Goal: Task Accomplishment & Management: Use online tool/utility

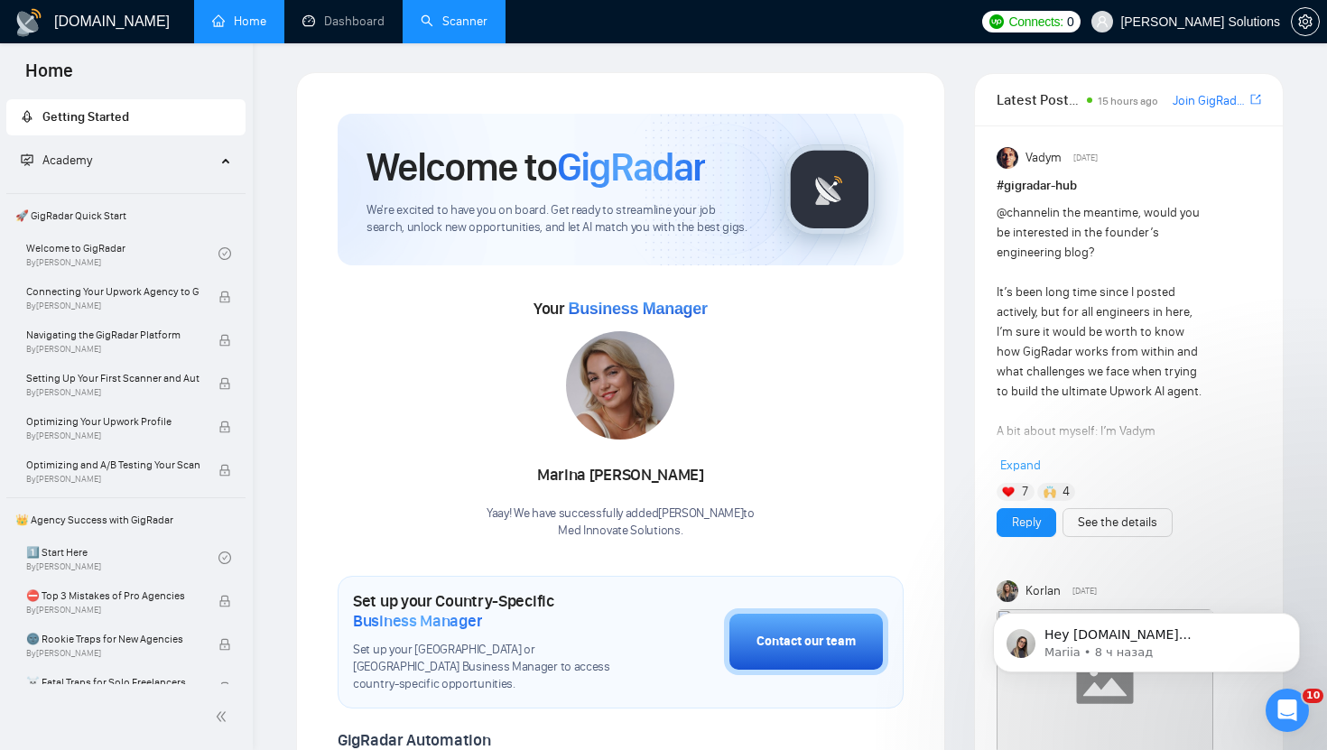
click at [432, 20] on link "Scanner" at bounding box center [454, 21] width 67 height 15
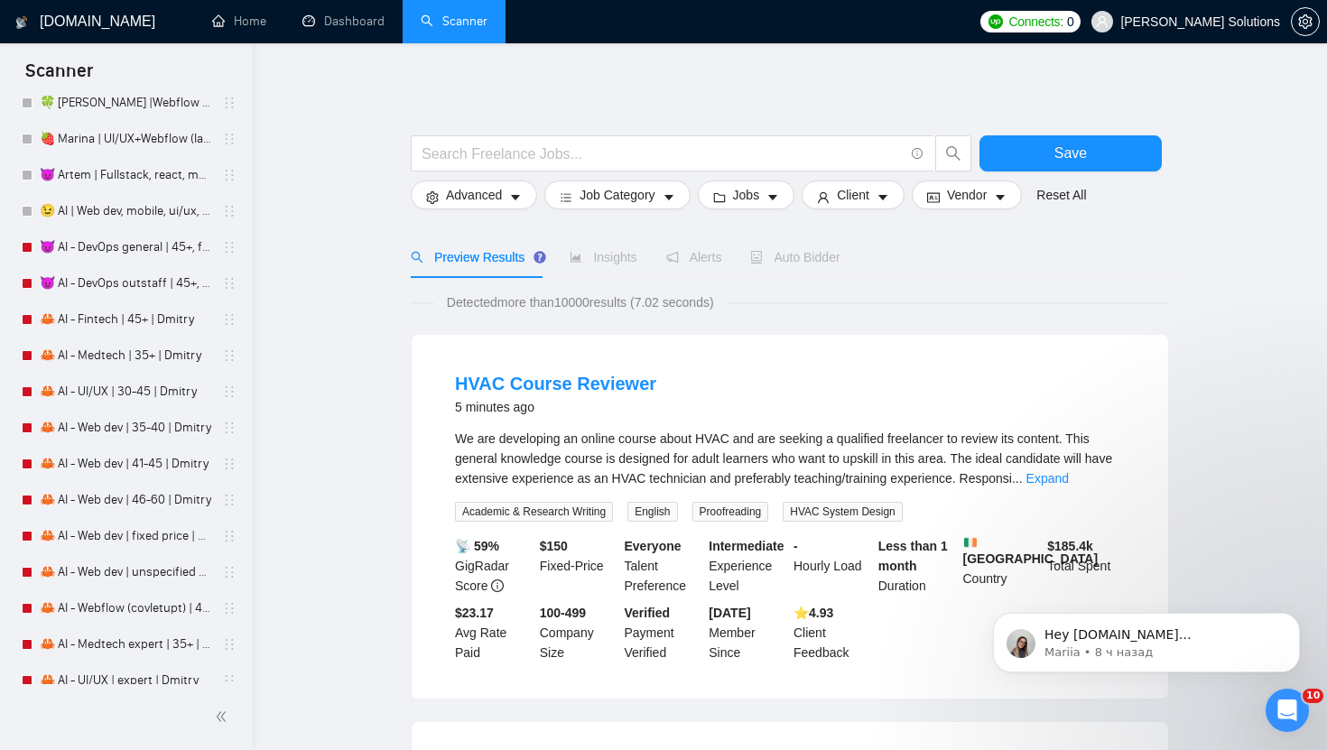
scroll to position [4952, 0]
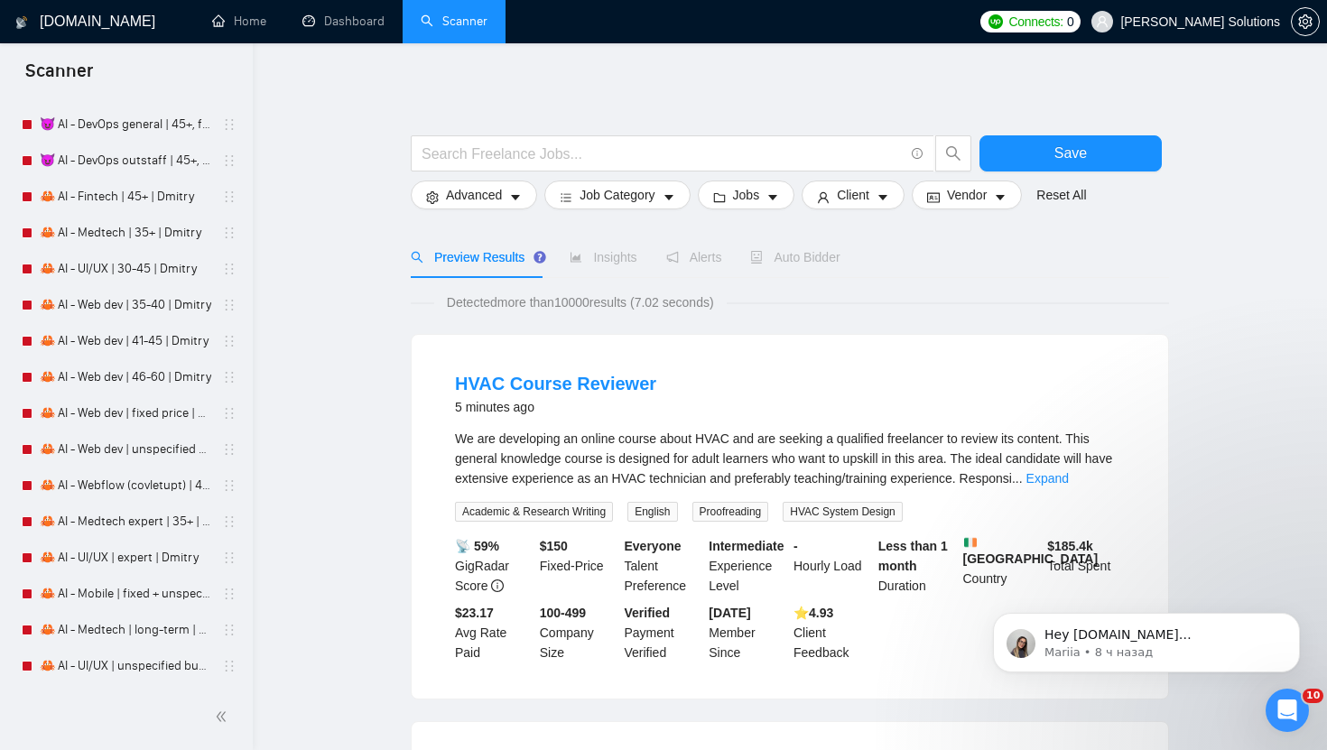
click at [78, 201] on link "🦀 AI - Fintech | 45+ | Dmitry" at bounding box center [125, 197] width 171 height 36
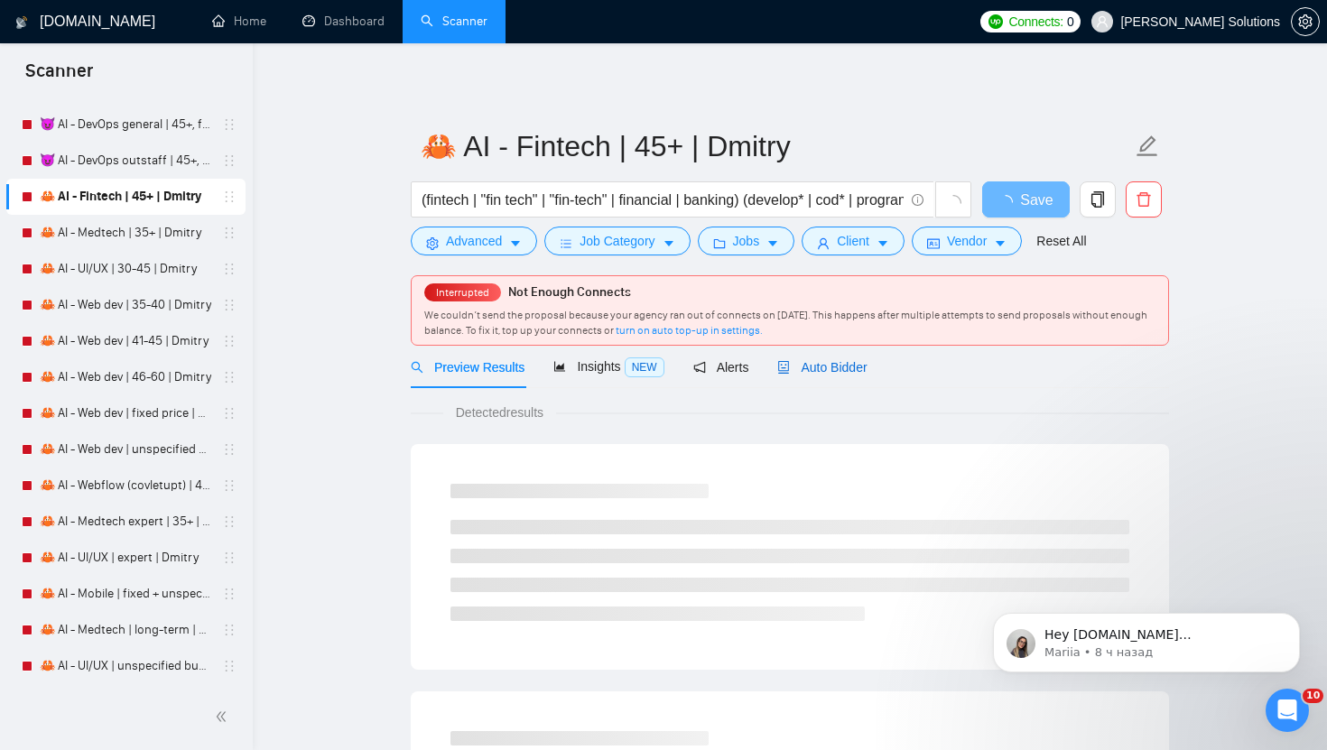
click at [823, 359] on div "Auto Bidder" at bounding box center [821, 367] width 89 height 20
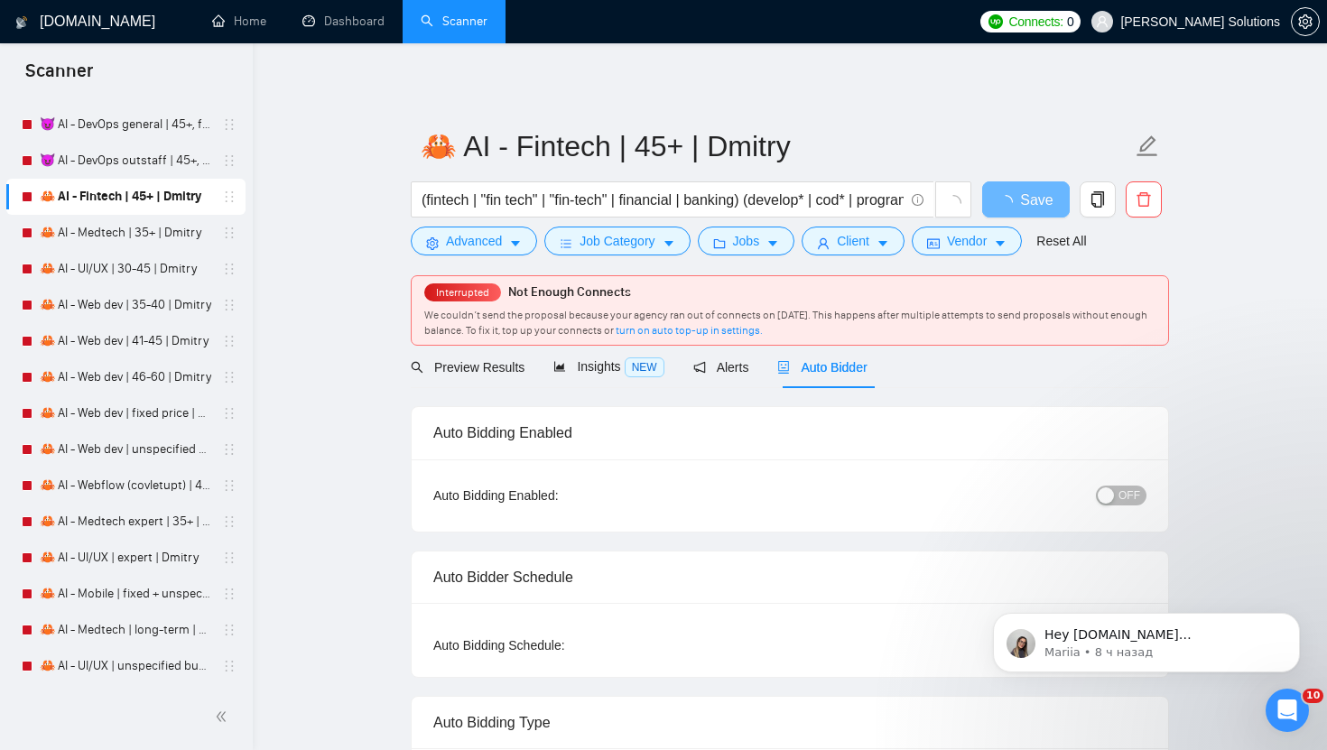
radio input "false"
radio input "true"
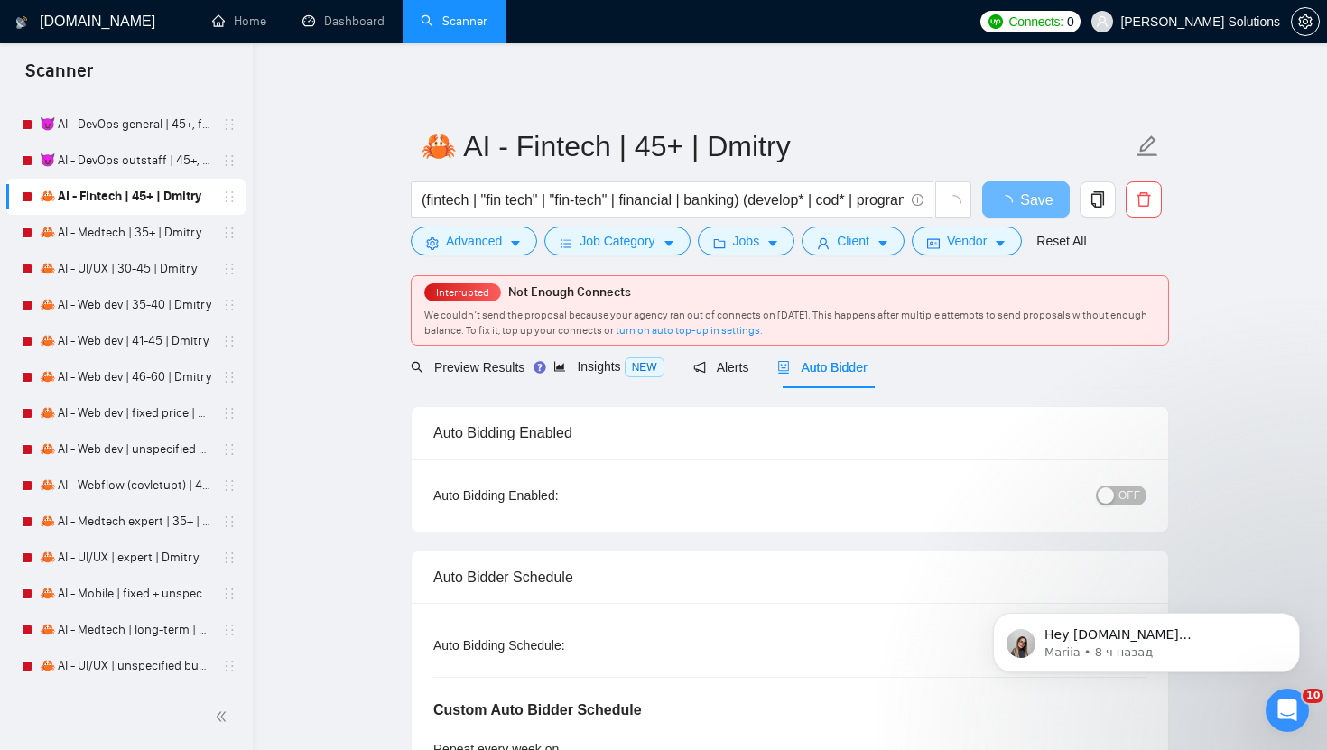
click at [1113, 485] on div "OFF" at bounding box center [1027, 495] width 237 height 21
click at [1116, 503] on button "OFF" at bounding box center [1121, 496] width 51 height 20
click at [1027, 204] on span "Save" at bounding box center [1025, 200] width 32 height 23
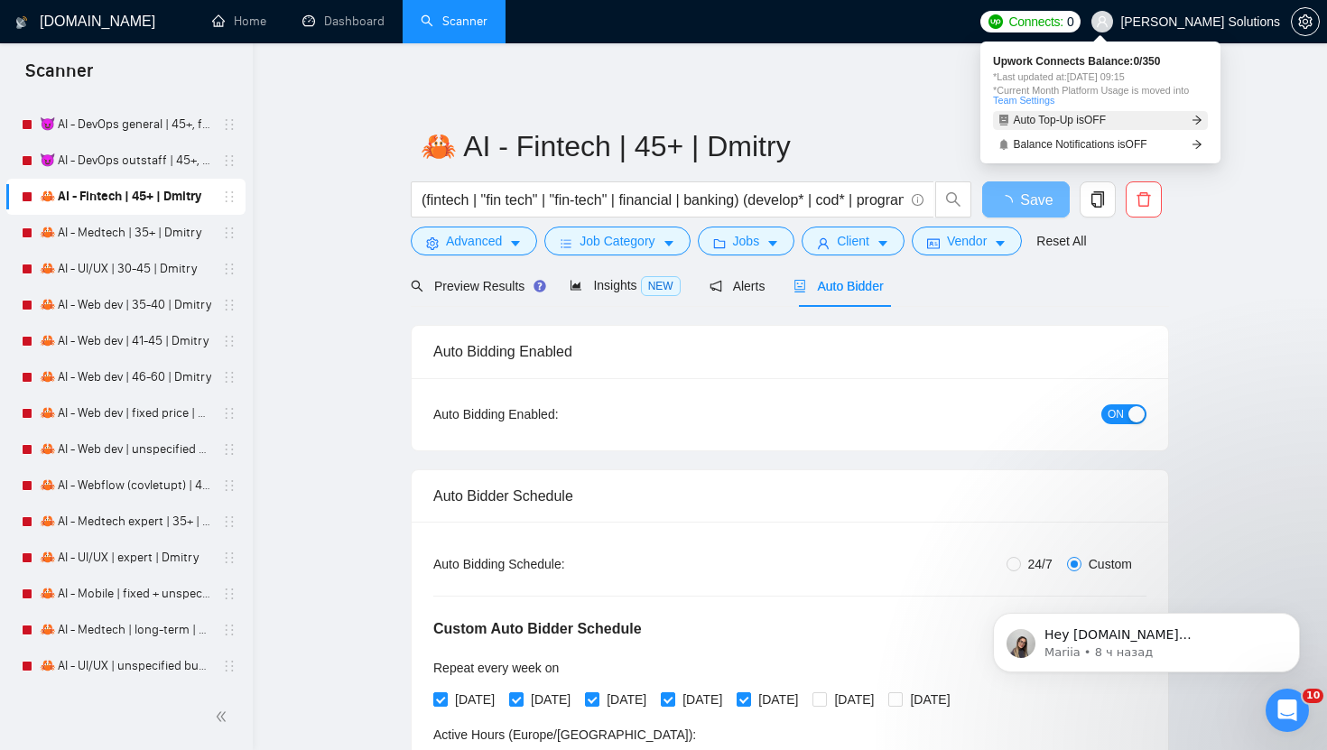
click at [1075, 118] on span "Auto Top-Up is OFF" at bounding box center [1059, 120] width 93 height 11
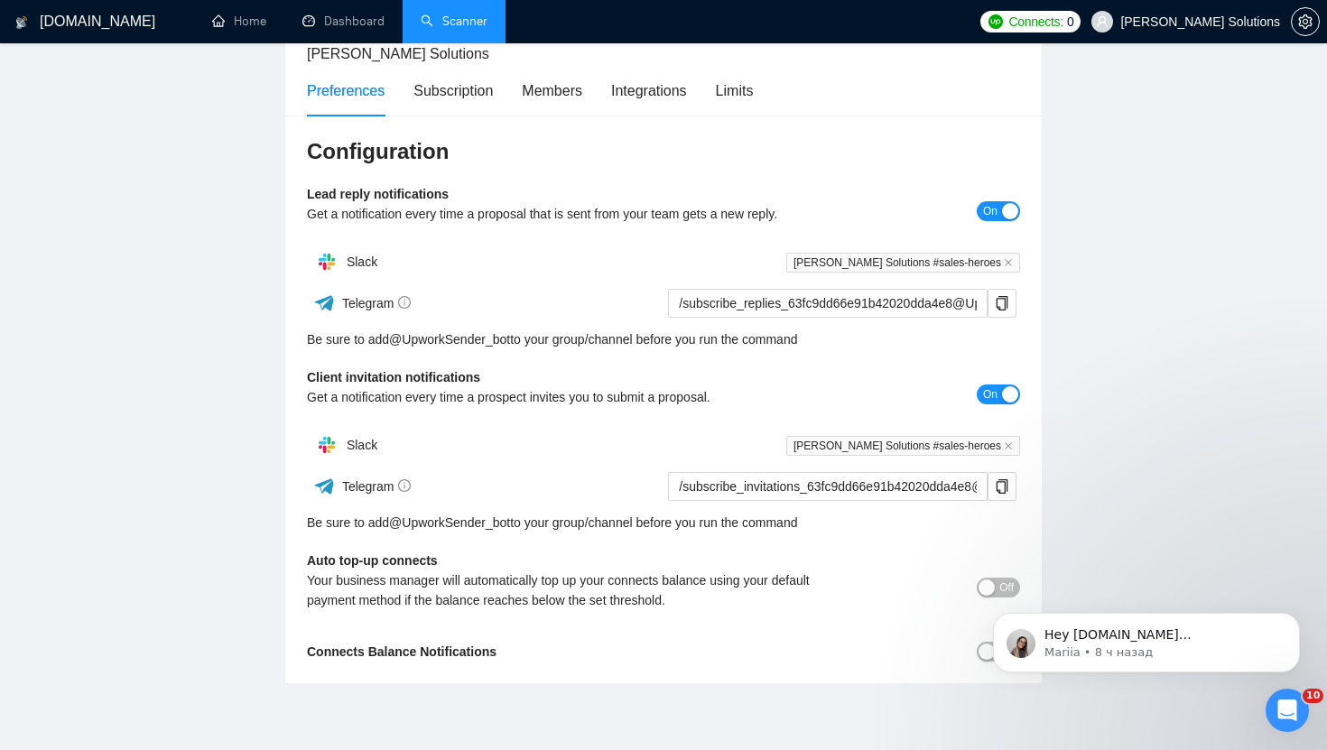
scroll to position [200, 0]
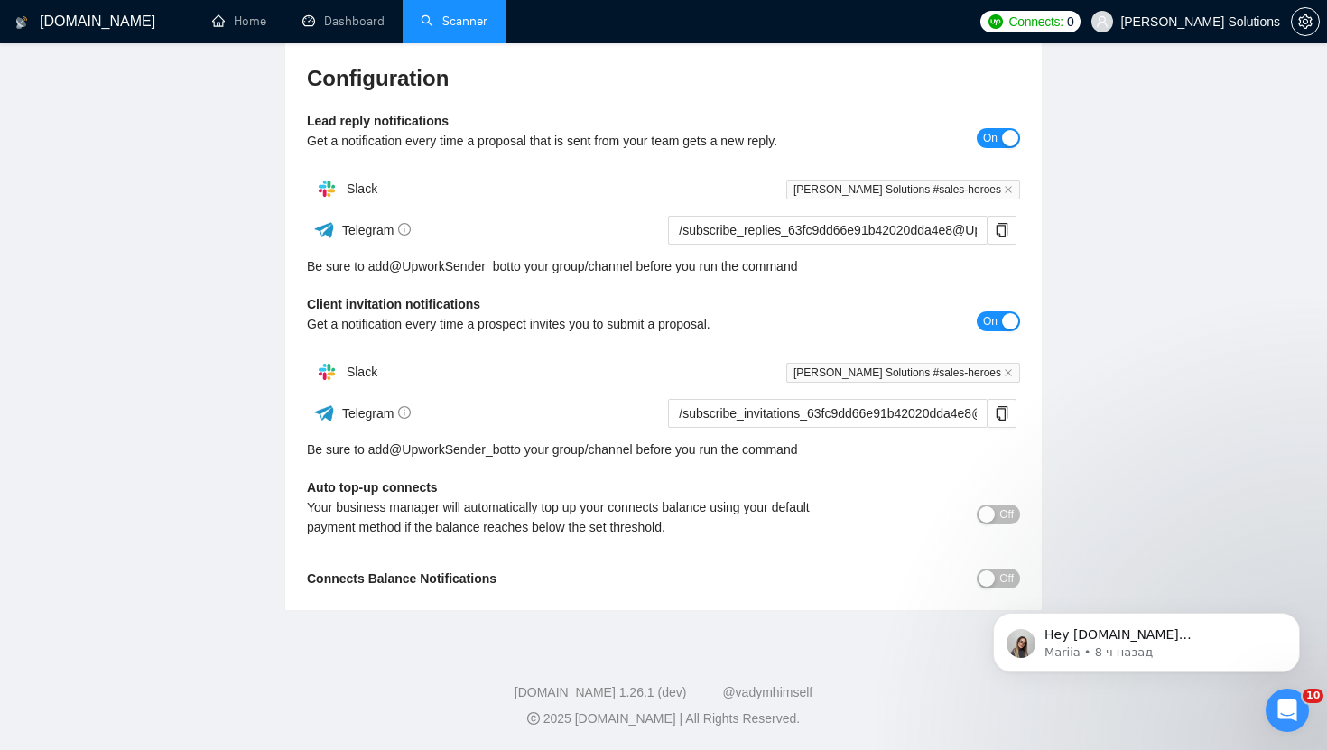
click at [993, 523] on button "Off" at bounding box center [997, 514] width 43 height 20
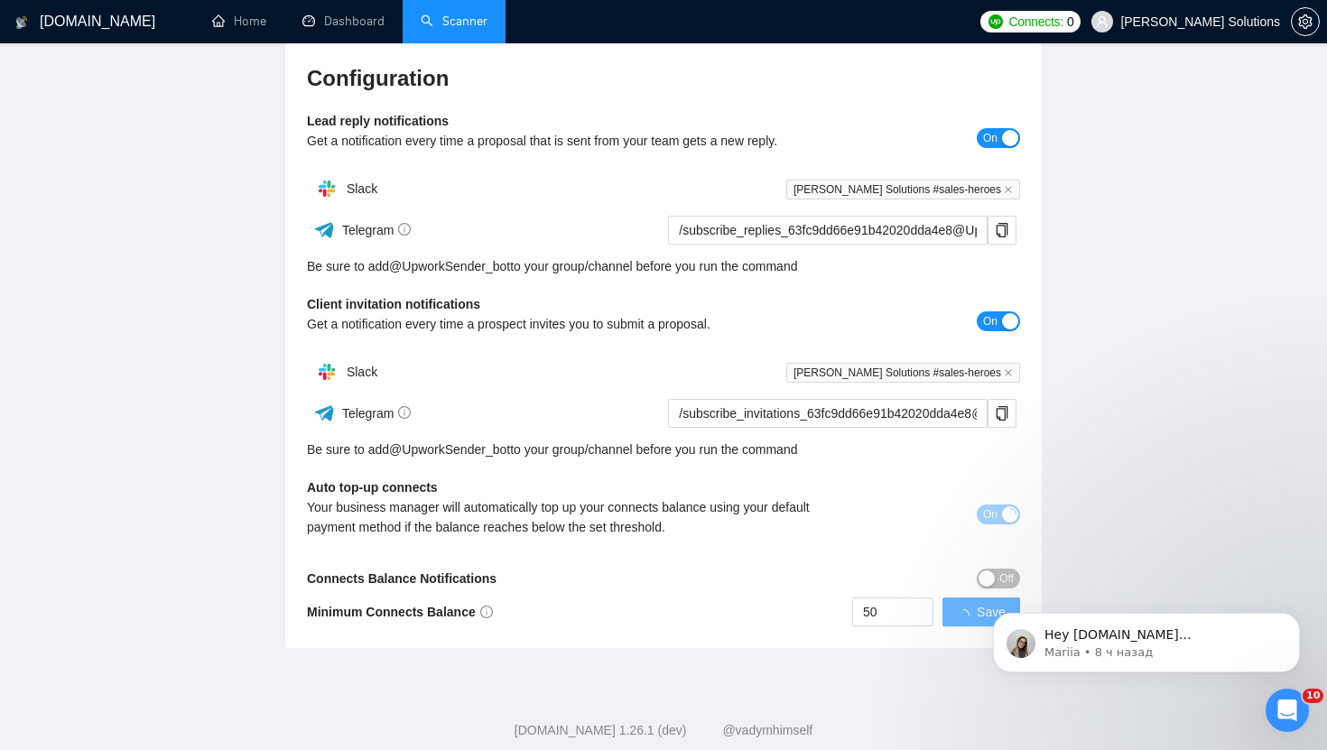
scroll to position [238, 0]
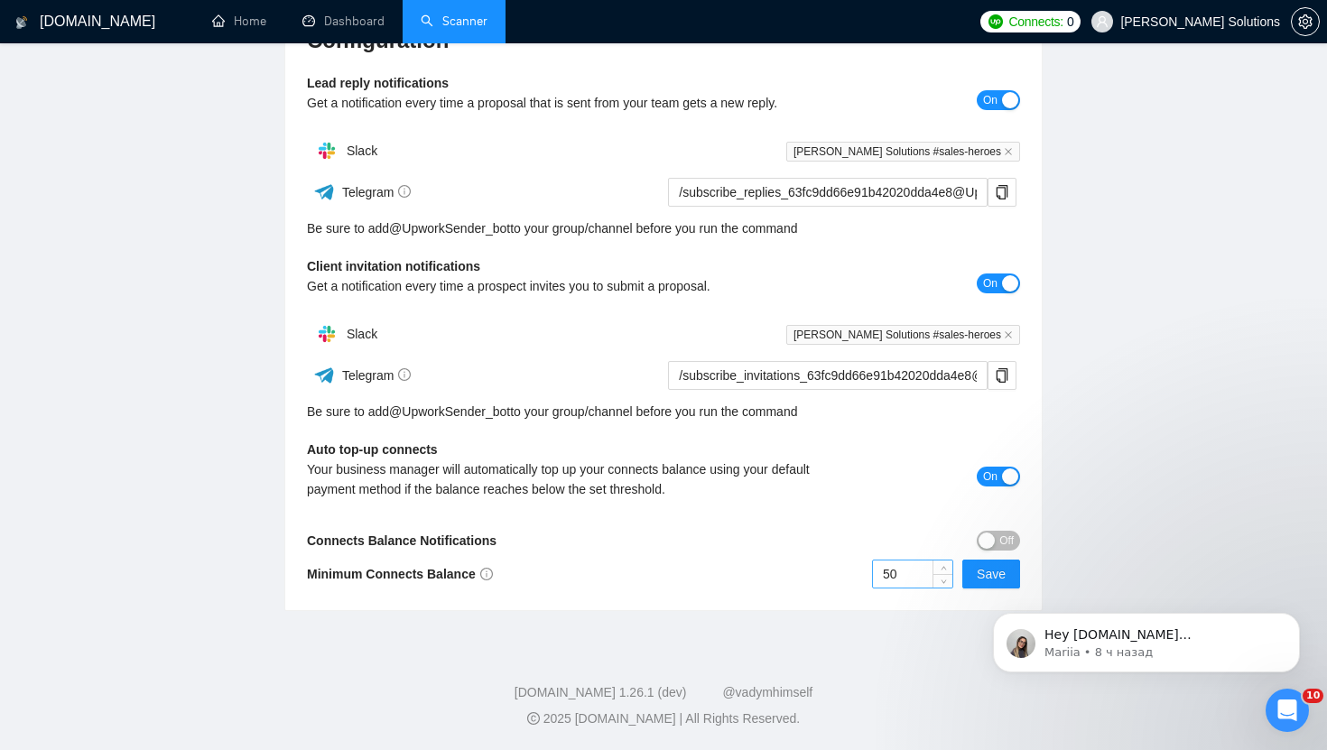
click at [904, 577] on input "50" at bounding box center [912, 573] width 79 height 27
click at [940, 580] on icon "down" at bounding box center [943, 580] width 6 height 6
click at [898, 569] on input "48" at bounding box center [912, 573] width 79 height 27
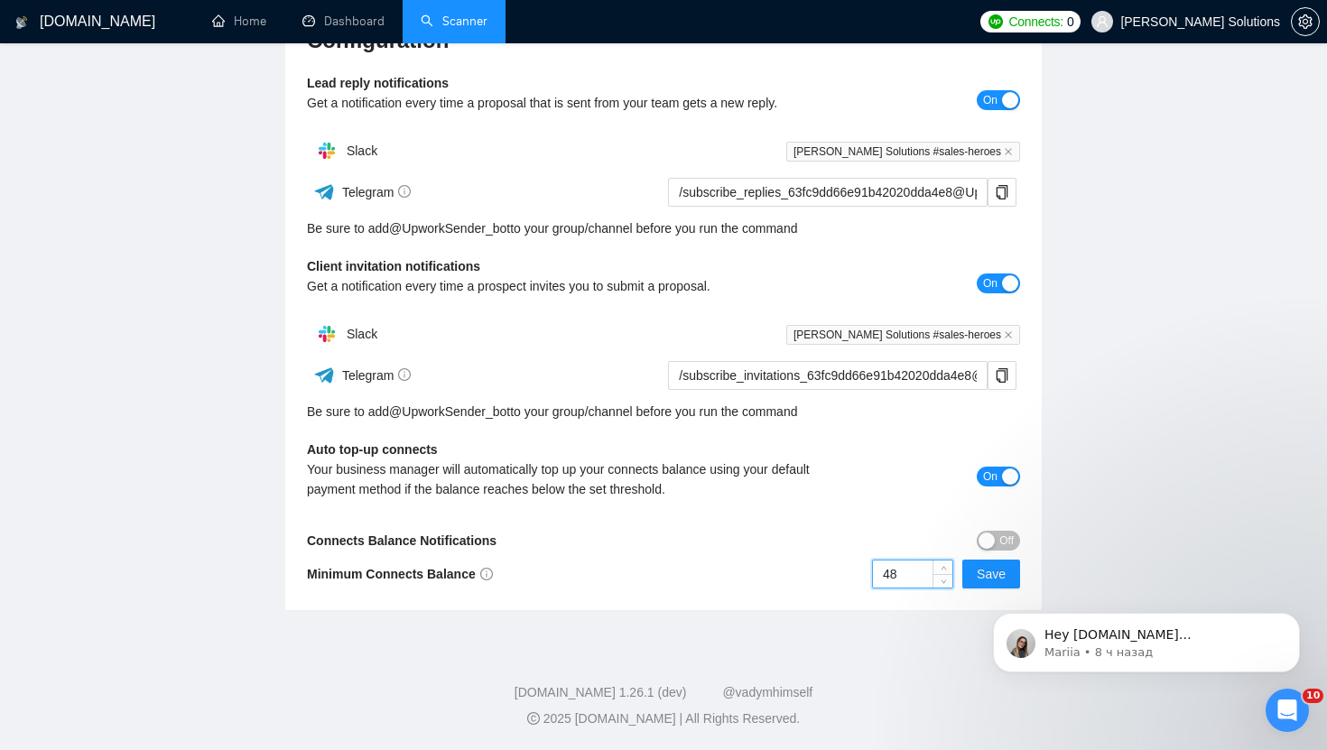
click at [898, 569] on input "48" at bounding box center [912, 573] width 79 height 27
type input "20"
click at [976, 571] on button "Save" at bounding box center [991, 574] width 58 height 29
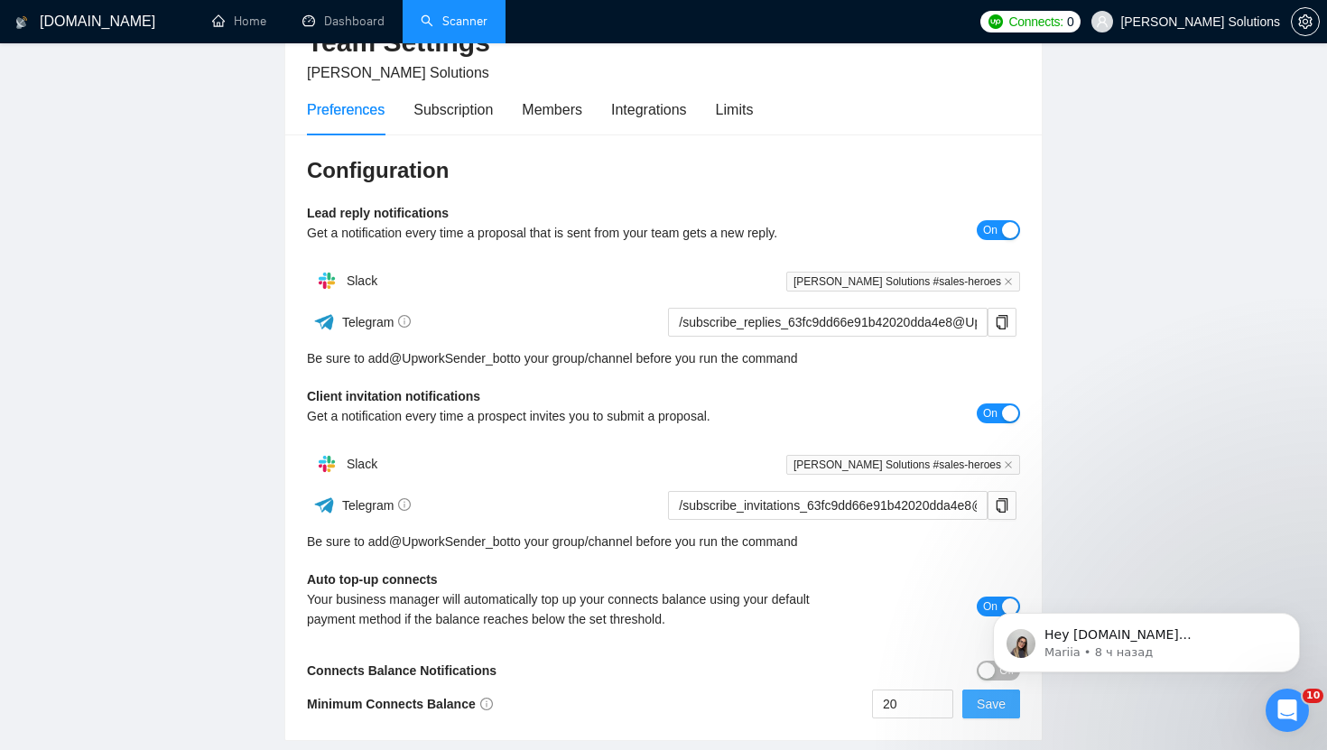
scroll to position [0, 0]
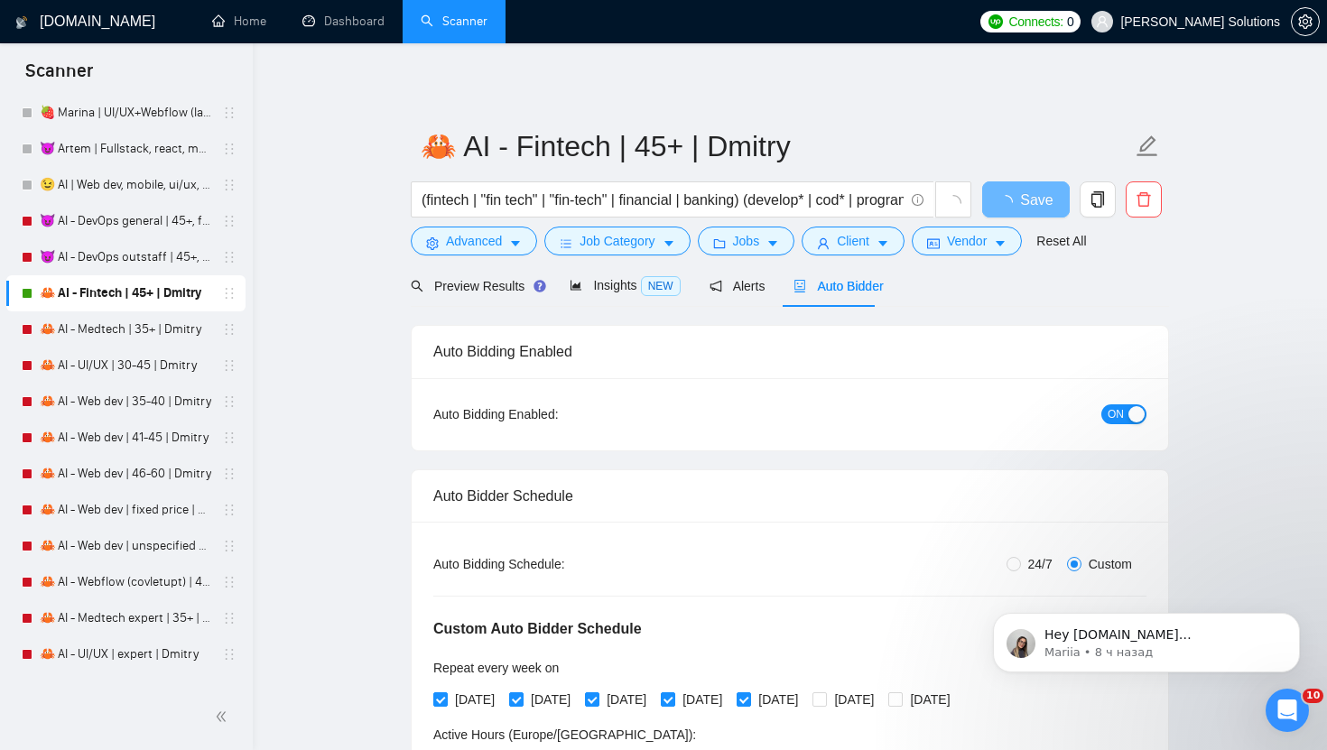
scroll to position [4952, 0]
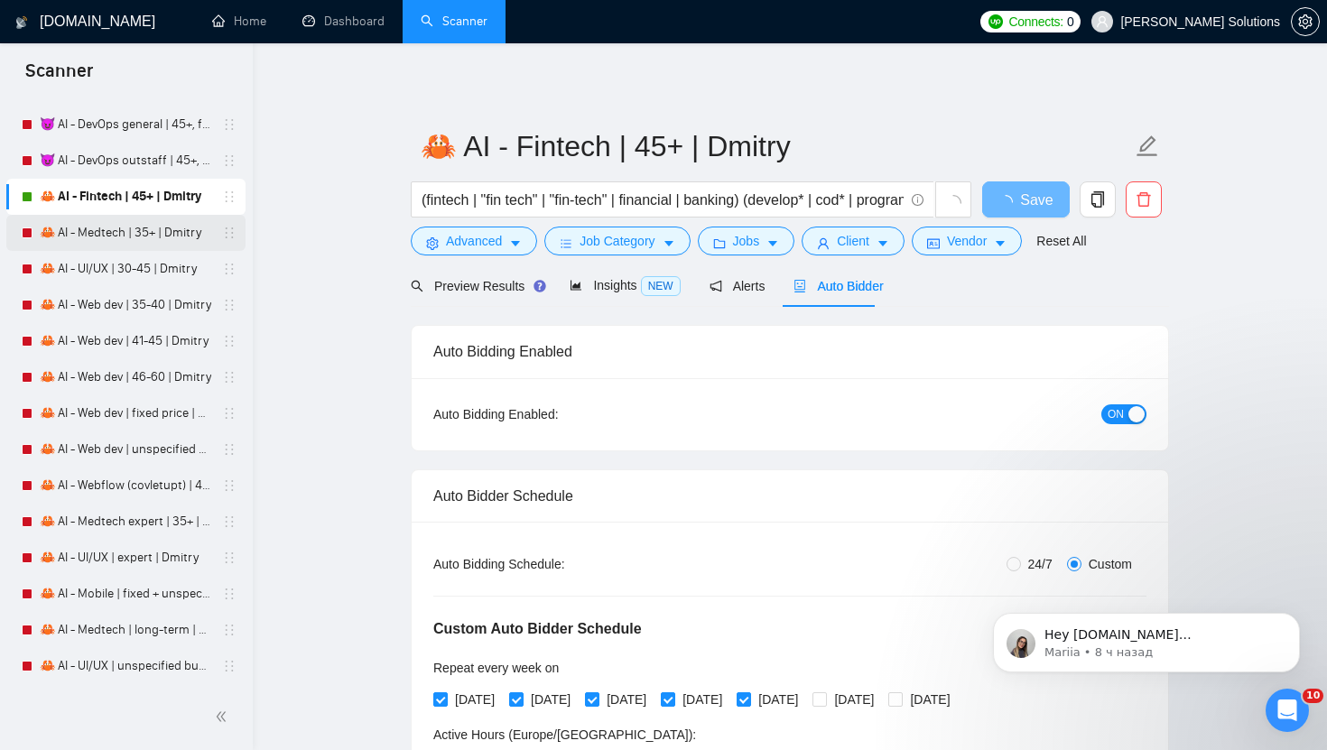
click at [138, 233] on link "🦀 AI - Medtech | 35+ | Dmitry" at bounding box center [125, 233] width 171 height 36
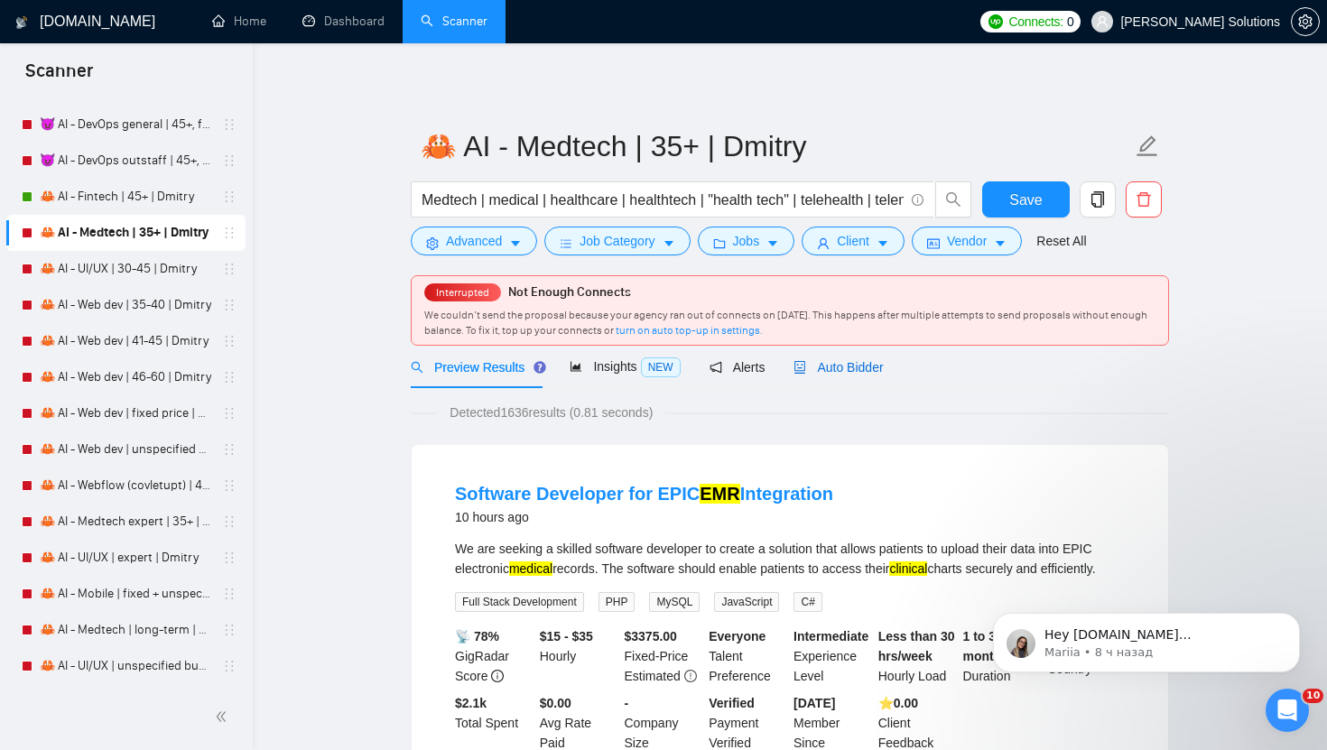
click at [806, 370] on icon "robot" at bounding box center [799, 367] width 13 height 13
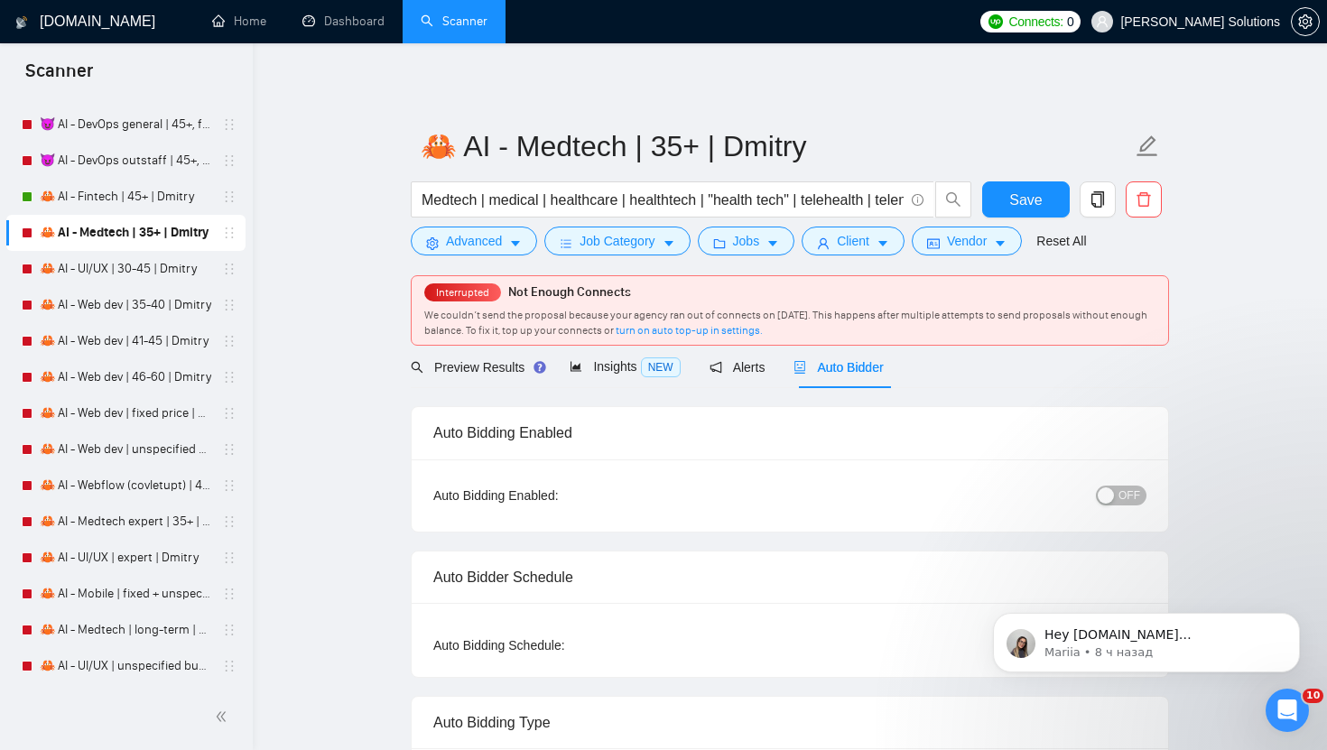
radio input "false"
radio input "true"
click at [1117, 485] on div "OFF" at bounding box center [1027, 495] width 237 height 21
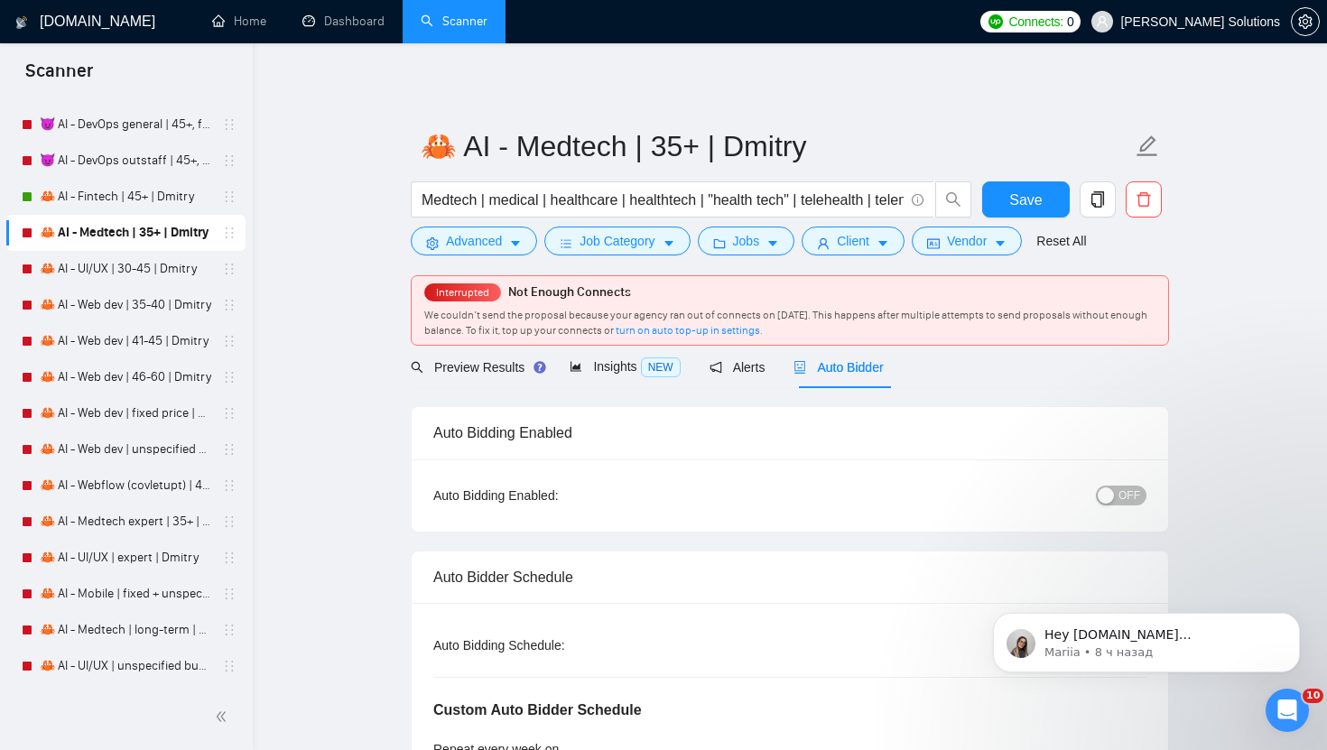
click at [1118, 493] on button "OFF" at bounding box center [1121, 496] width 51 height 20
click at [1026, 209] on span "Save" at bounding box center [1025, 200] width 32 height 23
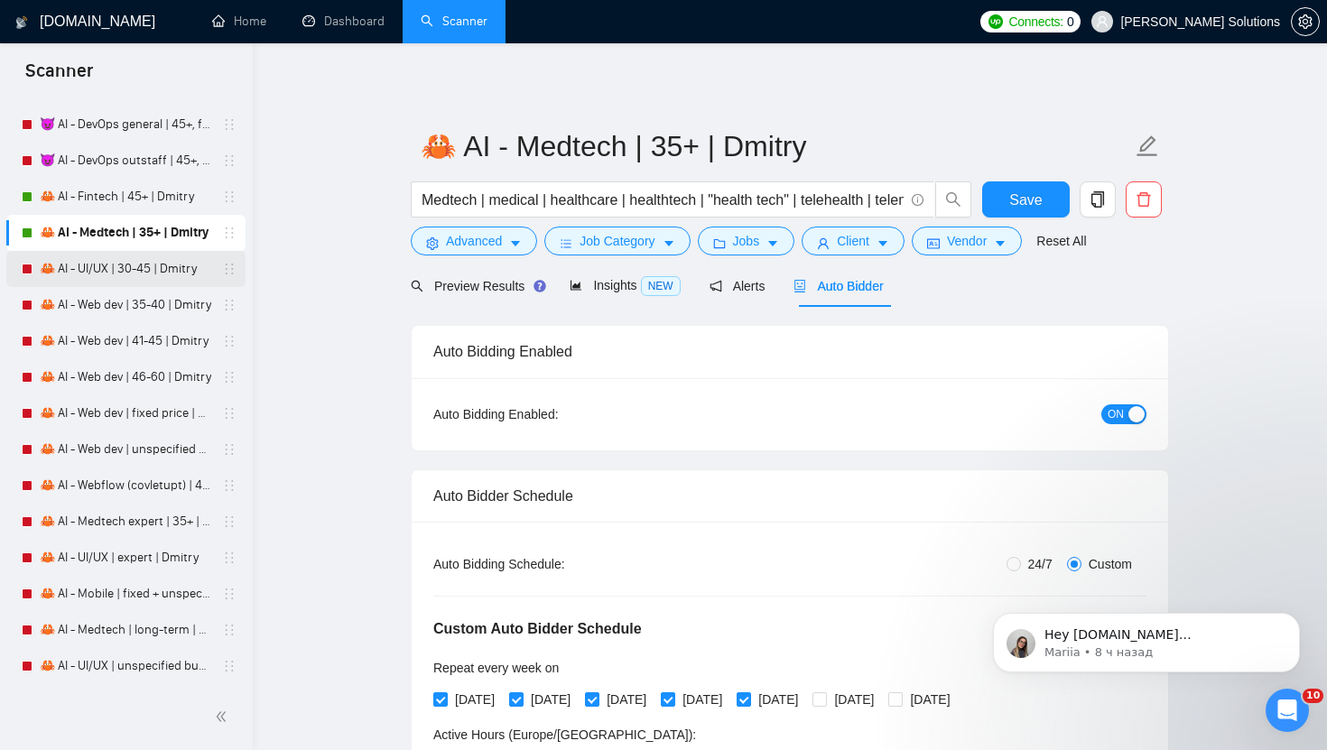
click at [142, 270] on link "🦀 AI - UI/UX | 30-45 | Dmitry" at bounding box center [125, 269] width 171 height 36
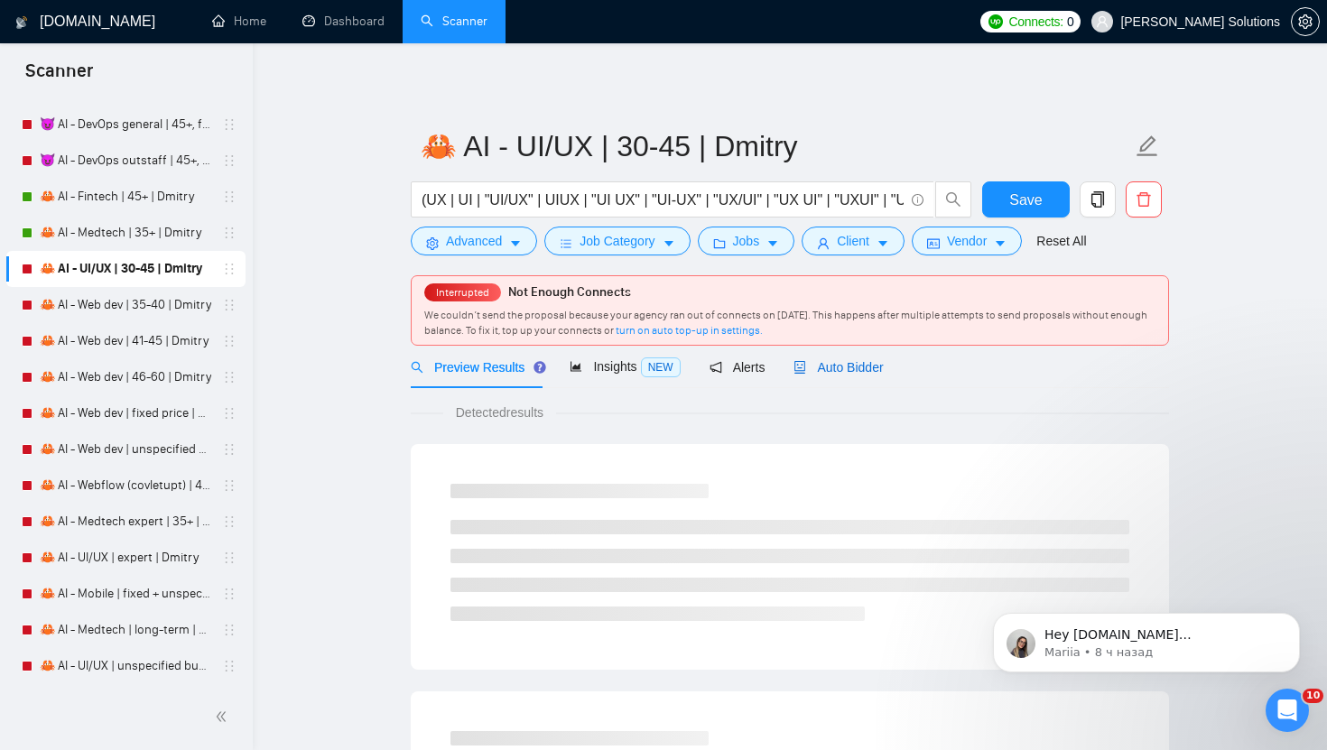
click at [834, 359] on div "Auto Bidder" at bounding box center [837, 367] width 89 height 20
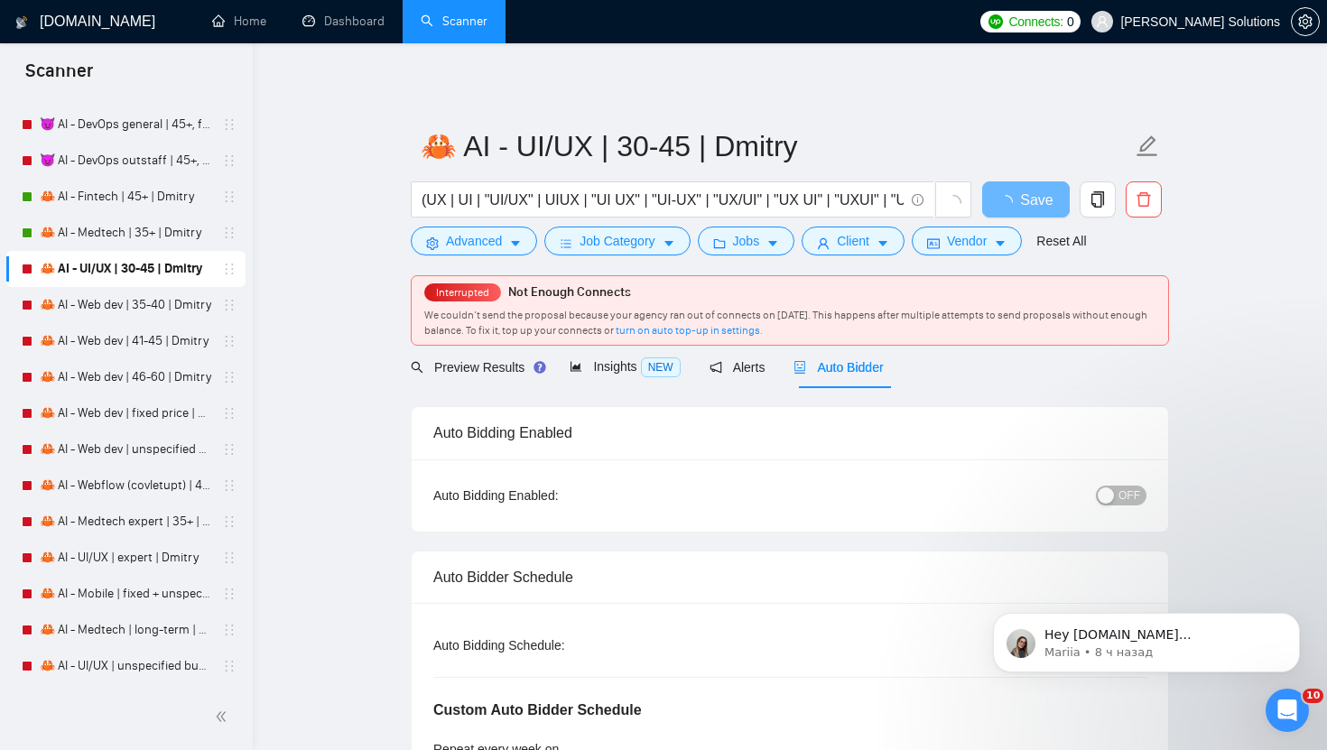
radio input "false"
radio input "true"
click at [1105, 487] on div "button" at bounding box center [1105, 495] width 16 height 16
click at [1026, 199] on span "Save" at bounding box center [1025, 200] width 32 height 23
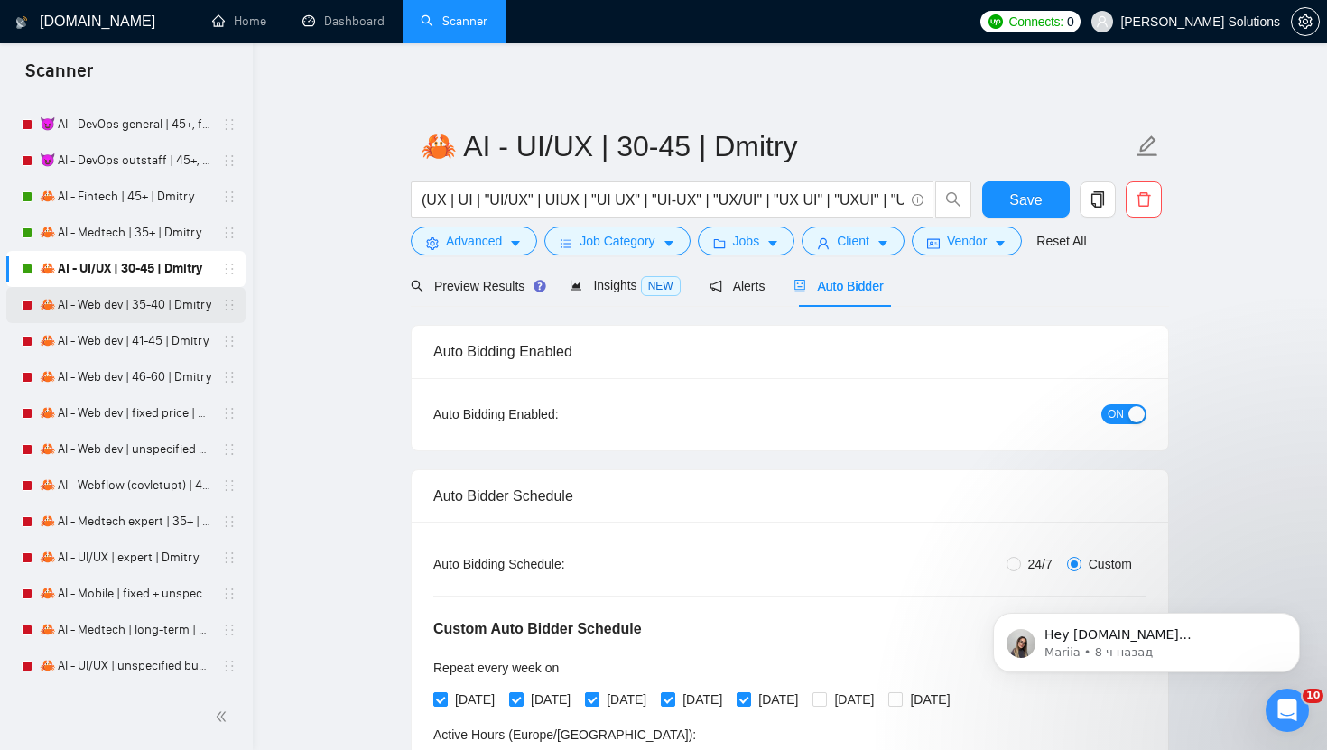
click at [97, 316] on link "🦀 AI - Web dev | 35-40 | Dmitry" at bounding box center [125, 305] width 171 height 36
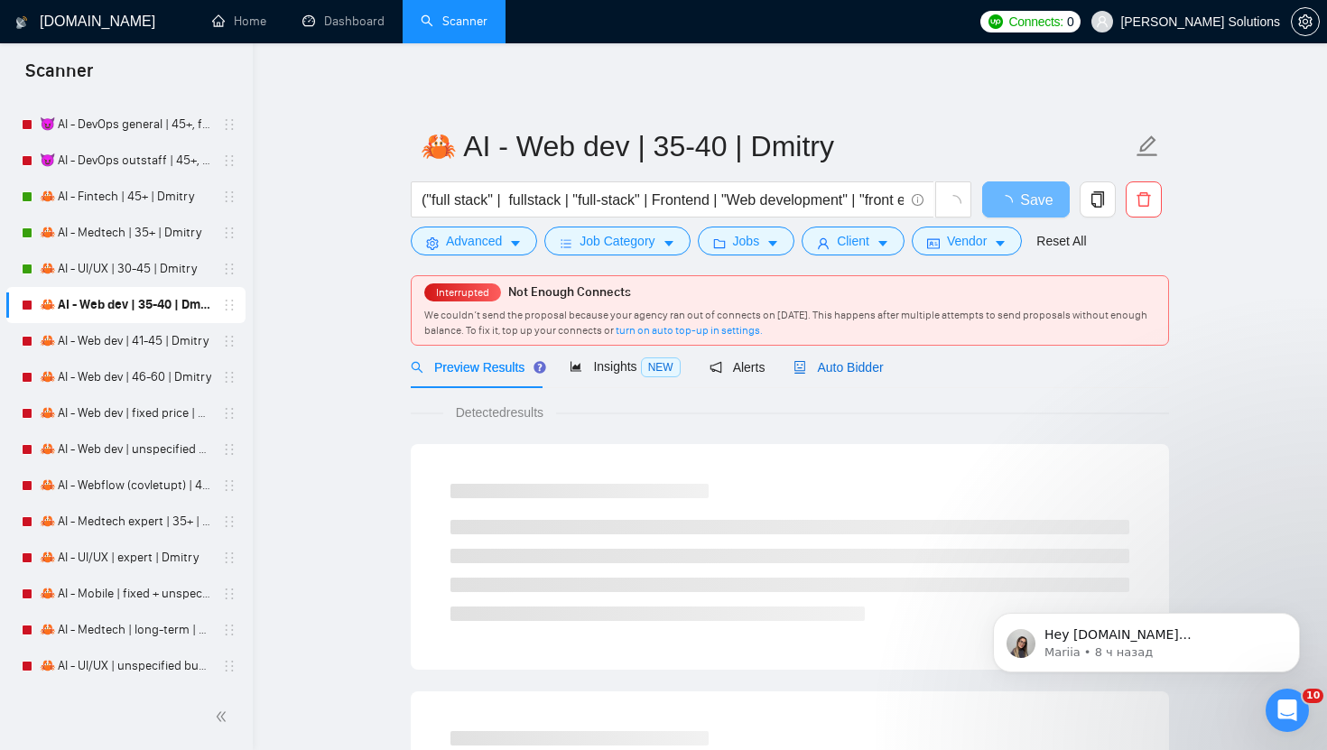
click at [827, 373] on span "Auto Bidder" at bounding box center [837, 367] width 89 height 14
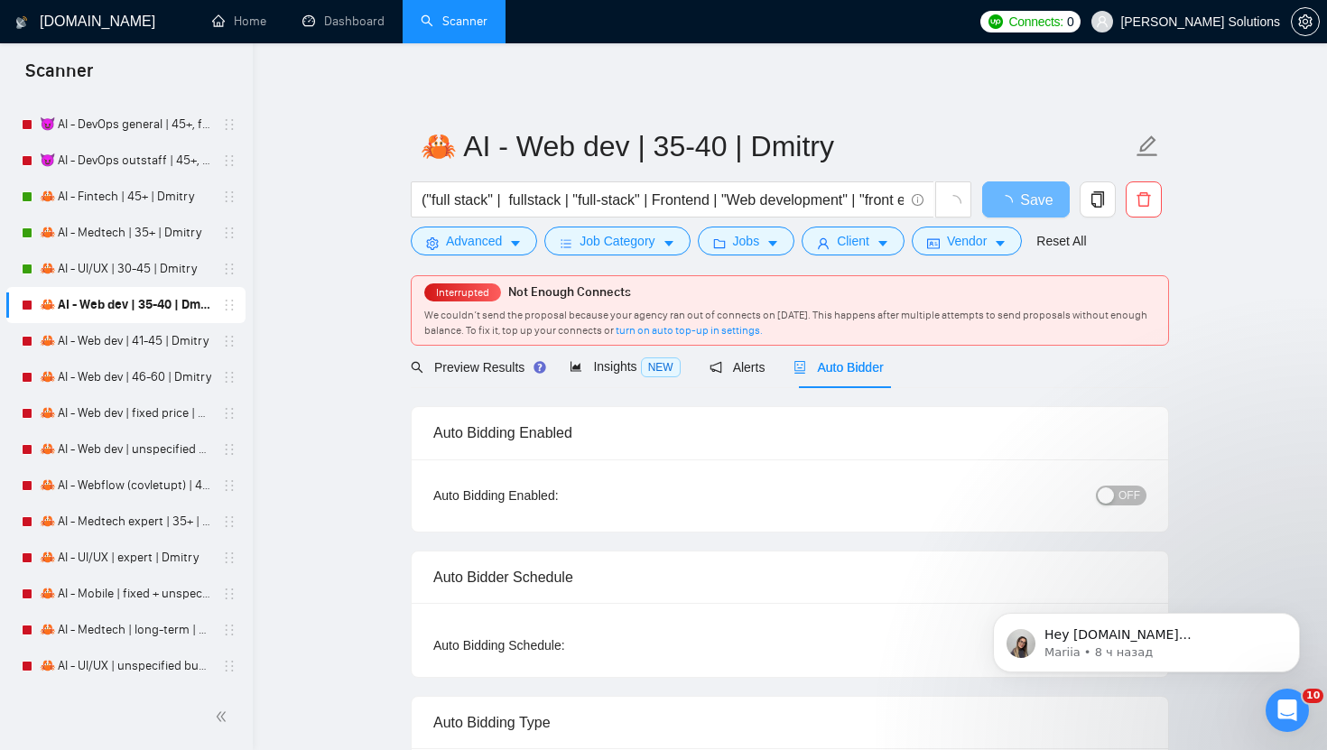
radio input "false"
radio input "true"
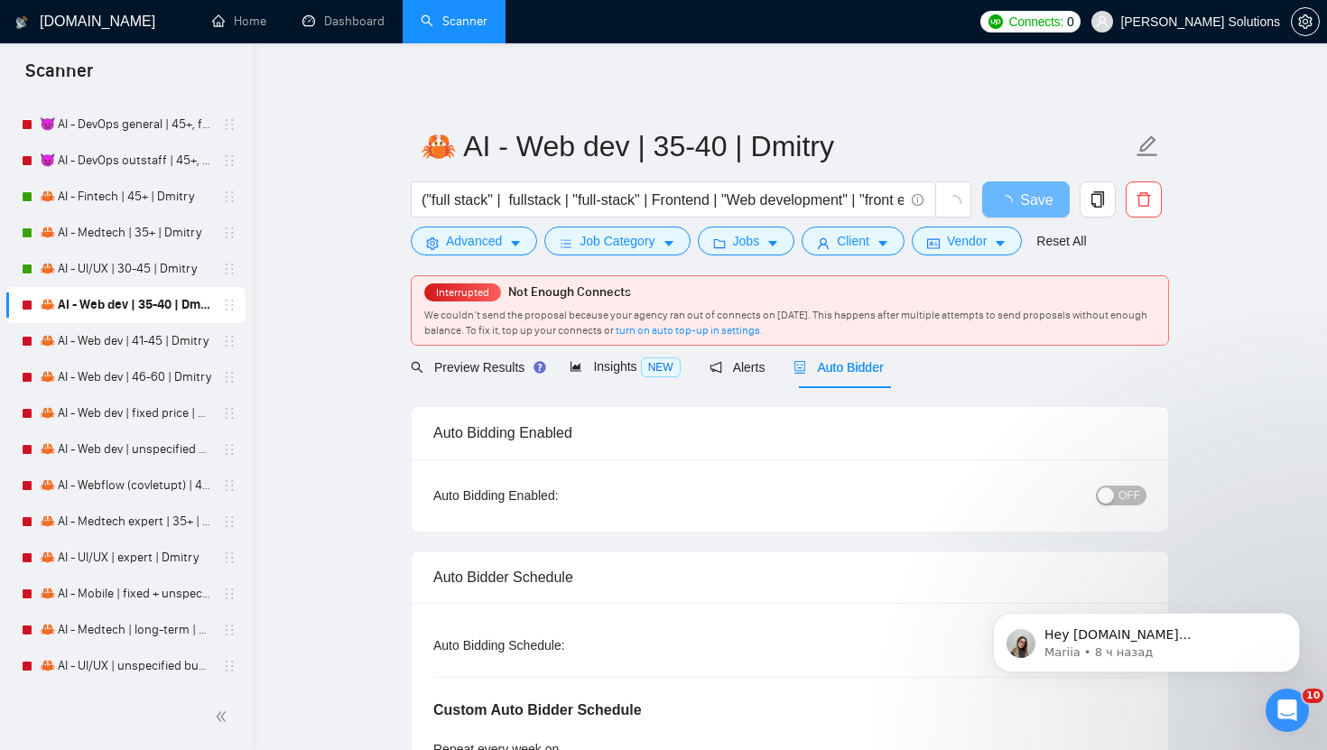
click at [1113, 495] on div "button" at bounding box center [1105, 495] width 16 height 16
click at [1031, 199] on span "Save" at bounding box center [1025, 200] width 32 height 23
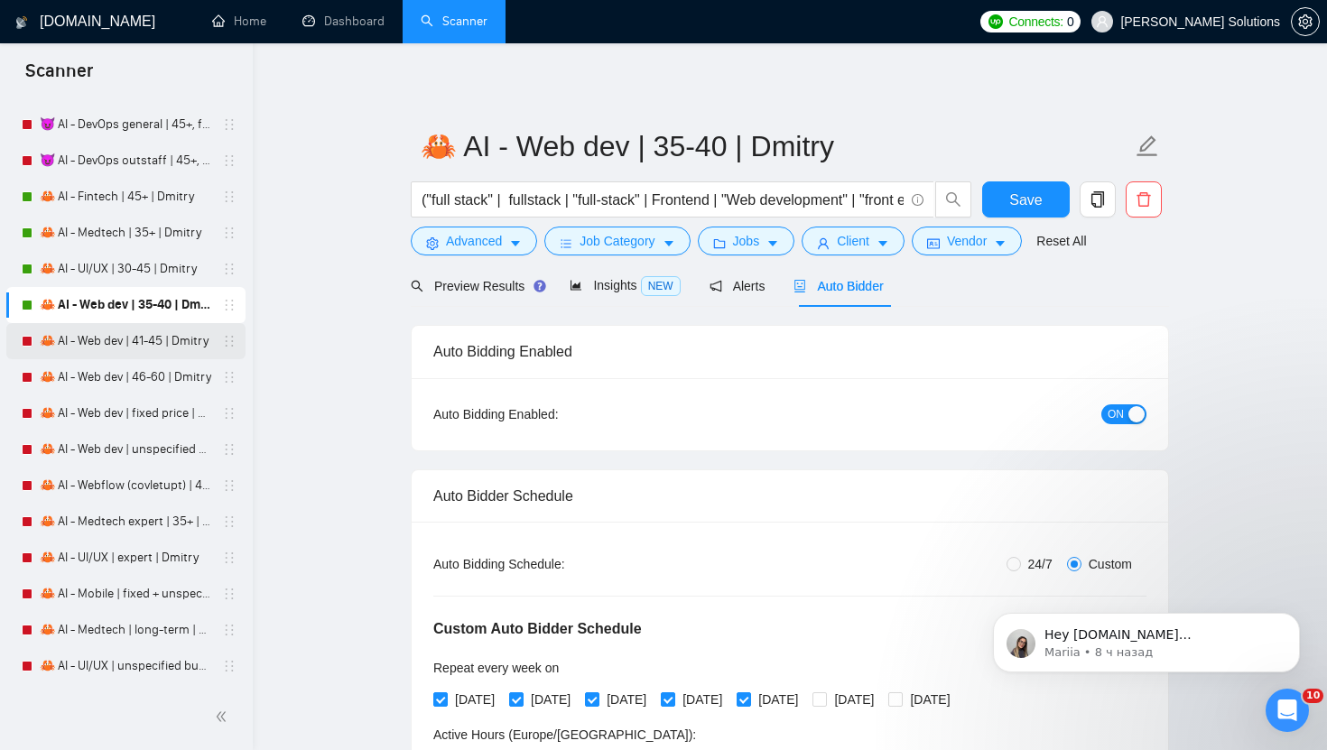
click at [162, 346] on link "🦀 AI - Web dev | 41-45 | Dmitry" at bounding box center [125, 341] width 171 height 36
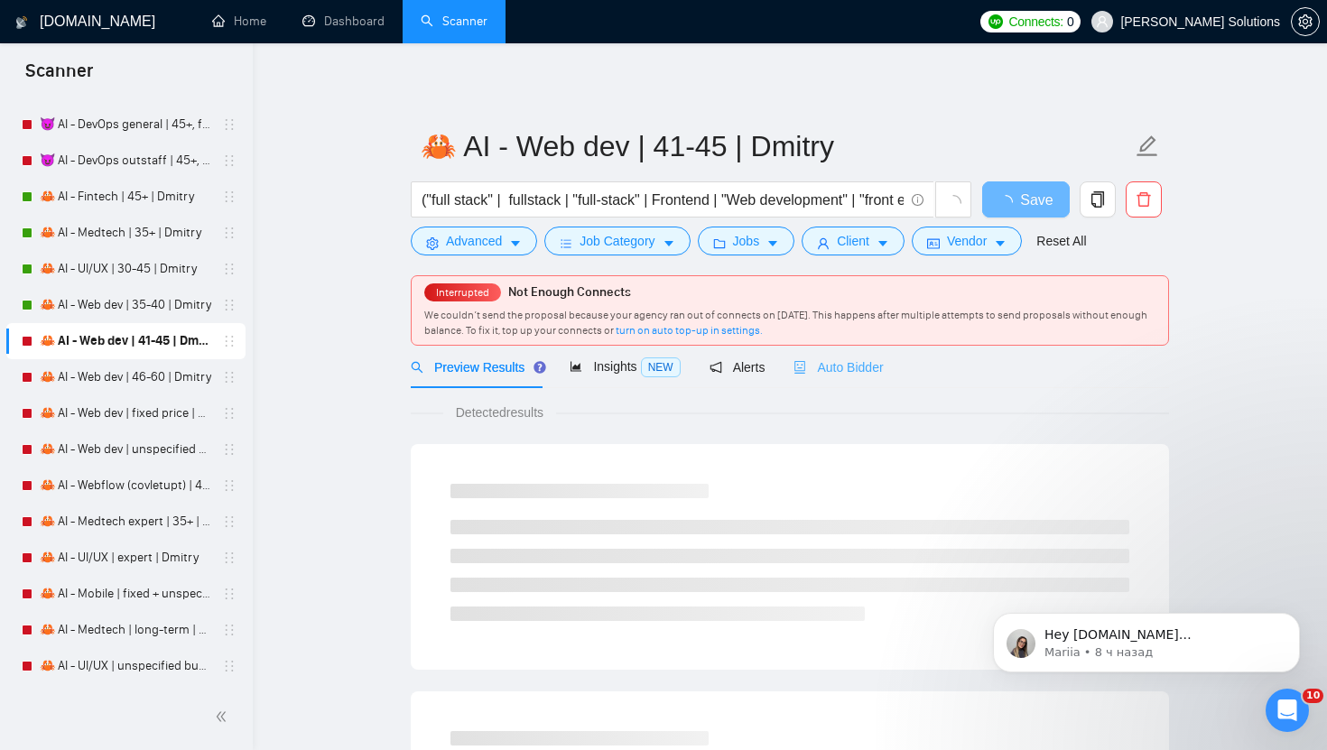
click at [846, 355] on div "Auto Bidder" at bounding box center [837, 367] width 89 height 42
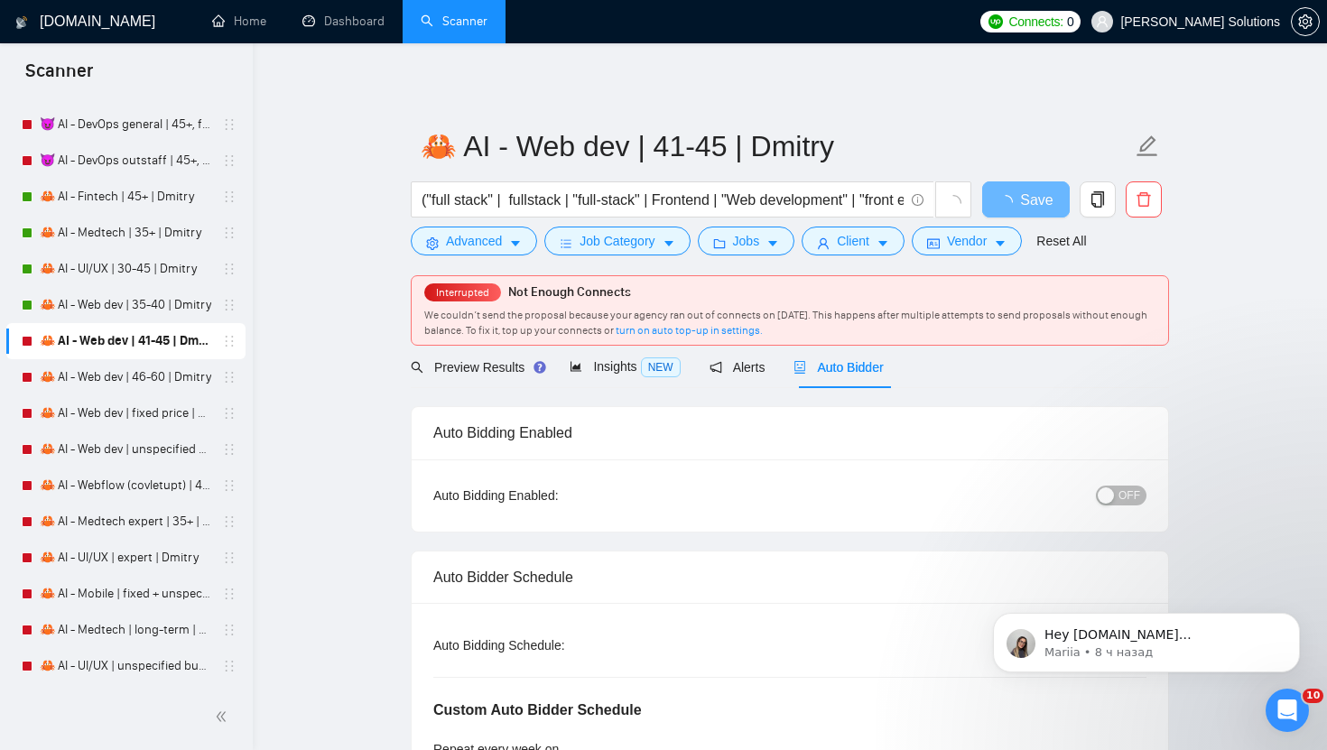
click at [1129, 483] on div "OFF" at bounding box center [1027, 495] width 237 height 29
click at [1110, 495] on div "button" at bounding box center [1105, 495] width 16 height 16
click at [1042, 192] on button "Save" at bounding box center [1026, 199] width 88 height 36
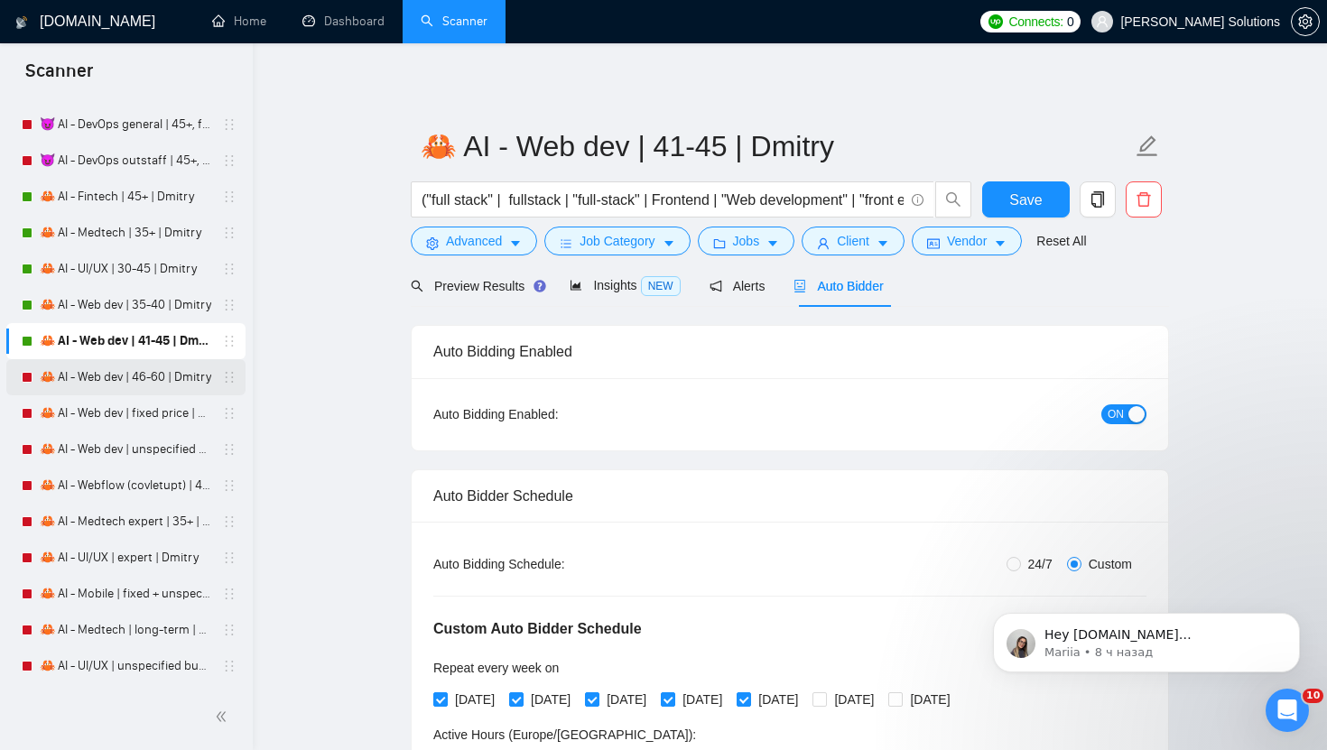
click at [147, 386] on link "🦀 AI - Web dev | 46-60 | Dmitry" at bounding box center [125, 377] width 171 height 36
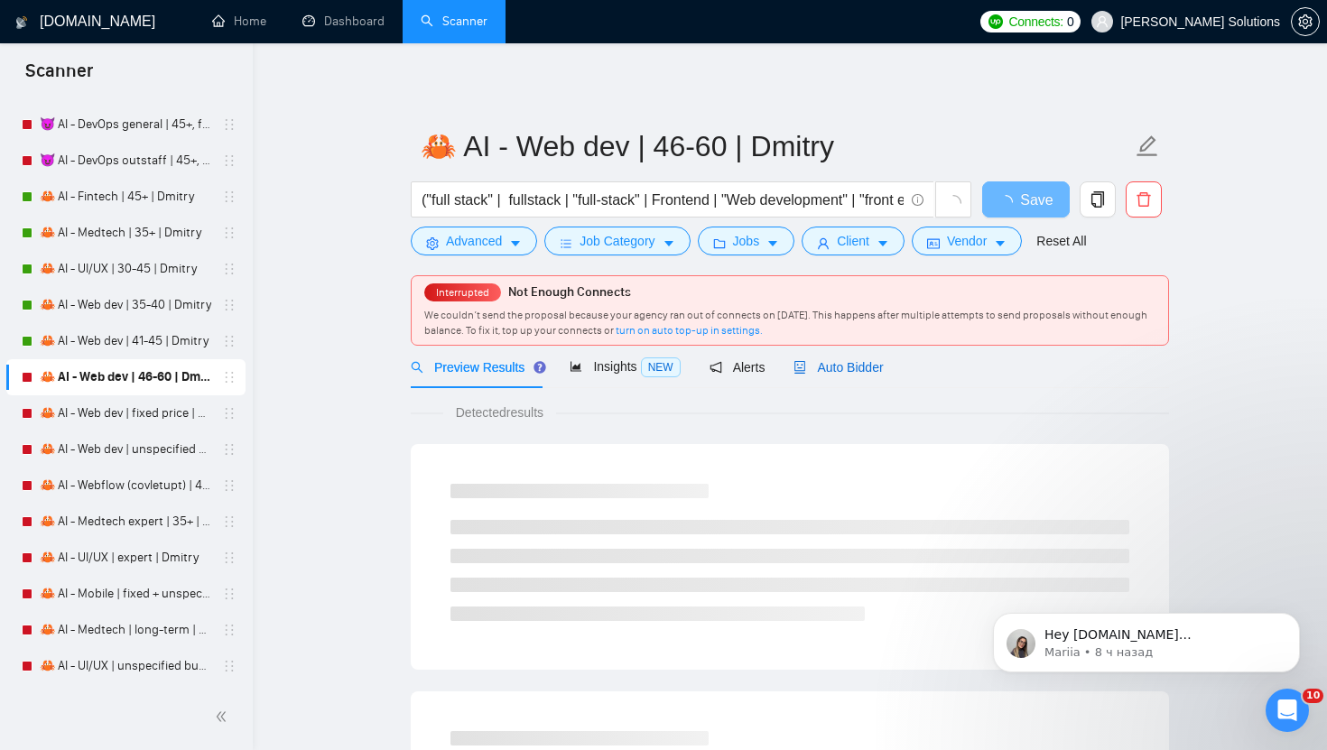
click at [883, 362] on span "Auto Bidder" at bounding box center [837, 367] width 89 height 14
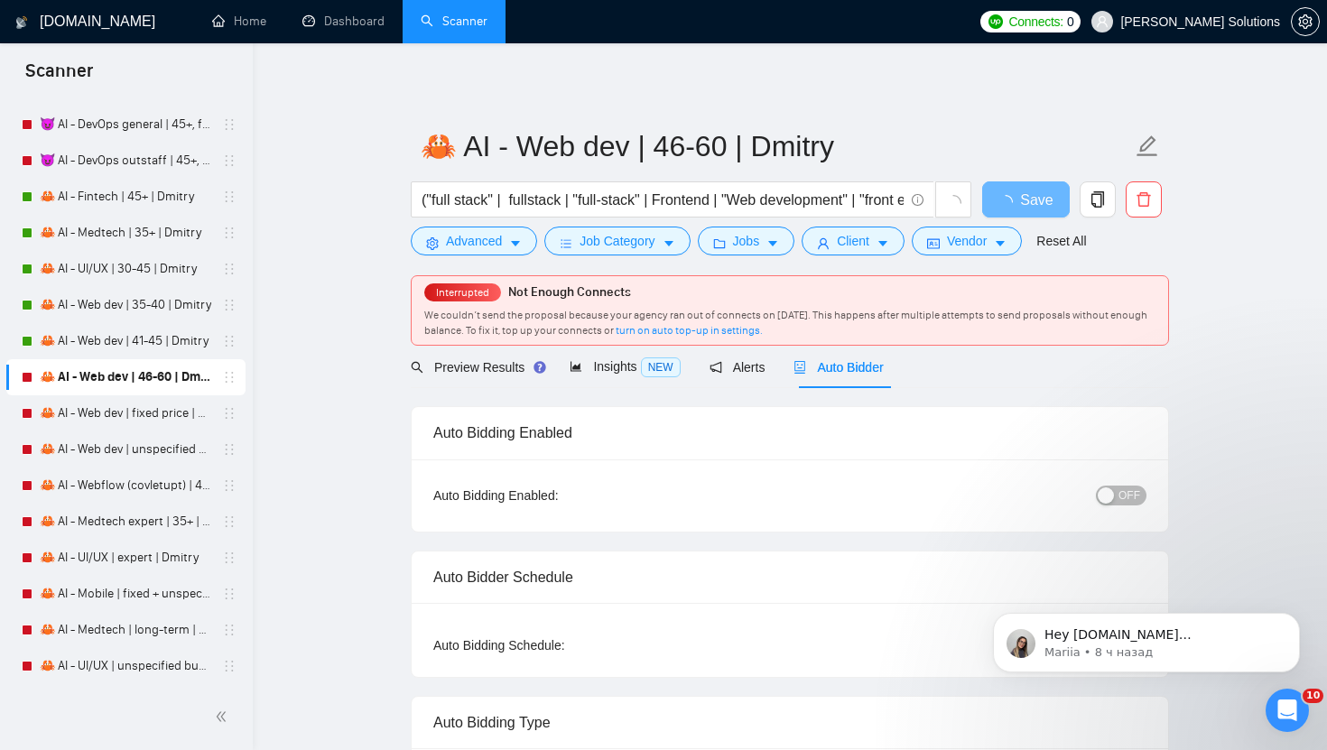
radio input "false"
radio input "true"
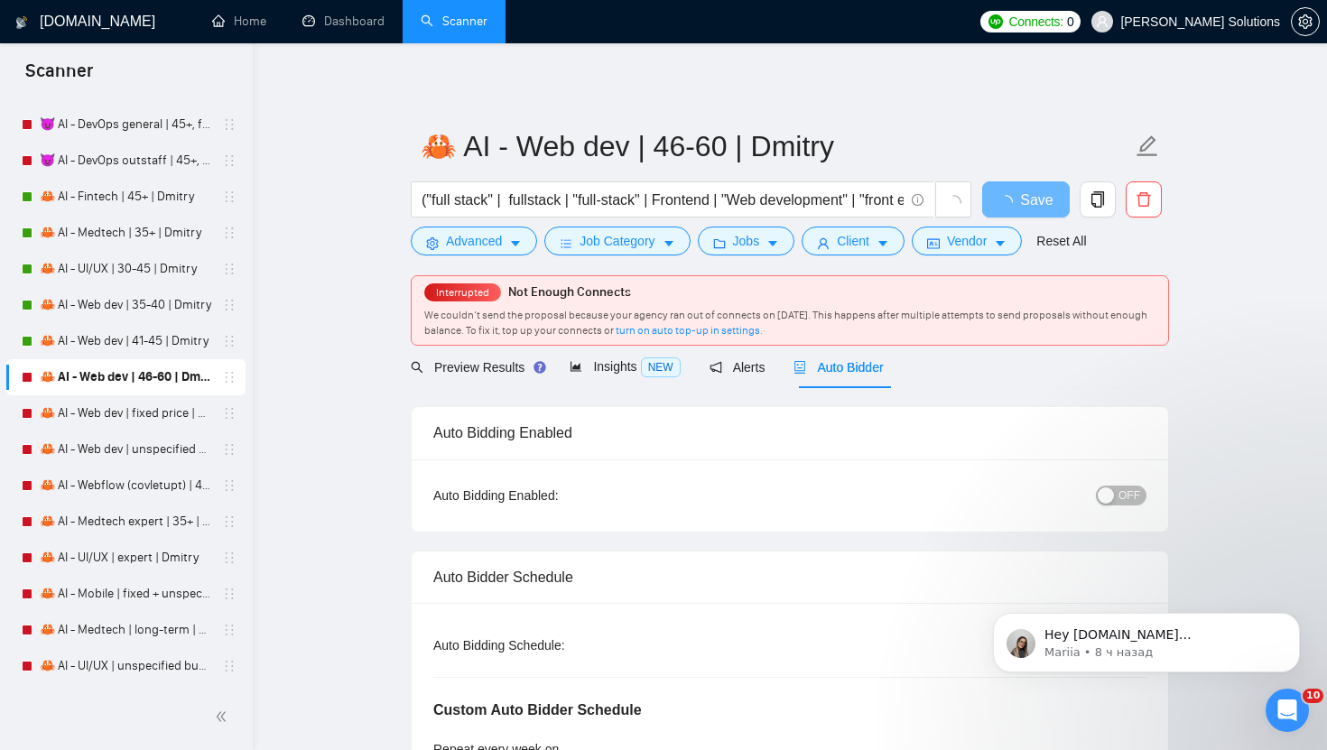
click at [1108, 497] on div "button" at bounding box center [1105, 495] width 16 height 16
click at [1022, 212] on button "Save" at bounding box center [1026, 199] width 88 height 36
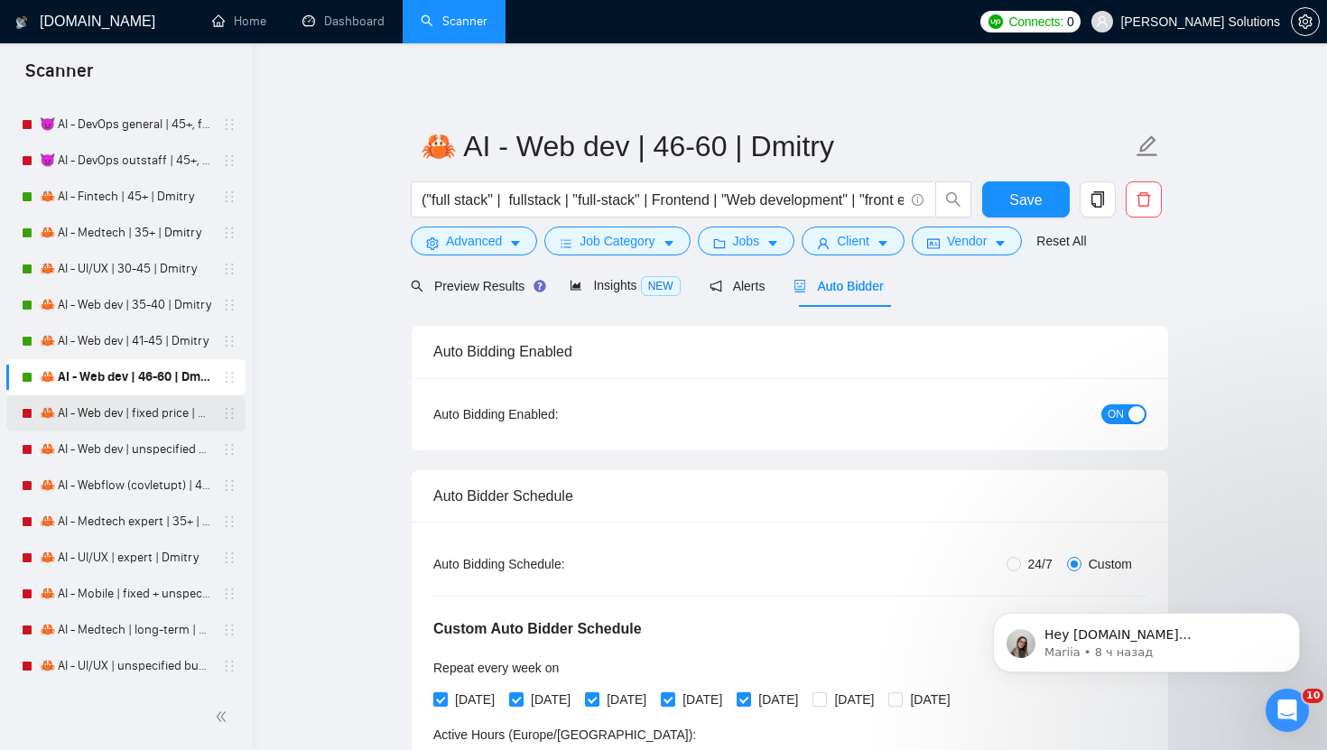
click at [133, 410] on link "🦀 AI - Web dev | fixed price | Dmitry" at bounding box center [125, 413] width 171 height 36
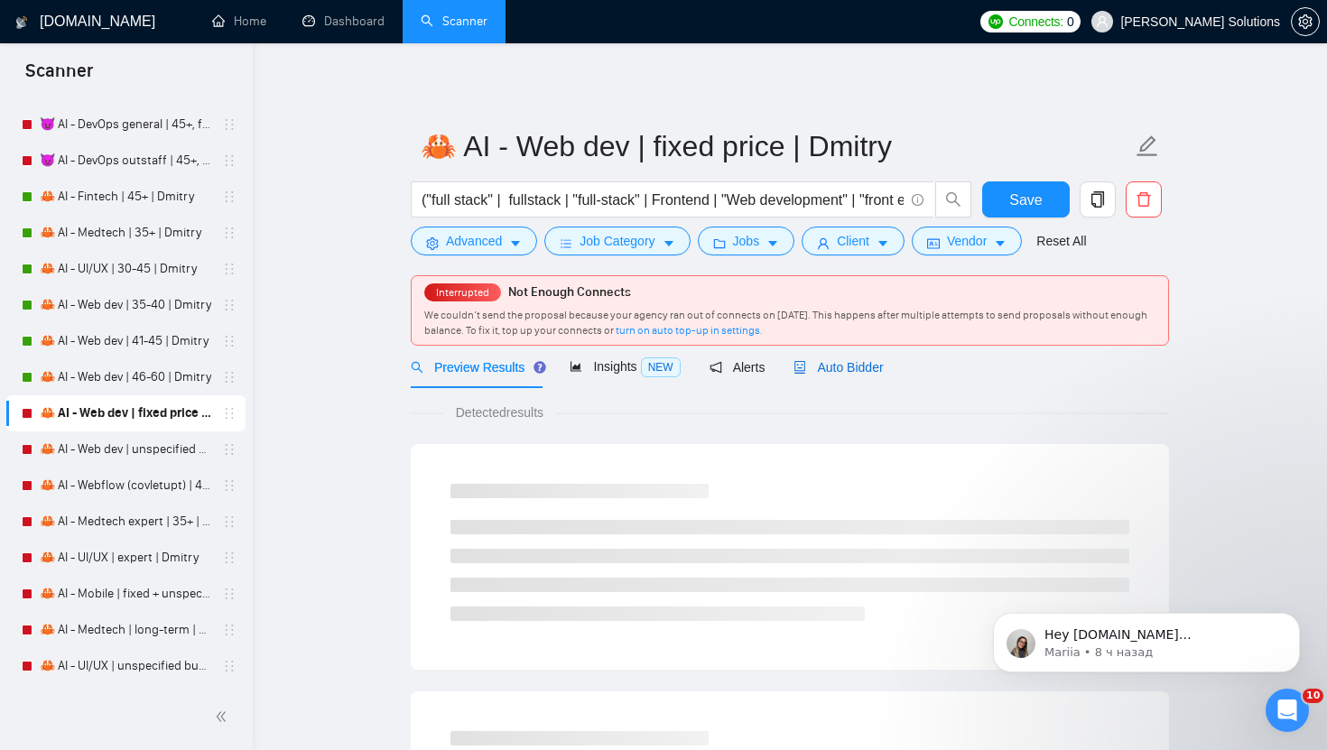
click at [846, 367] on span "Auto Bidder" at bounding box center [837, 367] width 89 height 14
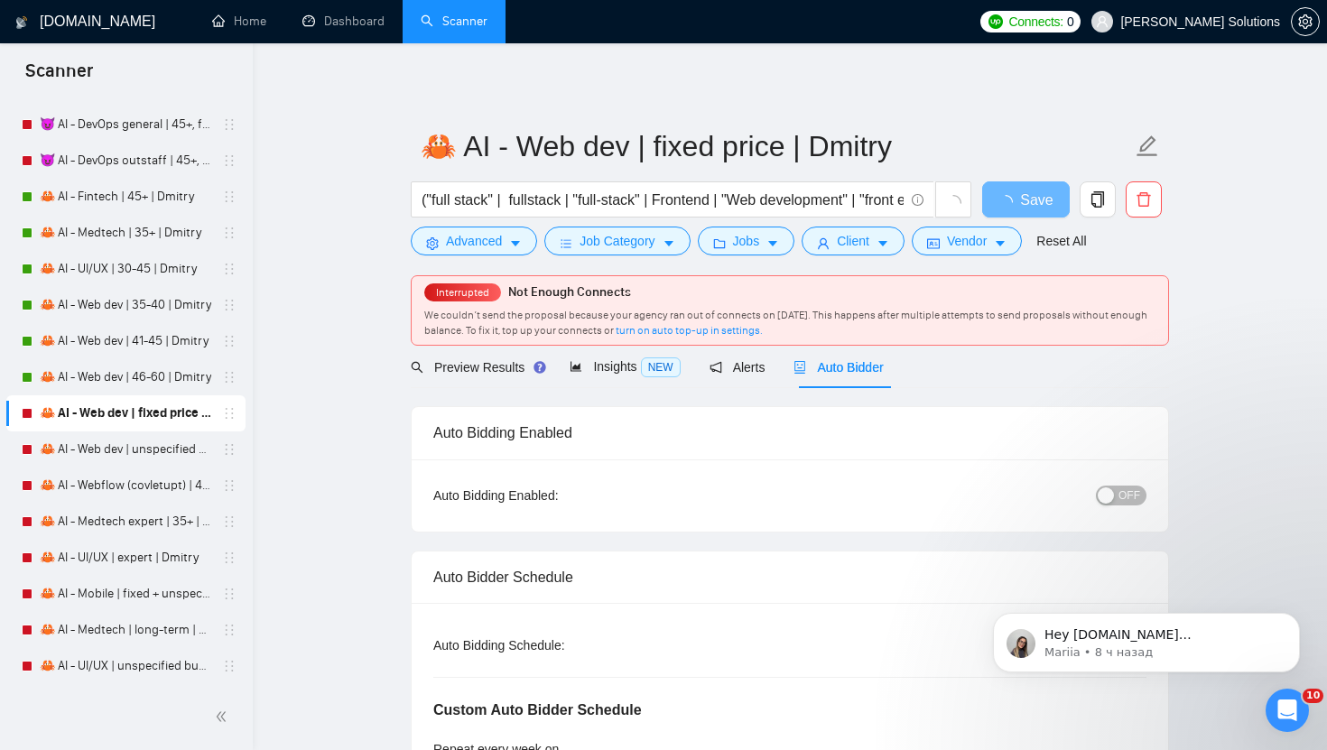
radio input "false"
radio input "true"
click at [1137, 488] on span "OFF" at bounding box center [1129, 496] width 22 height 20
click at [1019, 195] on span "Save" at bounding box center [1025, 200] width 32 height 23
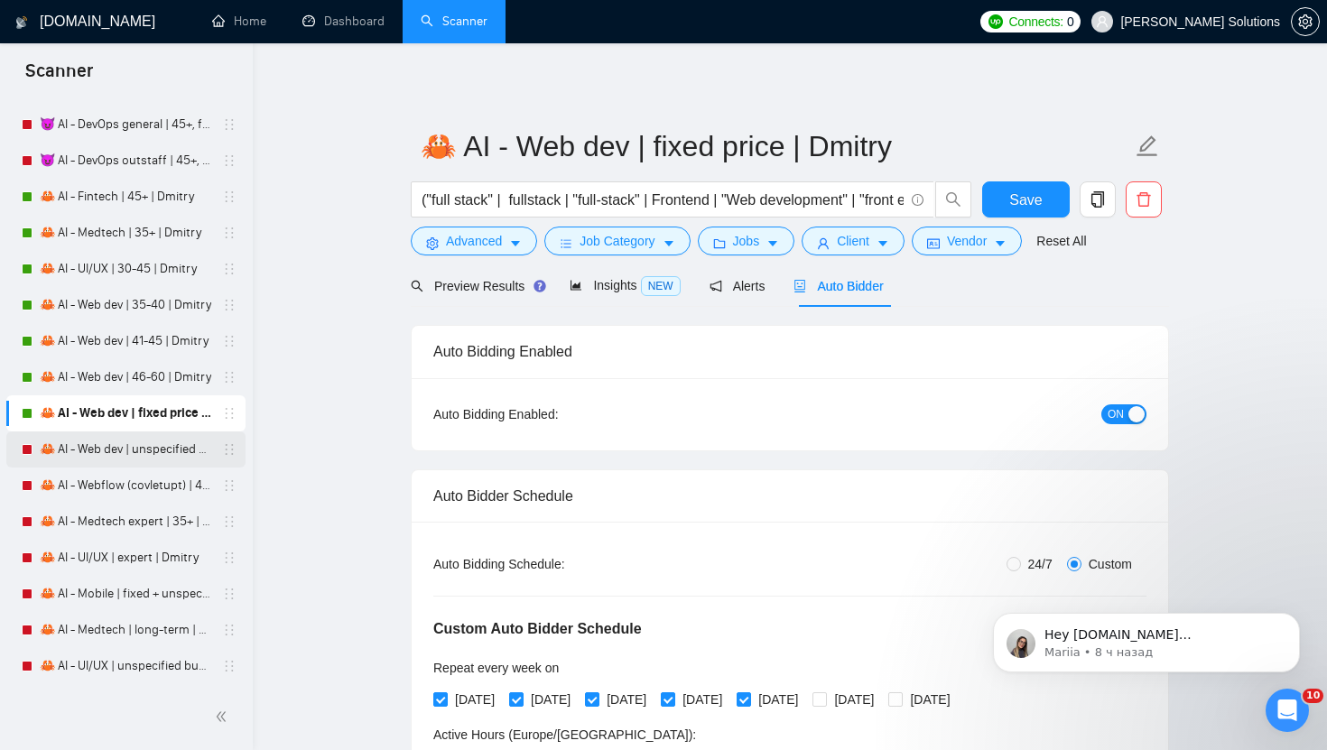
click at [176, 463] on link "🦀 AI - Web dev | unspecified budget | Dmitry" at bounding box center [125, 449] width 171 height 36
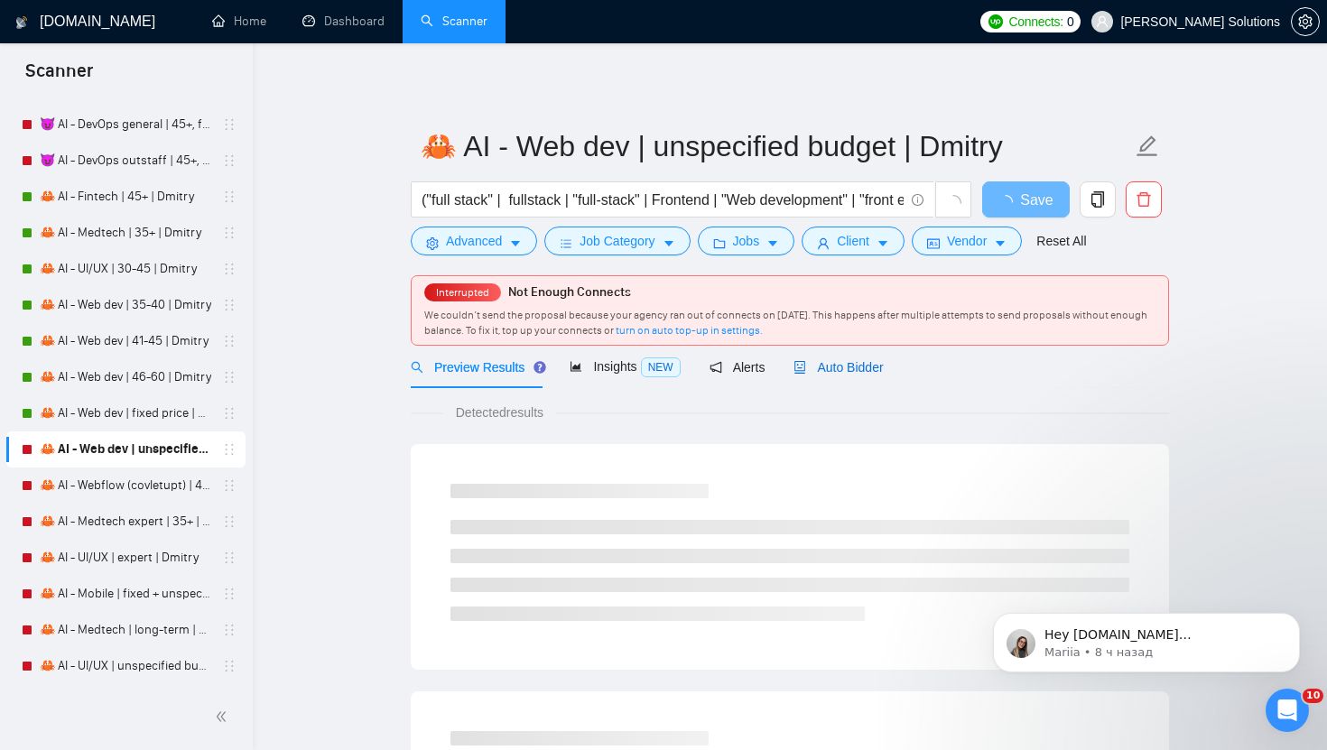
click at [818, 376] on div "Auto Bidder" at bounding box center [837, 367] width 89 height 20
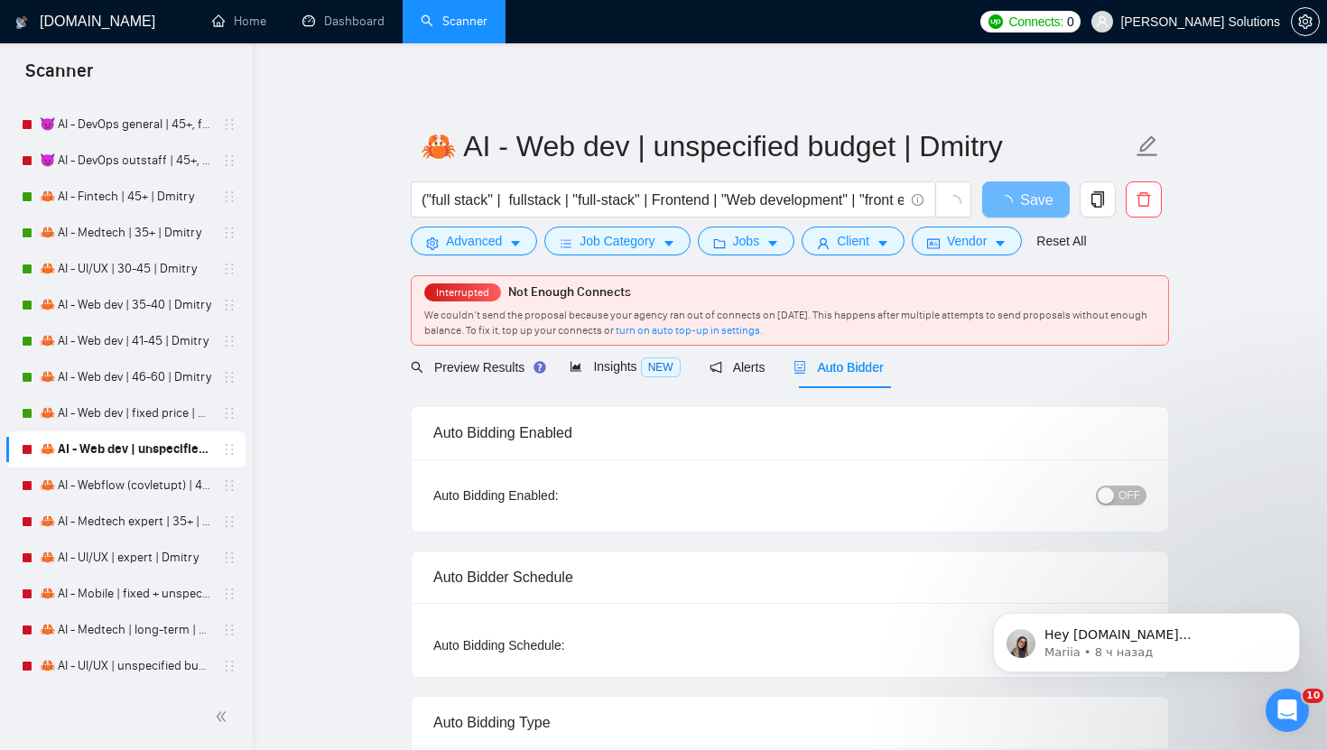
radio input "false"
radio input "true"
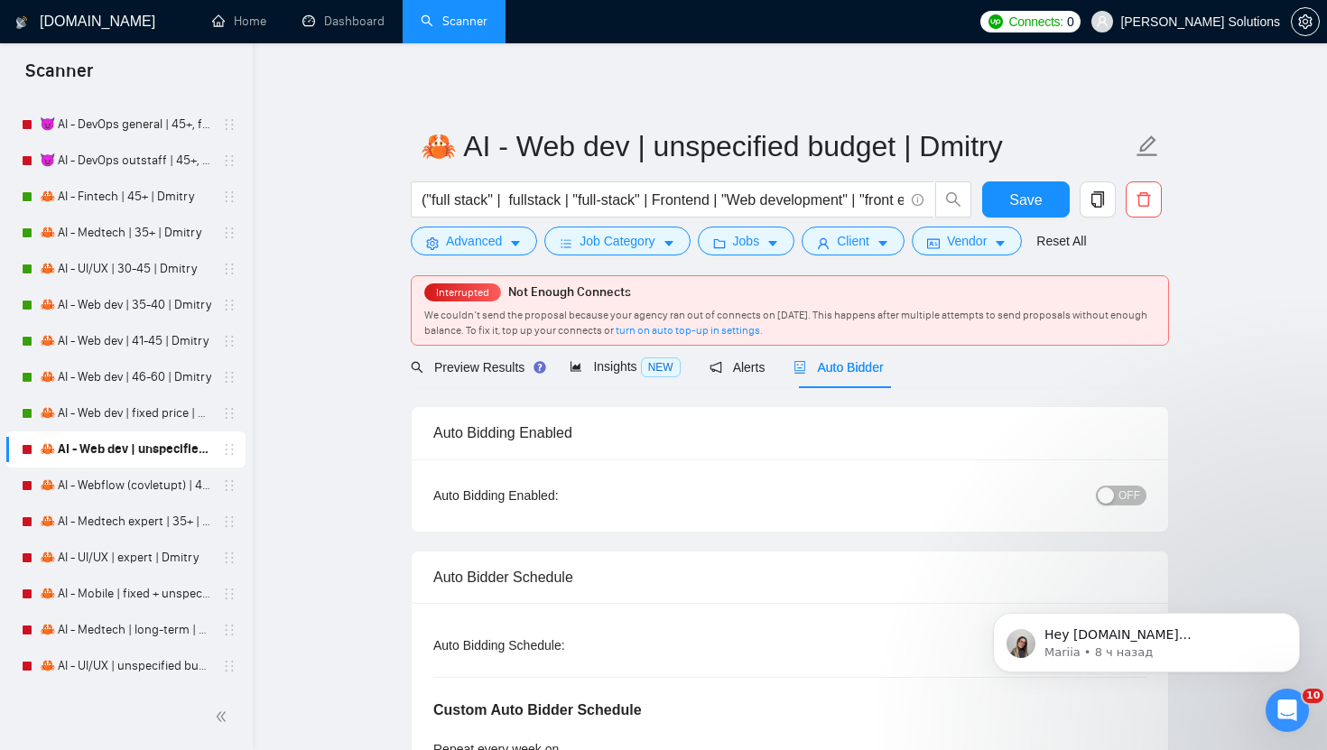
click at [1124, 498] on span "OFF" at bounding box center [1129, 496] width 22 height 20
click at [1013, 196] on span "Save" at bounding box center [1025, 200] width 32 height 23
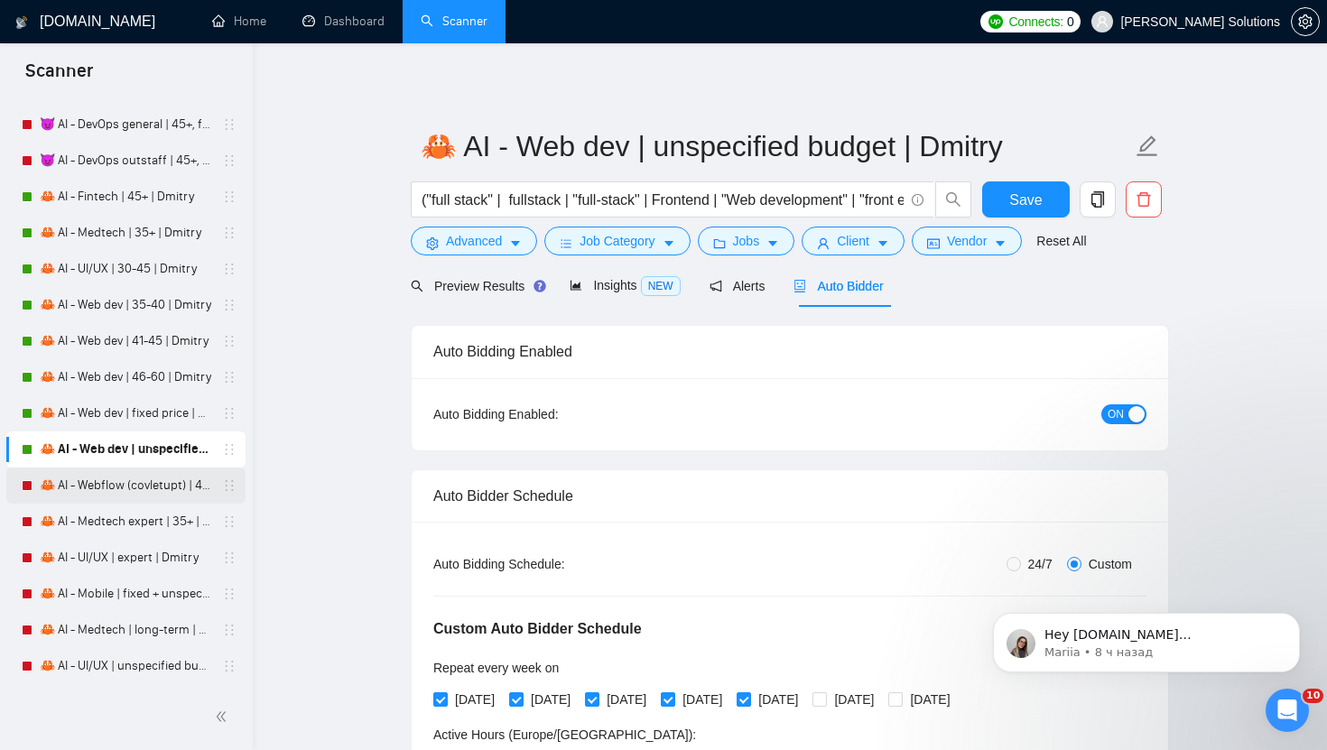
click at [149, 492] on link "🦀 AI - Webflow (covletupt) | 45+ | Dmitry" at bounding box center [125, 485] width 171 height 36
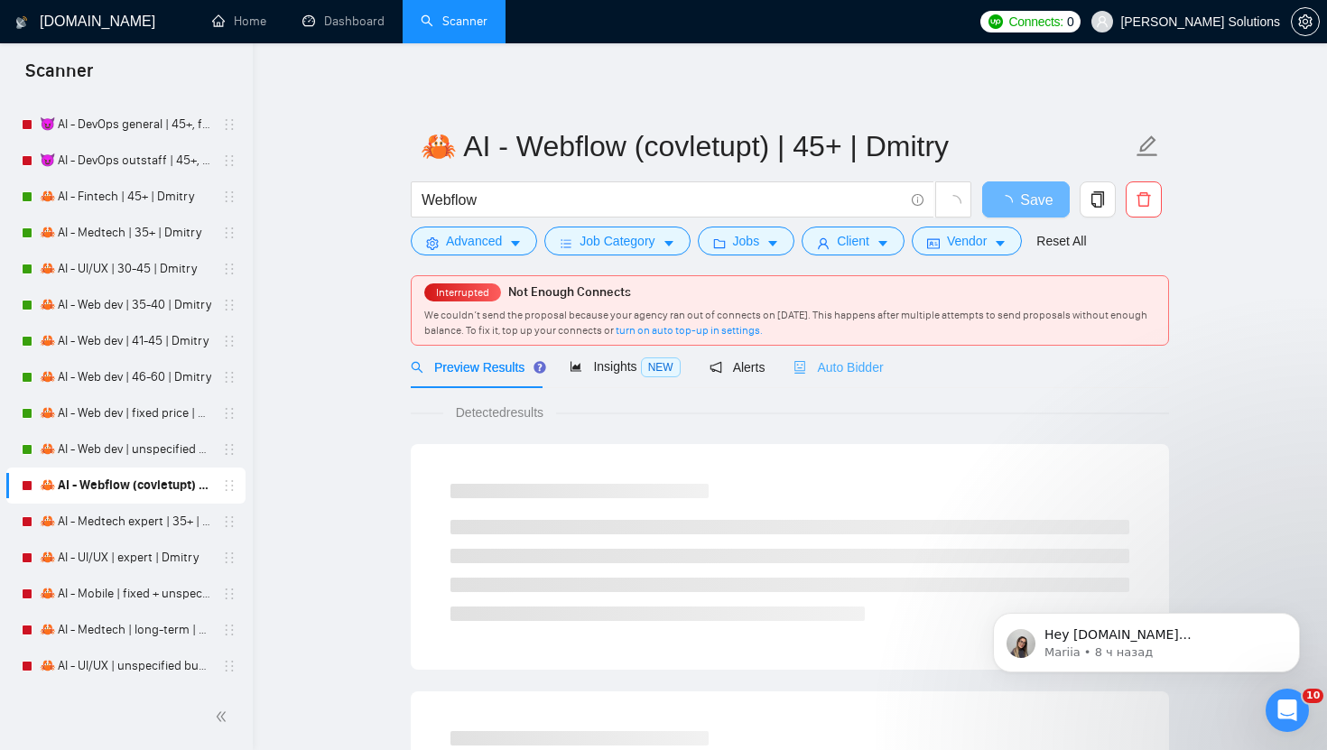
click at [851, 378] on div "Auto Bidder" at bounding box center [837, 367] width 89 height 42
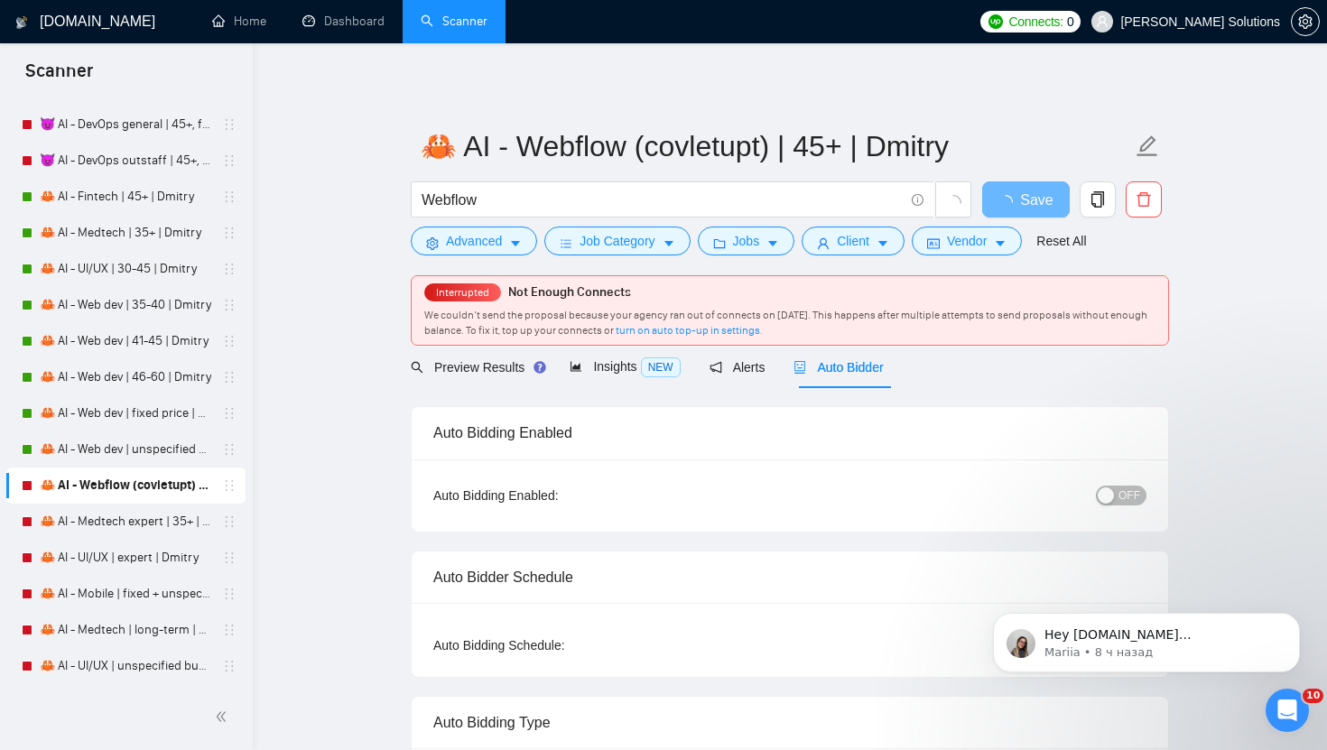
radio input "false"
radio input "true"
click at [1113, 490] on div "button" at bounding box center [1105, 495] width 16 height 16
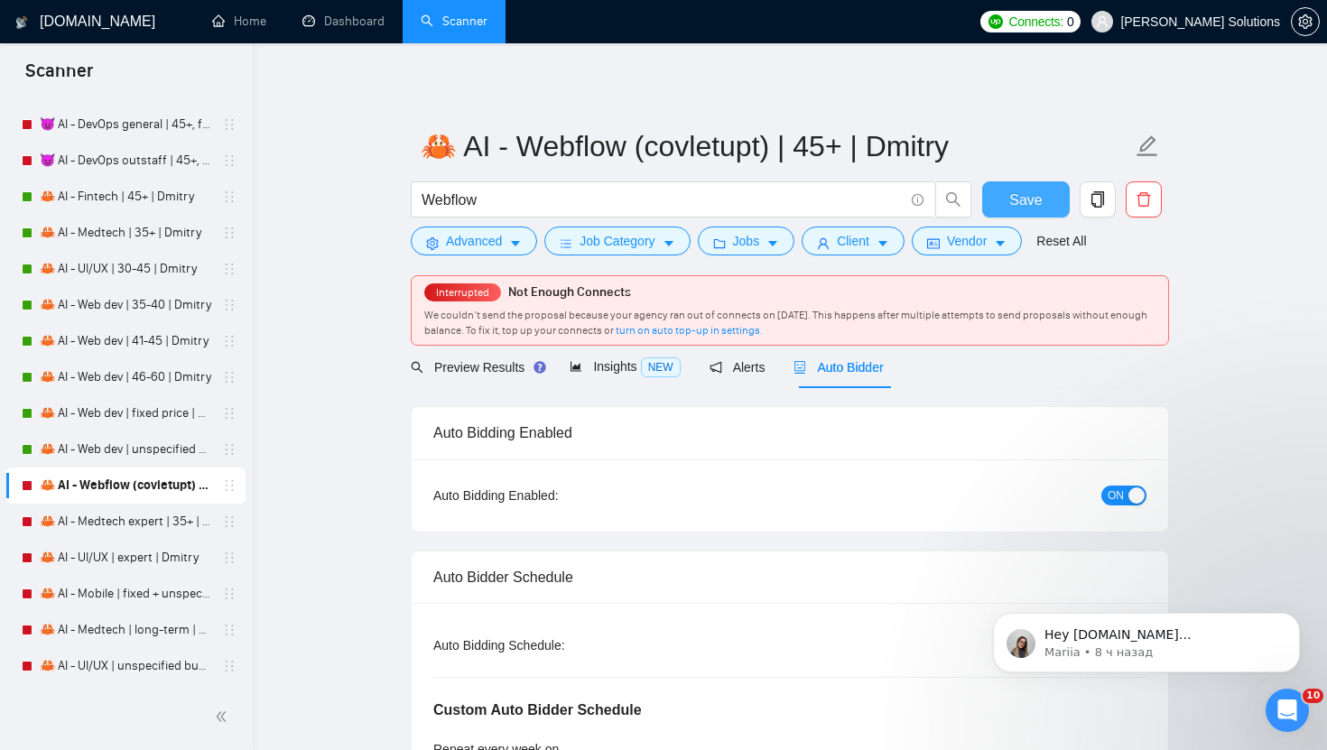
click at [1017, 199] on span "Save" at bounding box center [1025, 200] width 32 height 23
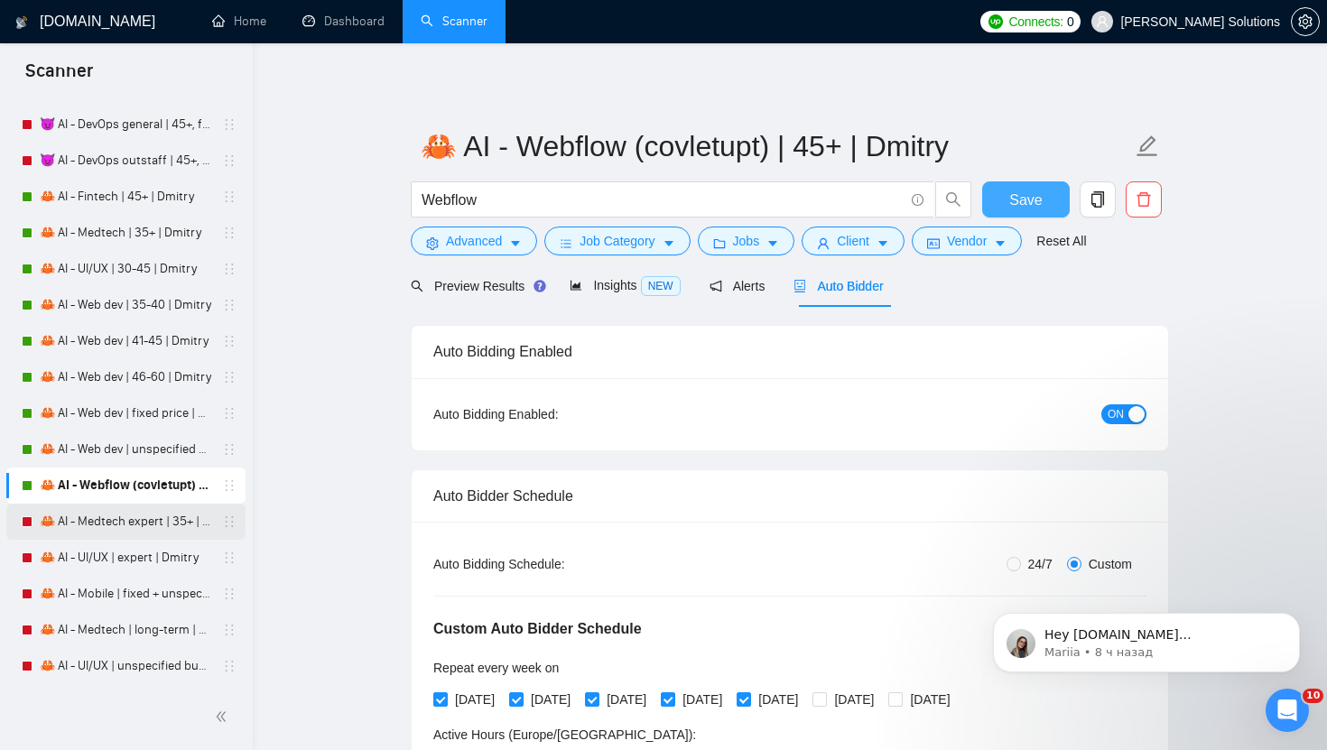
click at [95, 517] on link "🦀 AI - Medtech expert | 35+ | Dmitry" at bounding box center [125, 522] width 171 height 36
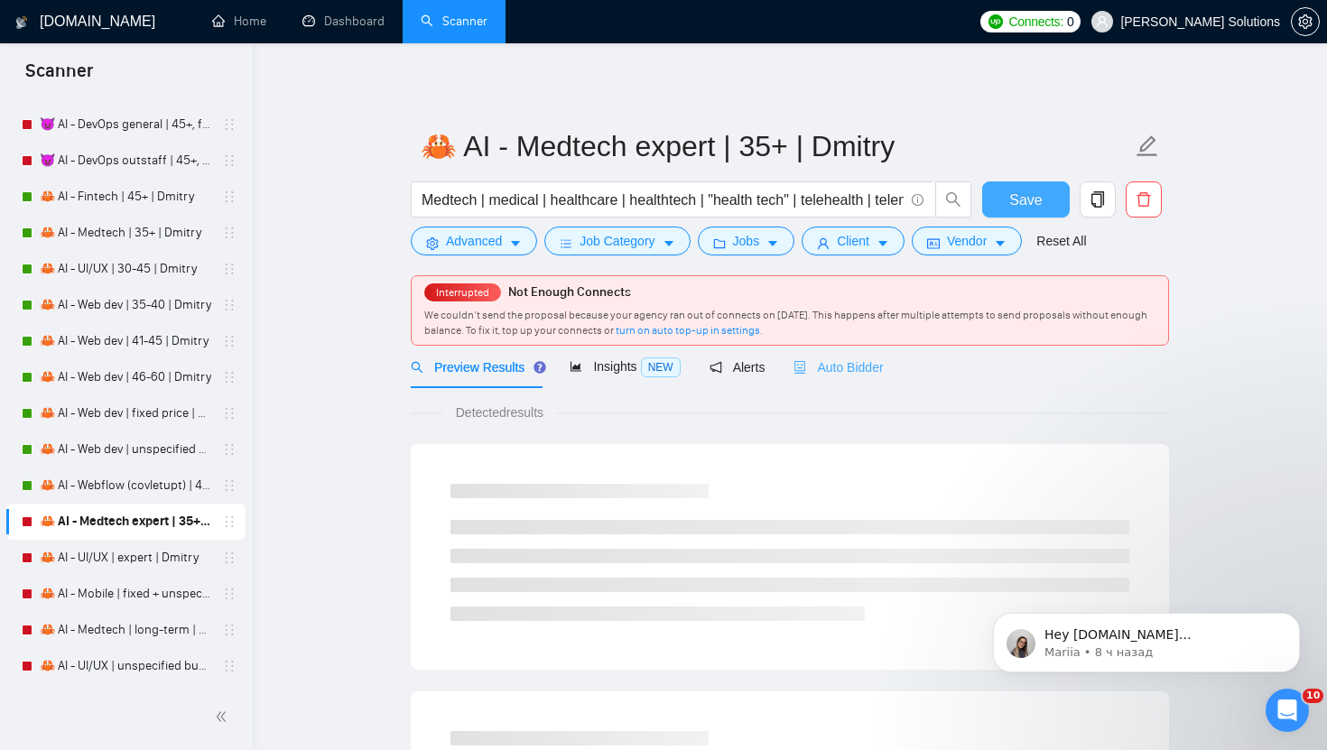
click at [852, 356] on div "Auto Bidder" at bounding box center [837, 367] width 89 height 42
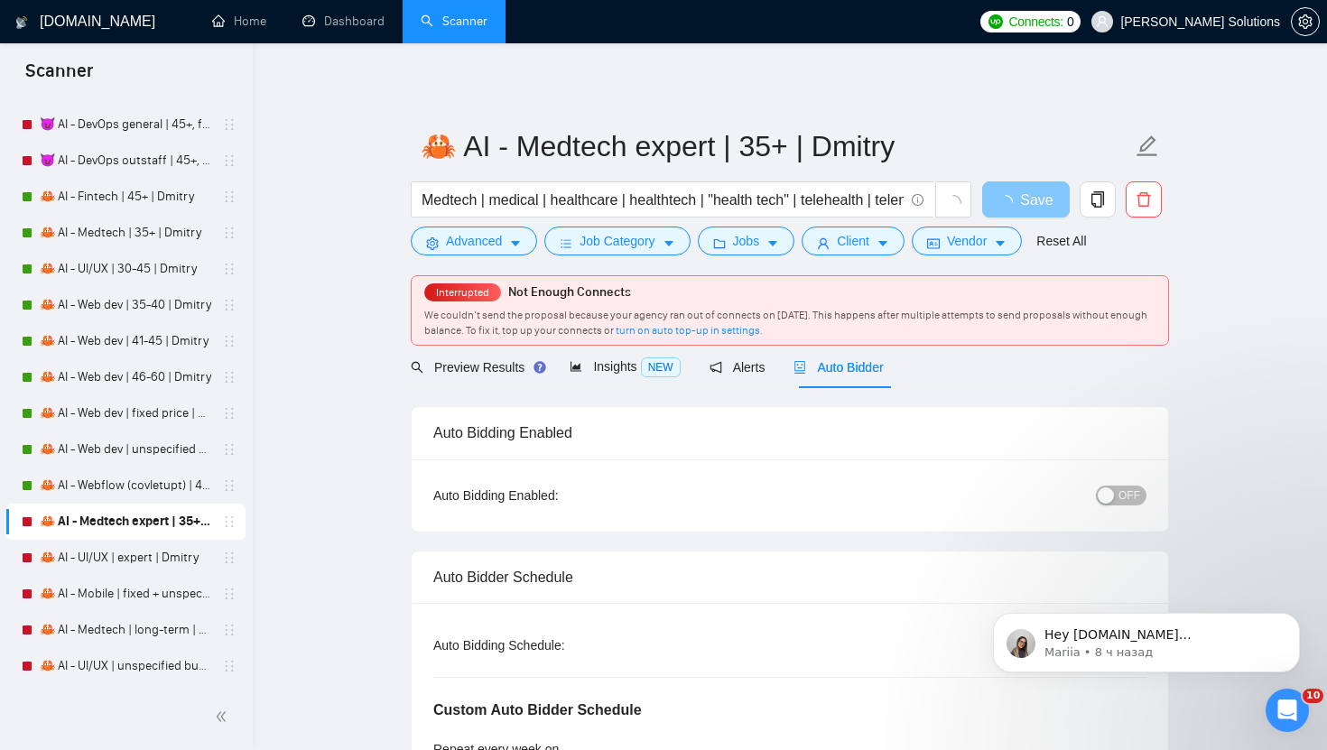
radio input "false"
radio input "true"
click at [1128, 489] on span "OFF" at bounding box center [1129, 496] width 22 height 20
click at [1034, 197] on span "Save" at bounding box center [1036, 200] width 32 height 23
click at [1022, 194] on span "Save" at bounding box center [1036, 200] width 32 height 23
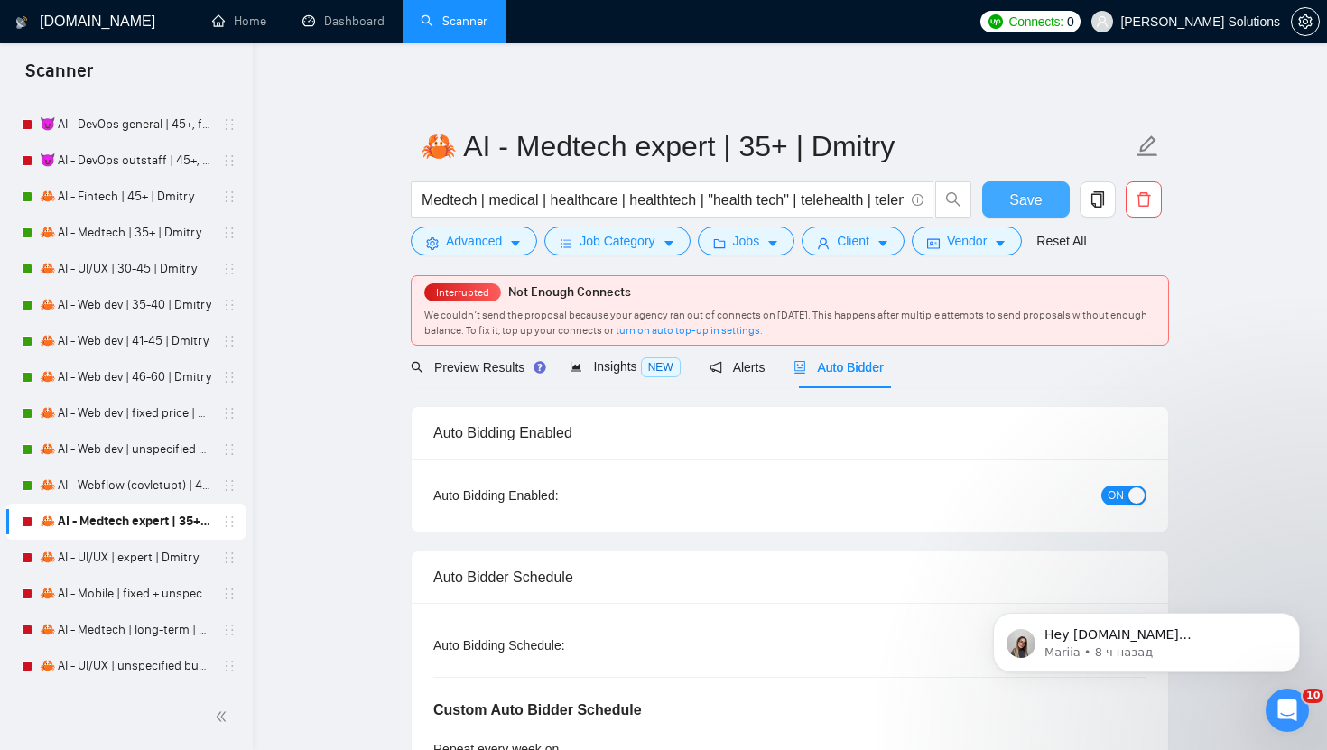
click at [1016, 213] on button "Save" at bounding box center [1026, 199] width 88 height 36
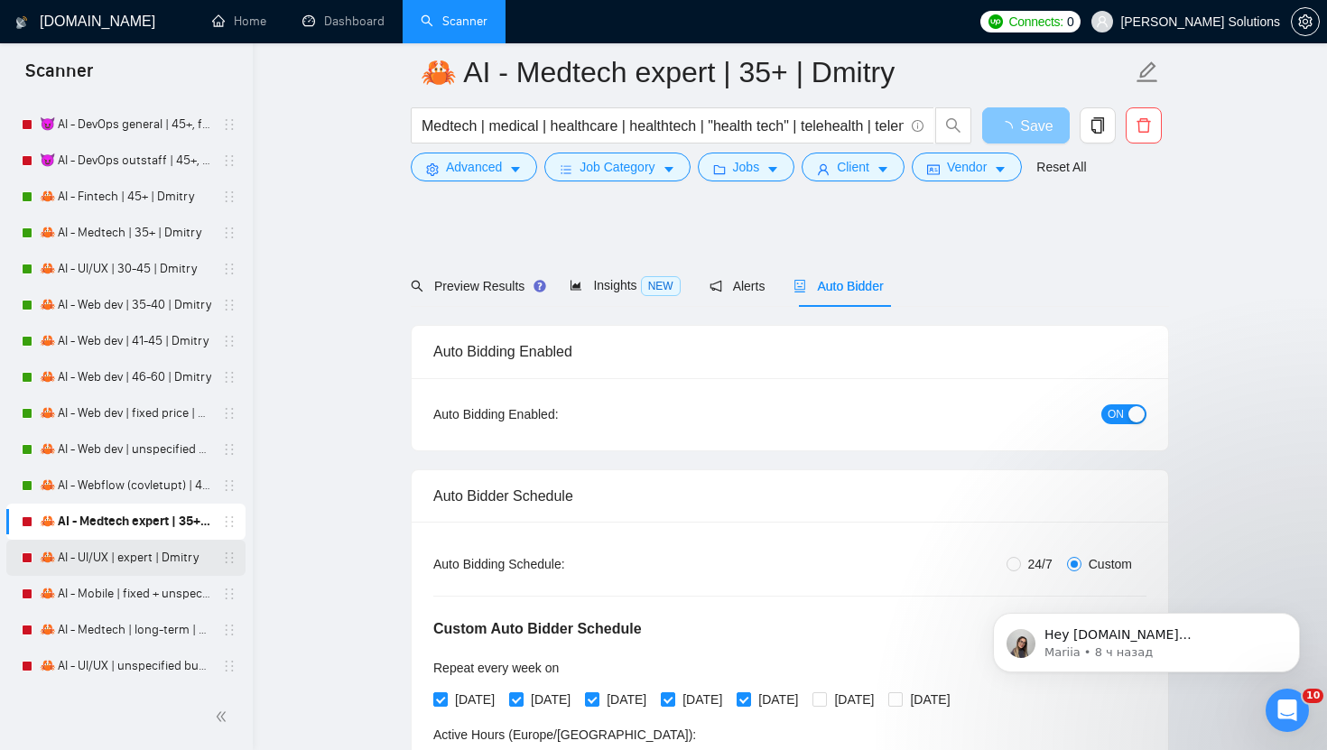
scroll to position [178, 0]
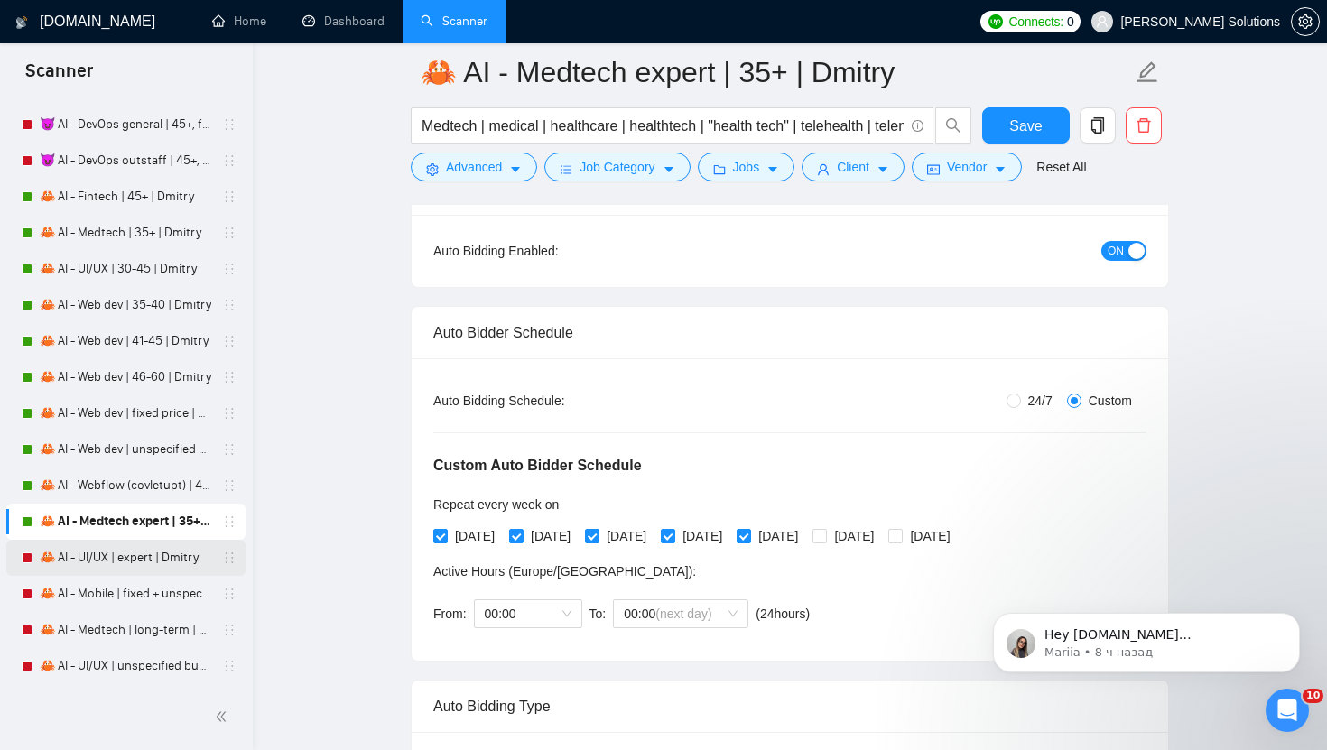
click at [125, 565] on link "🦀 AI - UI/UX | expert | Dmitry" at bounding box center [125, 558] width 171 height 36
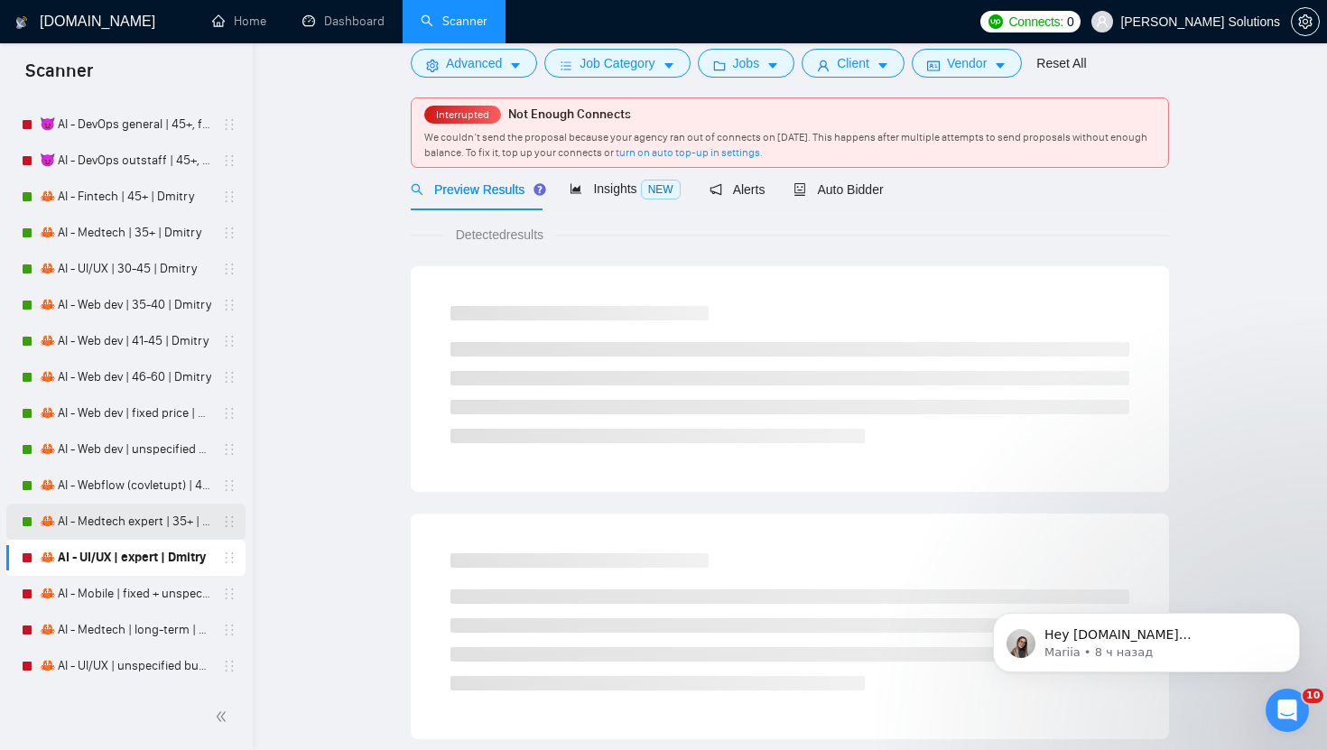
click at [842, 167] on div "Interrupted Not Enough Connects We couldn’t send the proposal because your agen…" at bounding box center [790, 132] width 756 height 69
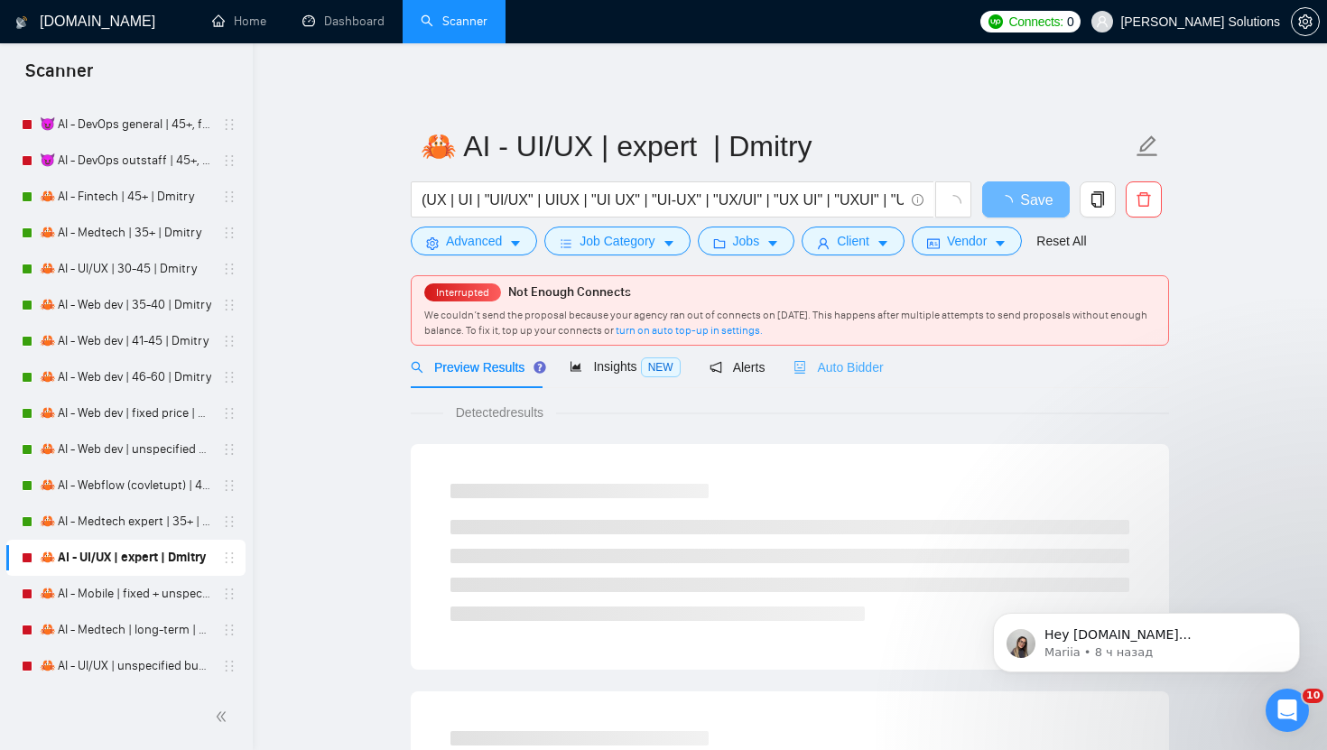
click at [826, 353] on div "Auto Bidder" at bounding box center [837, 367] width 89 height 42
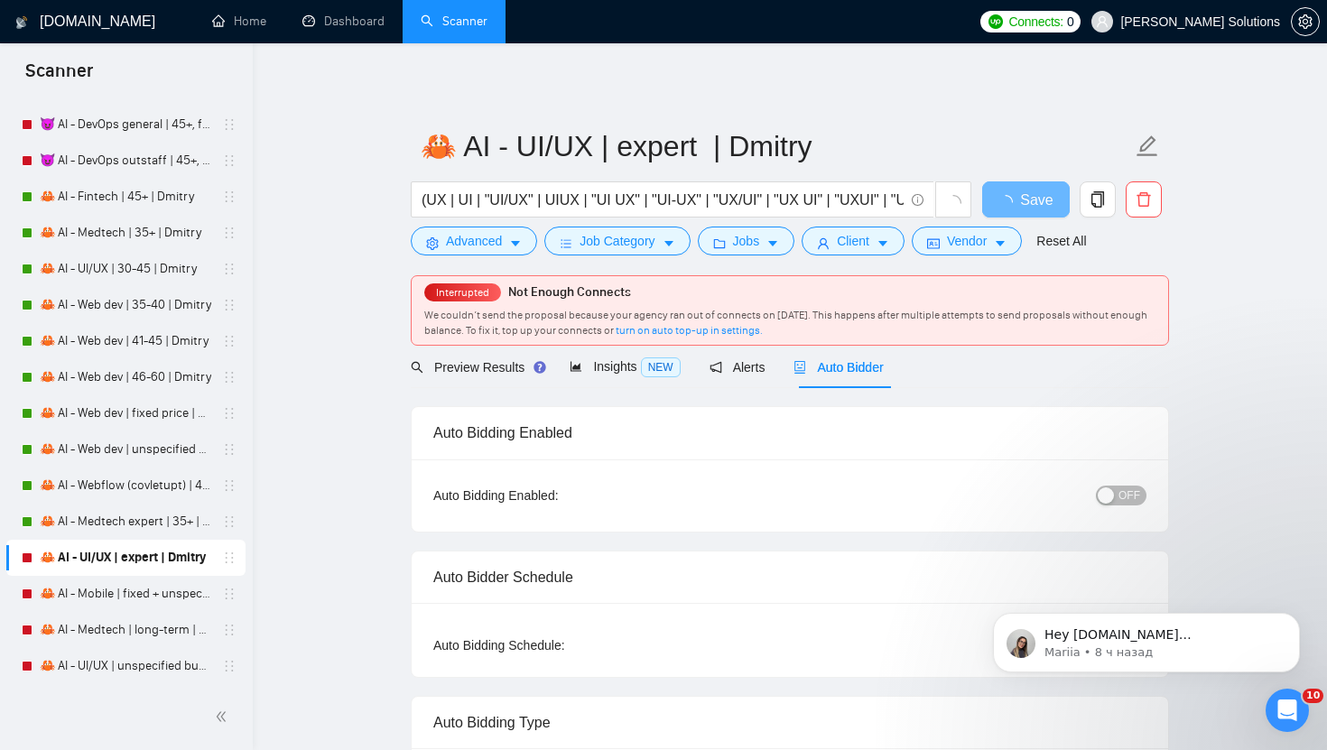
radio input "false"
radio input "true"
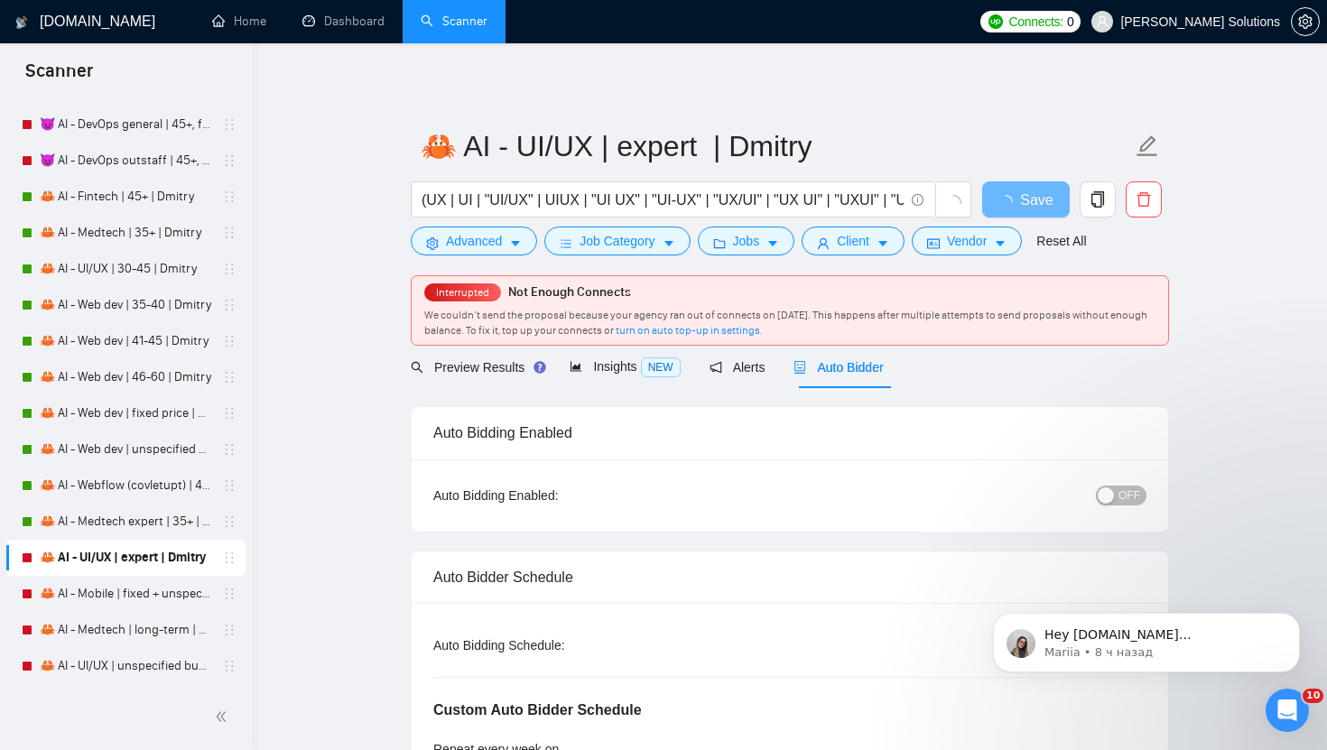
click at [1108, 497] on div "button" at bounding box center [1105, 495] width 16 height 16
click at [1013, 203] on span "Save" at bounding box center [1025, 200] width 32 height 23
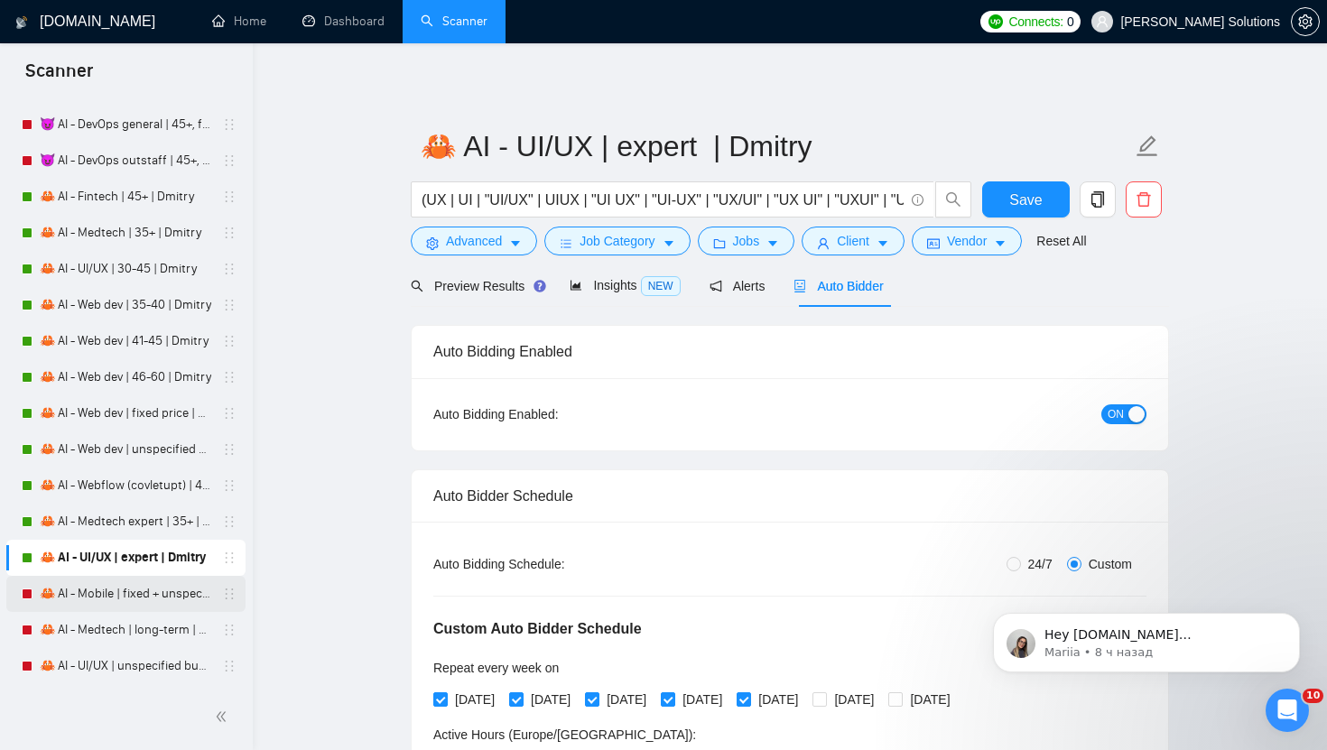
click at [106, 600] on link "🦀 AI - Mobile | fixed + unspecified | Dmitry" at bounding box center [125, 594] width 171 height 36
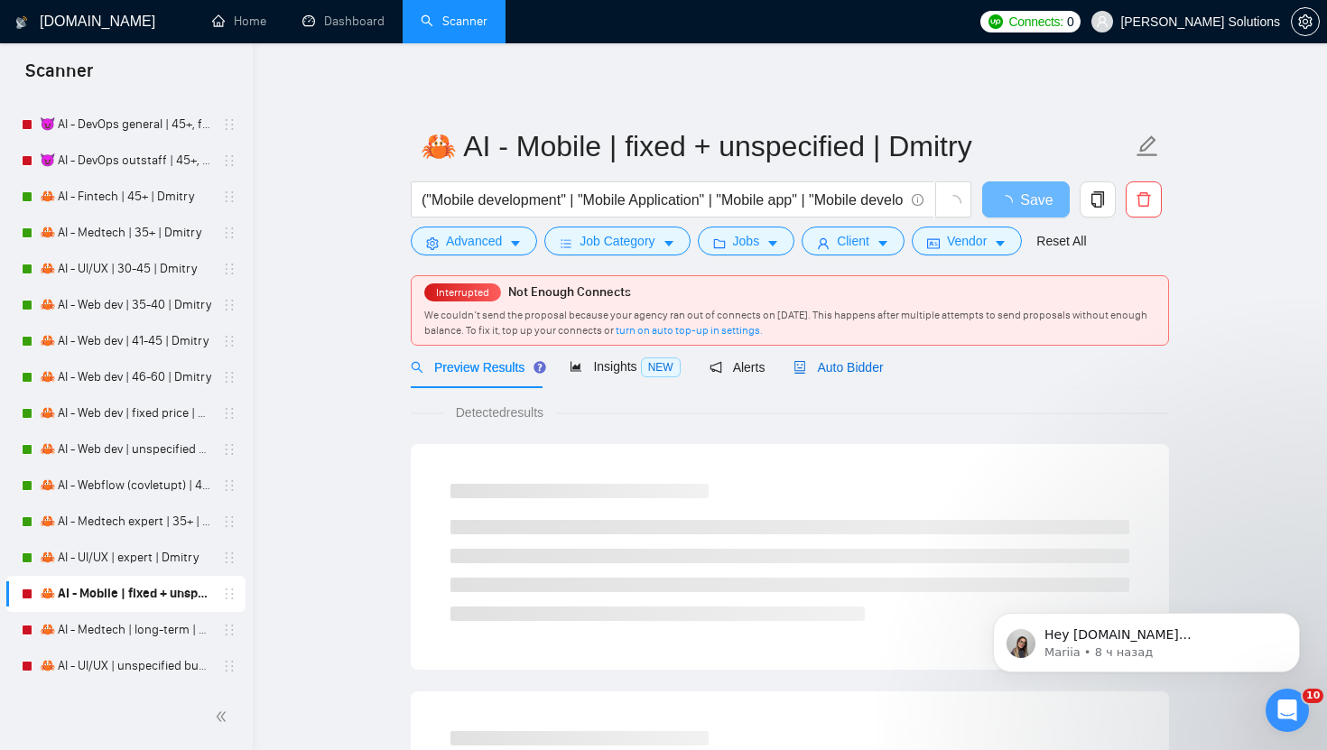
click at [815, 375] on div "Auto Bidder" at bounding box center [837, 367] width 89 height 20
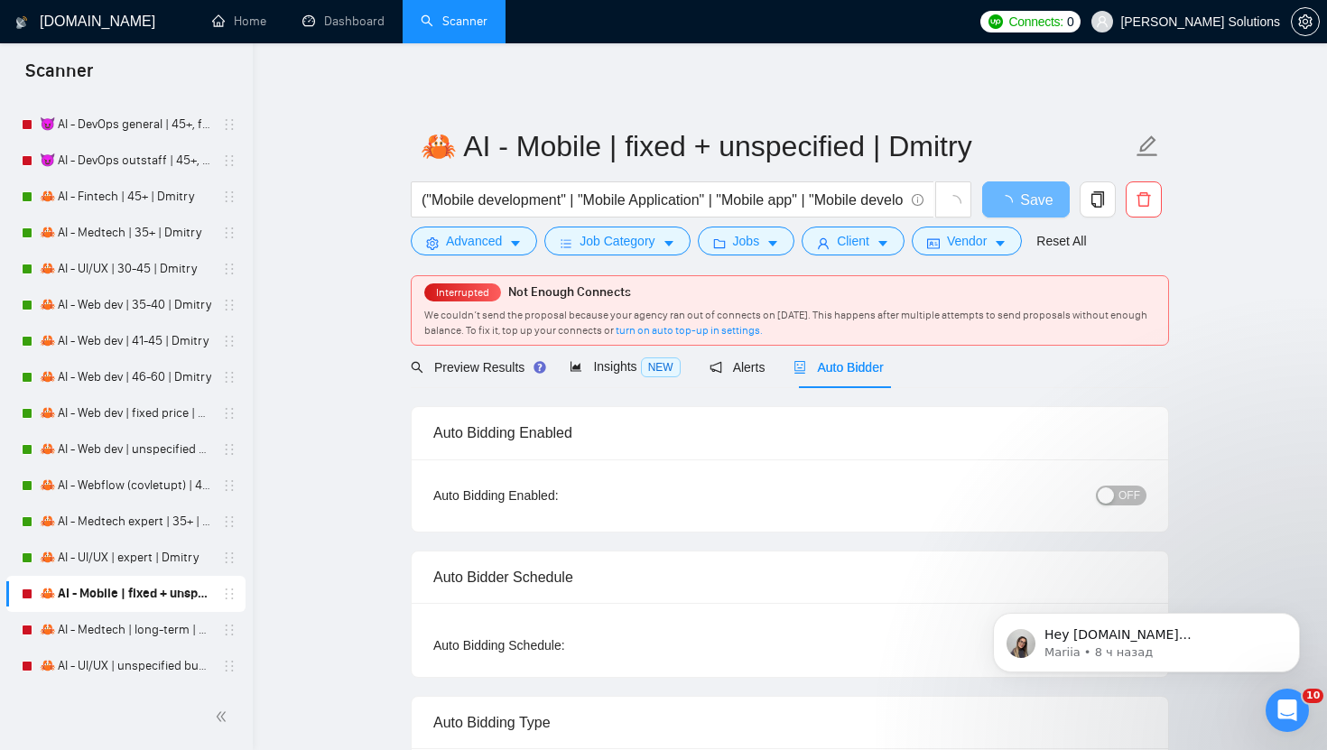
radio input "false"
radio input "true"
click at [1131, 495] on span "OFF" at bounding box center [1129, 496] width 22 height 20
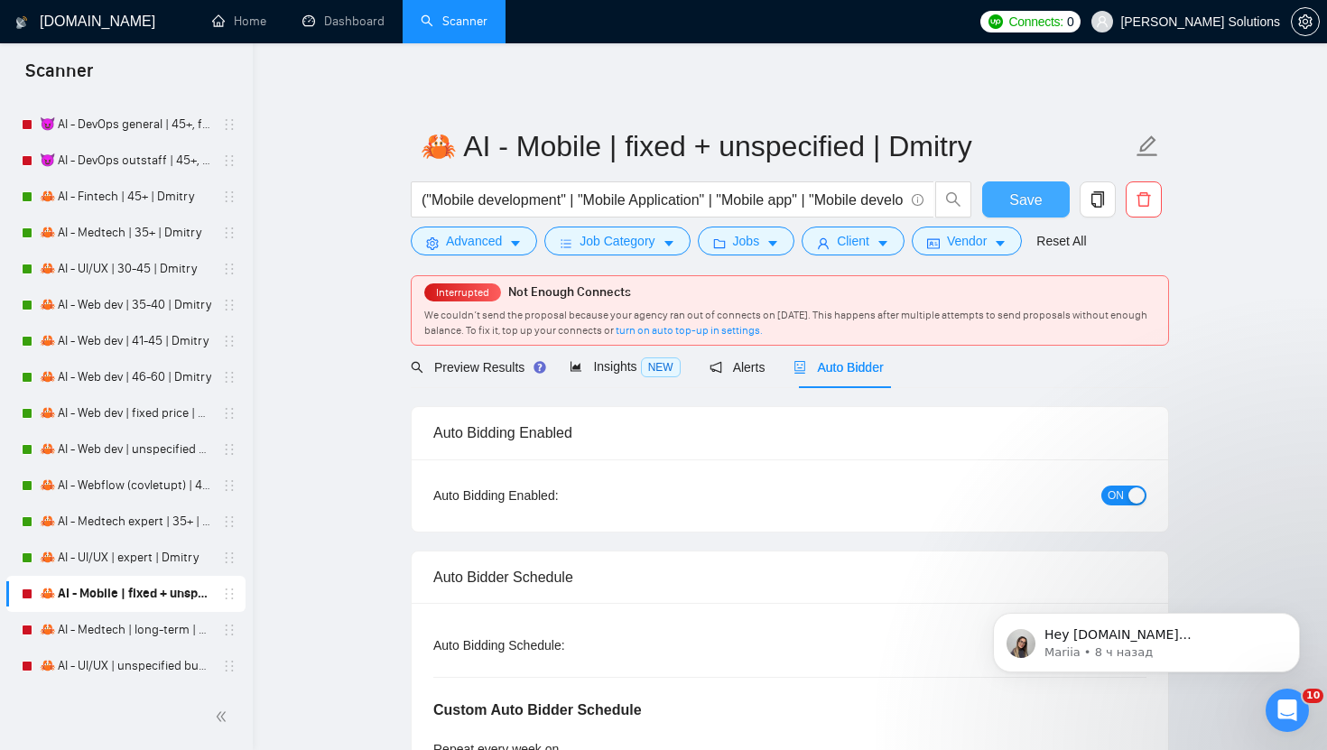
click at [1016, 192] on span "Save" at bounding box center [1025, 200] width 32 height 23
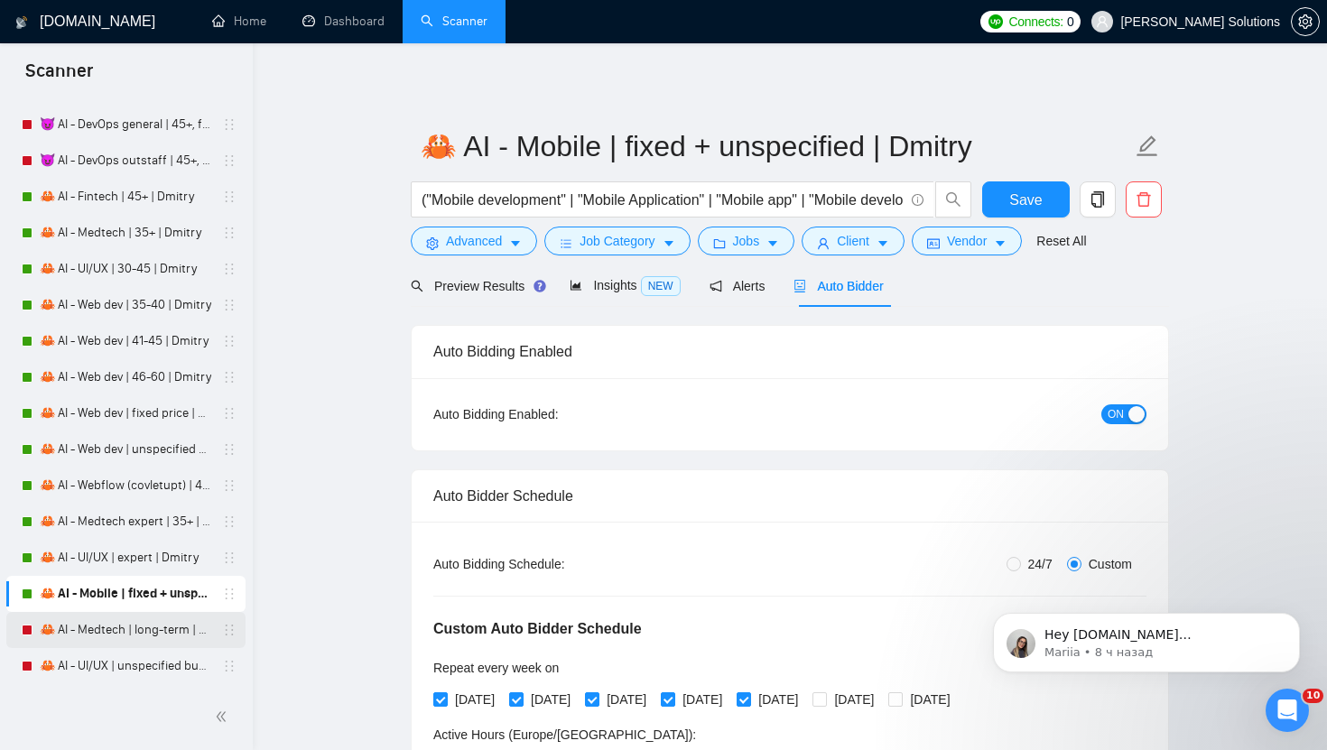
click at [162, 634] on link "🦀 AI - Medtech | long-term | Dmitry" at bounding box center [125, 630] width 171 height 36
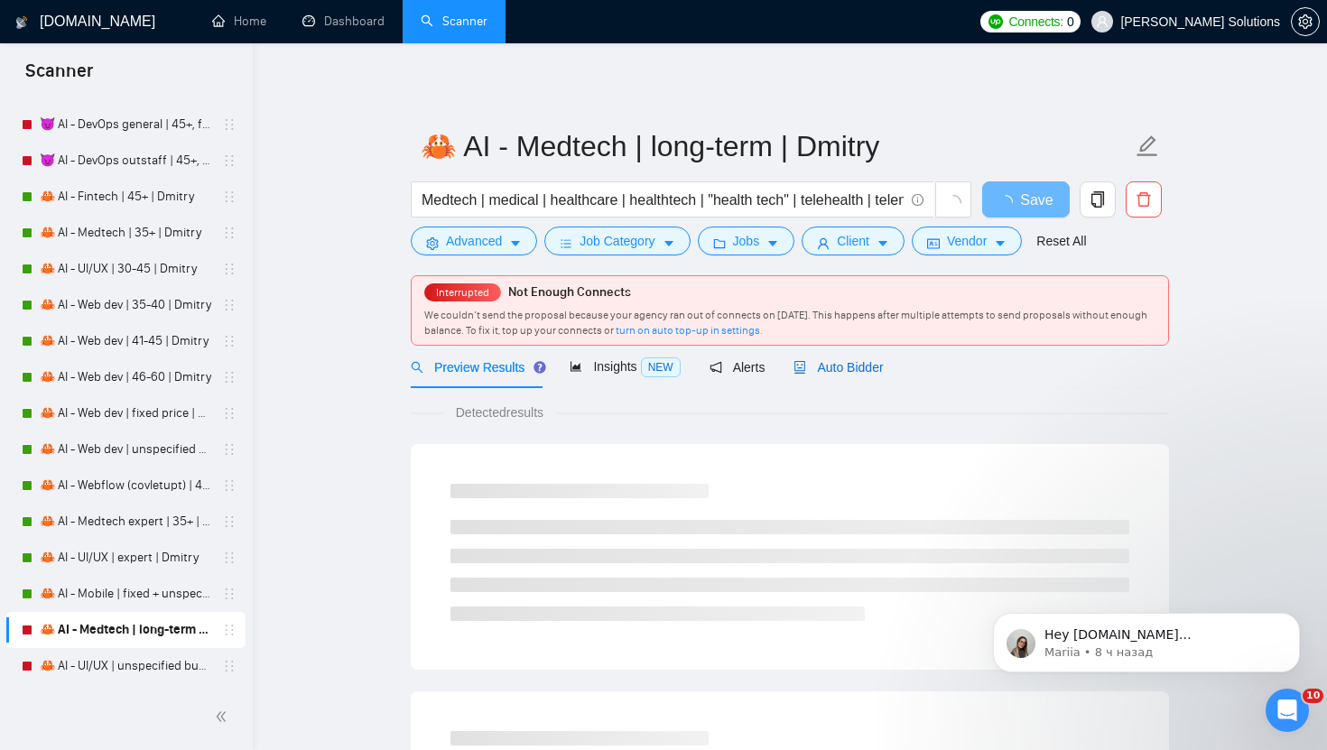
click at [824, 362] on span "Auto Bidder" at bounding box center [837, 367] width 89 height 14
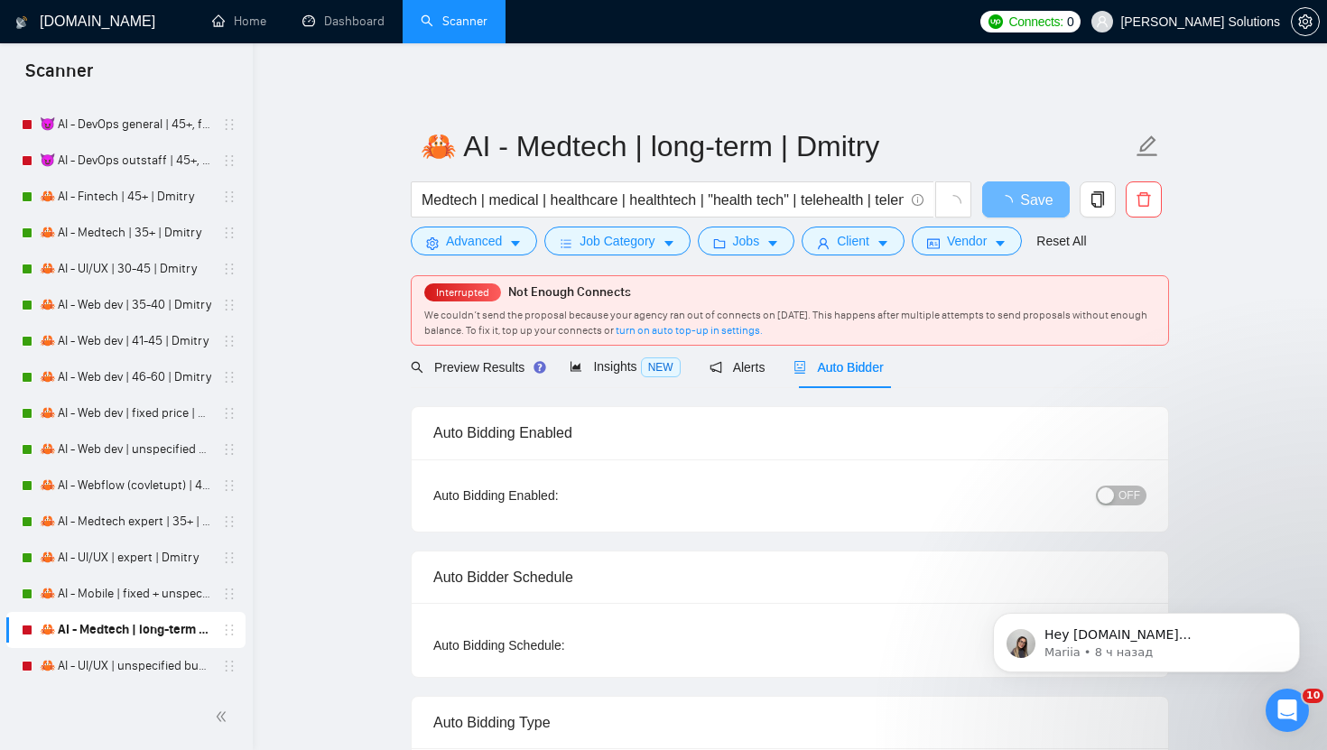
radio input "false"
radio input "true"
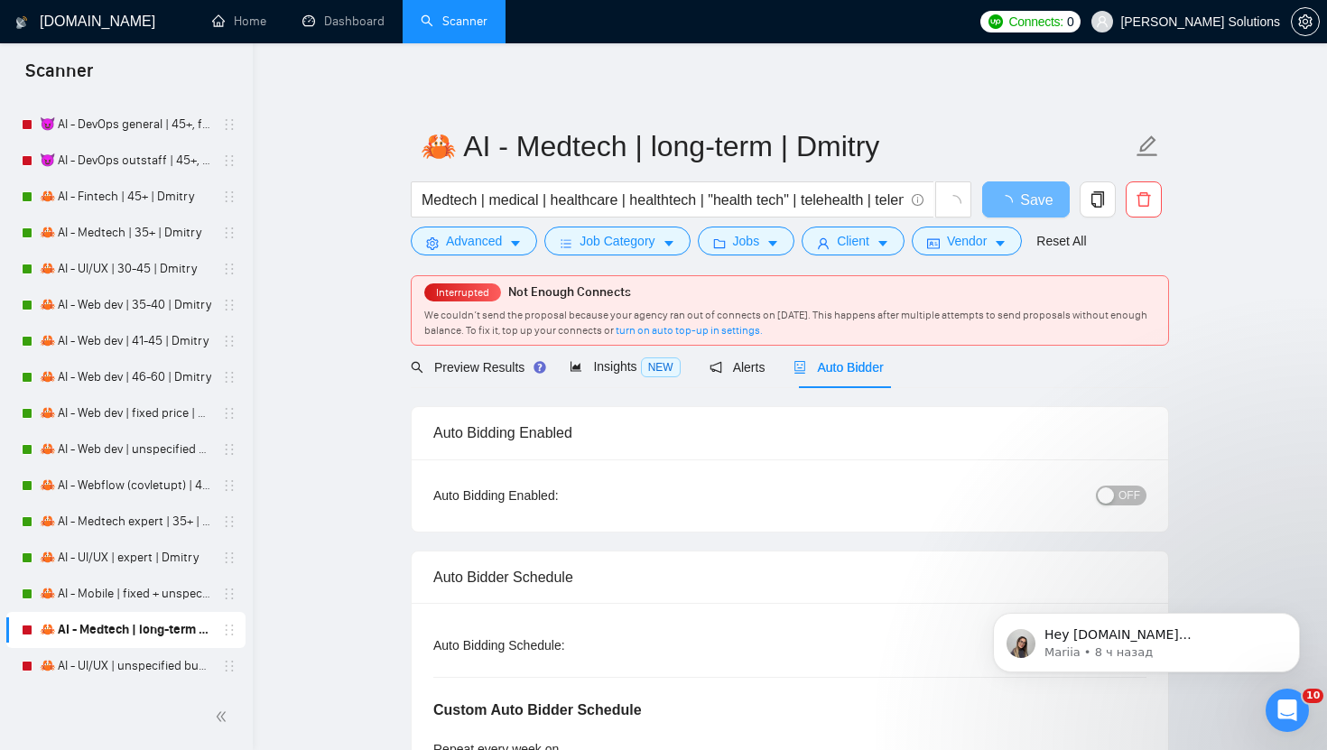
click at [1122, 498] on span "OFF" at bounding box center [1129, 496] width 22 height 20
click at [1048, 199] on button "Save" at bounding box center [1026, 199] width 88 height 36
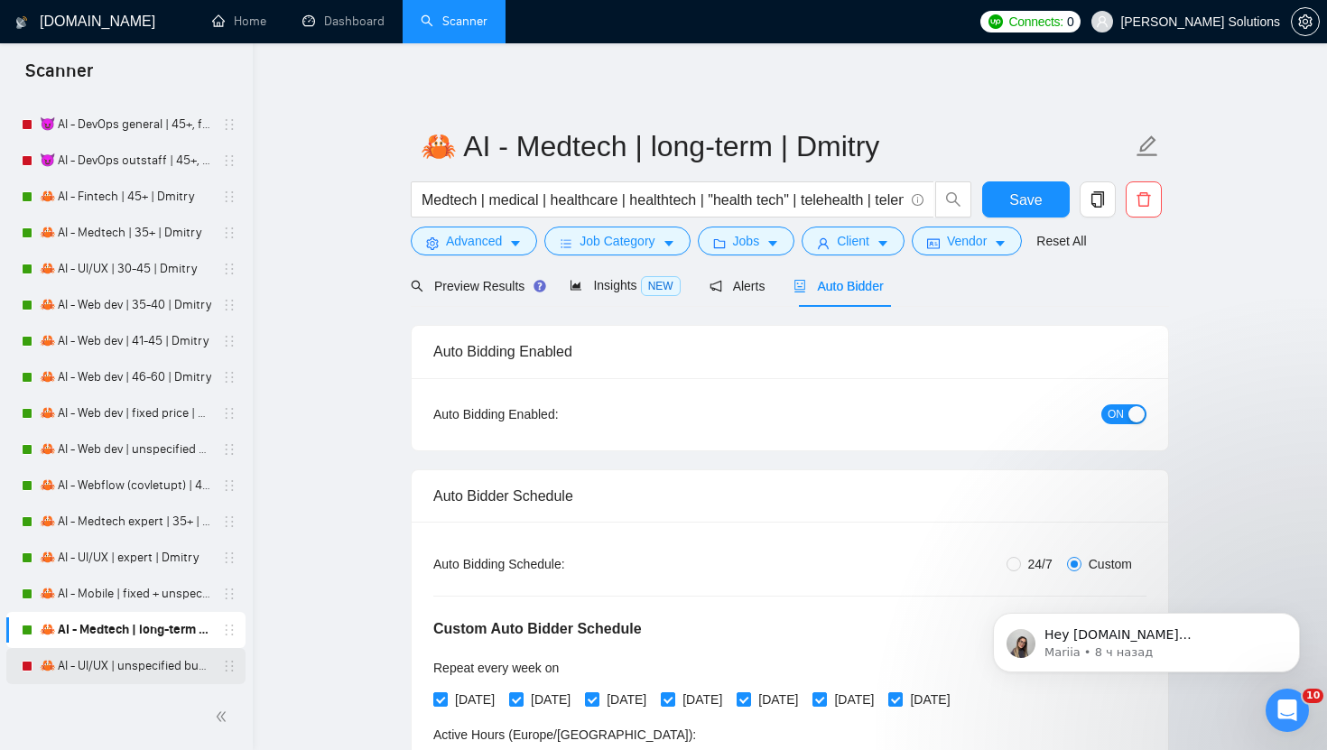
click at [80, 671] on link "🦀 AI - UI/UX | unspecified budget | Dmitry" at bounding box center [125, 666] width 171 height 36
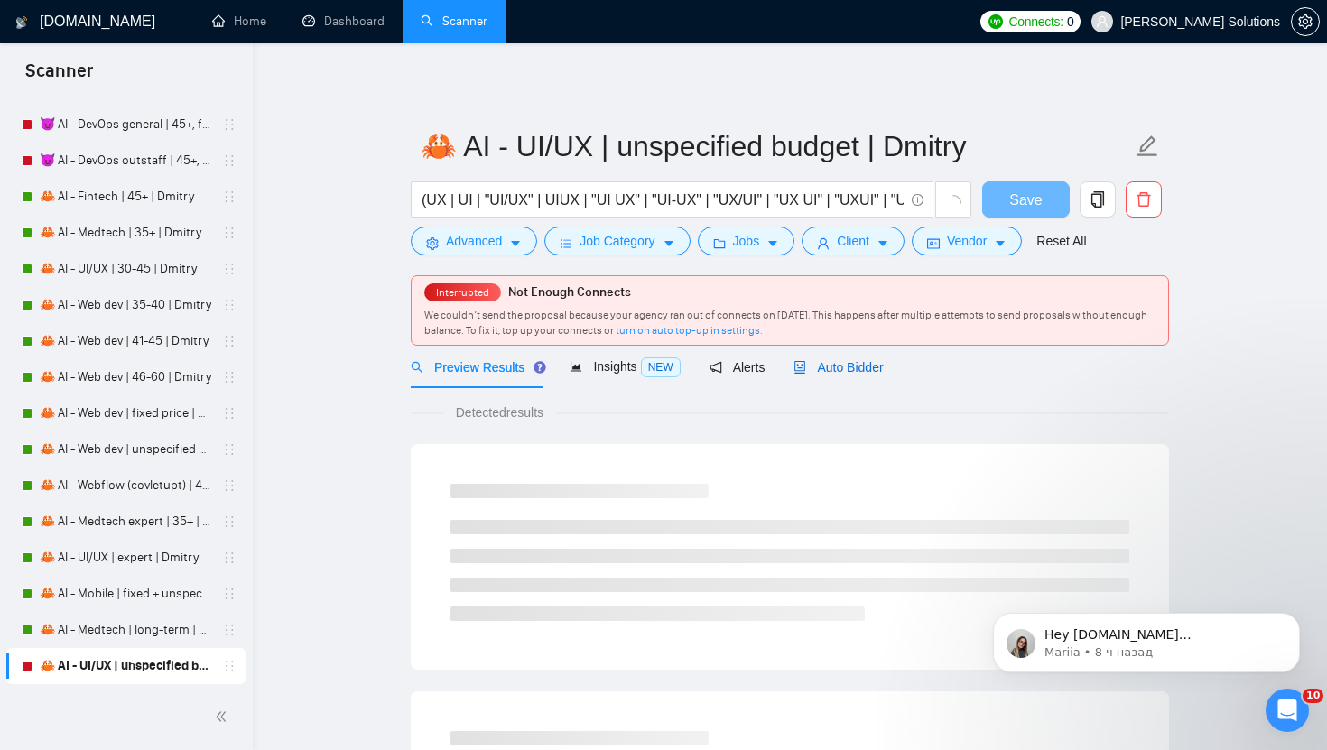
click at [825, 365] on span "Auto Bidder" at bounding box center [837, 367] width 89 height 14
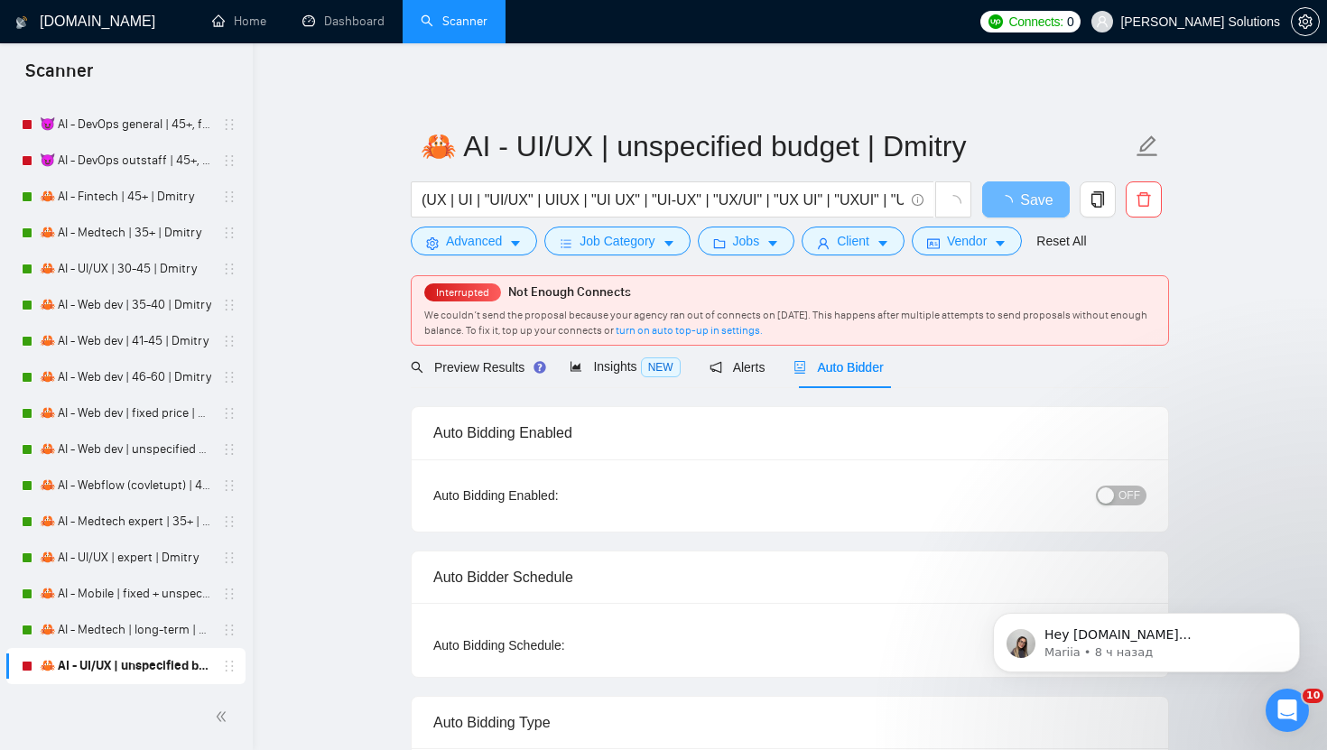
radio input "false"
radio input "true"
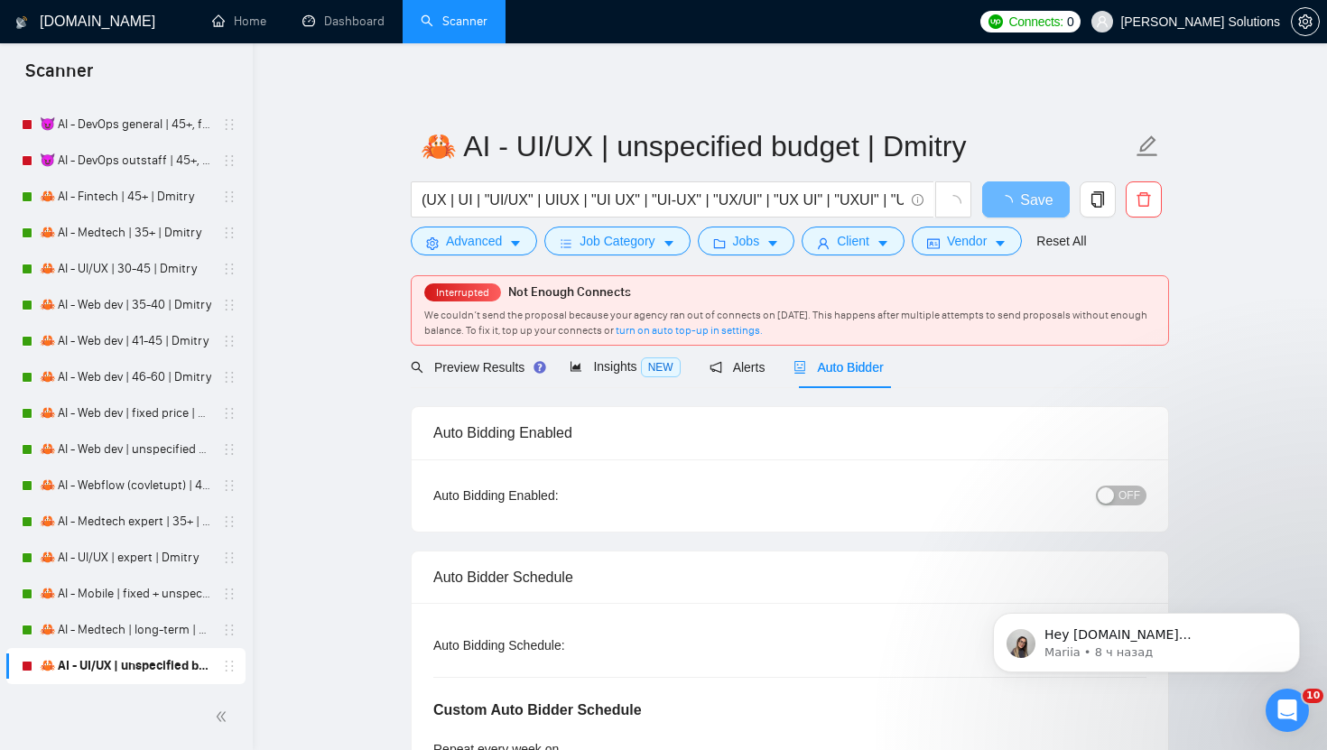
click at [1121, 488] on span "OFF" at bounding box center [1129, 496] width 22 height 20
click at [1021, 194] on span "Save" at bounding box center [1025, 200] width 32 height 23
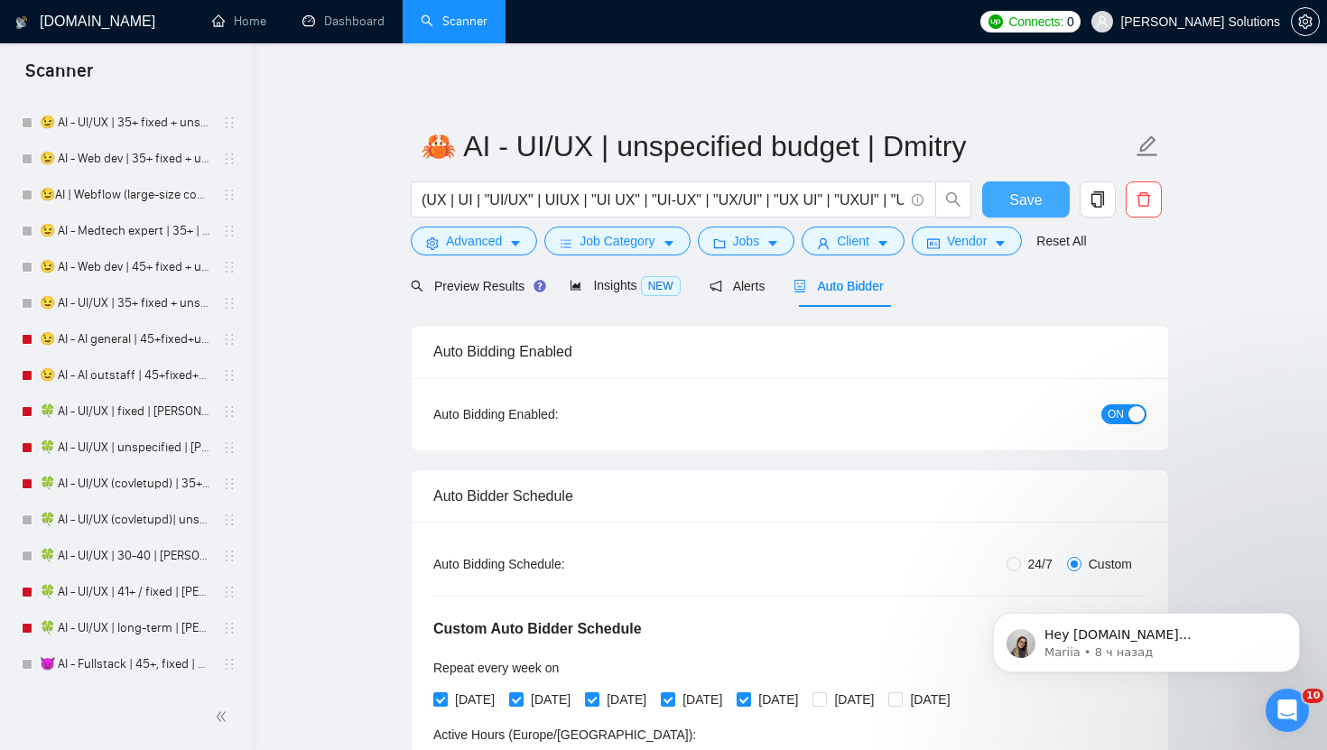
scroll to position [3438, 0]
click at [147, 451] on link "🍀 AI - UI/UX | unspecified | [PERSON_NAME] ([GEOGRAPHIC_DATA]/[GEOGRAPHIC_DATA])" at bounding box center [125, 447] width 171 height 36
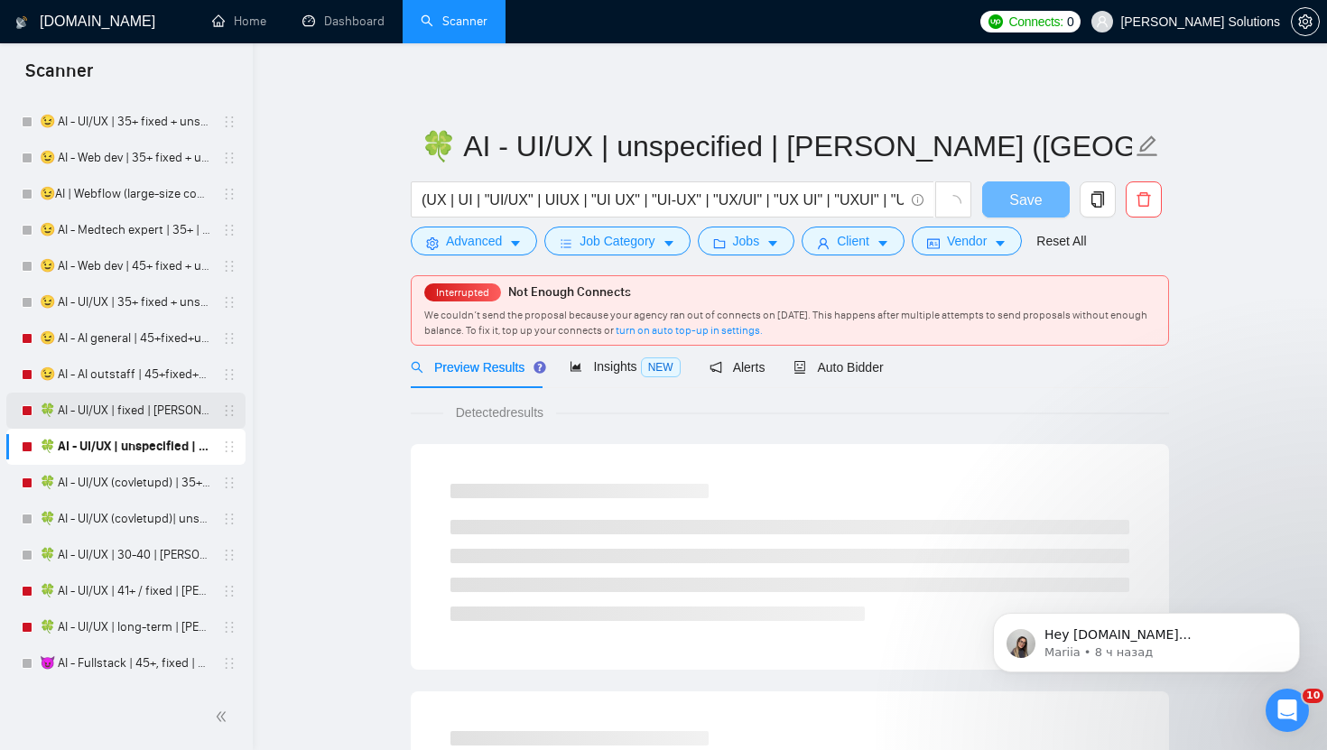
click at [140, 403] on link "🍀 AI - UI/UX | fixed | [PERSON_NAME] ([GEOGRAPHIC_DATA]/[GEOGRAPHIC_DATA])" at bounding box center [125, 411] width 171 height 36
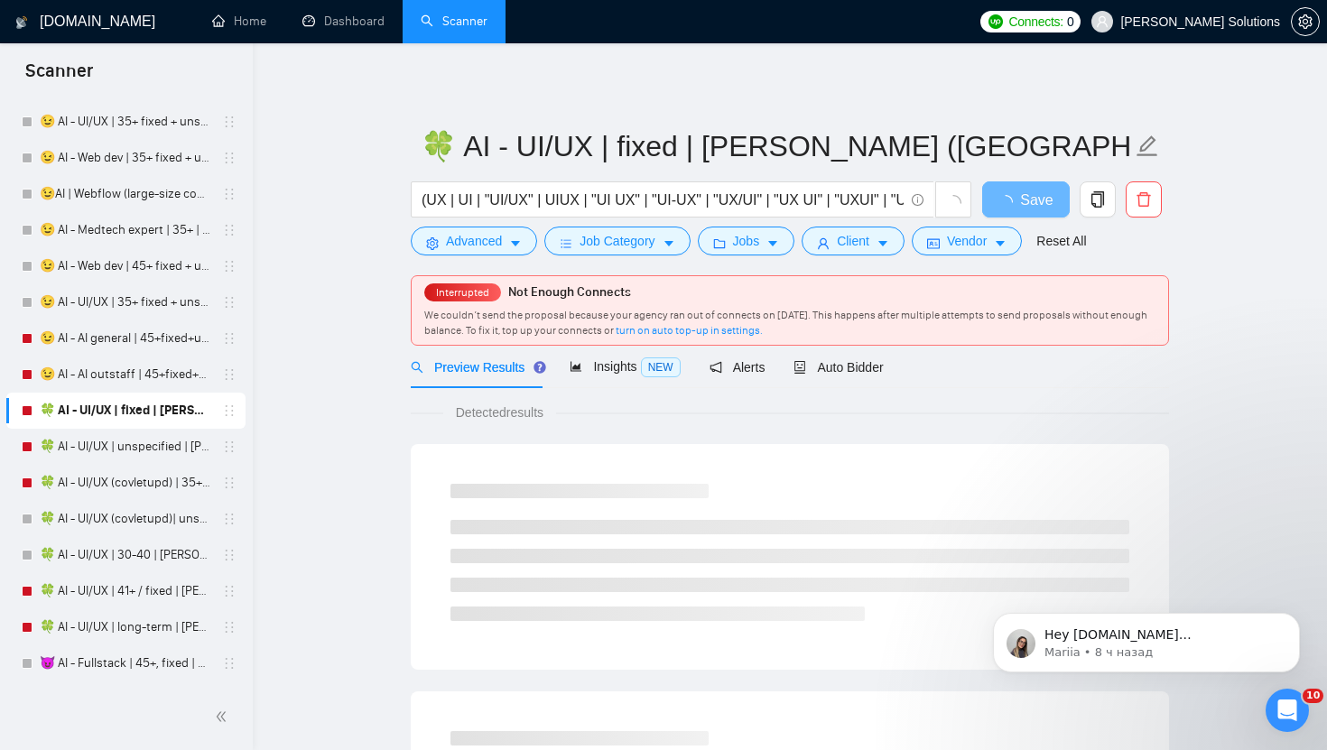
click at [789, 375] on div "Preview Results Insights NEW Alerts Auto Bidder" at bounding box center [647, 367] width 473 height 42
click at [820, 368] on span "Auto Bidder" at bounding box center [837, 367] width 89 height 14
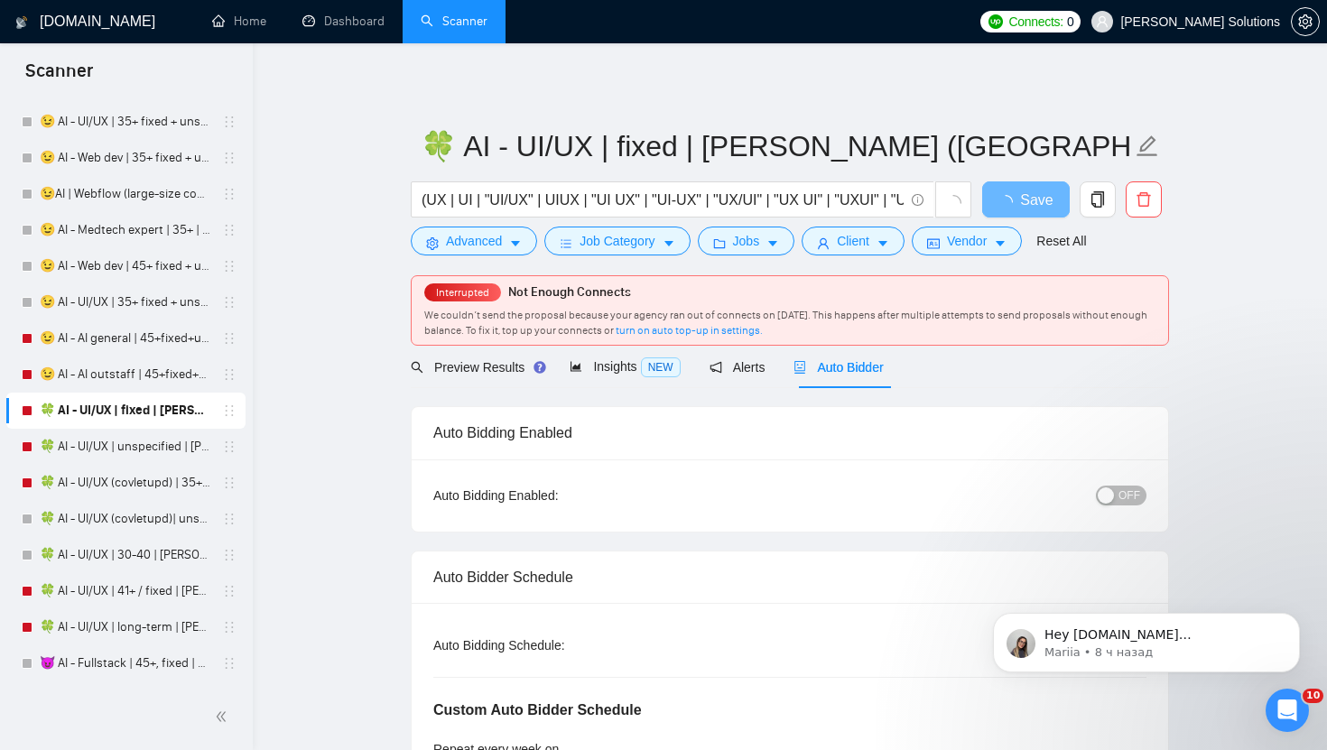
click at [1115, 495] on button "OFF" at bounding box center [1121, 496] width 51 height 20
click at [1041, 217] on button "Save" at bounding box center [1026, 199] width 88 height 36
click at [1034, 209] on span "Save" at bounding box center [1025, 200] width 32 height 23
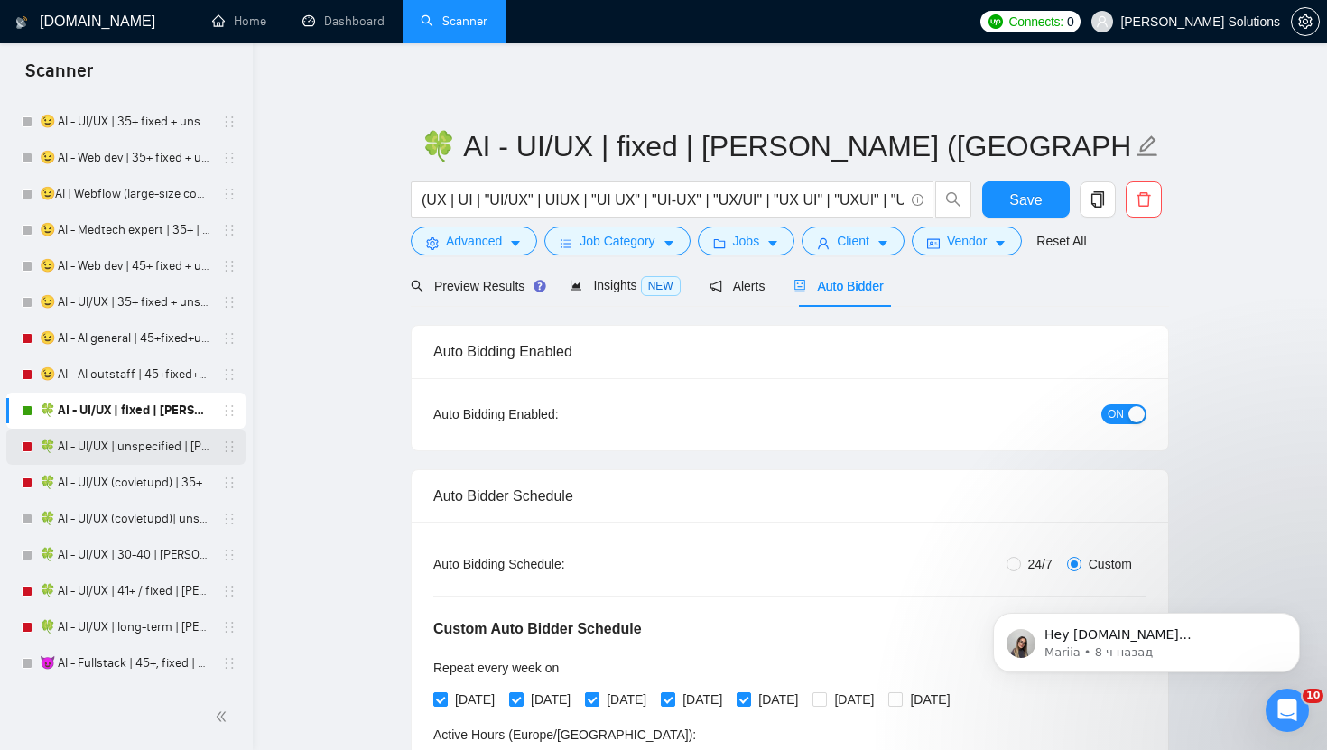
click at [100, 451] on link "🍀 AI - UI/UX | unspecified | [PERSON_NAME] ([GEOGRAPHIC_DATA]/[GEOGRAPHIC_DATA])" at bounding box center [125, 447] width 171 height 36
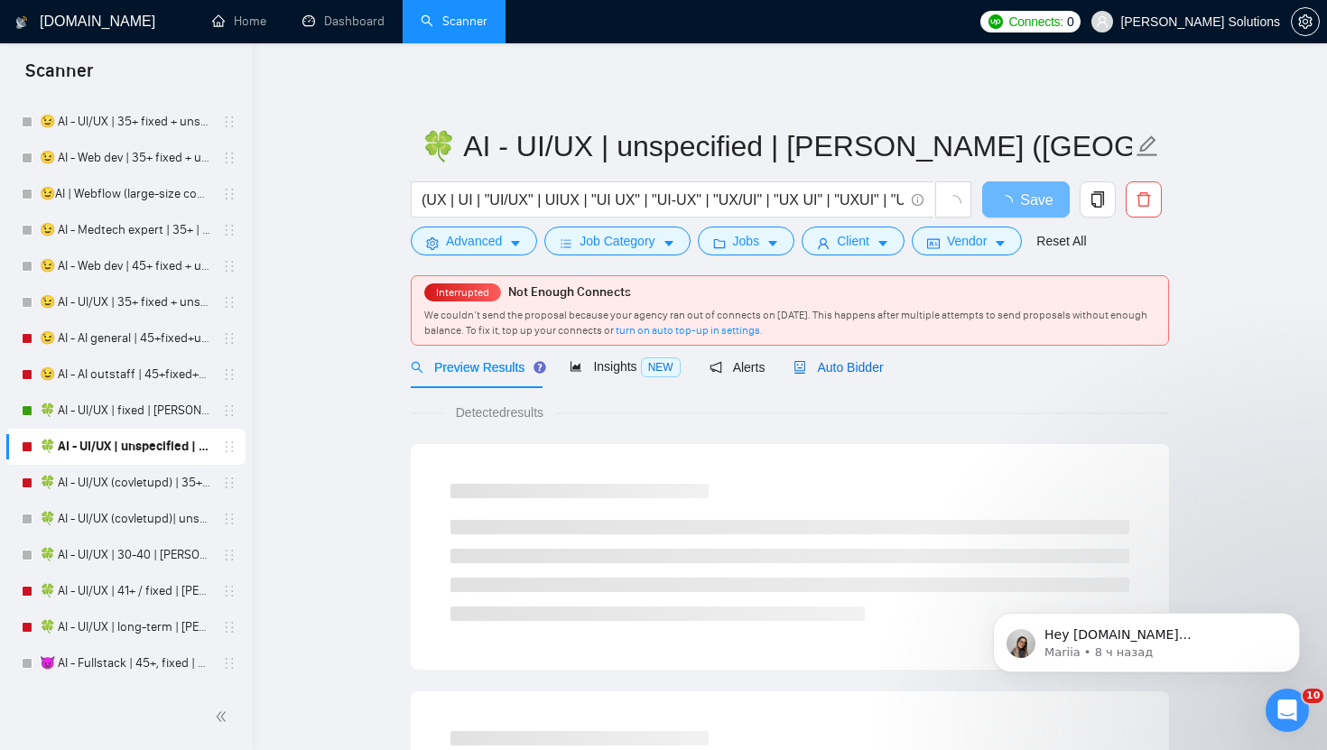
click at [828, 367] on span "Auto Bidder" at bounding box center [837, 367] width 89 height 14
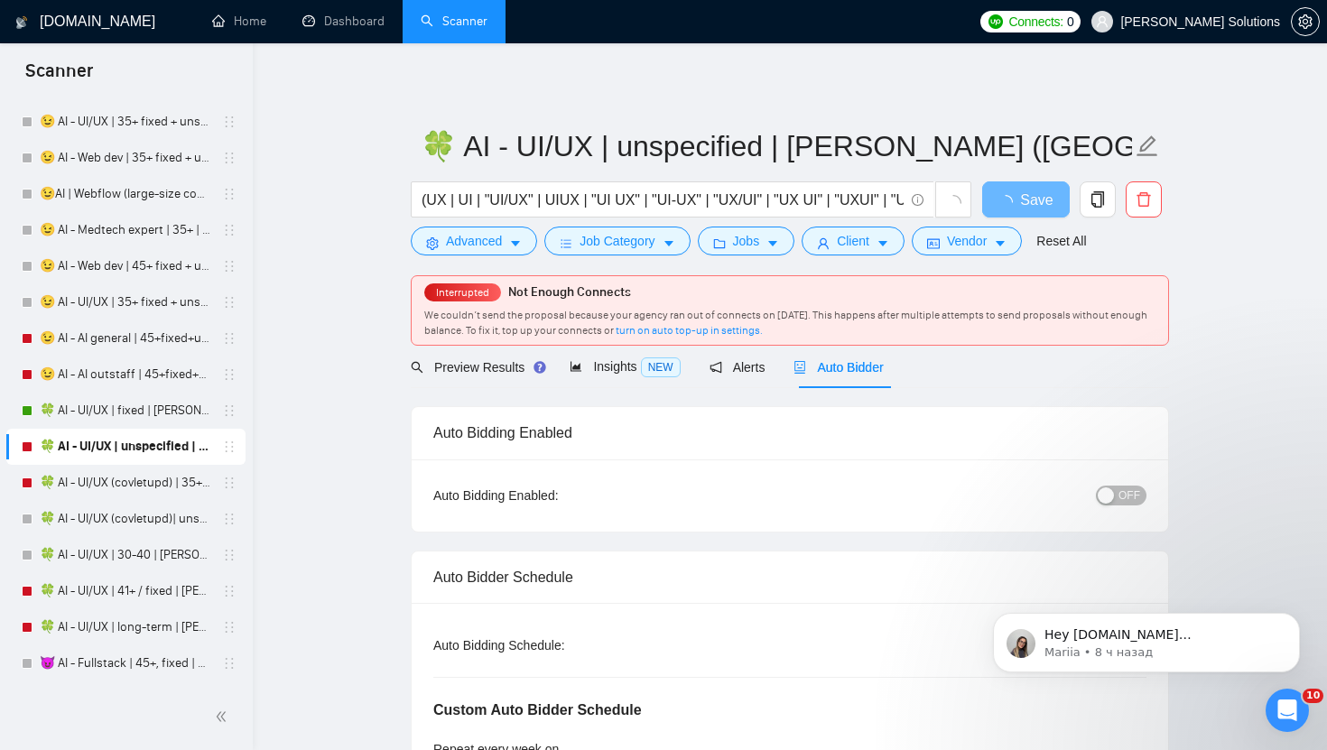
click at [1128, 498] on span "OFF" at bounding box center [1129, 496] width 22 height 20
click at [1021, 199] on span "Save" at bounding box center [1025, 200] width 32 height 23
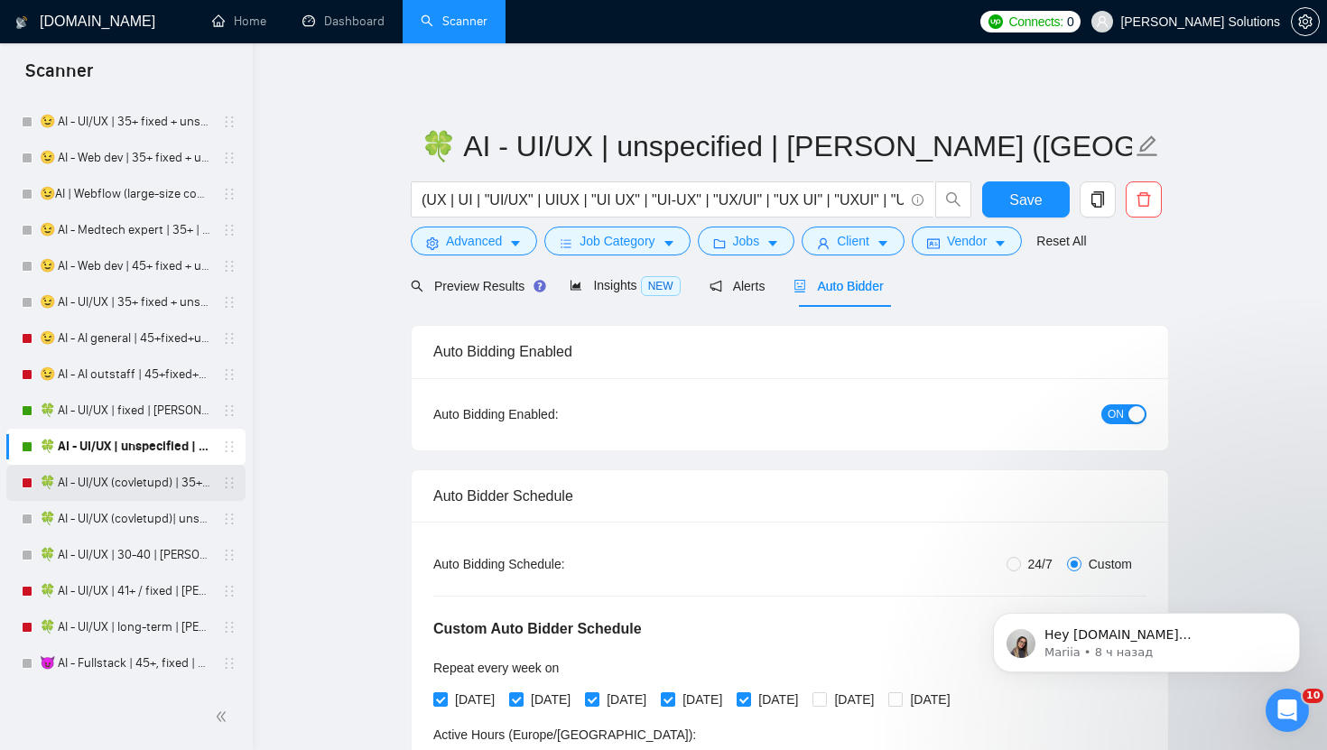
click at [131, 480] on link "🍀 AI - UI/UX (covletupd) | 35+ | [PERSON_NAME] ([GEOGRAPHIC_DATA]/[GEOGRAPHIC_D…" at bounding box center [125, 483] width 171 height 36
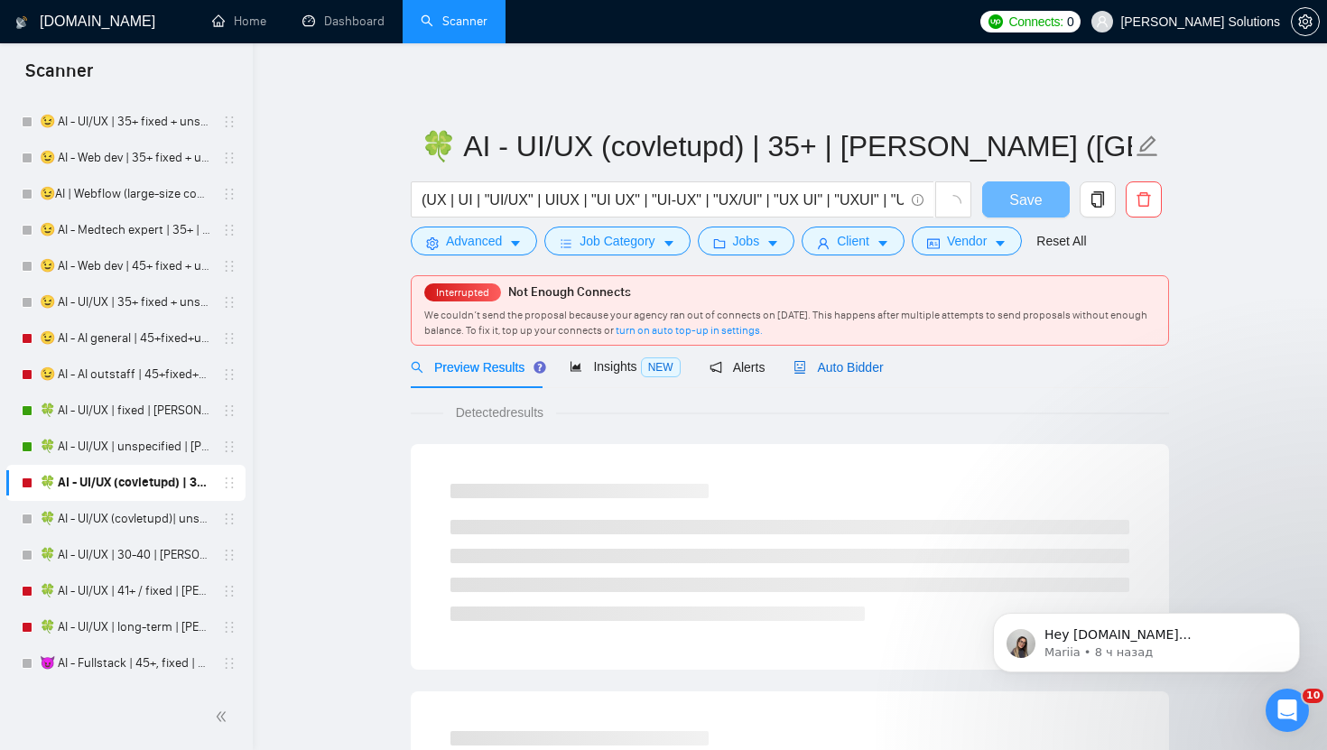
click at [826, 371] on span "Auto Bidder" at bounding box center [837, 367] width 89 height 14
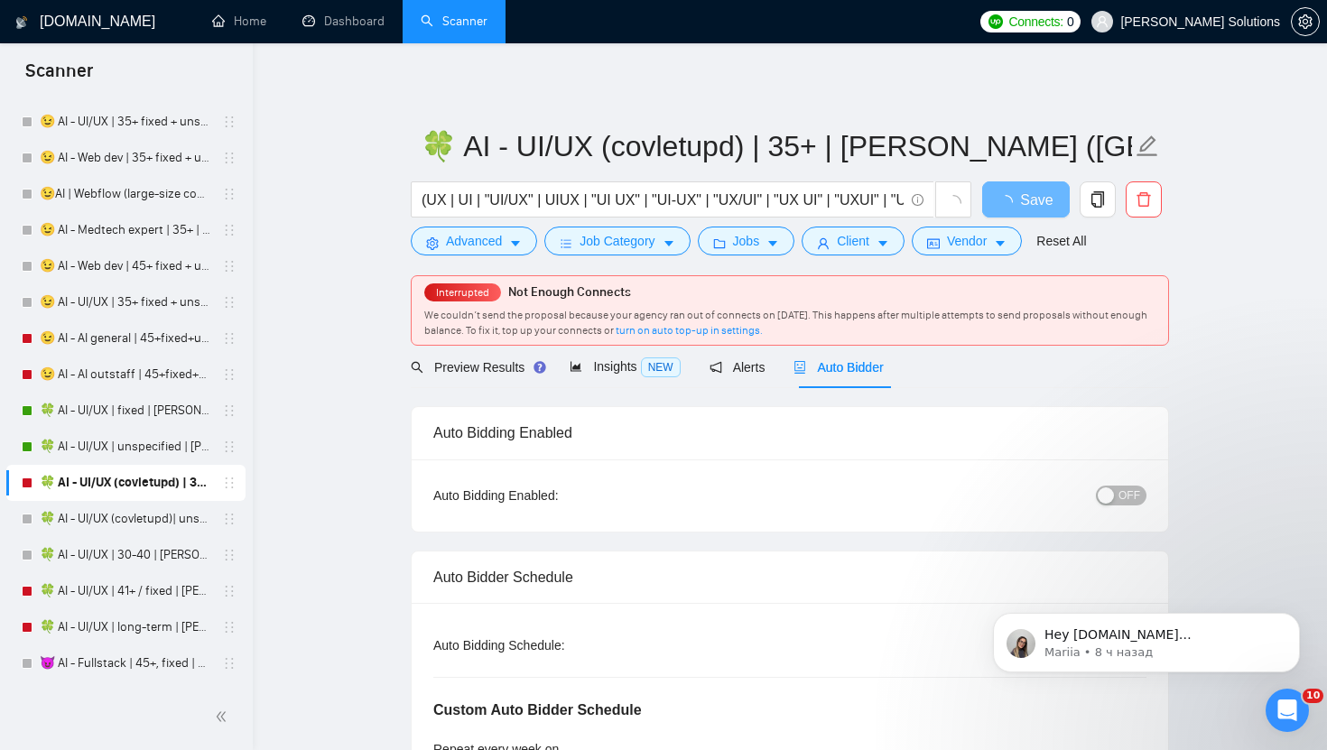
click at [1126, 496] on span "OFF" at bounding box center [1129, 496] width 22 height 20
click at [1025, 200] on span "Save" at bounding box center [1025, 200] width 32 height 23
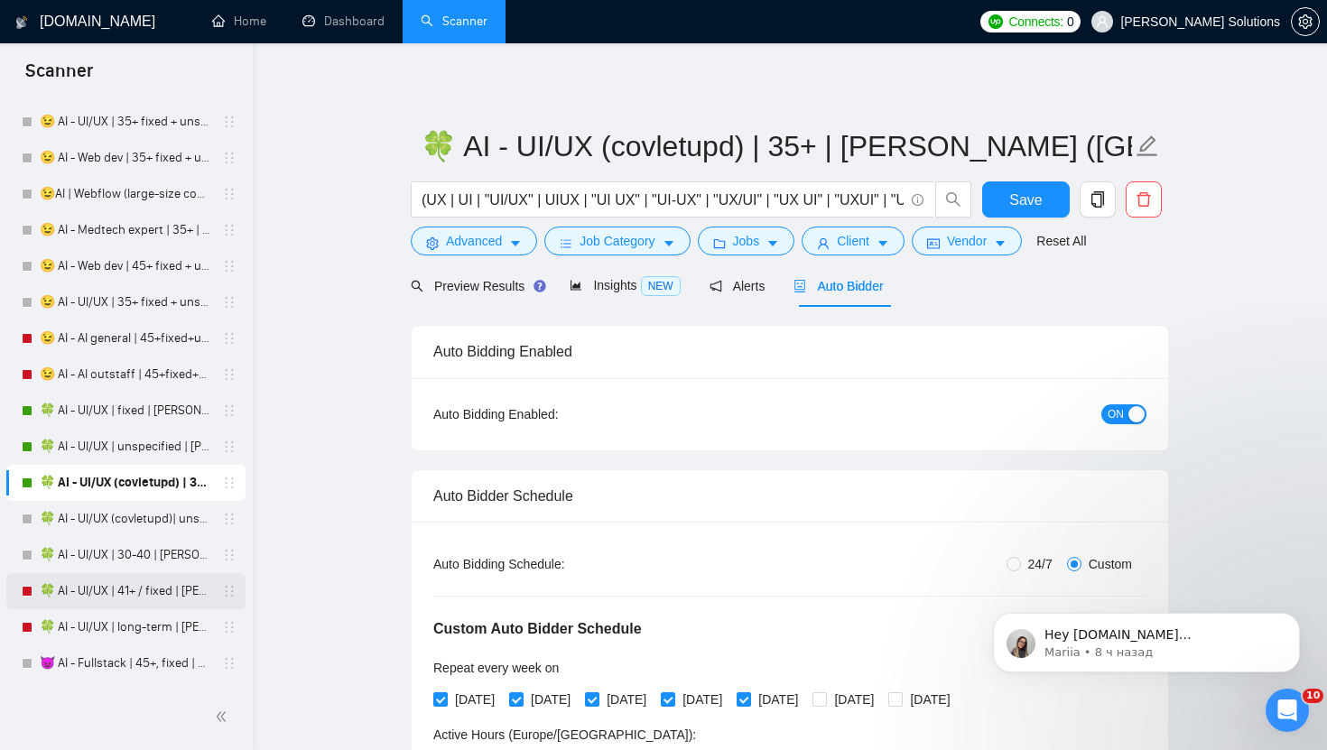
click at [116, 583] on link "🍀 AI - UI/UX | 41+ / fixed | [PERSON_NAME] ([GEOGRAPHIC_DATA])" at bounding box center [125, 591] width 171 height 36
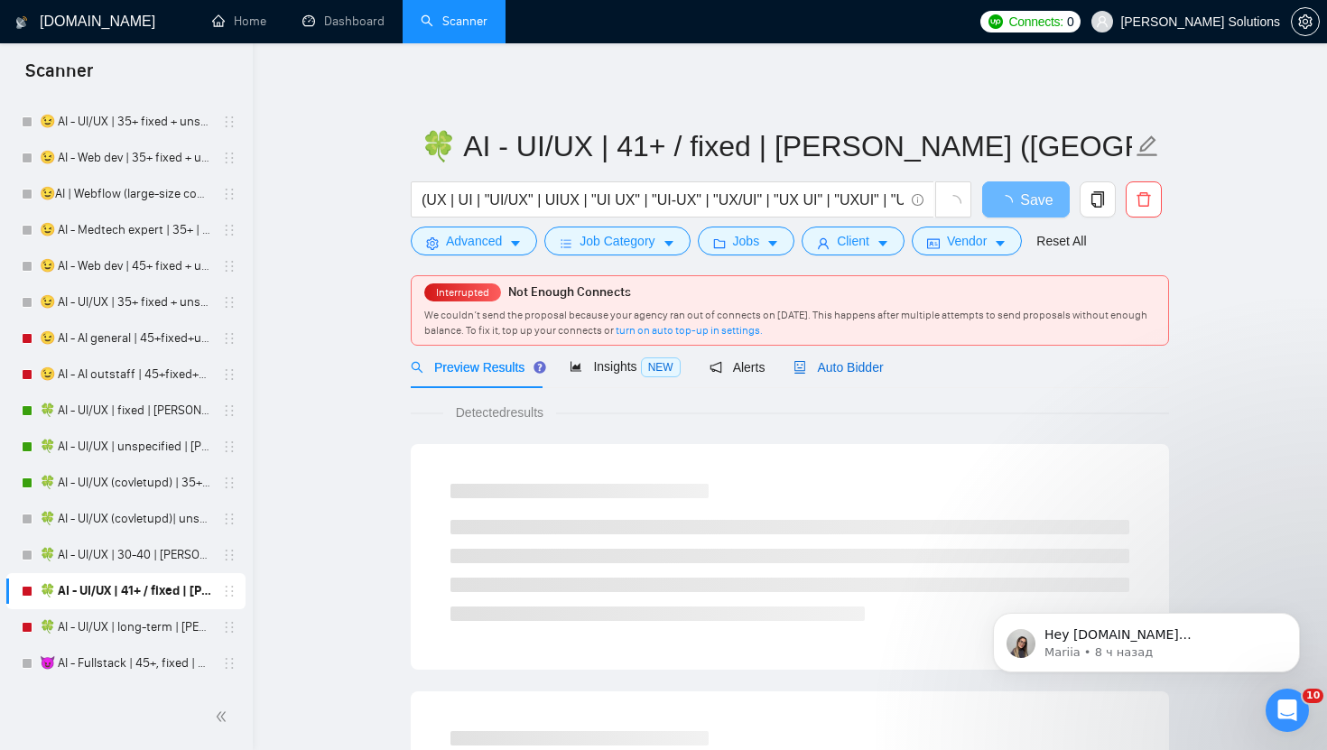
click at [835, 362] on span "Auto Bidder" at bounding box center [837, 367] width 89 height 14
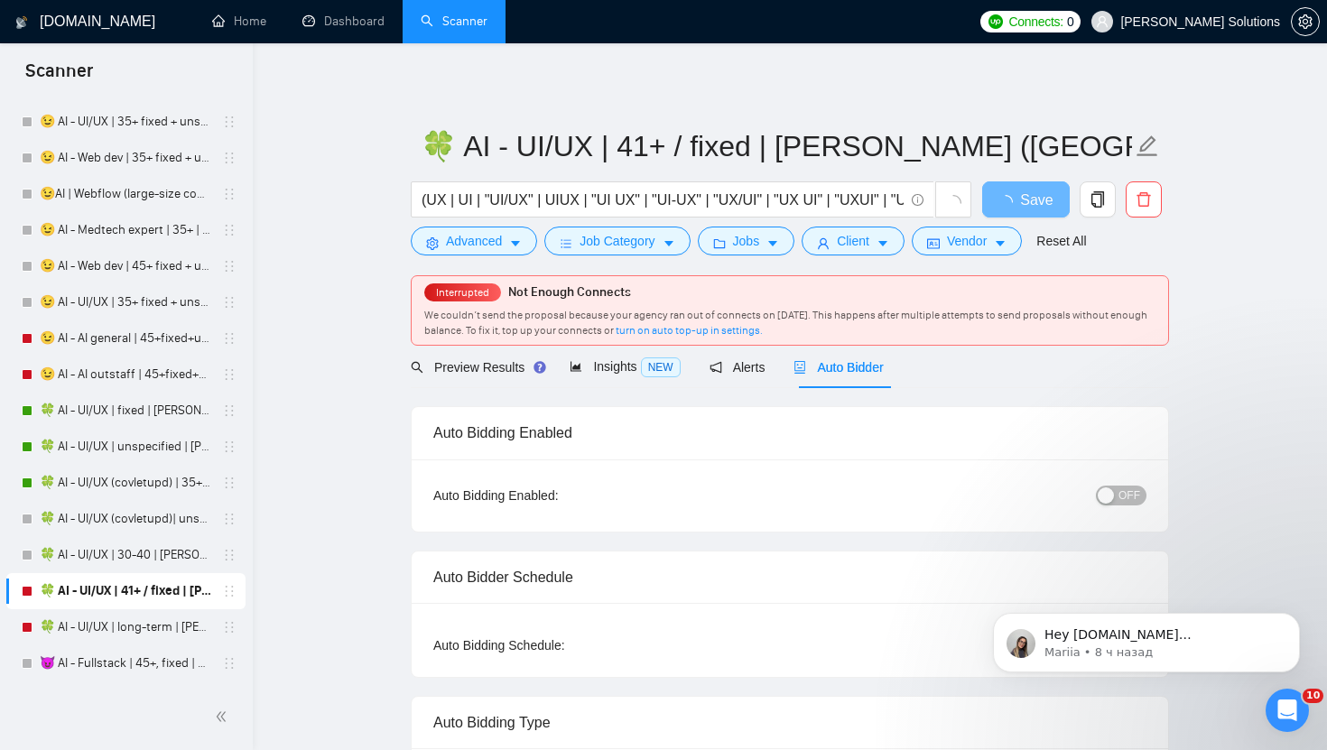
radio input "false"
radio input "true"
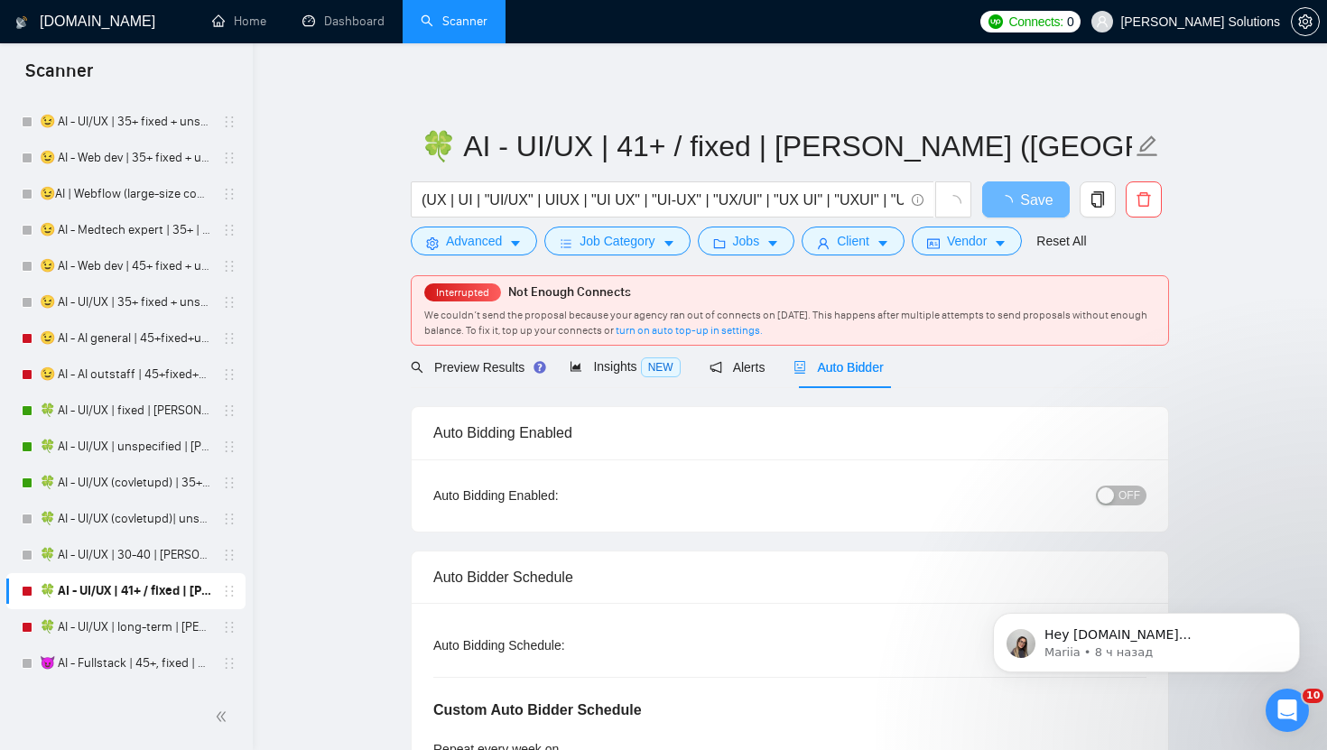
click at [1127, 505] on div "OFF" at bounding box center [1027, 495] width 237 height 29
click at [1111, 500] on div "button" at bounding box center [1105, 495] width 16 height 16
click at [1021, 193] on span "Save" at bounding box center [1025, 200] width 32 height 23
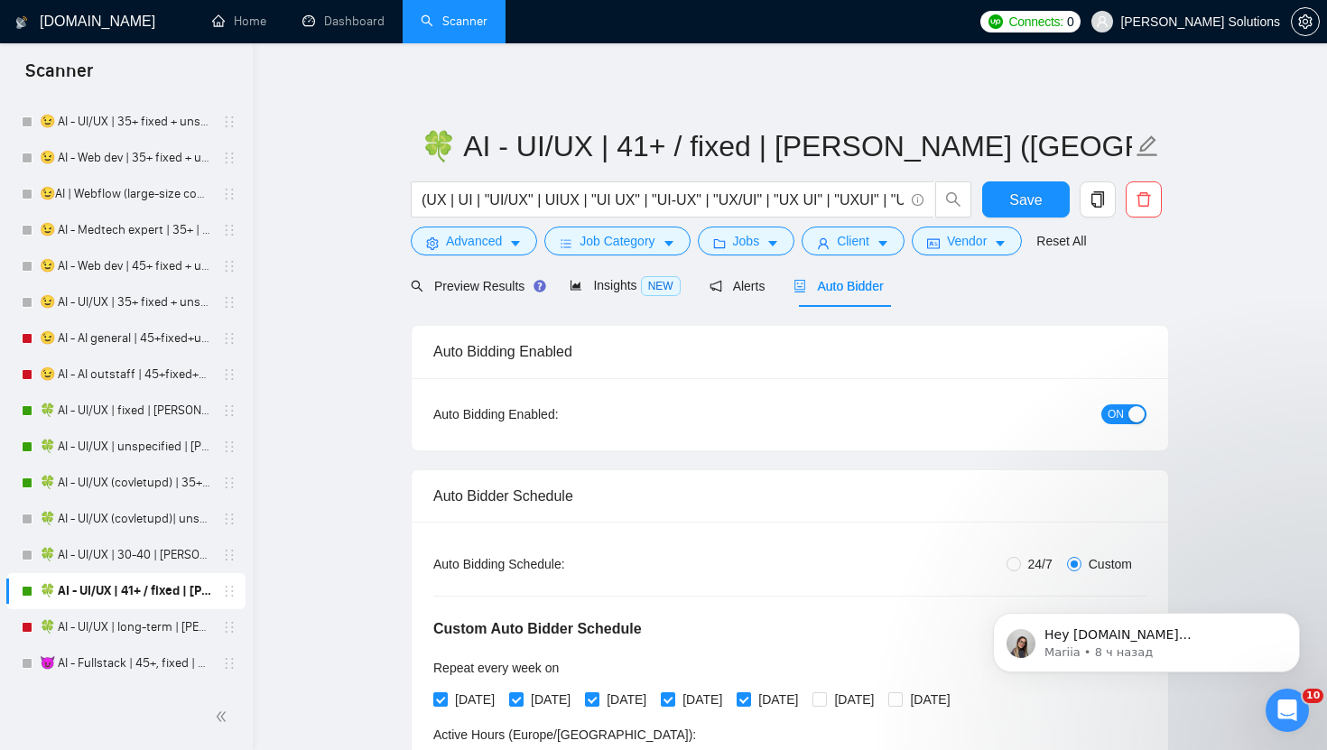
click at [123, 637] on link "🍀 AI - UI/UX | long-term | [PERSON_NAME]" at bounding box center [125, 627] width 171 height 36
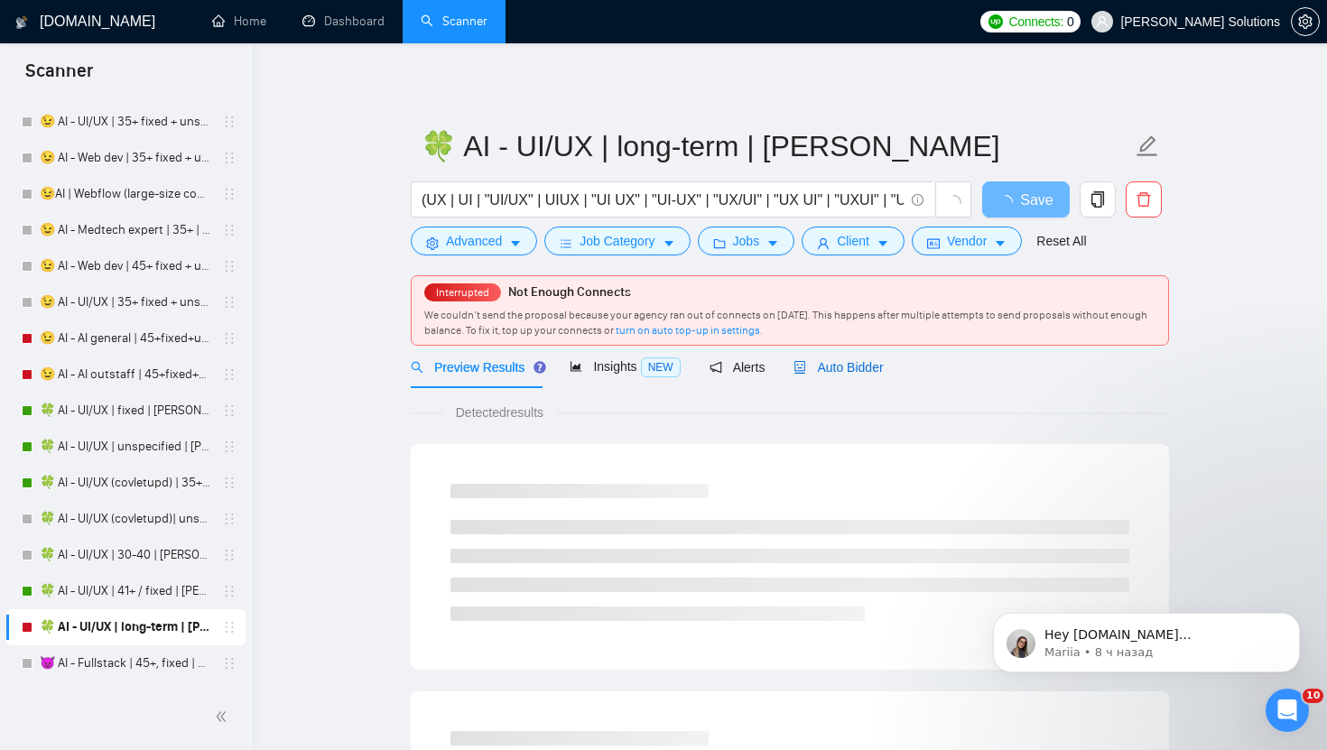
click at [833, 374] on span "Auto Bidder" at bounding box center [837, 367] width 89 height 14
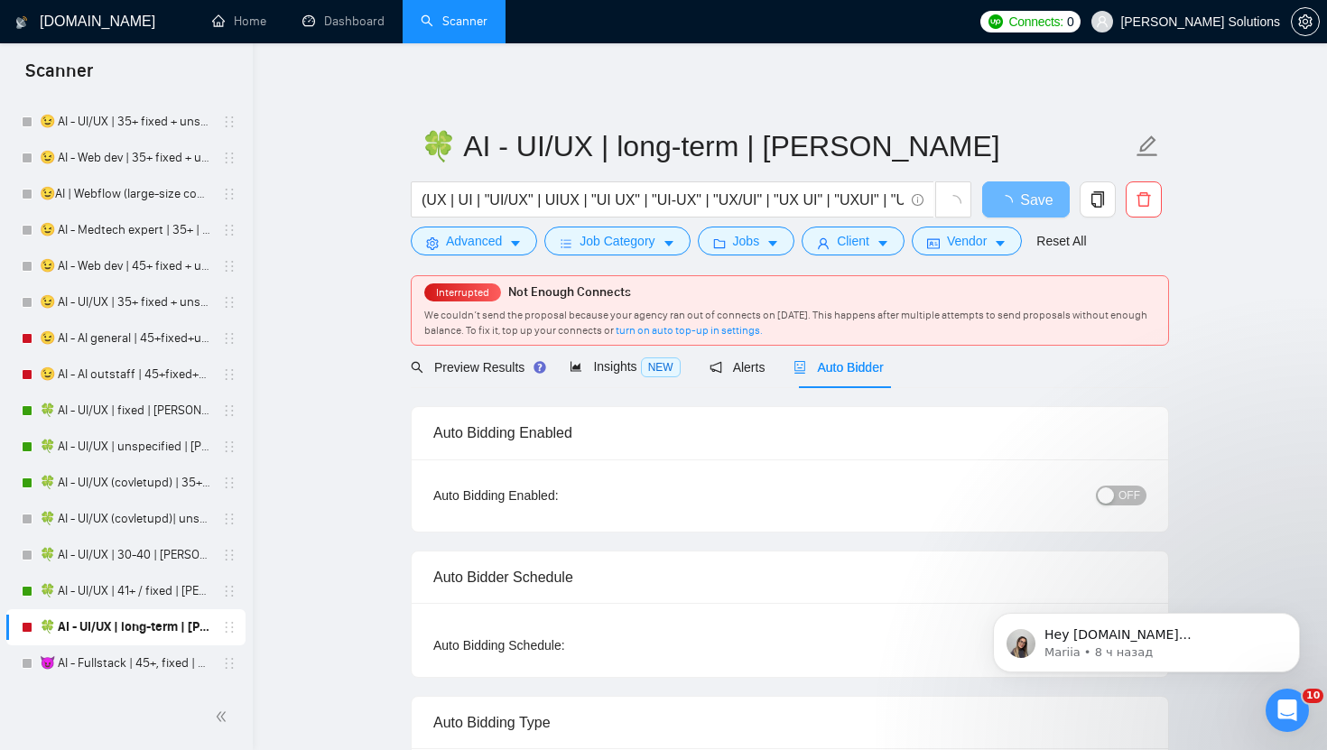
radio input "false"
radio input "true"
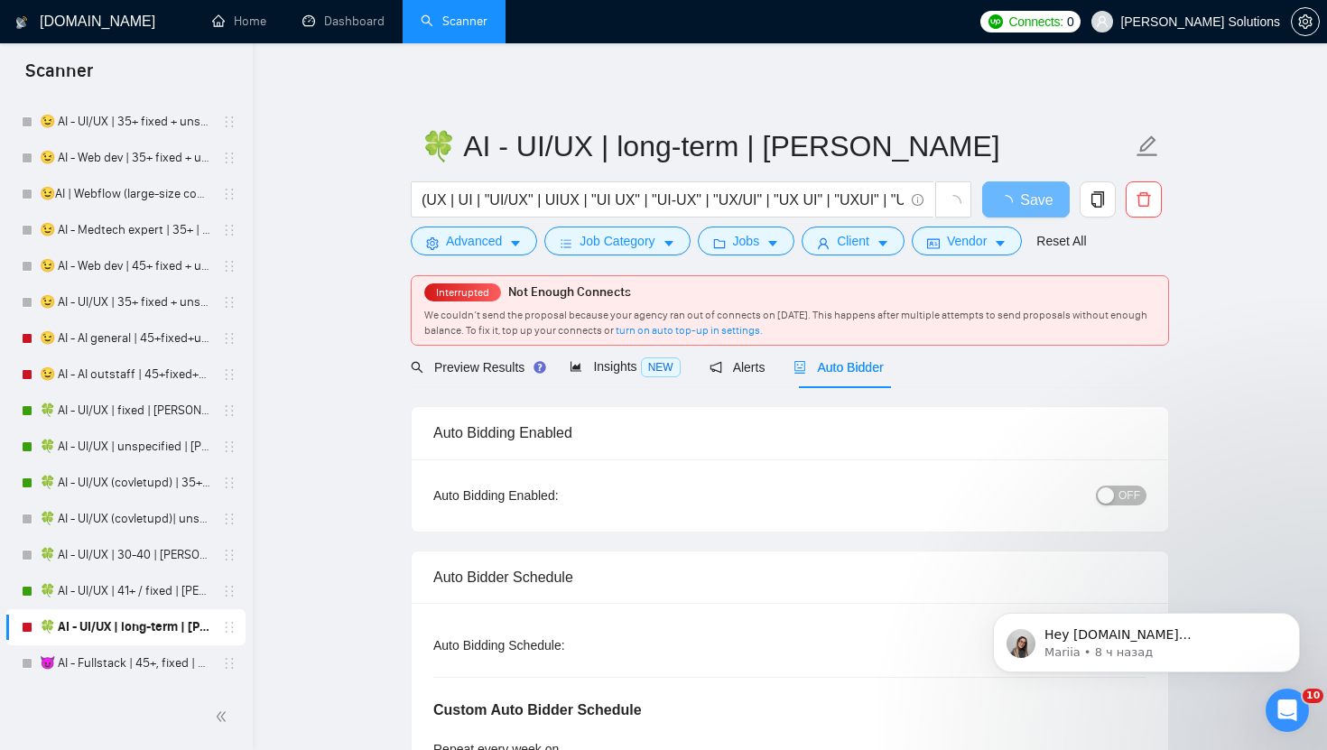
click at [1127, 494] on span "OFF" at bounding box center [1129, 496] width 22 height 20
click at [1035, 185] on button "Save" at bounding box center [1026, 199] width 88 height 36
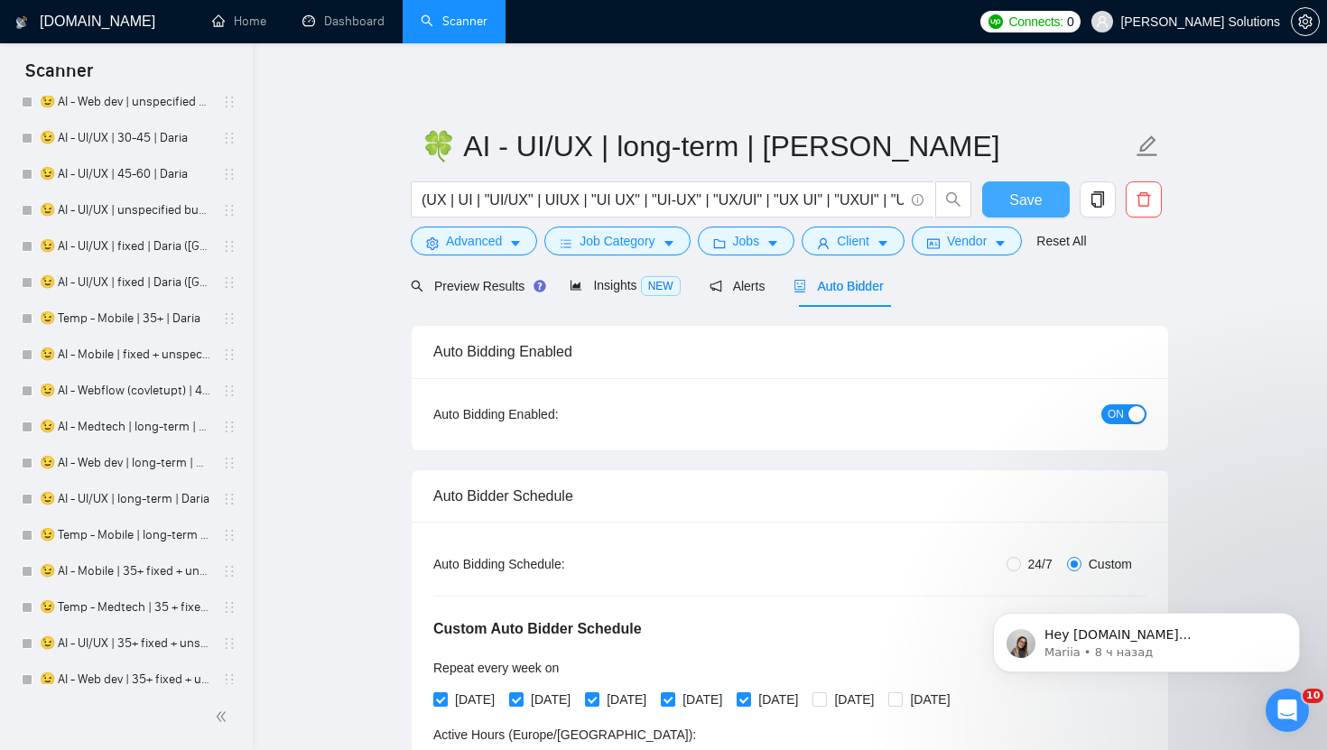
scroll to position [2889, 0]
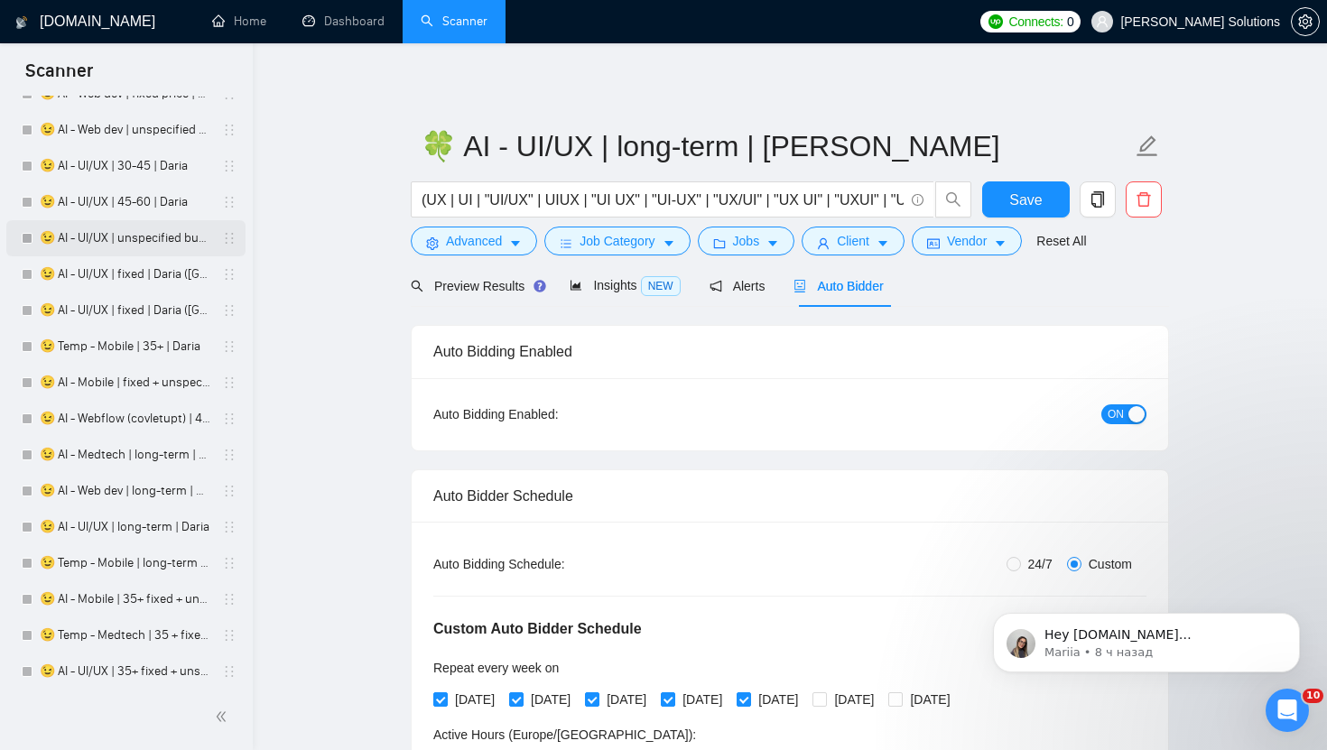
click at [135, 247] on link "😉 AI - UI/UX | unspecified budget | Daria" at bounding box center [125, 238] width 171 height 36
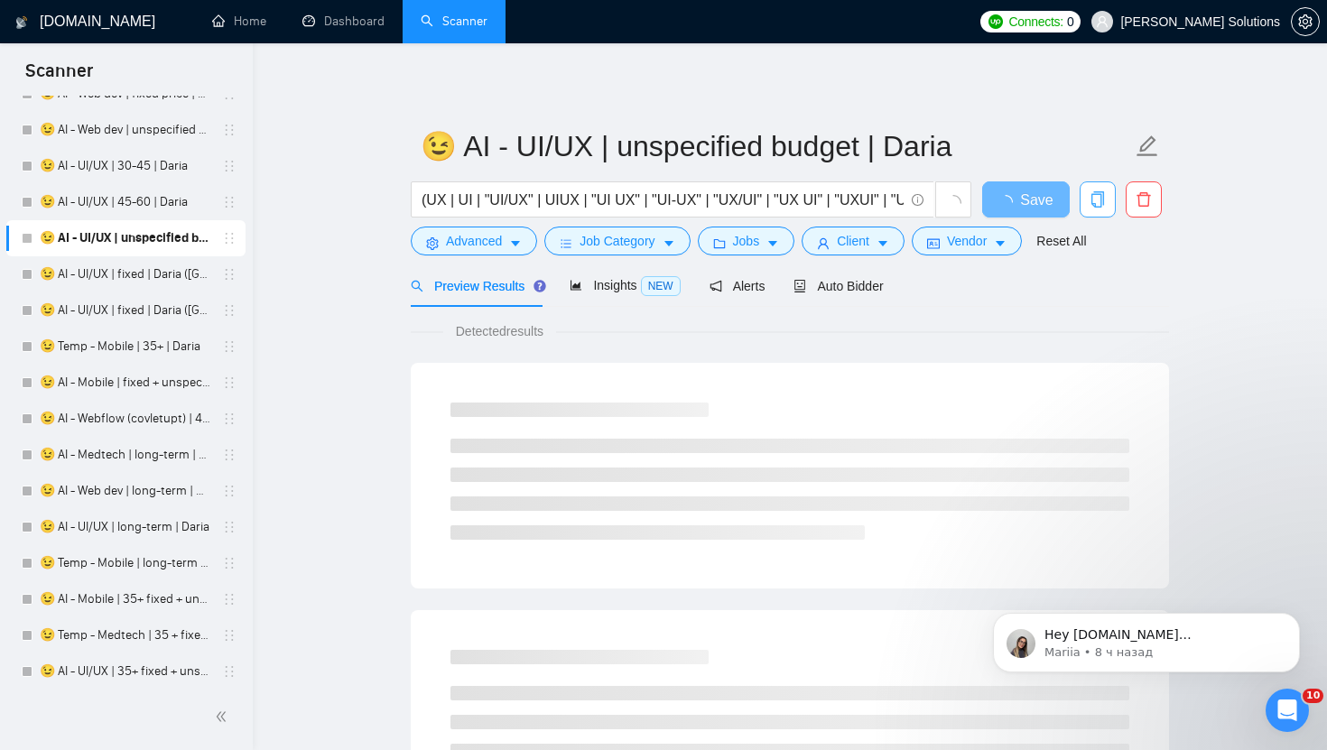
click at [1096, 199] on icon "copy" at bounding box center [1097, 199] width 16 height 16
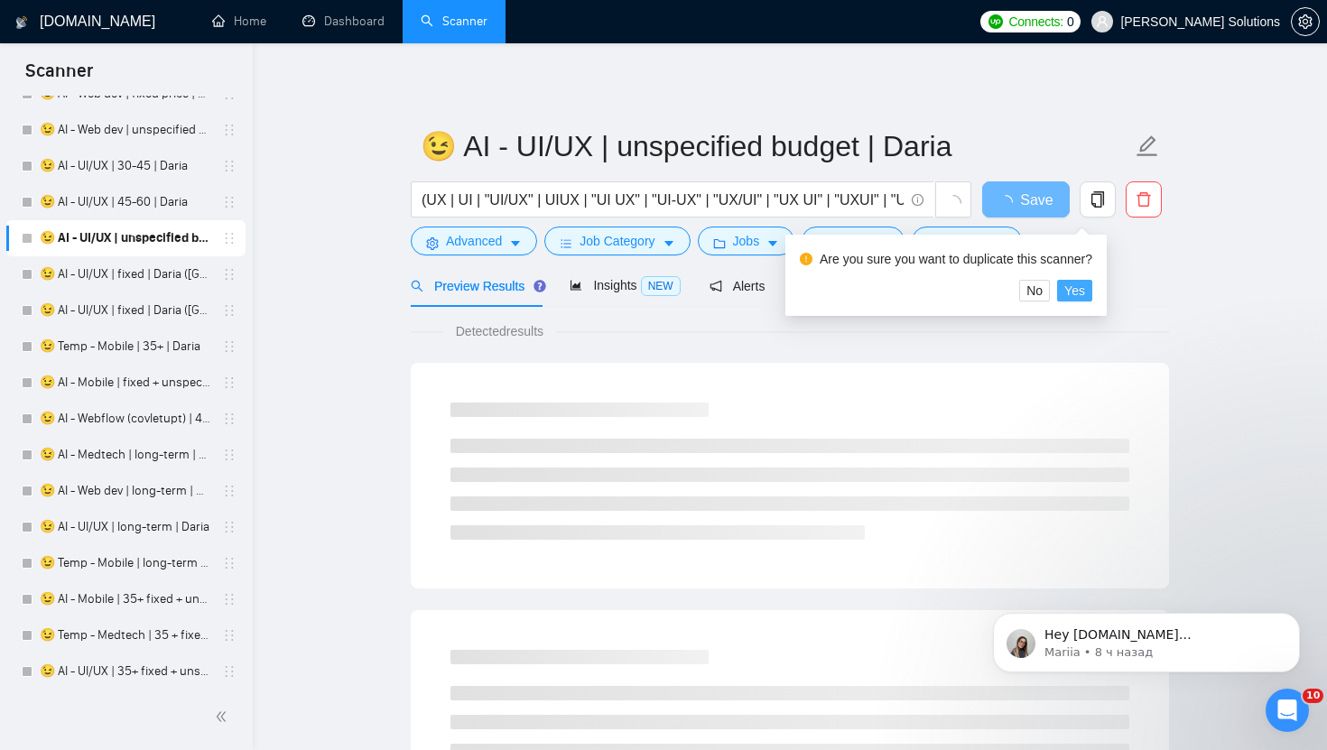
click at [1078, 292] on span "Yes" at bounding box center [1074, 291] width 21 height 20
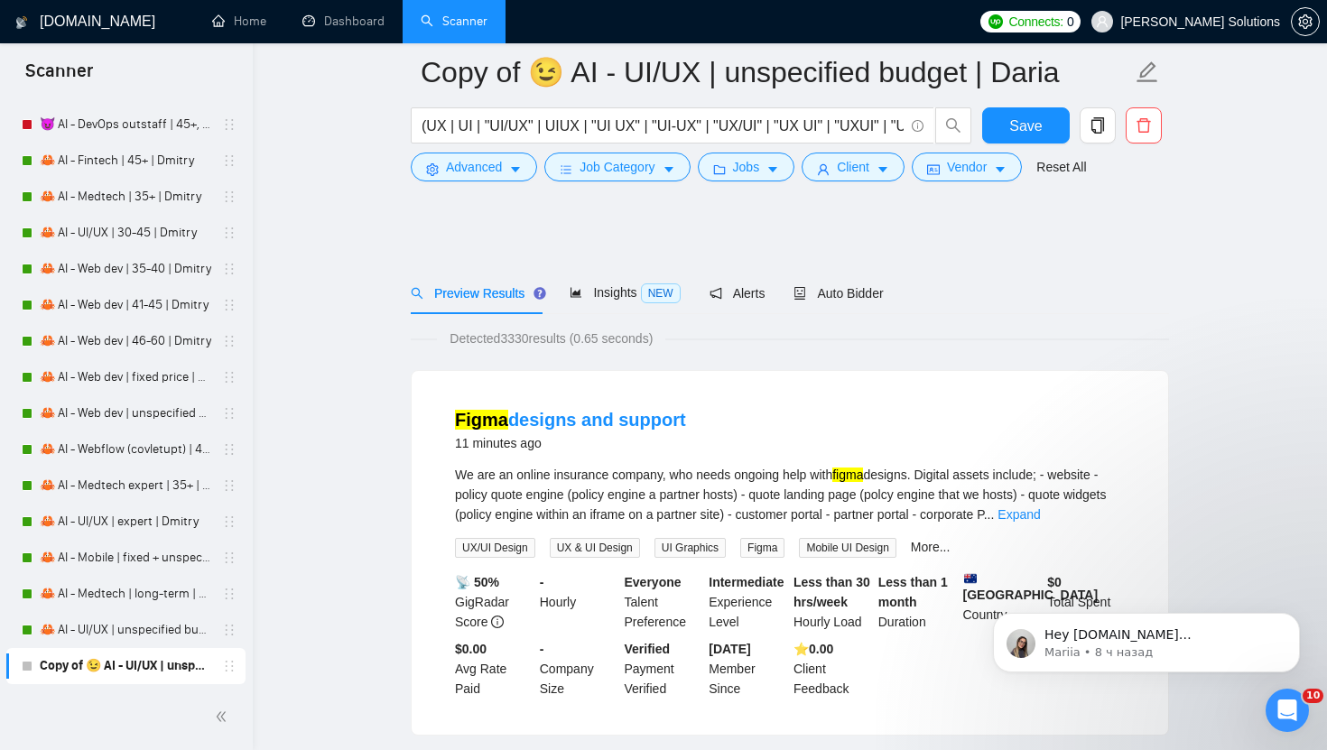
scroll to position [535, 0]
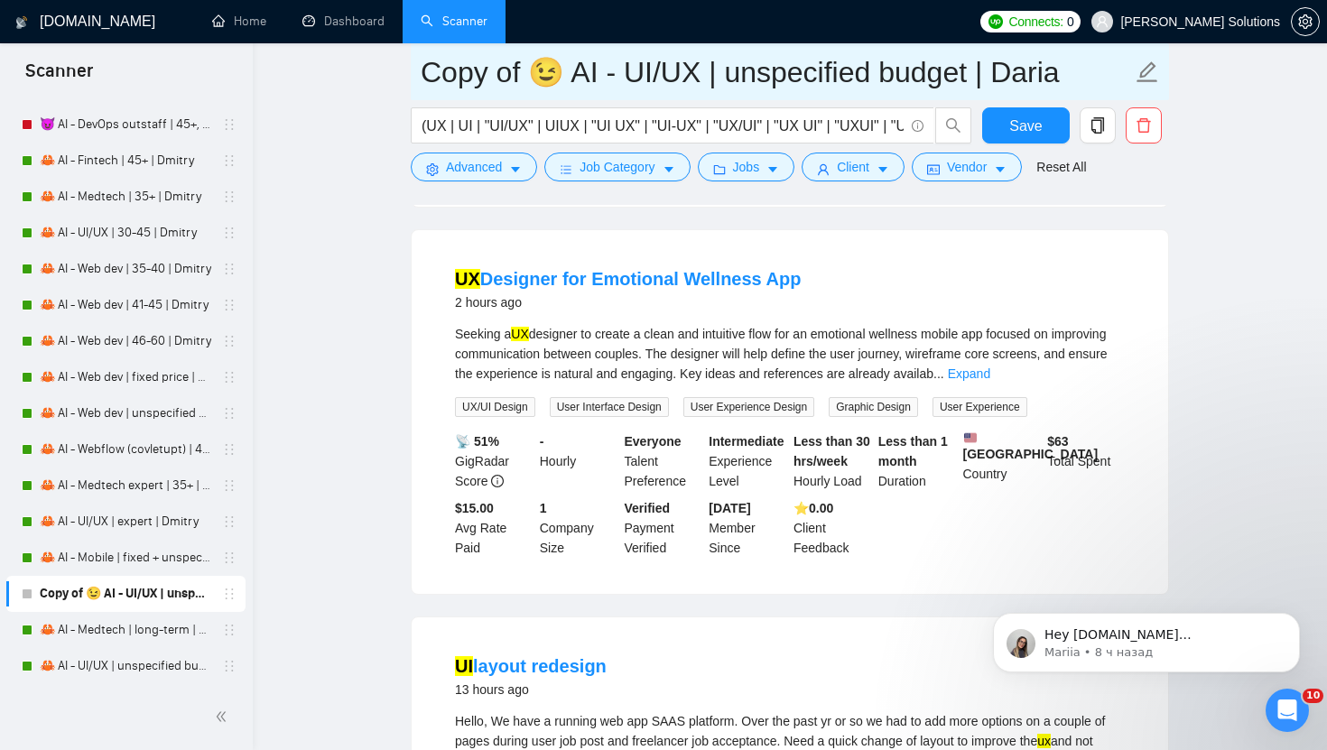
drag, startPoint x: 533, startPoint y: 76, endPoint x: 357, endPoint y: 76, distance: 176.0
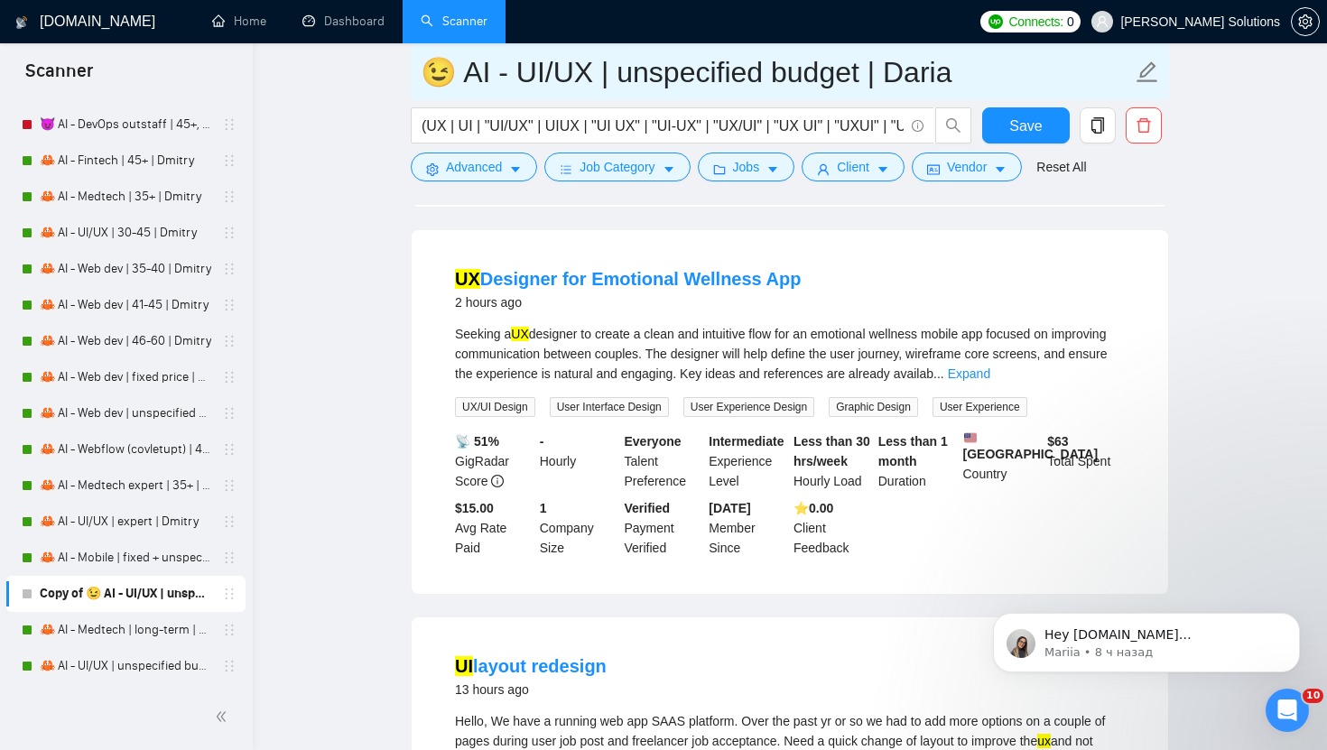
click at [902, 80] on input "😉 AI - UI/UX | unspecified budget | Daria" at bounding box center [776, 72] width 711 height 45
drag, startPoint x: 427, startPoint y: 77, endPoint x: 402, endPoint y: 77, distance: 25.3
type input "😉 AI - UI/UX | unspecified budget | Dmitry"
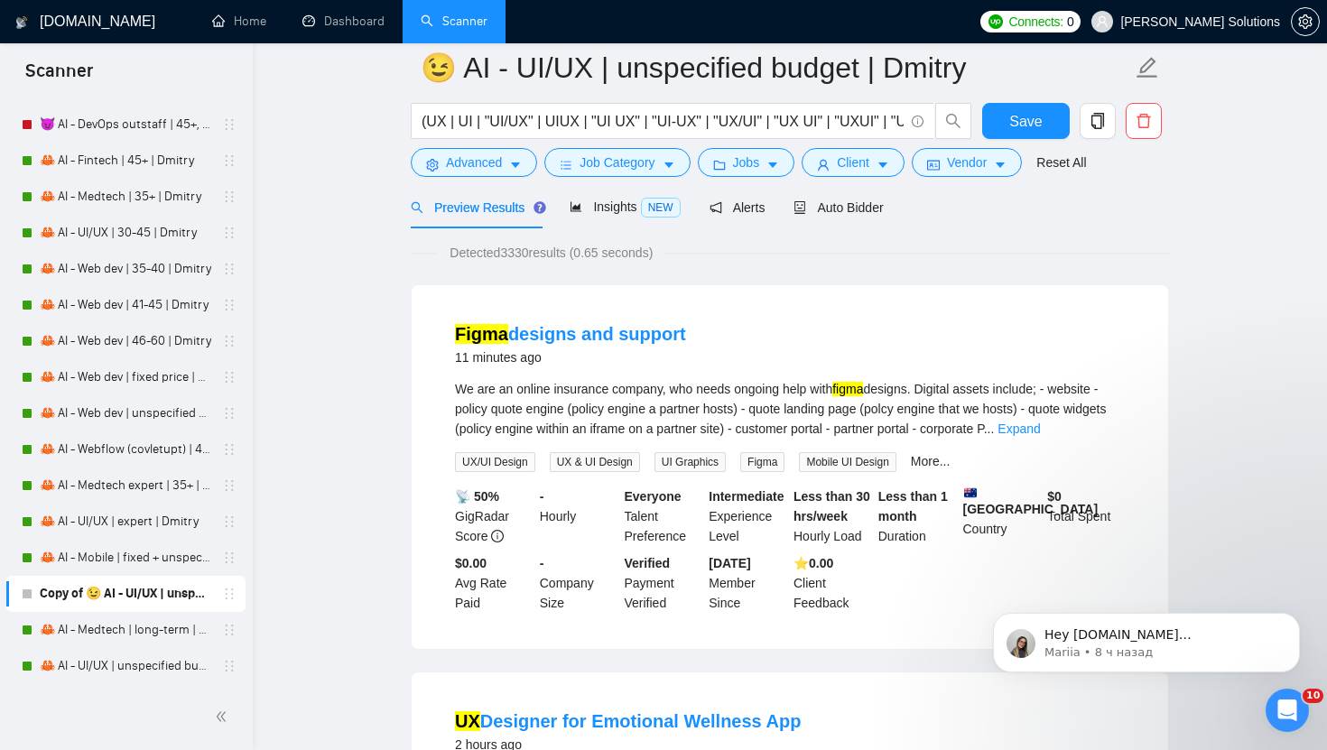
scroll to position [0, 0]
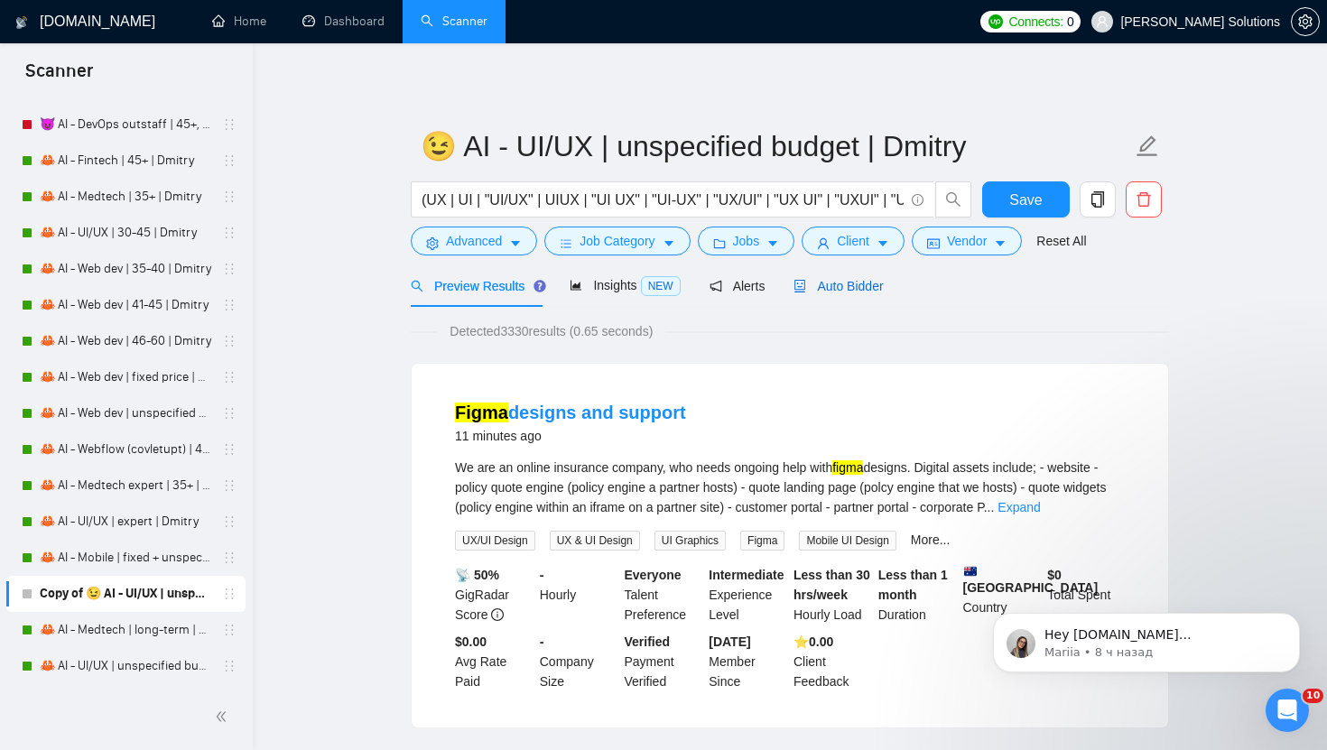
click at [832, 293] on div "Auto Bidder" at bounding box center [837, 286] width 89 height 20
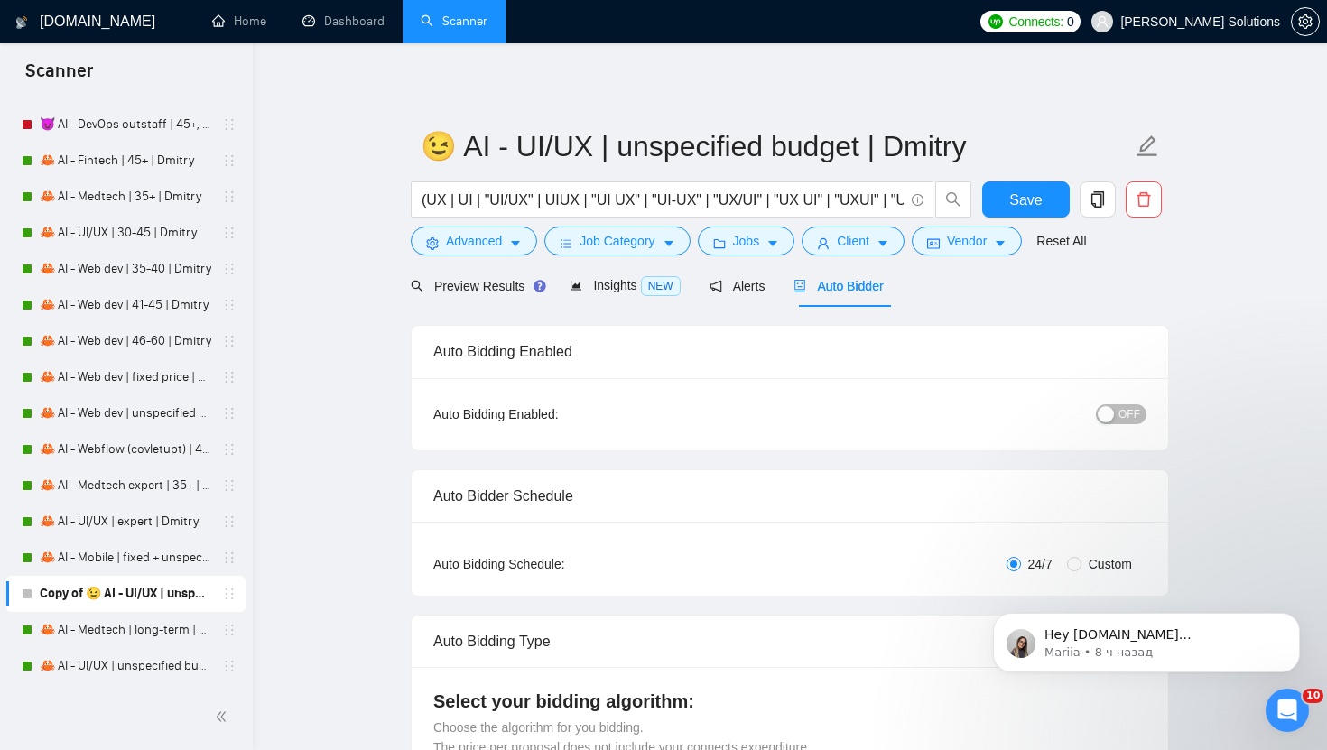
radio input "false"
radio input "true"
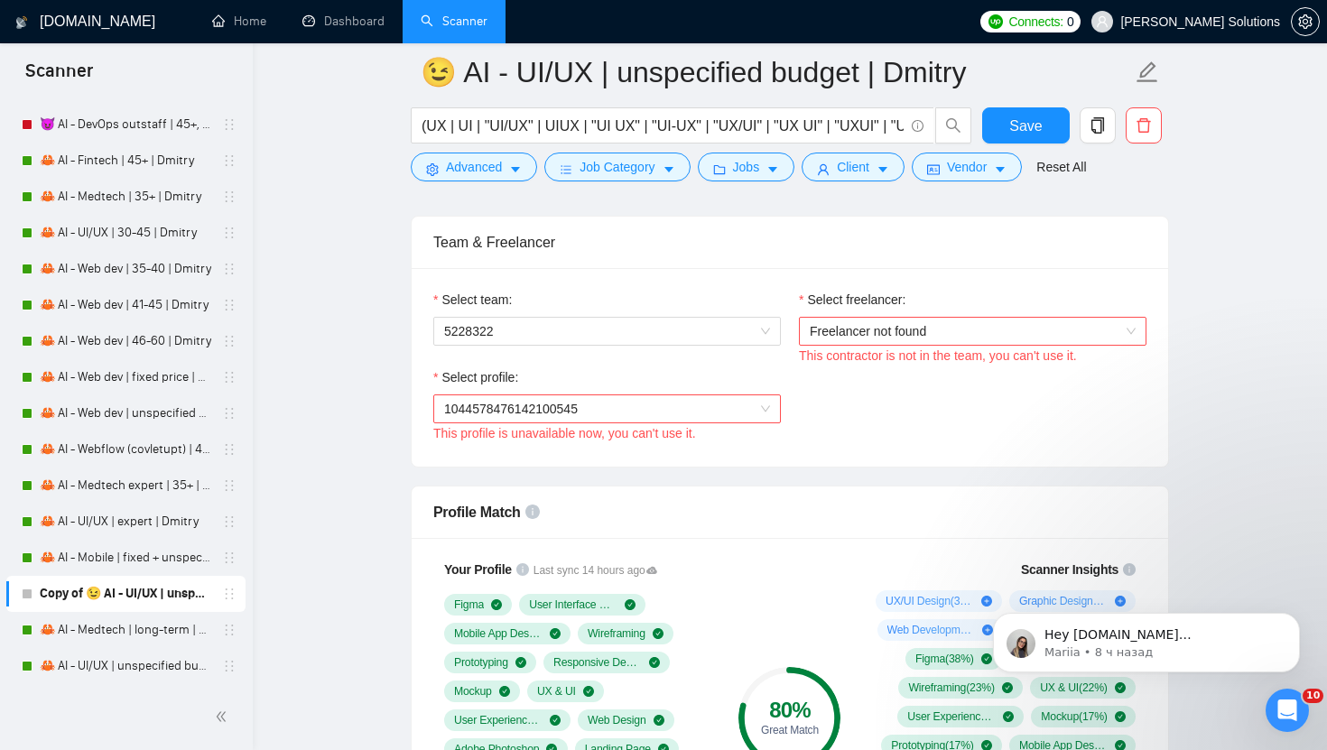
scroll to position [1164, 0]
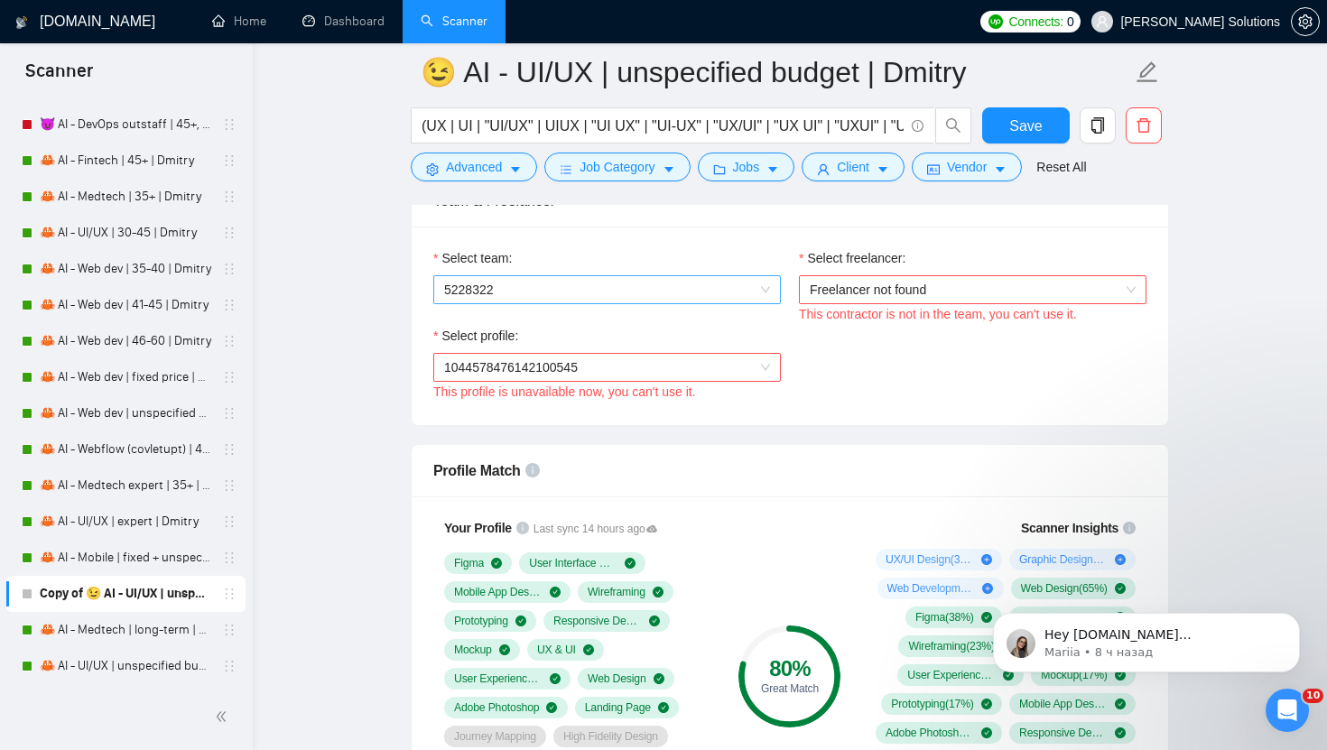
click at [704, 287] on span "5228322" at bounding box center [607, 289] width 326 height 27
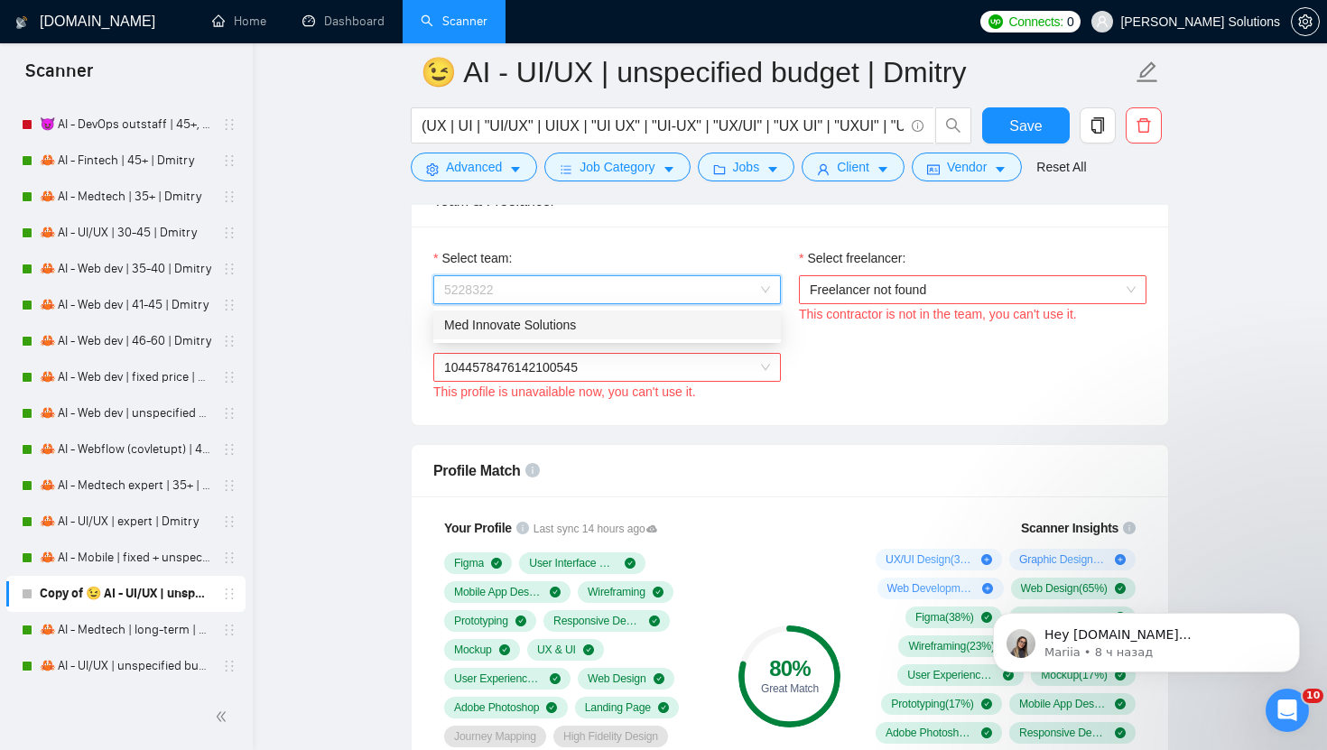
click at [569, 337] on div "Med Innovate Solutions" at bounding box center [606, 324] width 347 height 29
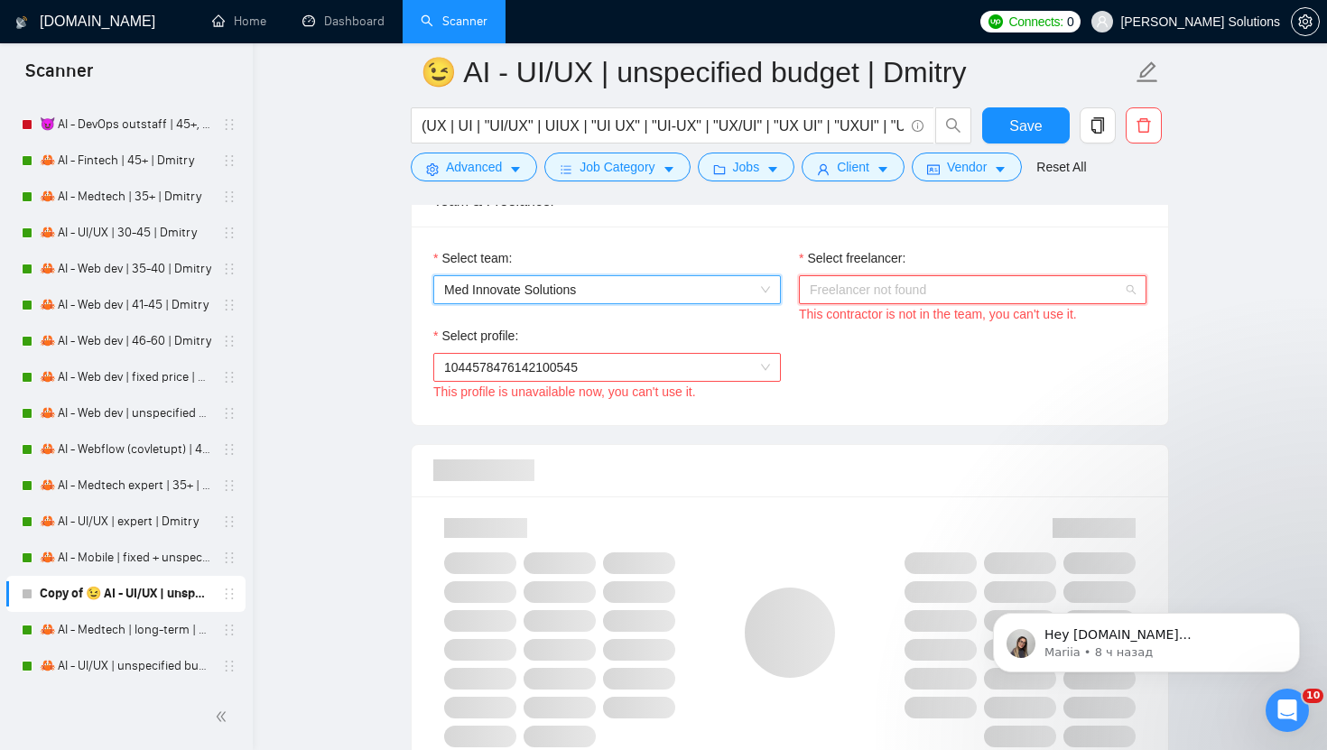
click at [906, 301] on span "Freelancer not found" at bounding box center [972, 289] width 326 height 27
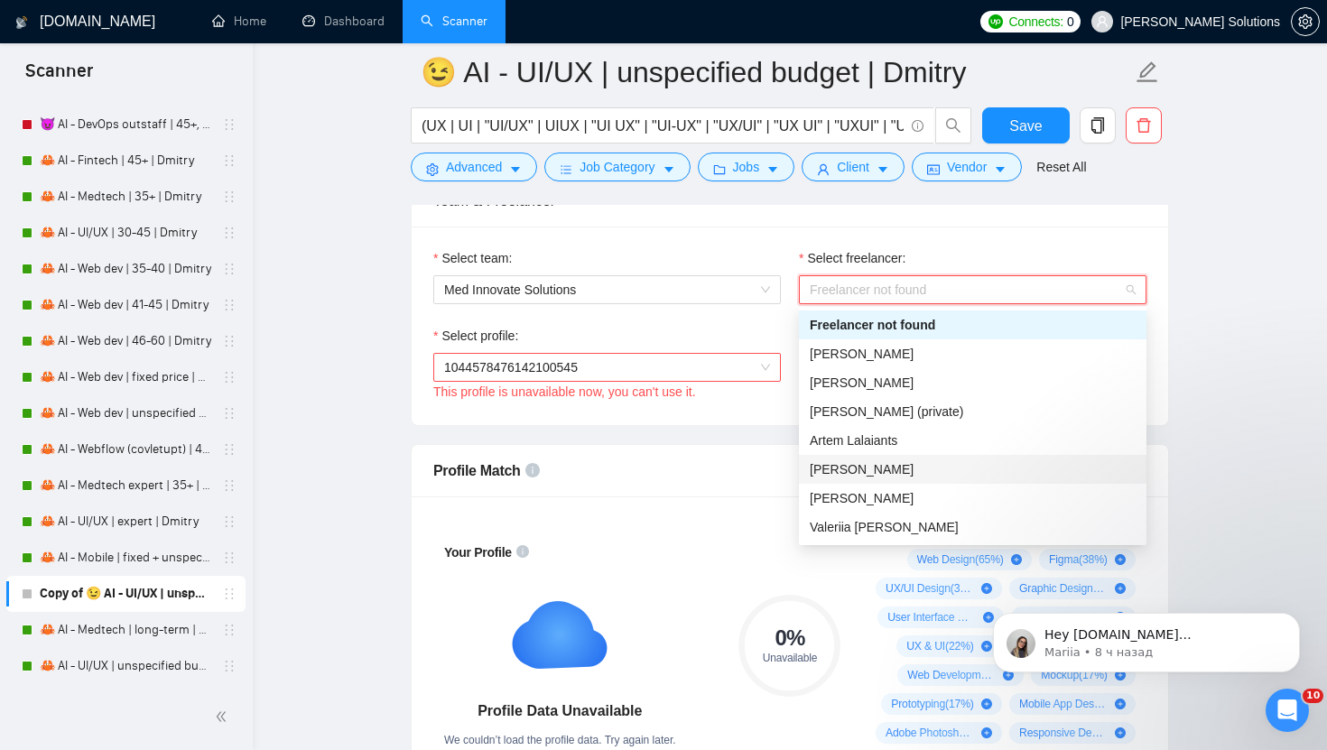
click at [872, 468] on span "[PERSON_NAME]" at bounding box center [861, 469] width 104 height 14
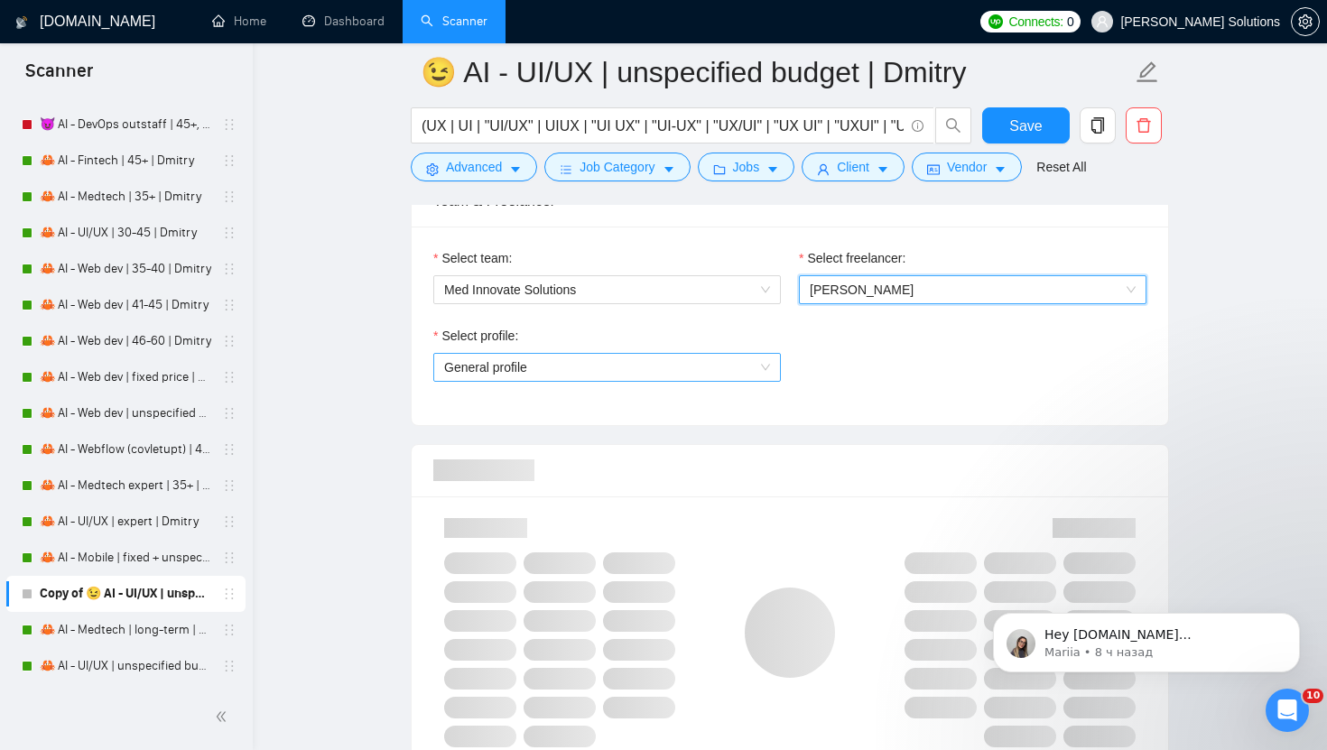
click at [708, 368] on span "General profile" at bounding box center [607, 367] width 326 height 27
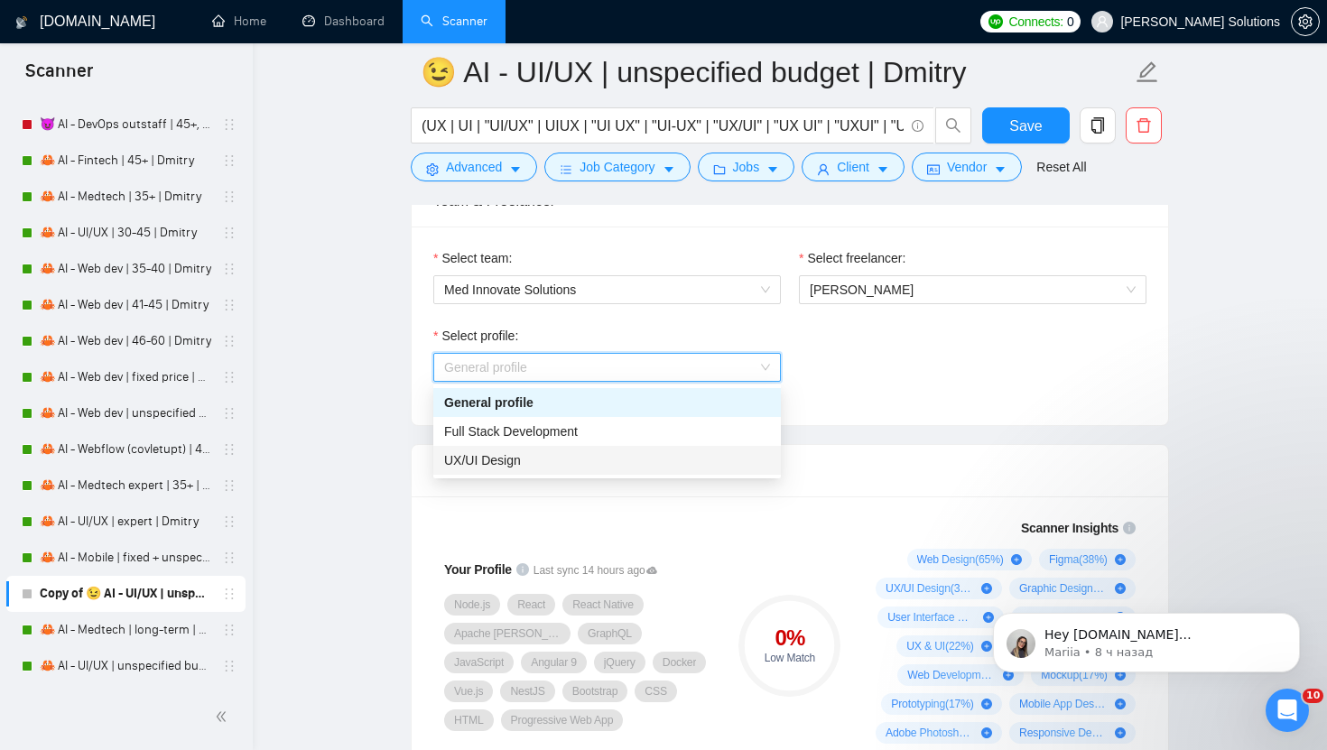
click at [555, 456] on div "UX/UI Design" at bounding box center [607, 460] width 326 height 20
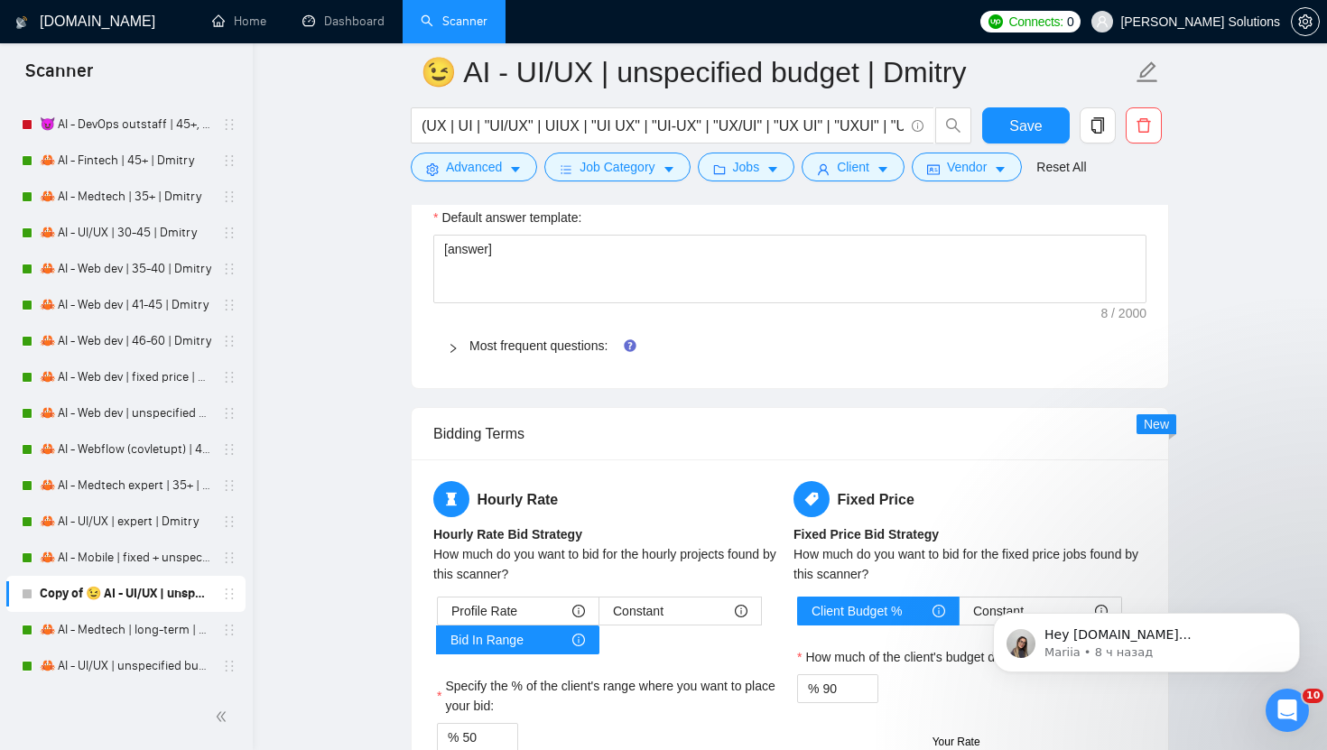
click at [529, 353] on span "Most frequent questions:" at bounding box center [800, 346] width 662 height 20
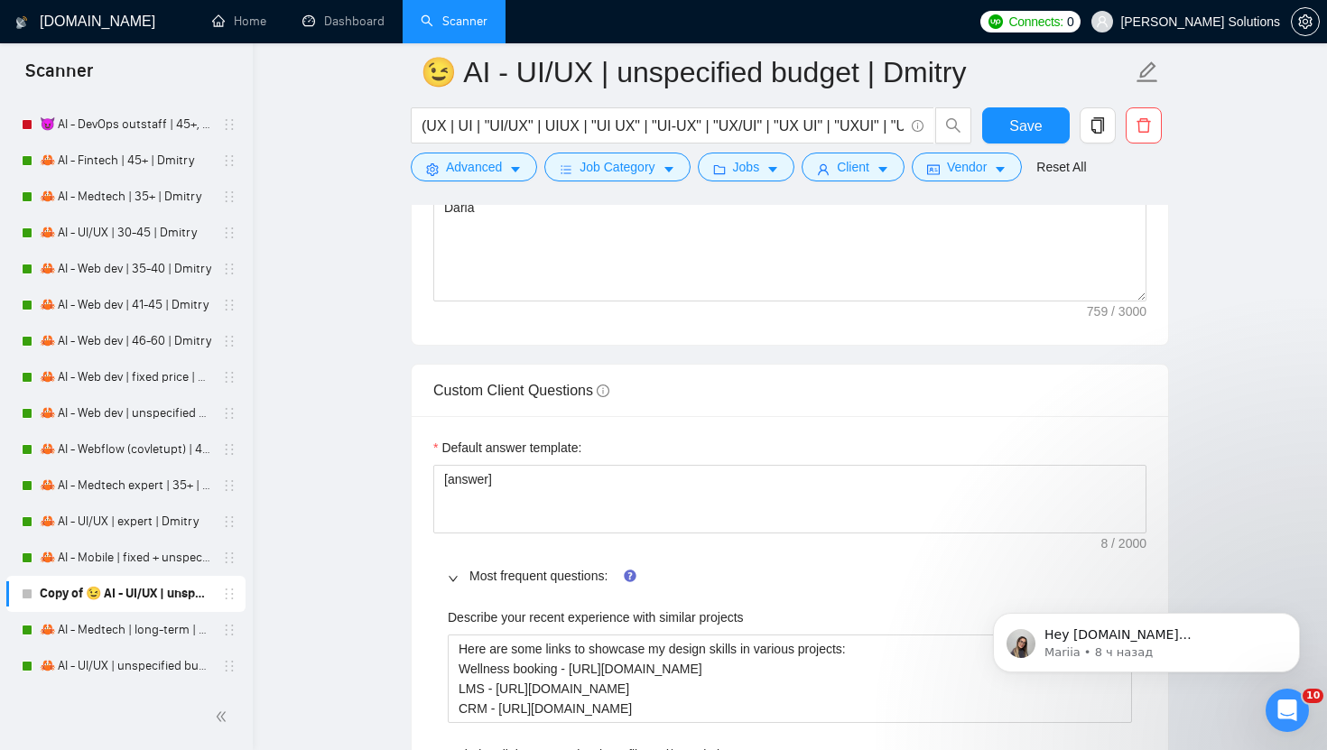
scroll to position [2634, 0]
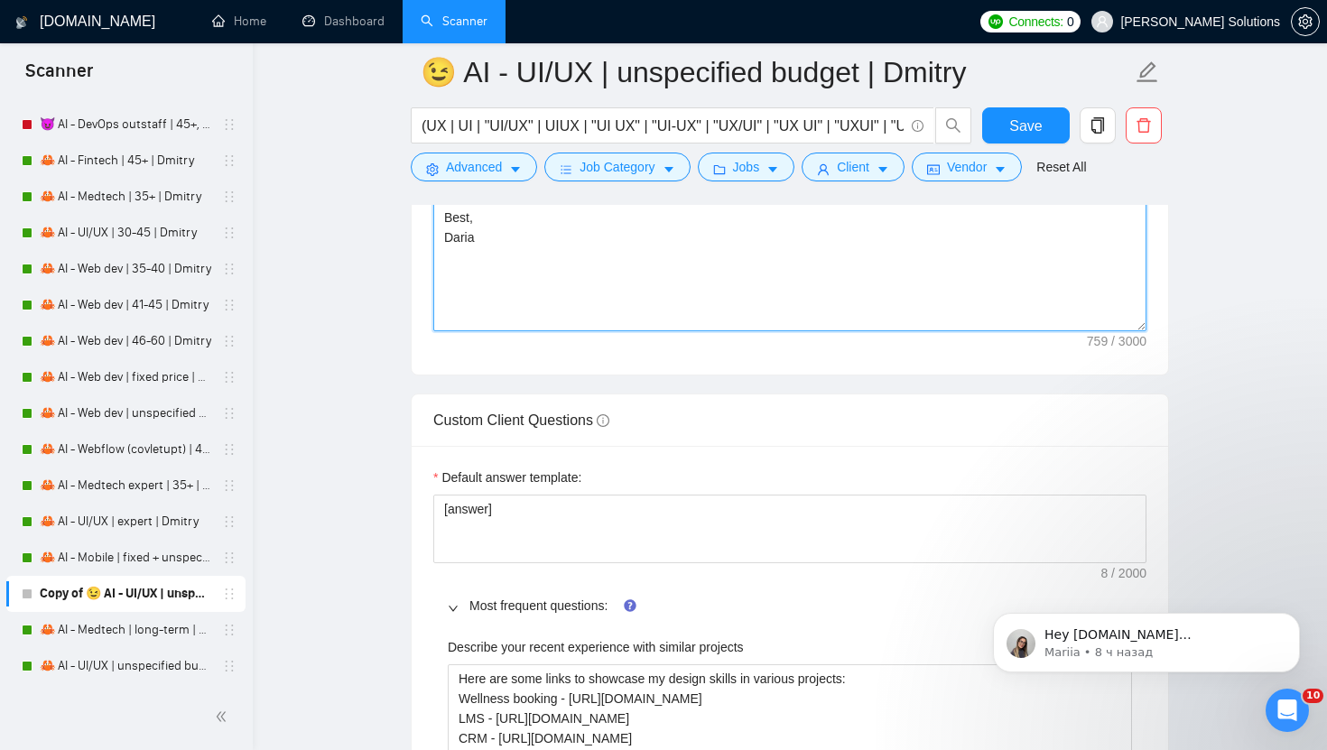
click at [461, 251] on textarea "[write a personal greeting using the client's name in the local language of the…" at bounding box center [789, 128] width 713 height 406
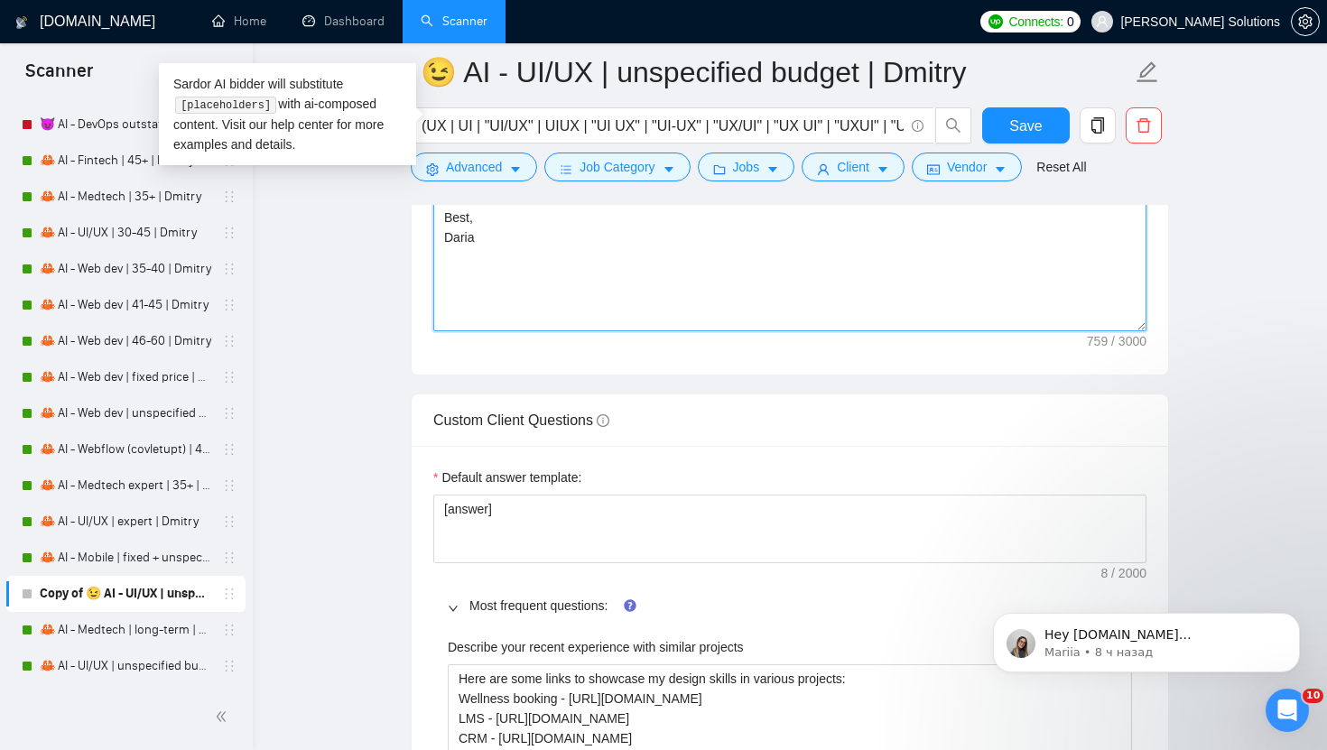
click at [460, 241] on textarea "[write a personal greeting using the client's name in the local language of the…" at bounding box center [789, 128] width 713 height 406
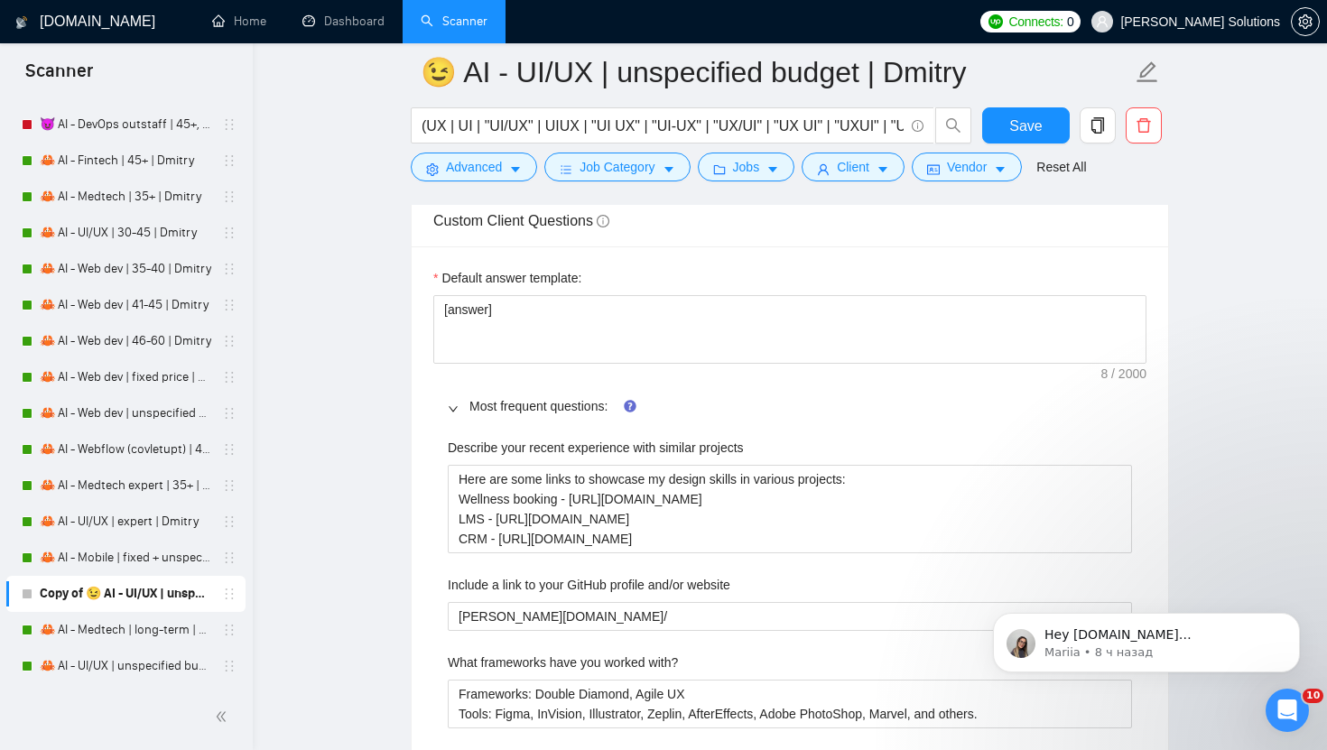
scroll to position [2931, 0]
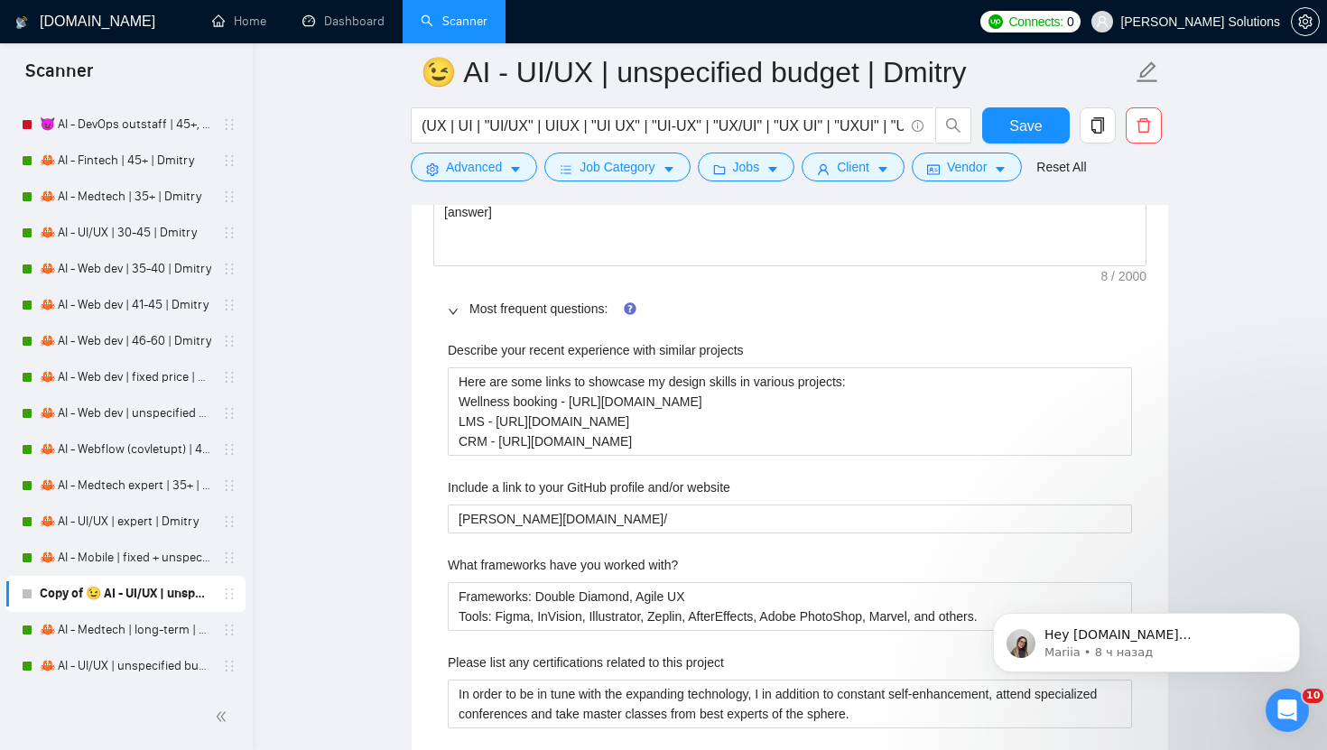
type textarea "[write a personal greeting using the client's name in the local language of the…"
drag, startPoint x: 218, startPoint y: 581, endPoint x: 1062, endPoint y: 1, distance: 1024.0
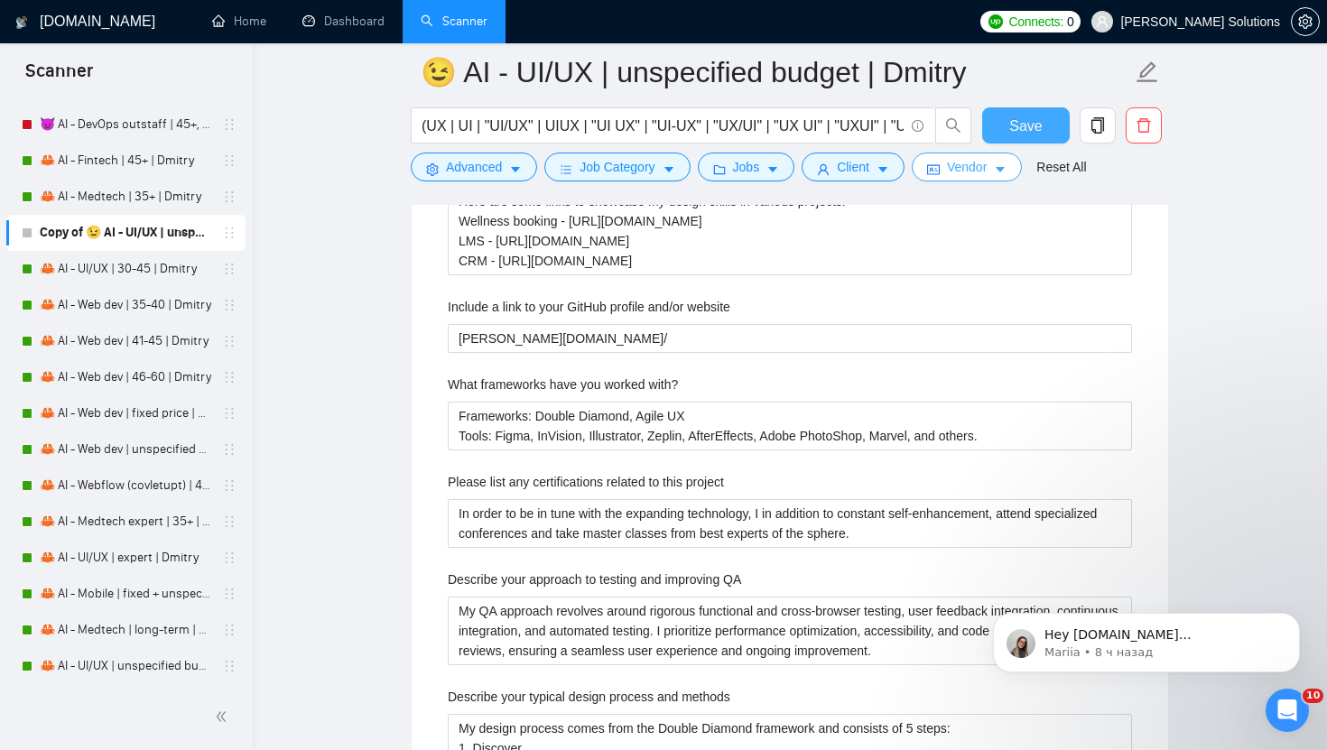
click at [1023, 132] on span "Save" at bounding box center [1025, 126] width 32 height 23
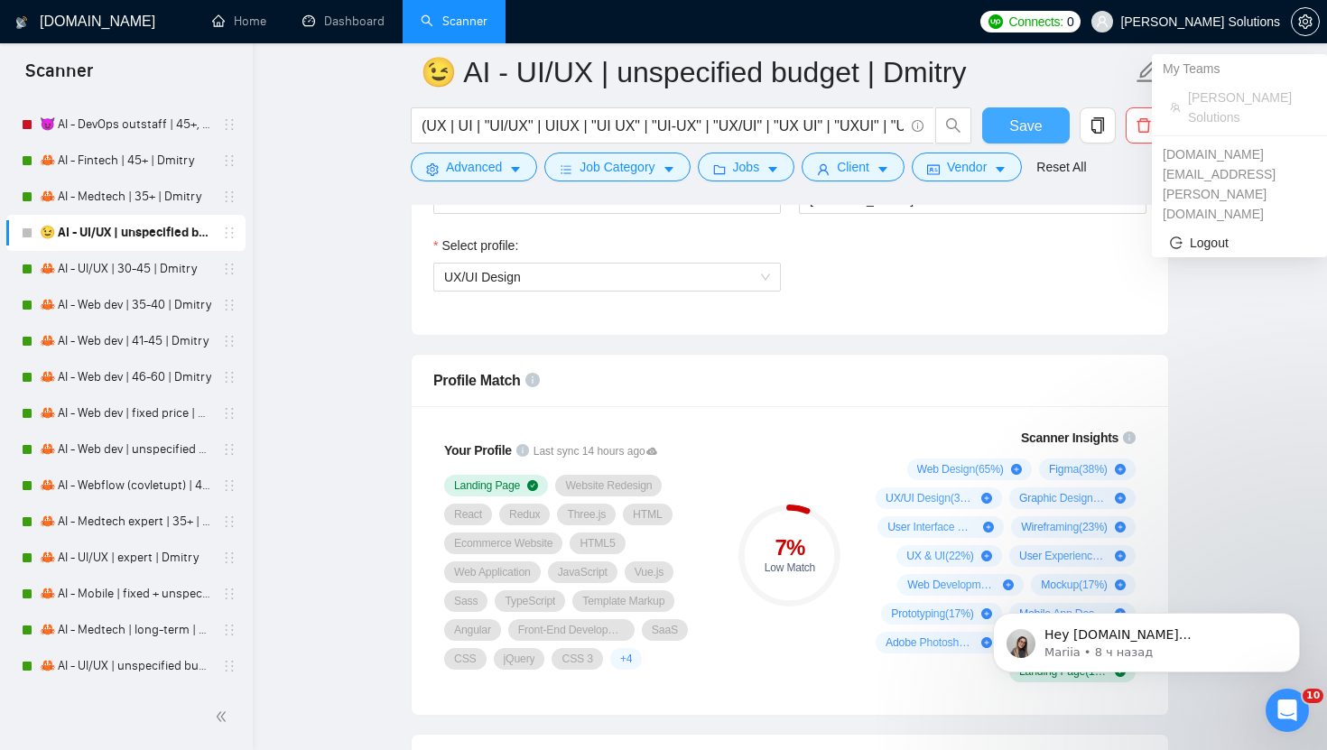
scroll to position [1417, 0]
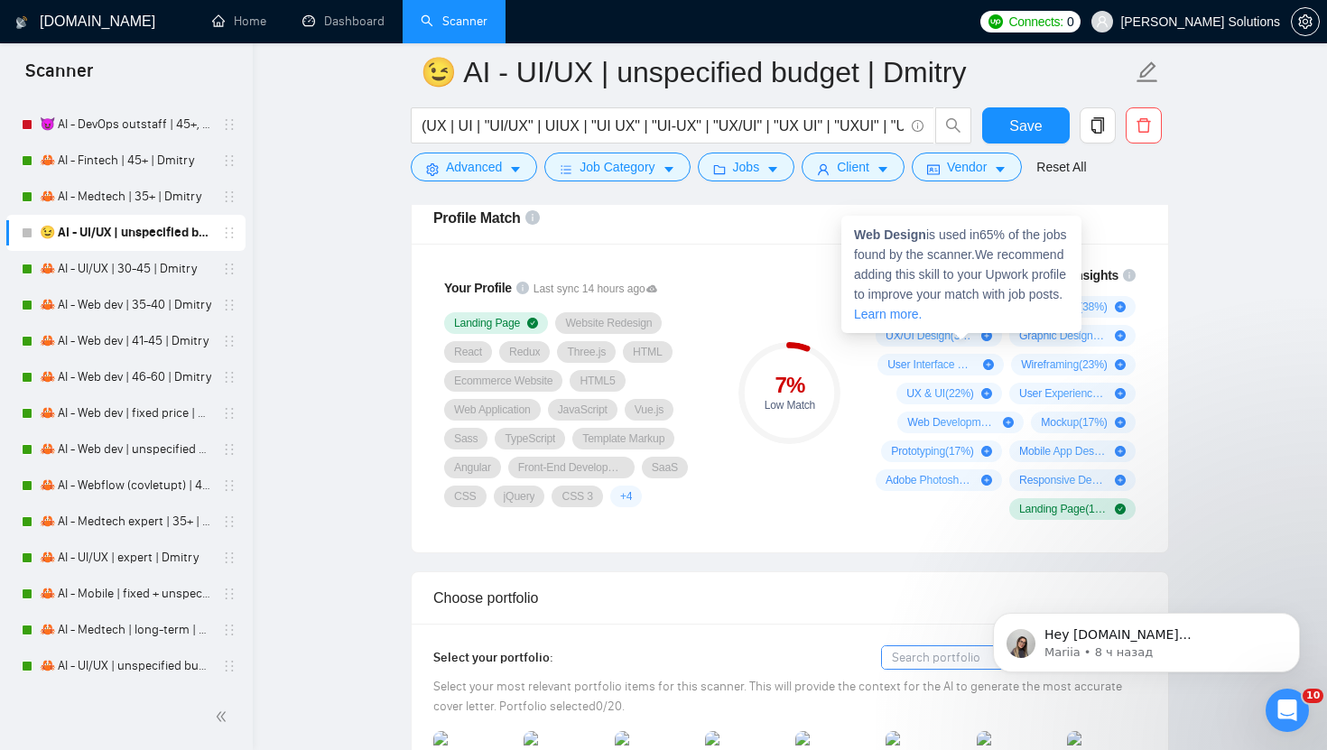
click at [1011, 308] on icon "plus-circle" at bounding box center [1016, 306] width 11 height 11
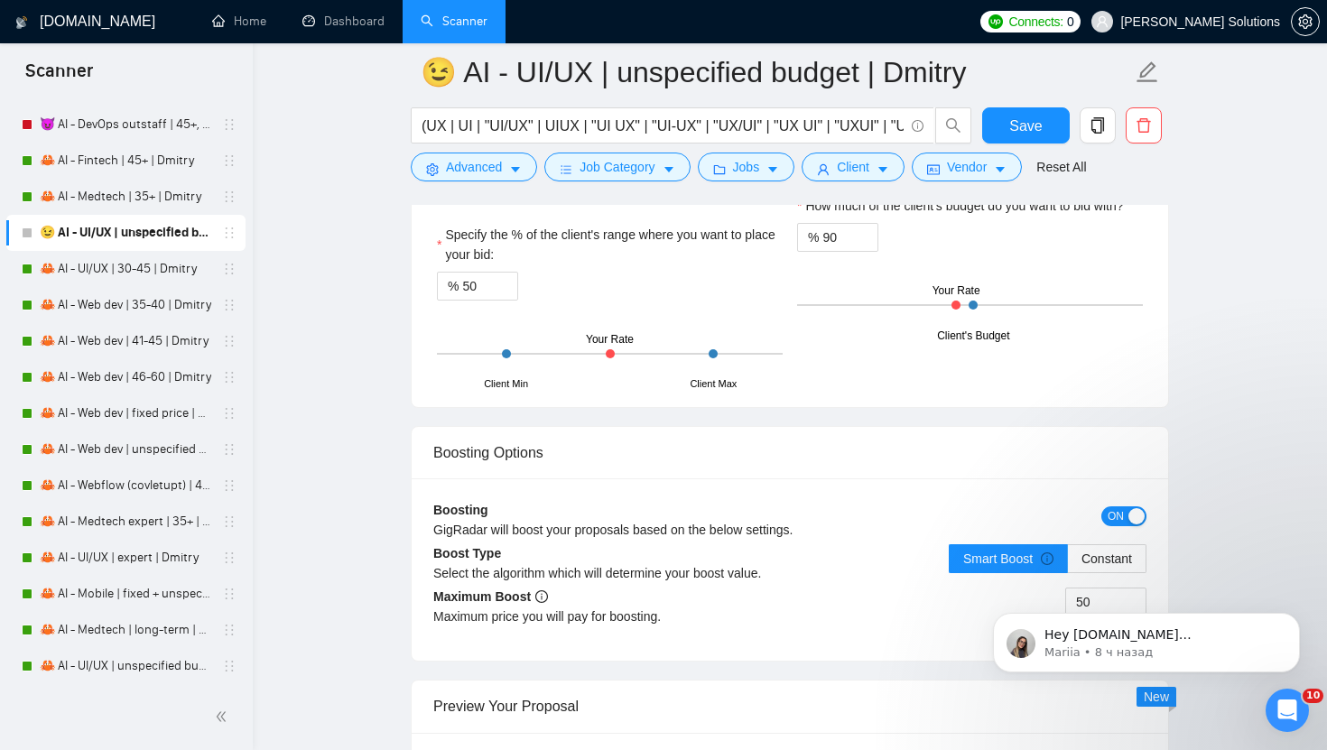
scroll to position [3328, 0]
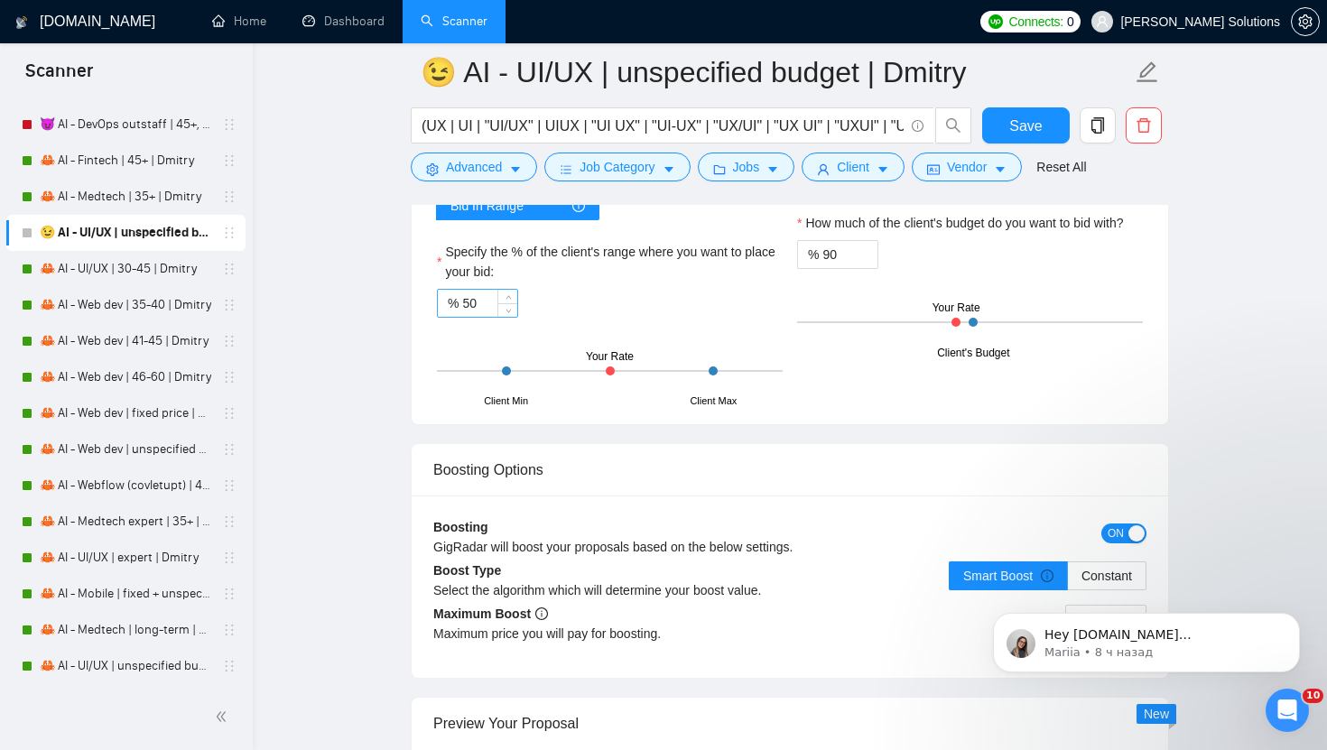
click at [486, 305] on input "50" at bounding box center [489, 303] width 55 height 27
type input "100"
click at [854, 251] on input "90" at bounding box center [849, 254] width 55 height 27
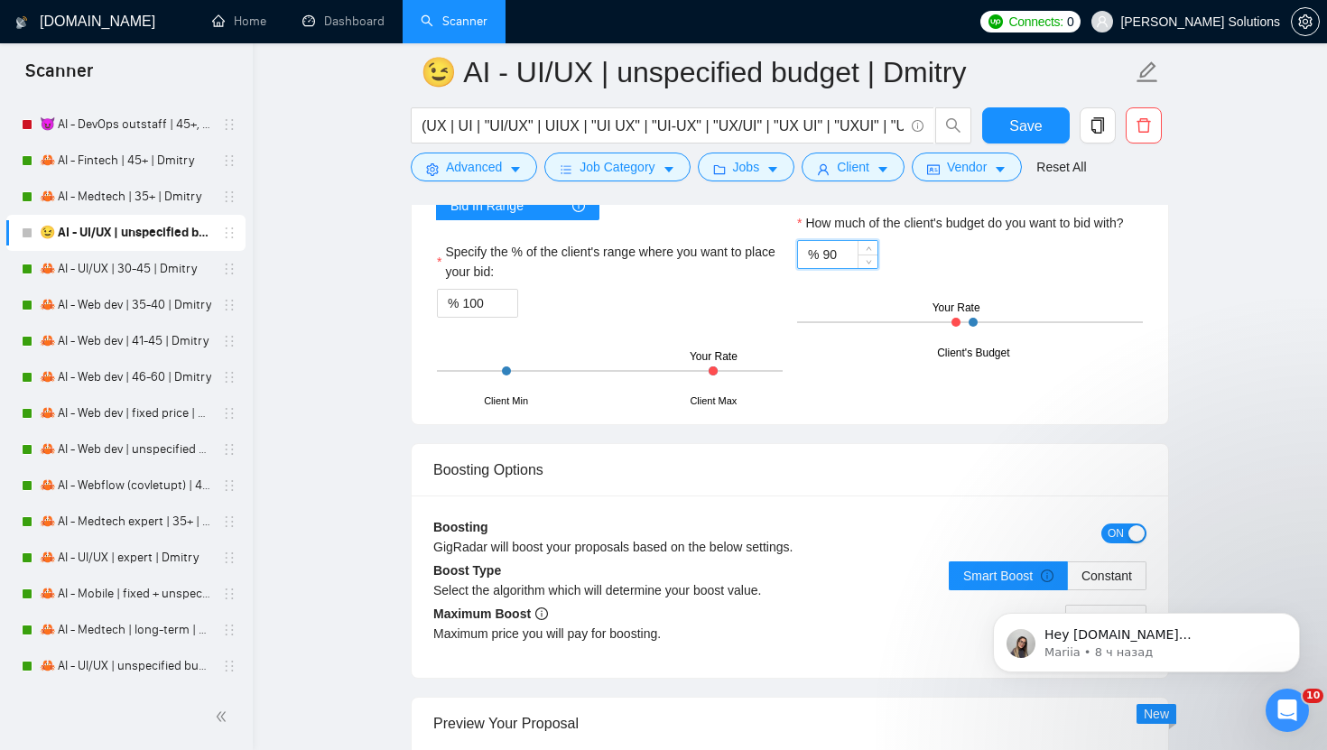
click at [854, 251] on input "90" at bounding box center [849, 254] width 55 height 27
type input "98"
click at [1162, 341] on div "Hourly Rate Hourly Rate Bid Strategy How much do you want to bid for the hourly…" at bounding box center [790, 224] width 756 height 399
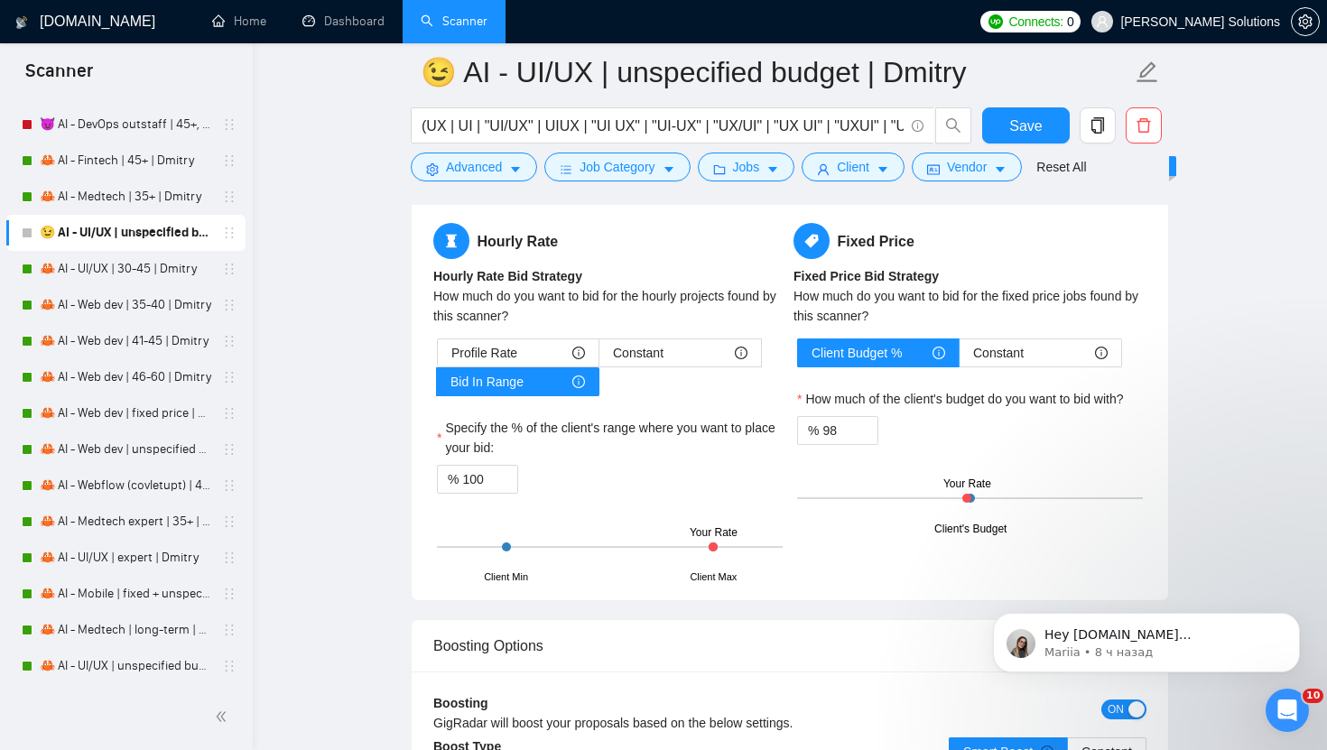
scroll to position [3151, 0]
click at [558, 360] on div "Profile Rate" at bounding box center [518, 353] width 134 height 27
click at [438, 358] on input "Profile Rate" at bounding box center [438, 358] width 0 height 0
type input "50"
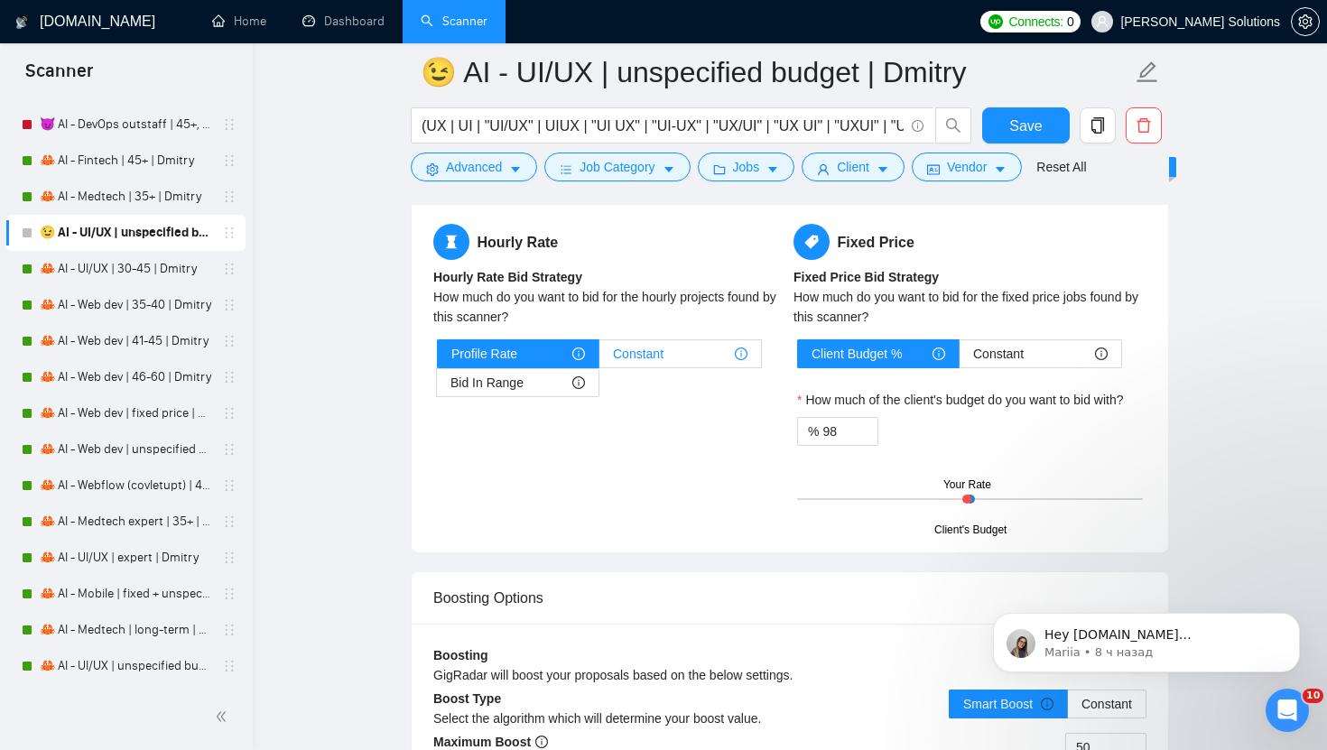
click at [647, 356] on span "Constant" at bounding box center [638, 353] width 51 height 27
click at [599, 358] on input "Constant" at bounding box center [599, 358] width 0 height 0
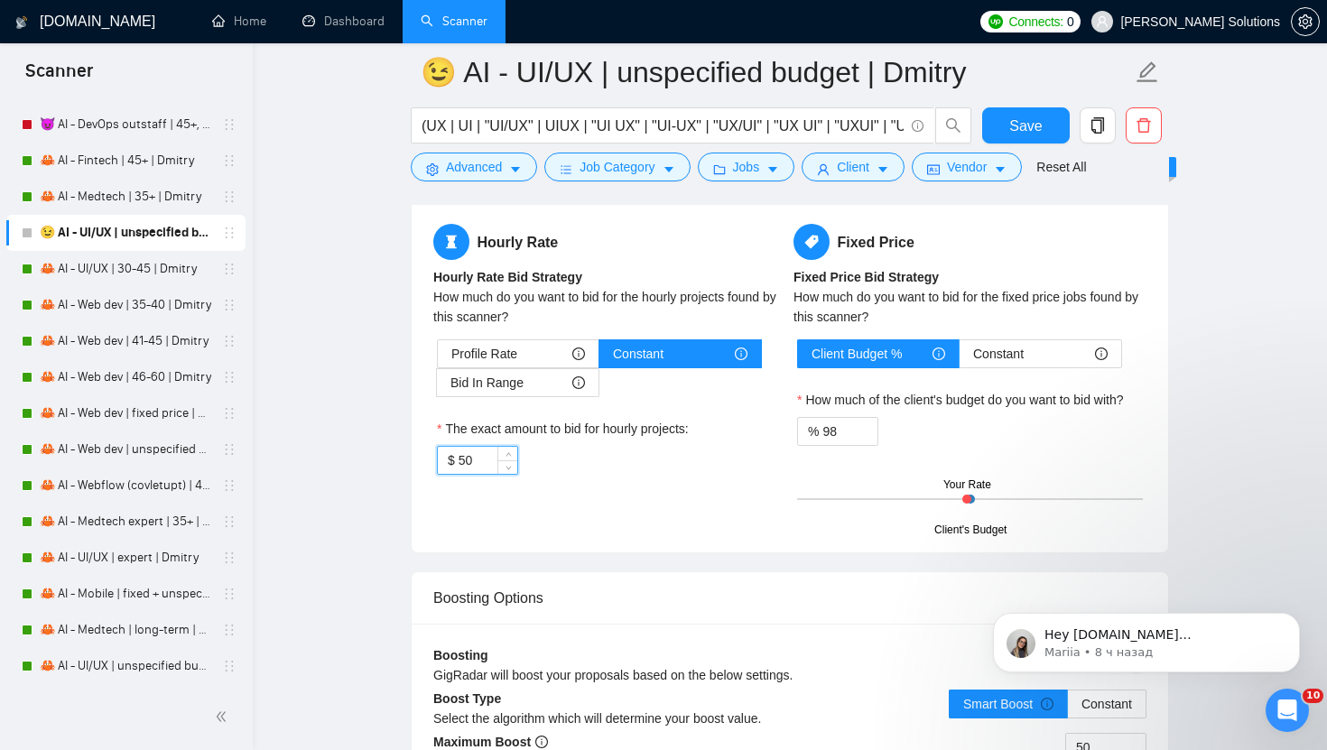
click at [471, 466] on input "50" at bounding box center [487, 460] width 59 height 27
click at [523, 354] on div "Profile Rate" at bounding box center [518, 353] width 134 height 27
click at [438, 358] on input "Profile Rate" at bounding box center [438, 358] width 0 height 0
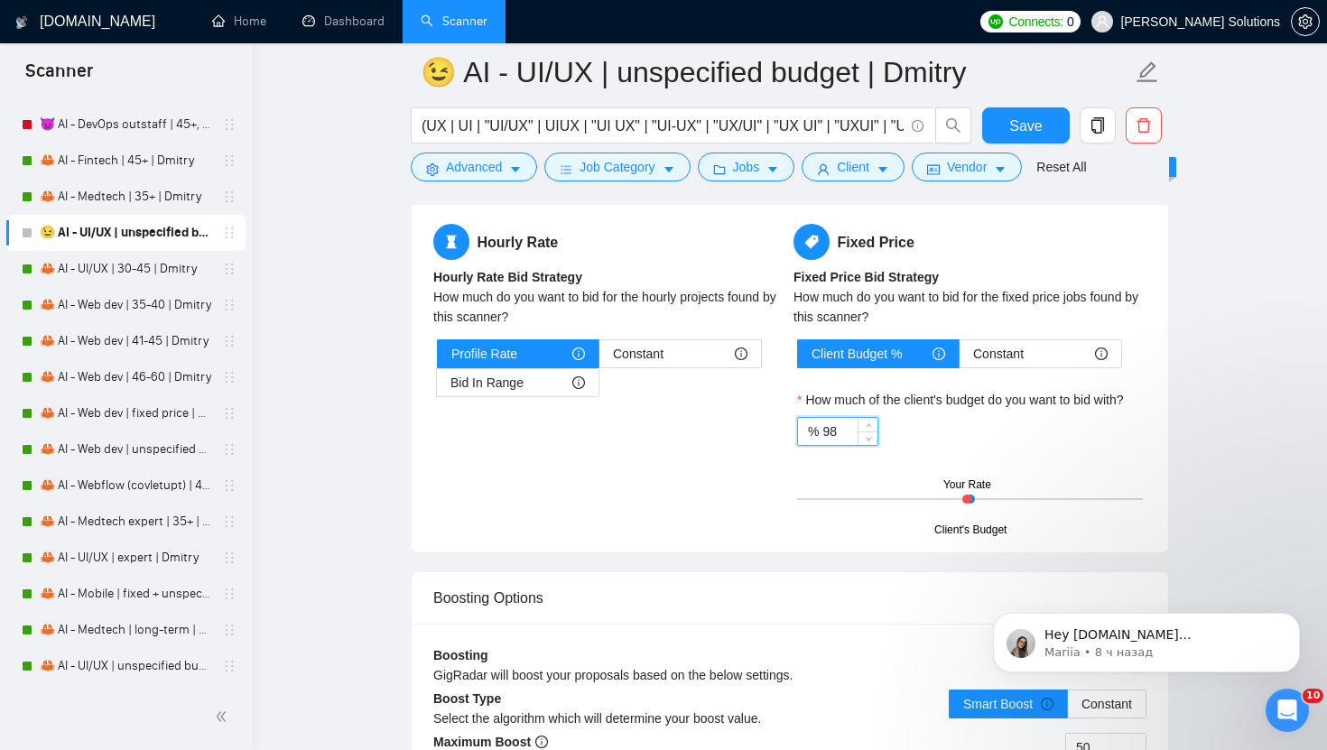
click at [822, 437] on input "98" at bounding box center [849, 431] width 55 height 27
click at [867, 437] on icon "down" at bounding box center [868, 437] width 6 height 6
click at [870, 419] on span "Increase Value" at bounding box center [867, 426] width 20 height 16
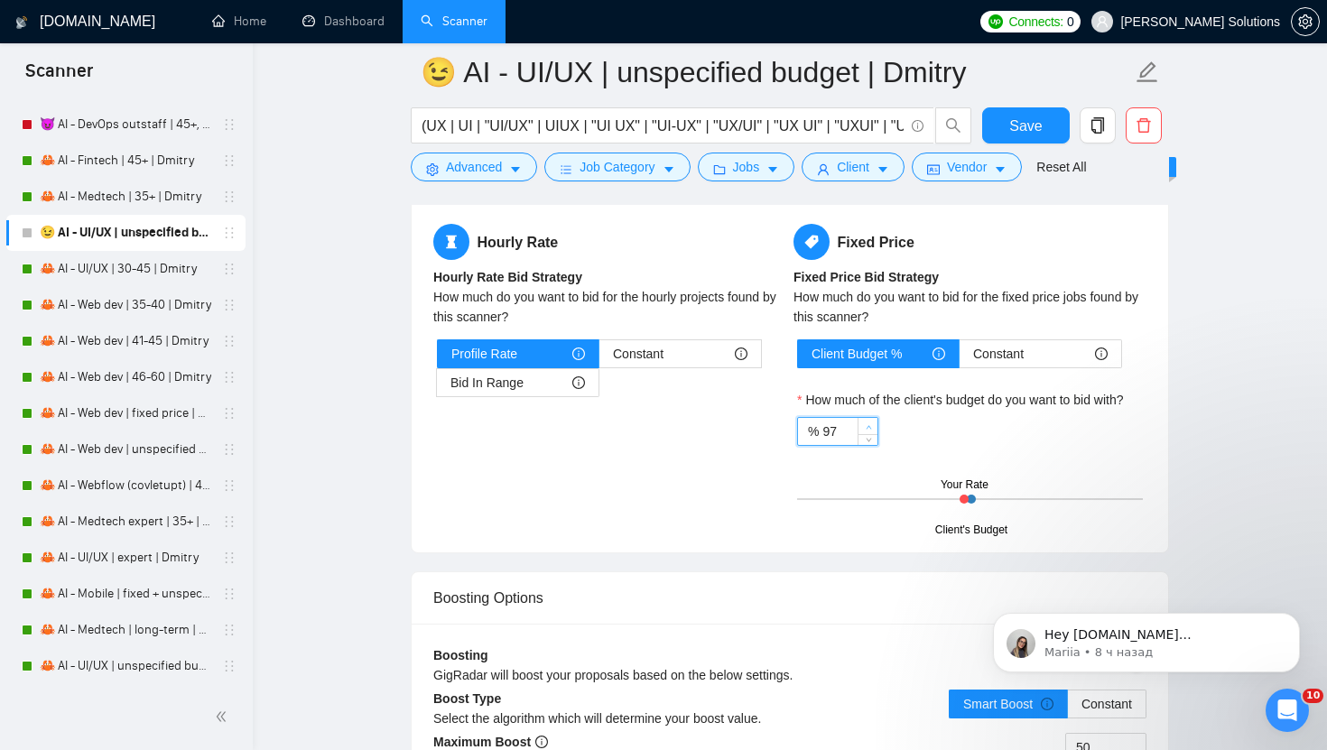
click at [870, 419] on span "Increase Value" at bounding box center [867, 426] width 20 height 16
click at [867, 424] on icon "up" at bounding box center [868, 427] width 6 height 6
type input "100"
click at [867, 424] on icon "up" at bounding box center [868, 427] width 6 height 6
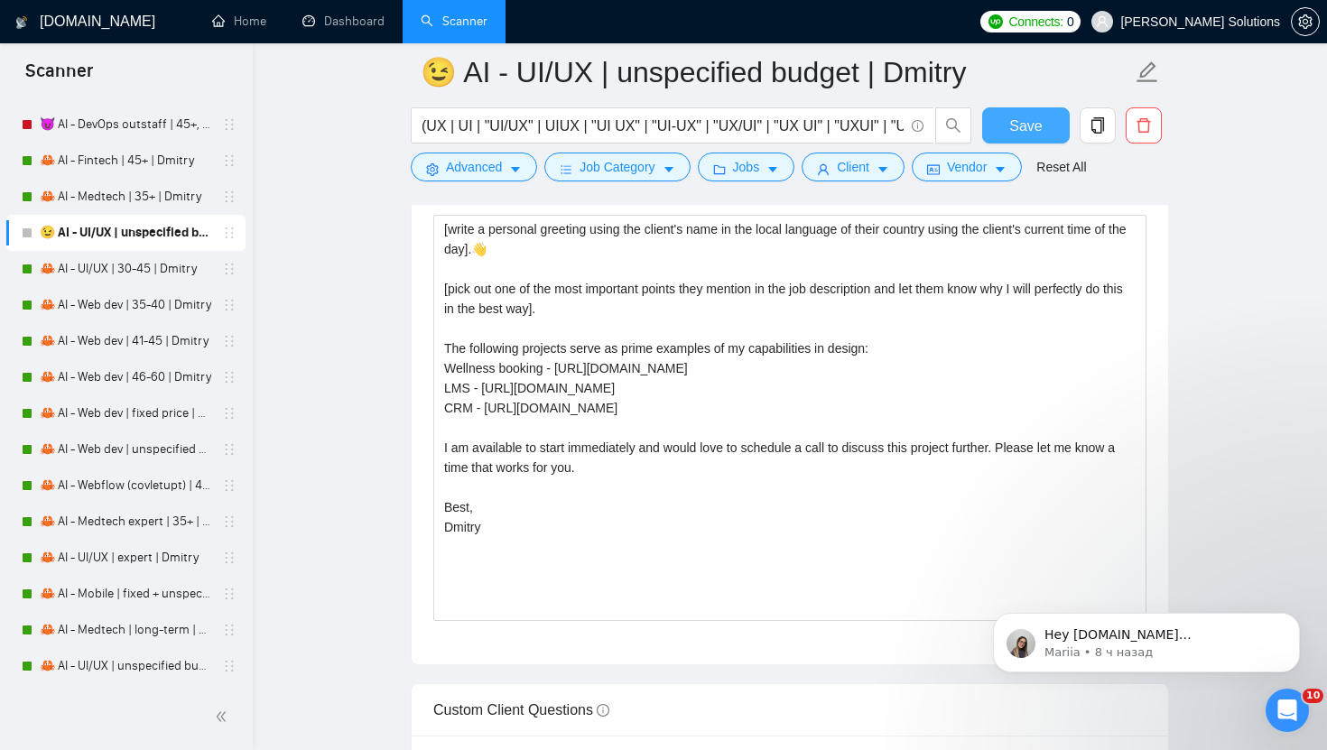
scroll to position [2341, 0]
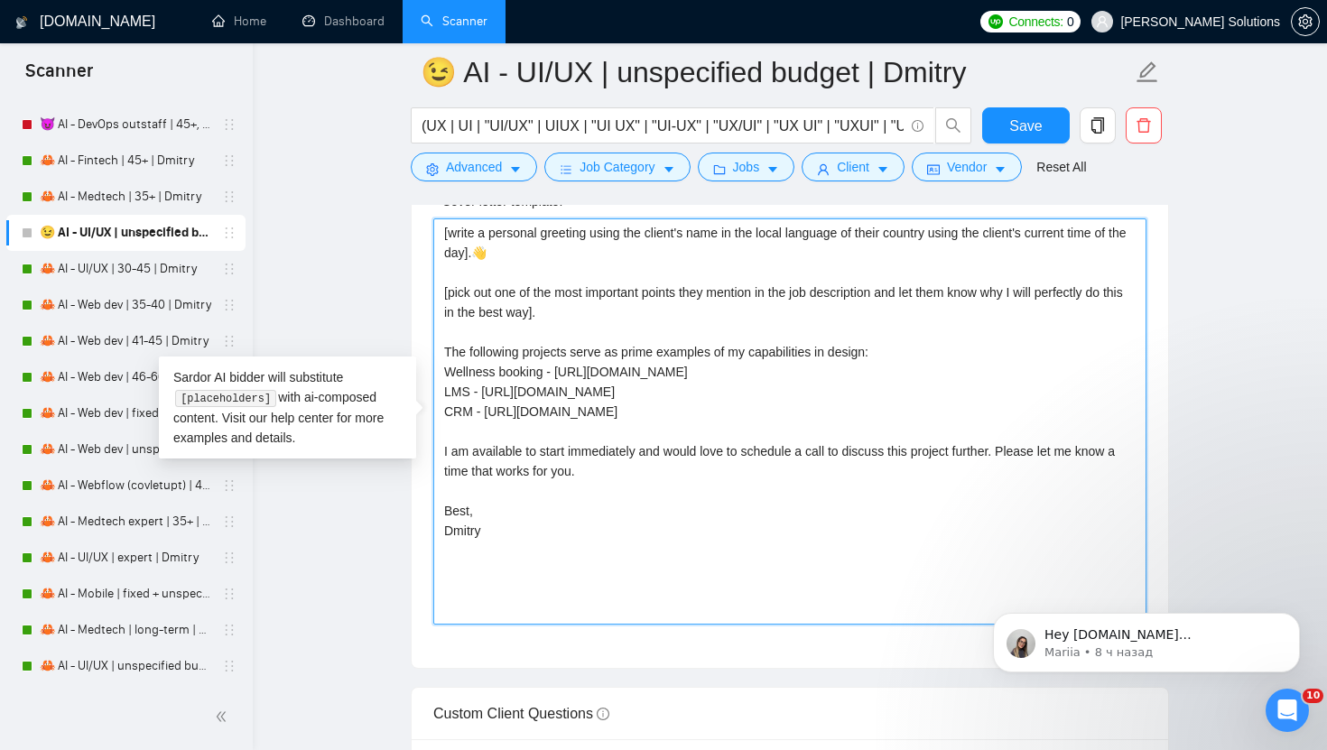
drag, startPoint x: 481, startPoint y: 393, endPoint x: 998, endPoint y: 398, distance: 517.1
click at [998, 398] on textarea "[write a personal greeting using the client's name in the local language of the…" at bounding box center [789, 421] width 713 height 406
paste textarea "reelancers/~01dc9fa34fe647d347?p=1965704344350920704"
type textarea "[write a personal greeting using the client's name in the local language of the…"
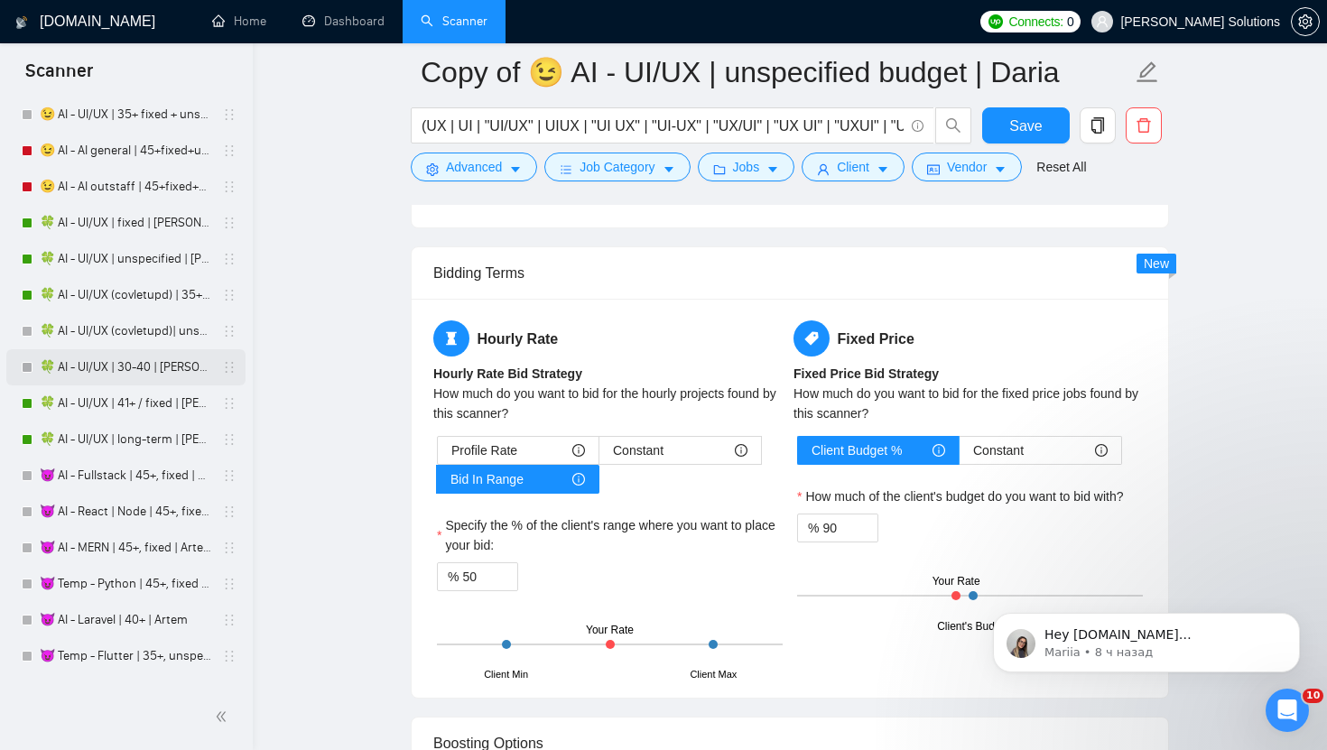
scroll to position [4988, 0]
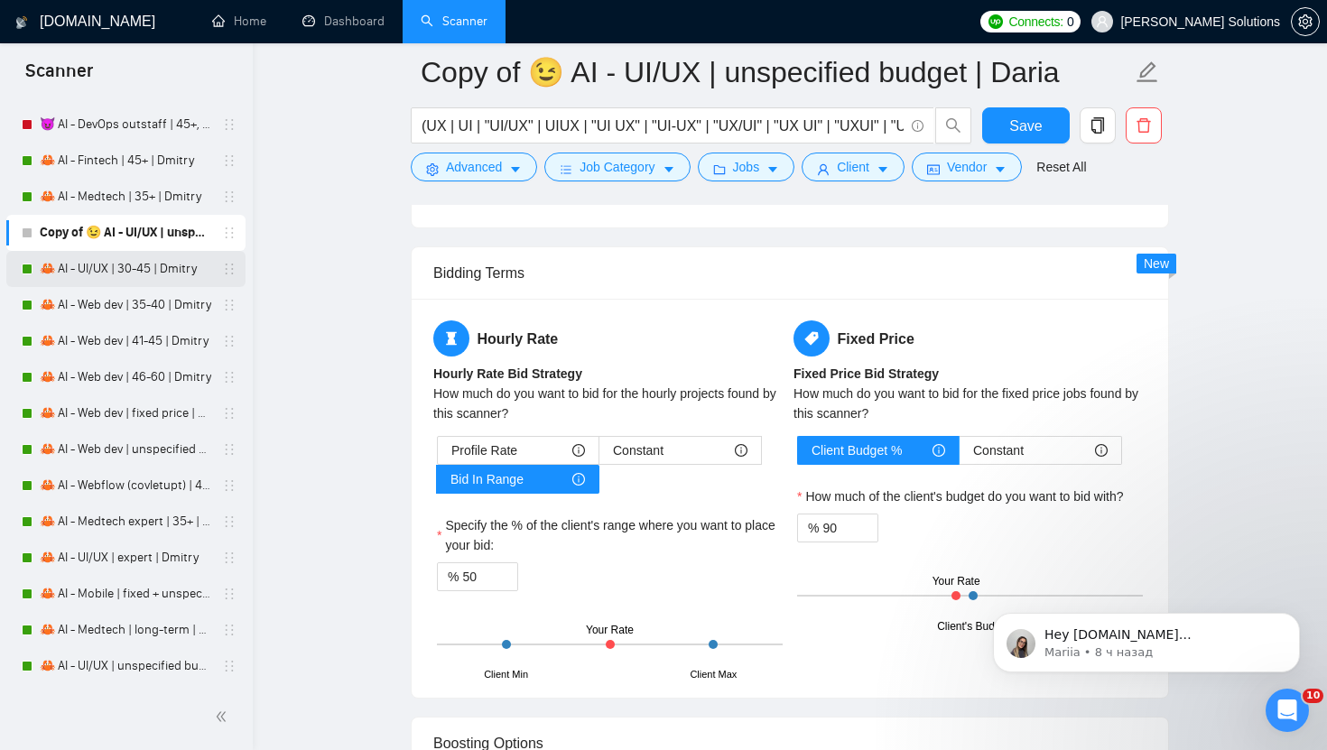
click at [109, 268] on link "🦀 AI - UI/UX | 30-45 | Dmitry" at bounding box center [125, 269] width 171 height 36
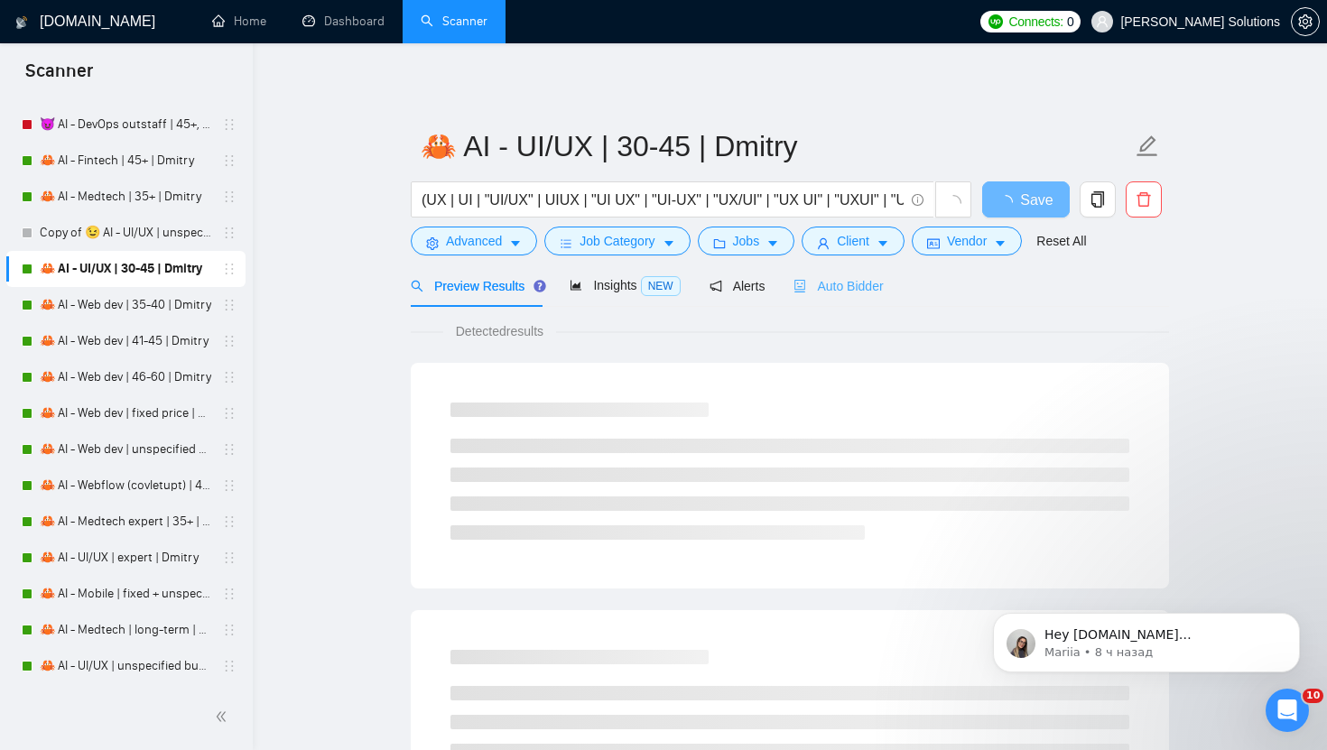
click at [827, 298] on div "Auto Bidder" at bounding box center [837, 285] width 89 height 42
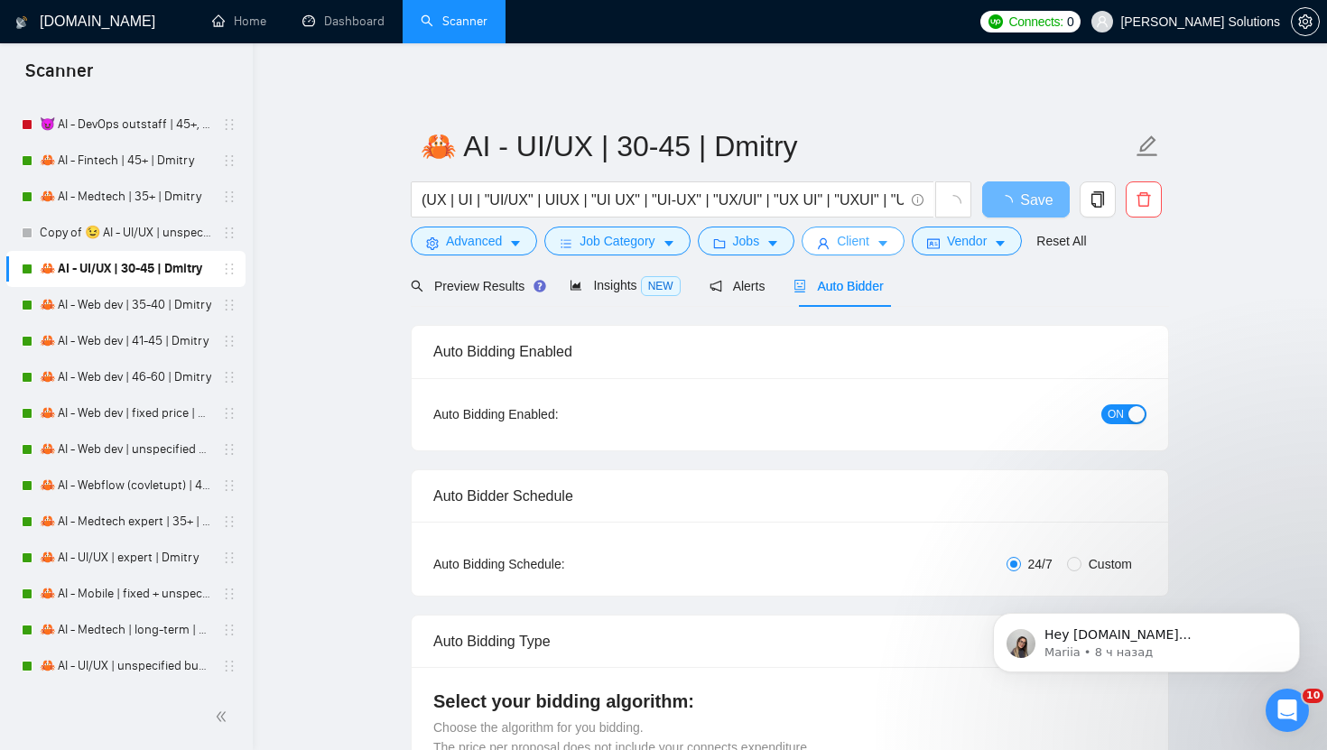
radio input "false"
radio input "true"
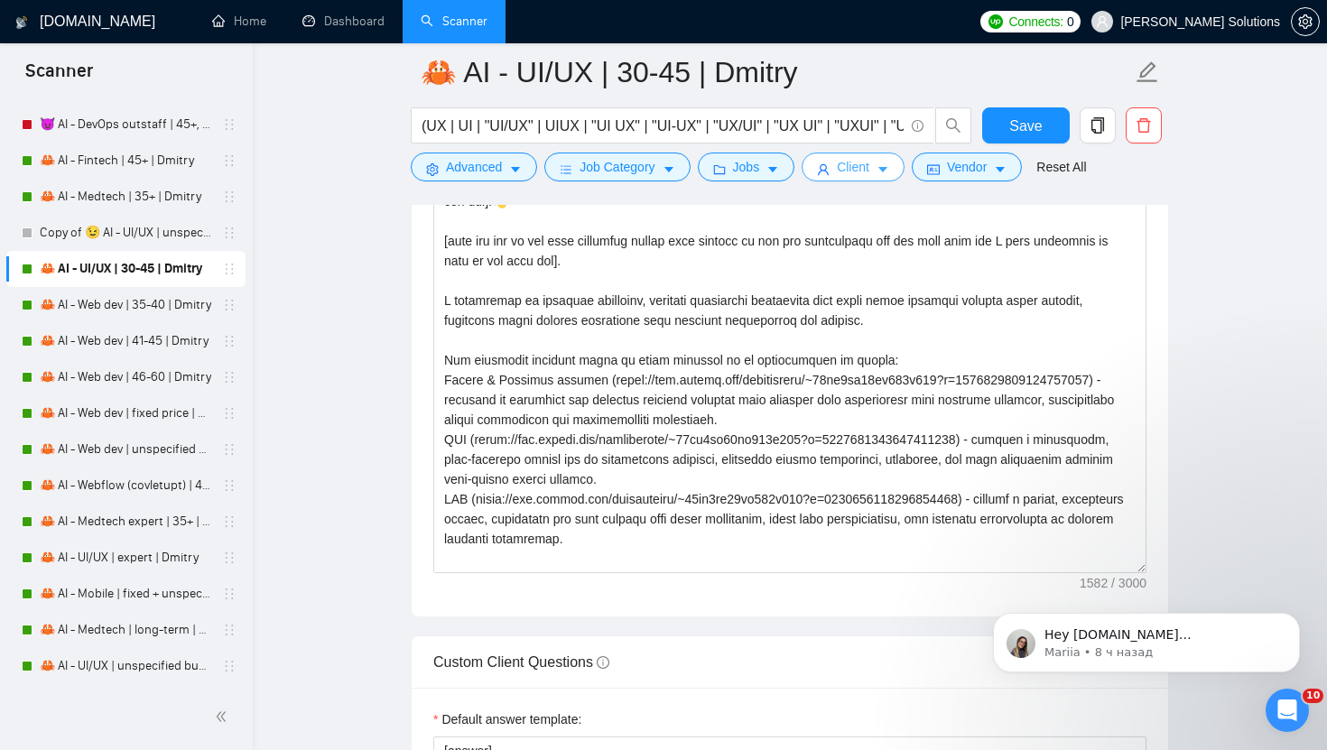
scroll to position [2363, 0]
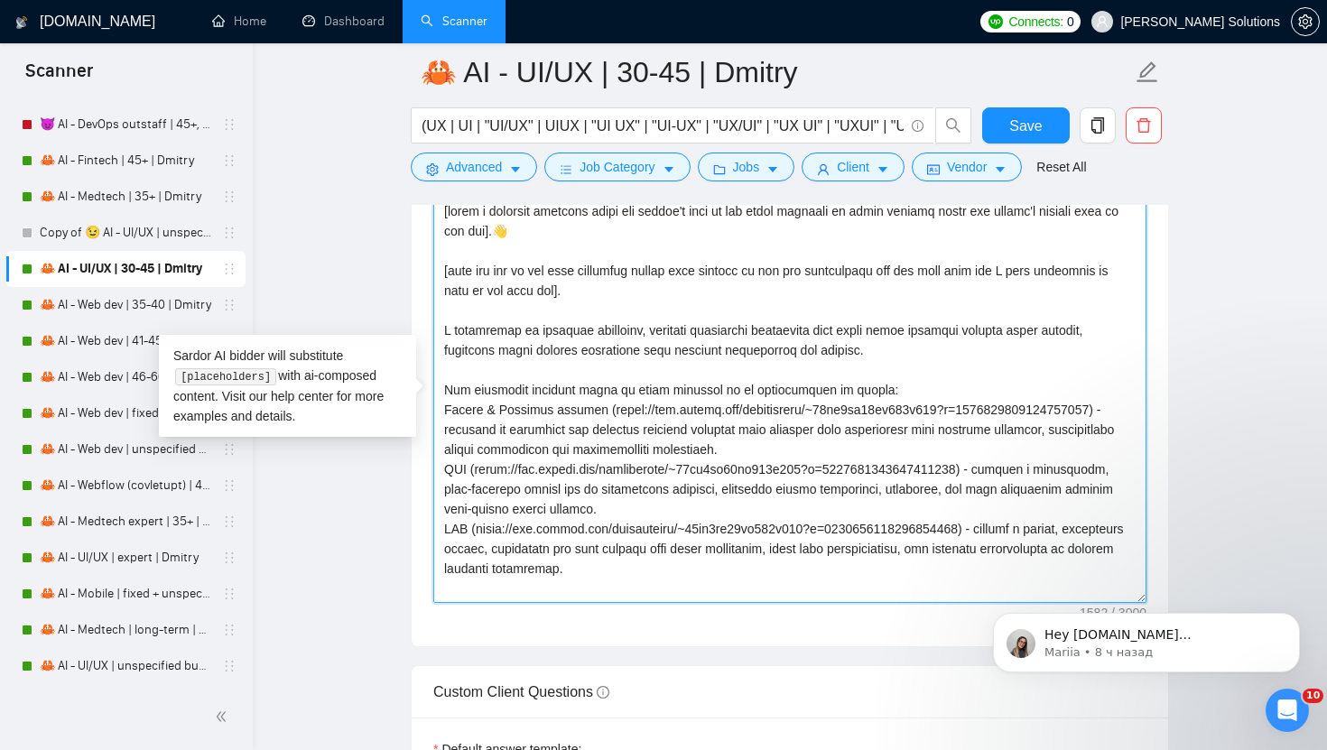
drag, startPoint x: 480, startPoint y: 472, endPoint x: 1000, endPoint y: 474, distance: 519.8
click at [1000, 474] on textarea "Cover letter template:" at bounding box center [789, 400] width 713 height 406
drag, startPoint x: 479, startPoint y: 530, endPoint x: 1004, endPoint y: 532, distance: 524.3
click at [1004, 532] on textarea "Cover letter template:" at bounding box center [789, 400] width 713 height 406
drag, startPoint x: 609, startPoint y: 416, endPoint x: 606, endPoint y: 433, distance: 17.5
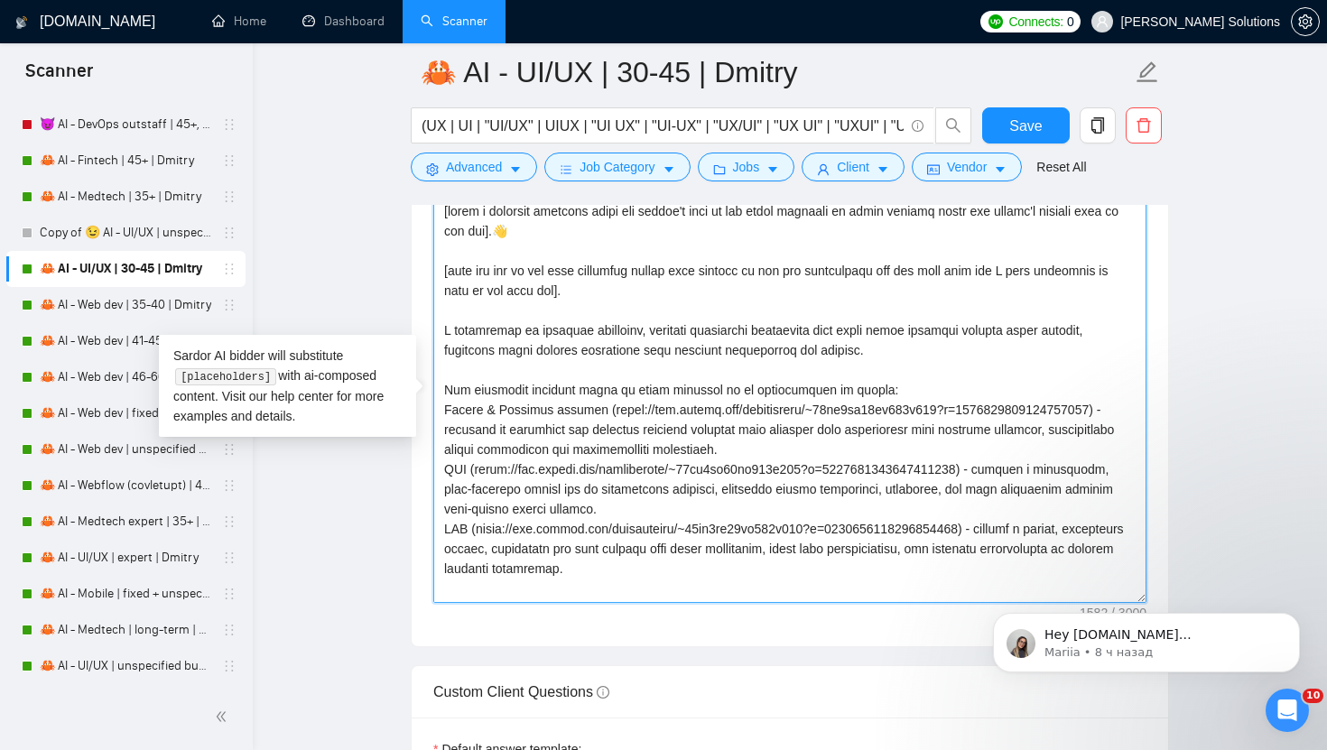
click at [606, 434] on textarea "Cover letter template:" at bounding box center [789, 400] width 713 height 406
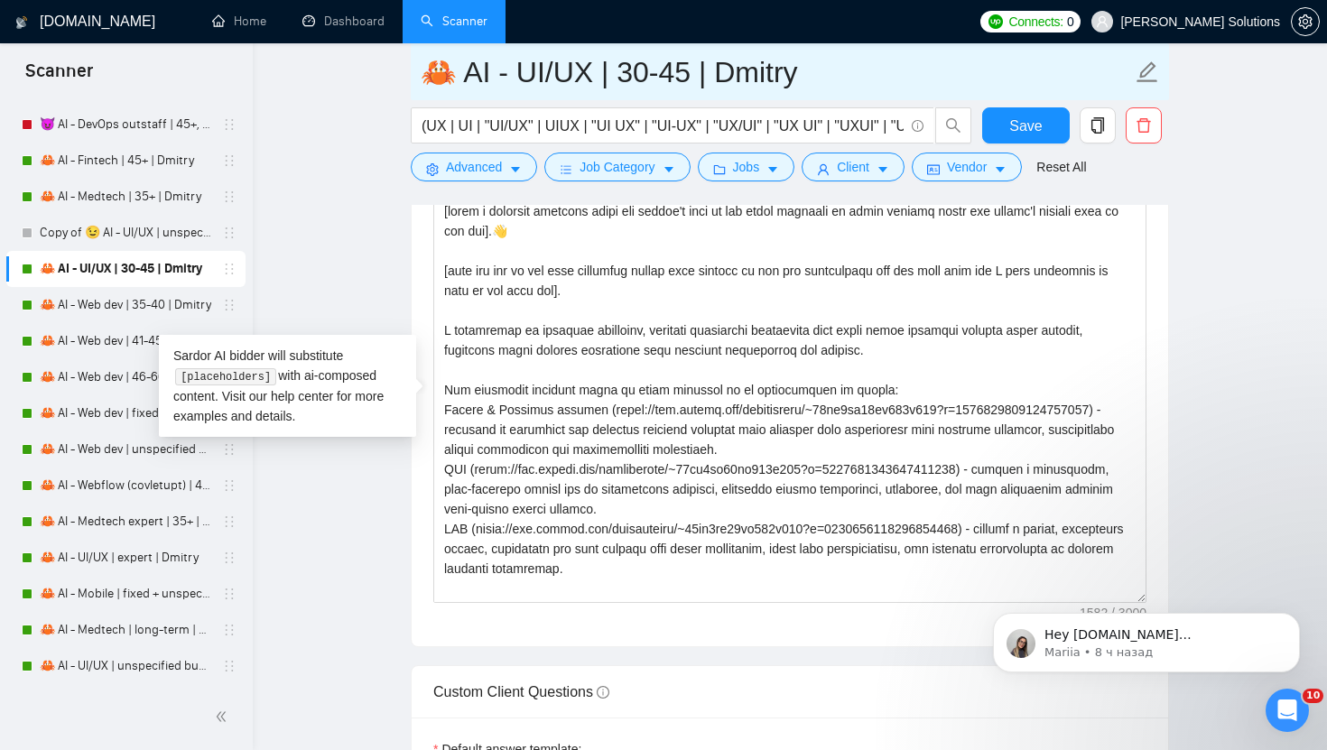
drag, startPoint x: 452, startPoint y: 69, endPoint x: 412, endPoint y: 66, distance: 39.8
click at [412, 66] on span "🦀 AI - UI/UX | 30-45 | Dmitry" at bounding box center [790, 71] width 758 height 57
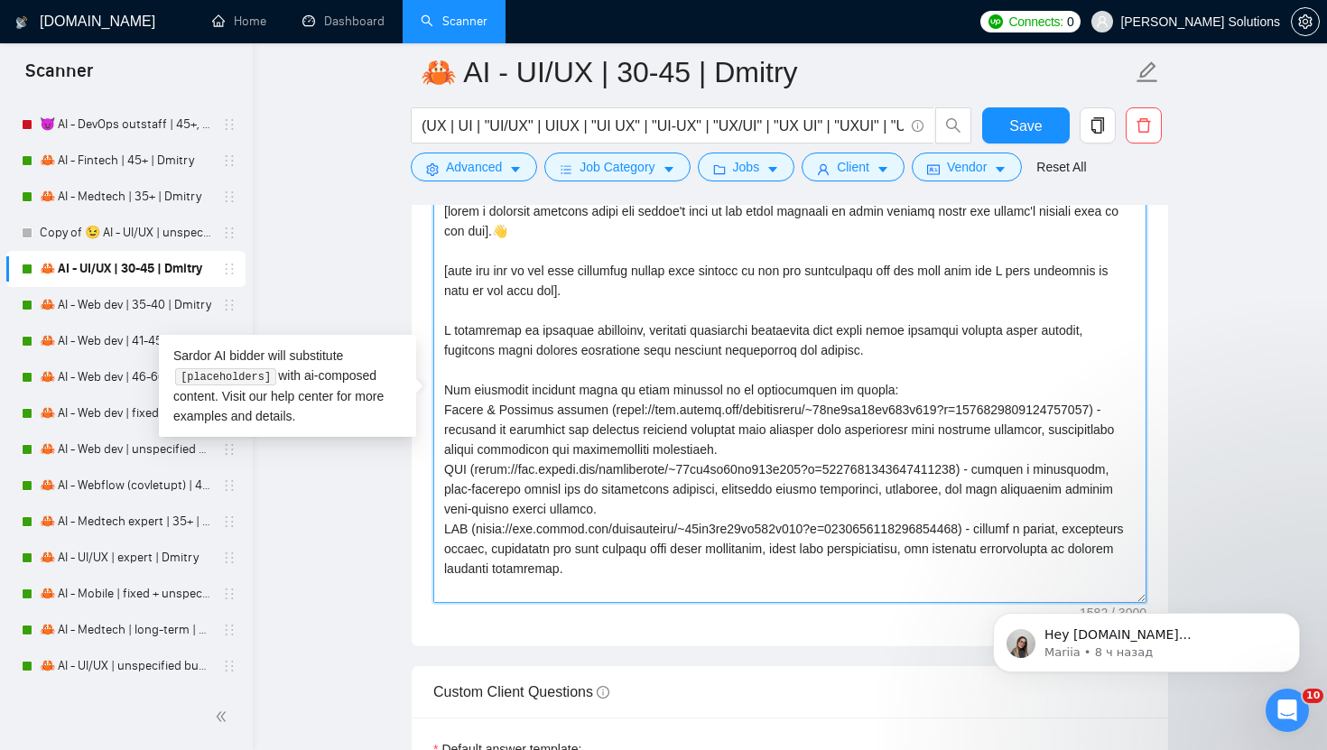
drag, startPoint x: 612, startPoint y: 414, endPoint x: 606, endPoint y: 431, distance: 18.3
click at [606, 431] on textarea "Cover letter template:" at bounding box center [789, 400] width 713 height 406
drag, startPoint x: 481, startPoint y: 470, endPoint x: 498, endPoint y: 471, distance: 17.2
click at [498, 471] on textarea "Cover letter template:" at bounding box center [789, 400] width 713 height 406
click at [999, 465] on textarea "Cover letter template:" at bounding box center [789, 400] width 713 height 406
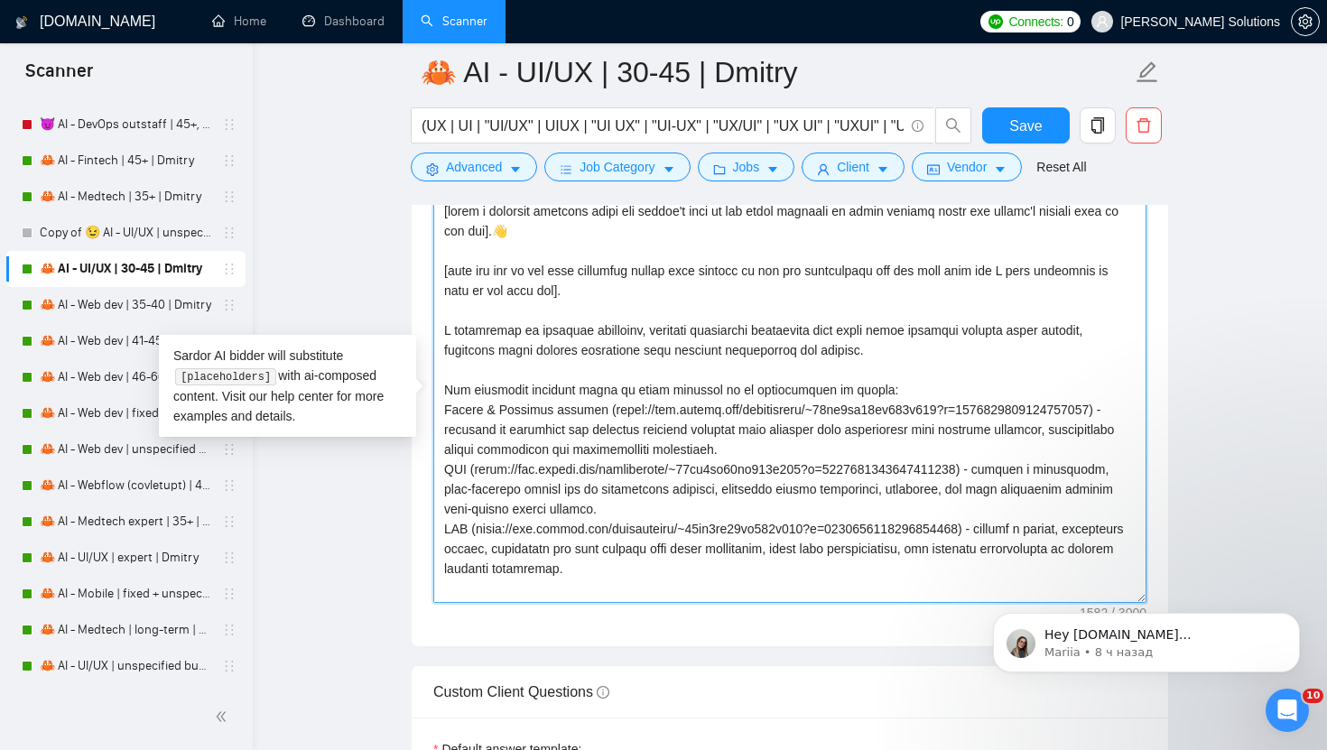
drag, startPoint x: 1000, startPoint y: 466, endPoint x: 476, endPoint y: 469, distance: 523.4
click at [476, 469] on textarea "Cover letter template:" at bounding box center [789, 400] width 713 height 406
drag, startPoint x: 480, startPoint y: 526, endPoint x: 1003, endPoint y: 526, distance: 522.5
click at [1003, 527] on textarea "Cover letter template:" at bounding box center [789, 400] width 713 height 406
drag, startPoint x: 480, startPoint y: 473, endPoint x: 1004, endPoint y: 475, distance: 523.4
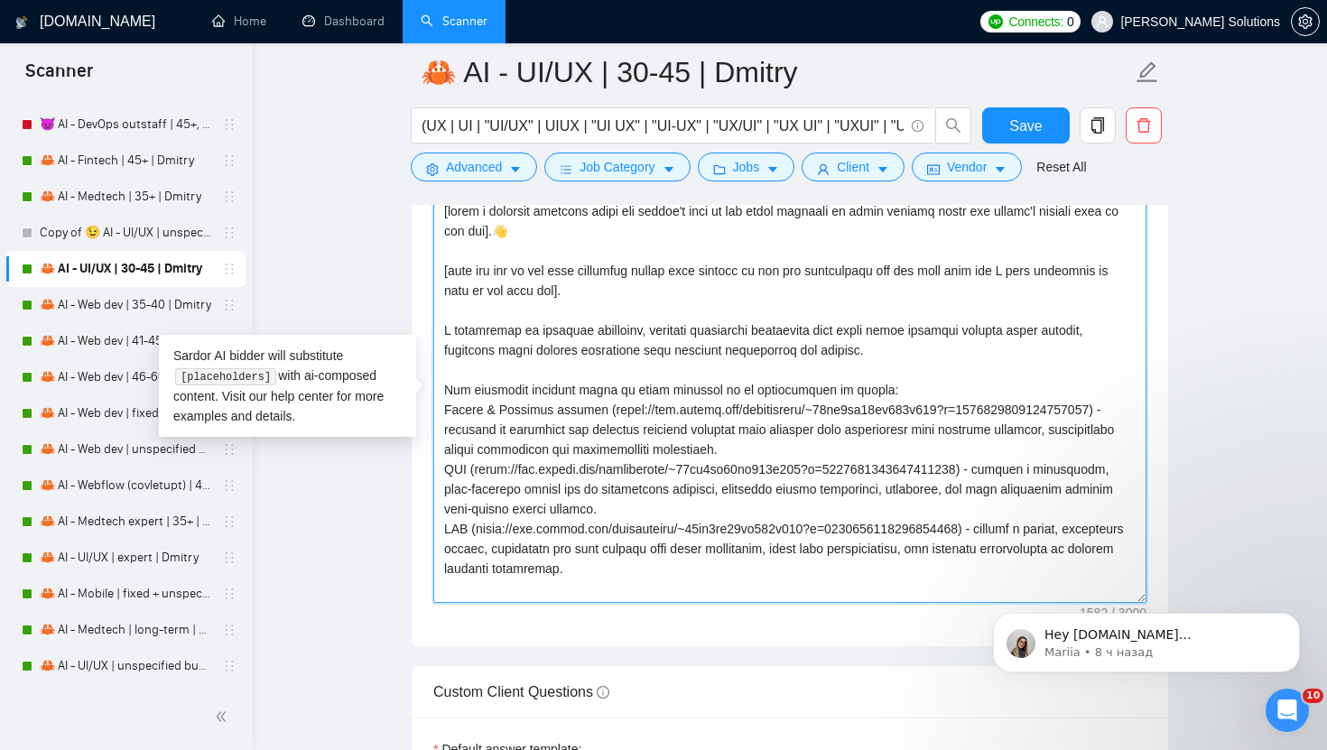
click at [1004, 475] on textarea "Cover letter template:" at bounding box center [789, 400] width 713 height 406
drag, startPoint x: 612, startPoint y: 414, endPoint x: 607, endPoint y: 425, distance: 11.7
click at [607, 425] on textarea "Cover letter template:" at bounding box center [789, 400] width 713 height 406
drag, startPoint x: 478, startPoint y: 476, endPoint x: 1002, endPoint y: 476, distance: 523.4
click at [1002, 476] on textarea "Cover letter template:" at bounding box center [789, 400] width 713 height 406
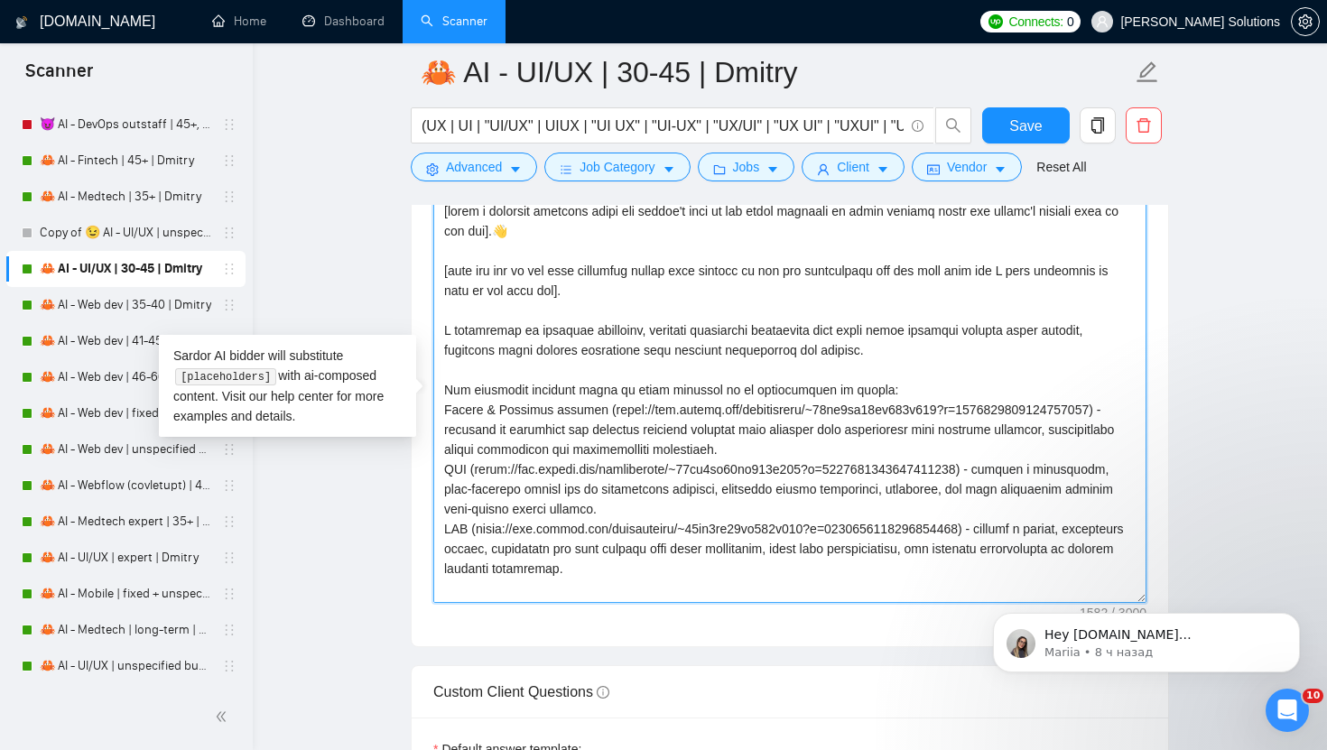
drag, startPoint x: 481, startPoint y: 524, endPoint x: 1005, endPoint y: 534, distance: 524.4
click at [1005, 534] on textarea "Cover letter template:" at bounding box center [789, 400] width 713 height 406
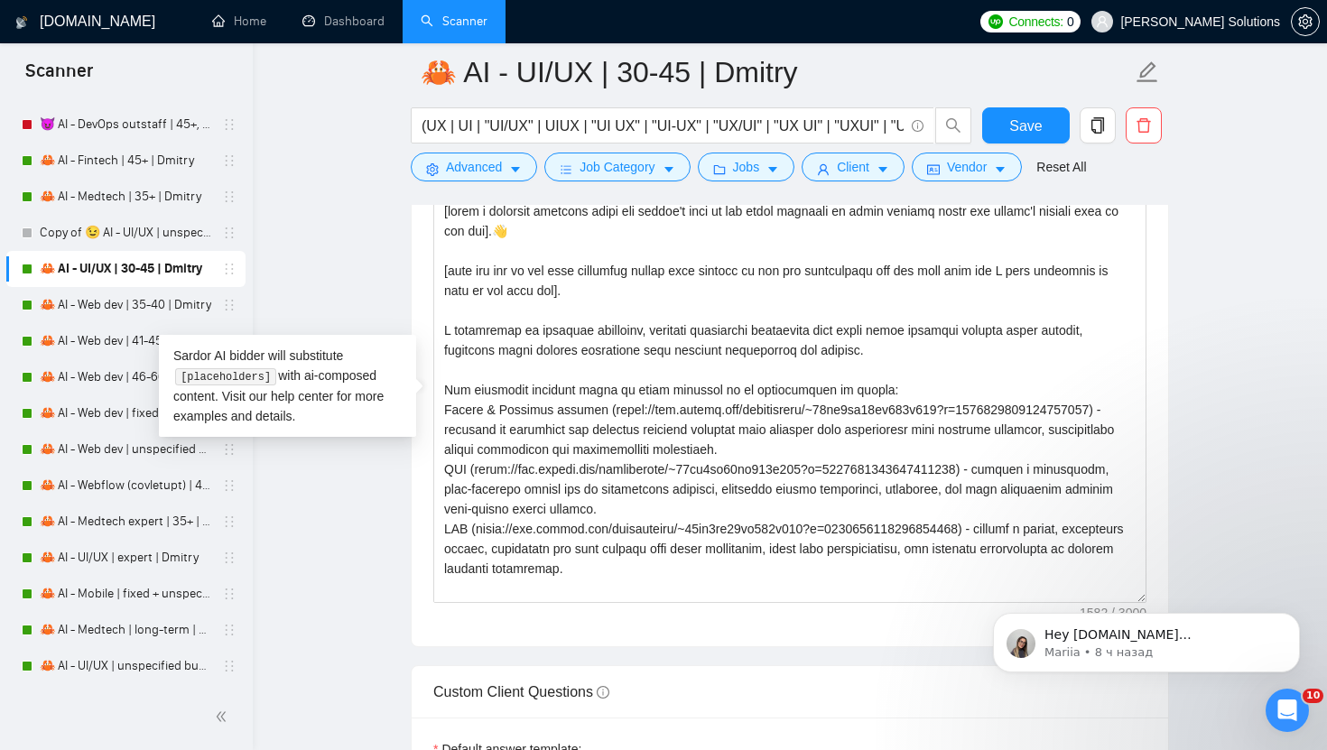
click at [1161, 252] on div "Cover letter template:" at bounding box center [790, 397] width 756 height 498
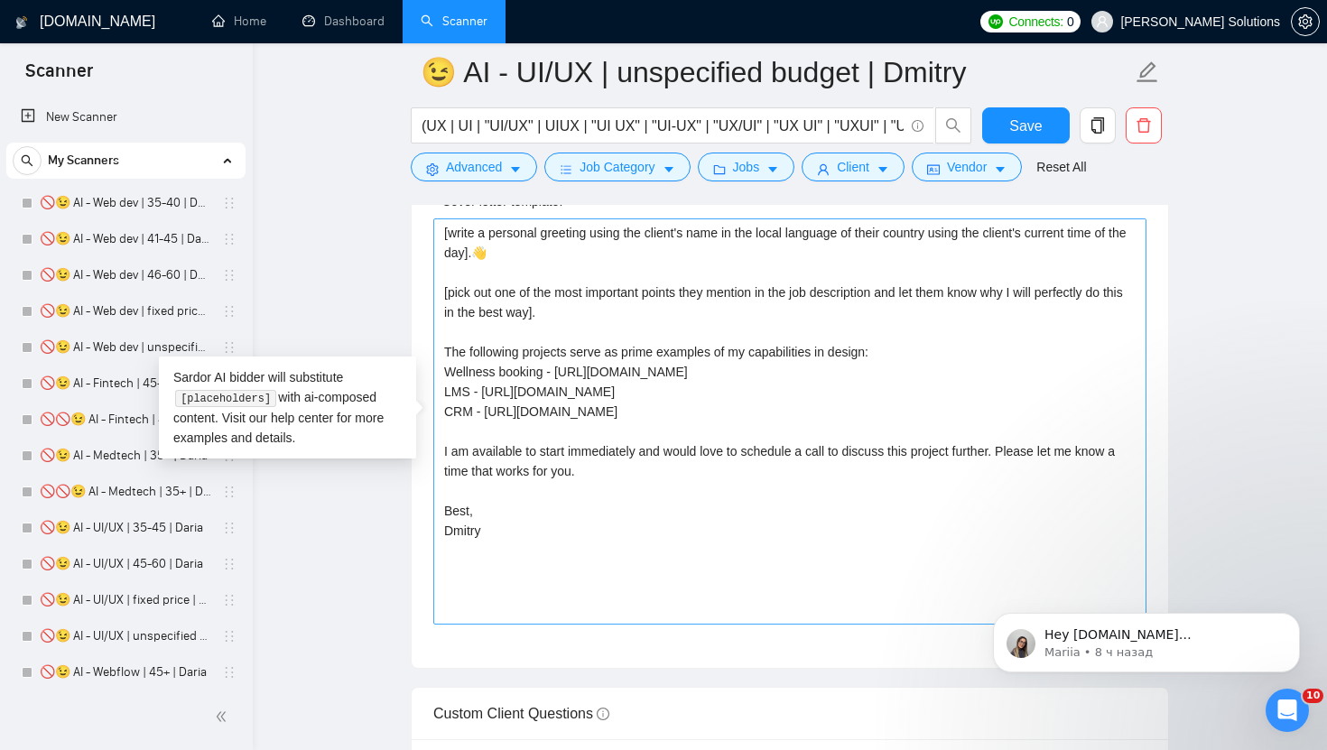
scroll to position [4988, 0]
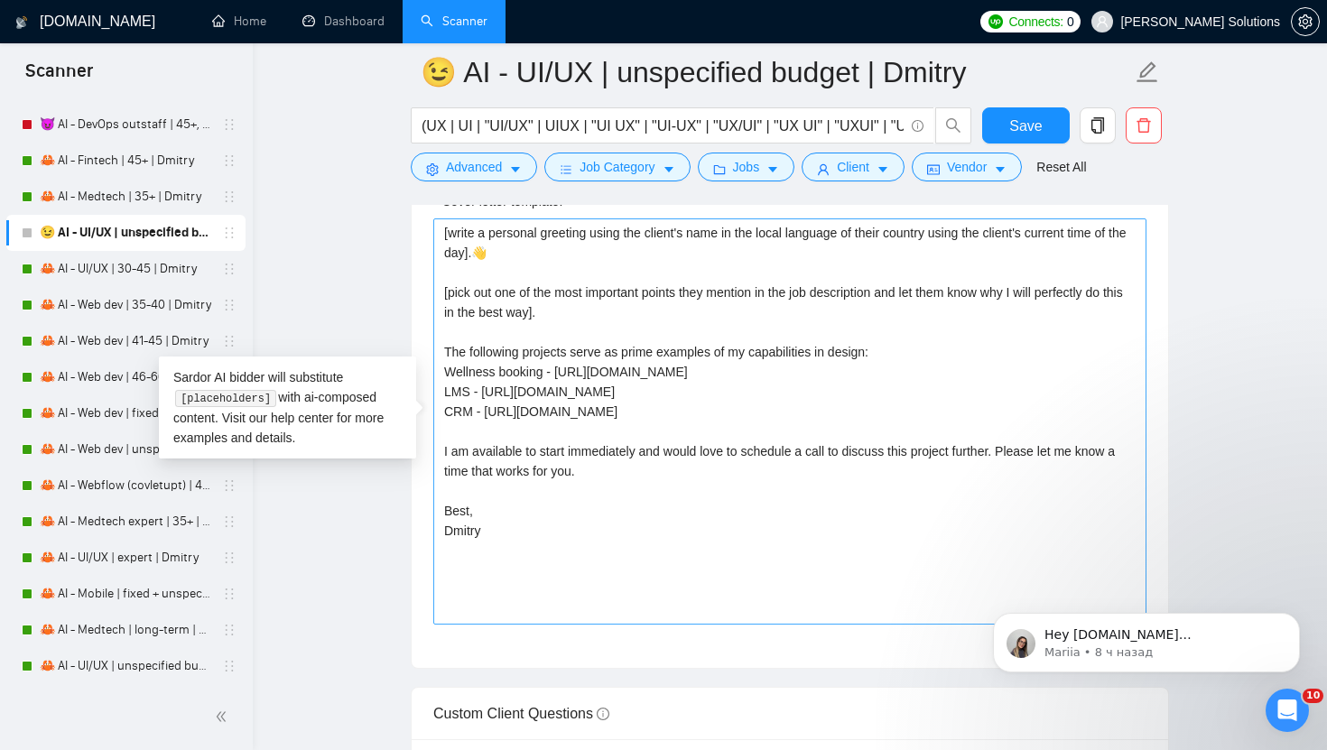
drag, startPoint x: 488, startPoint y: 409, endPoint x: 995, endPoint y: 402, distance: 507.2
click at [996, 402] on textarea "[write a personal greeting using the client's name in the local language of the…" at bounding box center [789, 421] width 713 height 406
drag, startPoint x: 994, startPoint y: 402, endPoint x: 486, endPoint y: 418, distance: 508.3
click at [486, 418] on textarea "[write a personal greeting using the client's name in the local language of the…" at bounding box center [789, 421] width 713 height 406
drag, startPoint x: 560, startPoint y: 373, endPoint x: 1040, endPoint y: 377, distance: 480.1
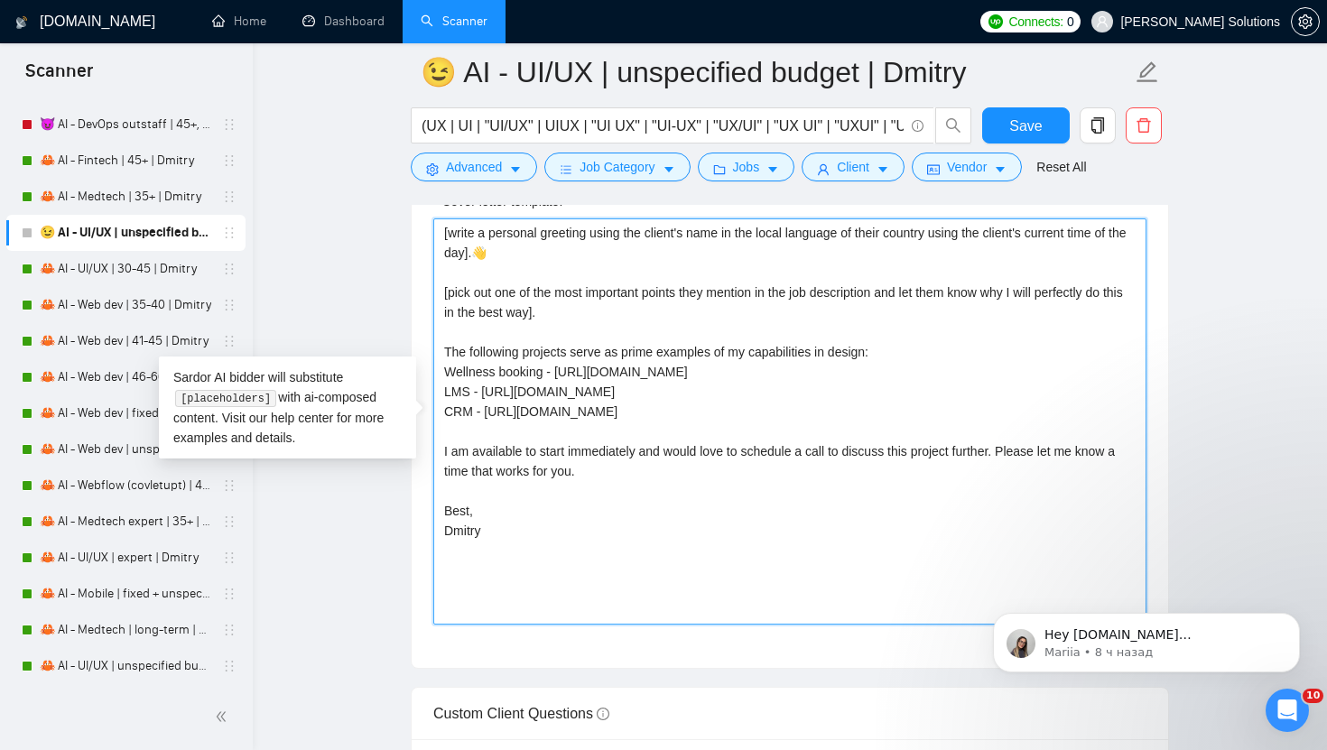
click at [1040, 377] on textarea "[write a personal greeting using the client's name in the local language of the…" at bounding box center [789, 421] width 713 height 406
paste textarea "reelancers/~01dc9fa34fe647d347?p=1584630317415444480"
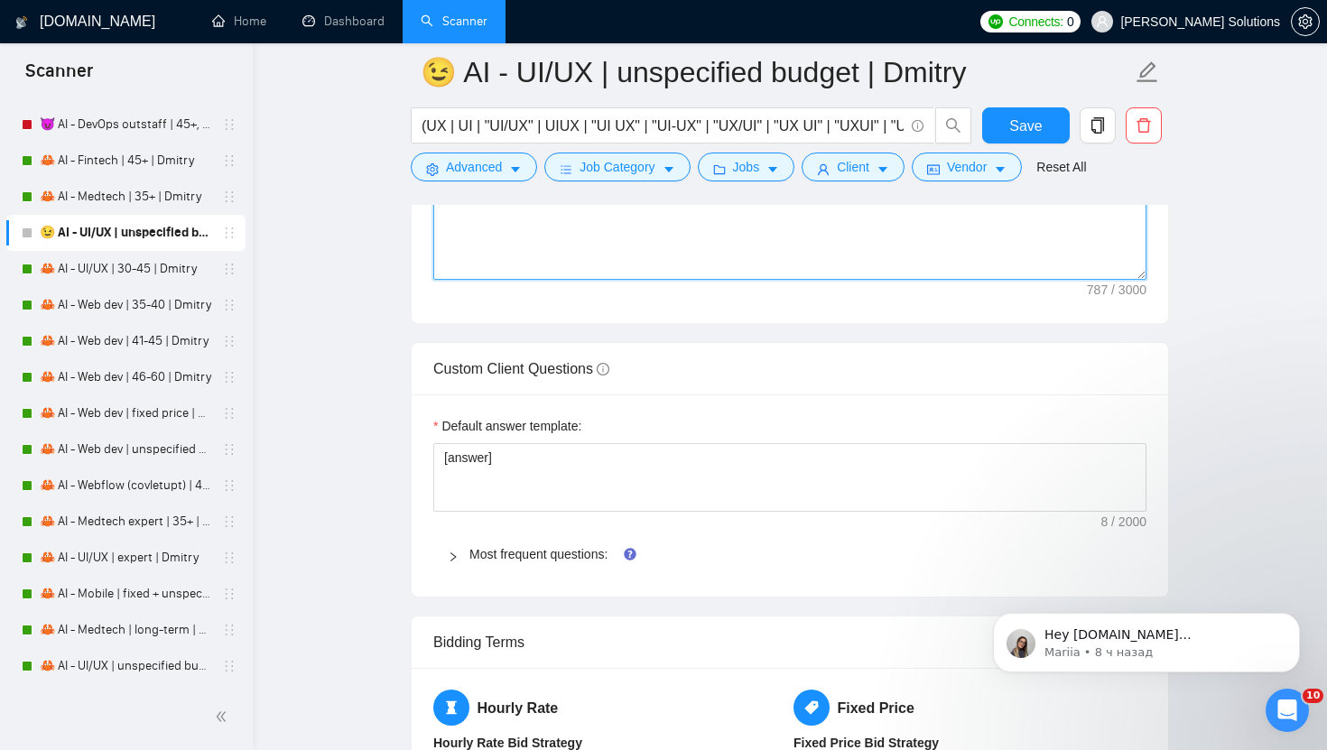
scroll to position [2687, 0]
type textarea "[write a personal greeting using the client's name in the local language of the…"
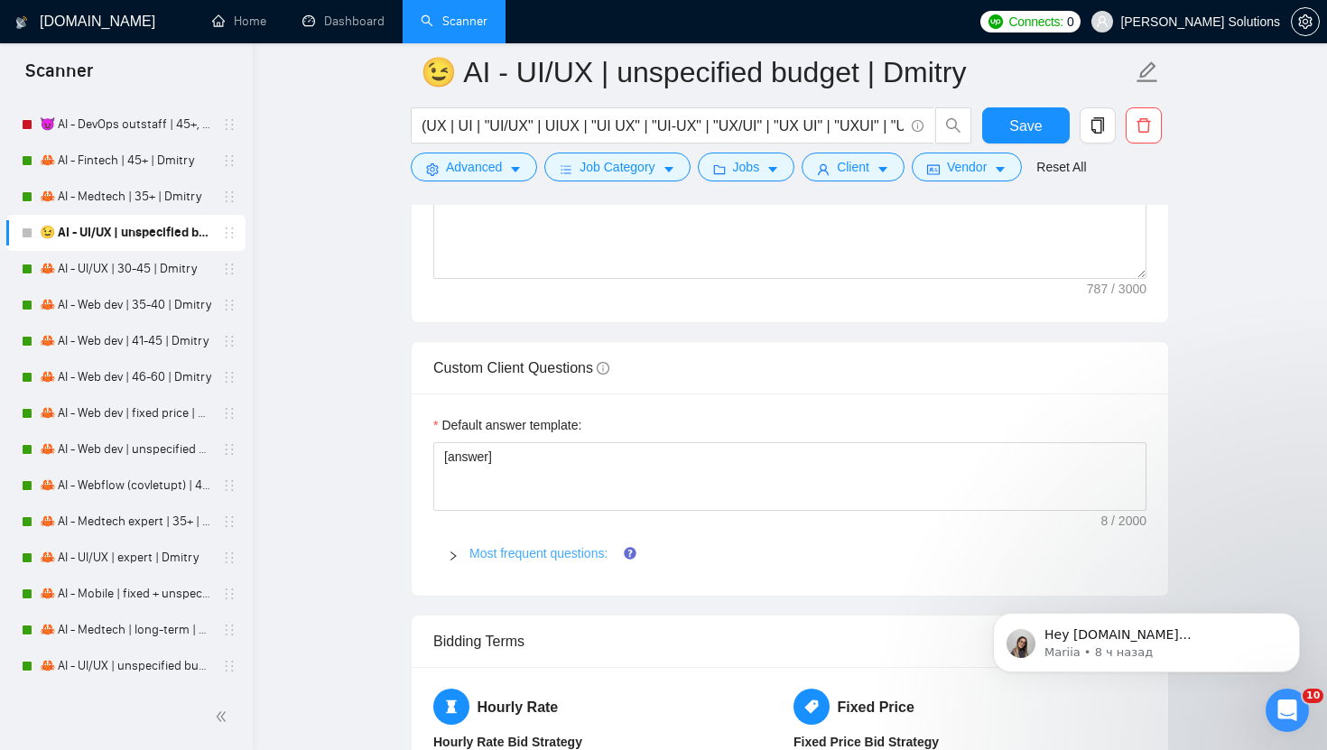
click at [566, 546] on link "Most frequent questions:" at bounding box center [538, 553] width 138 height 14
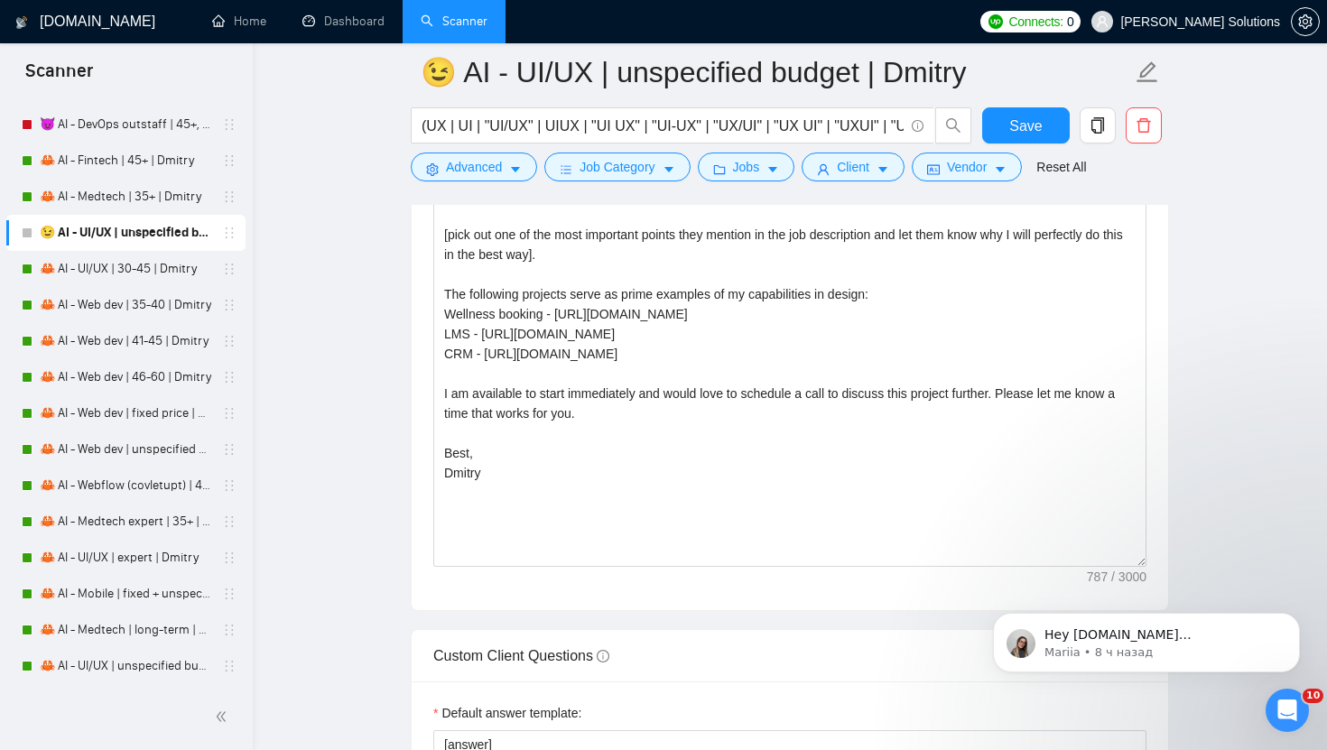
scroll to position [2268, 0]
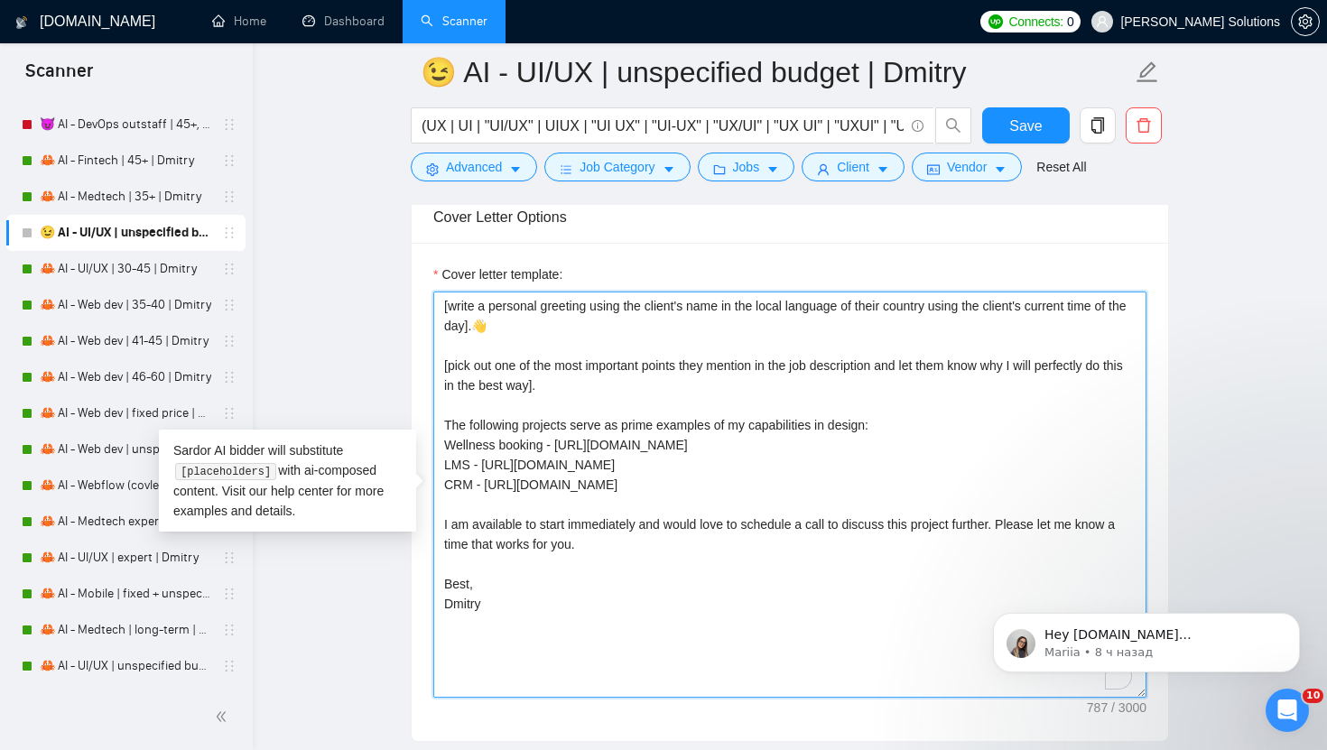
drag, startPoint x: 1004, startPoint y: 492, endPoint x: 471, endPoint y: 387, distance: 542.6
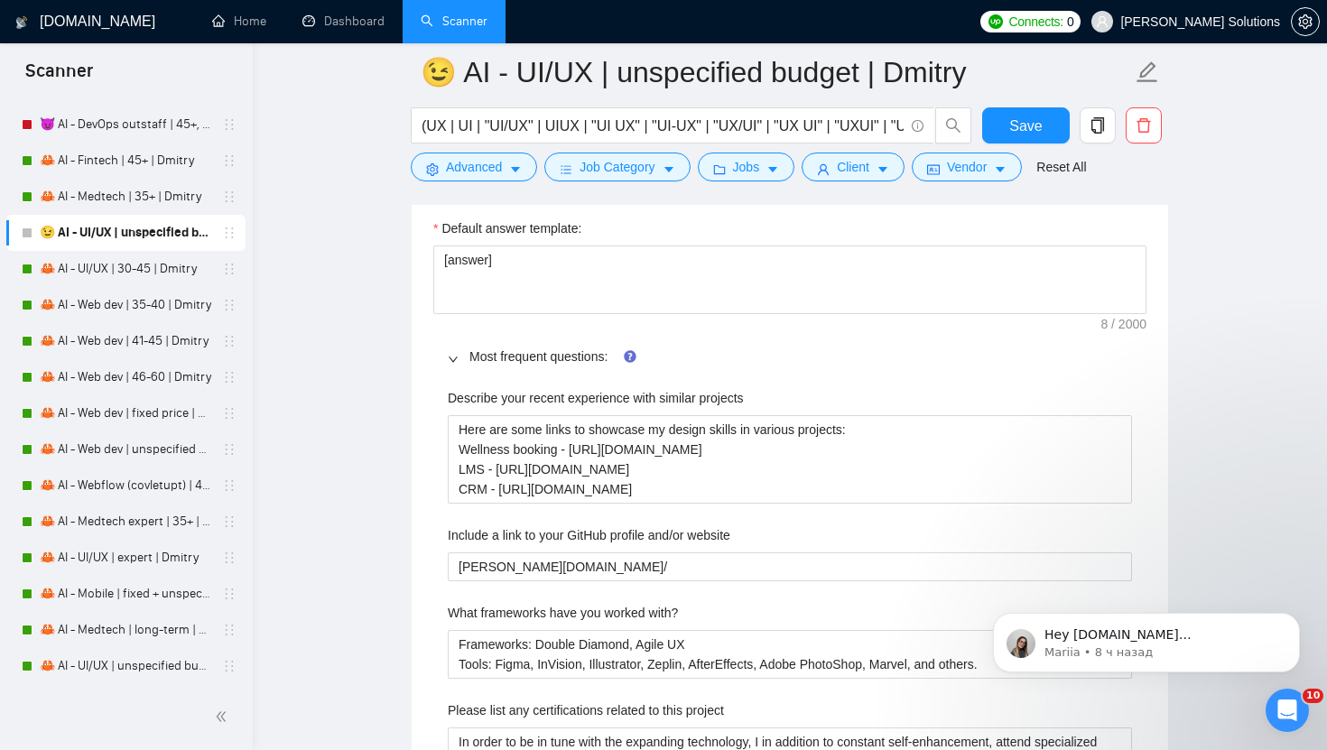
scroll to position [2937, 0]
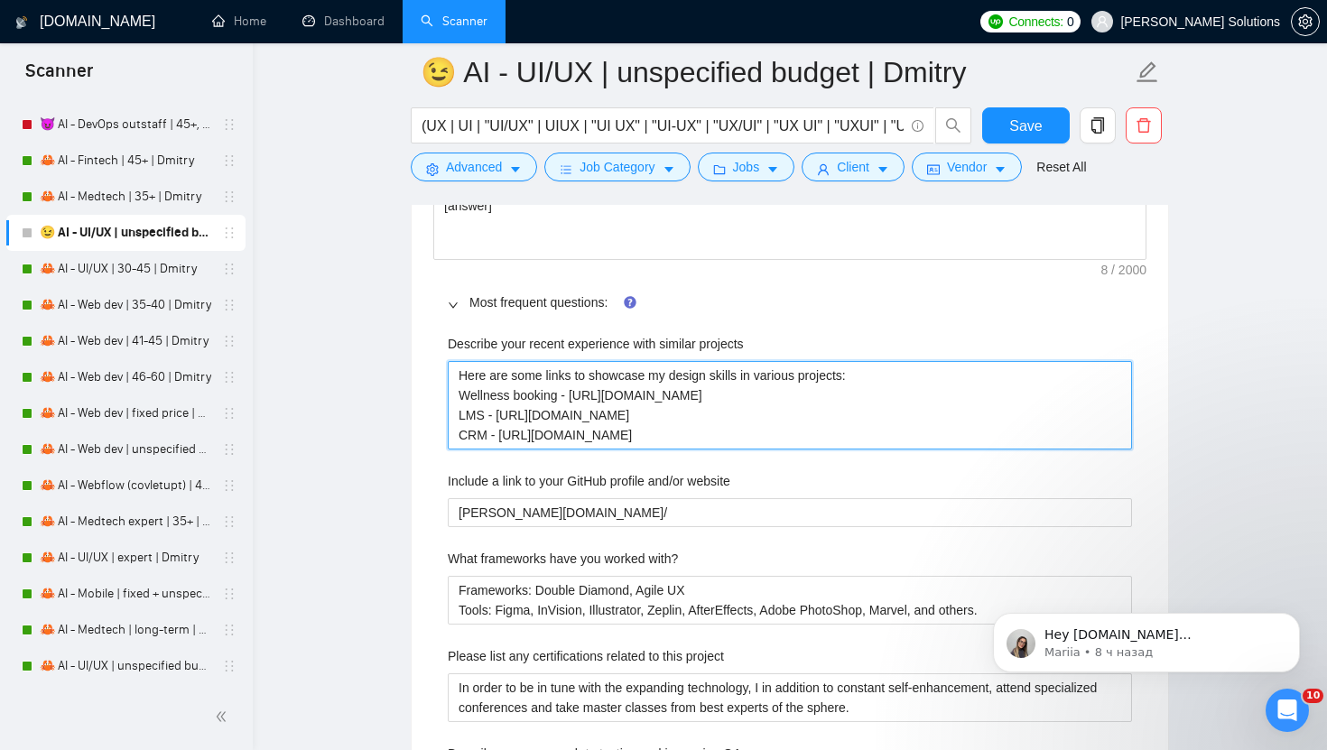
drag, startPoint x: 983, startPoint y: 439, endPoint x: 393, endPoint y: 410, distance: 590.9
click at [393, 410] on main "😉 AI - UI/UX | unspecified budget | Dmitry (UX | UI | "UI/UX" | UIUX | "UI UX" …" at bounding box center [790, 470] width 1016 height 6670
drag, startPoint x: 461, startPoint y: 395, endPoint x: 1022, endPoint y: 493, distance: 568.8
paste projects "reelancers/~01dc9fa34fe647d347?p=1584630317415444480 LMS - https://www.upwork.c…"
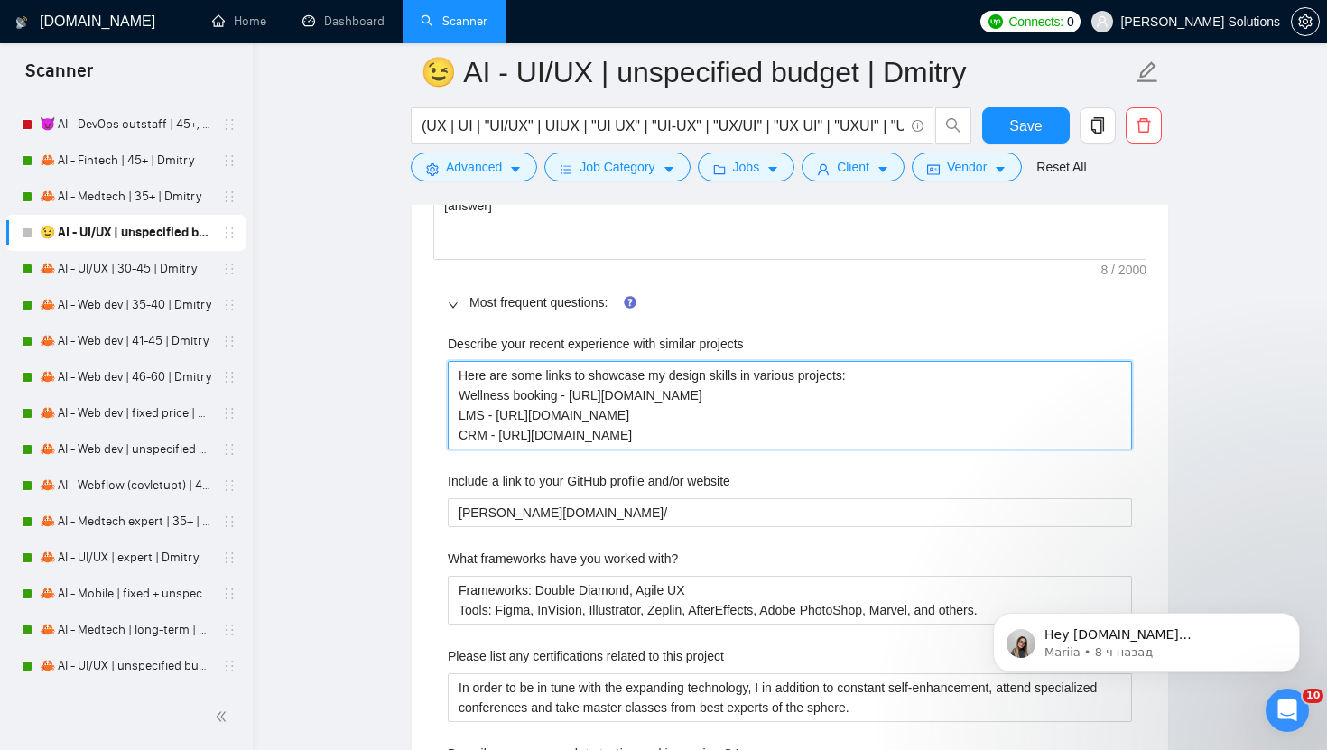
type projects "Here are some links to showcase my design skills in various projects: Wellness …"
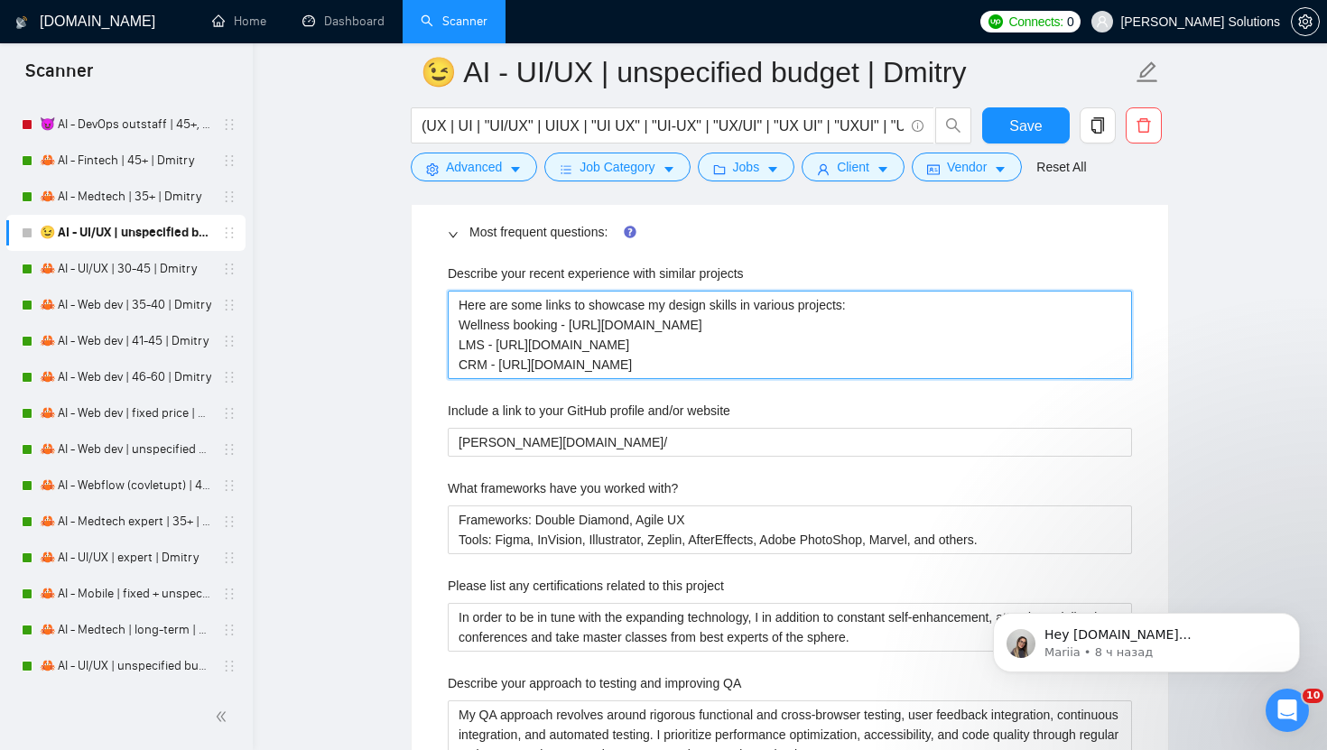
scroll to position [3041, 0]
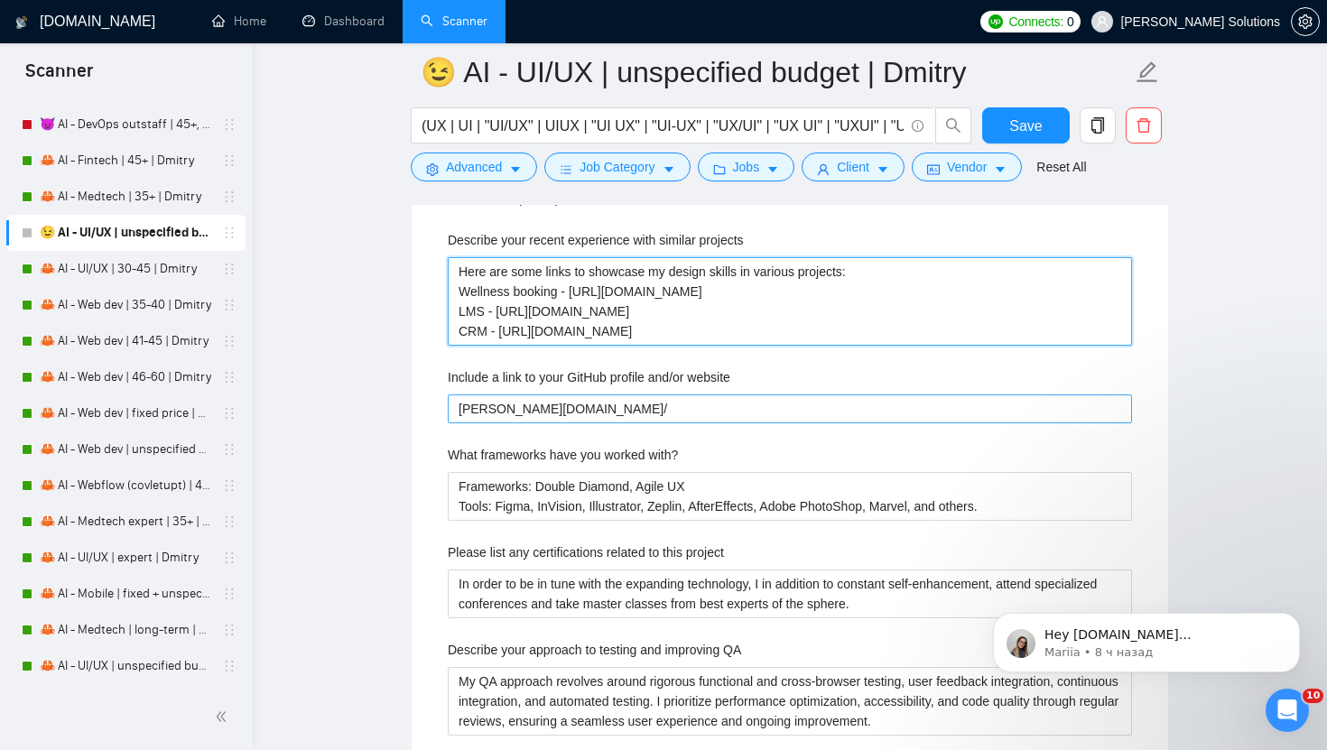
type projects "Here are some links to showcase my design skills in various projects: Wellness …"
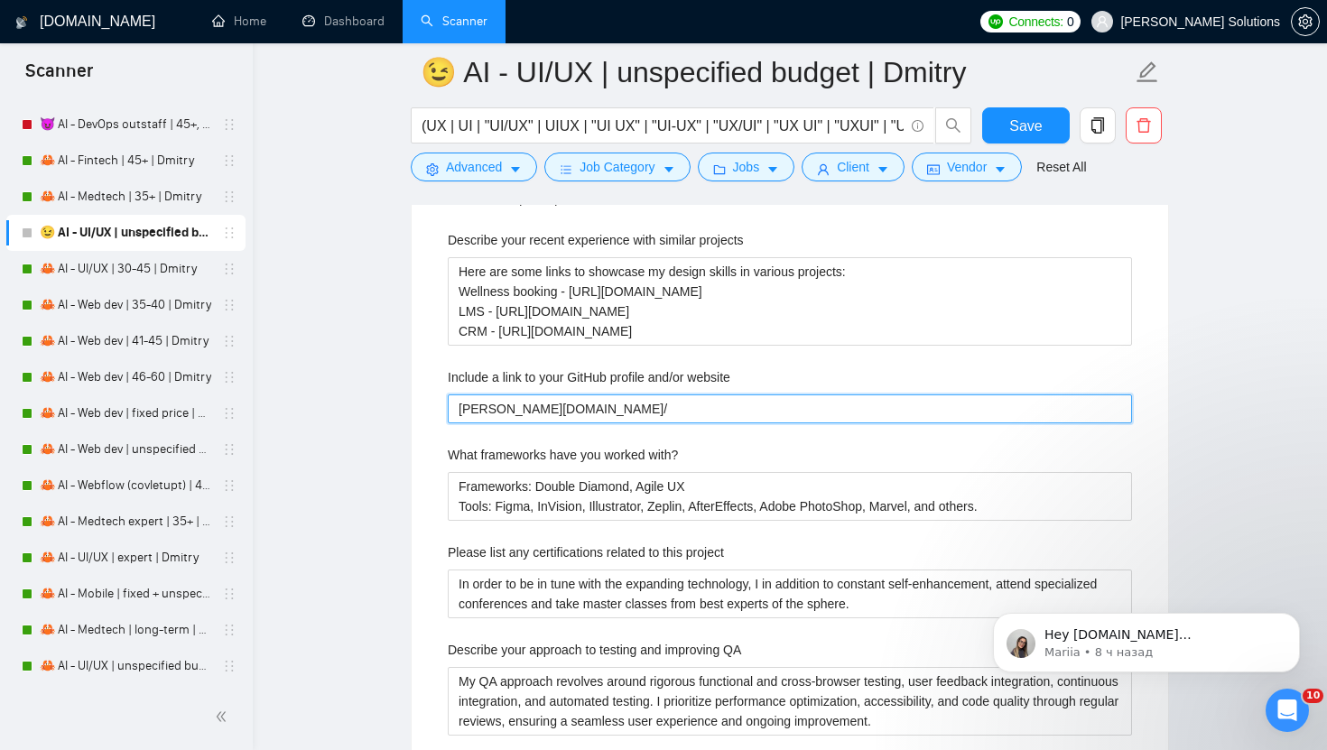
click at [971, 416] on website "darly.solutions/" at bounding box center [790, 408] width 684 height 29
type website "[PERSON_NAME][DOMAIN_NAME]"
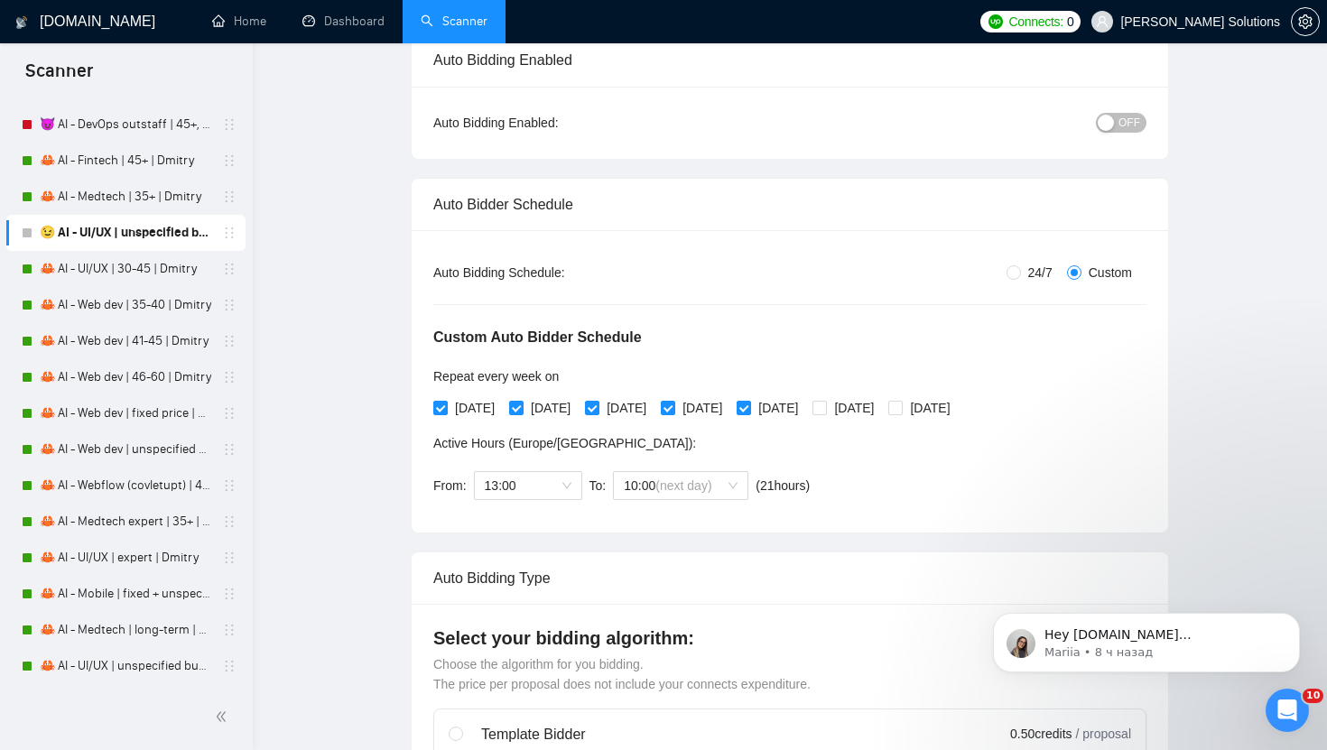
scroll to position [59, 0]
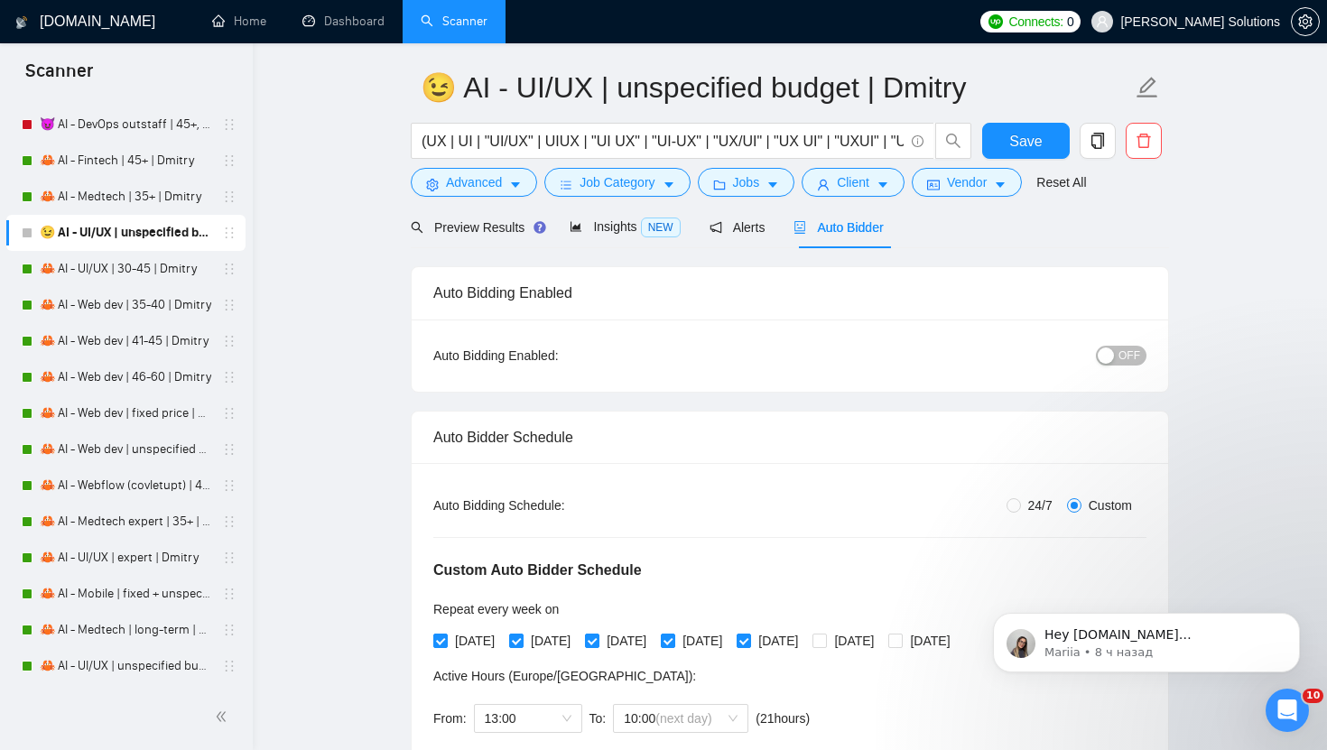
type website "[PERSON_NAME][DOMAIN_NAME]"
click at [1106, 362] on div "button" at bounding box center [1105, 355] width 16 height 16
click at [1027, 136] on span "Save" at bounding box center [1025, 141] width 32 height 23
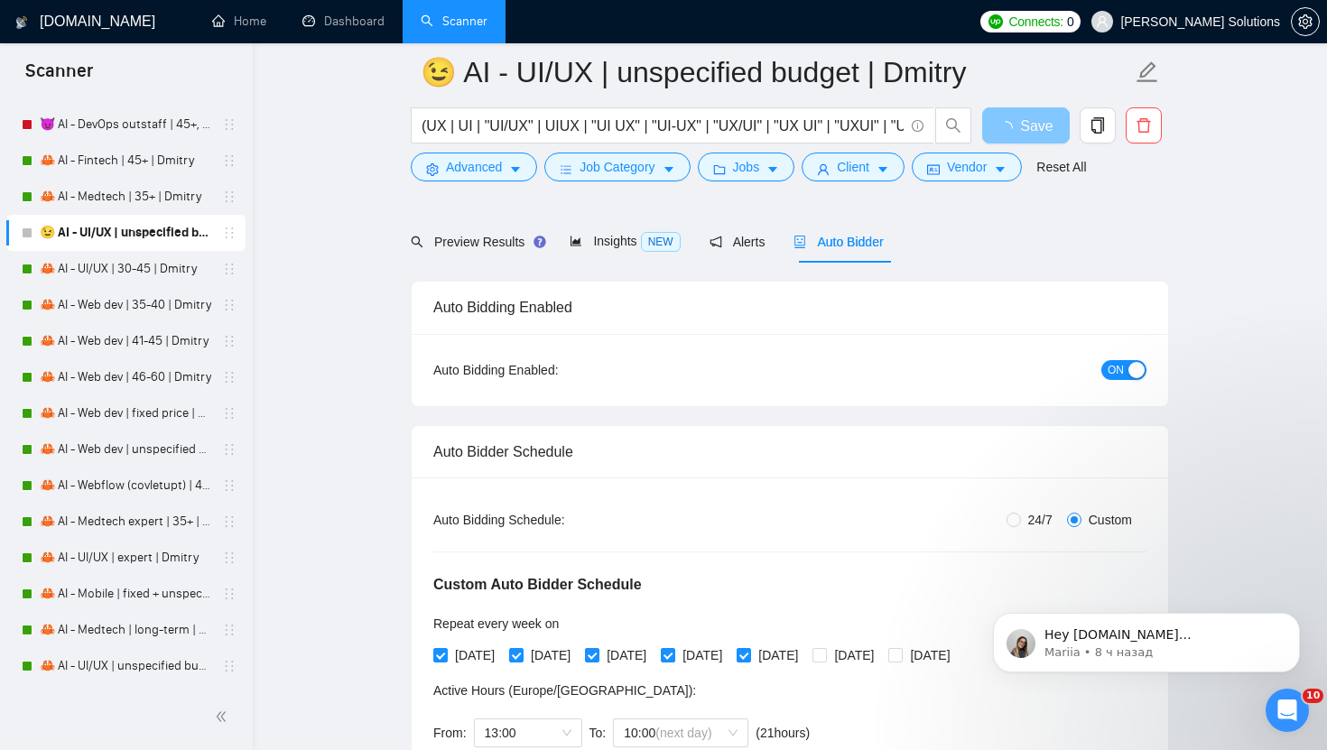
scroll to position [312, 0]
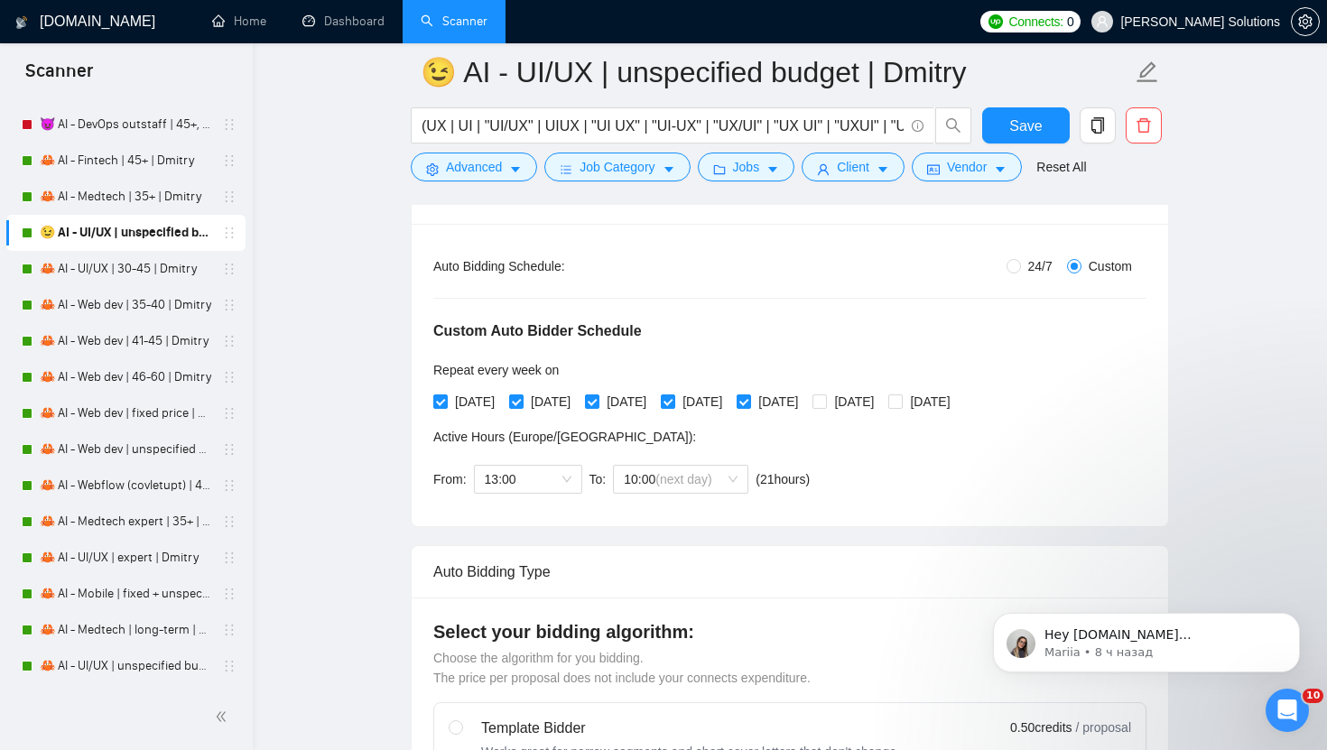
click at [112, 280] on link "🦀 AI - UI/UX | 30-45 | Dmitry" at bounding box center [125, 269] width 171 height 36
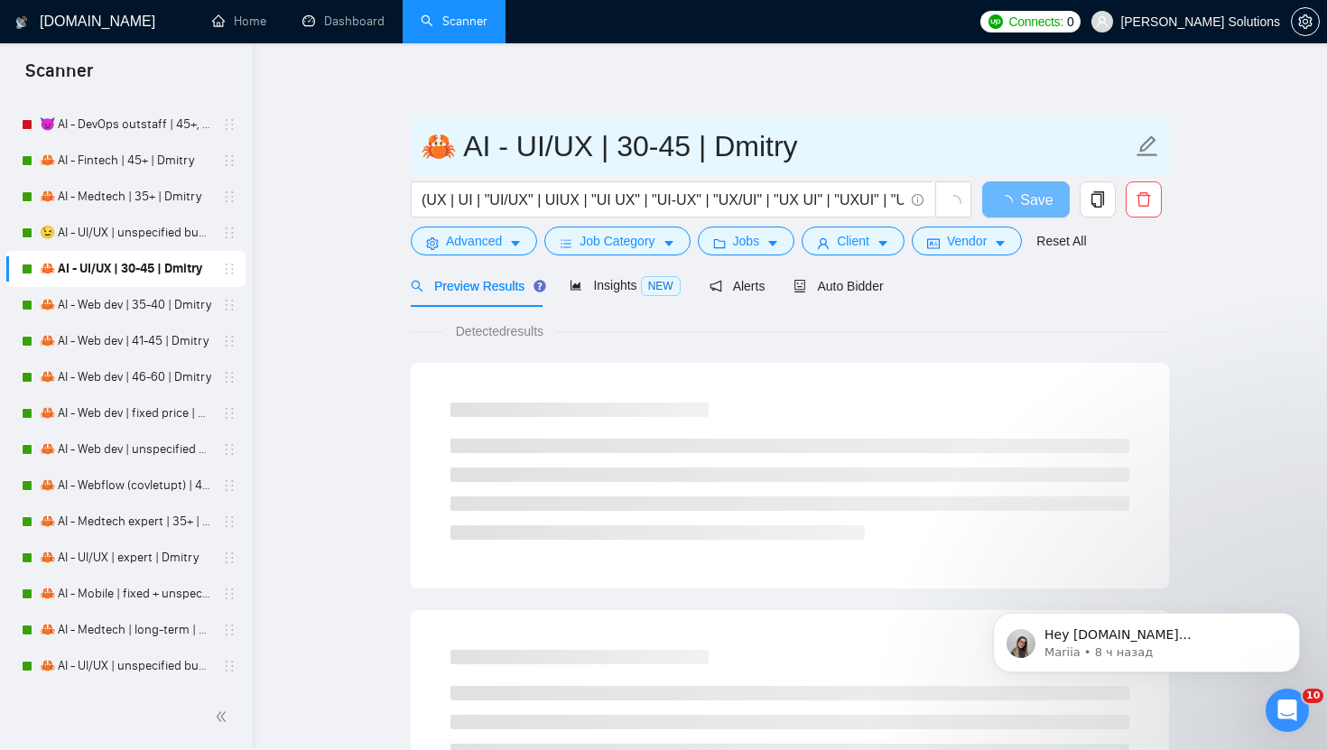
drag, startPoint x: 437, startPoint y: 145, endPoint x: 418, endPoint y: 145, distance: 19.0
click at [420, 145] on span "🦀 AI - UI/UX | 30-45 | Dmitry" at bounding box center [790, 145] width 758 height 57
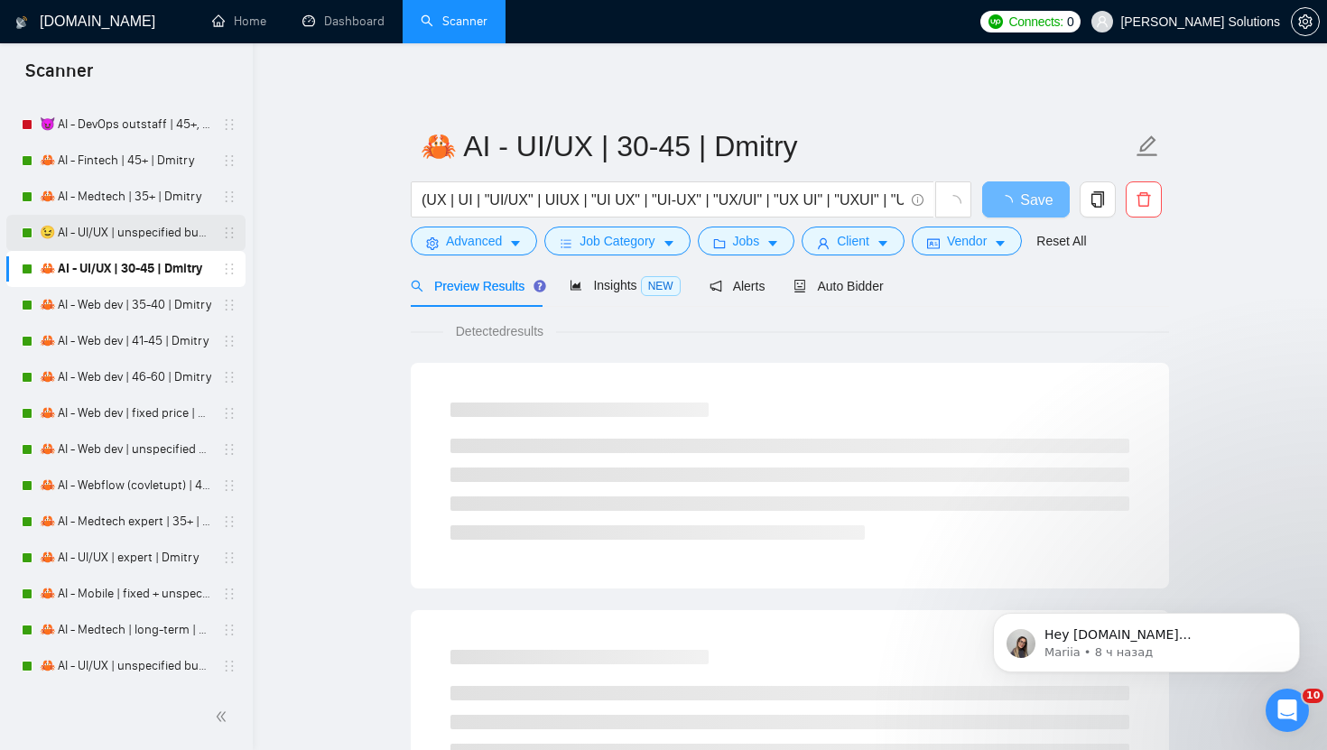
click at [118, 229] on link "😉 AI - UI/UX | unspecified budget | Dmitry" at bounding box center [125, 233] width 171 height 36
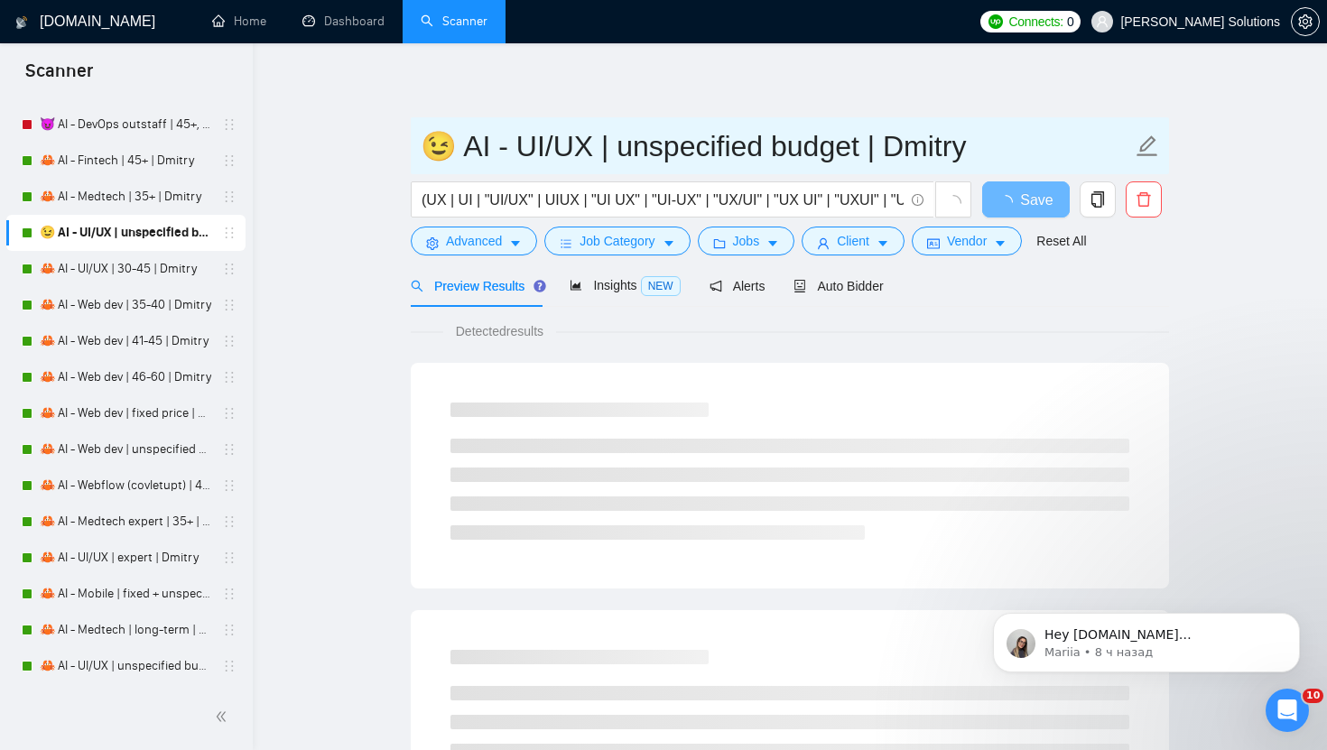
drag, startPoint x: 449, startPoint y: 142, endPoint x: 436, endPoint y: 142, distance: 13.5
click at [436, 142] on input "😉 AI - UI/UX | unspecified budget | Dmitry" at bounding box center [776, 146] width 711 height 45
paste input "🦀"
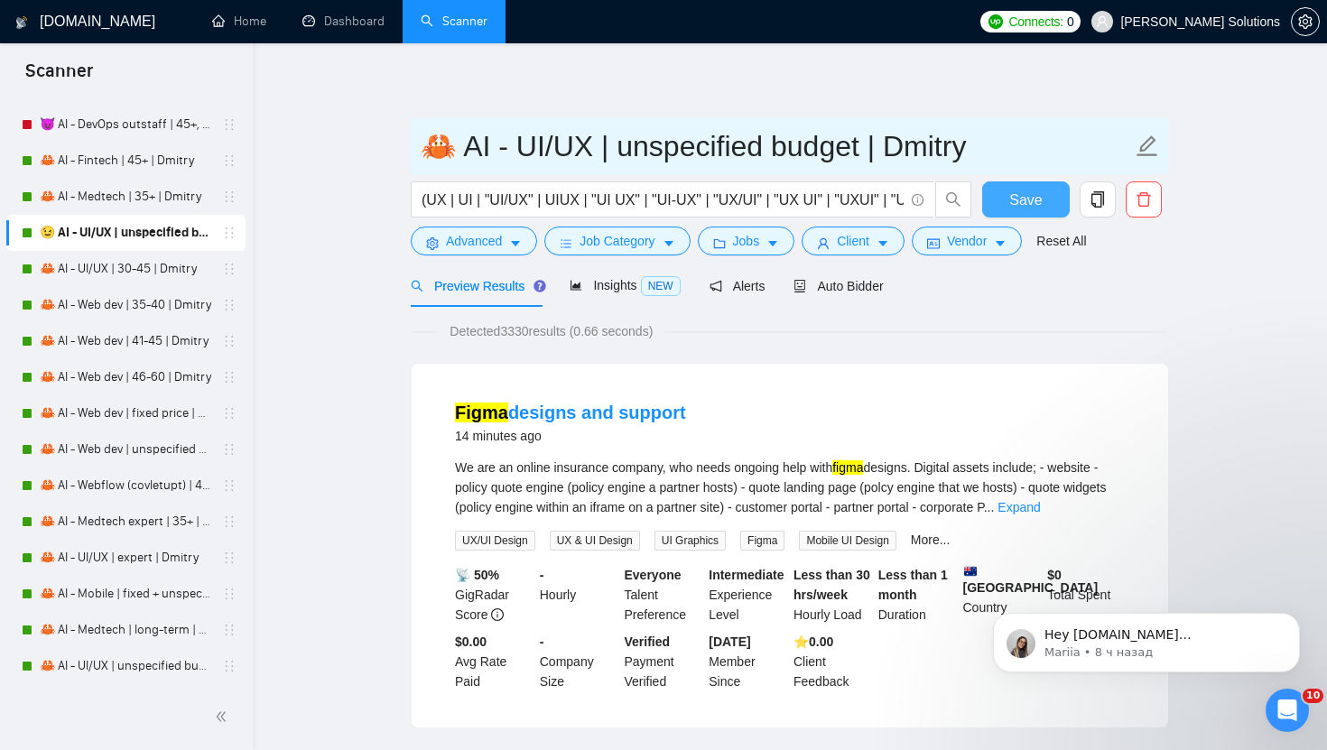
type input "🦀 AI - UI/UX | unspecified budget | Dmitry"
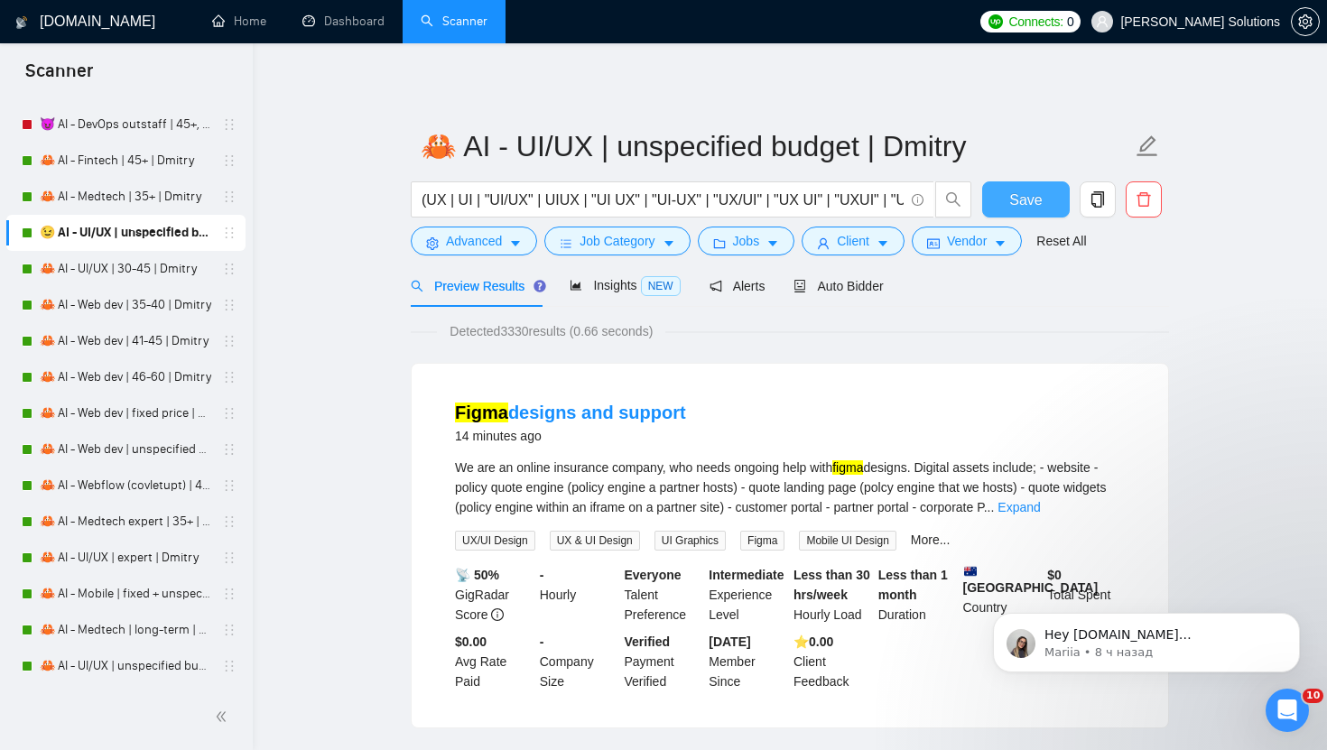
click at [1044, 202] on button "Save" at bounding box center [1026, 199] width 88 height 36
click at [828, 306] on div "Auto Bidder" at bounding box center [837, 285] width 89 height 42
click at [833, 286] on span "Auto Bidder" at bounding box center [837, 286] width 89 height 14
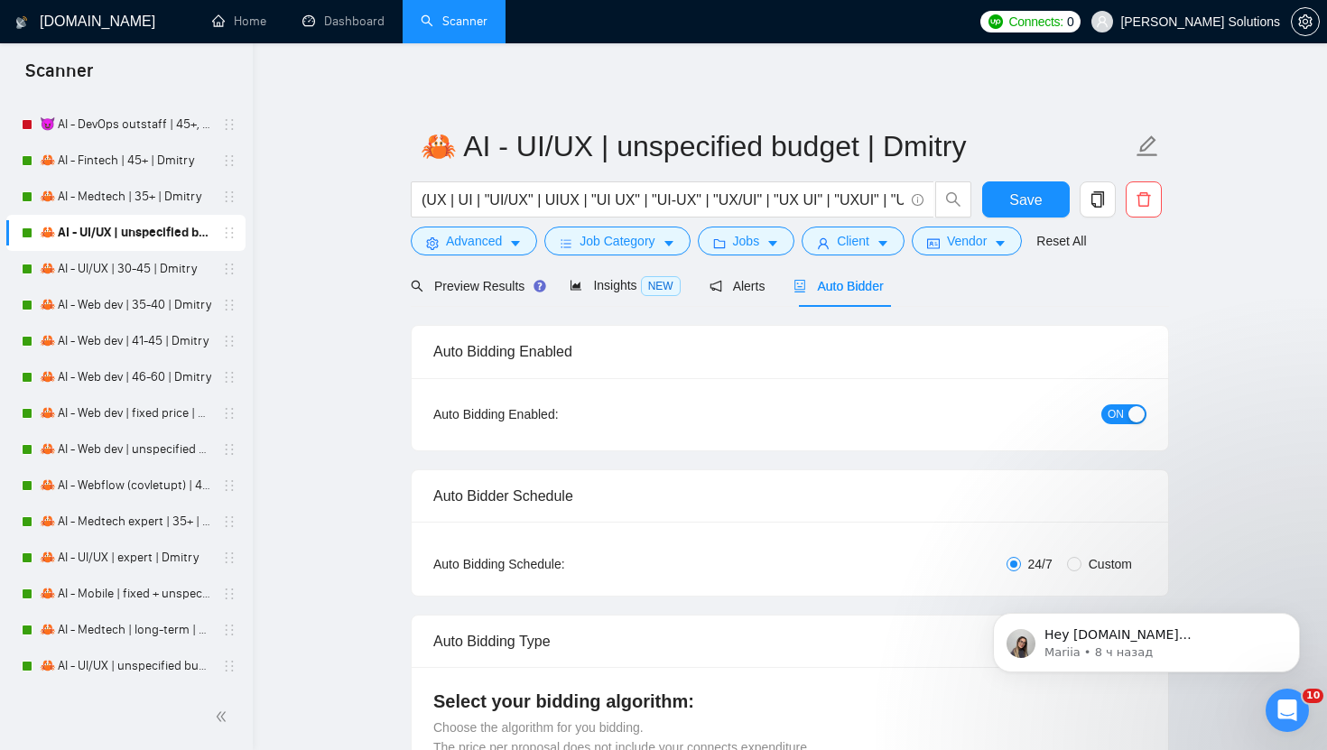
radio input "false"
radio input "true"
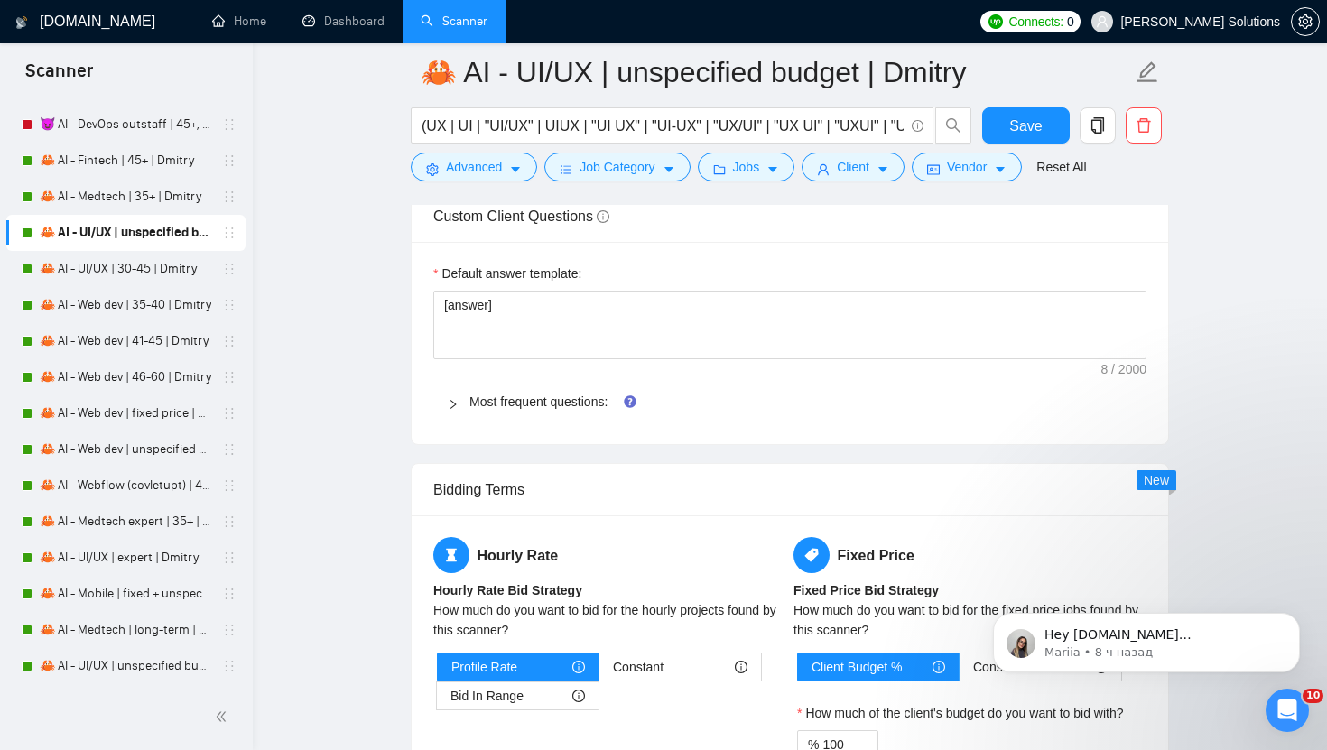
scroll to position [2902, 0]
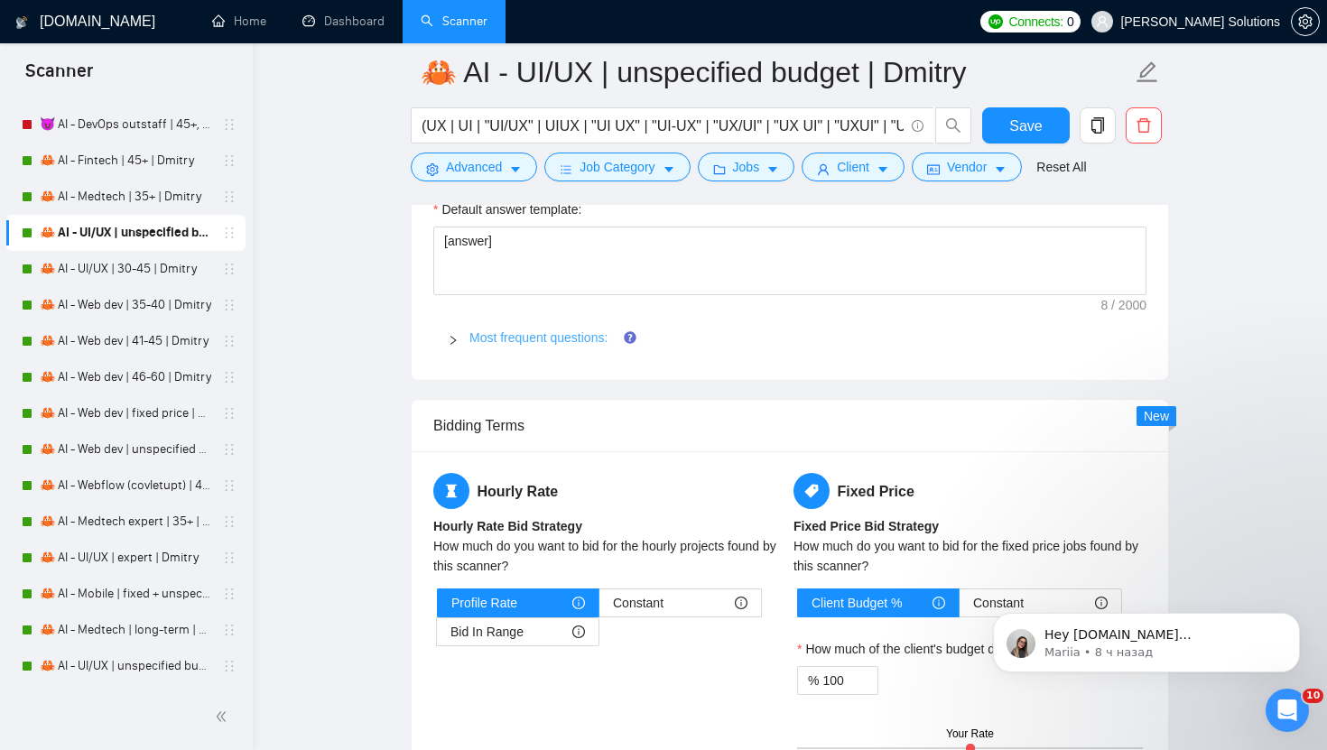
click at [576, 336] on link "Most frequent questions:" at bounding box center [538, 337] width 138 height 14
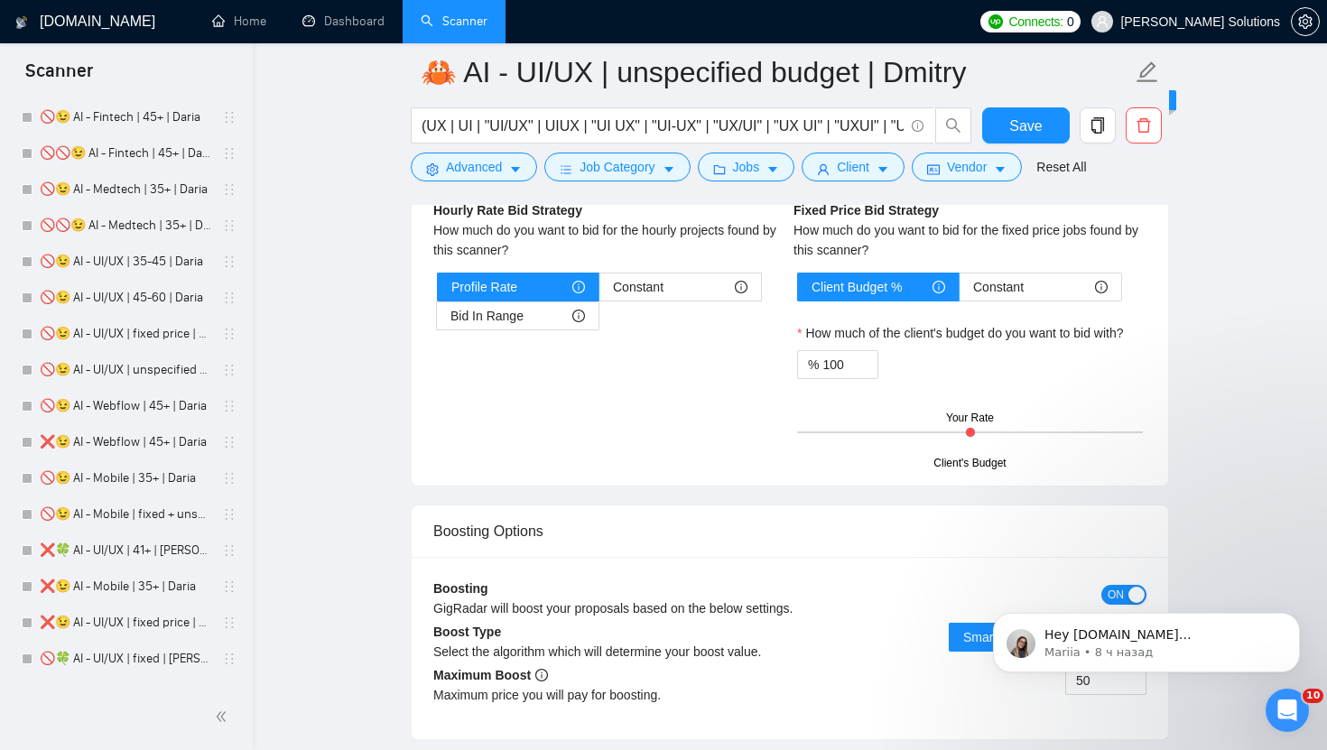
scroll to position [295, 0]
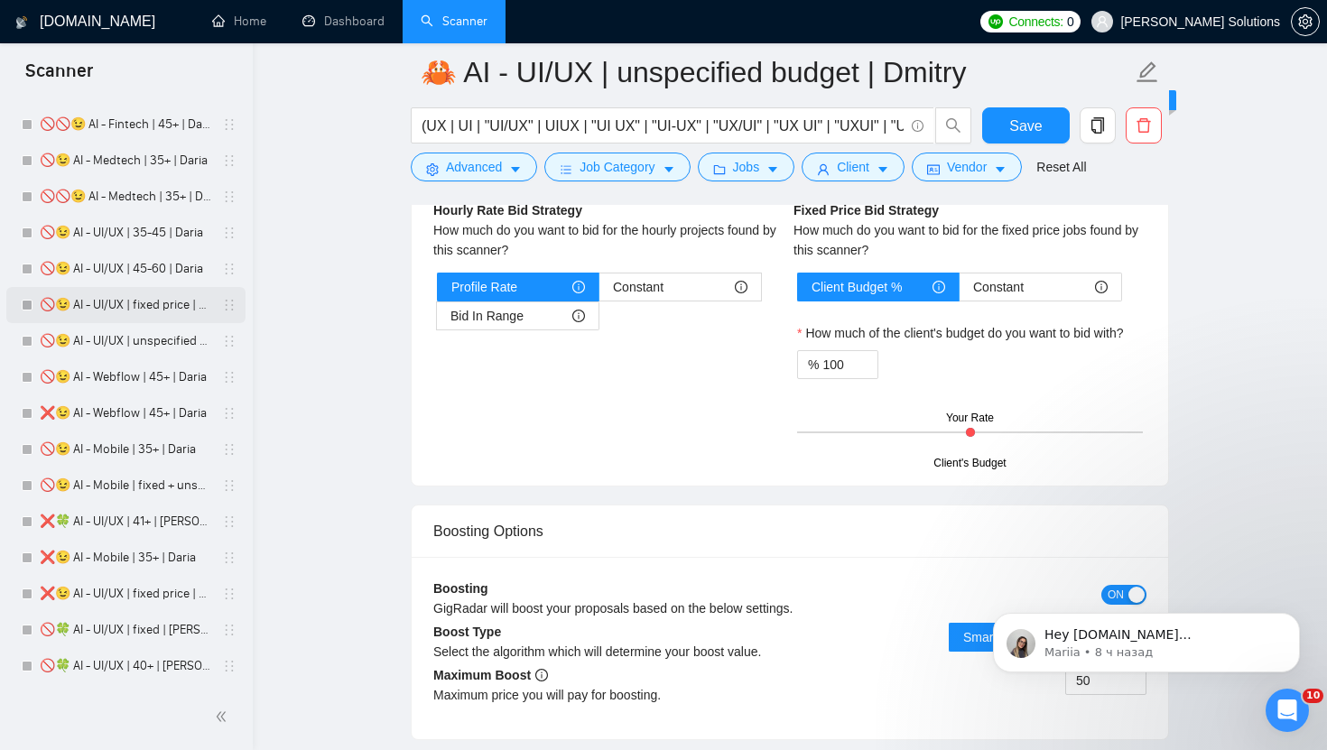
click at [136, 295] on link "🚫😉 AI - UI/UX | fixed price | Daria" at bounding box center [125, 305] width 171 height 36
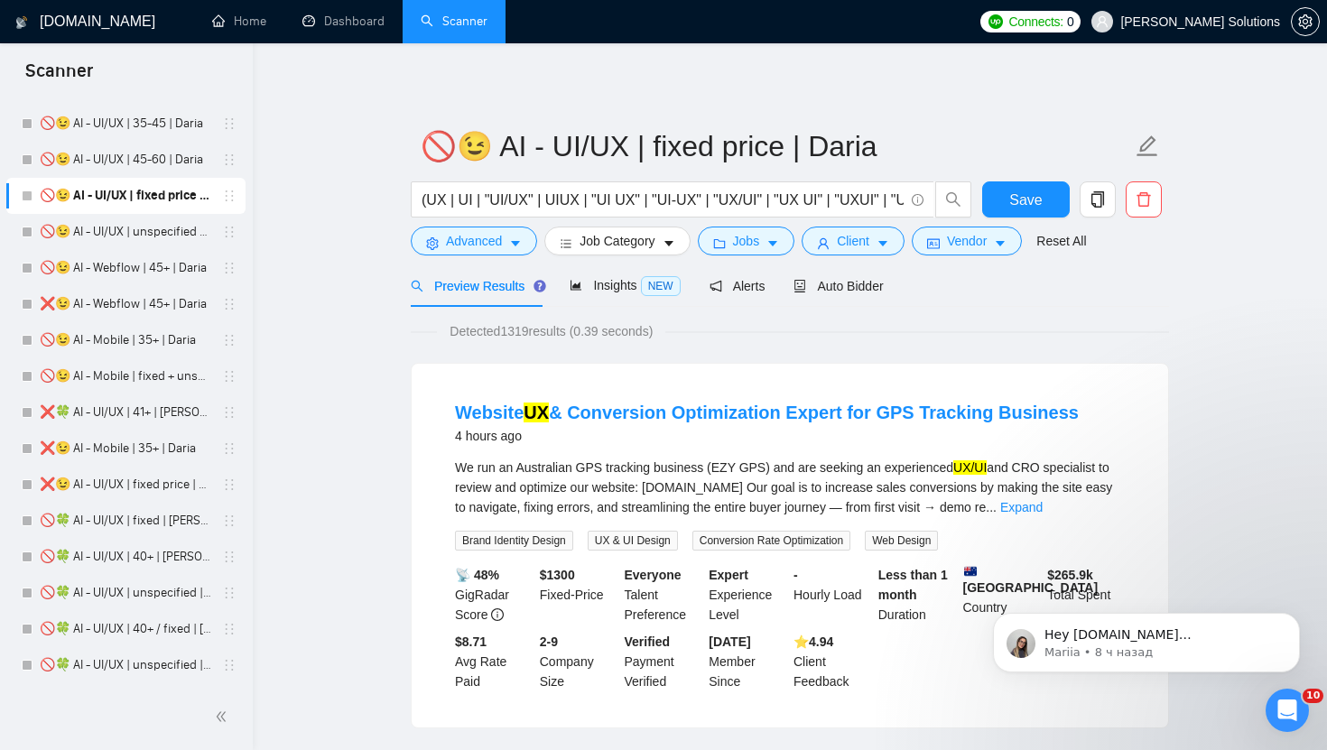
scroll to position [405, 0]
click at [137, 486] on link "❌😉 AI - UI/UX | fixed price | Daria" at bounding box center [125, 484] width 171 height 36
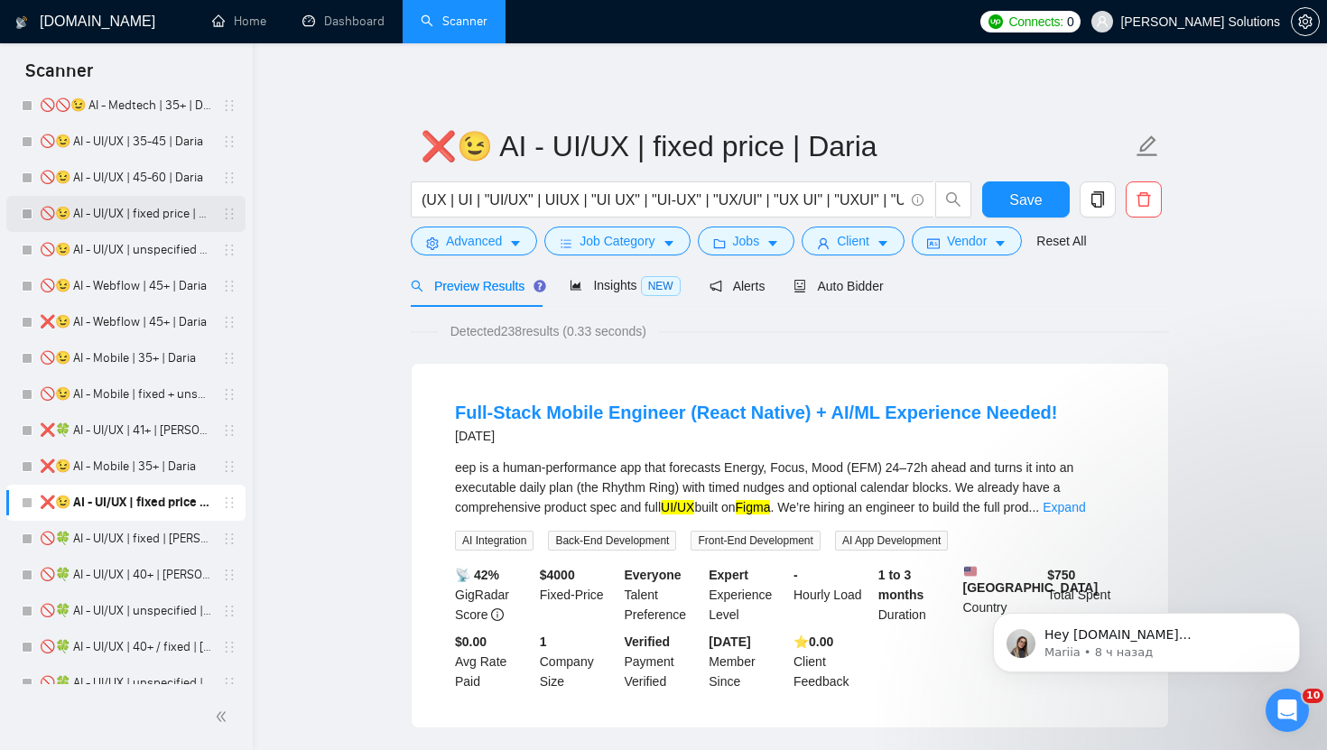
scroll to position [382, 0]
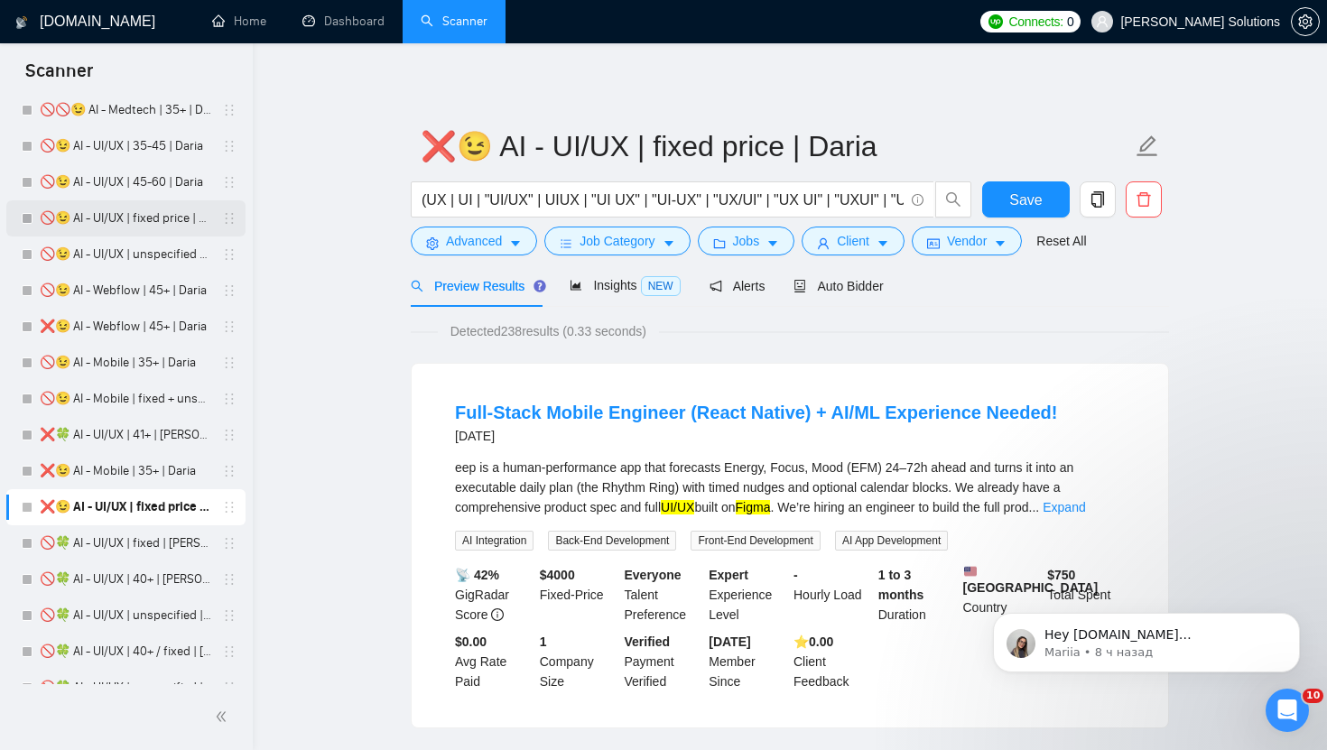
click at [126, 218] on link "🚫😉 AI - UI/UX | fixed price | Daria" at bounding box center [125, 218] width 171 height 36
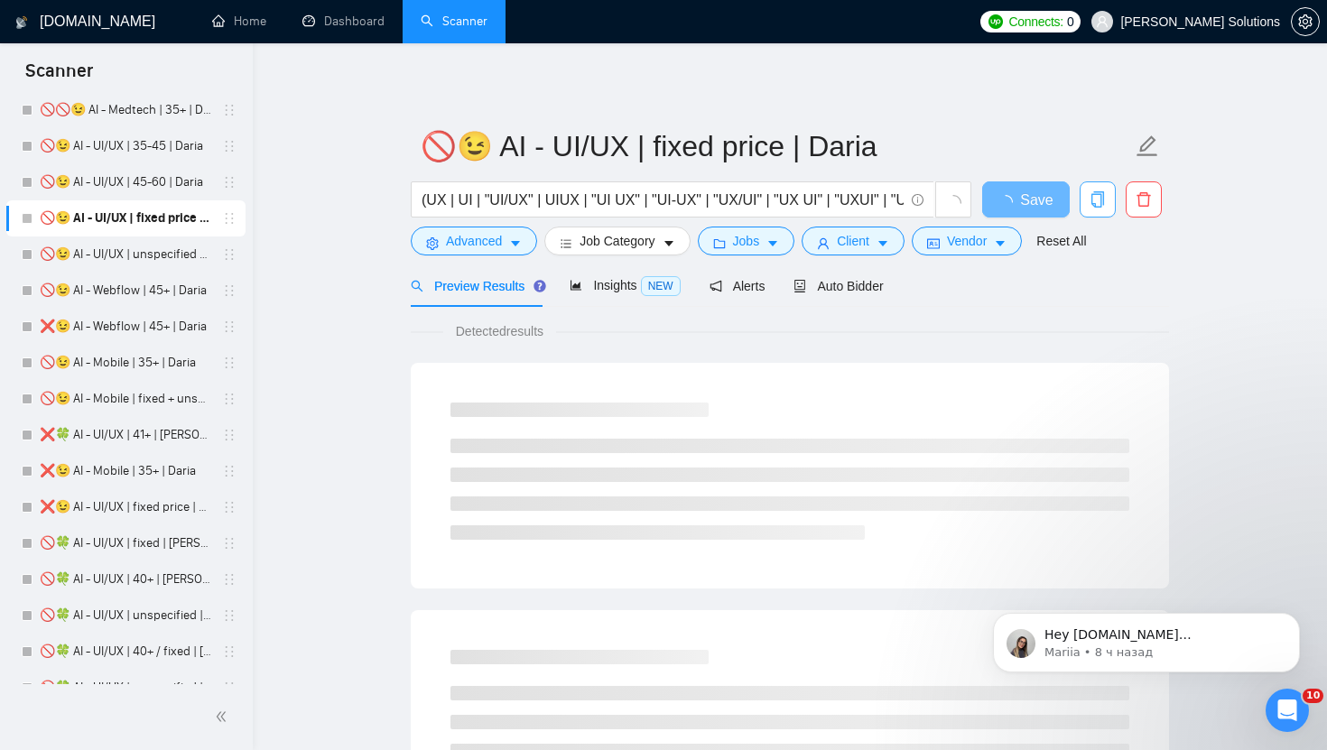
click at [1101, 206] on icon "copy" at bounding box center [1097, 199] width 13 height 16
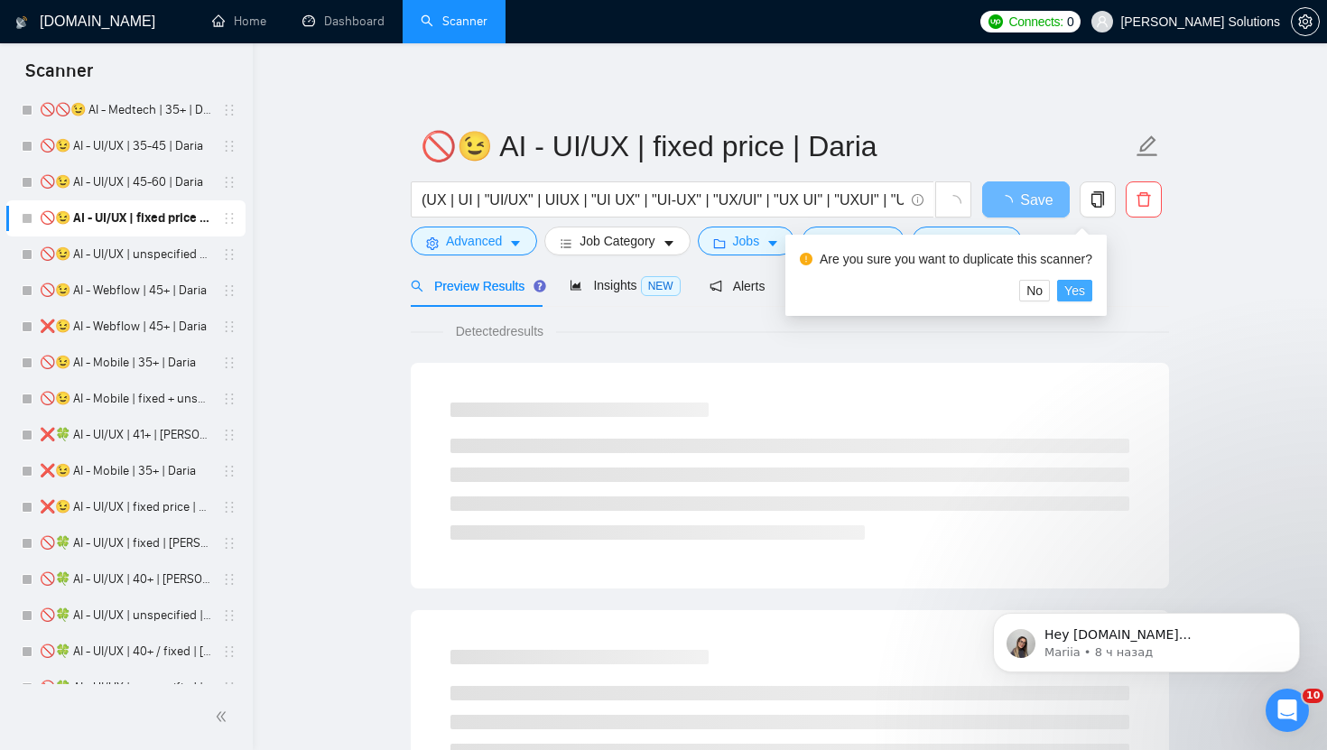
click at [1085, 287] on span "Yes" at bounding box center [1074, 291] width 21 height 20
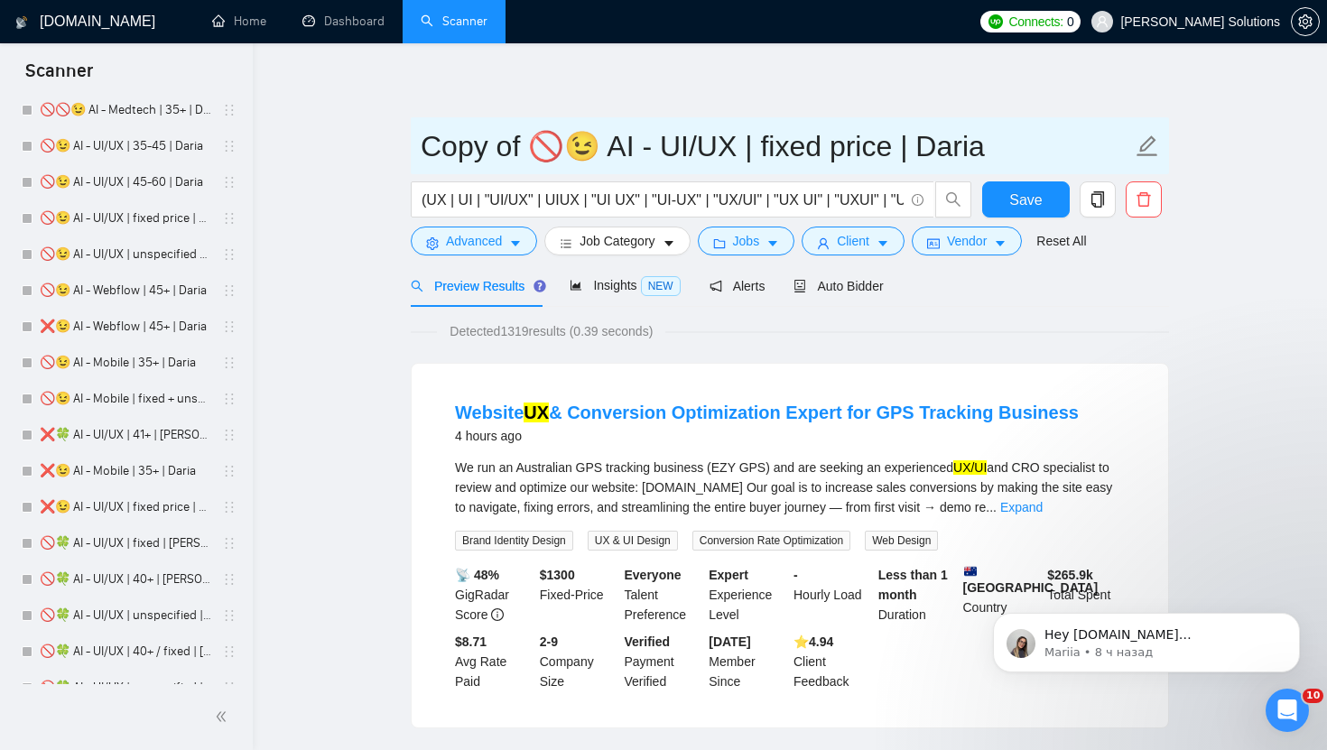
drag, startPoint x: 588, startPoint y: 149, endPoint x: 369, endPoint y: 148, distance: 219.3
paste input "🦀"
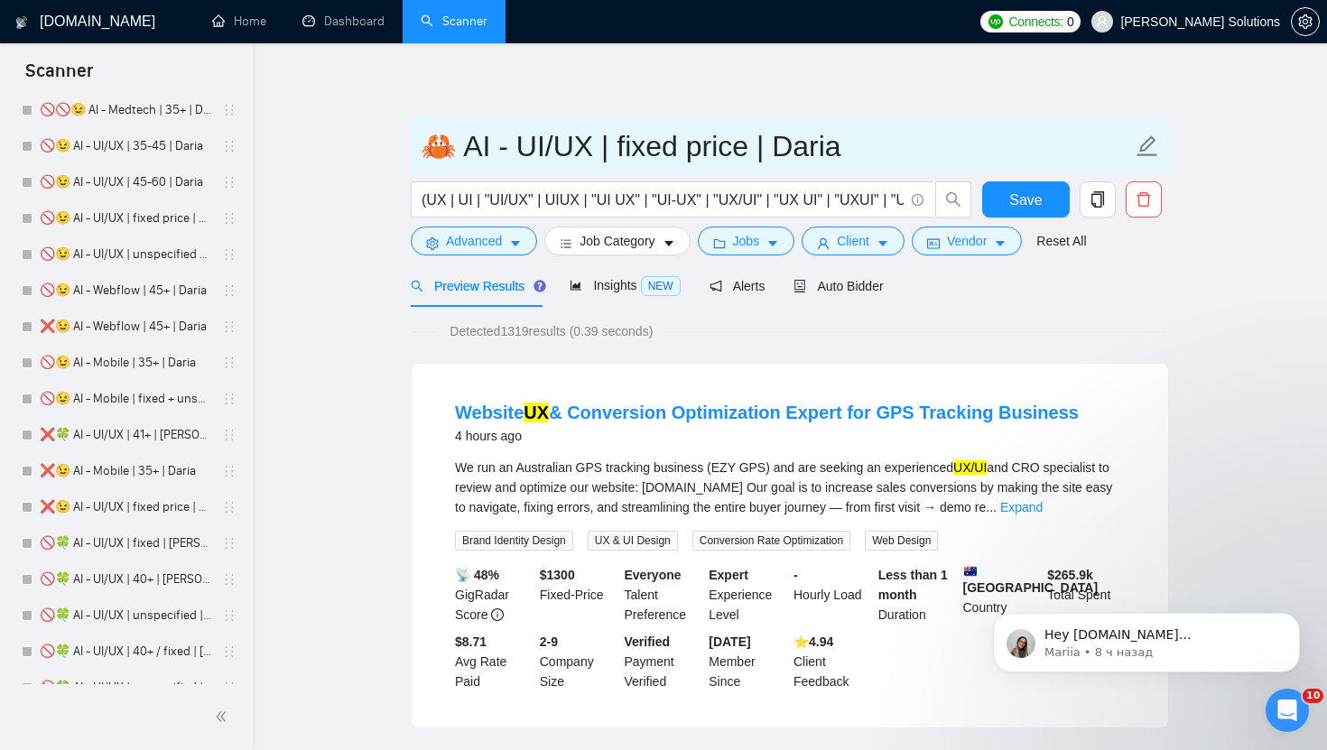
click at [795, 149] on input "🦀 AI - UI/UX | fixed price | Daria" at bounding box center [776, 146] width 711 height 45
type input "🦀 AI - UI/UX | fixed price | Dmitry"
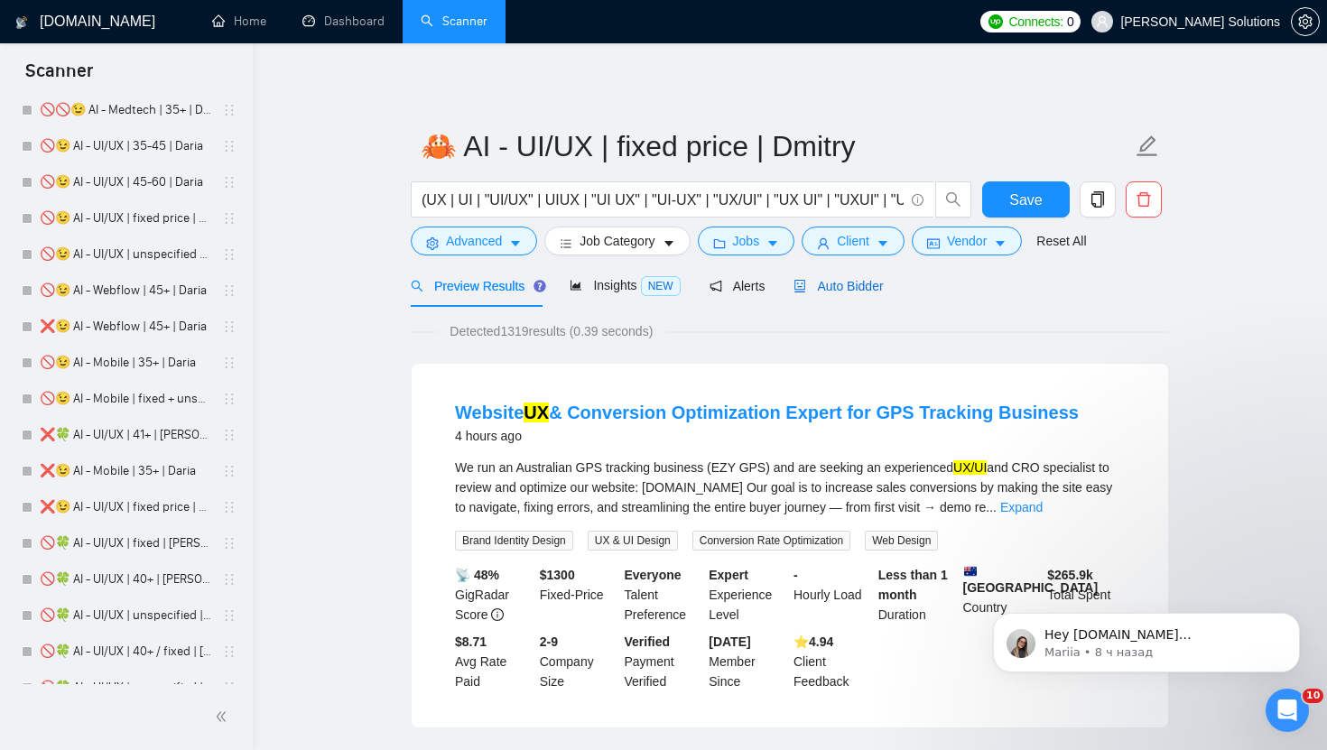
click at [833, 282] on span "Auto Bidder" at bounding box center [837, 286] width 89 height 14
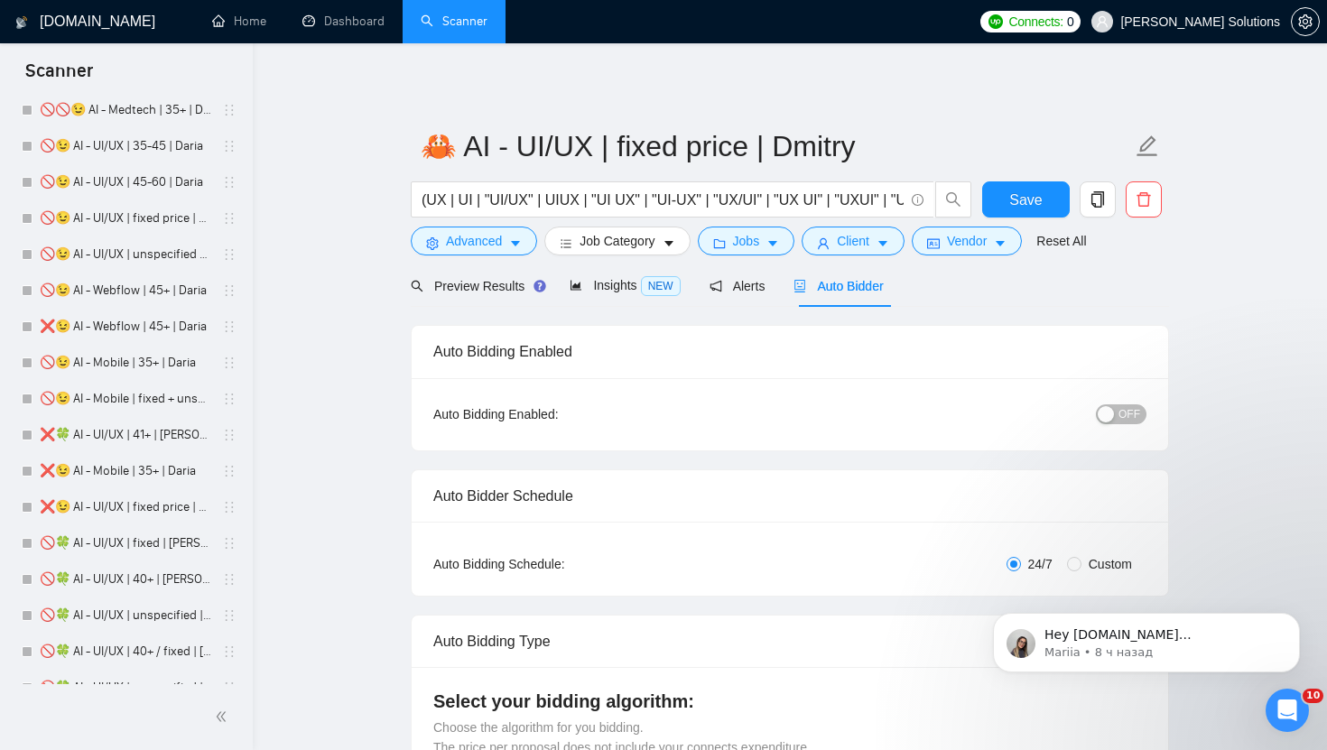
radio input "false"
radio input "true"
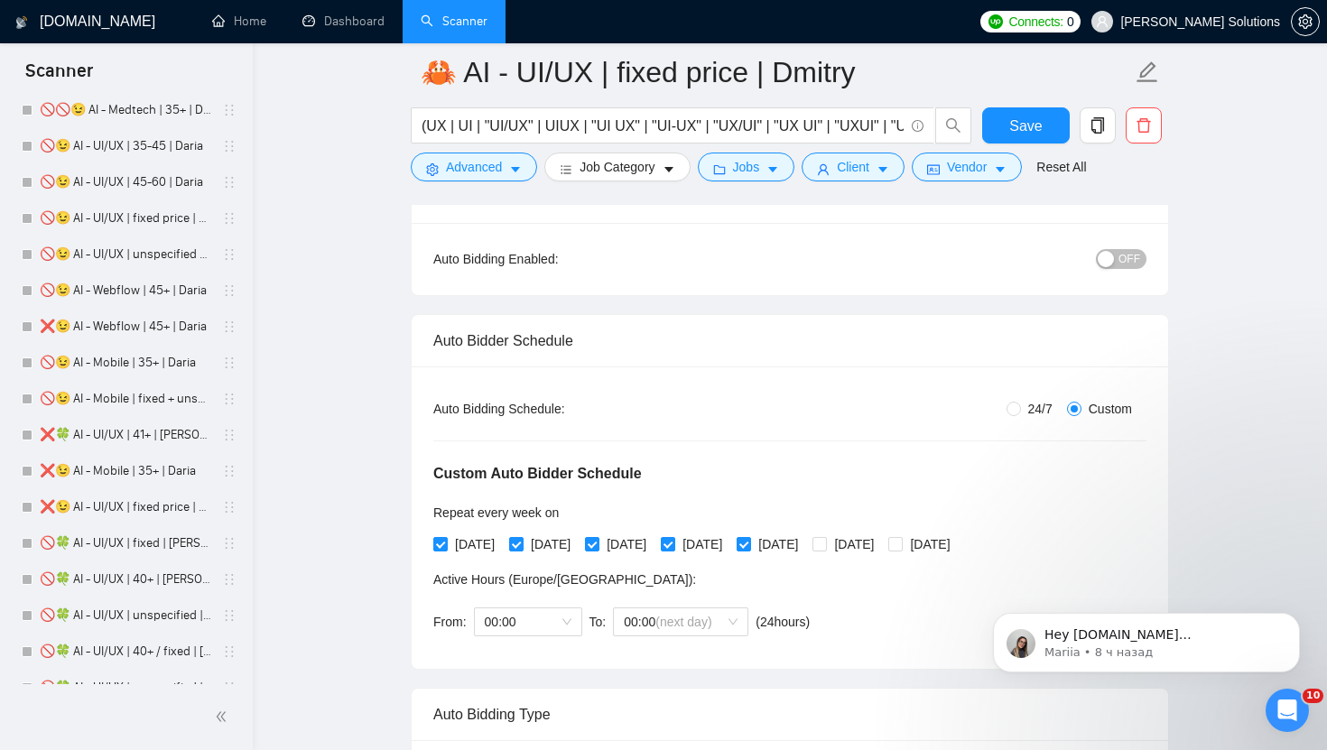
click at [1110, 252] on div "button" at bounding box center [1105, 259] width 16 height 16
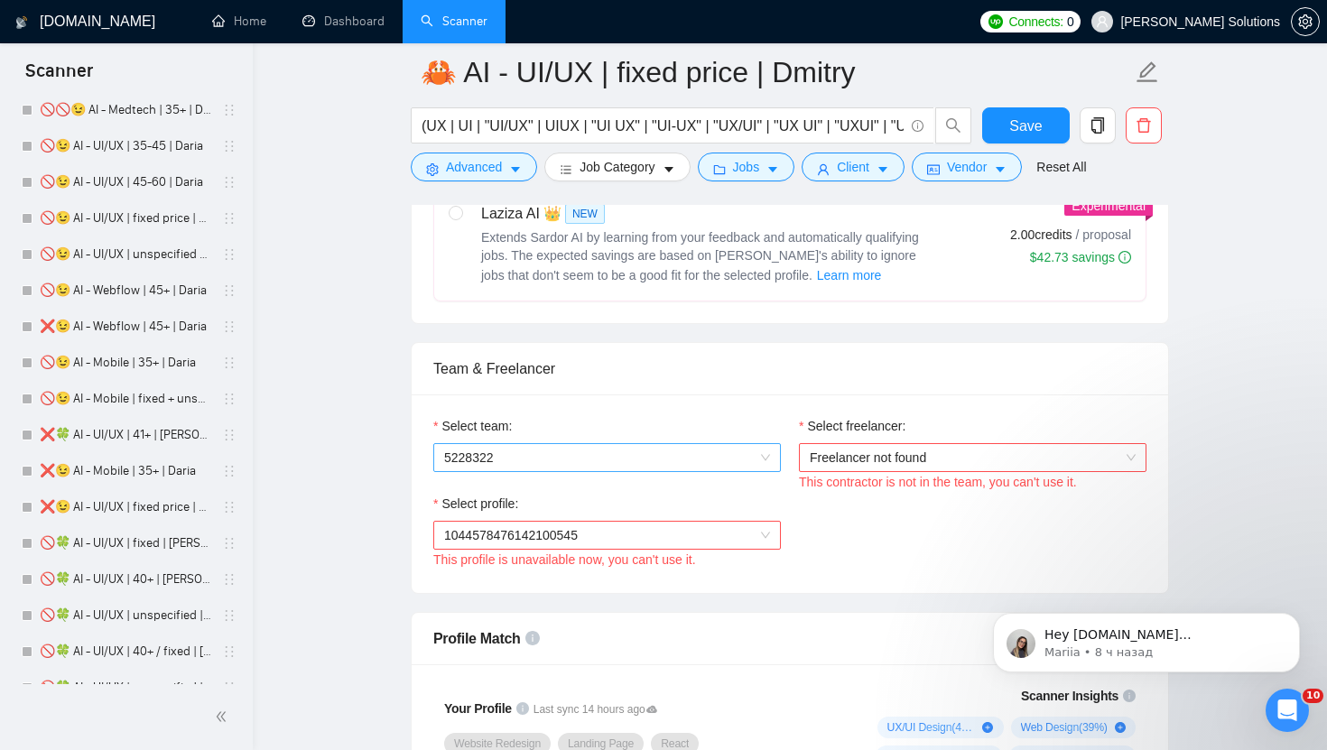
scroll to position [1039, 0]
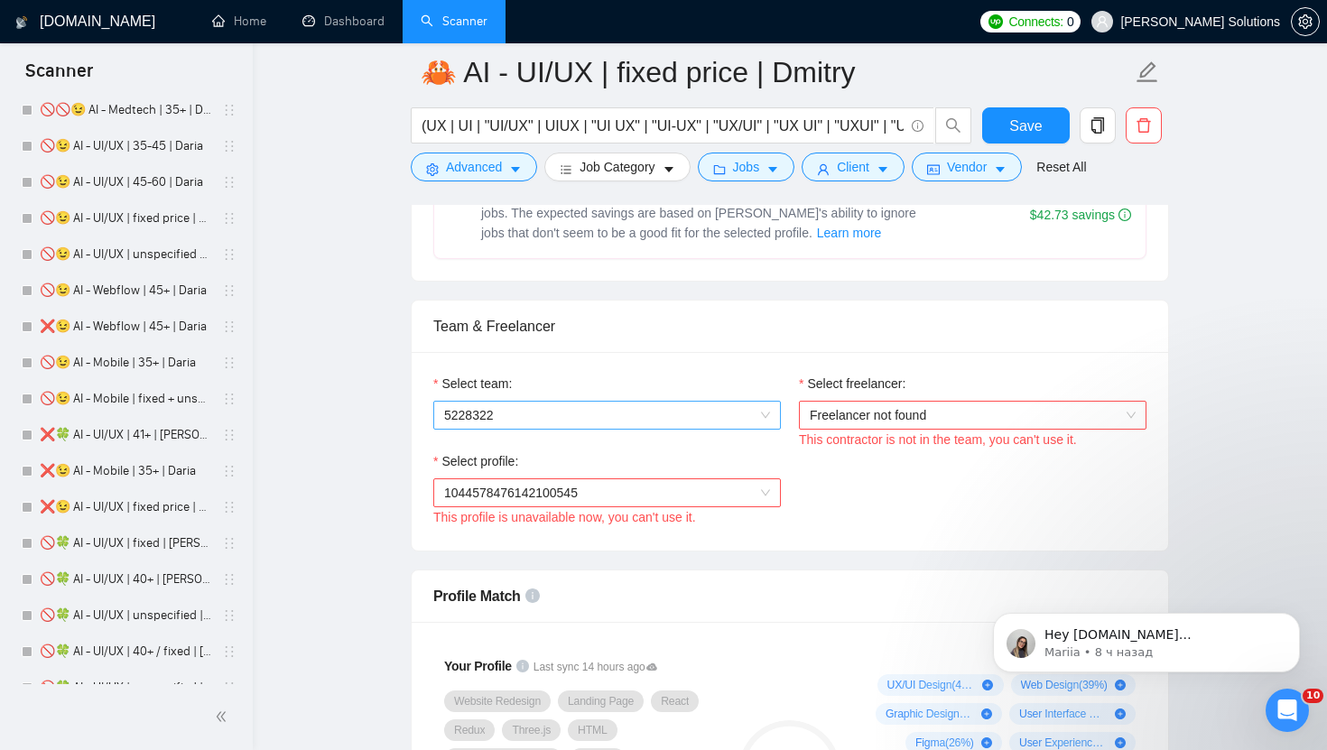
click at [708, 409] on span "5228322" at bounding box center [607, 415] width 326 height 27
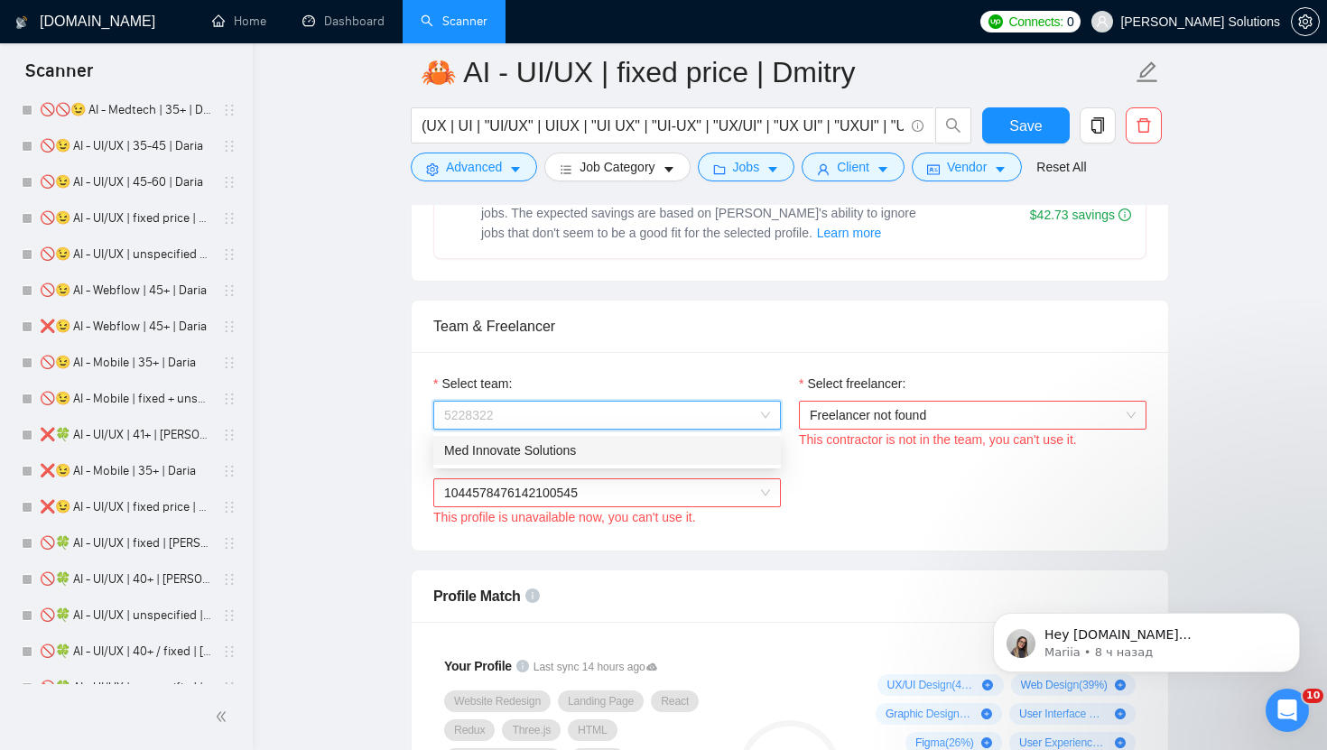
click at [556, 456] on div "Med Innovate Solutions" at bounding box center [607, 450] width 326 height 20
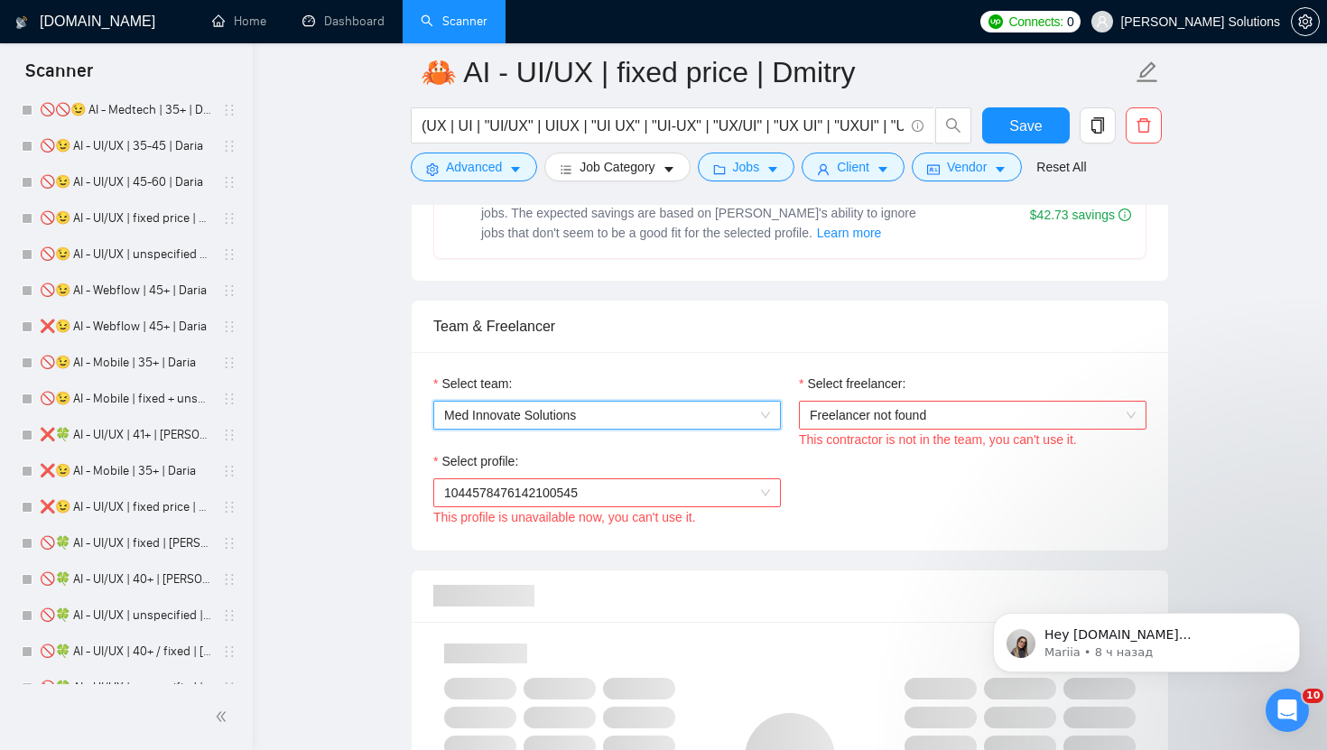
click at [867, 412] on span "Freelancer not found" at bounding box center [972, 415] width 326 height 27
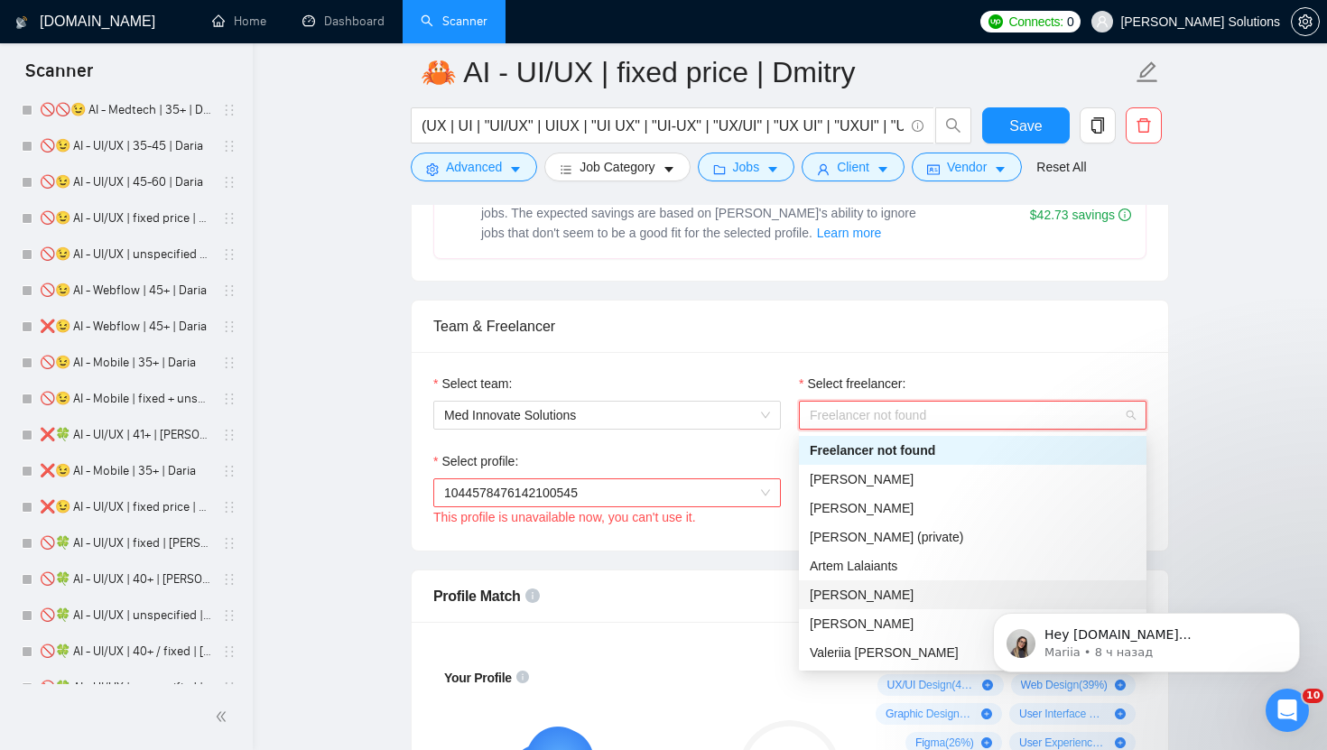
drag, startPoint x: 856, startPoint y: 595, endPoint x: 812, endPoint y: 560, distance: 55.2
click at [856, 595] on span "[PERSON_NAME]" at bounding box center [861, 594] width 104 height 14
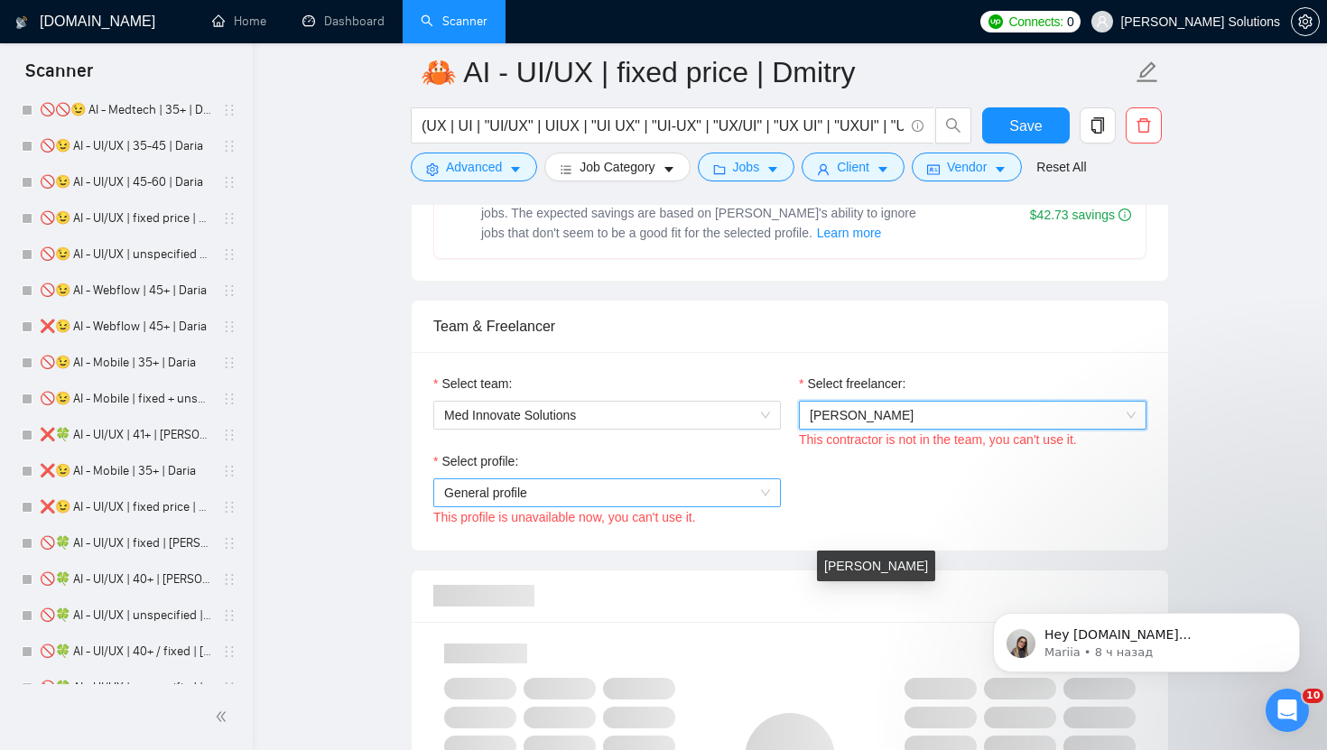
click at [695, 485] on span "General profile" at bounding box center [607, 492] width 326 height 27
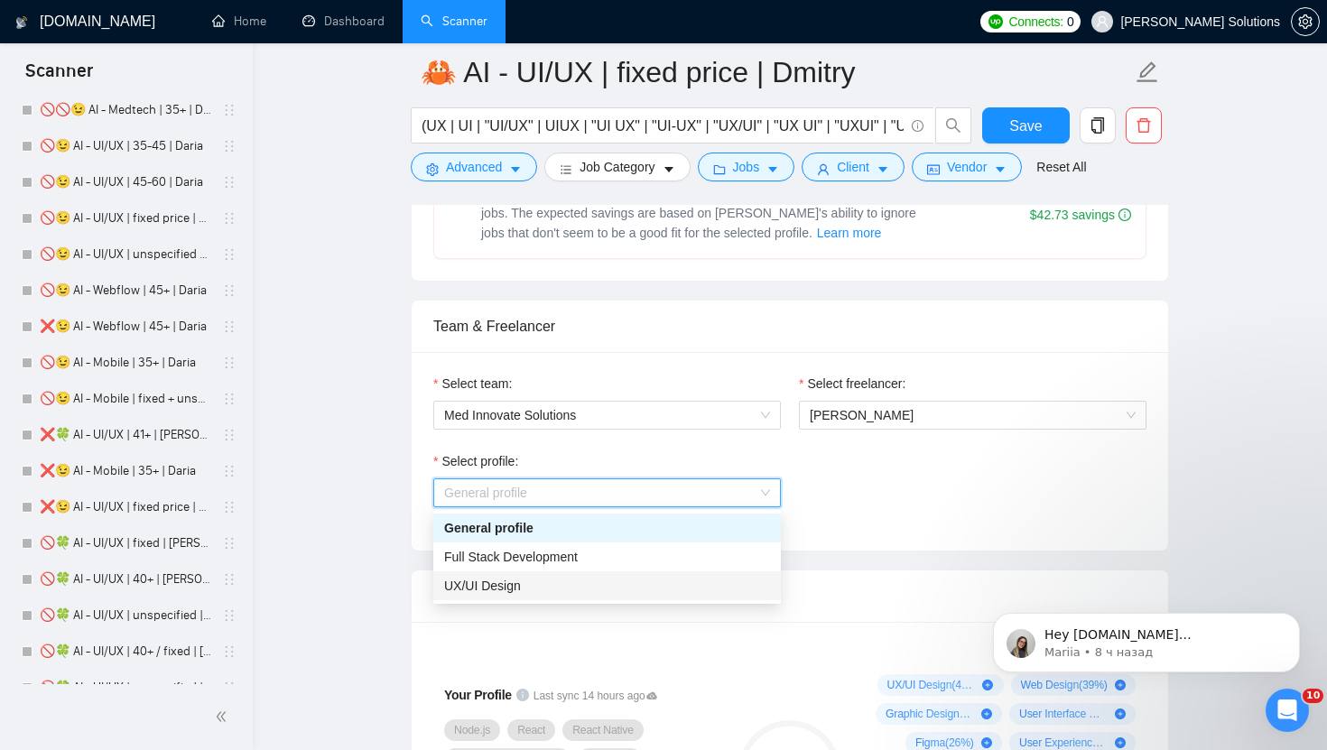
click at [513, 588] on span "UX/UI Design" at bounding box center [482, 585] width 77 height 14
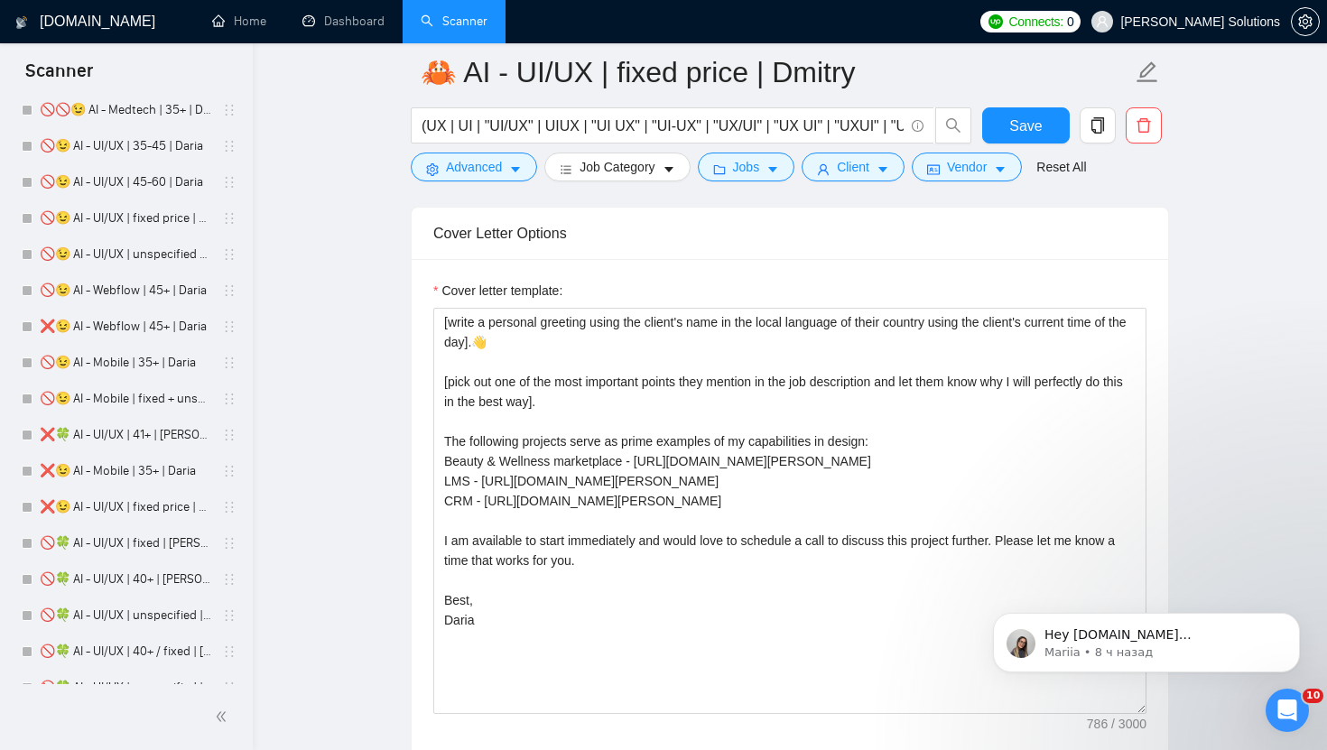
scroll to position [2254, 0]
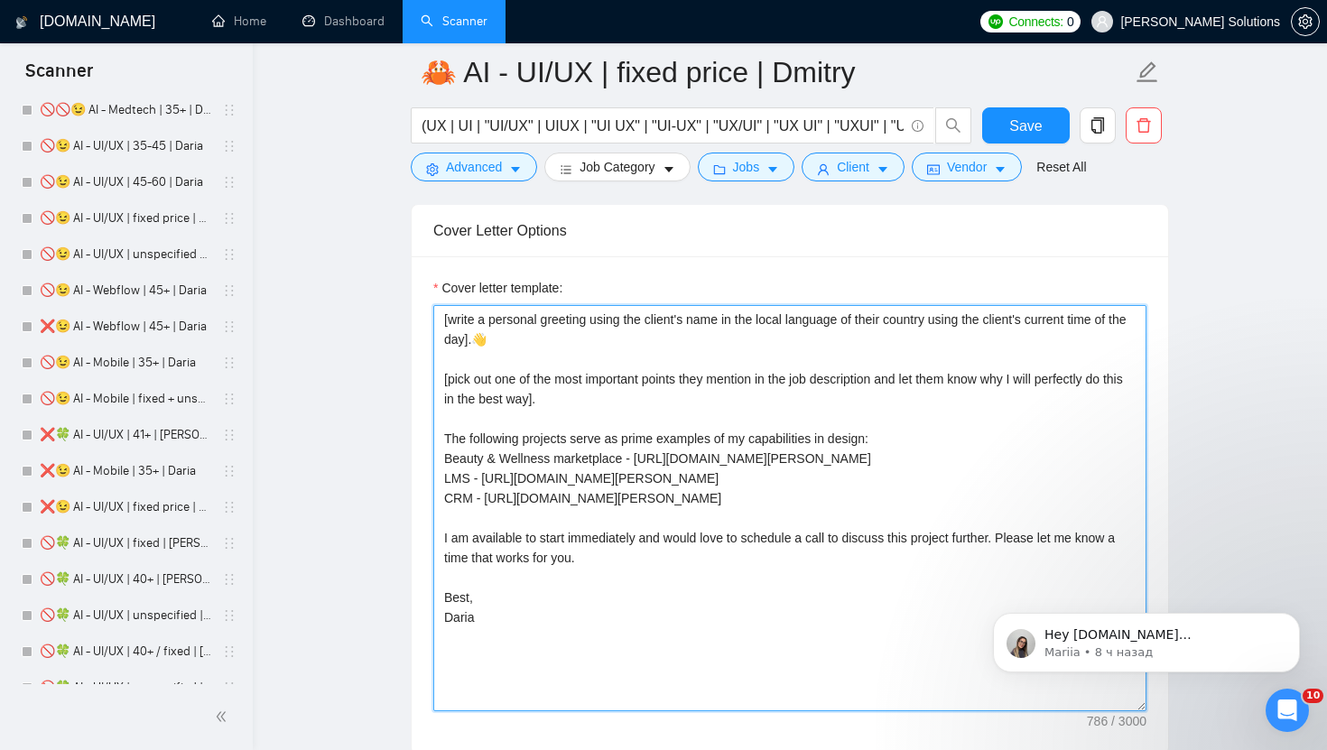
click at [467, 611] on textarea "[write a personal greeting using the client's name in the local language of the…" at bounding box center [789, 508] width 713 height 406
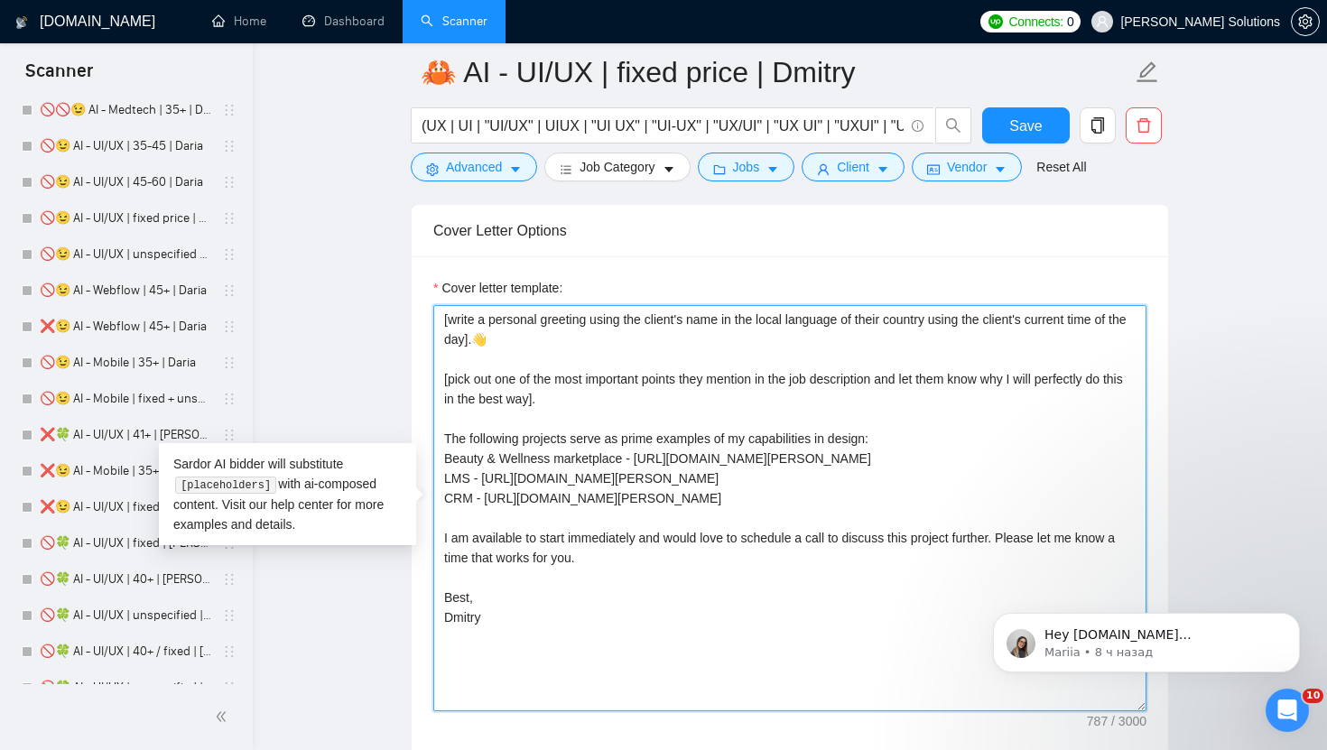
drag, startPoint x: 640, startPoint y: 458, endPoint x: 1083, endPoint y: 457, distance: 443.1
click at [1083, 457] on textarea "[write a personal greeting using the client's name in the local language of the…" at bounding box center [789, 508] width 713 height 406
paste textarea "upwork.com/freelancers/~01dc9fa34fe647d347?p=1584630317415444480"
drag, startPoint x: 481, startPoint y: 501, endPoint x: 902, endPoint y: 501, distance: 420.5
click at [901, 501] on textarea "[write a personal greeting using the client's name in the local language of the…" at bounding box center [789, 508] width 713 height 406
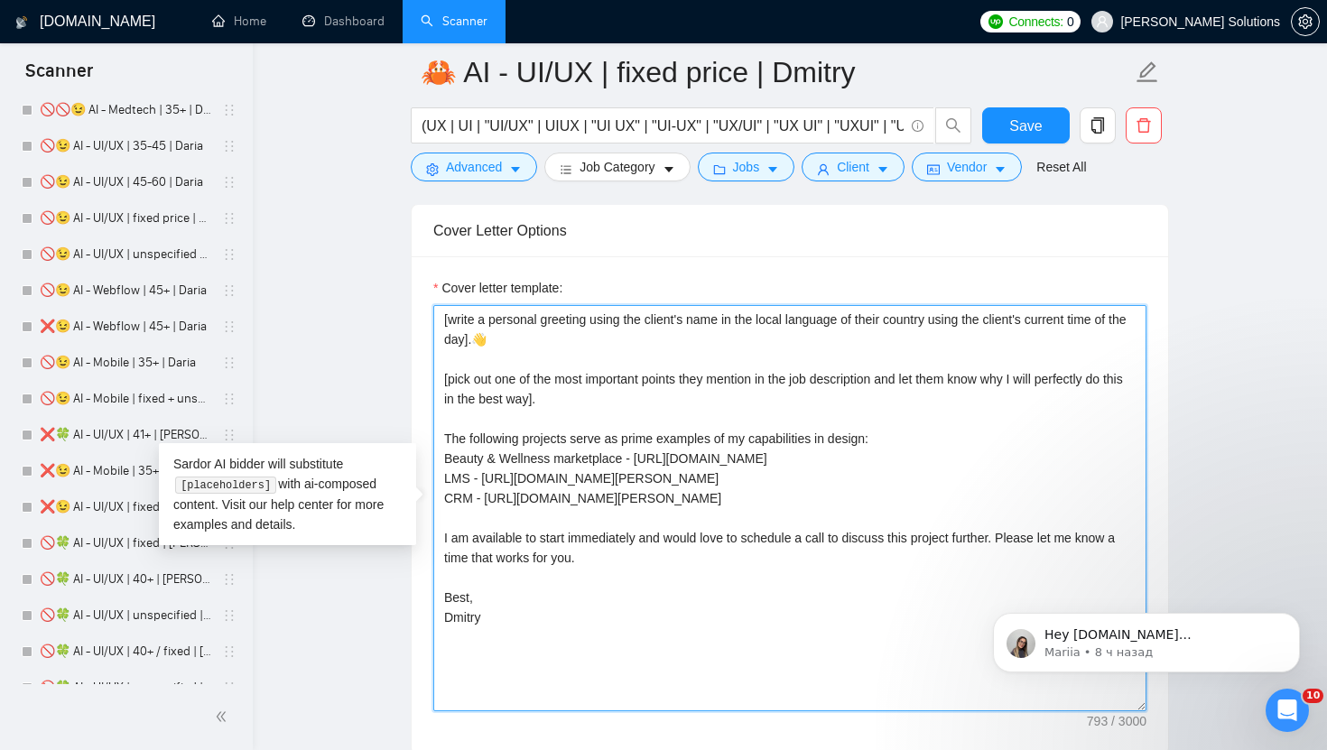
drag, startPoint x: 923, startPoint y: 501, endPoint x: 485, endPoint y: 494, distance: 438.6
click at [485, 494] on textarea "[write a personal greeting using the client's name in the local language of the…" at bounding box center [789, 508] width 713 height 406
paste textarea "upwork.com/freelancers/~01dc9fa34fe647d347?p=1965704344350920704"
drag, startPoint x: 486, startPoint y: 523, endPoint x: 932, endPoint y: 525, distance: 445.8
click at [932, 525] on textarea "[write a personal greeting using the client's name in the local language of the…" at bounding box center [789, 508] width 713 height 406
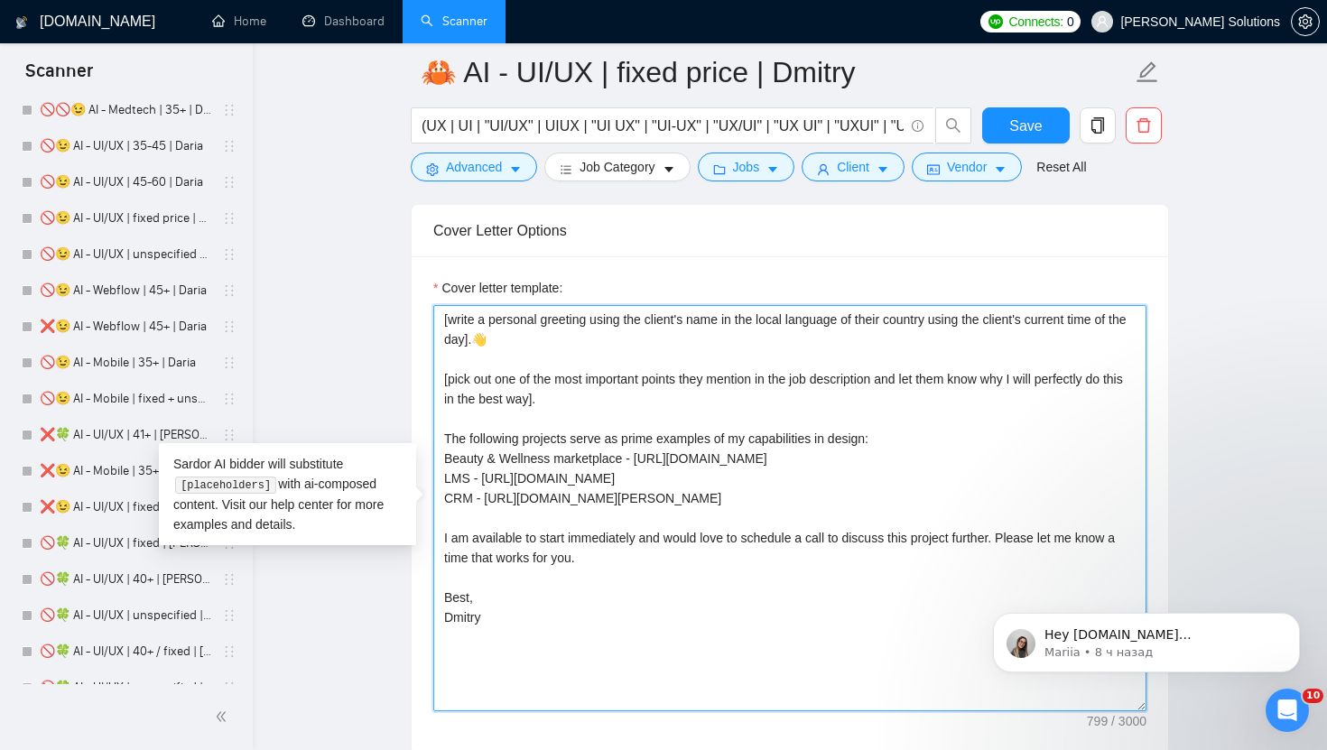
paste textarea "upwork.com/freelancers/~01dc9fa34fe647d347?p=1584614279890939904"
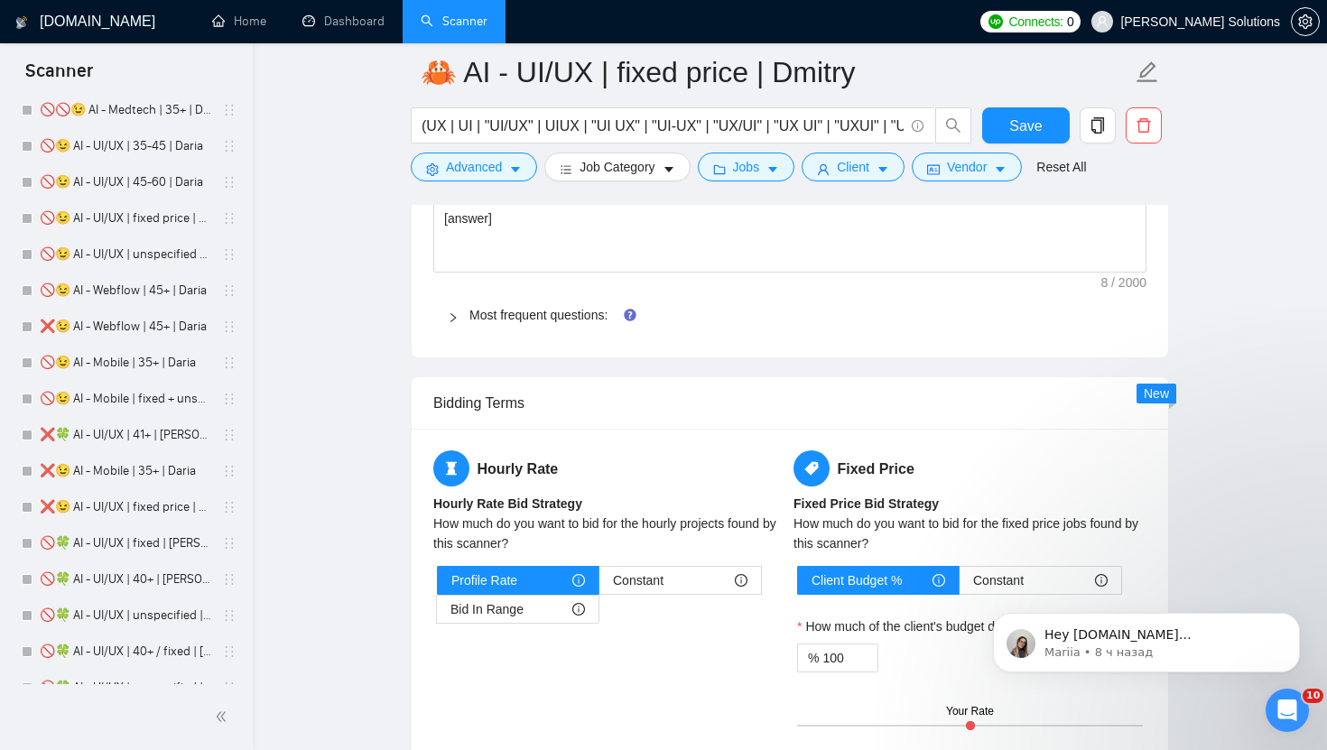
scroll to position [2927, 0]
type textarea "[write a personal greeting using the client's name in the local language of the…"
click at [533, 291] on div "Default answer template: [answer] Most frequent questions: Describe your recent…" at bounding box center [790, 254] width 756 height 202
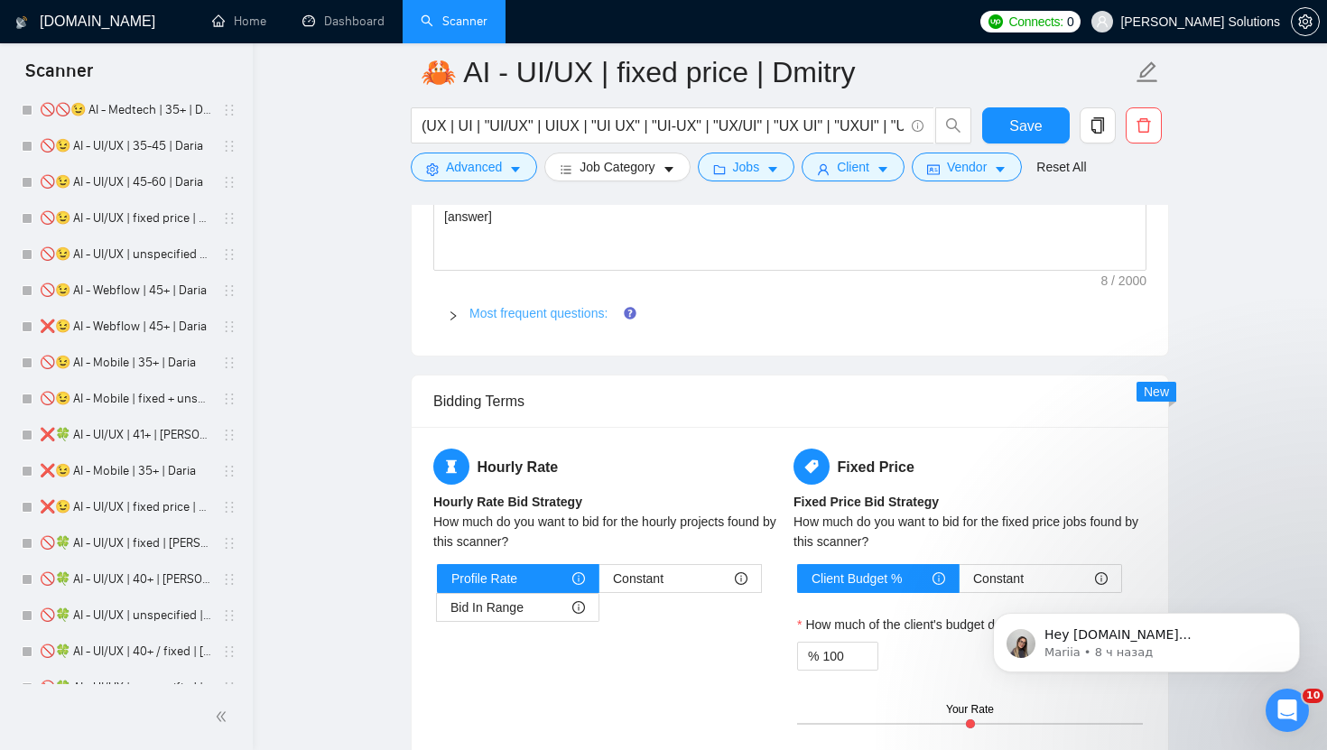
click at [541, 317] on link "Most frequent questions:" at bounding box center [538, 313] width 138 height 14
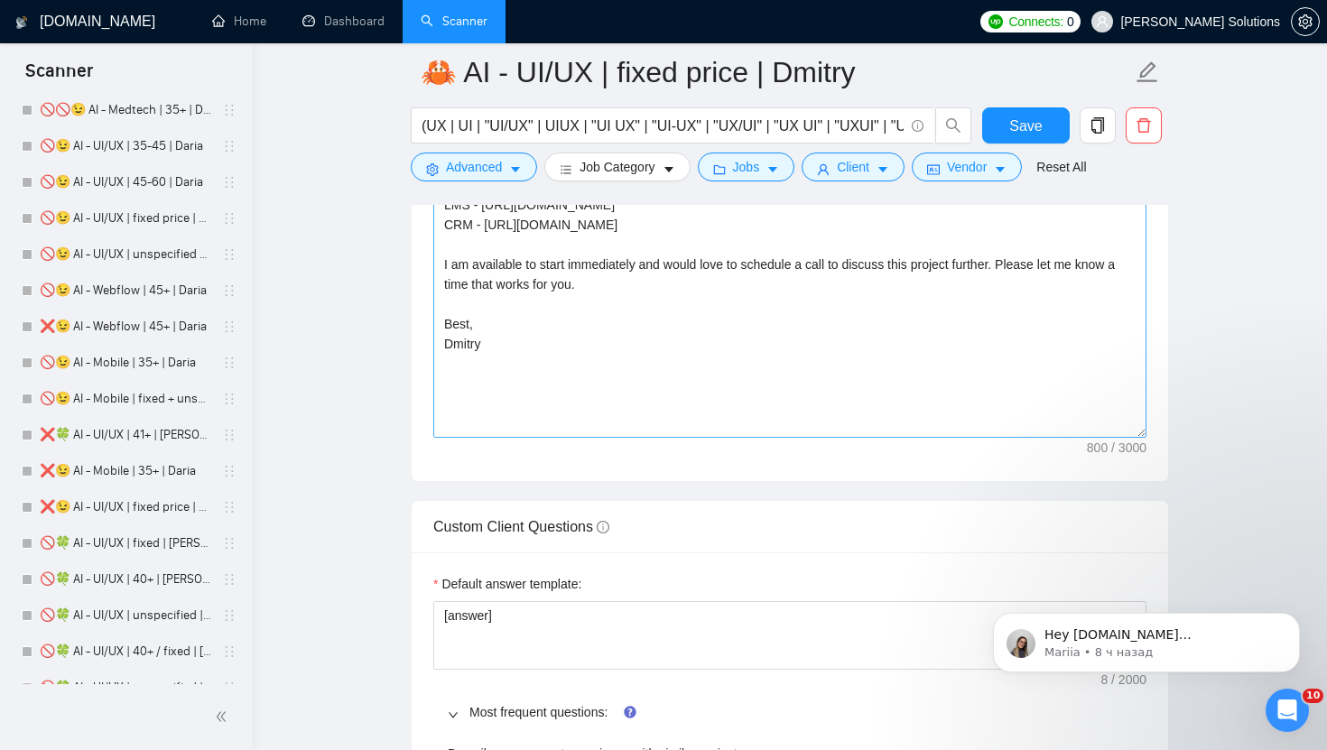
scroll to position [2503, 0]
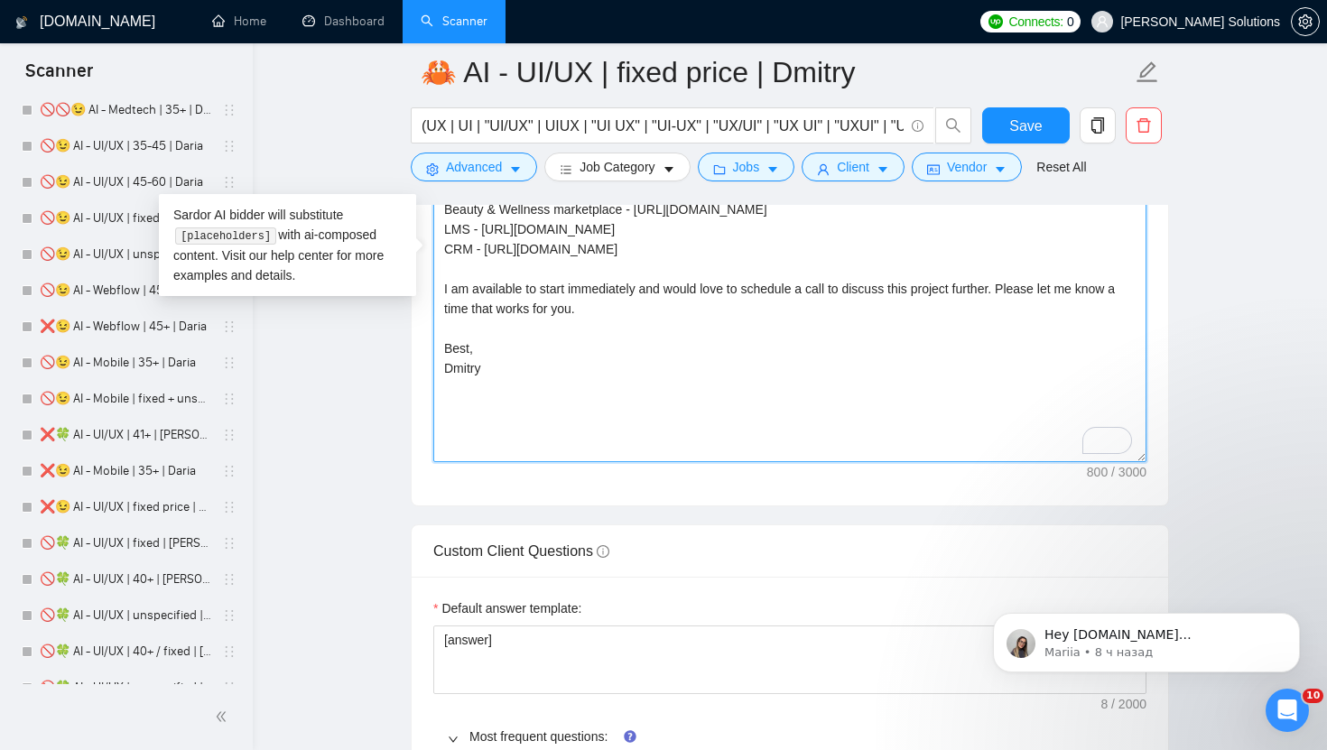
drag, startPoint x: 1015, startPoint y: 268, endPoint x: 362, endPoint y: 209, distance: 656.0
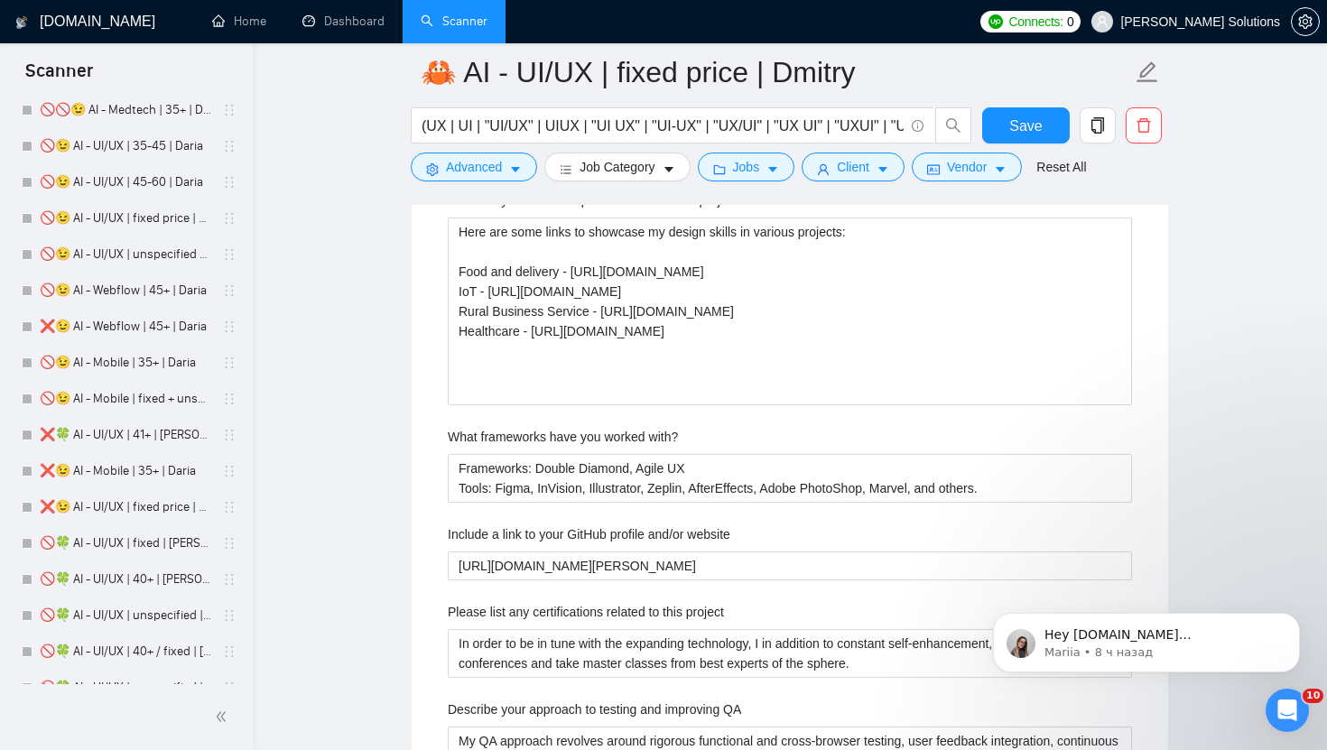
scroll to position [3042, 0]
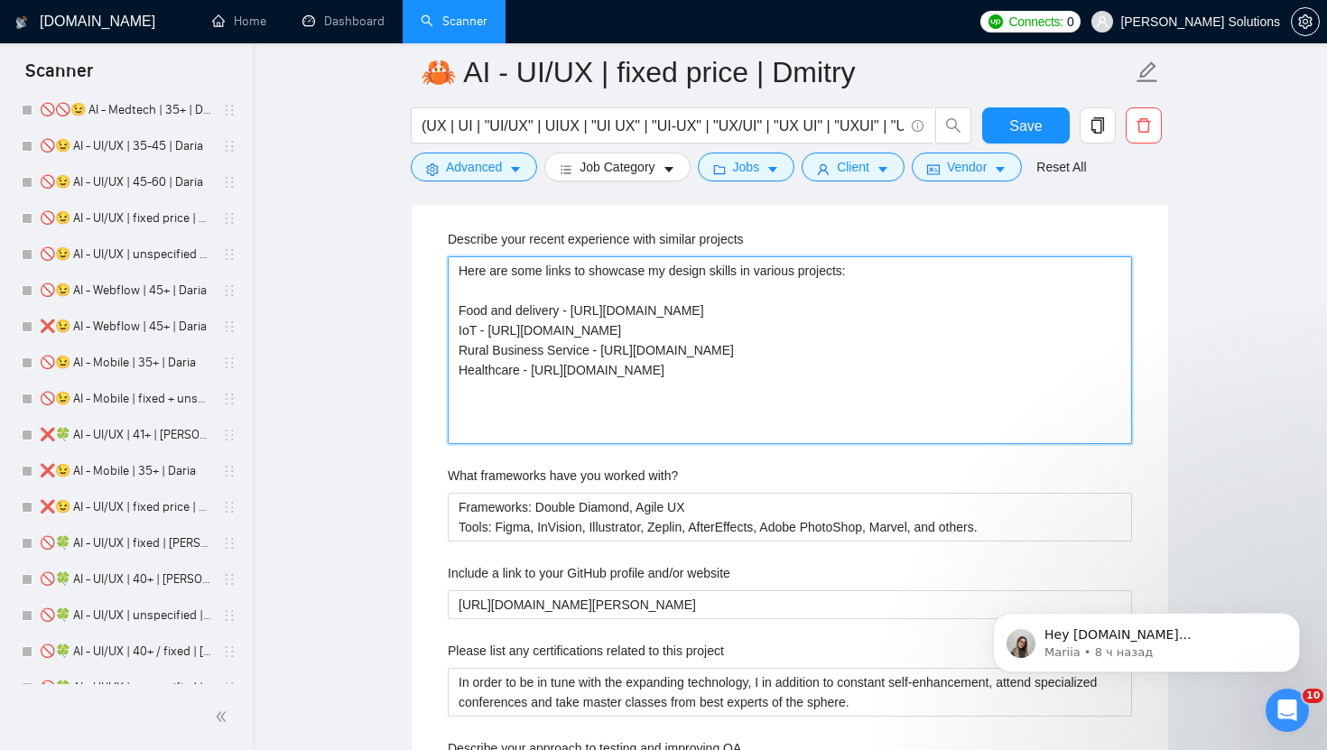
drag, startPoint x: 936, startPoint y: 432, endPoint x: 407, endPoint y: 294, distance: 546.6
click at [407, 294] on main "🦀 AI - UI/UX | fixed price | Dmitry (UX | UI | "UI/UX" | UIUX | "UI UX" | "UI-U…" at bounding box center [790, 414] width 1016 height 6769
paste projects "Beauty & Wellness marketplace - https://www.upwork.com/freelancers/~01dc9fa34fe…"
type projects "Here are some links to showcase my design skills in various projects: Beauty & …"
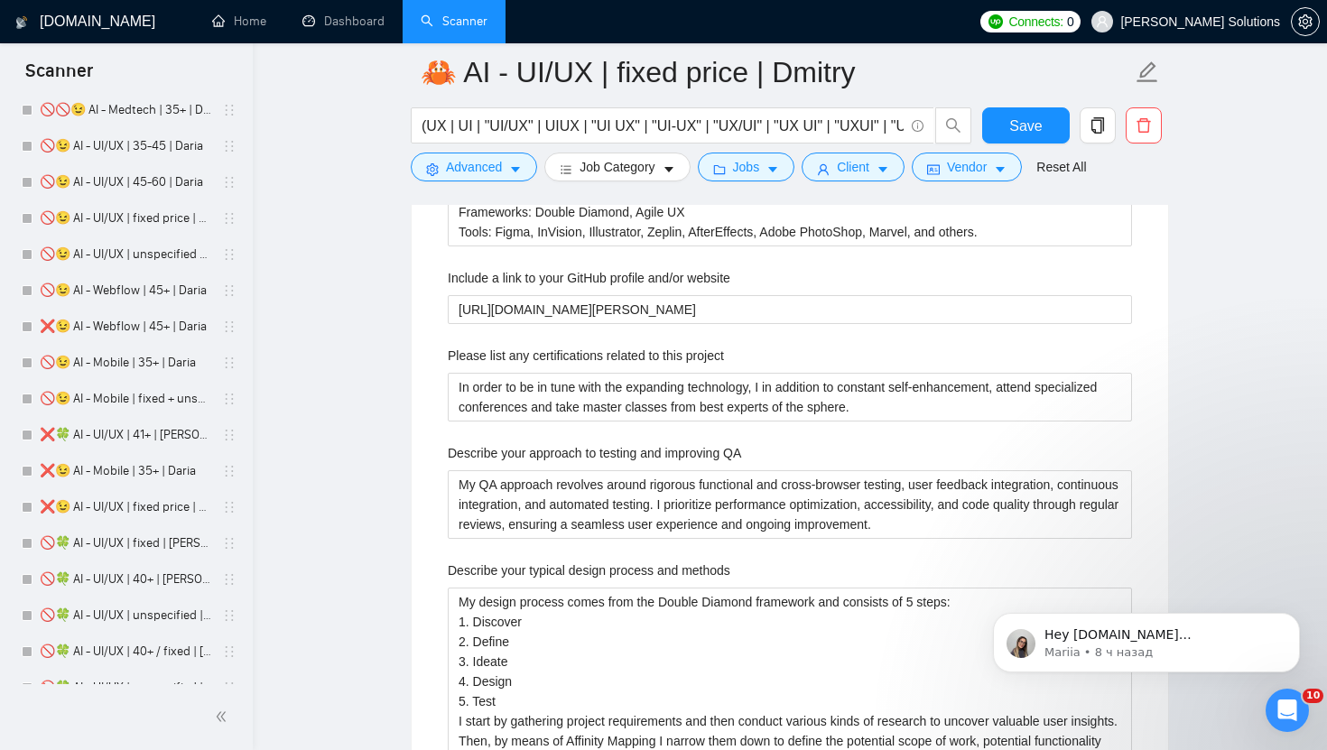
scroll to position [3260, 0]
type projects "Here are some links to showcase my design skills in various projects: Beauty & …"
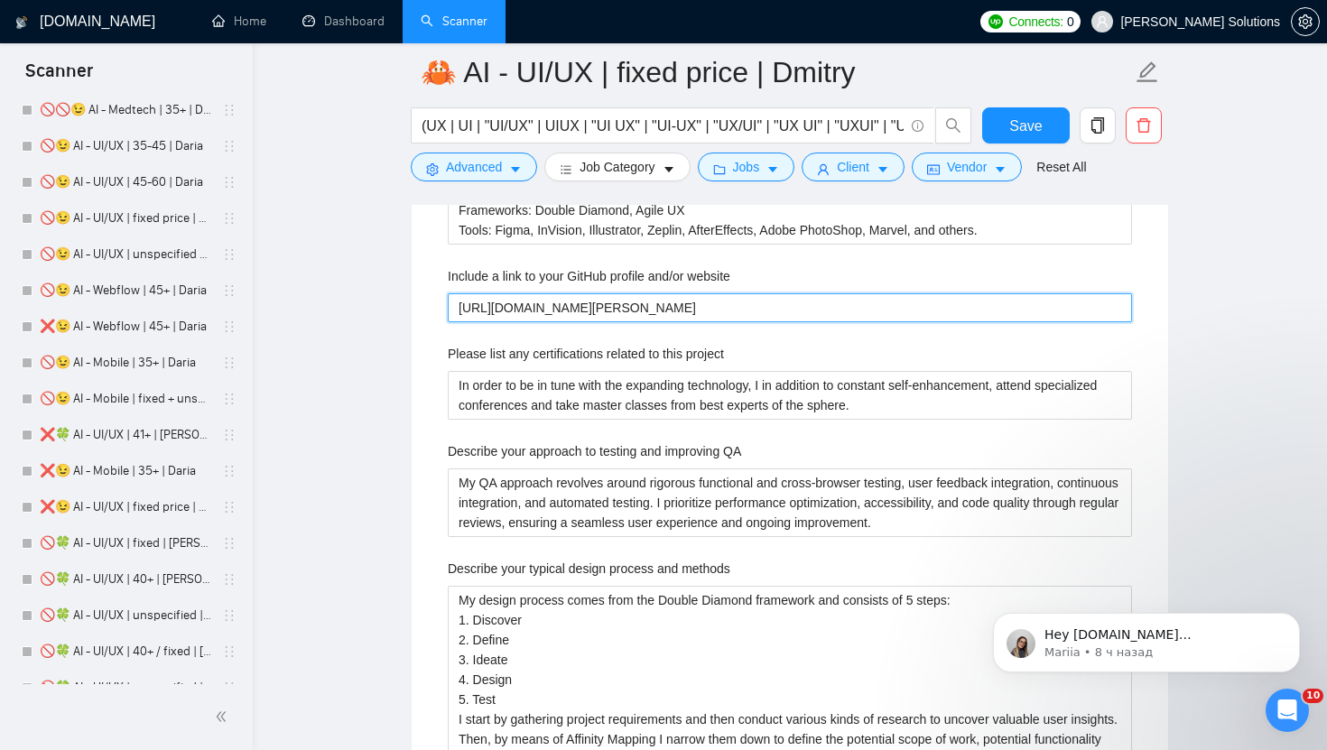
drag, startPoint x: 535, startPoint y: 311, endPoint x: 375, endPoint y: 326, distance: 160.4
click at [375, 326] on main "🦀 AI - UI/UX | fixed price | Dmitry (UX | UI | "UI/UX" | UIUX | "UI UX" | "UI-U…" at bounding box center [790, 158] width 1016 height 6690
click at [520, 308] on website "https://www.darly.solutions/" at bounding box center [790, 307] width 684 height 29
drag, startPoint x: 532, startPoint y: 309, endPoint x: 404, endPoint y: 309, distance: 127.2
click at [404, 309] on main "🦀 AI - UI/UX | fixed price | Dmitry (UX | UI | "UI/UX" | UIUX | "UI UX" | "UI-U…" at bounding box center [790, 158] width 1016 height 6690
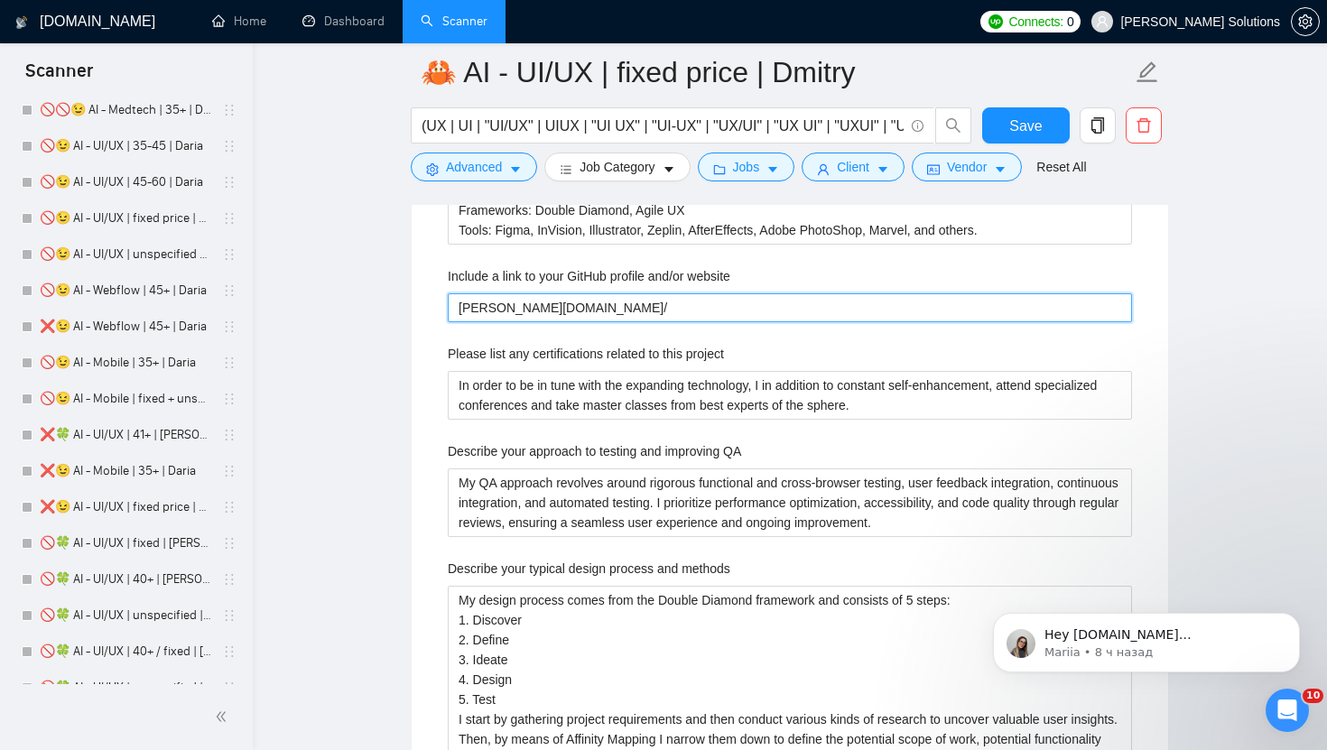
type website "darly.solutions/"
click at [596, 292] on div "Include a link to your GitHub profile and/or website darly.solutions/" at bounding box center [790, 294] width 684 height 56
click at [597, 305] on website "darly.solutions/" at bounding box center [790, 307] width 684 height 29
type website "darly.solutions/"
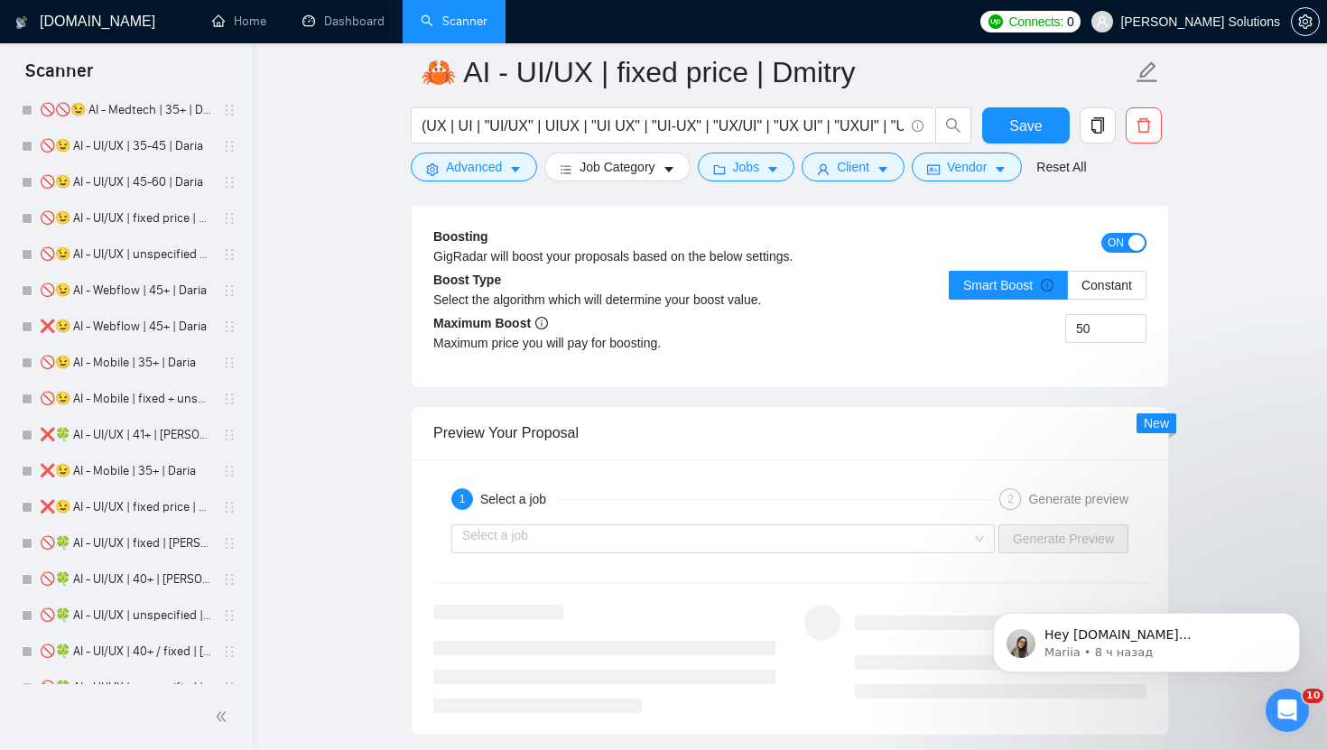
scroll to position [5037, 0]
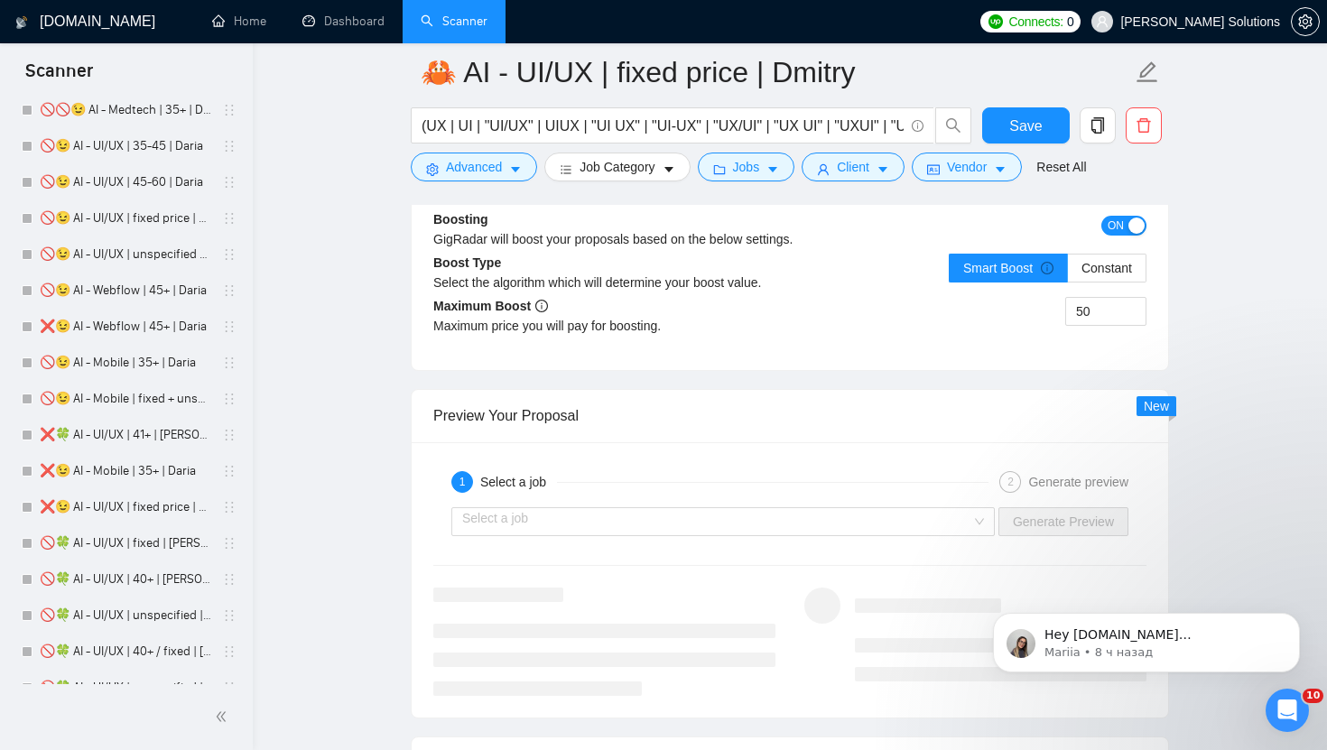
type website "[PERSON_NAME][DOMAIN_NAME]"
click at [1128, 217] on div "button" at bounding box center [1136, 225] width 16 height 16
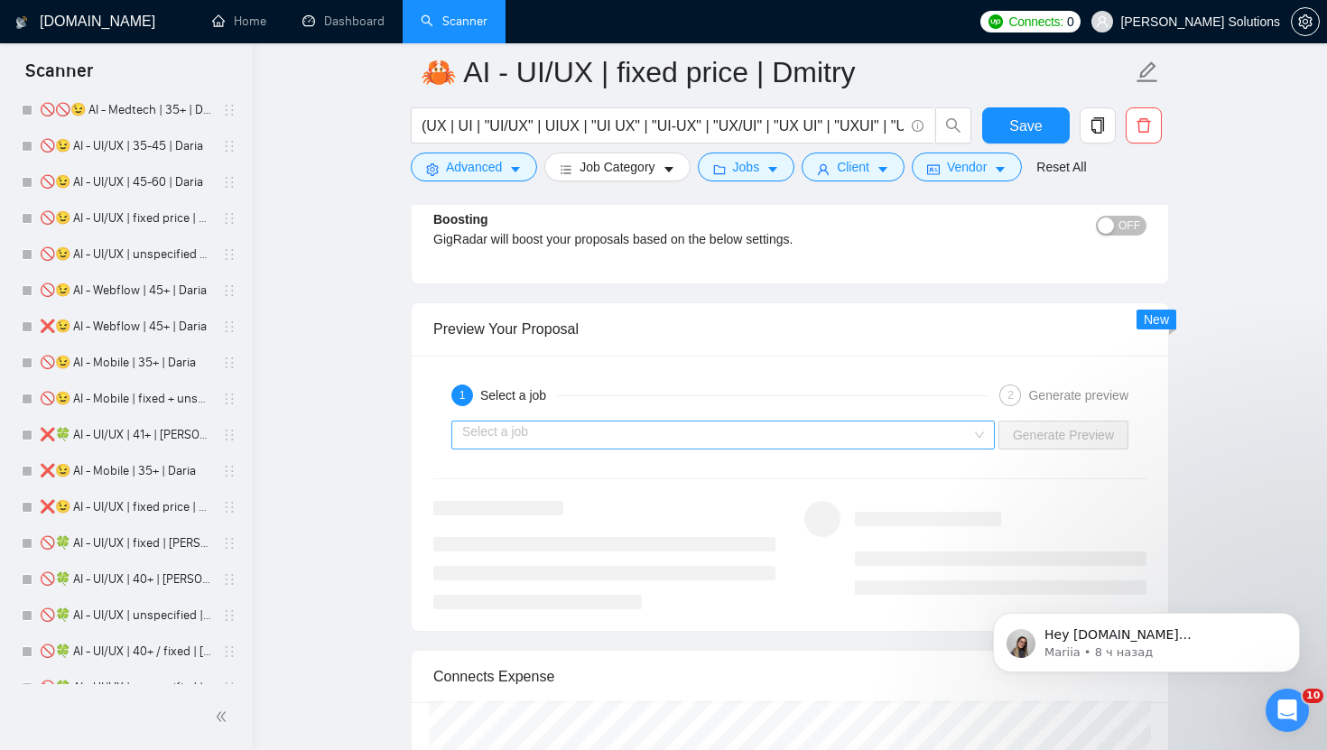
click at [844, 433] on input "search" at bounding box center [716, 434] width 509 height 27
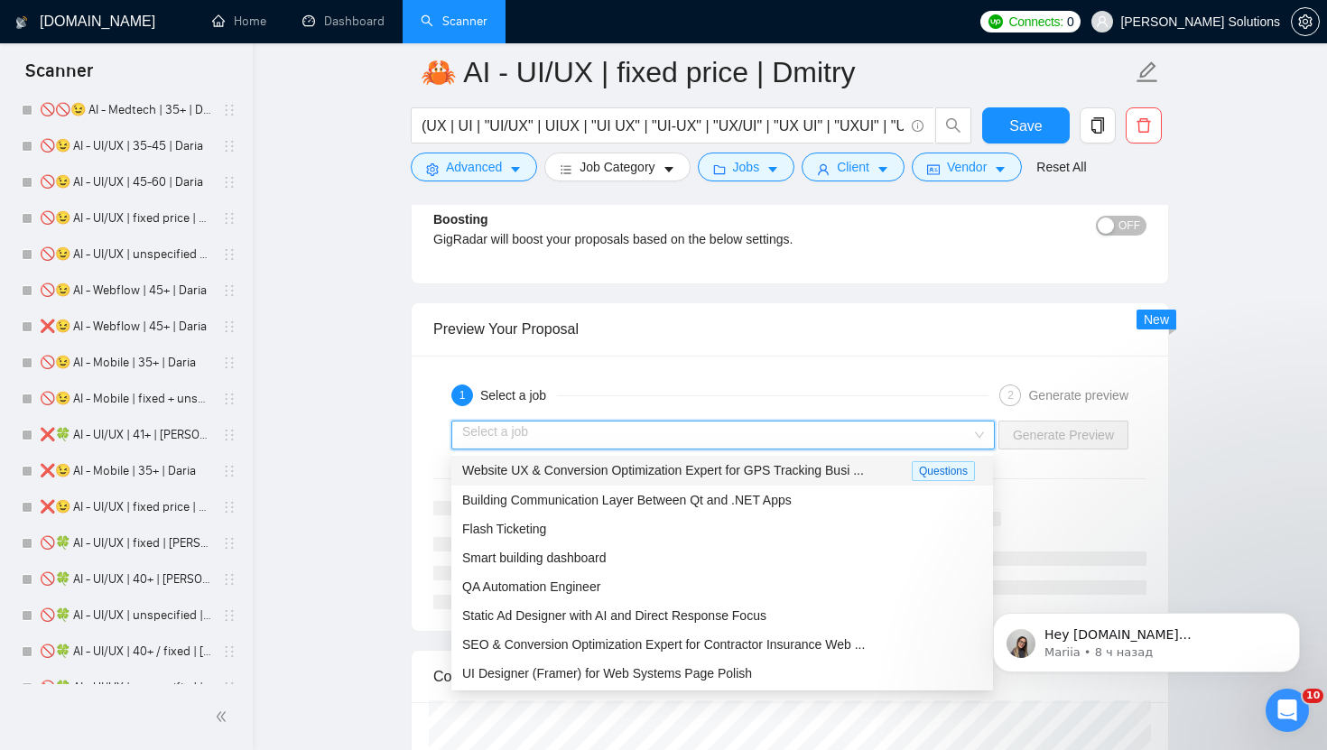
click at [848, 374] on div "1 Select a job 2 Generate preview Select a job Generate Preview" at bounding box center [790, 493] width 756 height 275
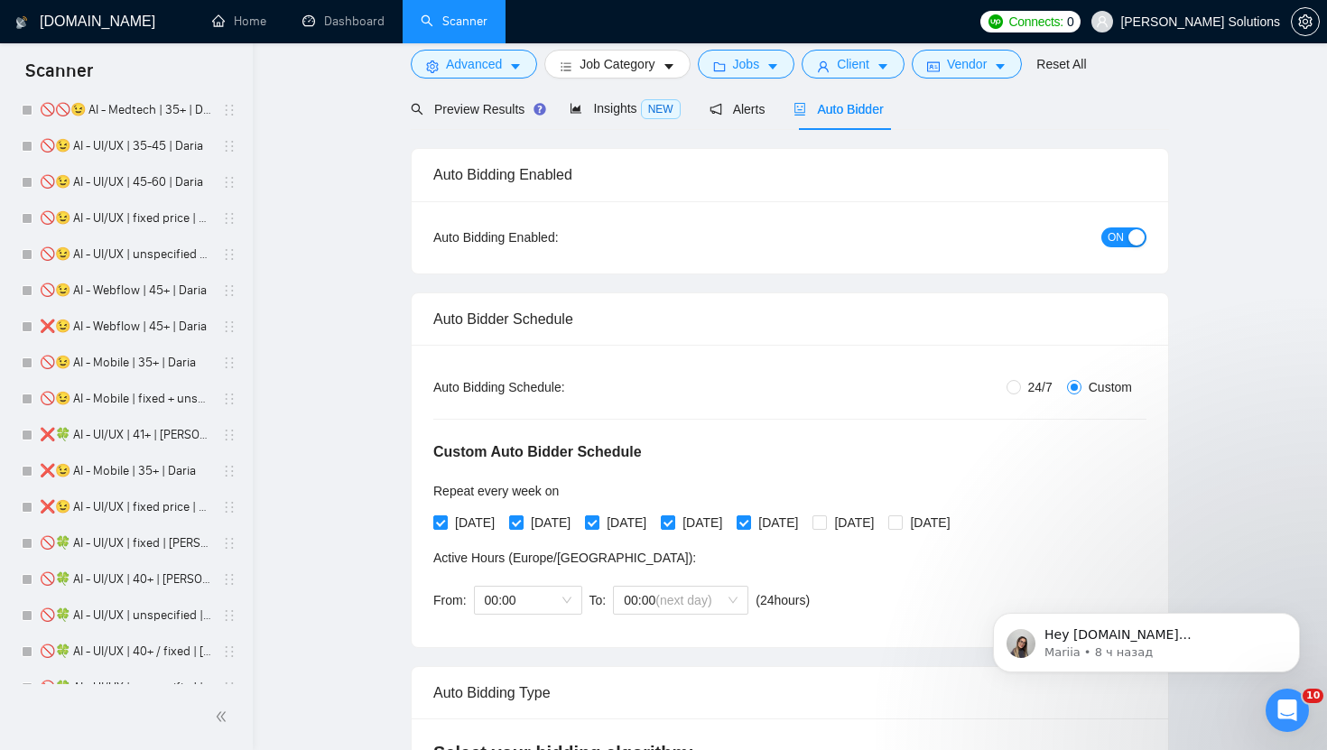
scroll to position [0, 0]
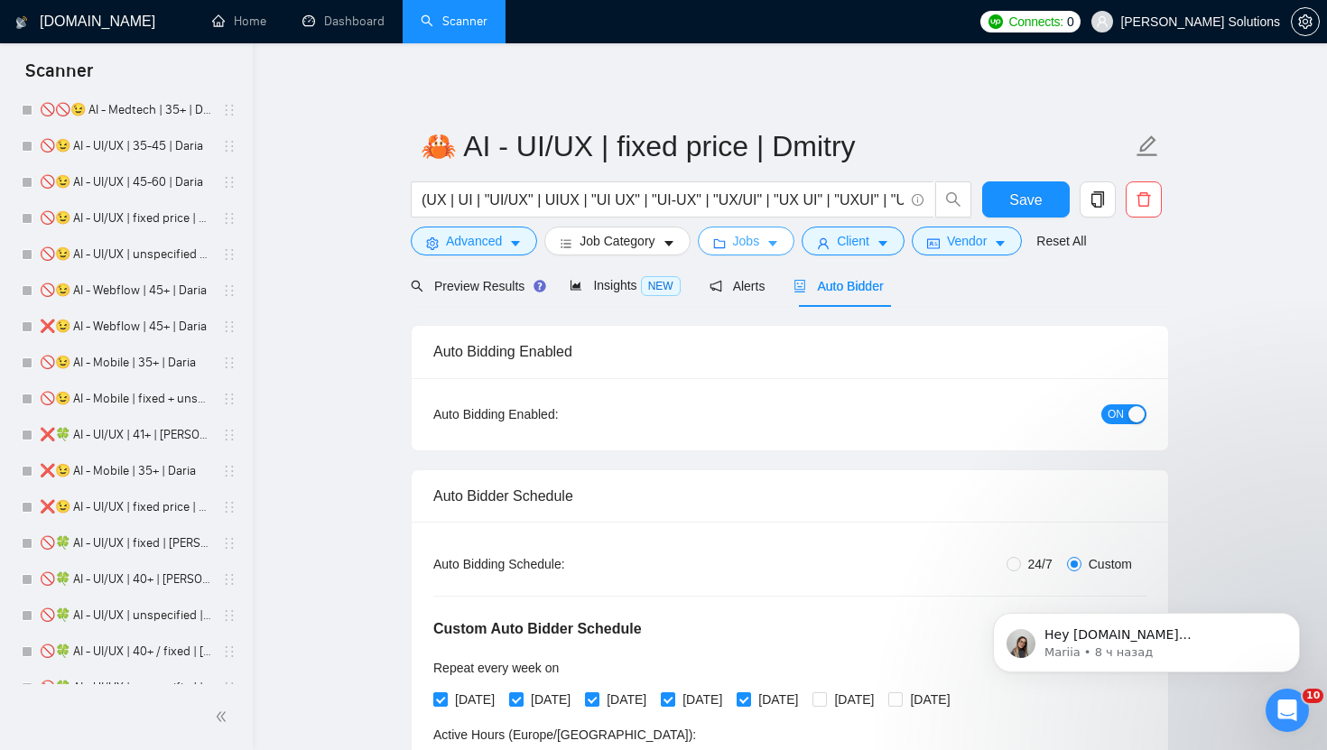
click at [760, 237] on span "Jobs" at bounding box center [746, 241] width 27 height 20
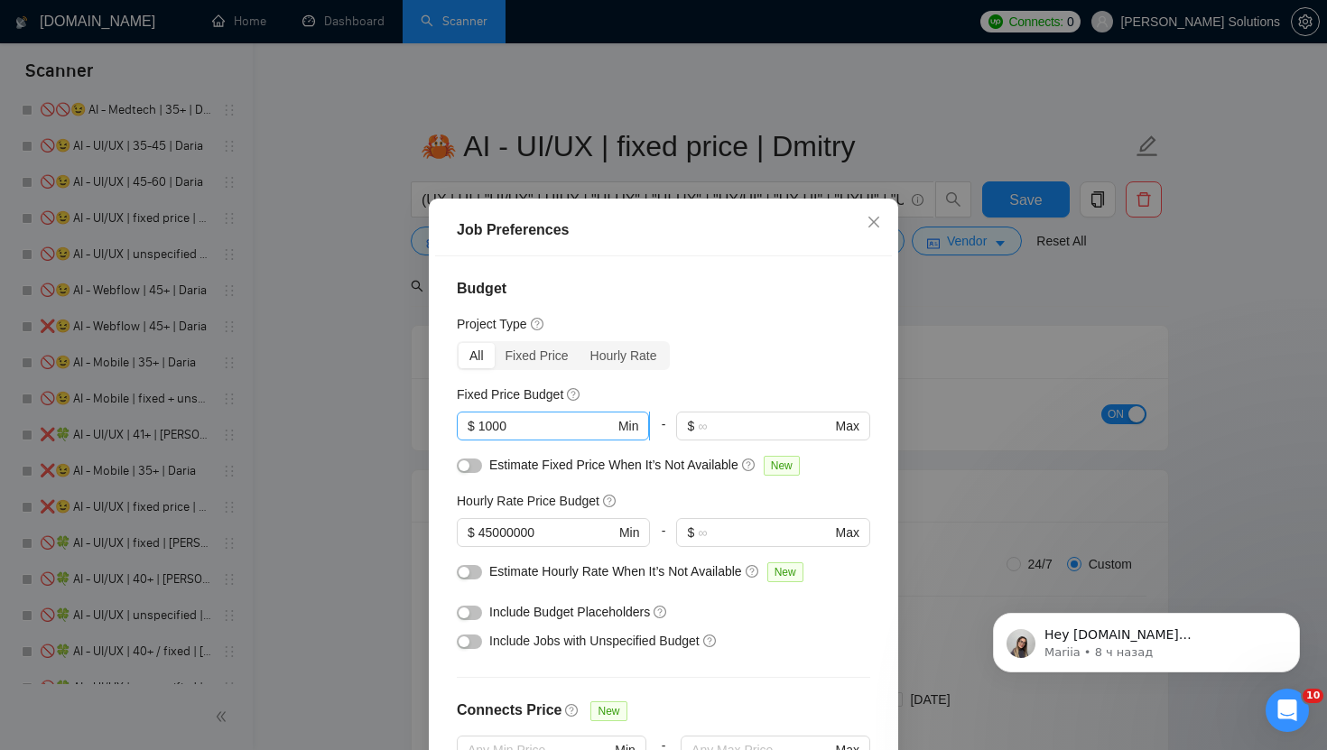
click at [559, 421] on input "1000" at bounding box center [546, 426] width 136 height 20
type input "1"
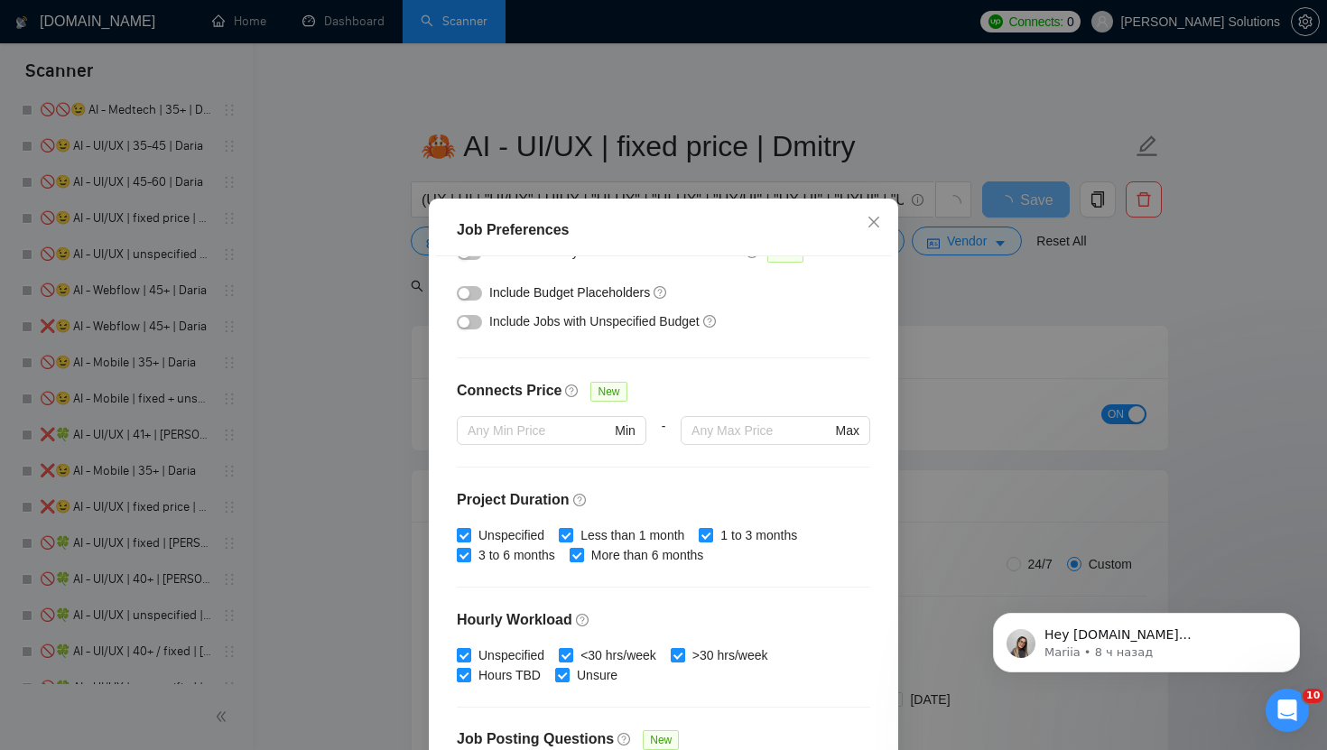
scroll to position [492, 0]
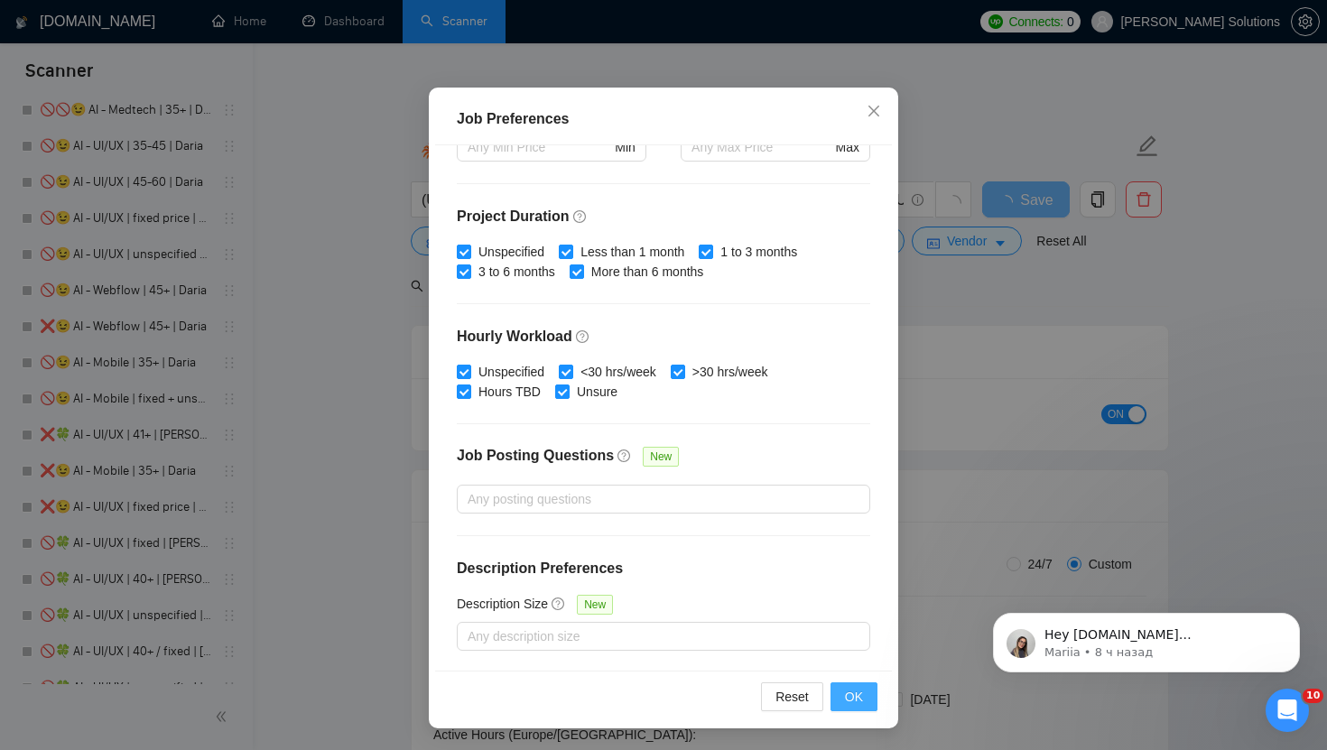
type input "2000"
click at [872, 692] on button "OK" at bounding box center [853, 696] width 47 height 29
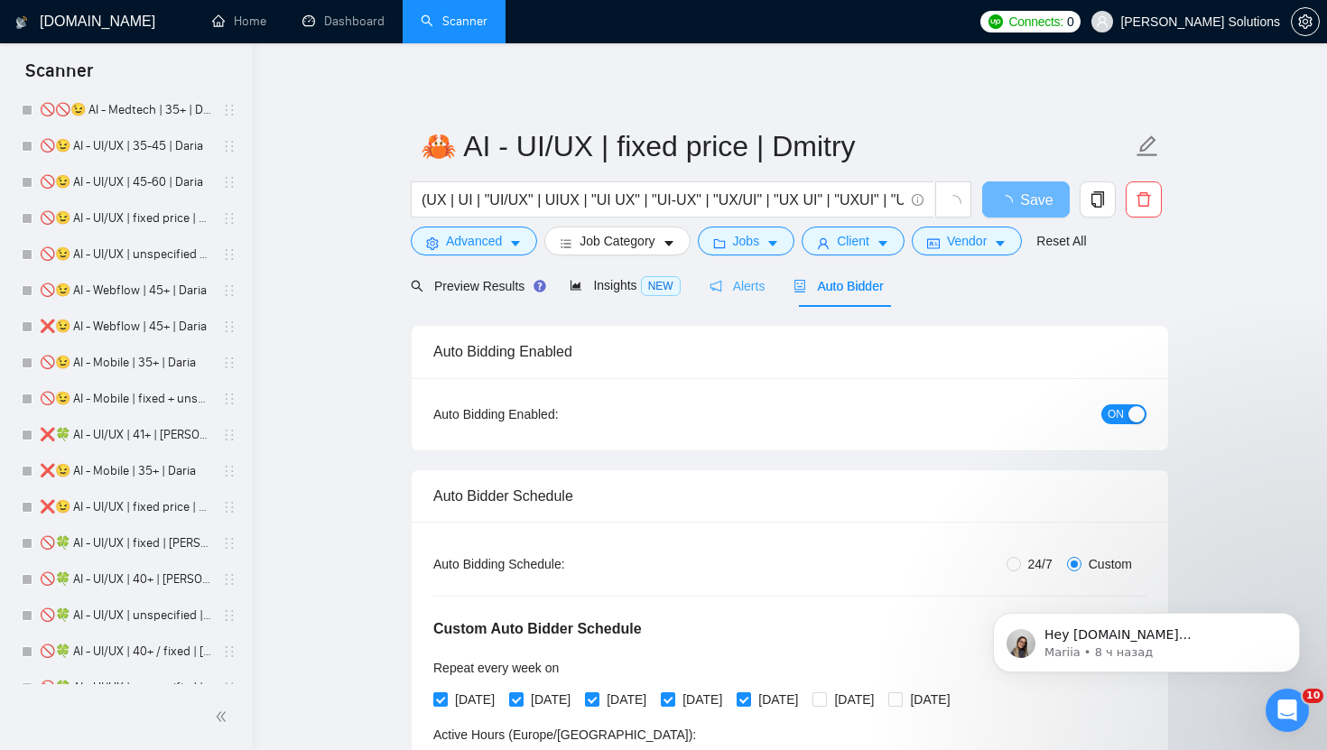
scroll to position [20, 0]
click at [726, 245] on icon "folder" at bounding box center [719, 243] width 13 height 13
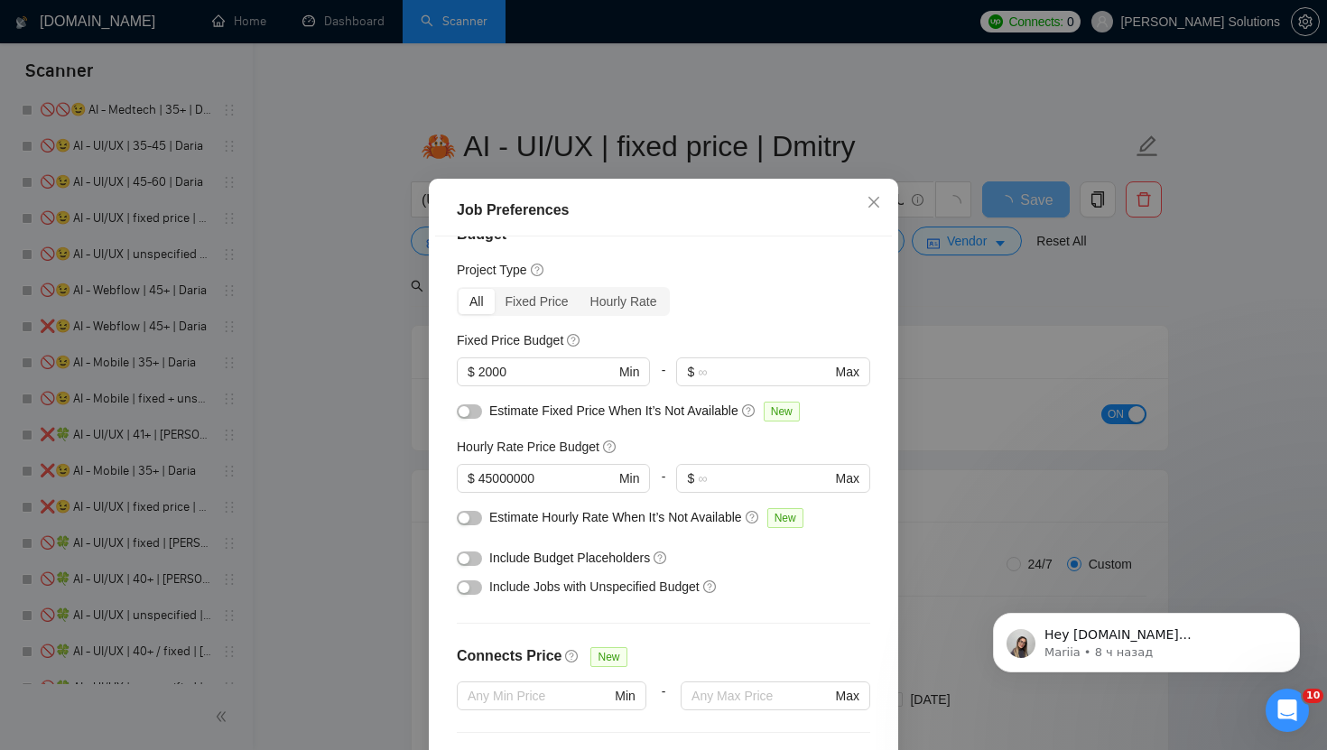
scroll to position [0, 0]
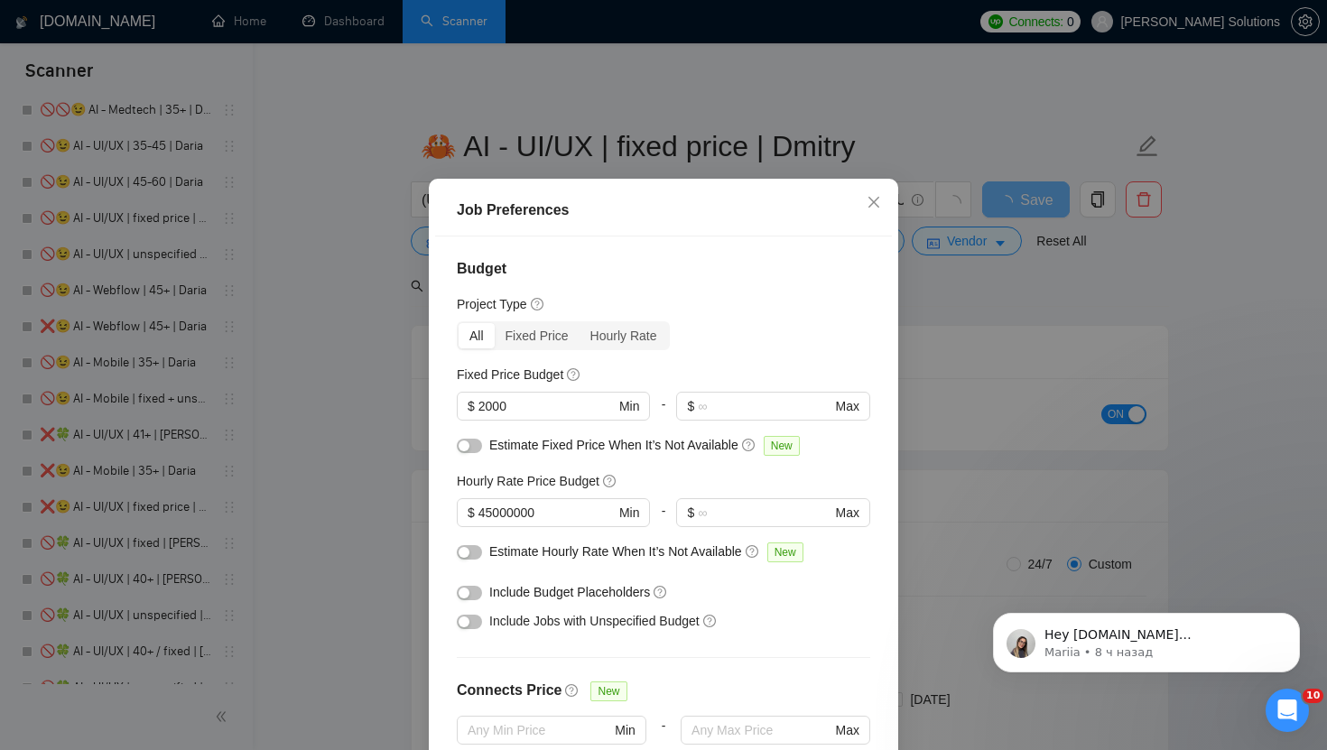
click at [918, 231] on div "Job Preferences Budget Project Type All Fixed Price Hourly Rate Fixed Price Bud…" at bounding box center [663, 375] width 1327 height 750
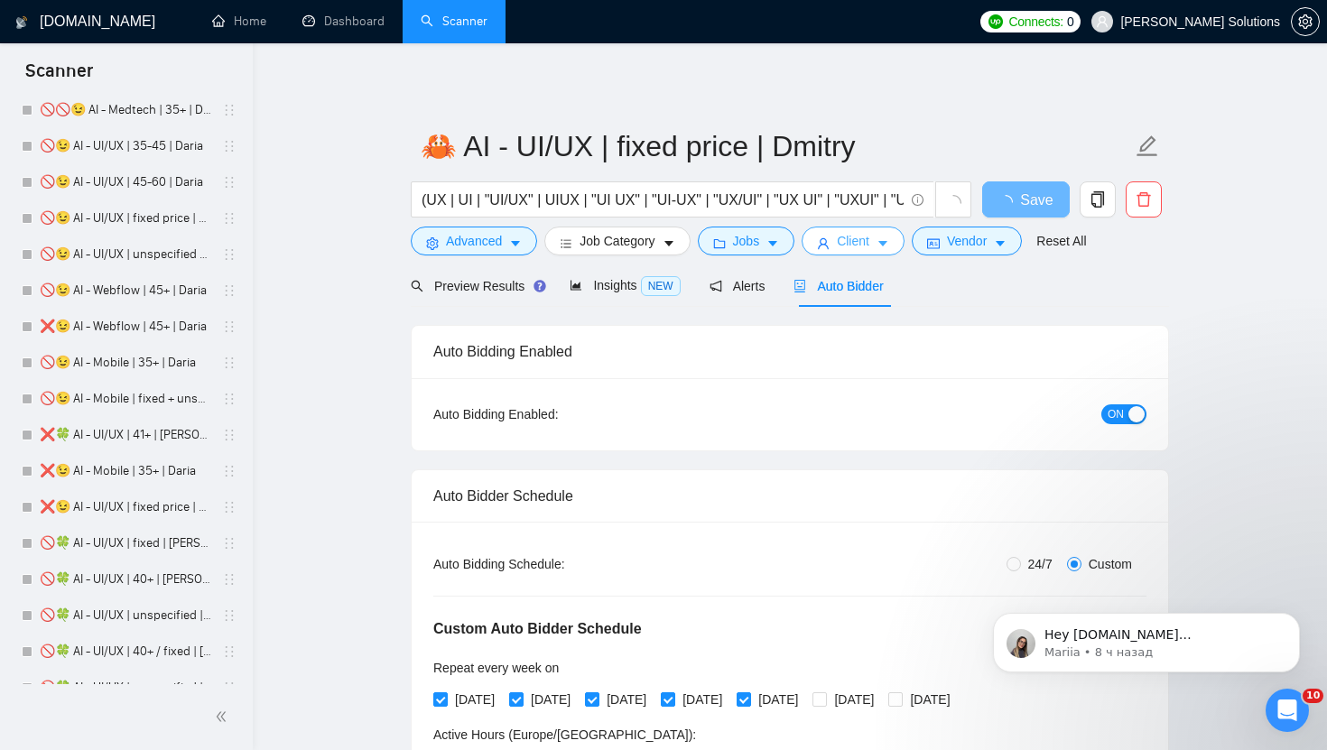
click at [842, 238] on button "Client" at bounding box center [852, 241] width 103 height 29
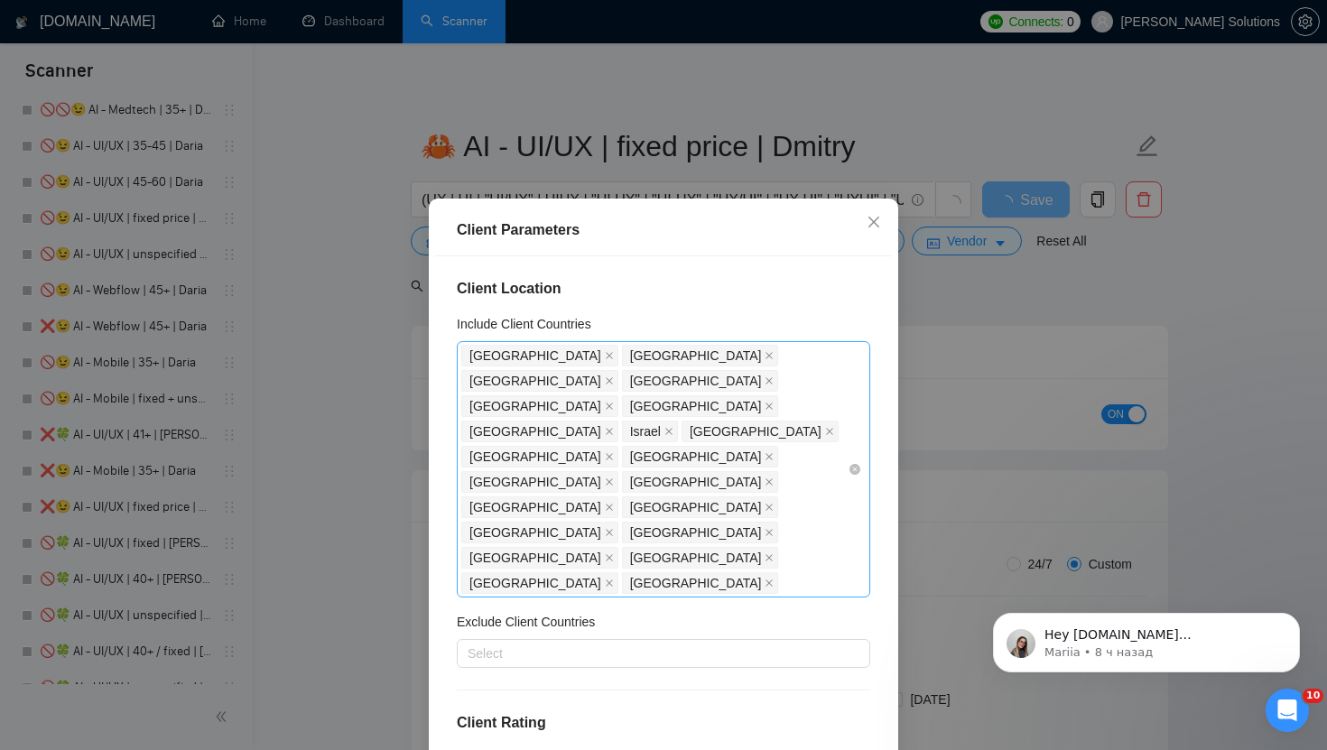
scroll to position [4, 0]
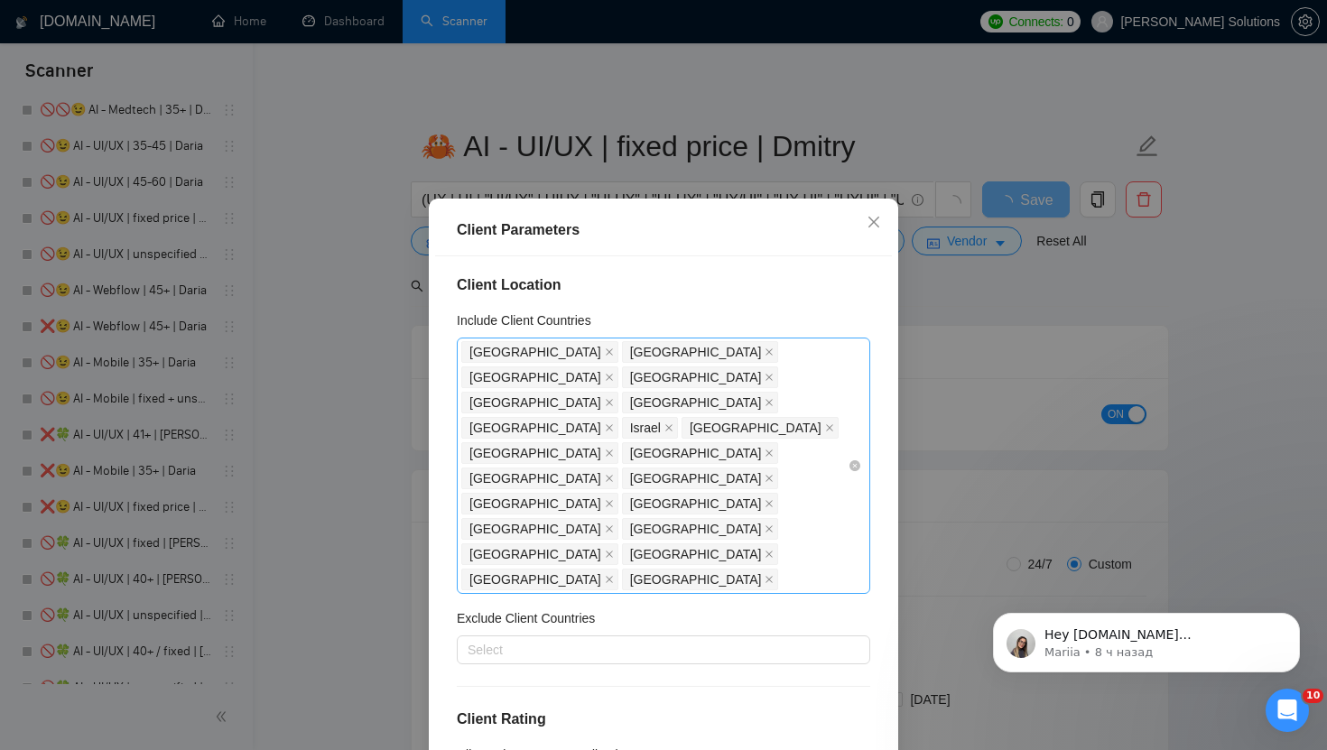
click at [810, 463] on div "United States United Kingdom Canada Australia Germany Netherlands France Israel…" at bounding box center [654, 465] width 386 height 253
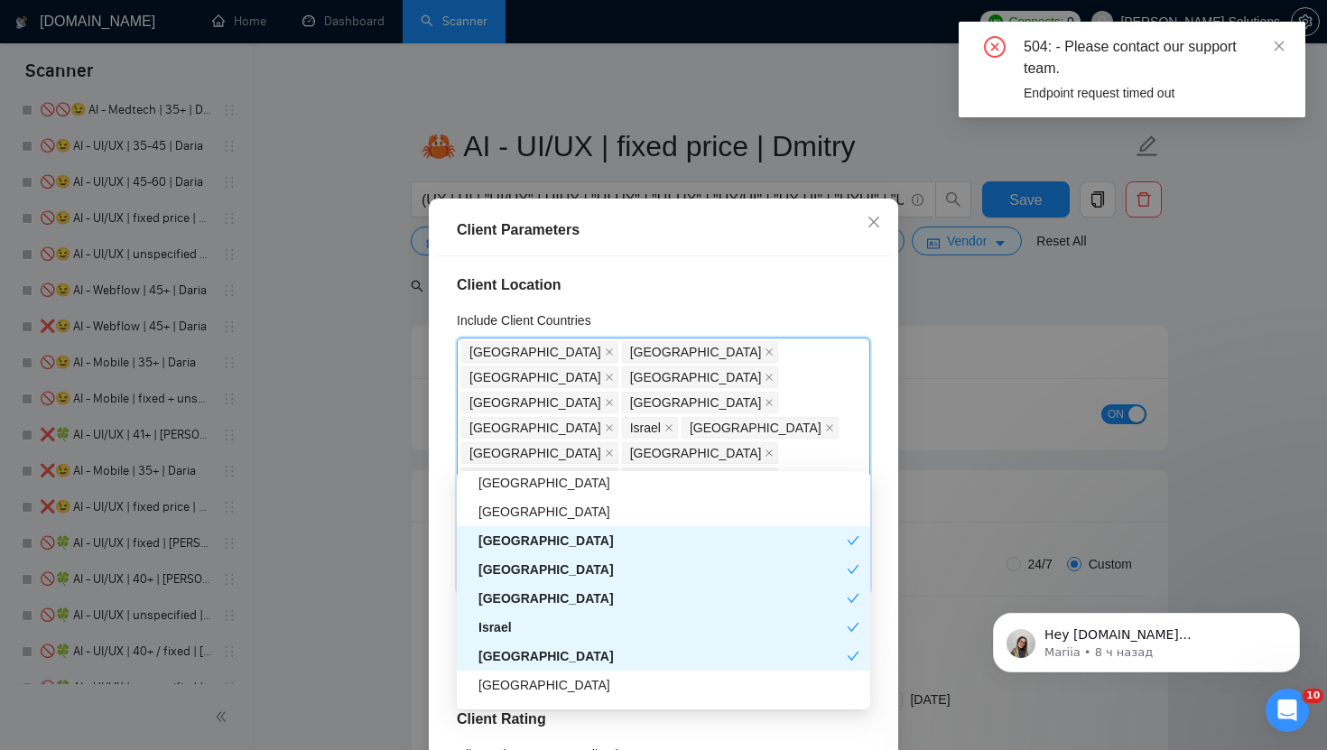
scroll to position [410, 0]
click at [655, 515] on div "[GEOGRAPHIC_DATA]" at bounding box center [668, 513] width 381 height 20
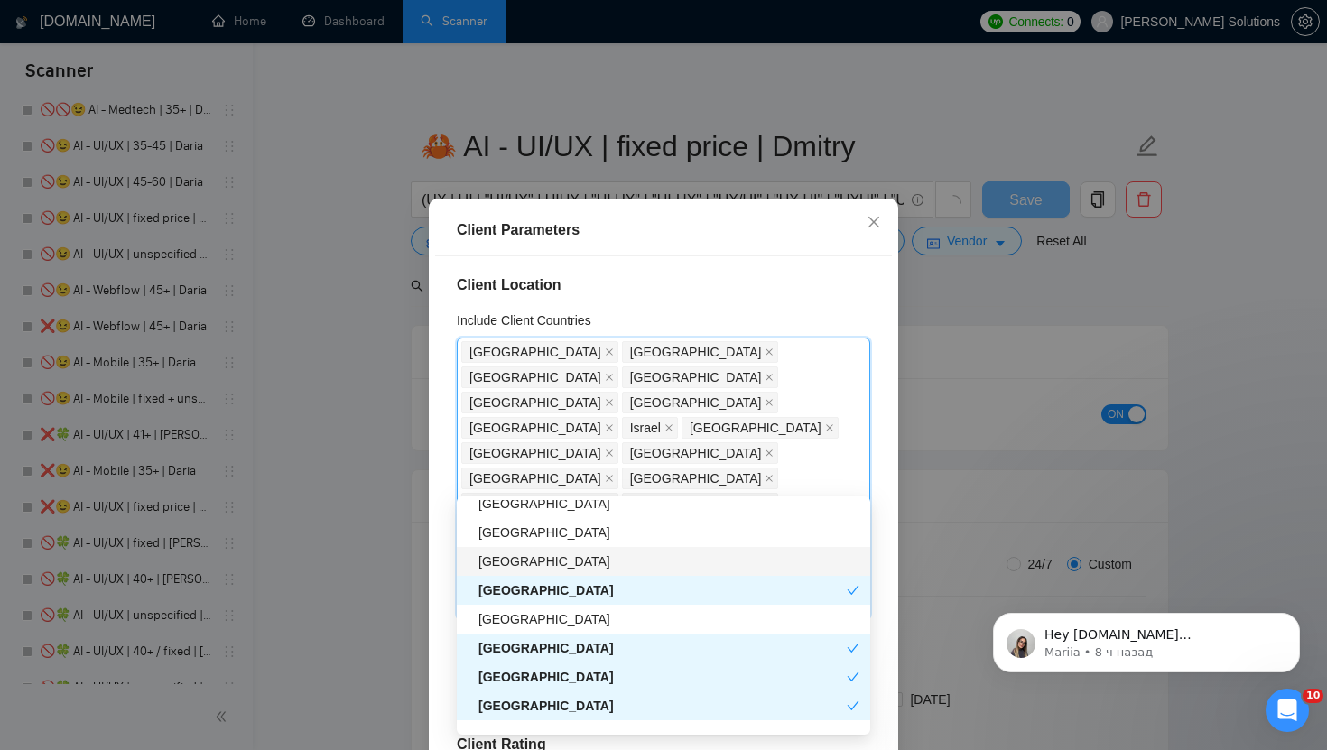
scroll to position [575, 0]
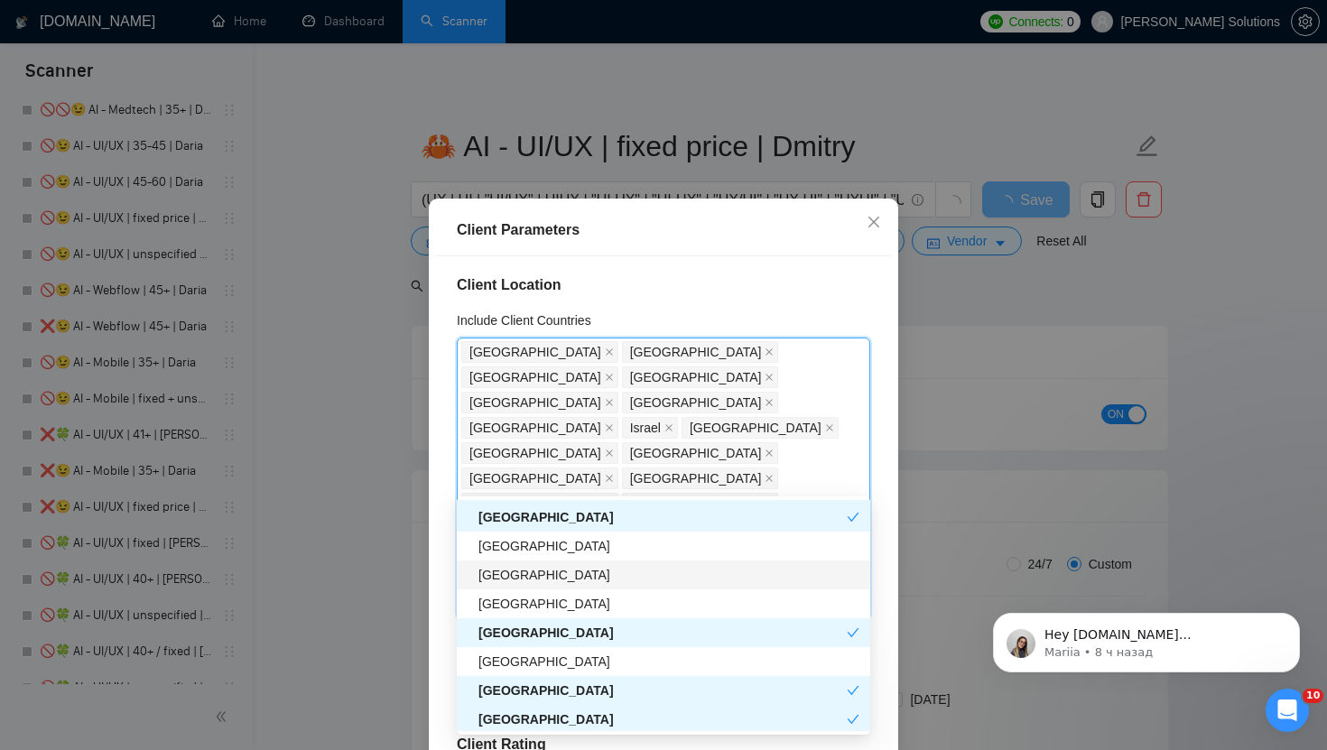
click at [606, 575] on div "[GEOGRAPHIC_DATA]" at bounding box center [668, 575] width 381 height 20
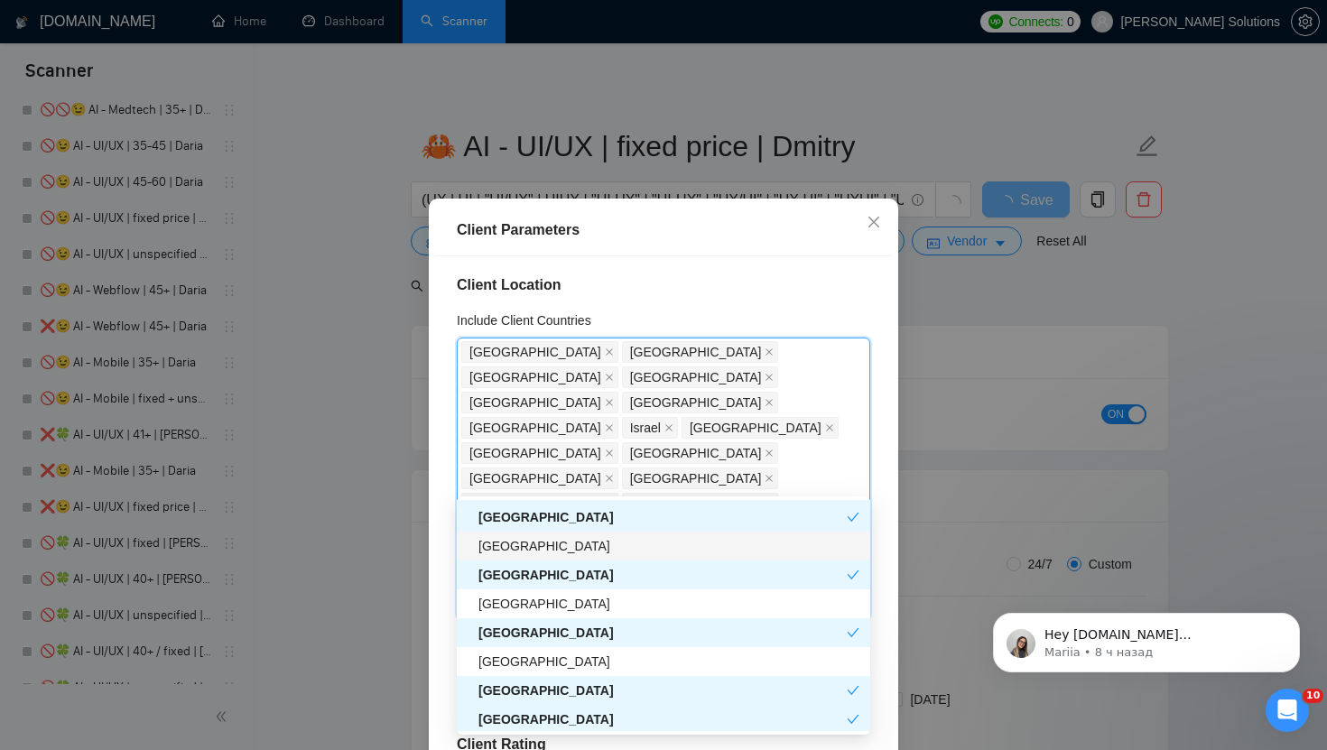
click at [601, 555] on div "[GEOGRAPHIC_DATA]" at bounding box center [668, 546] width 381 height 20
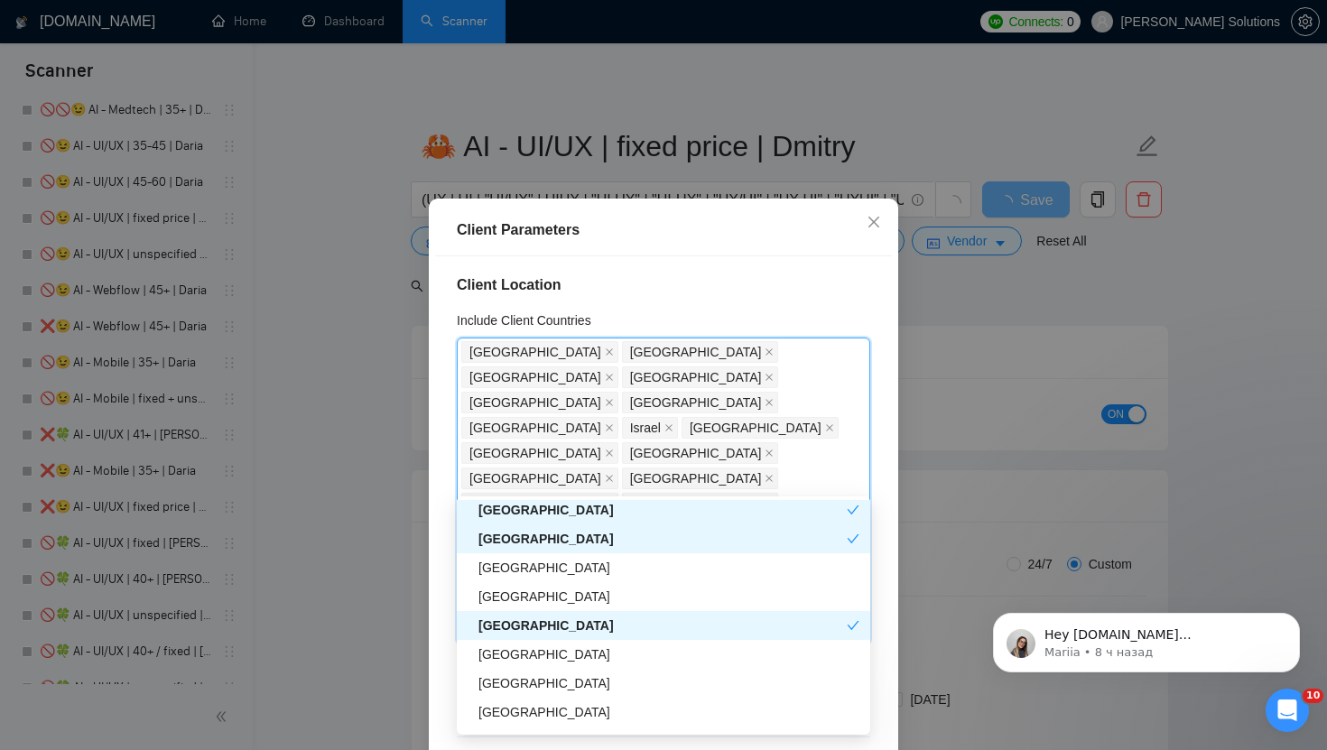
scroll to position [864, 0]
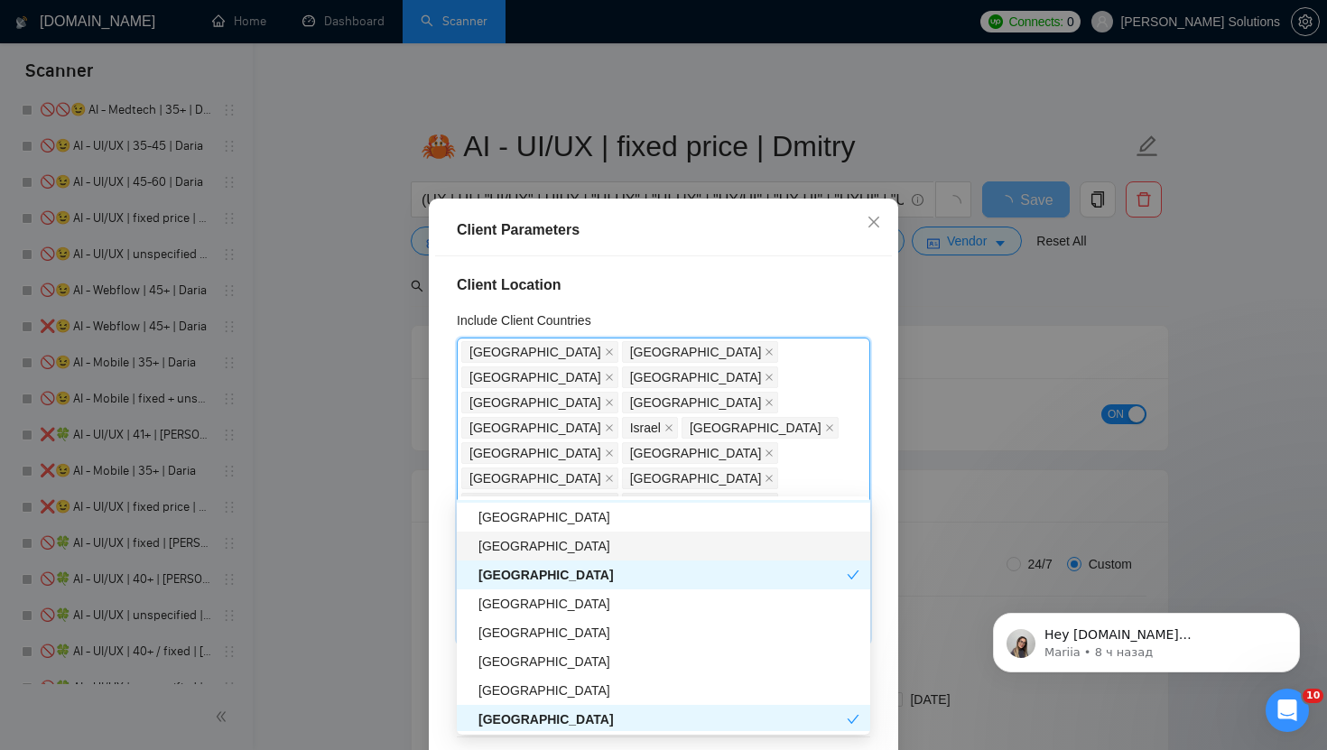
click at [592, 556] on div "[GEOGRAPHIC_DATA]" at bounding box center [663, 546] width 413 height 29
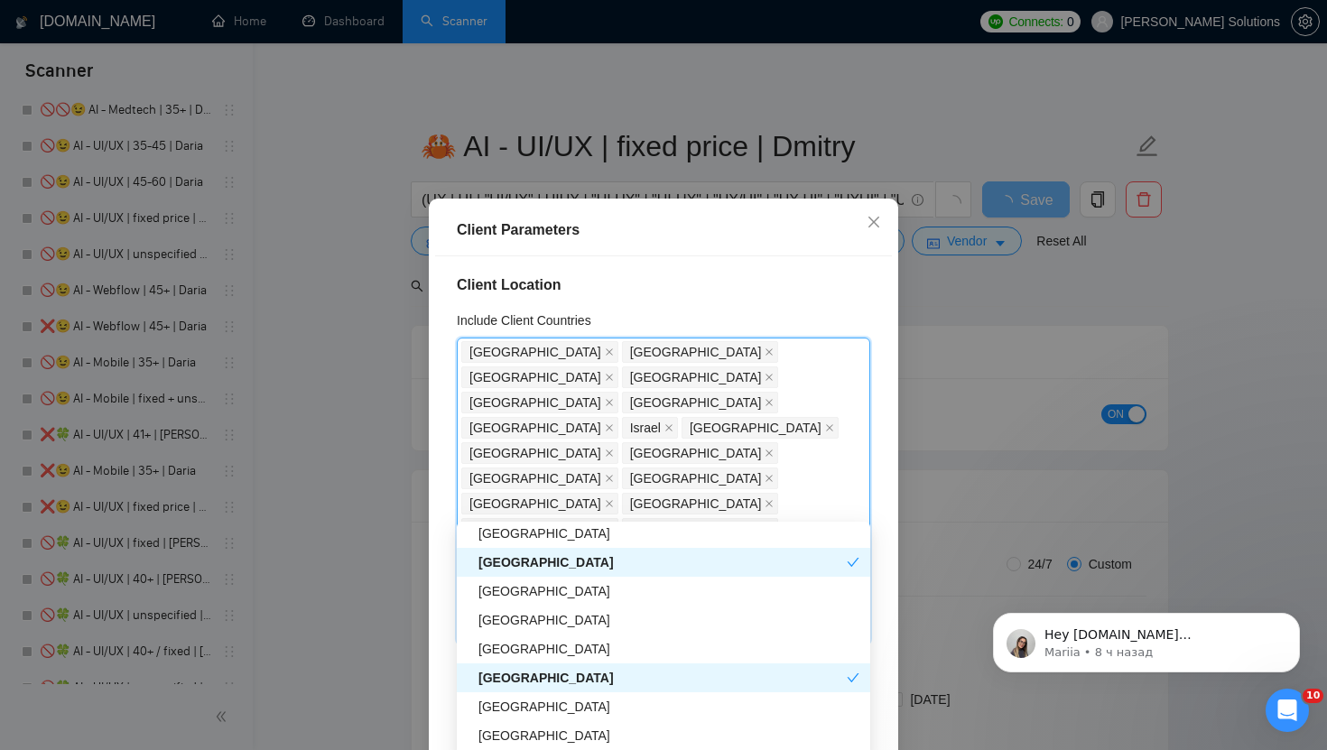
scroll to position [1135, 0]
click at [547, 611] on div "[GEOGRAPHIC_DATA]" at bounding box center [668, 617] width 381 height 20
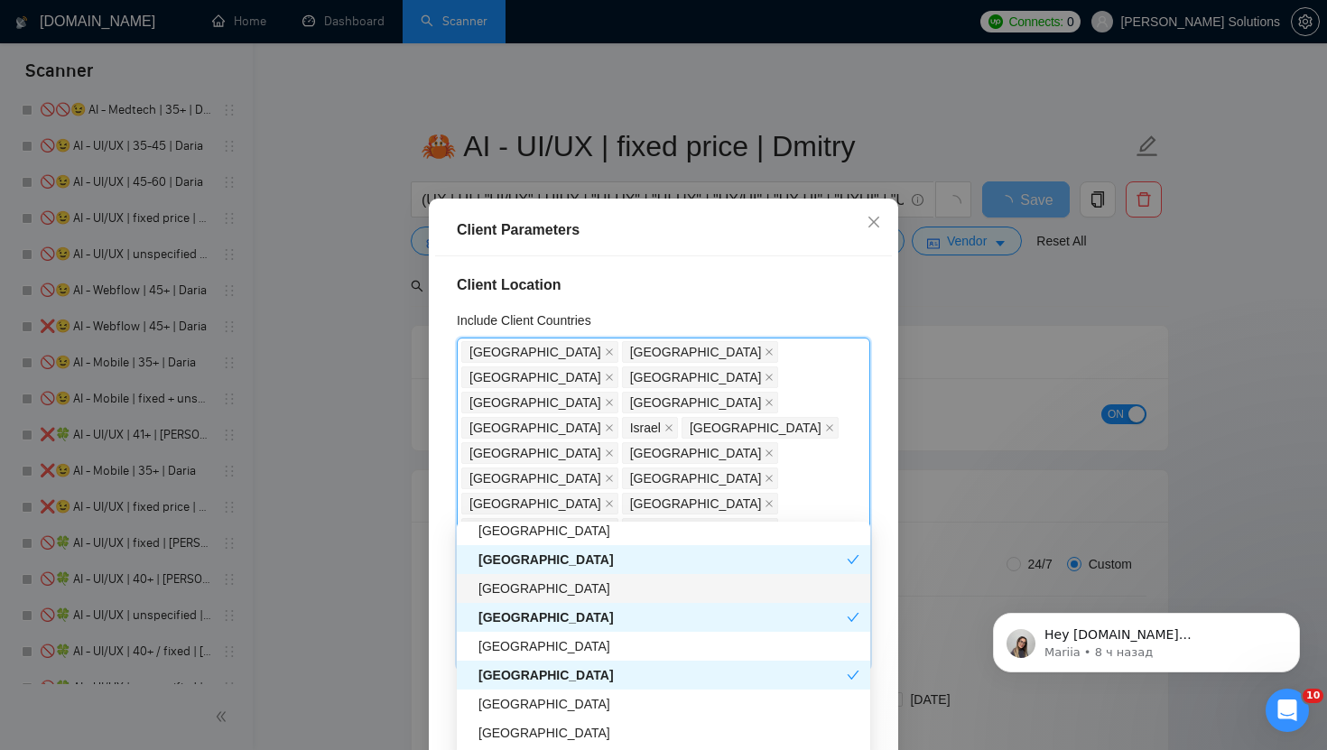
click at [544, 590] on div "[GEOGRAPHIC_DATA]" at bounding box center [668, 588] width 381 height 20
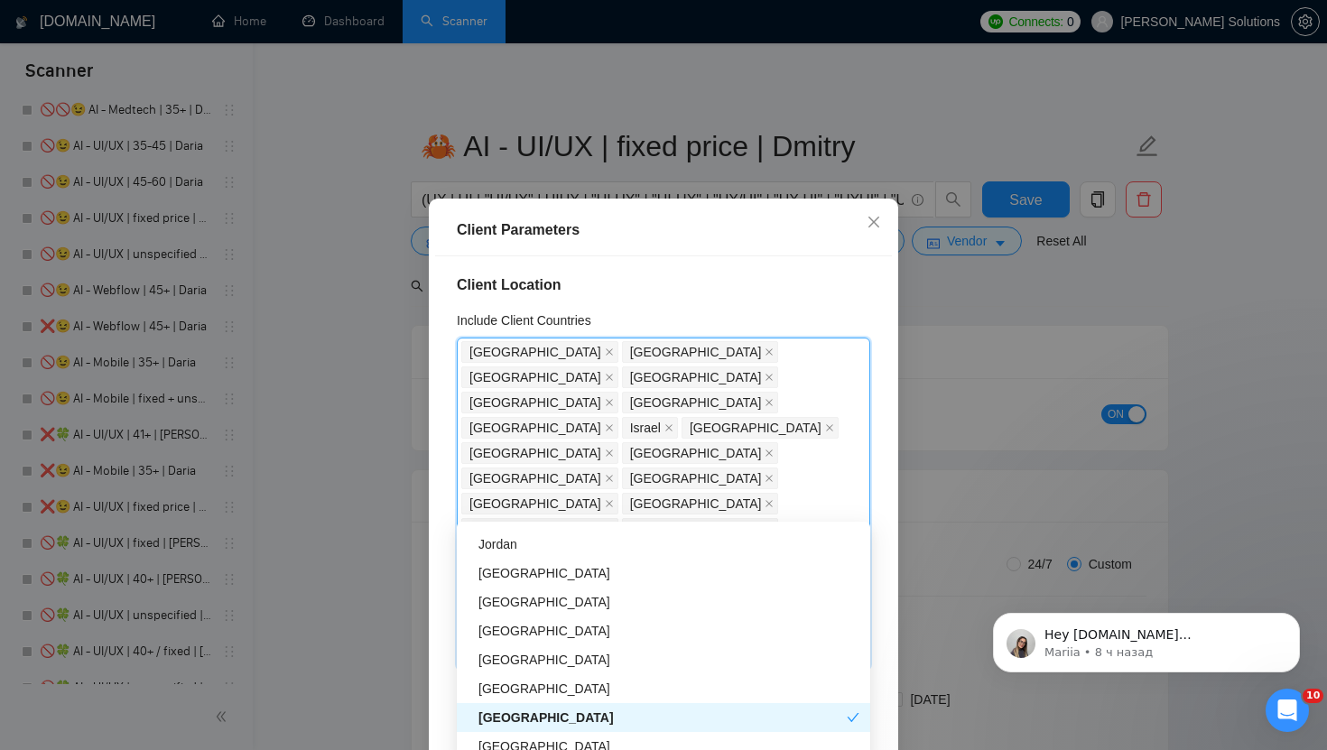
scroll to position [1733, 0]
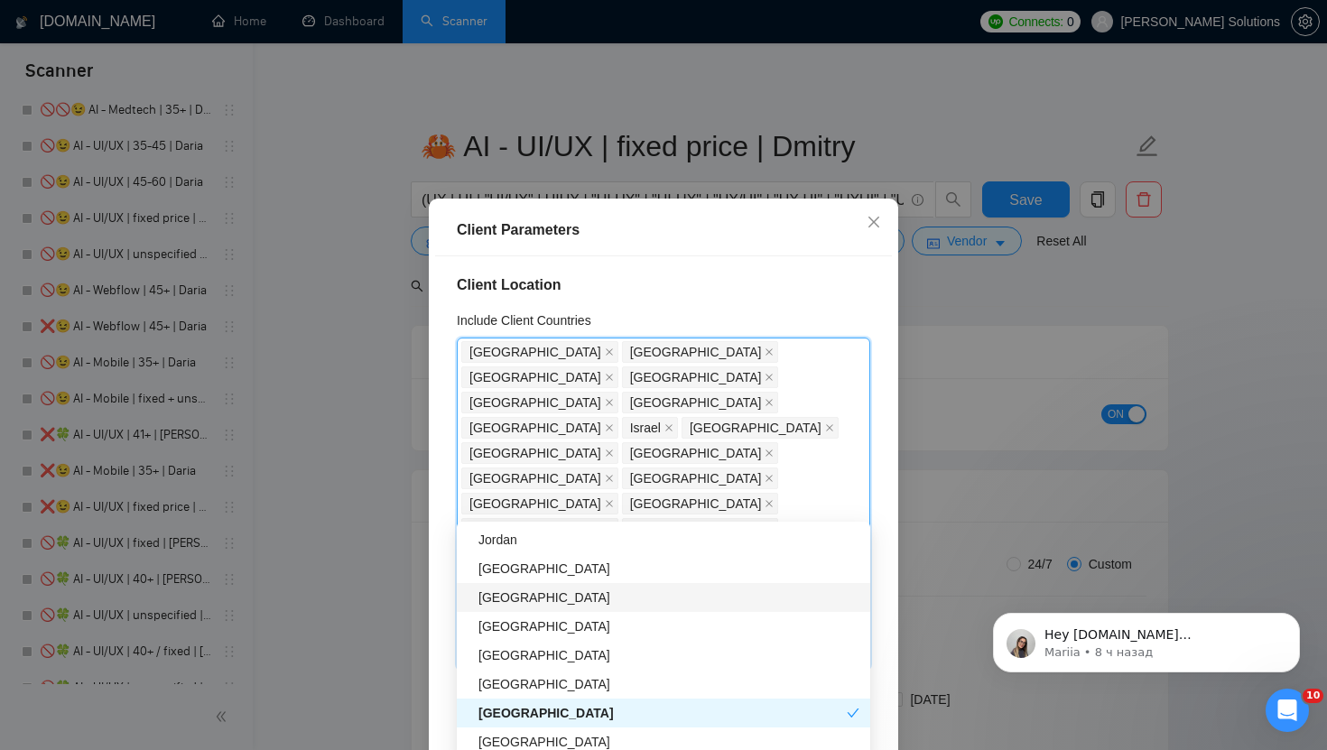
click at [520, 606] on div "[GEOGRAPHIC_DATA]" at bounding box center [668, 597] width 381 height 20
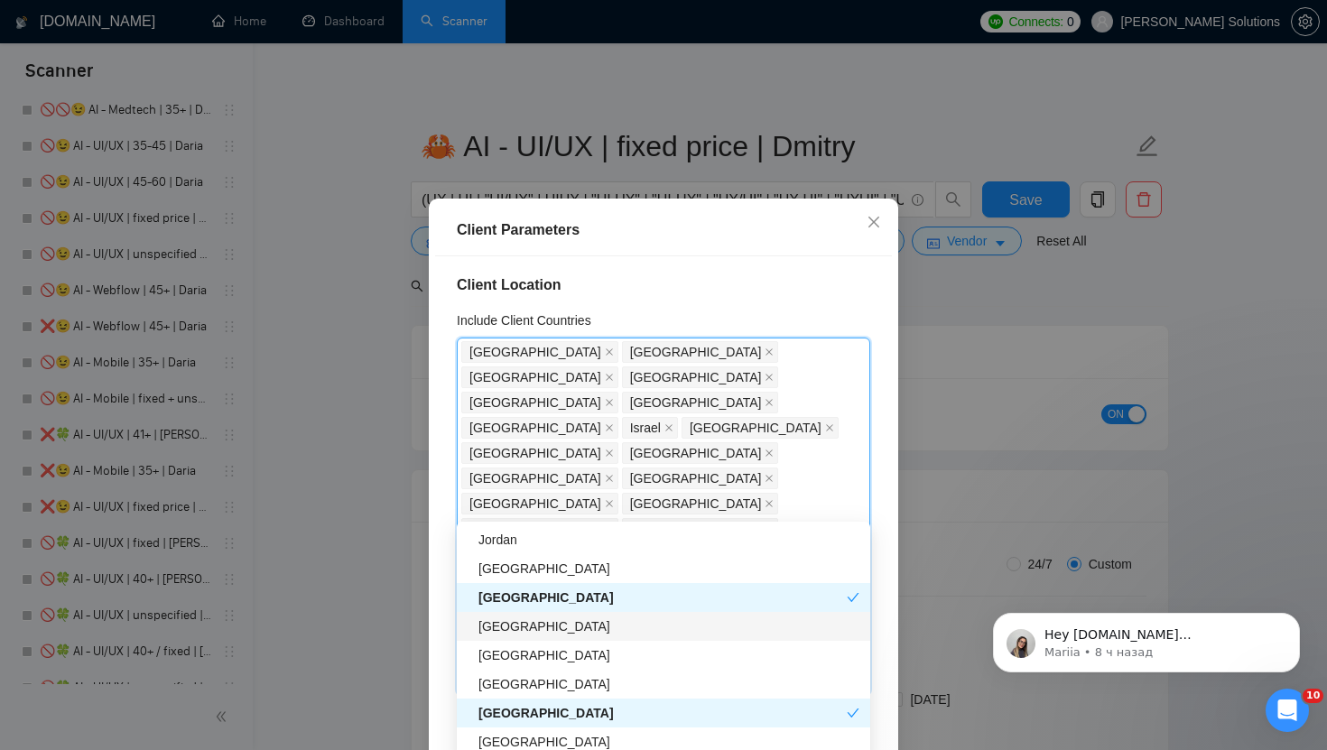
click at [519, 623] on div "[GEOGRAPHIC_DATA]" at bounding box center [668, 626] width 381 height 20
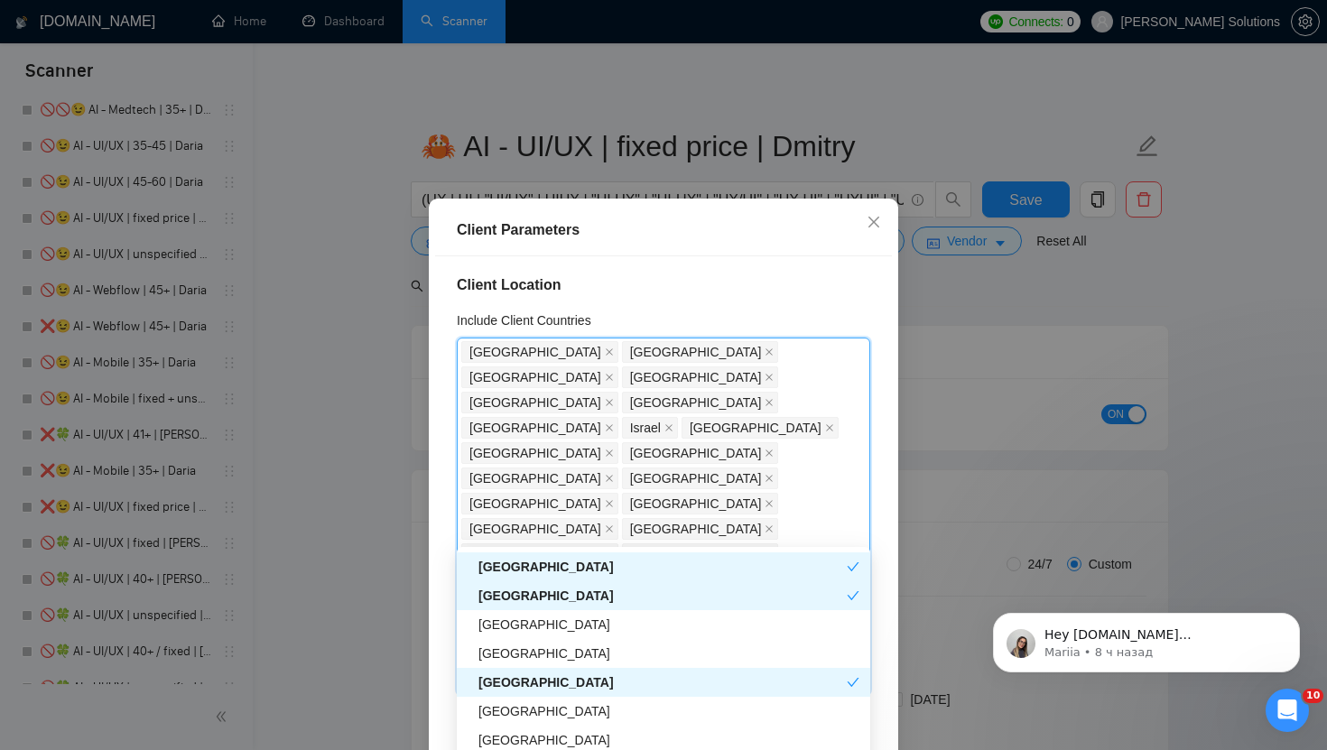
scroll to position [1875, 0]
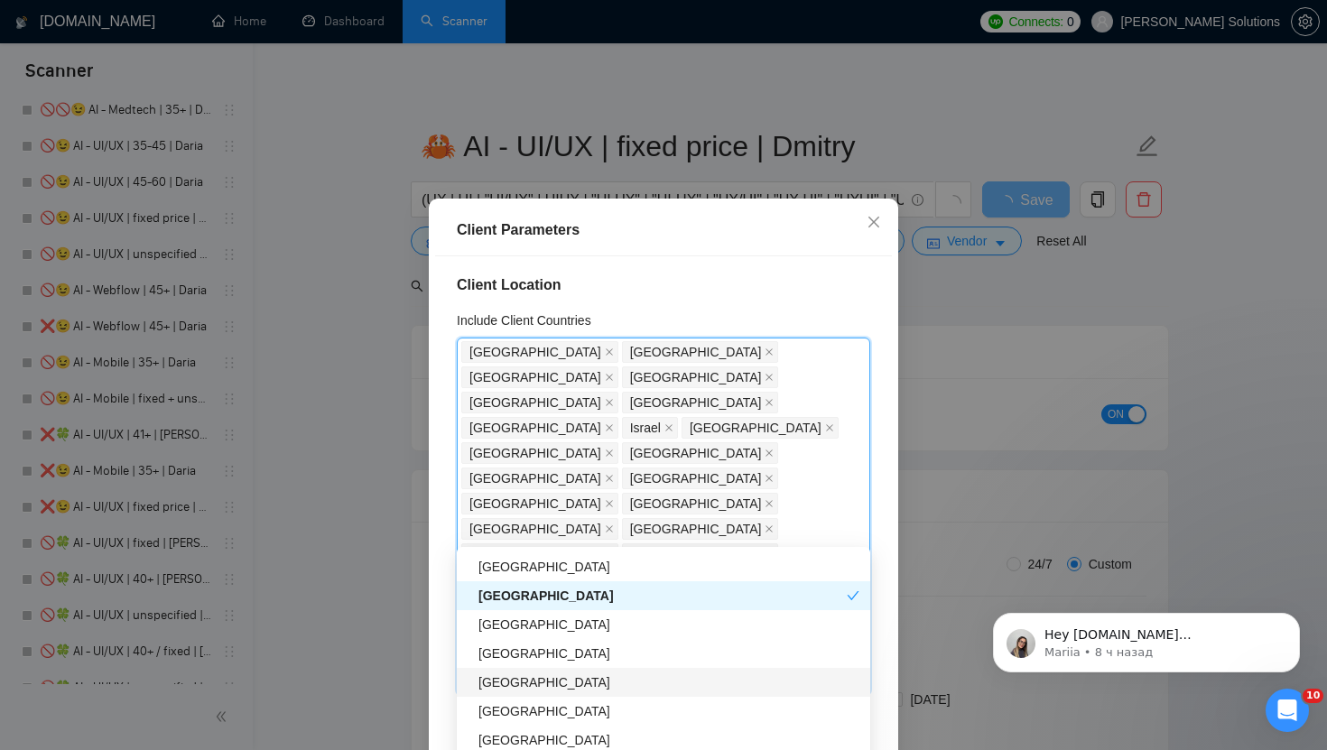
click at [509, 689] on div "[GEOGRAPHIC_DATA]" at bounding box center [668, 682] width 381 height 20
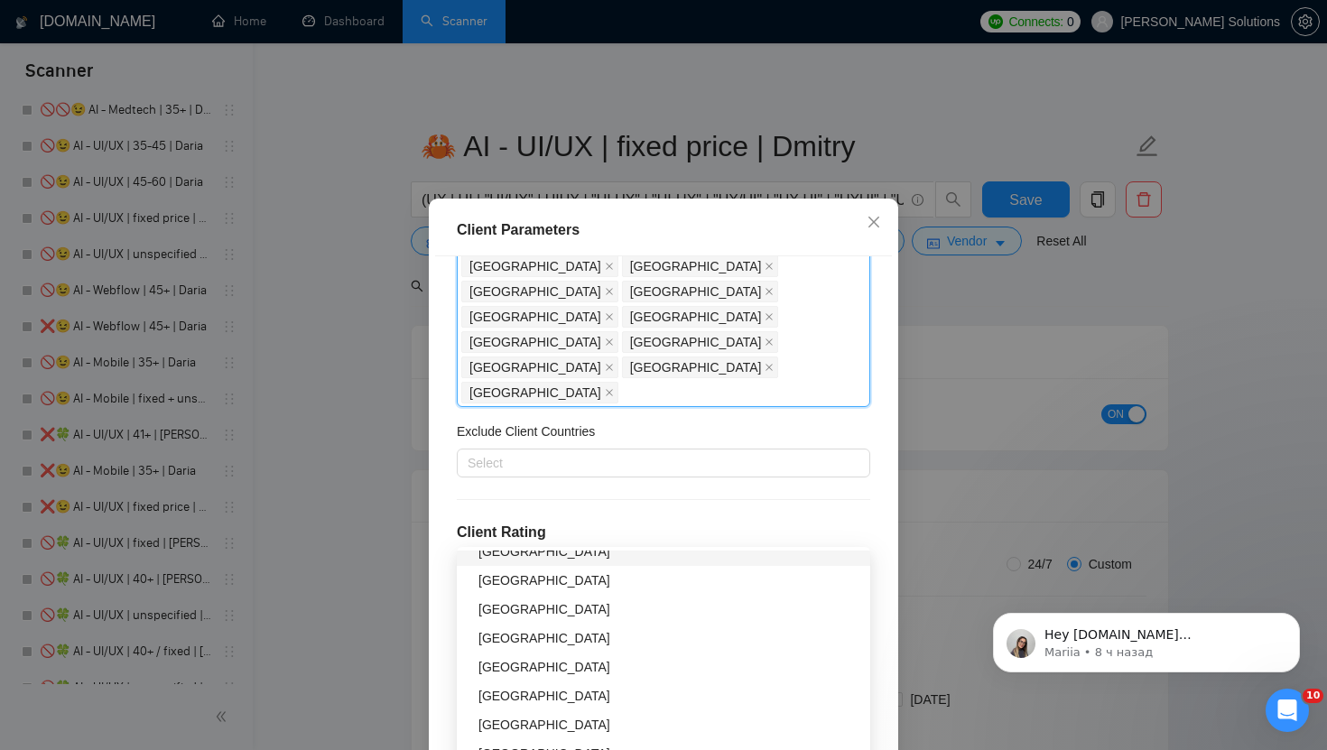
scroll to position [333, 0]
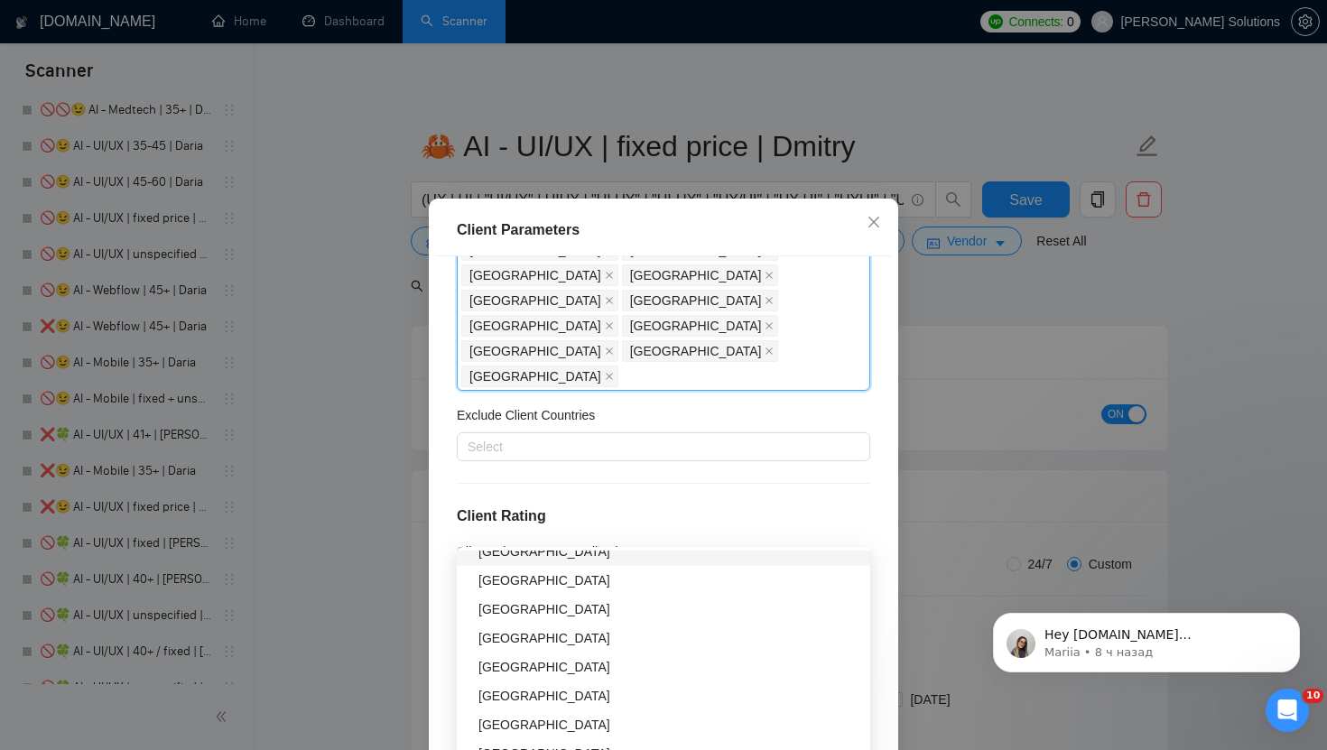
click at [826, 423] on div "Client Location Include Client Countries United States United Kingdom Canada Au…" at bounding box center [663, 518] width 457 height 525
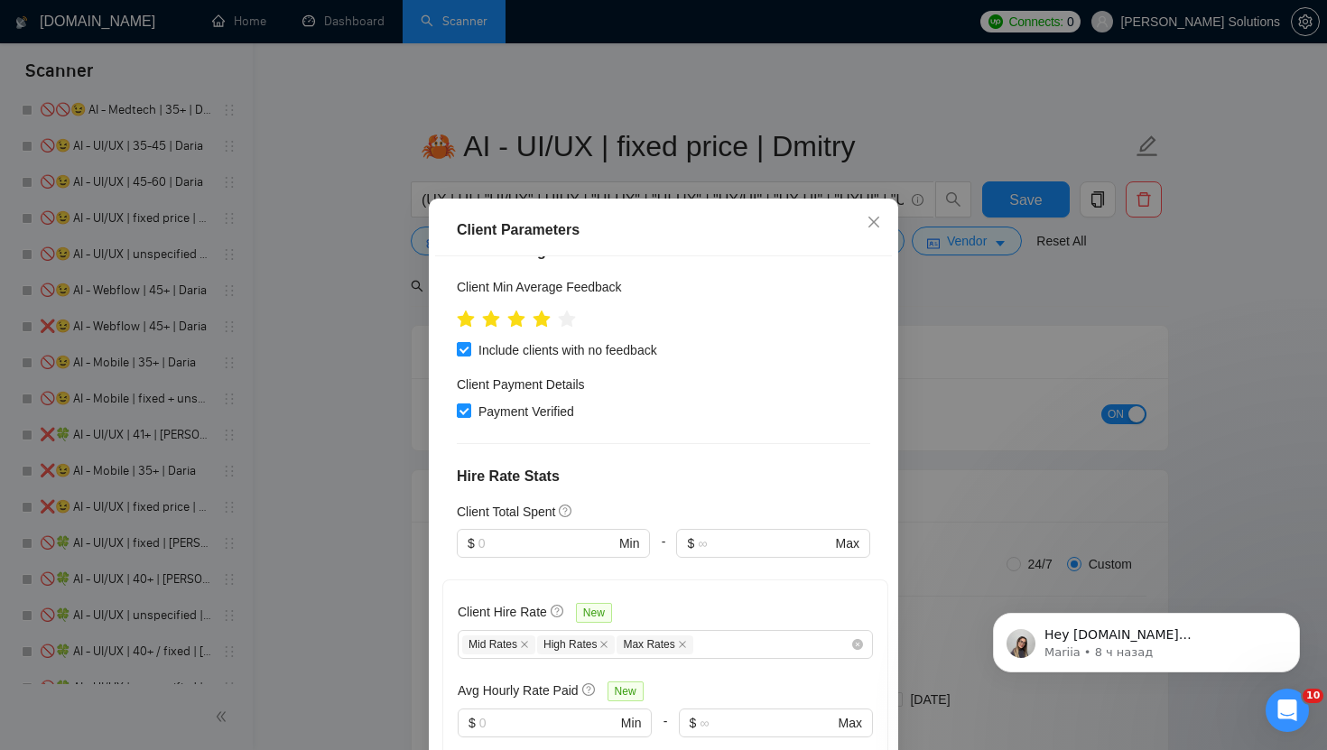
scroll to position [640, 0]
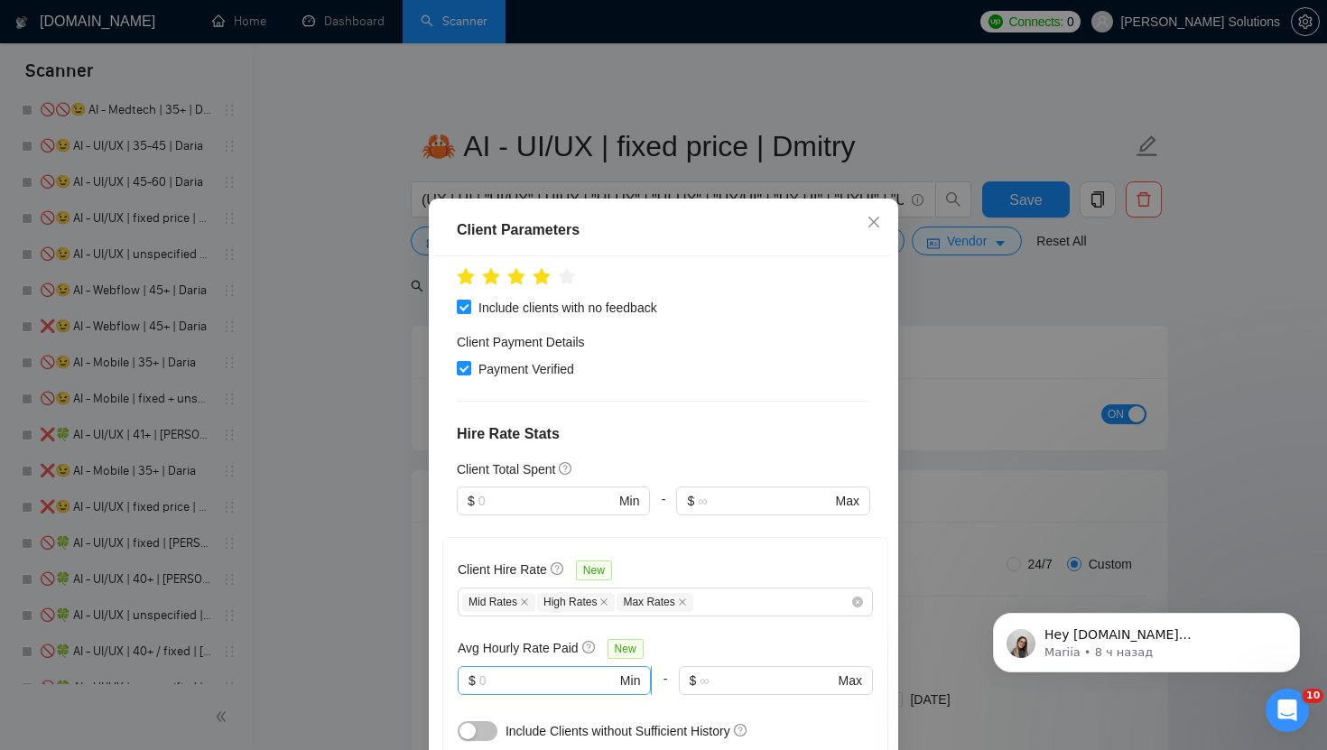
click at [574, 671] on input "text" at bounding box center [547, 681] width 137 height 20
type input "10"
click at [550, 537] on div "Client Hire Rate New Mid Rates High Rates Max Rates Avg Hourly Rate Paid New 10…" at bounding box center [665, 649] width 446 height 224
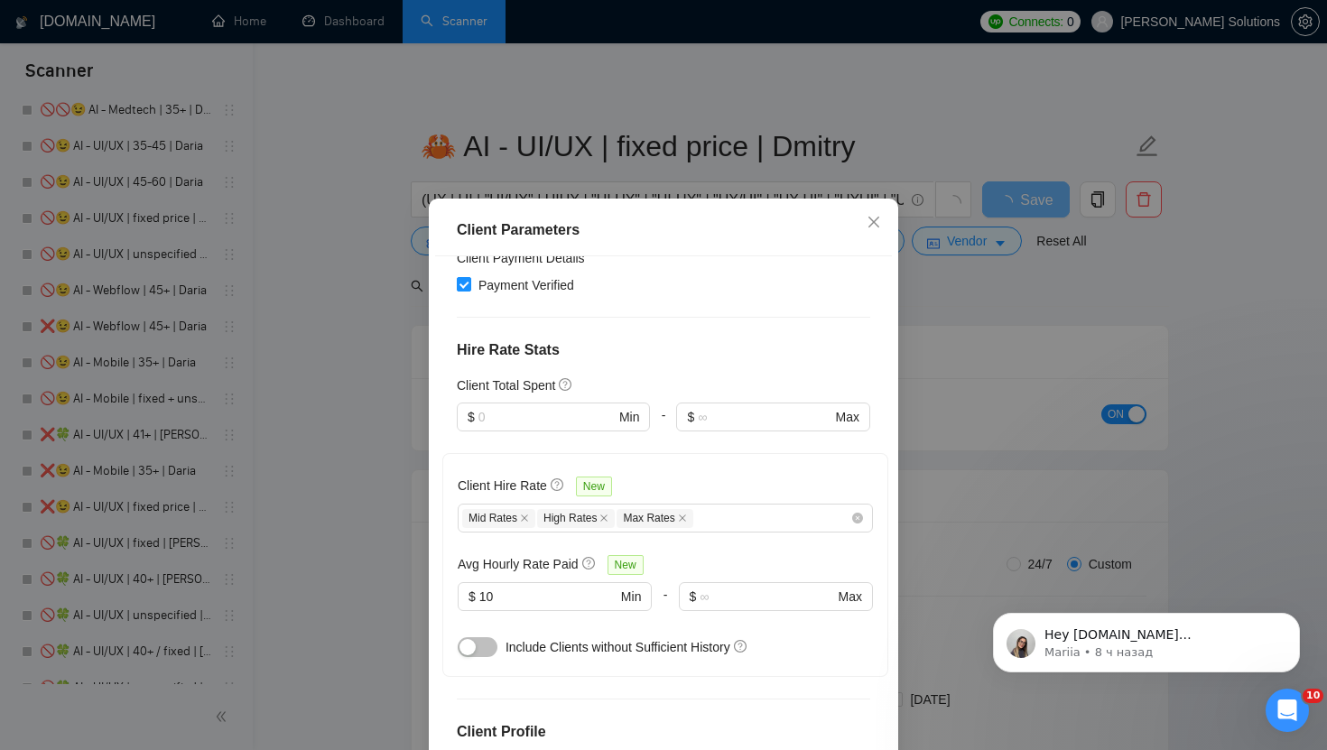
scroll to position [793, 0]
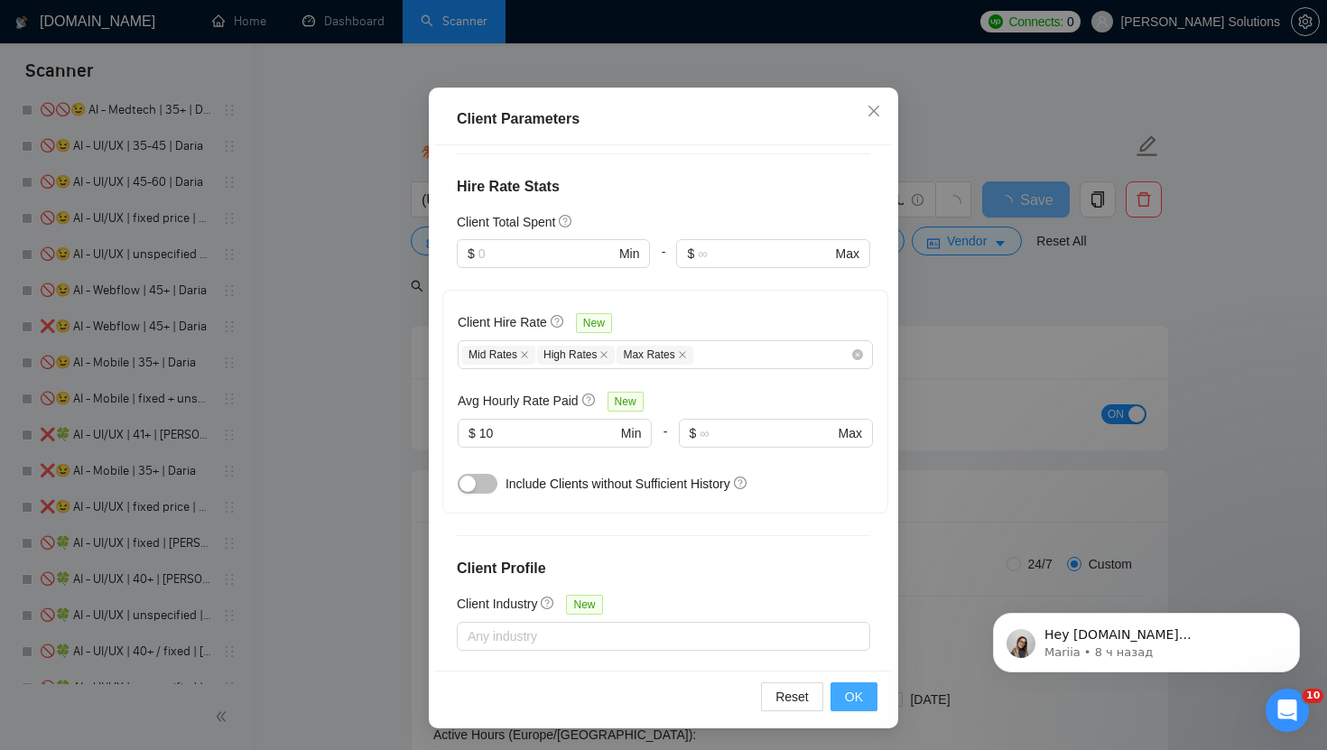
click at [860, 687] on span "OK" at bounding box center [854, 697] width 18 height 20
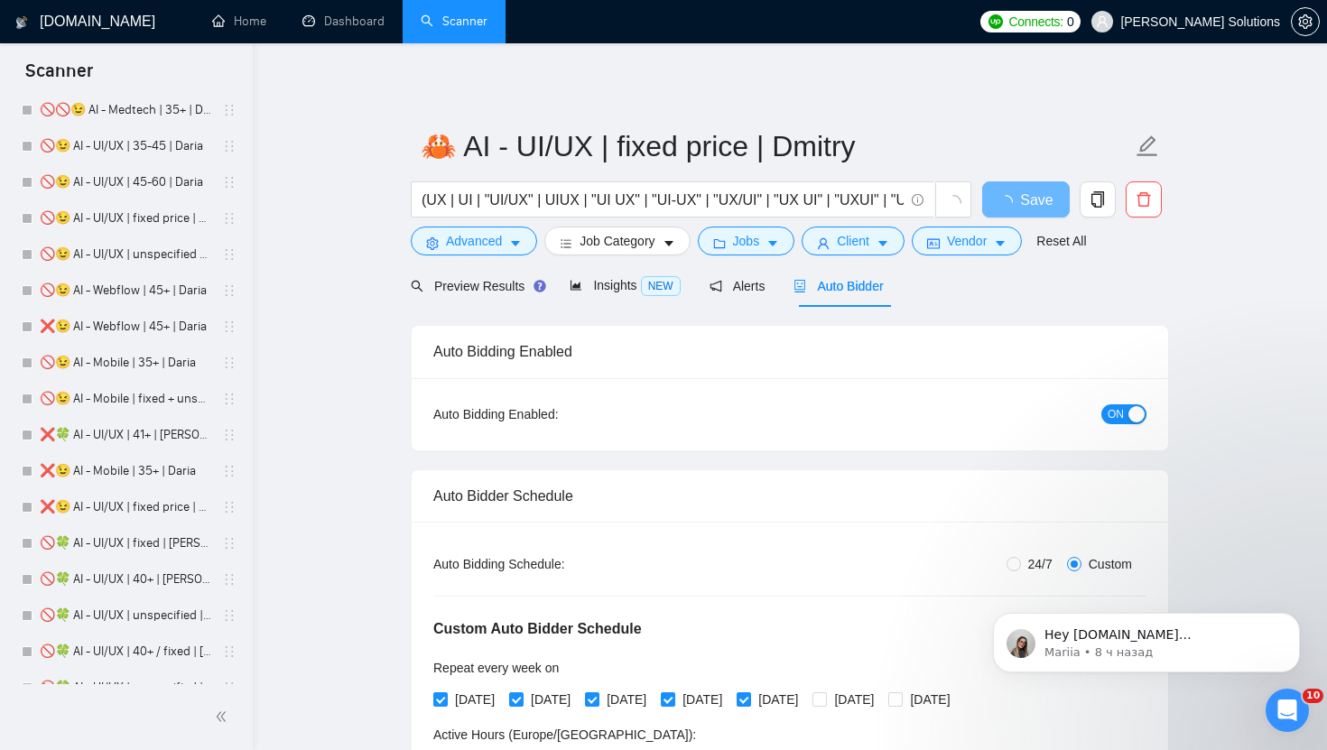
scroll to position [20, 0]
click at [513, 274] on div "Preview Results" at bounding box center [476, 285] width 130 height 42
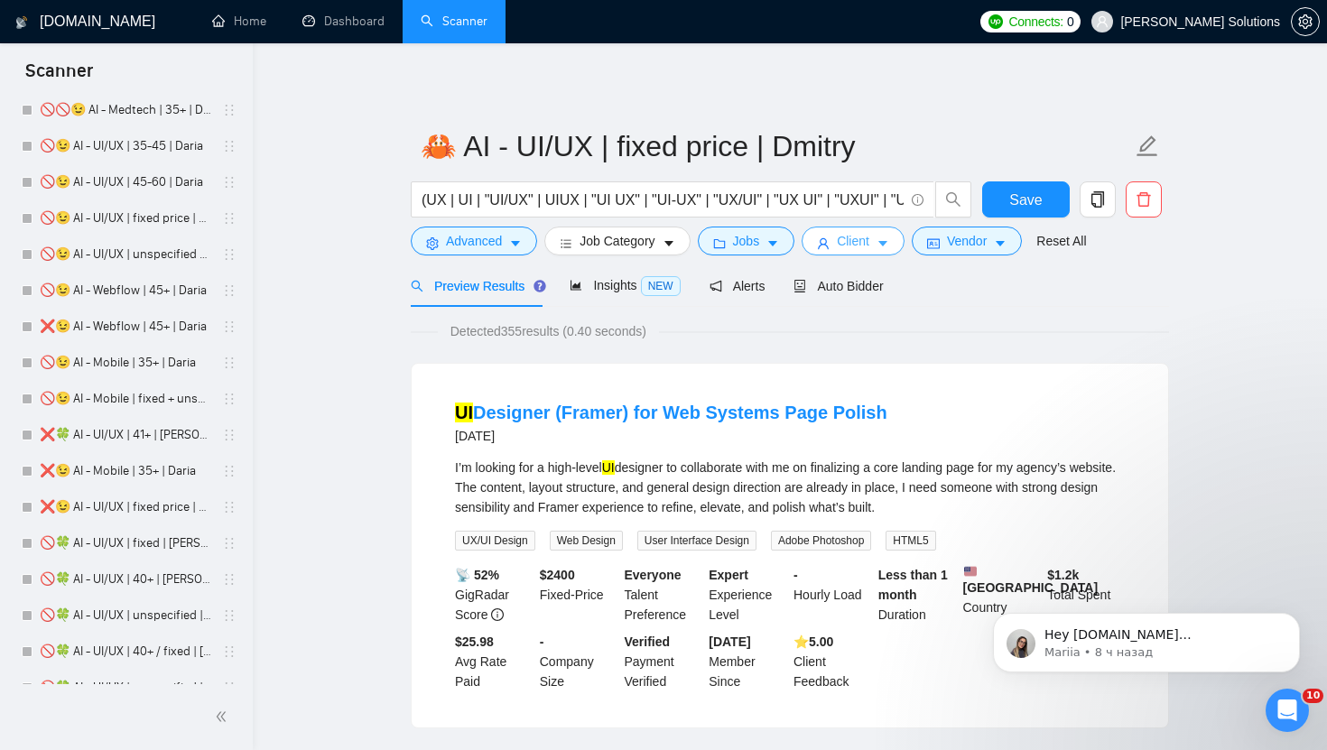
click at [898, 242] on button "Client" at bounding box center [852, 241] width 103 height 29
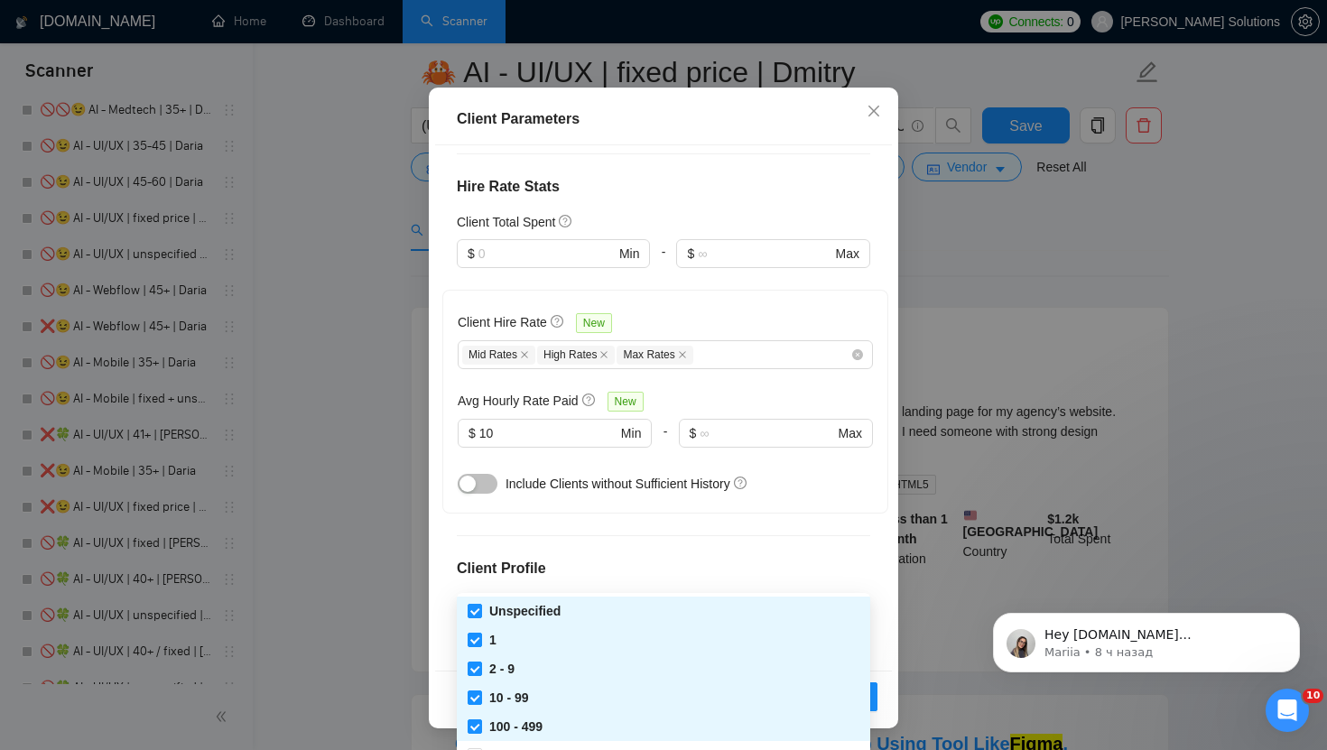
scroll to position [114, 0]
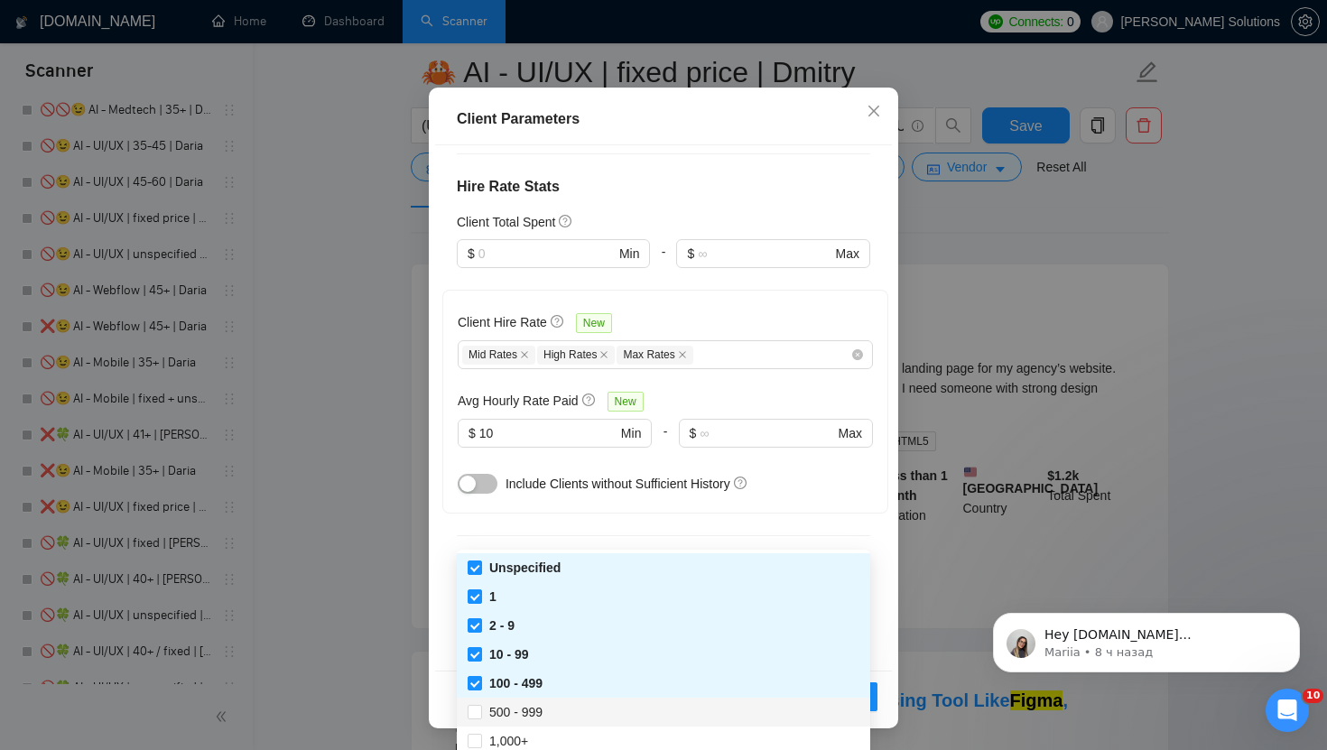
click at [617, 702] on div "500 - 999" at bounding box center [663, 712] width 392 height 20
checkbox input "true"
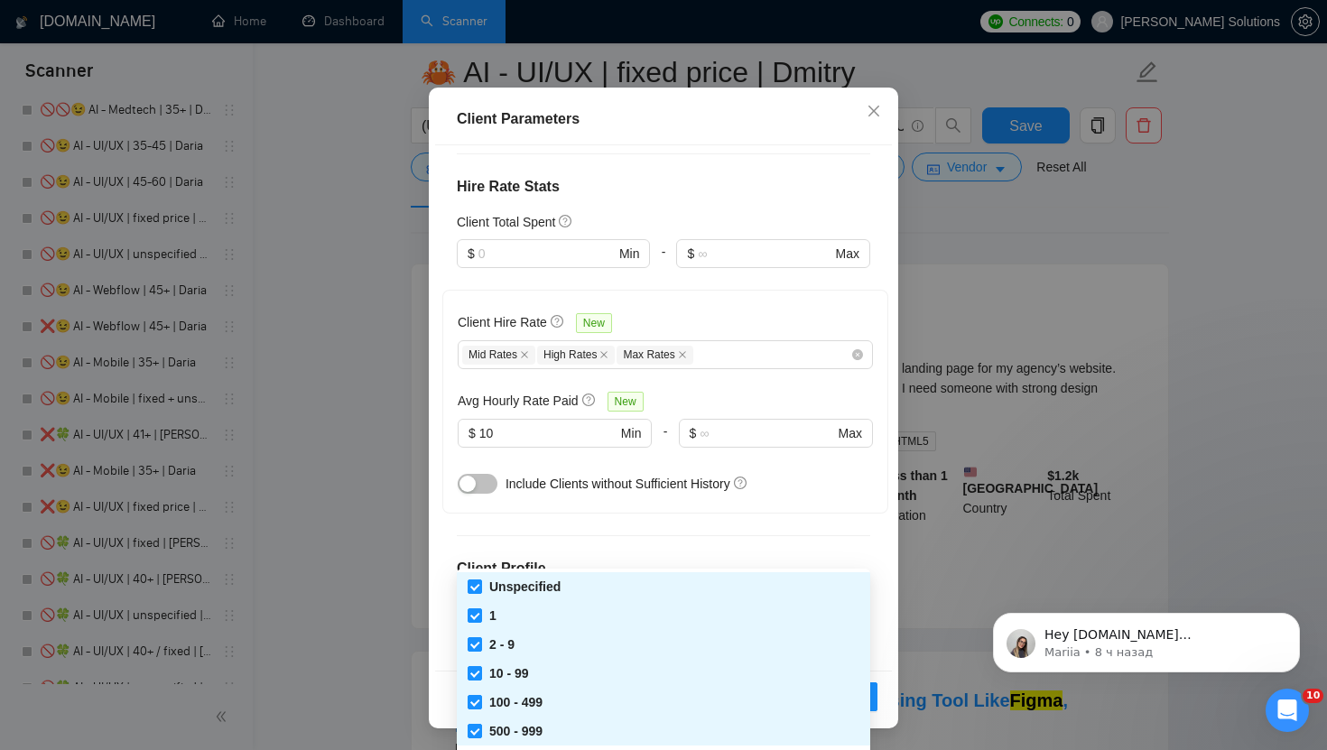
click at [819, 417] on div "Client Location Include Client Countries United States United Kingdom Canada Au…" at bounding box center [663, 407] width 457 height 525
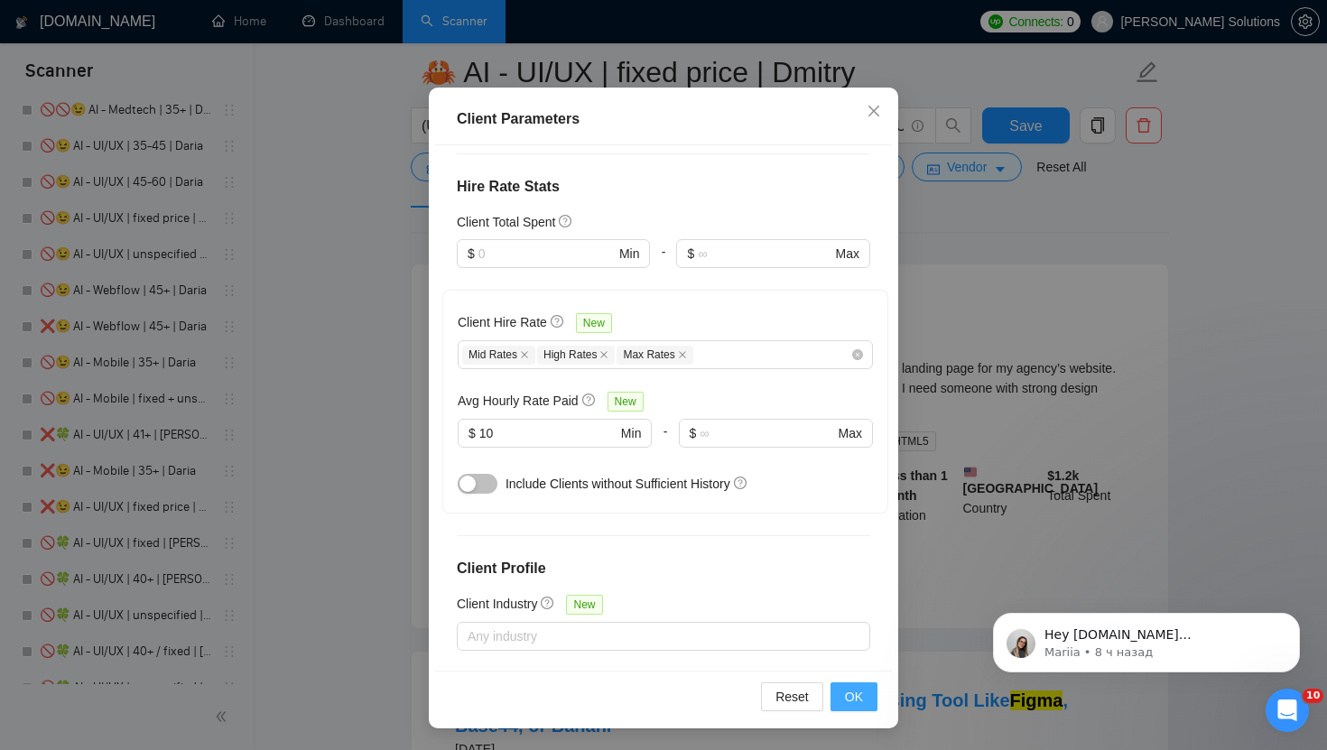
click at [852, 697] on span "OK" at bounding box center [854, 697] width 18 height 20
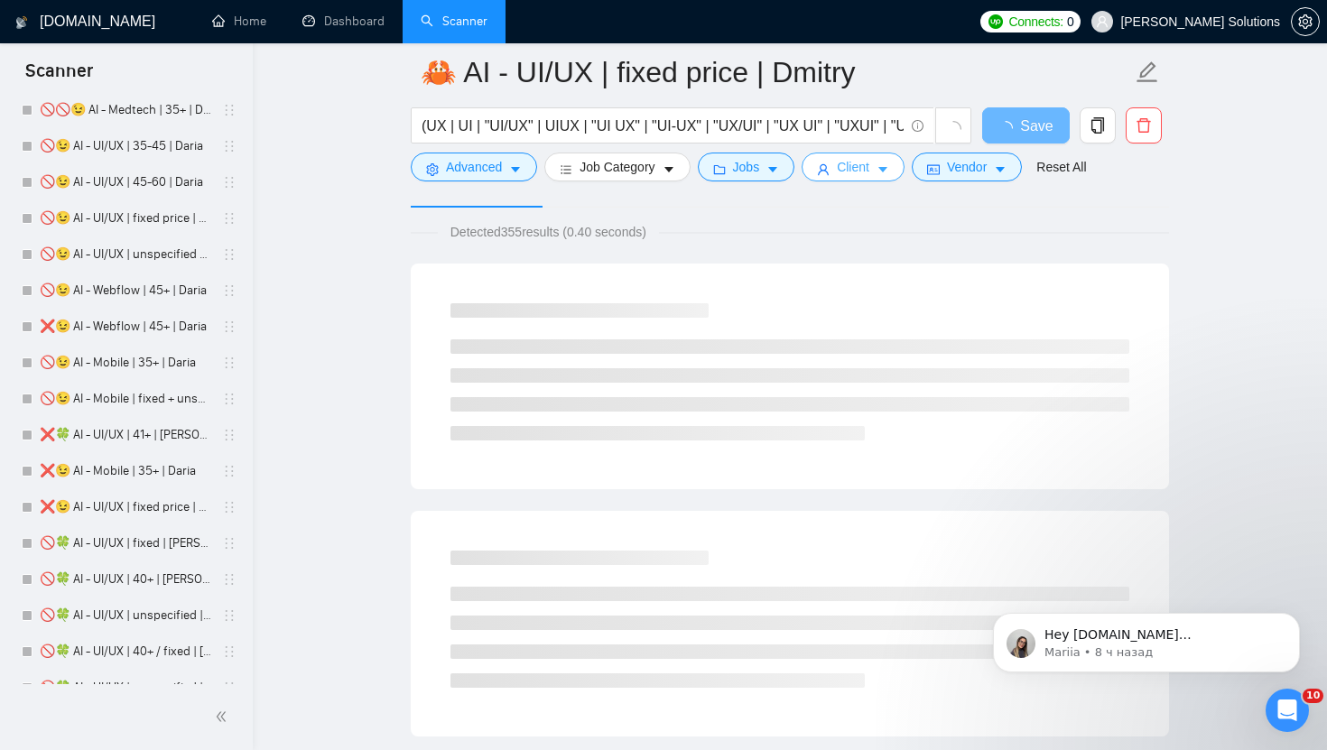
scroll to position [0, 0]
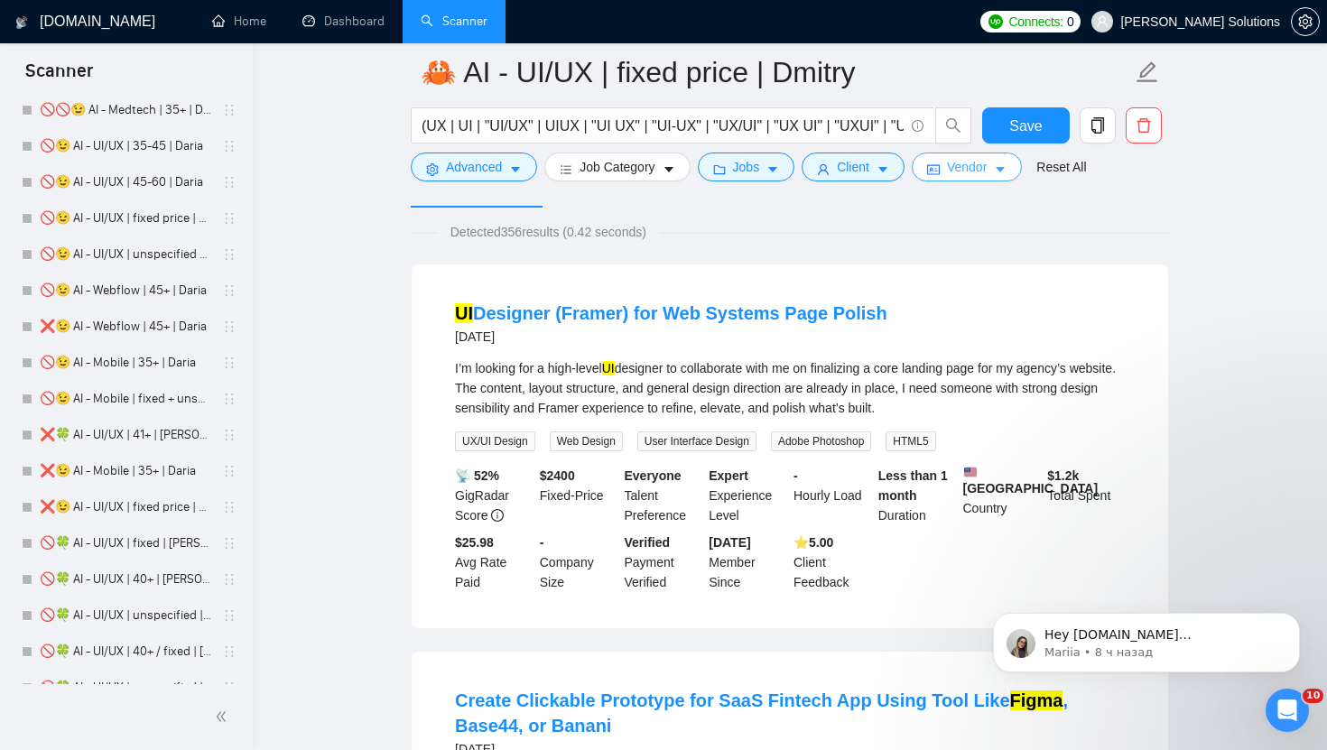
click at [968, 177] on button "Vendor" at bounding box center [966, 167] width 110 height 29
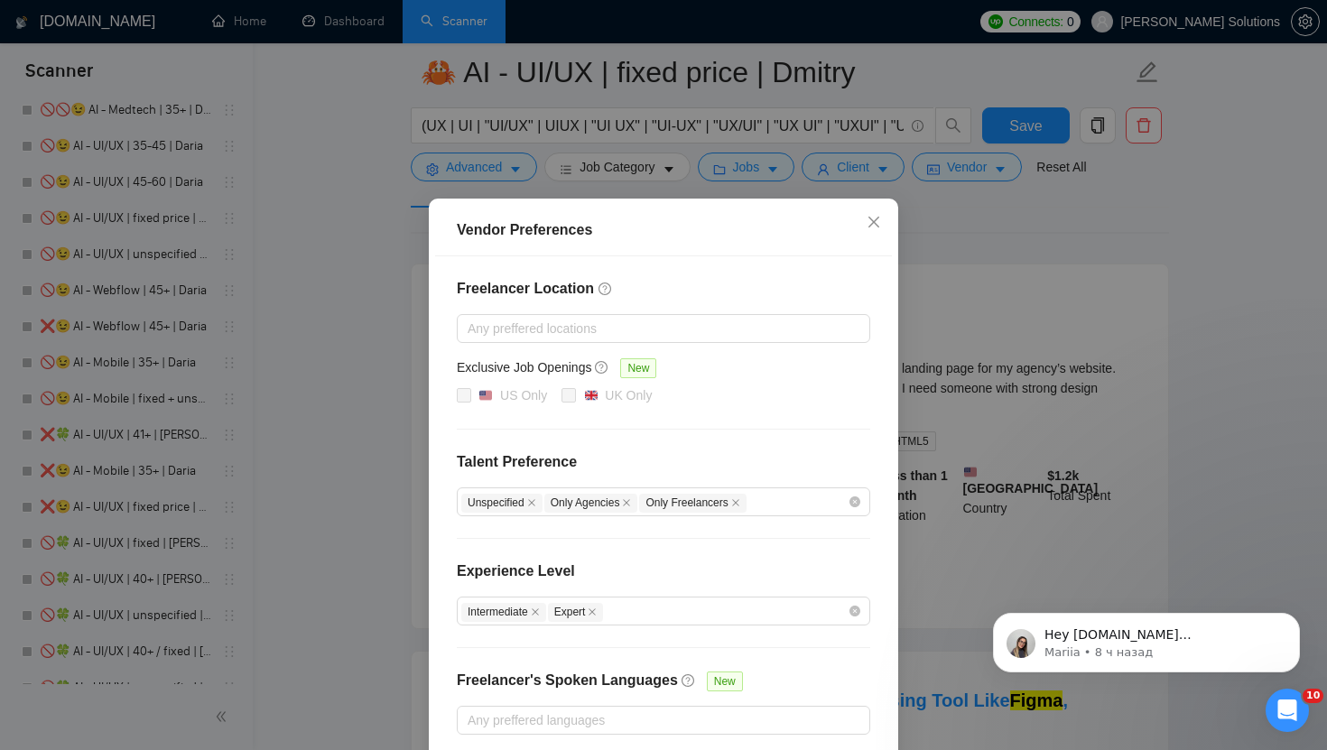
scroll to position [85, 0]
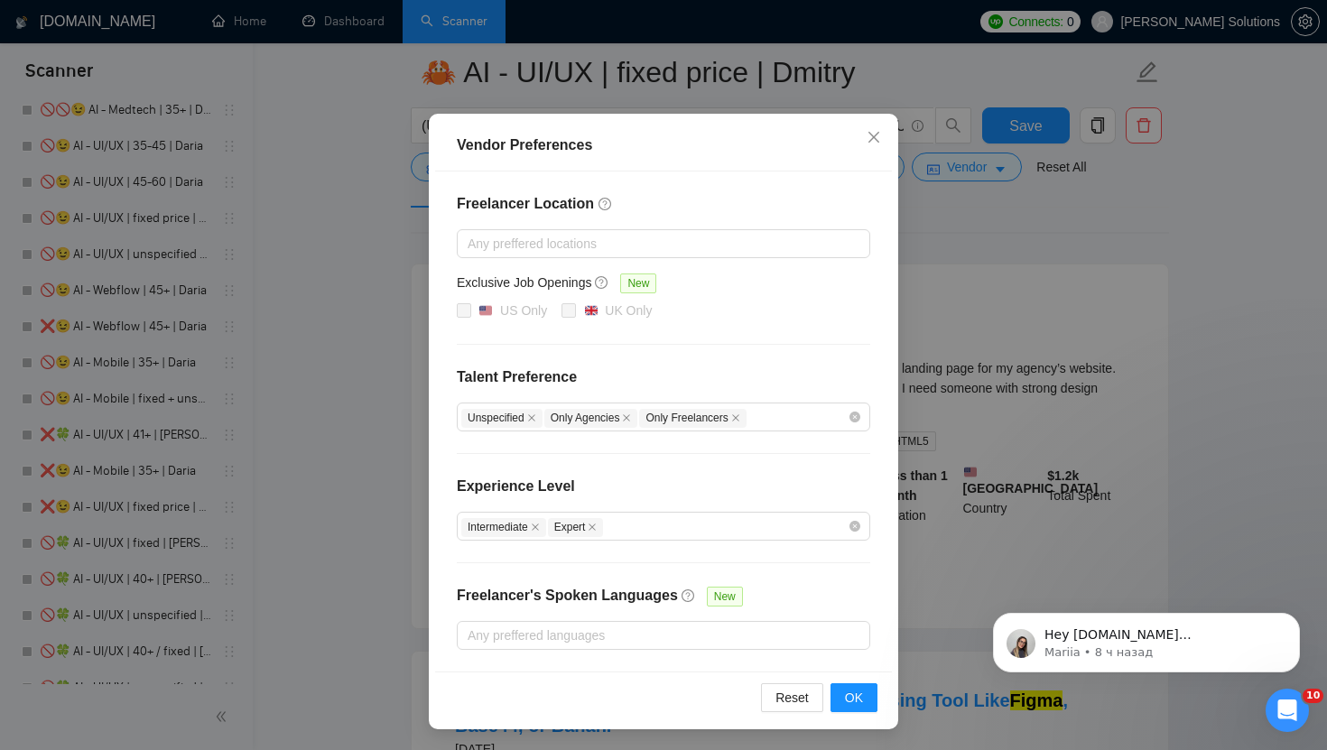
click at [774, 540] on div "Freelancer Location Any preffered locations Exclusive Job Openings New US Only …" at bounding box center [663, 421] width 457 height 500
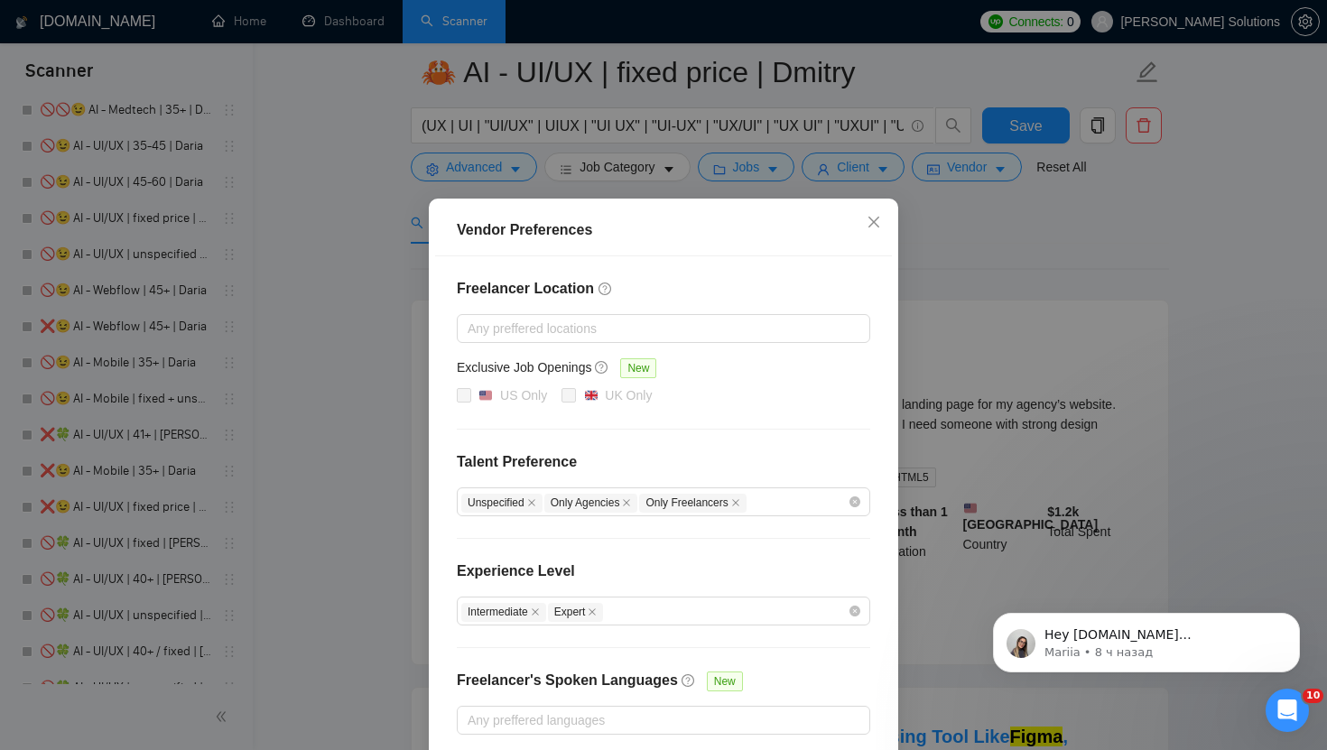
scroll to position [56, 0]
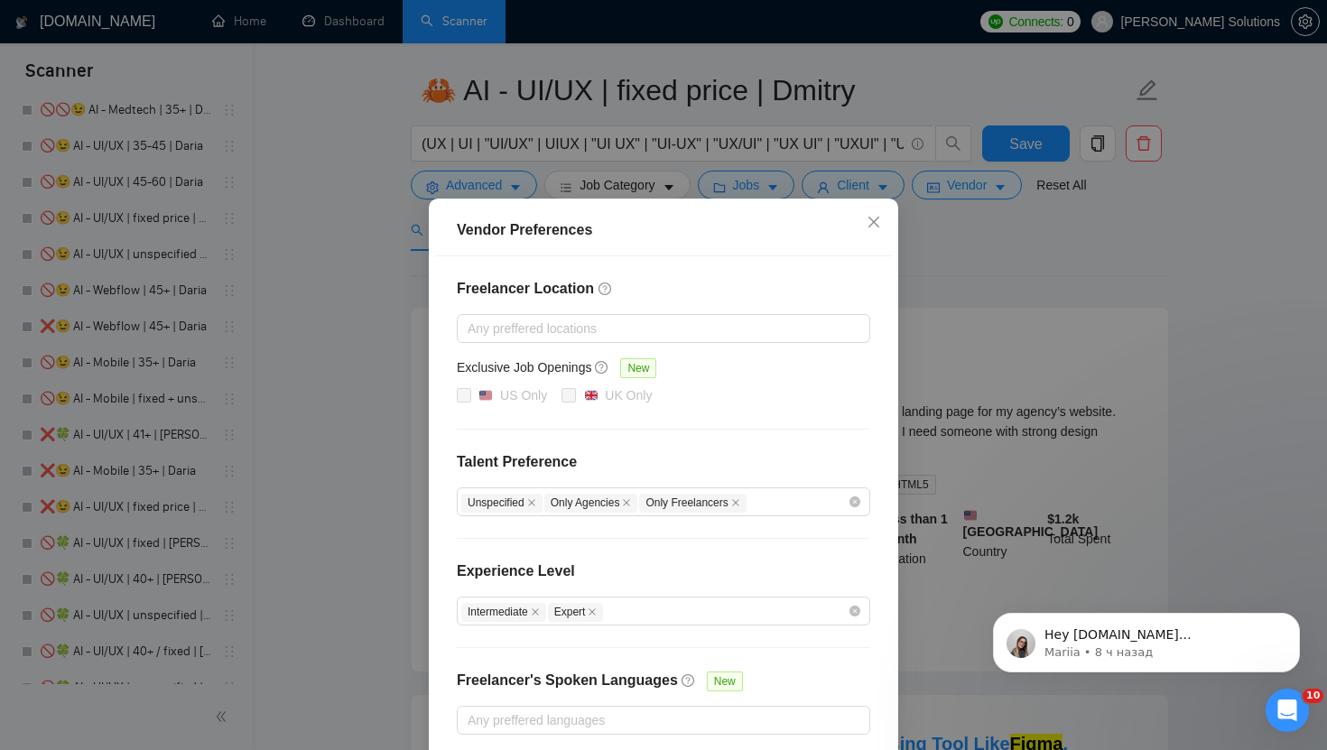
click at [930, 184] on div "Vendor Preferences Freelancer Location Any preffered locations Exclusive Job Op…" at bounding box center [663, 375] width 1327 height 750
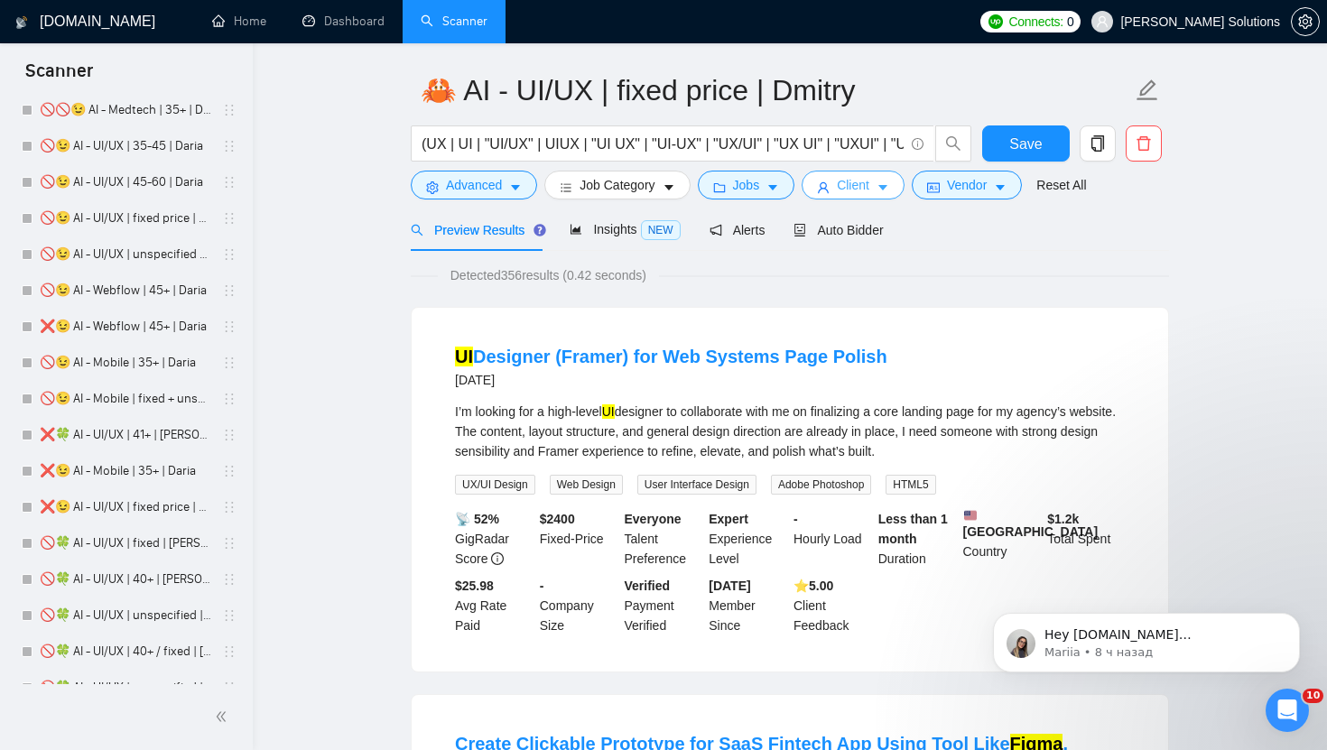
click at [887, 189] on icon "caret-down" at bounding box center [882, 188] width 9 height 5
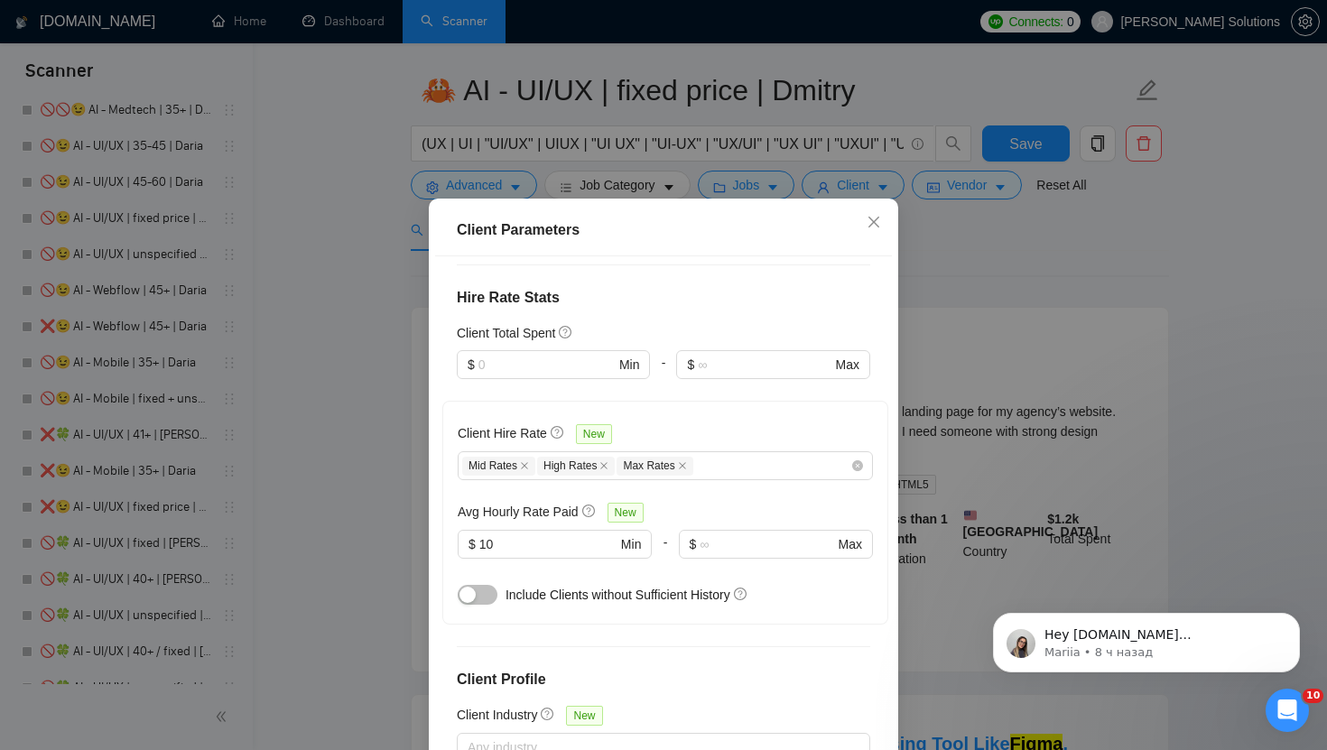
scroll to position [793, 0]
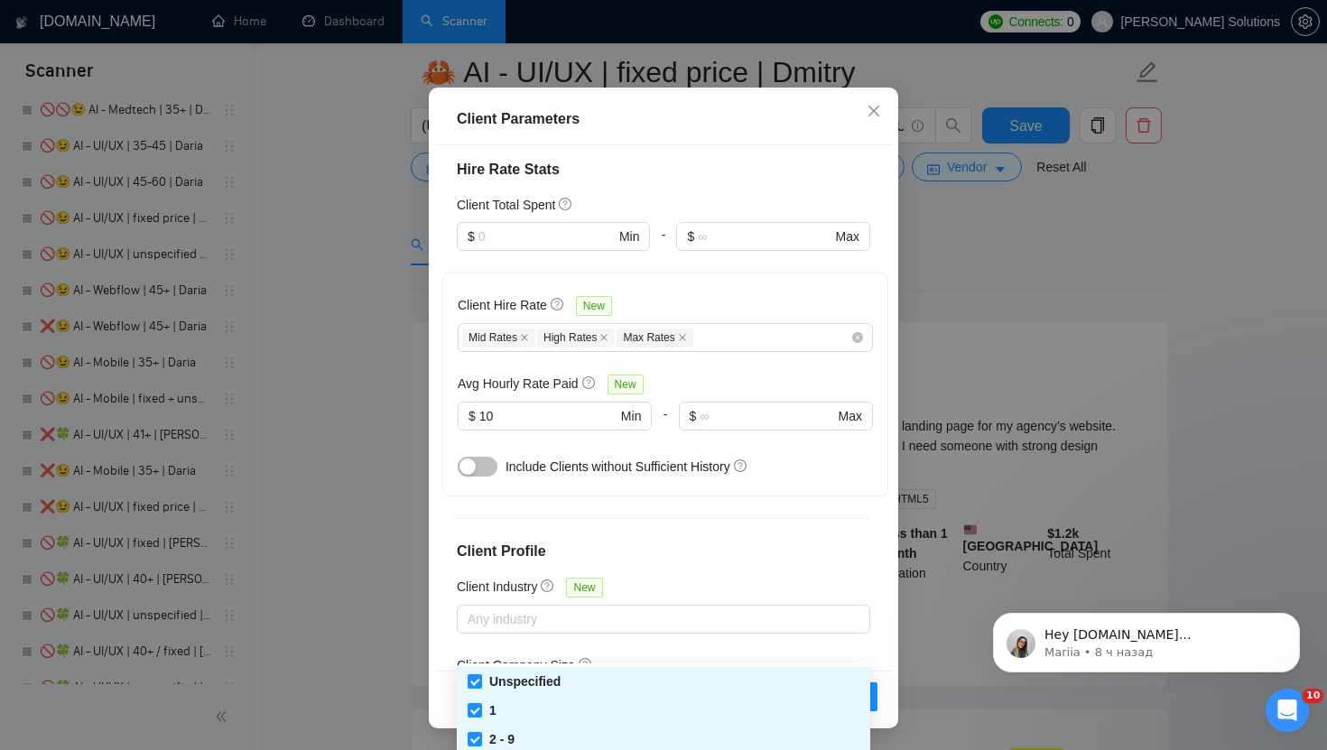
scroll to position [451, 0]
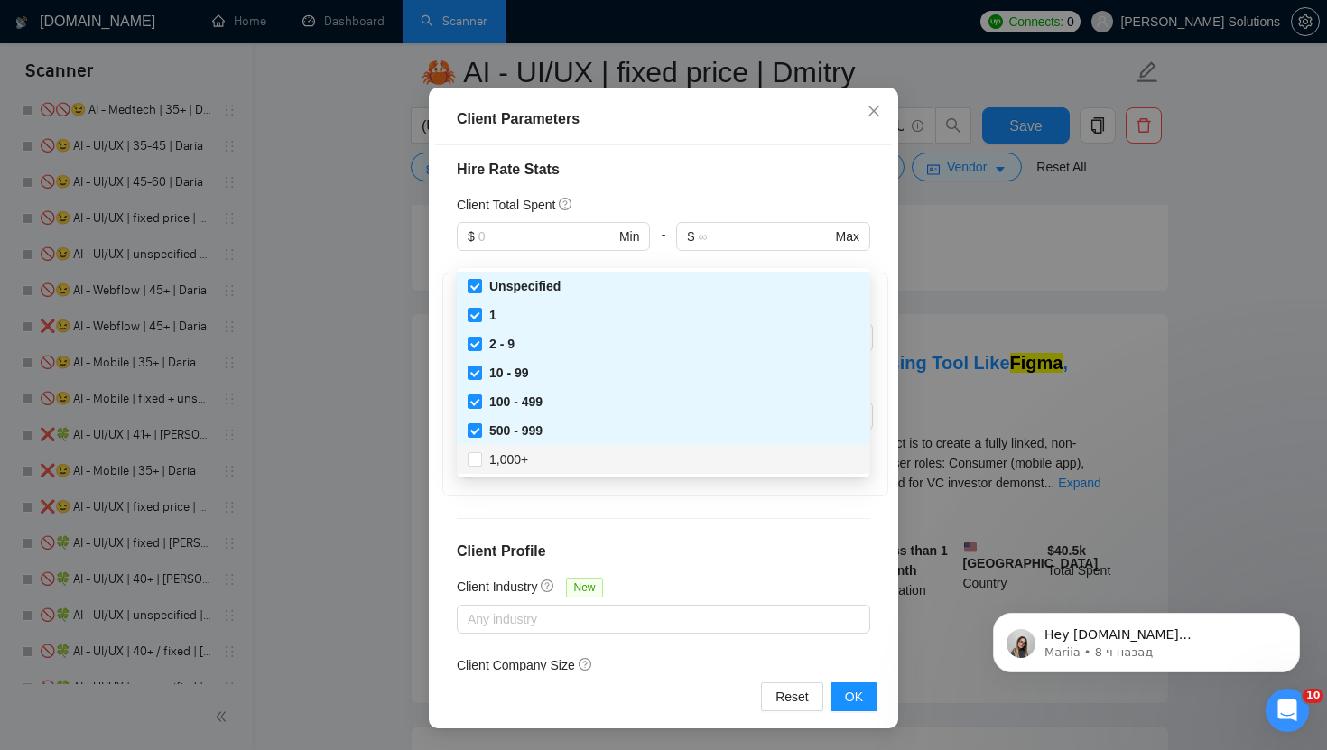
click at [580, 470] on div "1,000+" at bounding box center [663, 459] width 413 height 29
checkbox input "true"
click at [836, 683] on button "OK" at bounding box center [853, 696] width 47 height 29
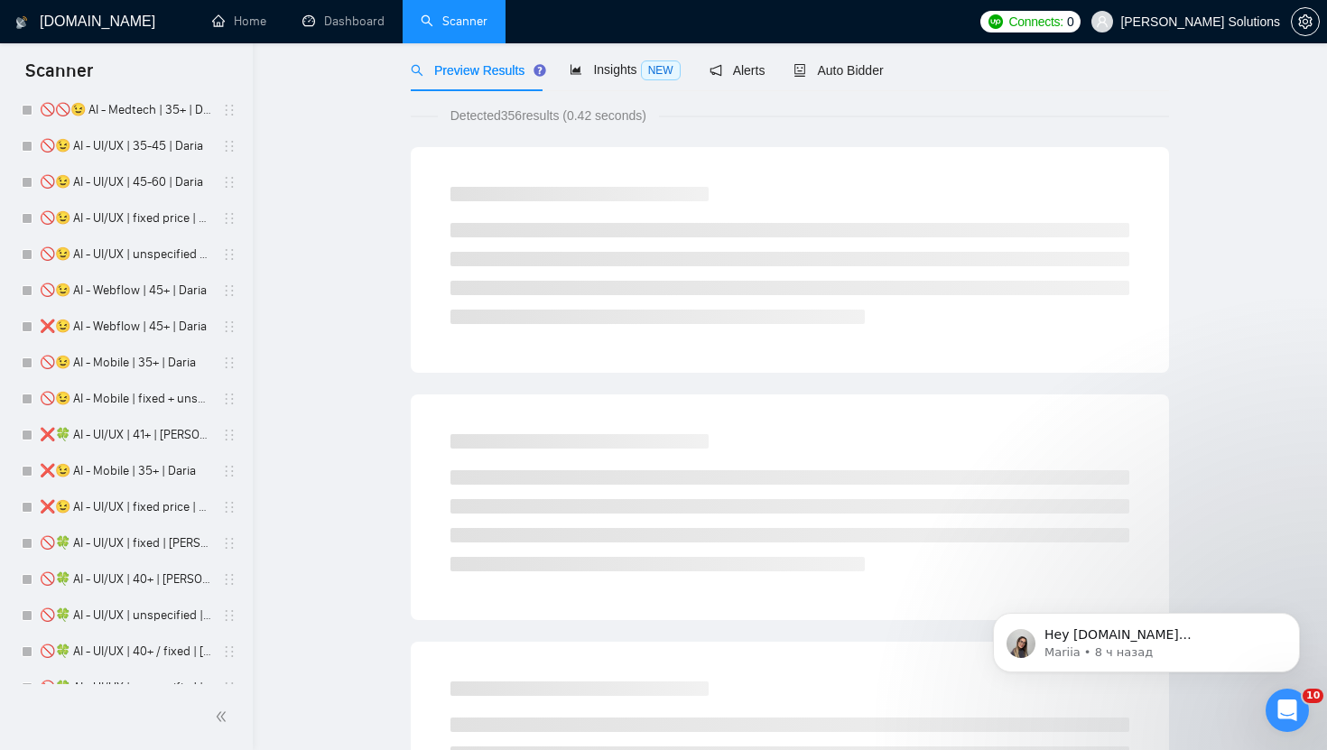
scroll to position [0, 0]
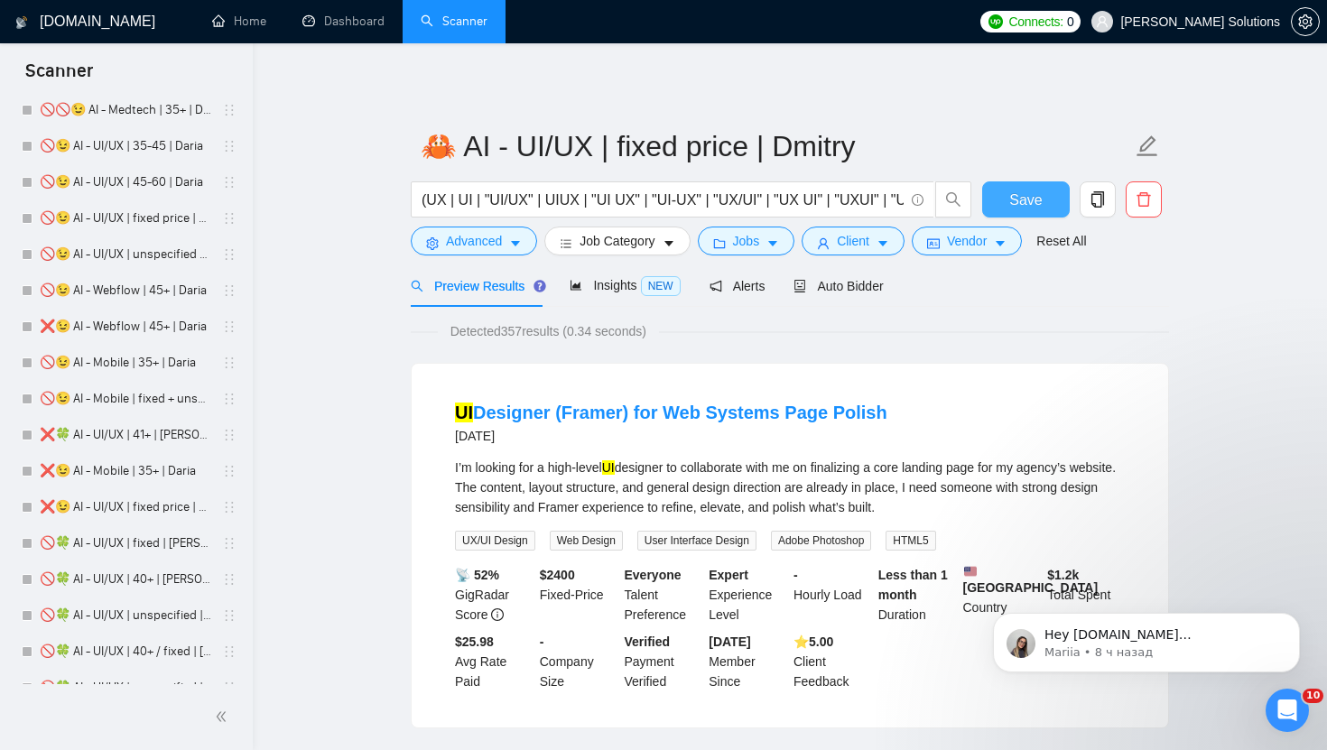
click at [999, 199] on button "Save" at bounding box center [1026, 199] width 88 height 36
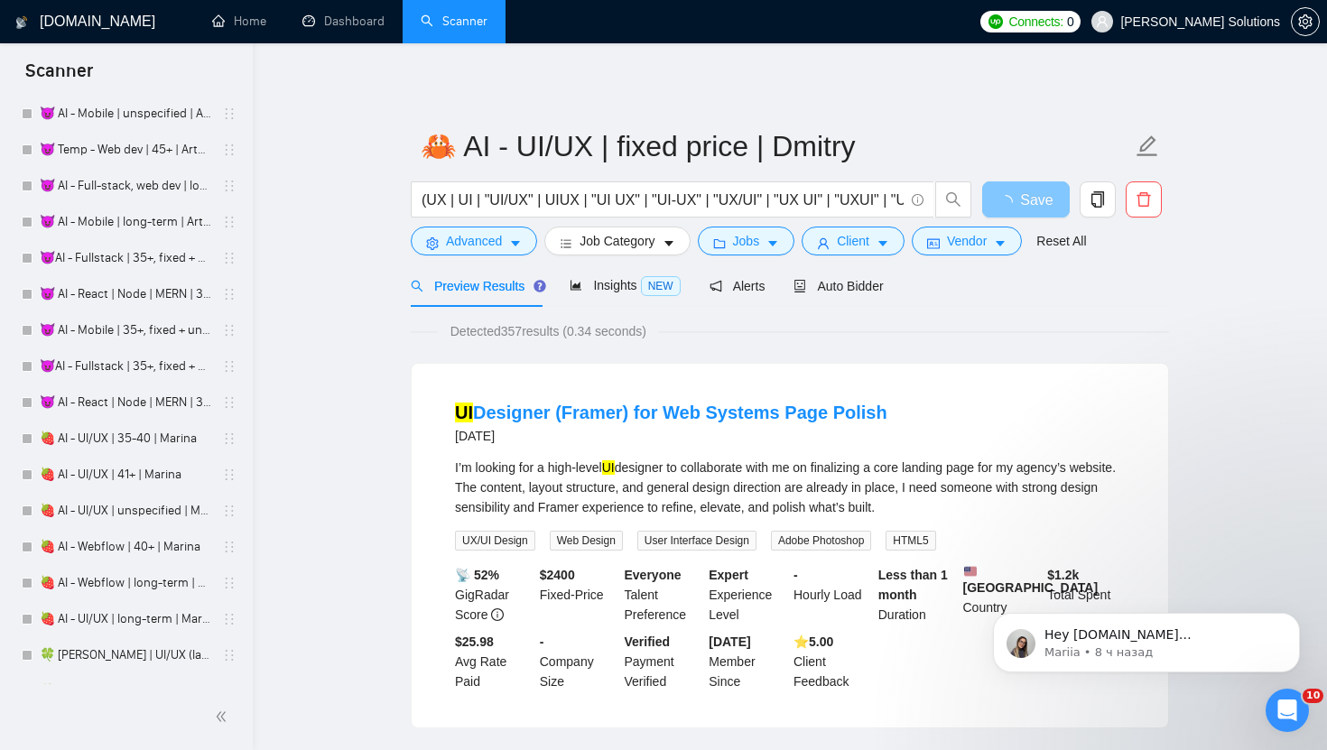
scroll to position [5024, 0]
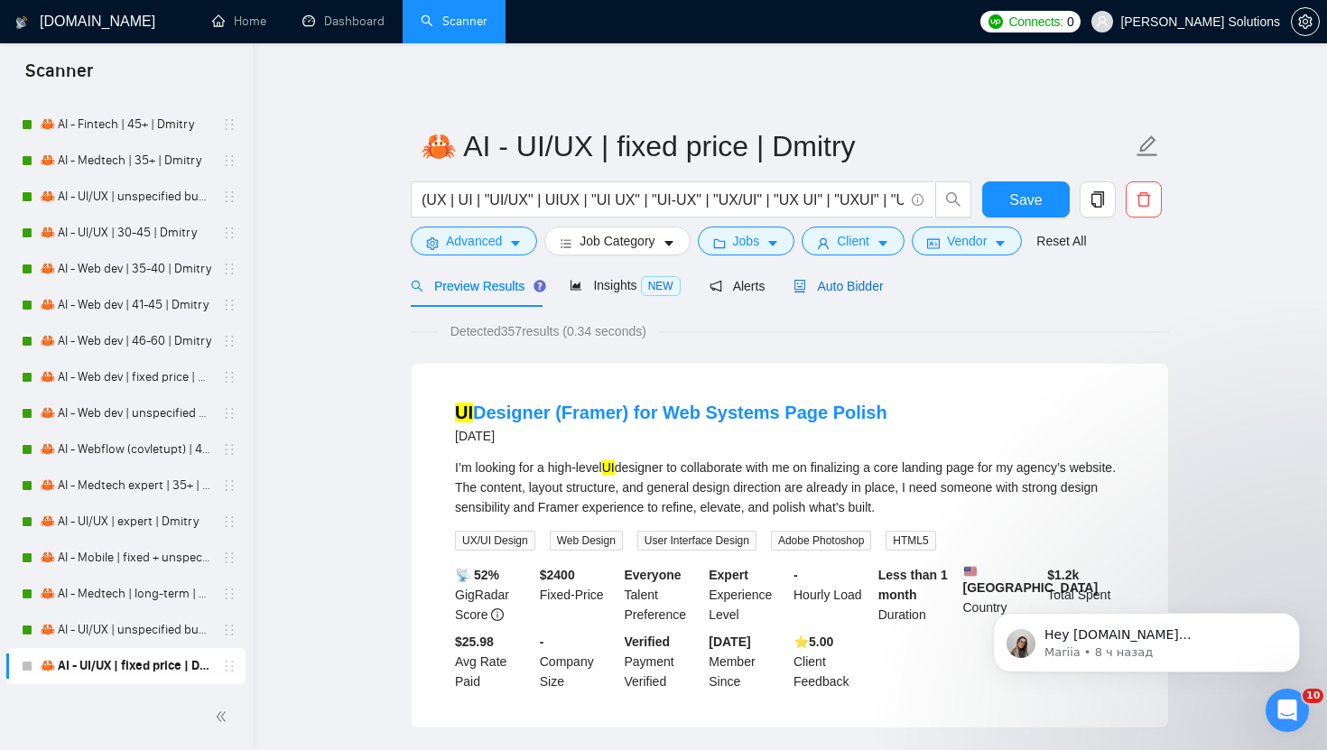
click at [839, 286] on span "Auto Bidder" at bounding box center [837, 286] width 89 height 14
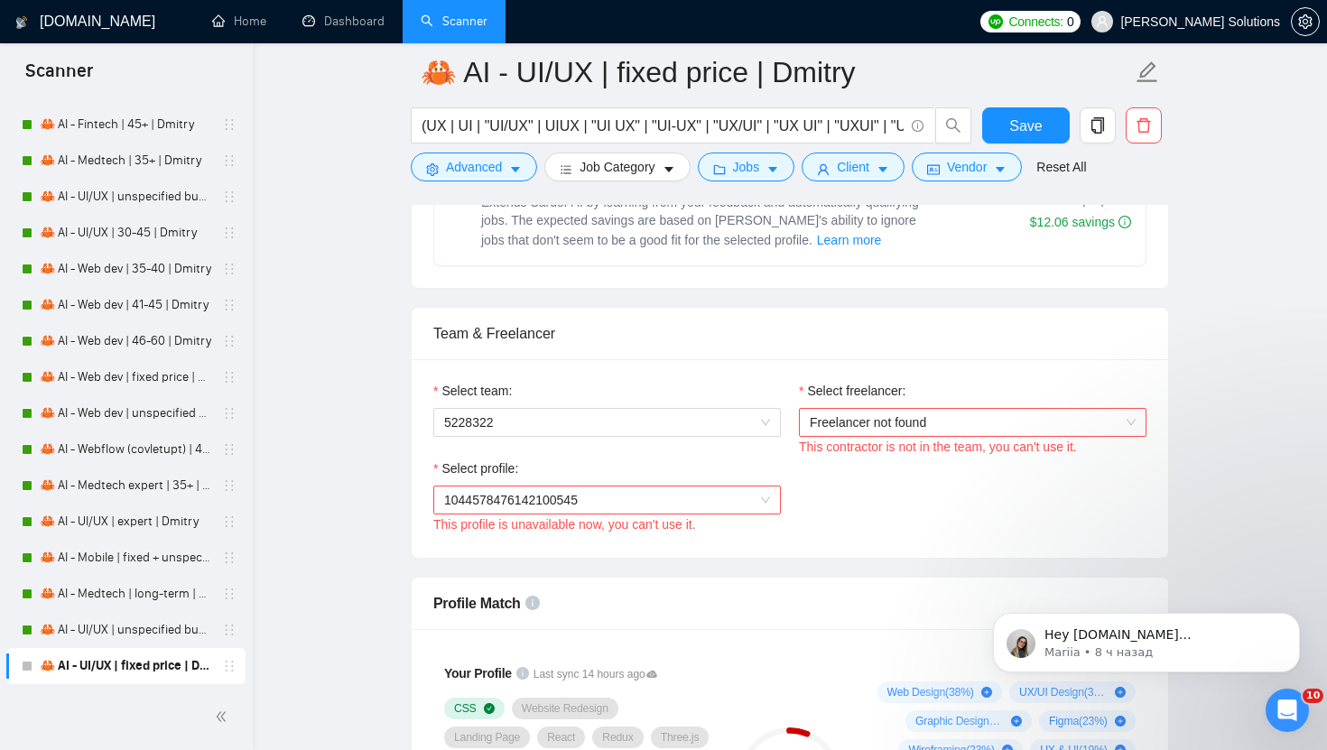
scroll to position [1124, 0]
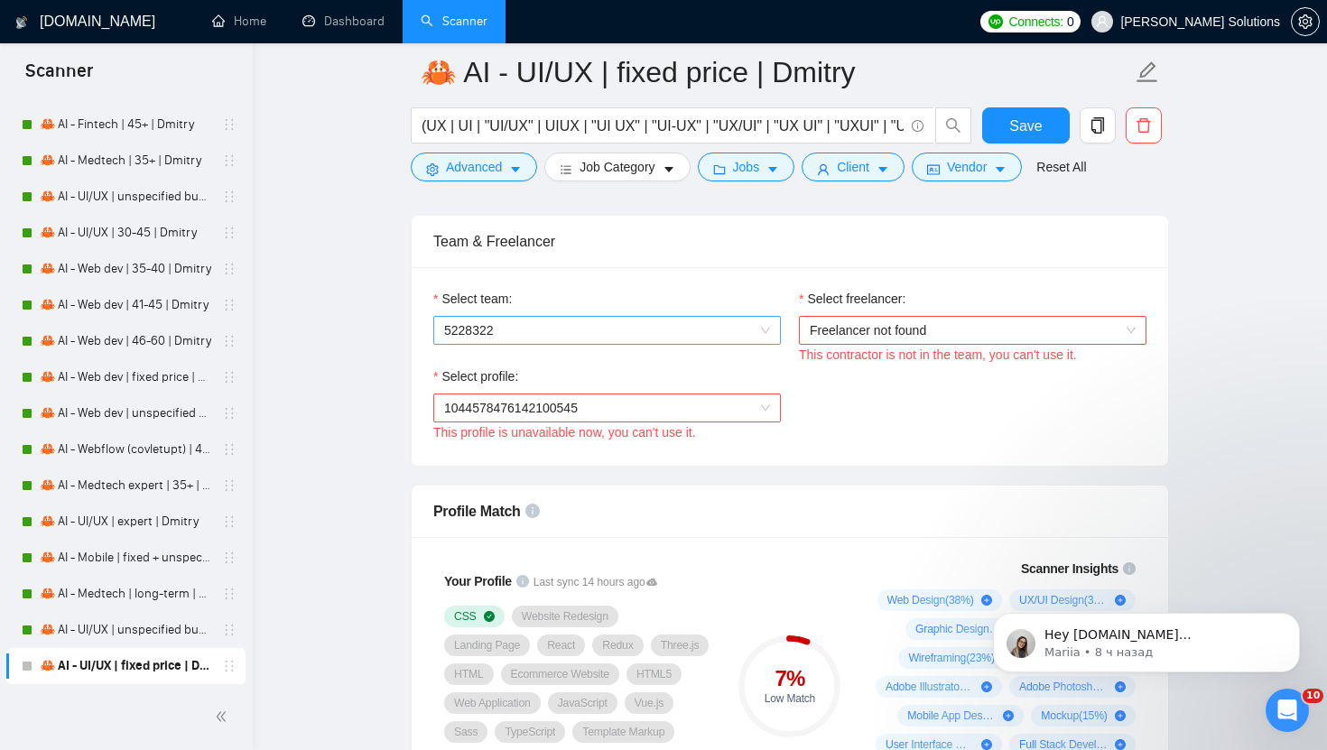
click at [738, 326] on span "5228322" at bounding box center [607, 330] width 326 height 27
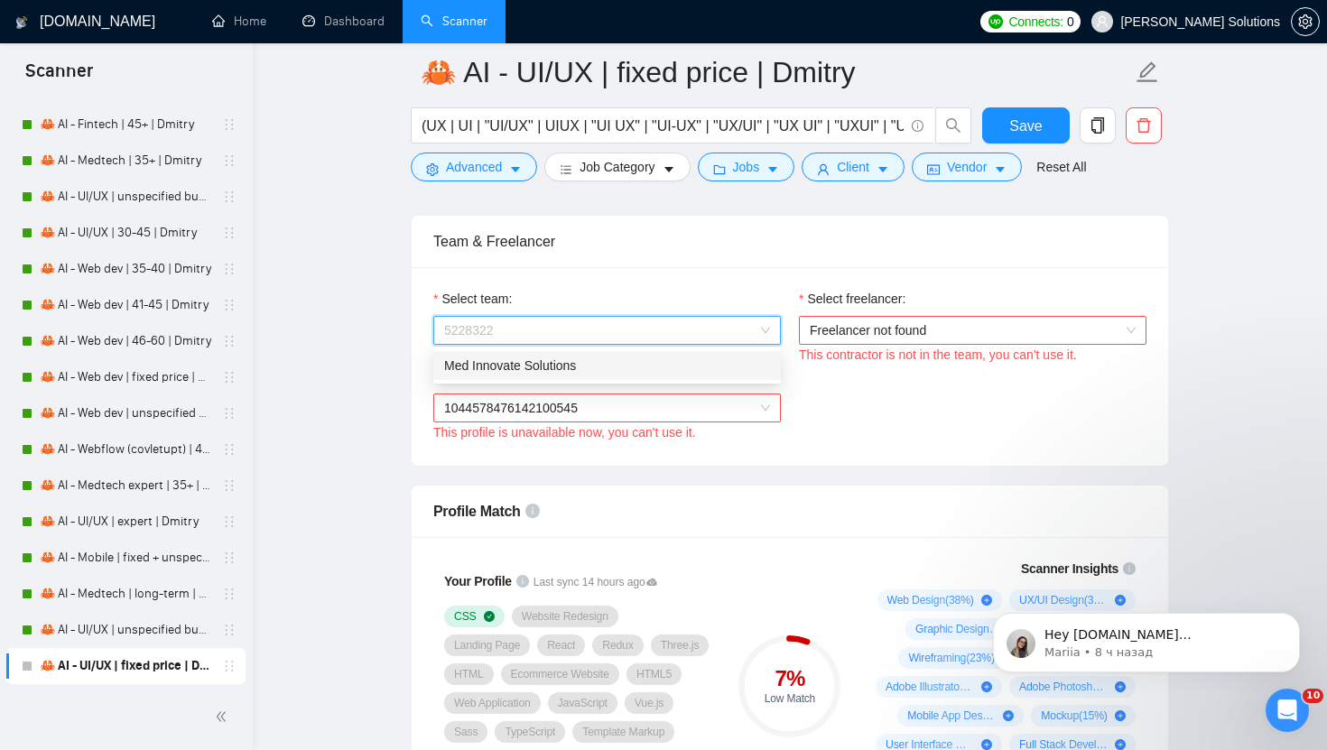
click at [621, 367] on div "Med Innovate Solutions" at bounding box center [607, 366] width 326 height 20
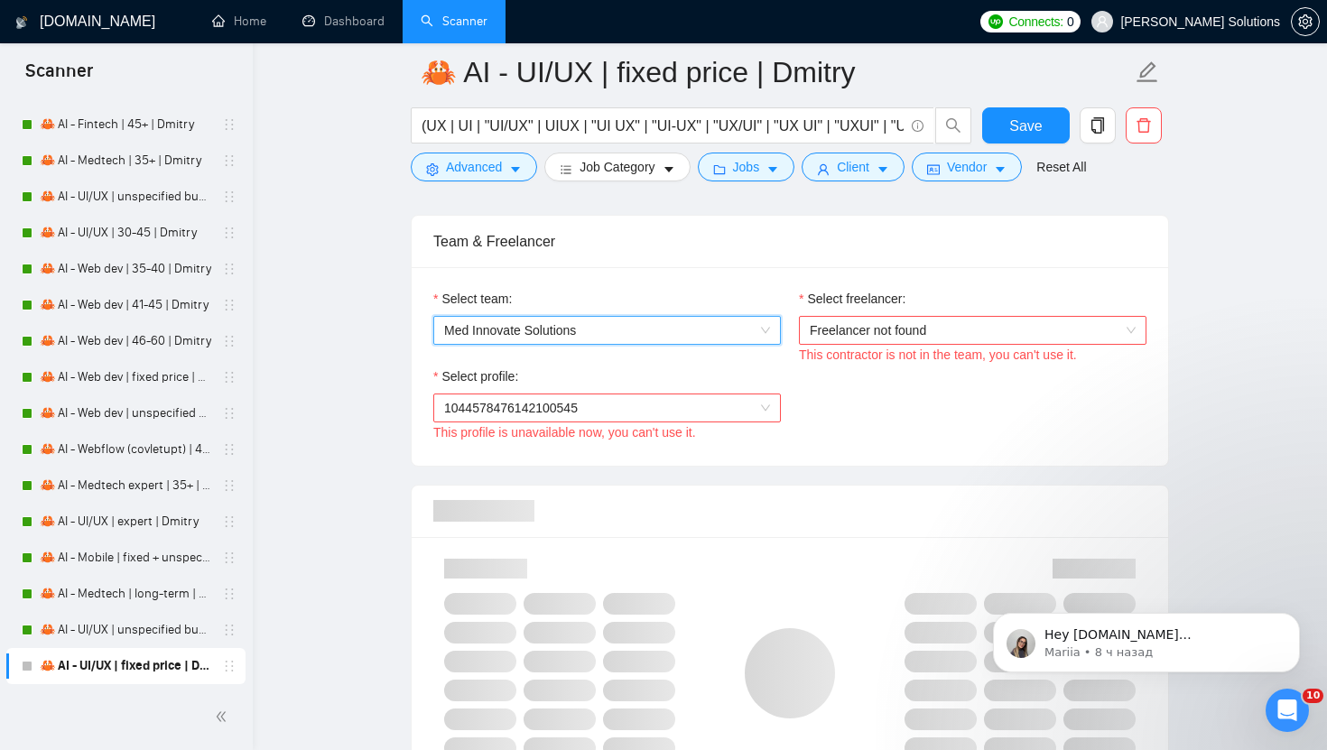
click at [920, 340] on span "Freelancer not found" at bounding box center [972, 330] width 326 height 27
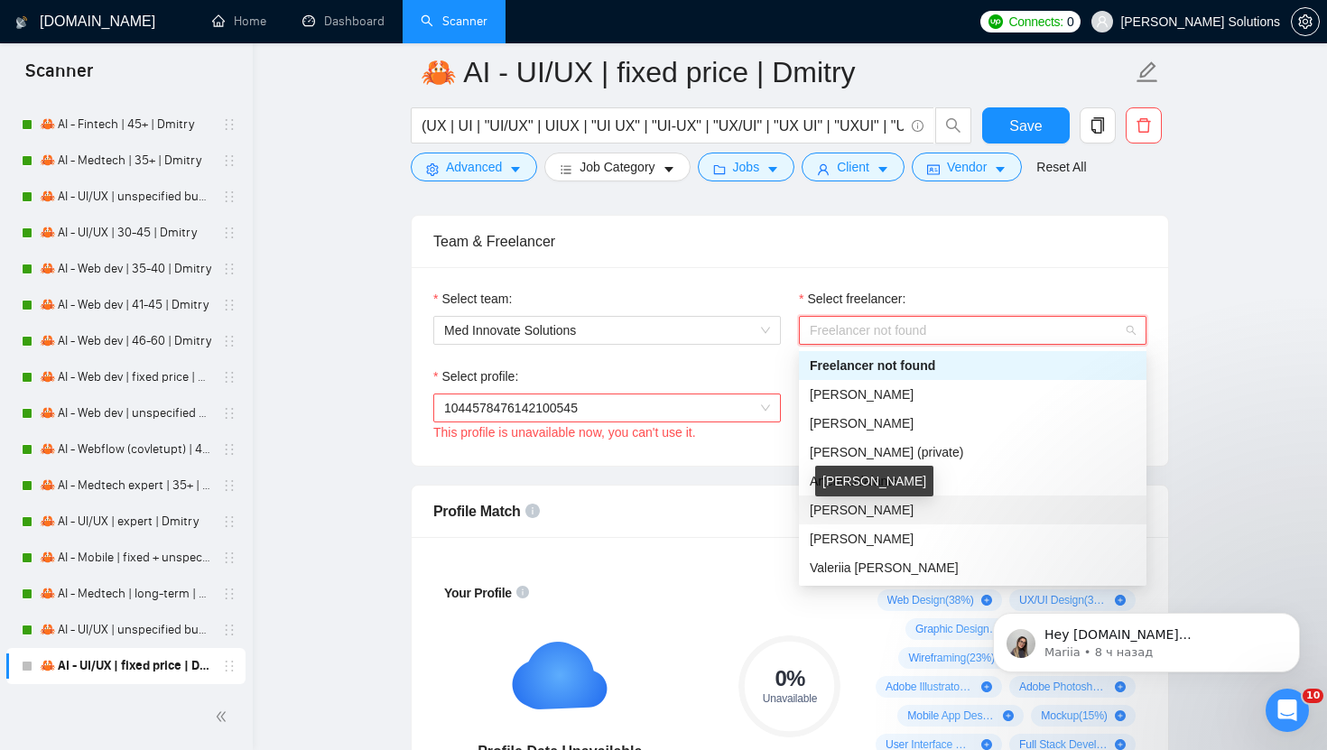
click at [869, 507] on span "[PERSON_NAME]" at bounding box center [861, 510] width 104 height 14
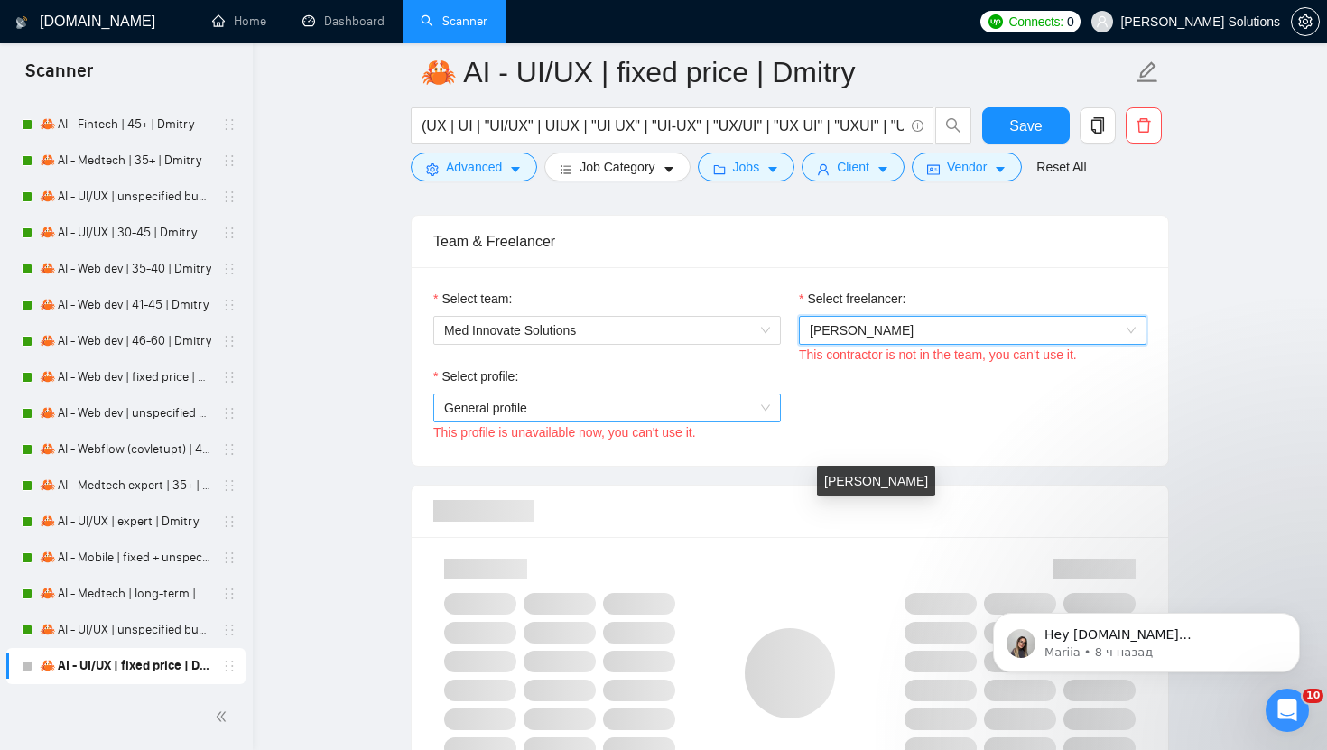
click at [719, 417] on span "General profile" at bounding box center [607, 407] width 326 height 27
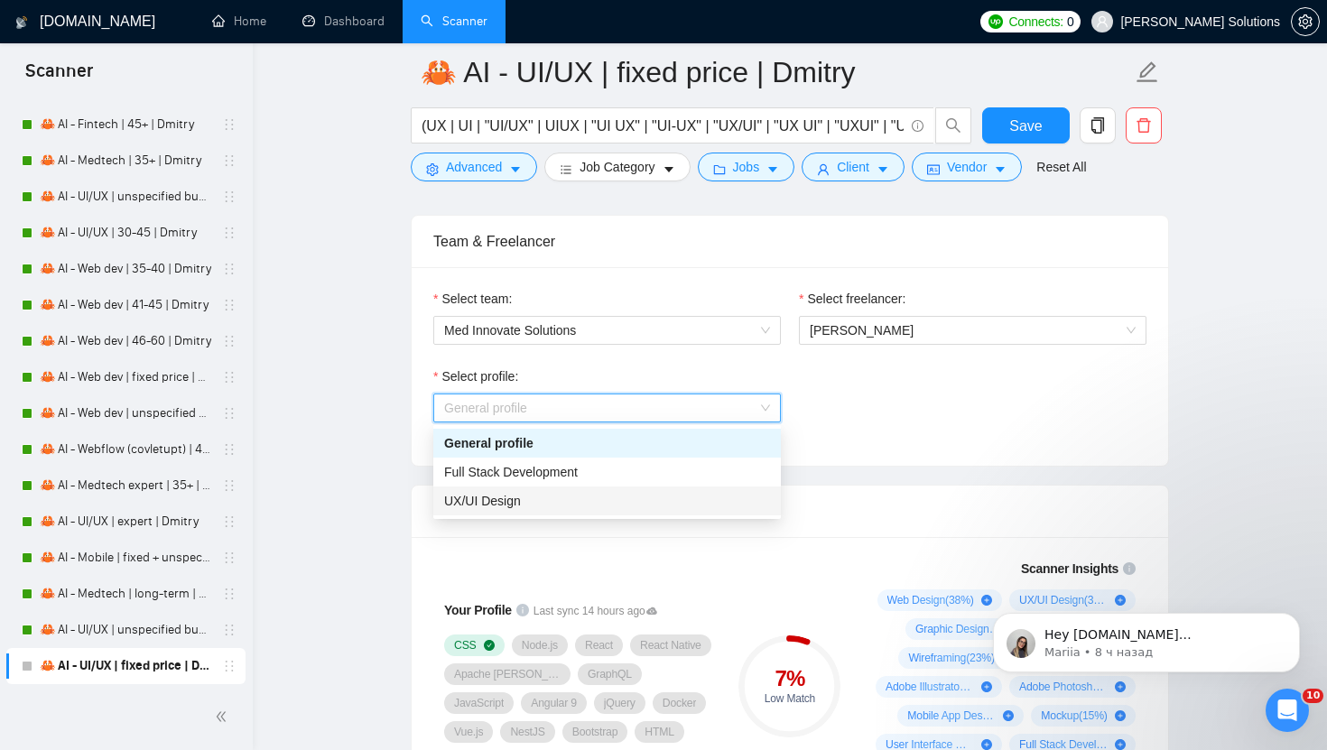
click at [591, 508] on div "UX/UI Design" at bounding box center [607, 501] width 326 height 20
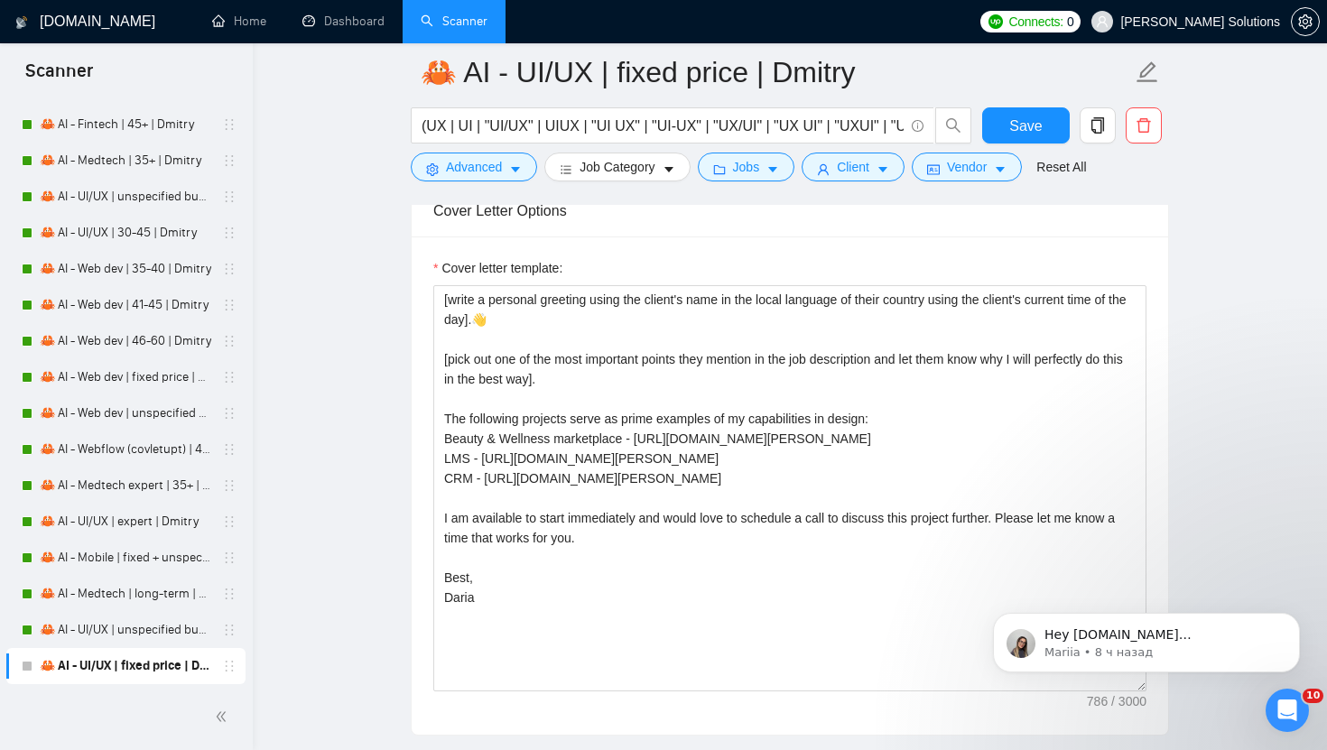
scroll to position [2289, 0]
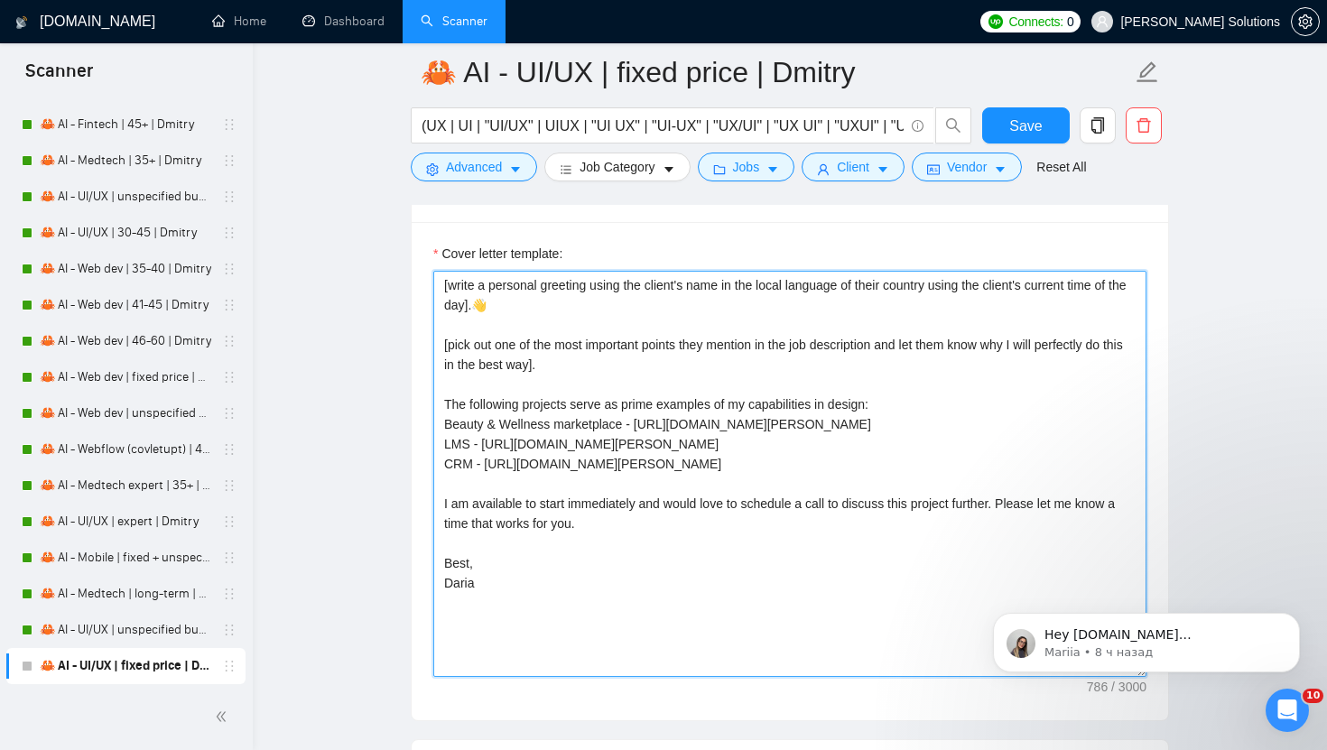
click at [463, 588] on textarea "[write a personal greeting using the client's name in the local language of the…" at bounding box center [789, 474] width 713 height 406
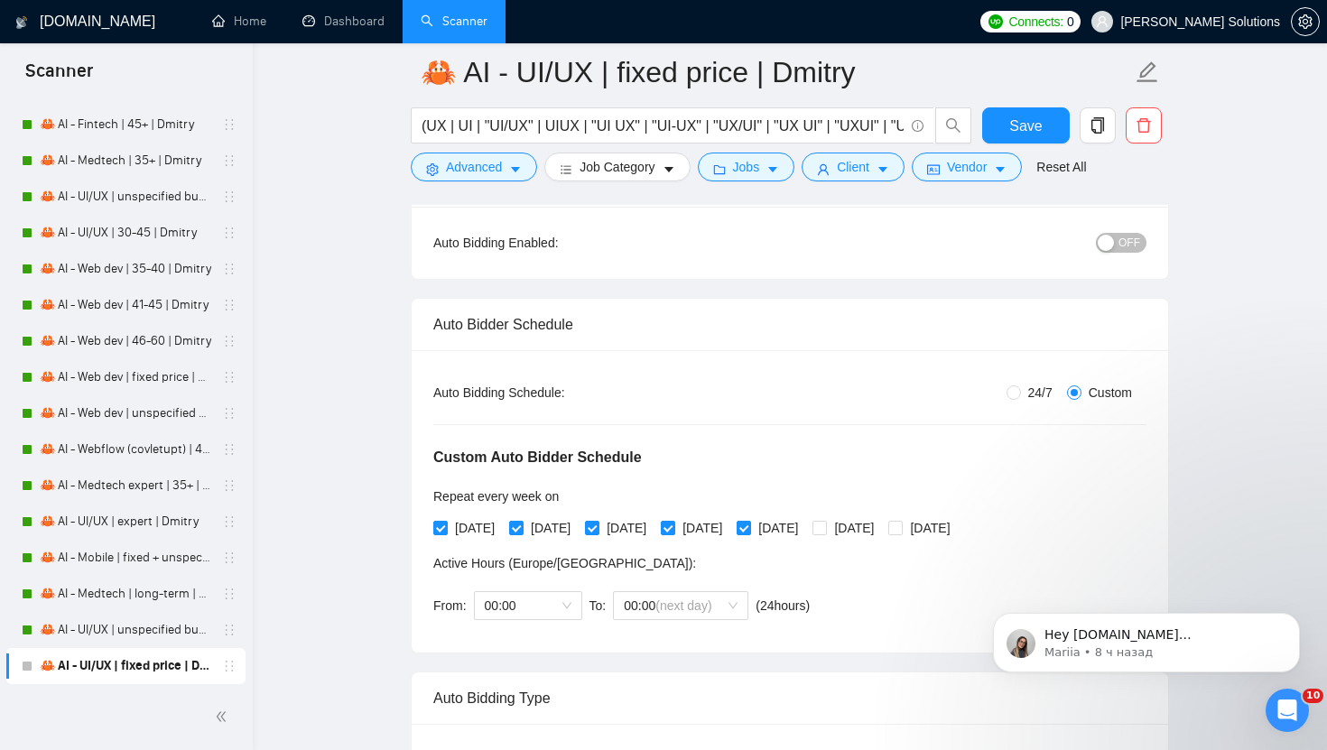
scroll to position [0, 0]
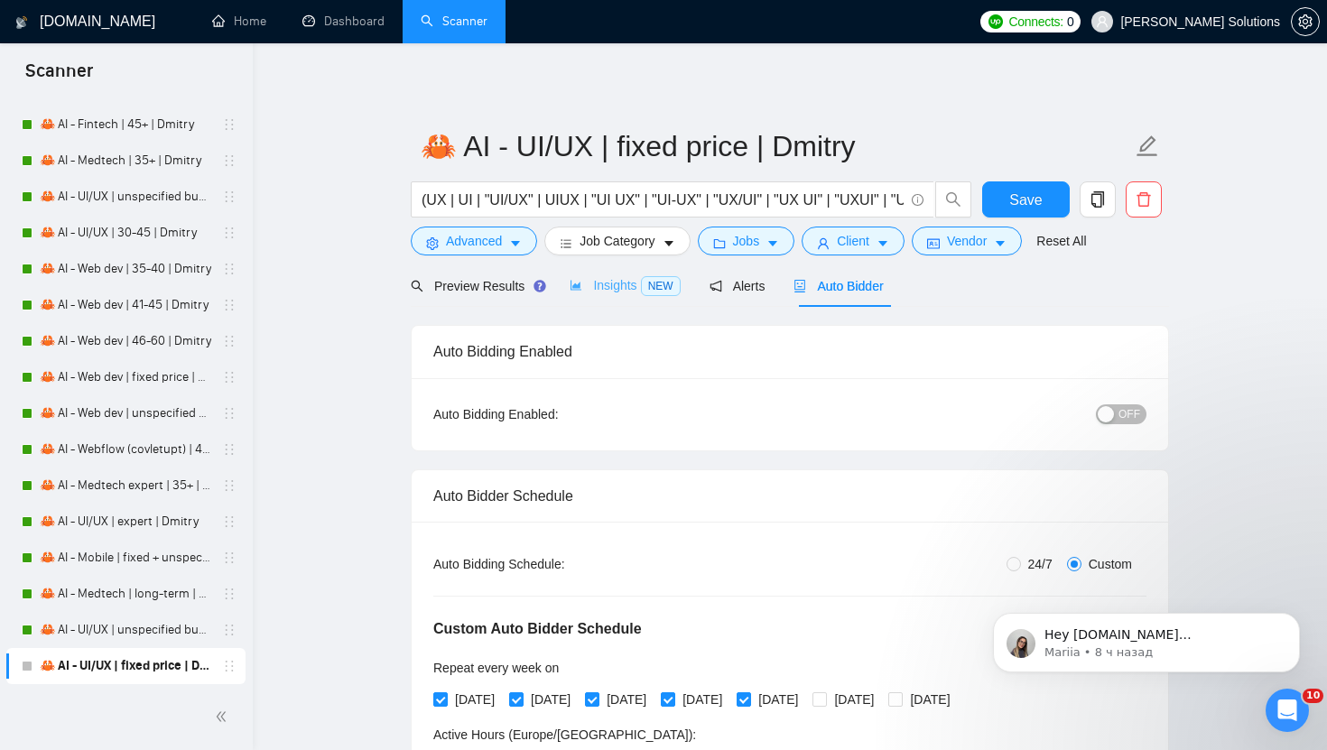
type textarea "[write a personal greeting using the client's name in the local language of the…"
click at [488, 285] on span "Preview Results" at bounding box center [476, 286] width 130 height 14
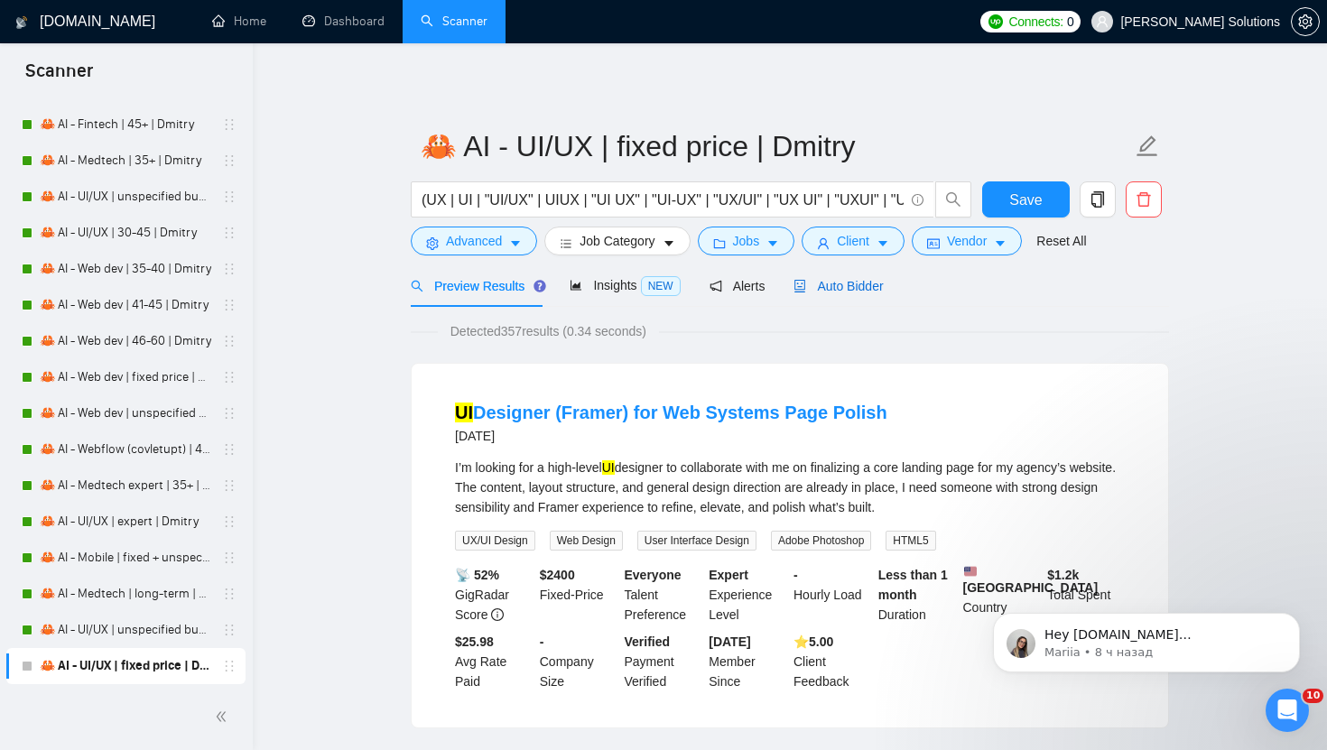
click at [803, 285] on icon "robot" at bounding box center [800, 286] width 11 height 13
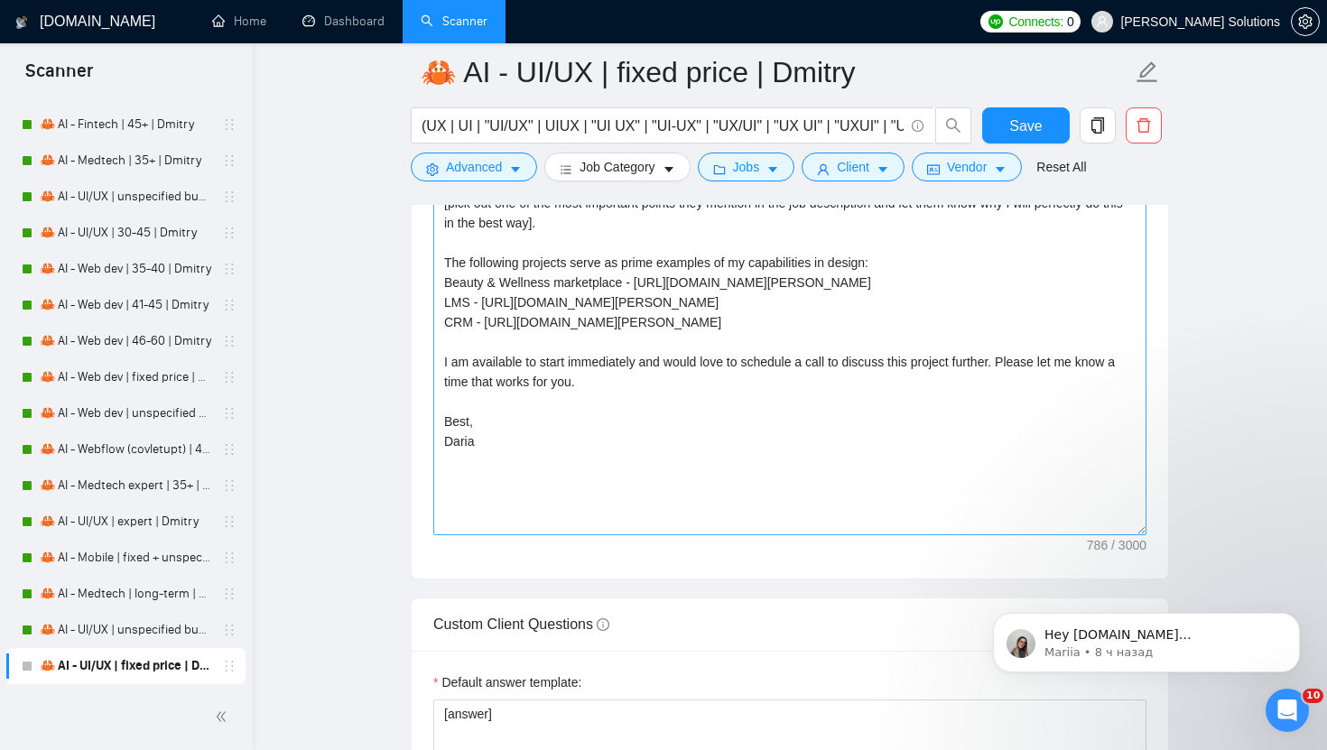
scroll to position [2284, 0]
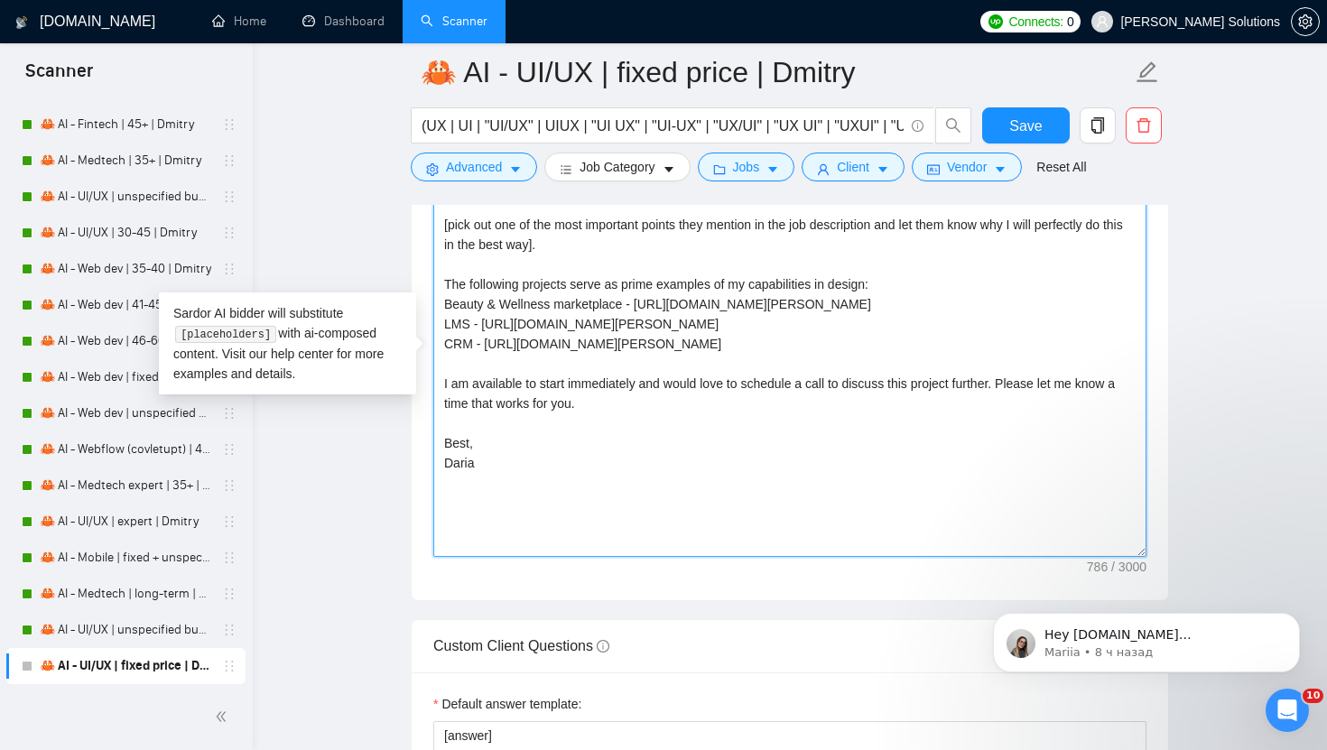
drag, startPoint x: 945, startPoint y: 350, endPoint x: 487, endPoint y: 344, distance: 457.6
click at [487, 344] on textarea "[write a personal greeting using the client's name in the local language of the…" at bounding box center [789, 354] width 713 height 406
paste textarea "upwork.com/freelancers/~01dc9fa34fe647d347?p=1584614279890939904"
drag, startPoint x: 509, startPoint y: 325, endPoint x: 933, endPoint y: 326, distance: 424.1
click at [933, 326] on textarea "[write a personal greeting using the client's name in the local language of the…" at bounding box center [789, 354] width 713 height 406
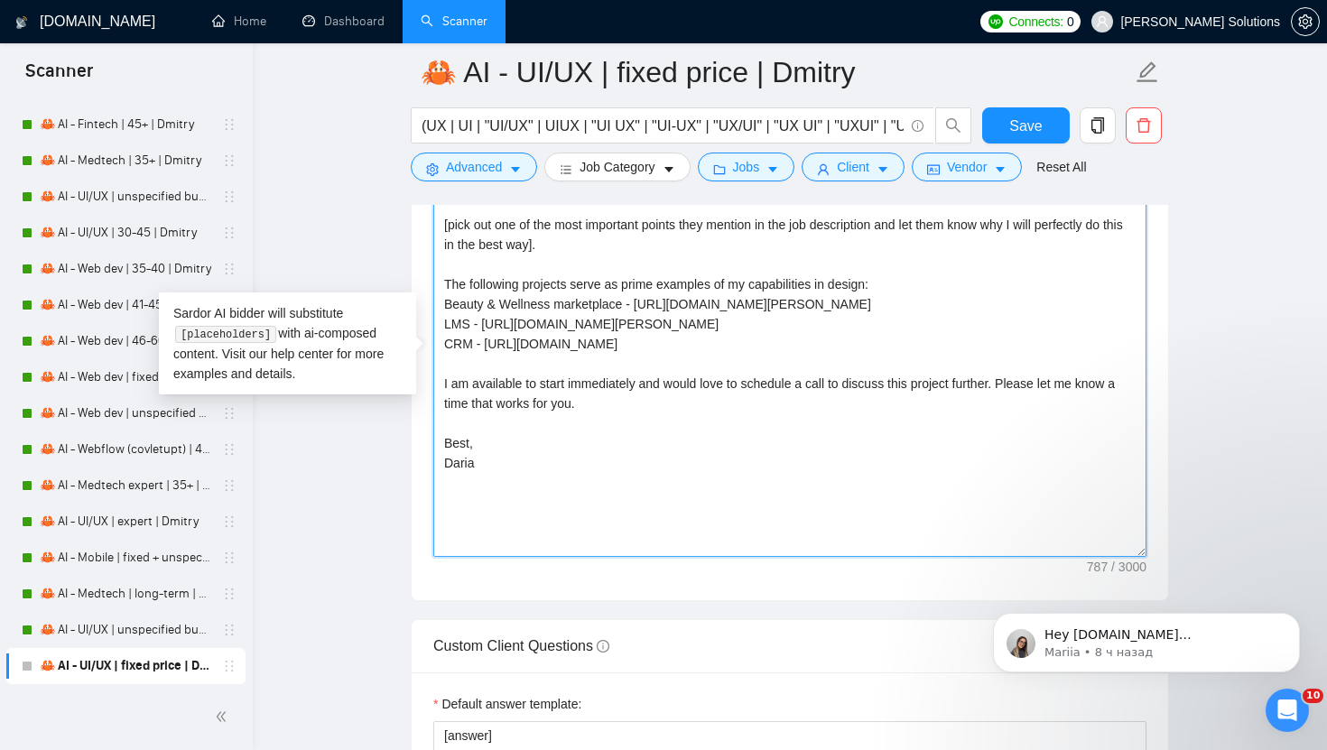
paste textarea "upwork.com/freelancers/~01dc9fa34fe647d347?p=1965704344350920704"
drag, startPoint x: 643, startPoint y: 310, endPoint x: 1060, endPoint y: 311, distance: 416.9
click at [1060, 312] on textarea "[write a personal greeting using the client's name in the local language of the…" at bounding box center [789, 354] width 713 height 406
drag, startPoint x: 1060, startPoint y: 311, endPoint x: 642, endPoint y: 313, distance: 418.7
click at [642, 313] on textarea "[write a personal greeting using the client's name in the local language of the…" at bounding box center [789, 354] width 713 height 406
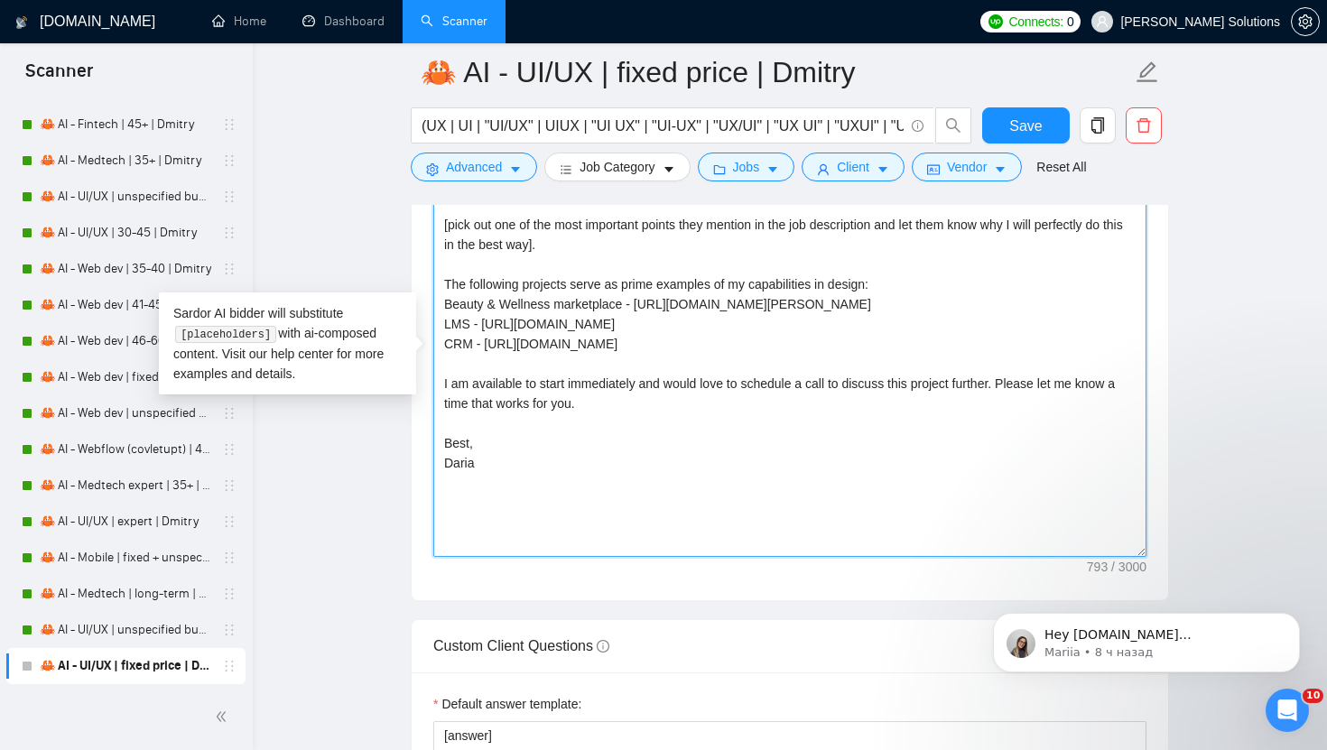
paste textarea "upwork.com/freelancers/~01dc9fa34fe647d347?p=1584630317415444480"
drag, startPoint x: 1022, startPoint y: 366, endPoint x: 382, endPoint y: 320, distance: 641.5
drag, startPoint x: 448, startPoint y: 307, endPoint x: 1084, endPoint y: 389, distance: 641.5
click at [1084, 389] on textarea "[write a personal greeting using the client's name in the local language of the…" at bounding box center [789, 354] width 713 height 406
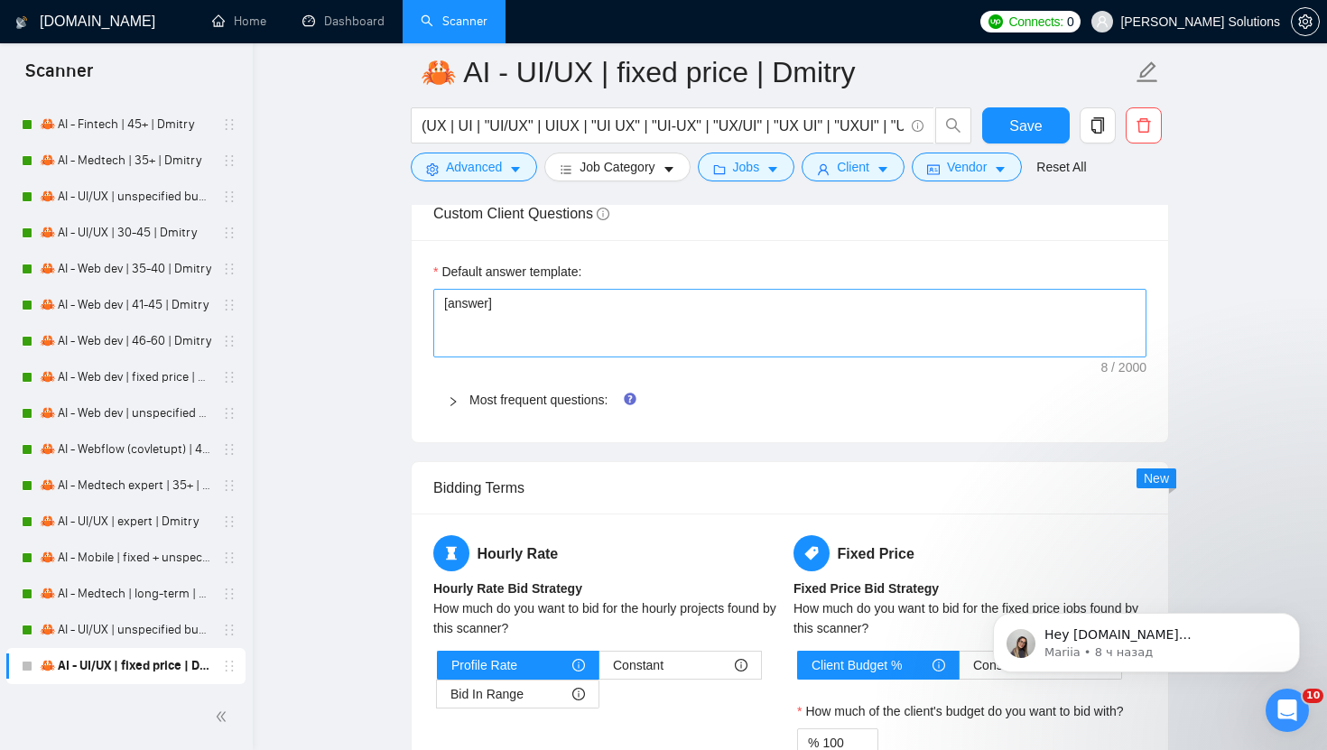
scroll to position [2730, 0]
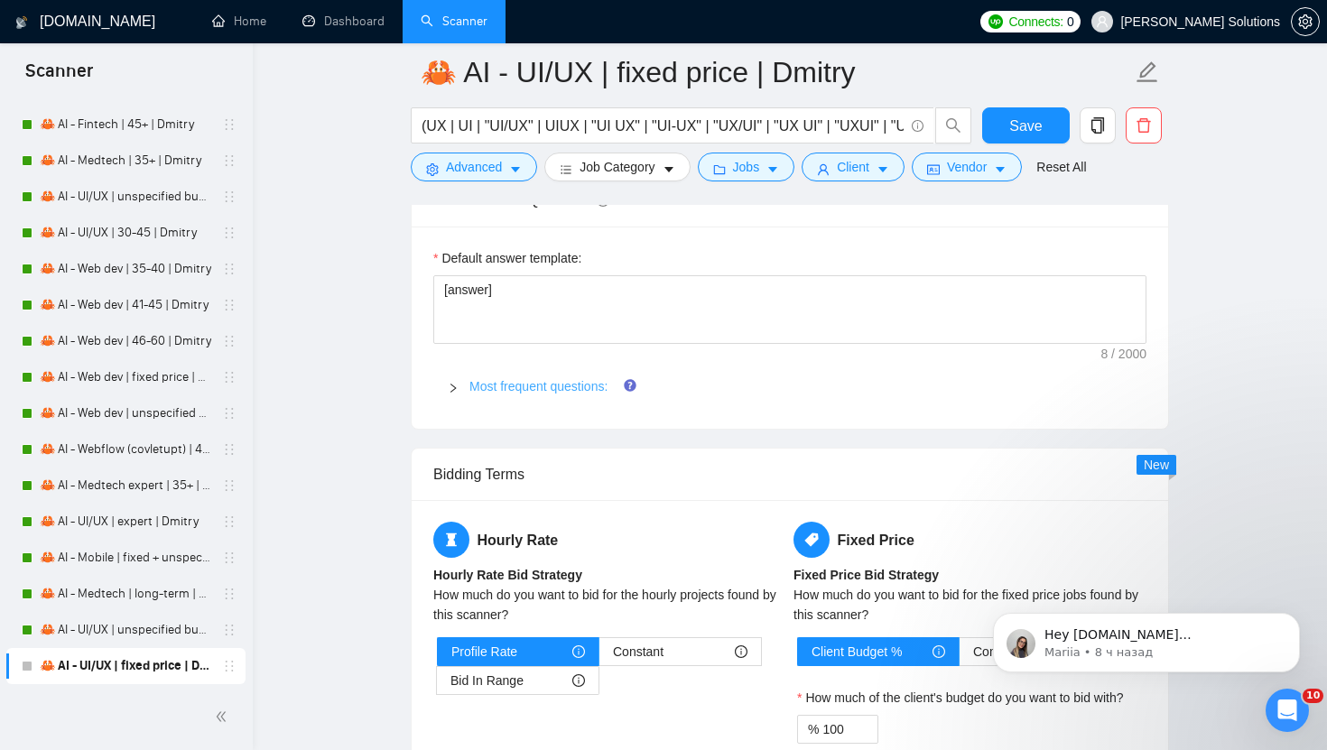
type textarea "[write a personal greeting using the client's name in the local language of the…"
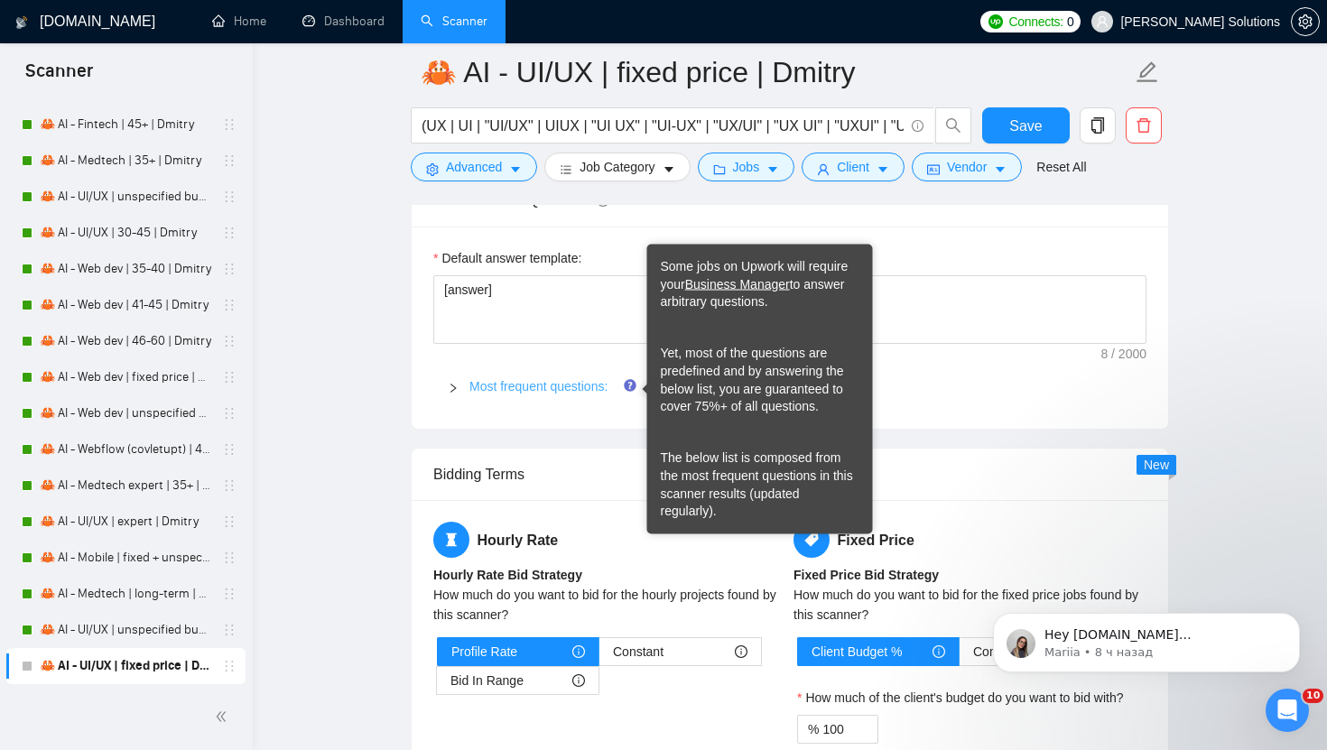
click at [589, 387] on link "Most frequent questions:" at bounding box center [538, 386] width 138 height 14
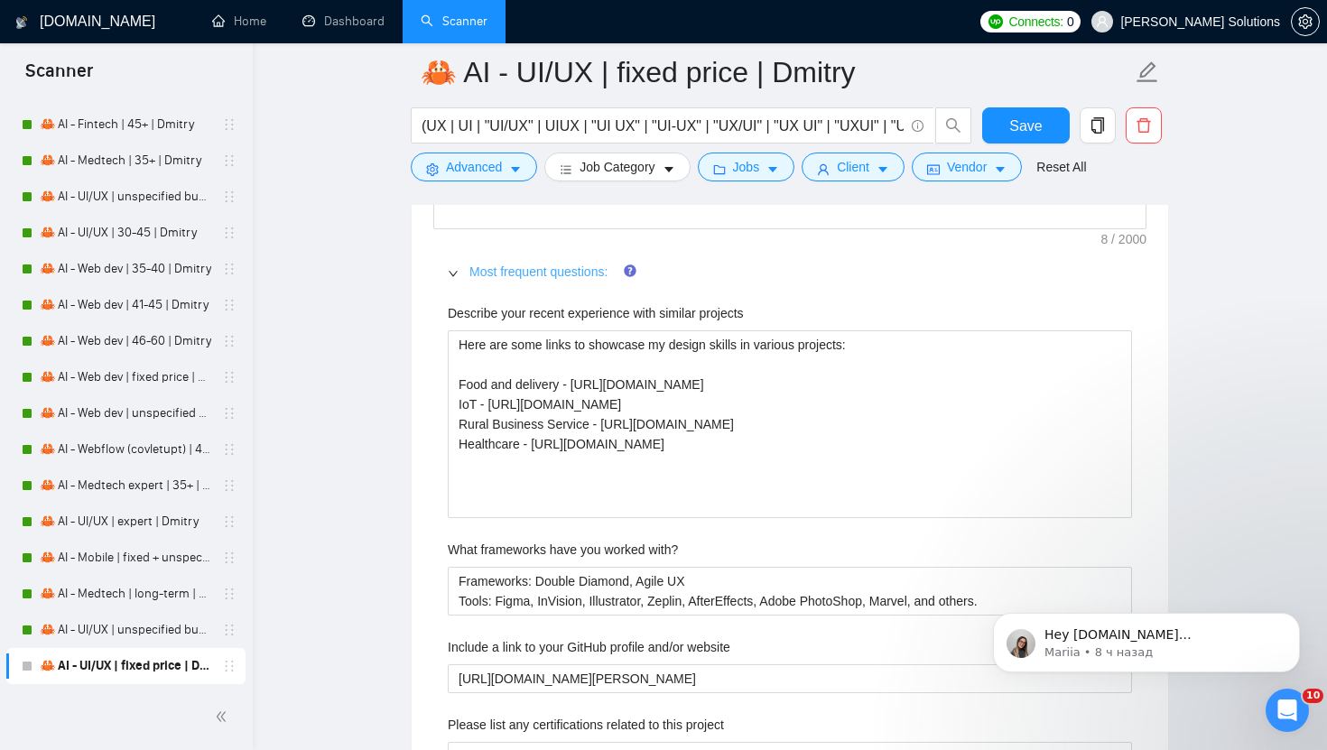
scroll to position [2871, 0]
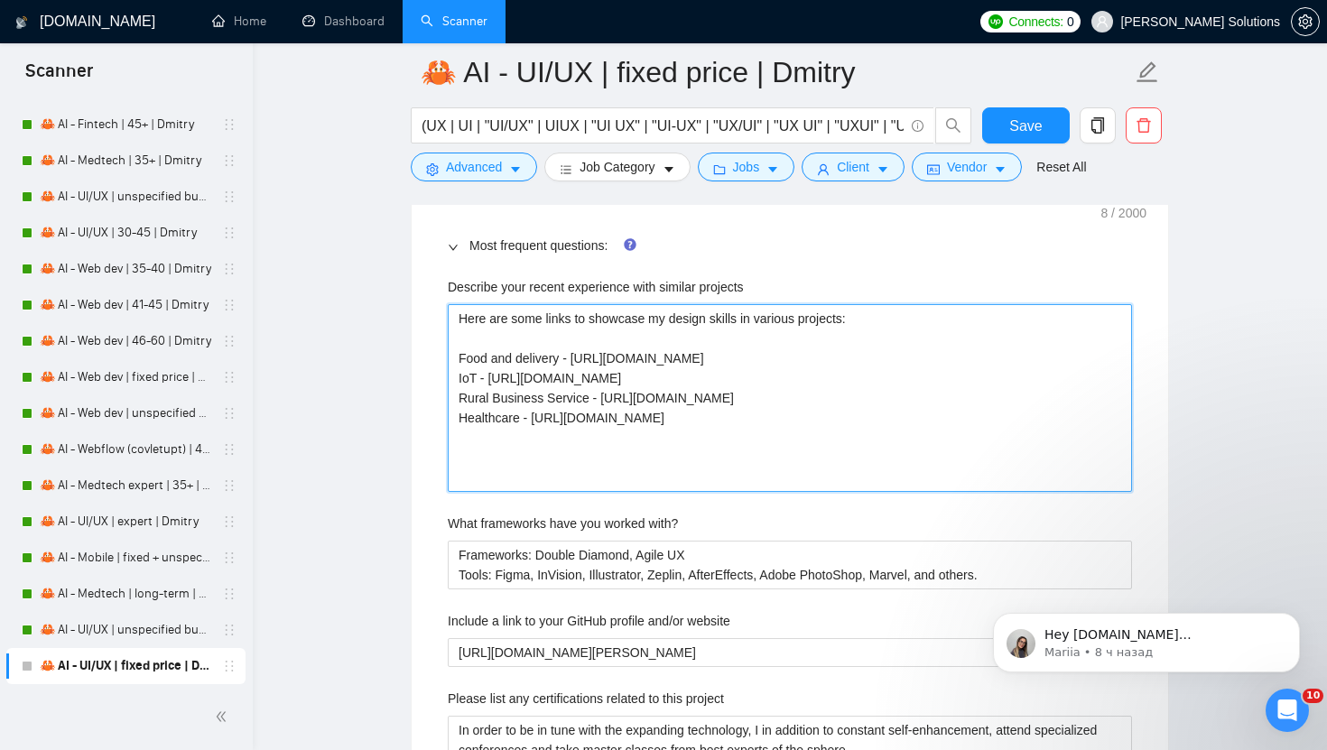
drag, startPoint x: 930, startPoint y: 486, endPoint x: 390, endPoint y: 345, distance: 557.7
click at [390, 345] on main "🦀 AI - UI/UX | fixed price | Dmitry (UX | UI | "UI/UX" | UIUX | "UI UX" | "UI-U…" at bounding box center [790, 563] width 1016 height 6723
paste projects "Beauty & Wellness marketplace - https://www.upwork.com/freelancers/~01dc9fa34fe…"
type projects "Here are some links to showcase my design skills in various projects: Beauty & …"
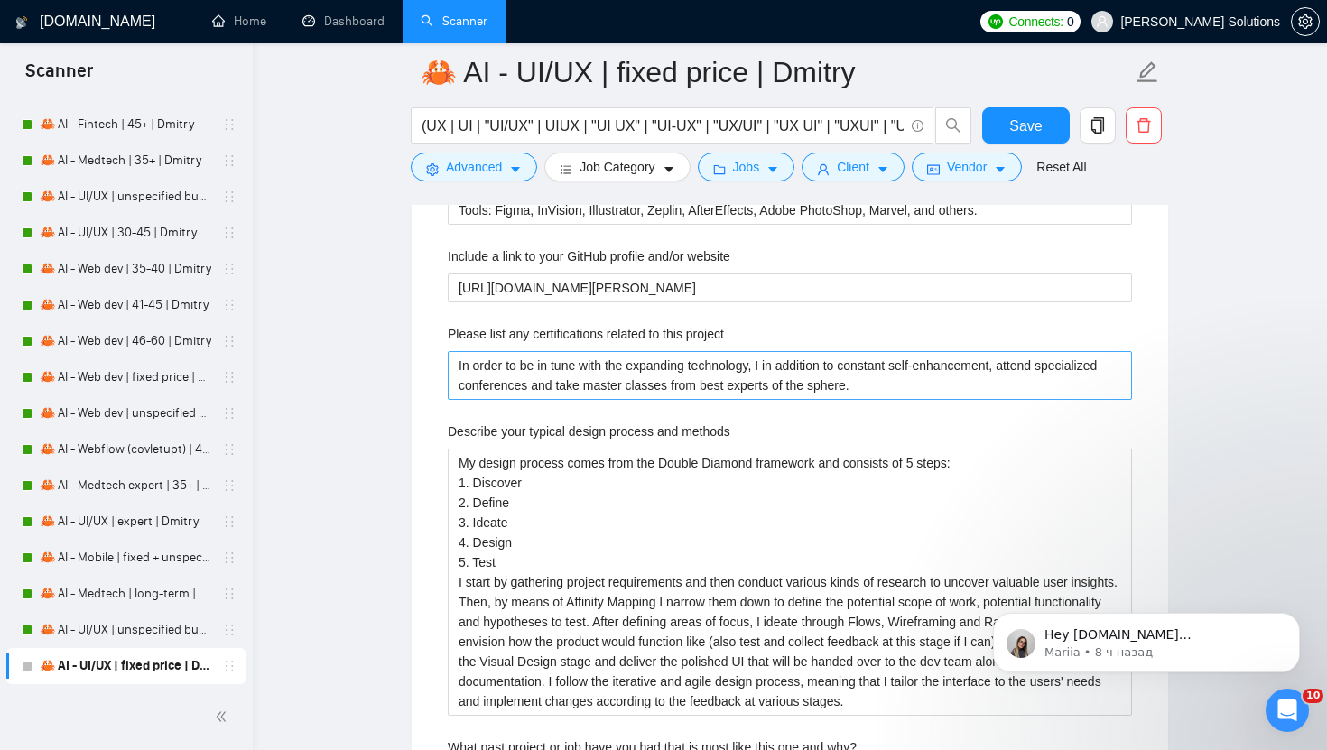
scroll to position [3197, 0]
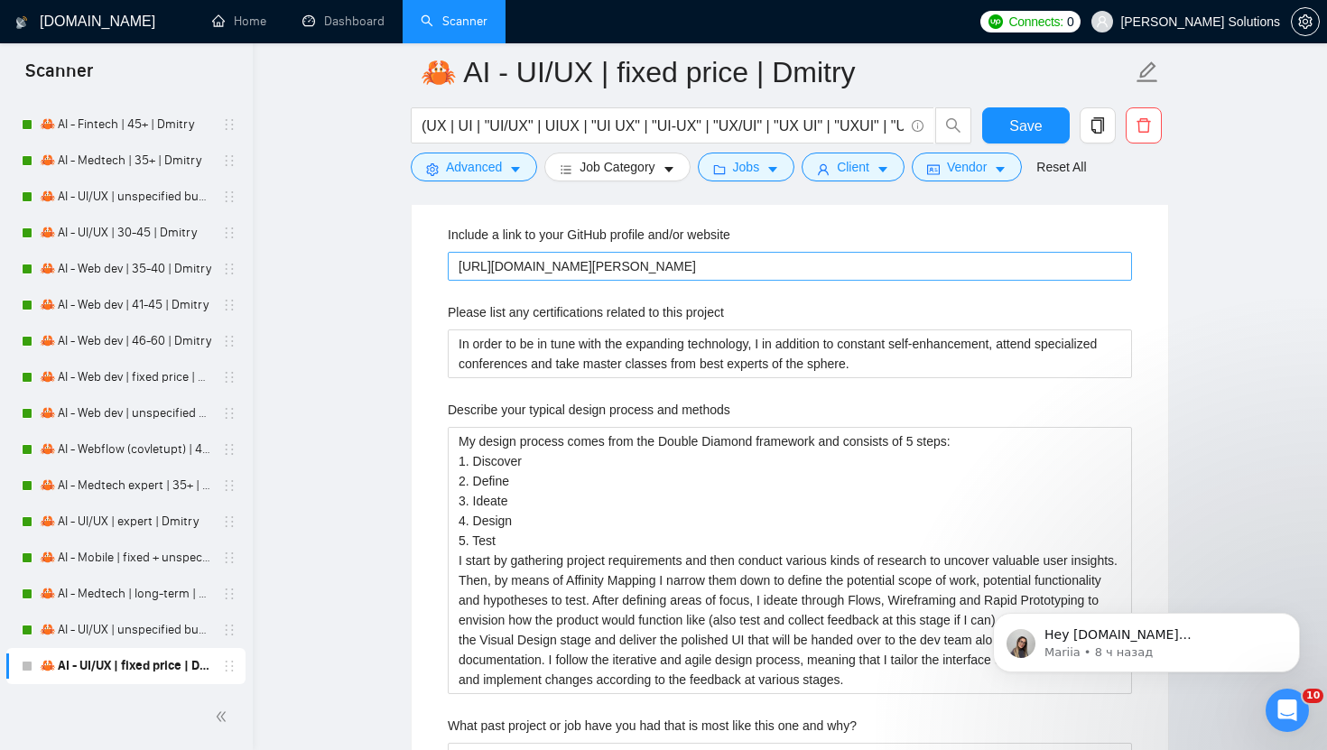
type projects "Here are some links to showcase my design skills in various projects: Beauty & …"
click at [623, 264] on website "https://www.darly.solutions/" at bounding box center [790, 266] width 684 height 29
type website "https://www.darly.solutions/"
type website "https://www.darly.solutions"
drag, startPoint x: 532, startPoint y: 267, endPoint x: 405, endPoint y: 263, distance: 126.4
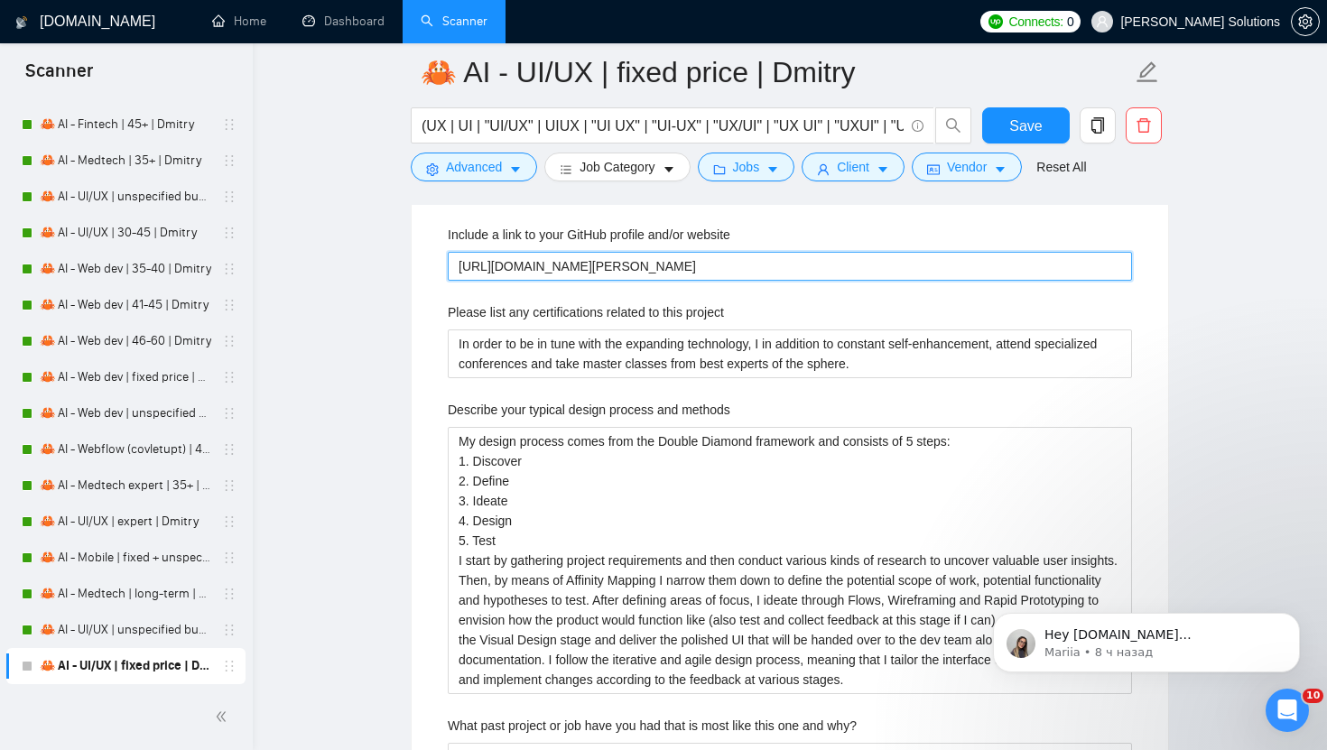
click at [405, 263] on main "🦀 AI - UI/UX | fixed price | Dmitry (UX | UI | "UI/UX" | UIUX | "UI UX" | "UI-U…" at bounding box center [790, 207] width 1016 height 6664
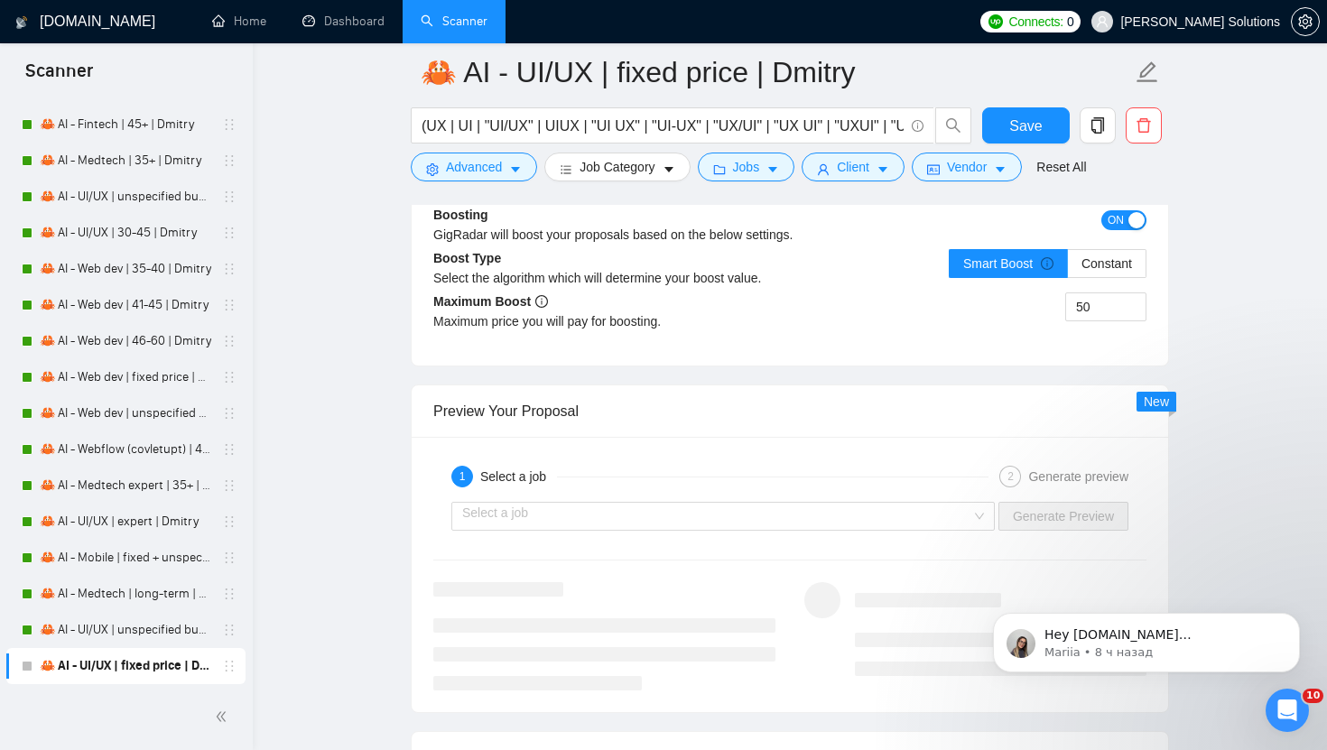
scroll to position [5025, 0]
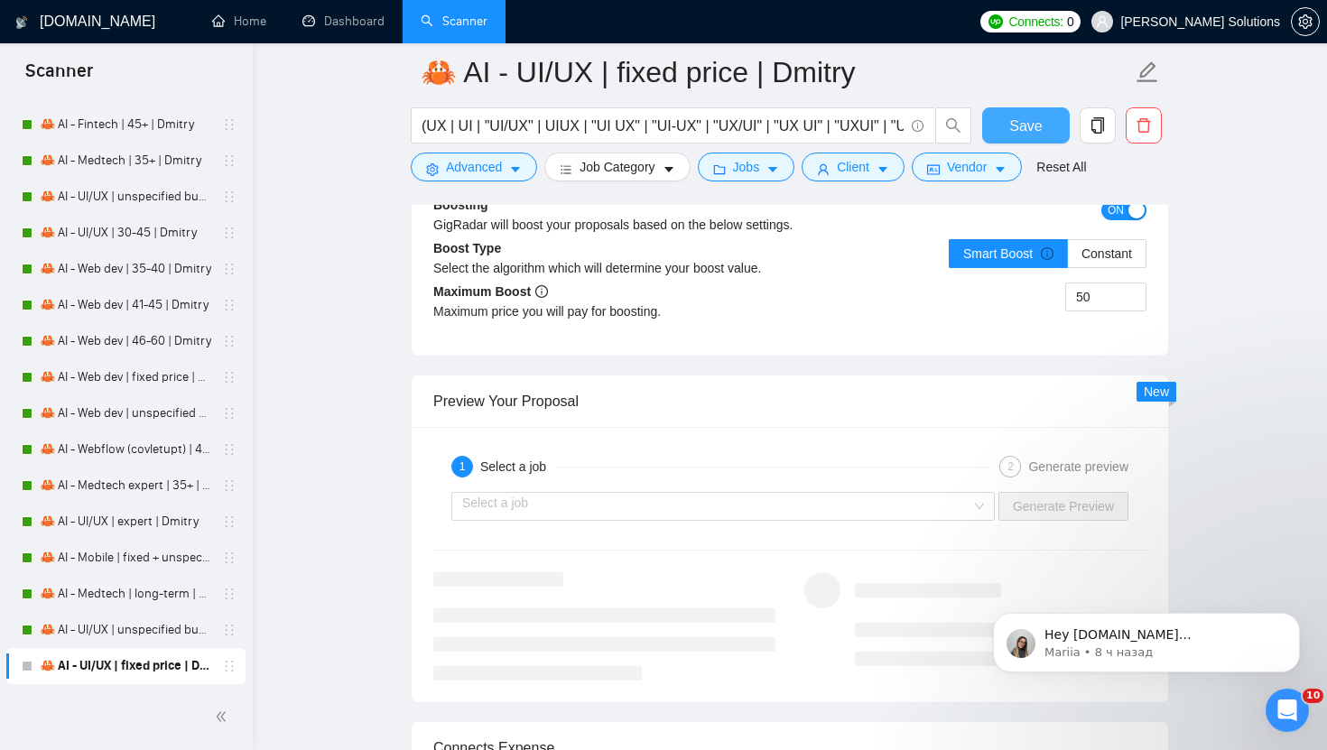
type website "[PERSON_NAME][DOMAIN_NAME]"
click at [1038, 121] on span "Save" at bounding box center [1025, 126] width 32 height 23
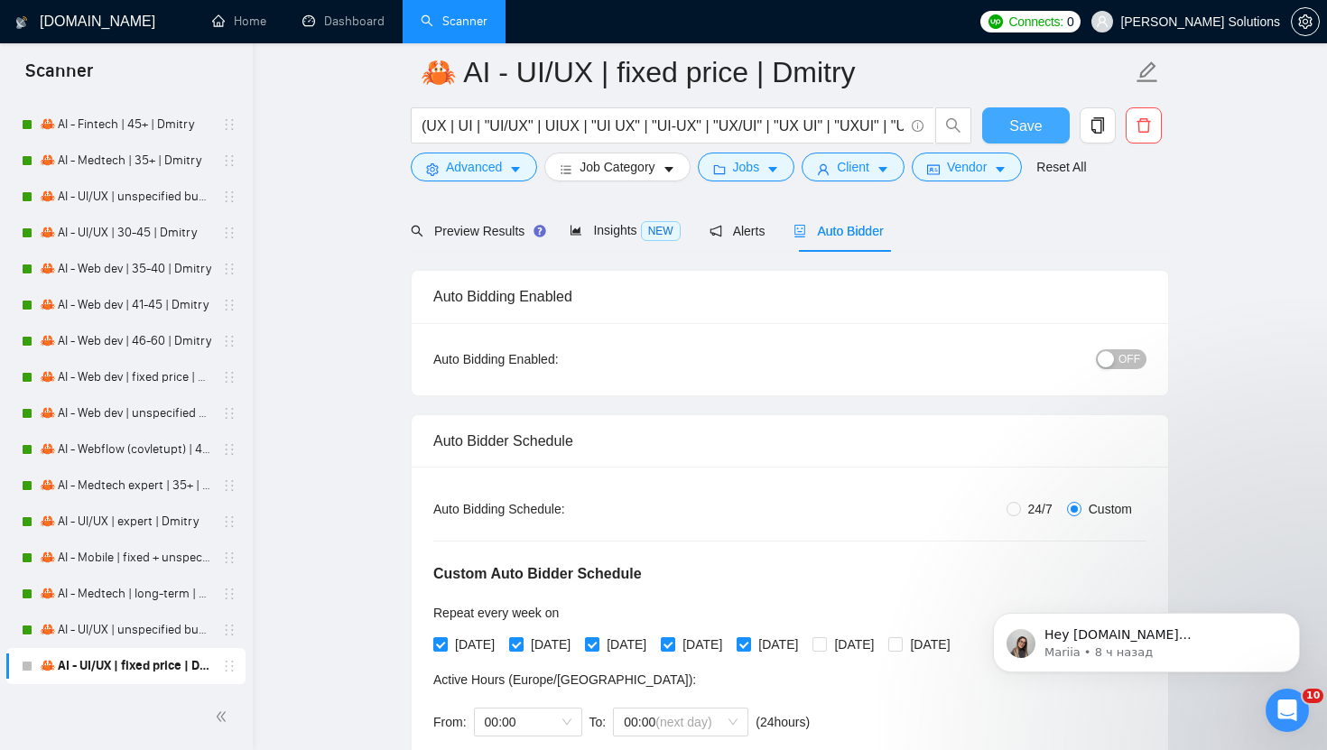
scroll to position [225, 0]
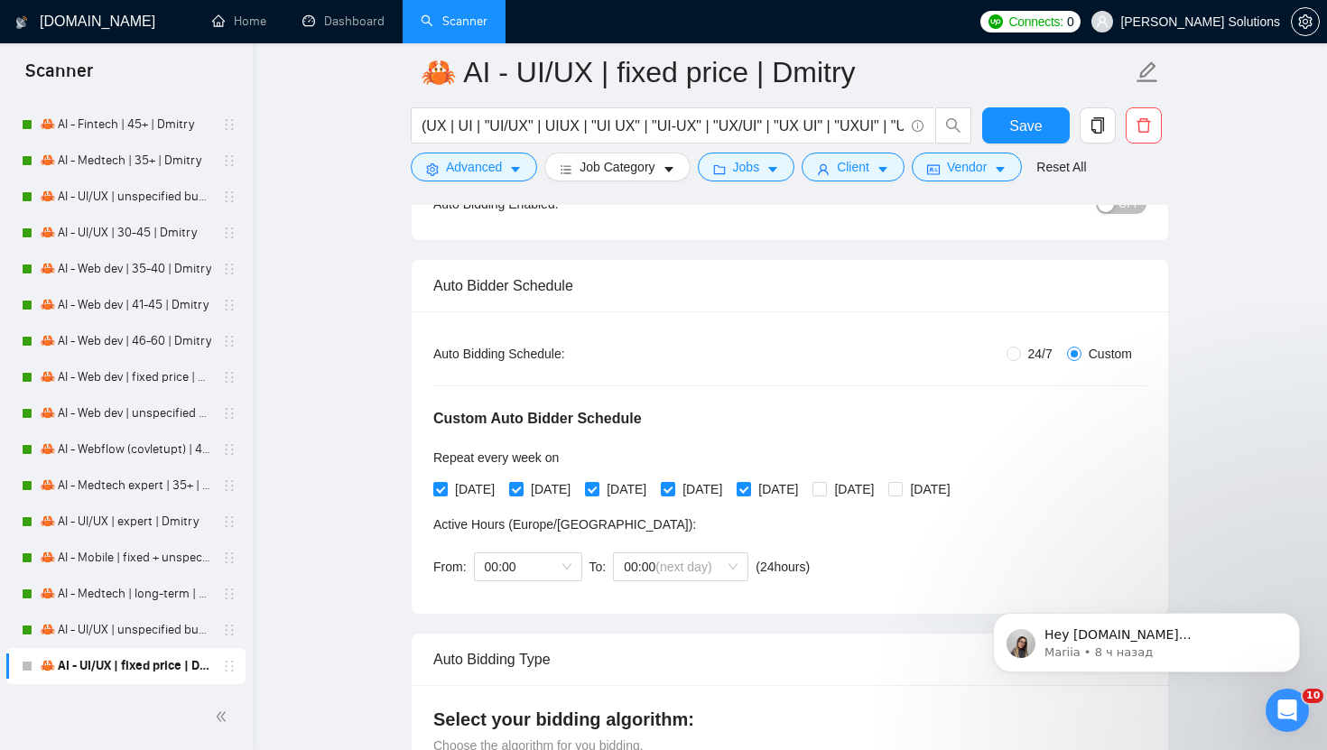
click at [1124, 215] on div "OFF" at bounding box center [1027, 204] width 237 height 29
click at [1124, 212] on span "OFF" at bounding box center [1129, 204] width 22 height 20
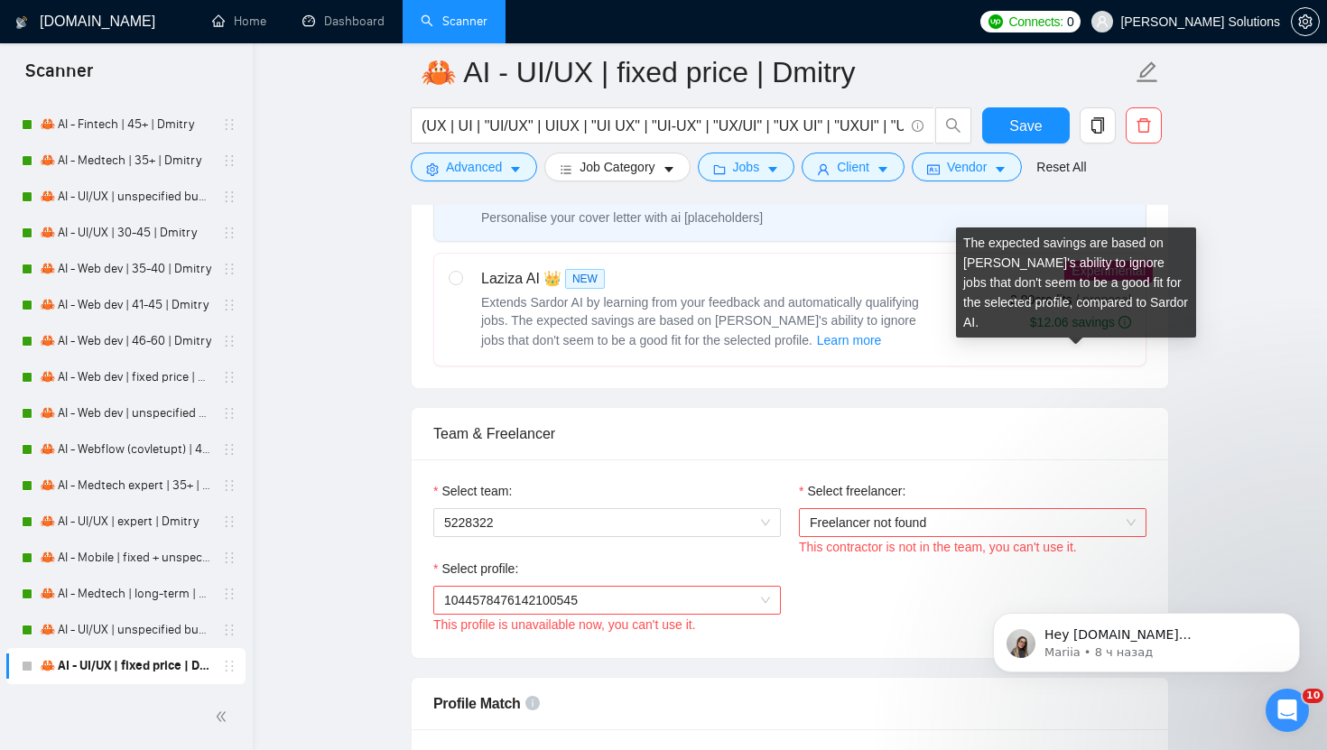
scroll to position [985, 0]
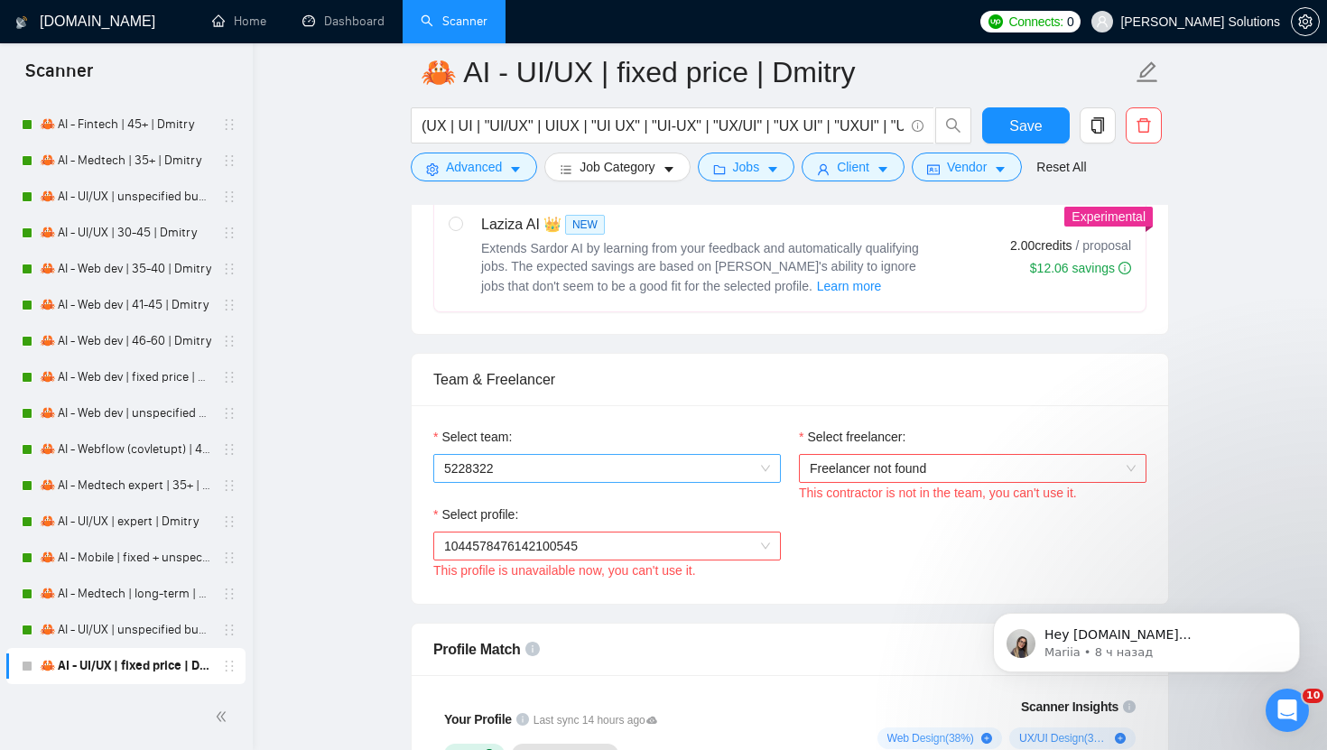
click at [611, 475] on span "5228322" at bounding box center [607, 468] width 326 height 27
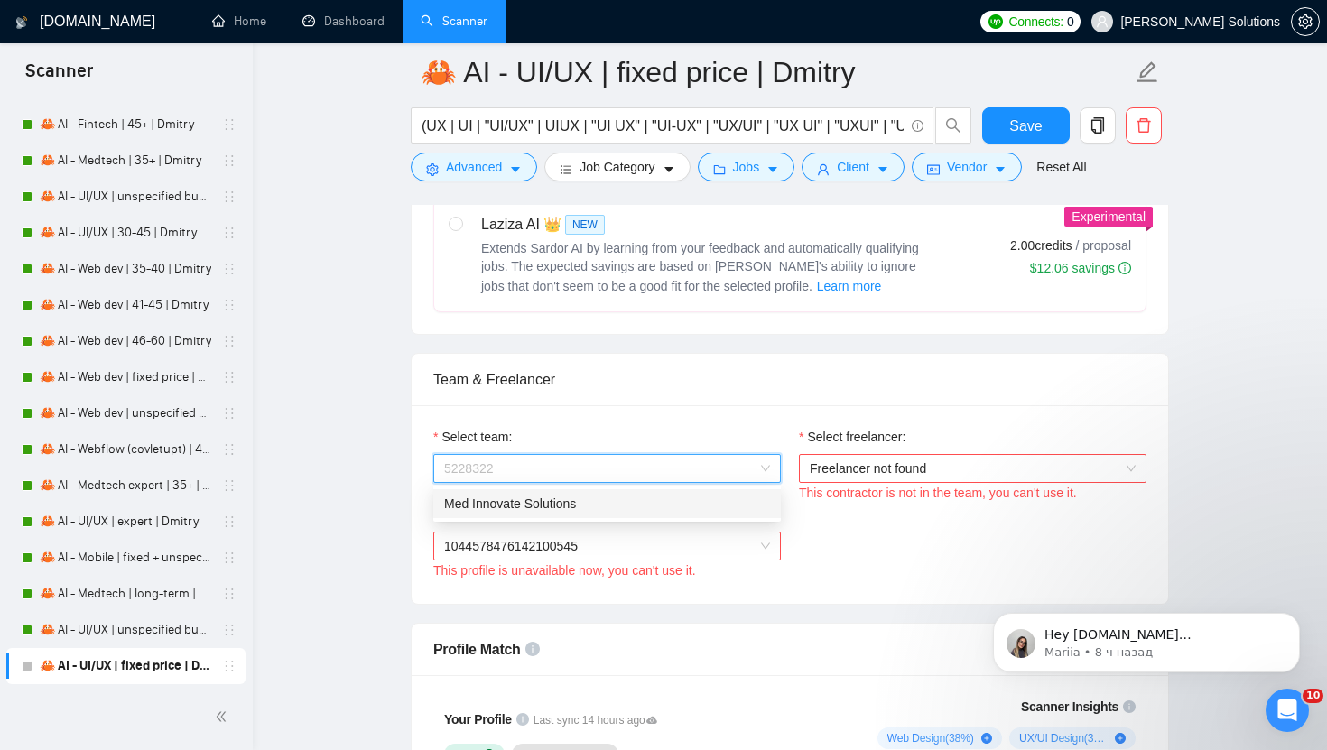
click at [611, 396] on div "Team & Freelancer" at bounding box center [789, 379] width 713 height 51
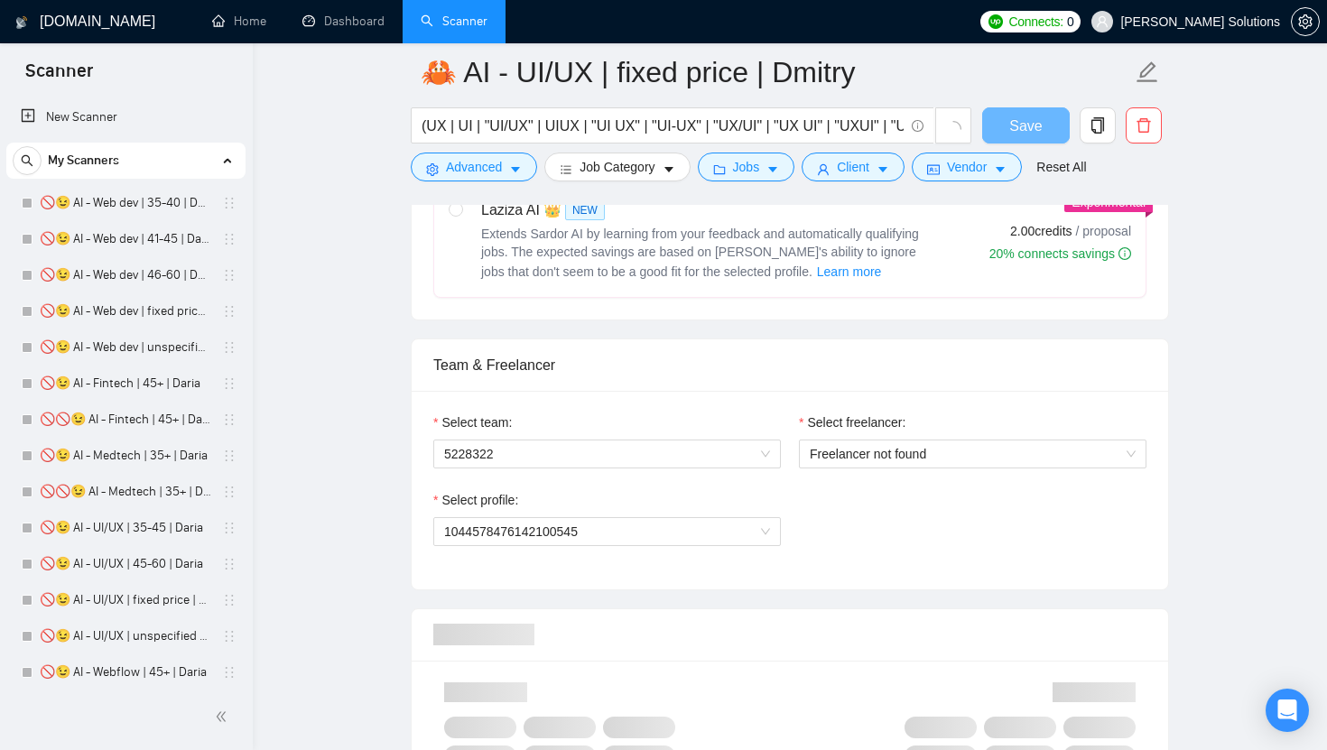
scroll to position [5024, 0]
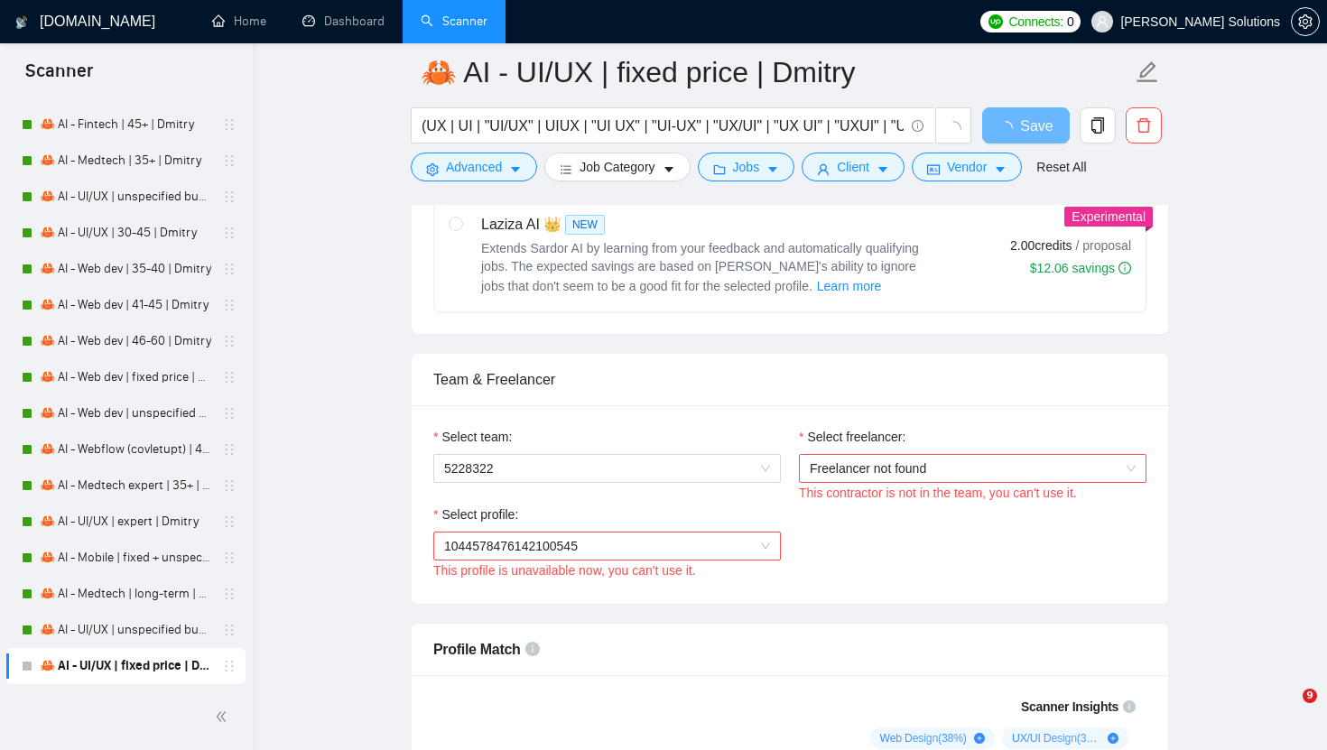
click at [704, 483] on div "Select team: 5228322" at bounding box center [606, 466] width 365 height 78
click at [704, 468] on span "5228322" at bounding box center [607, 468] width 326 height 27
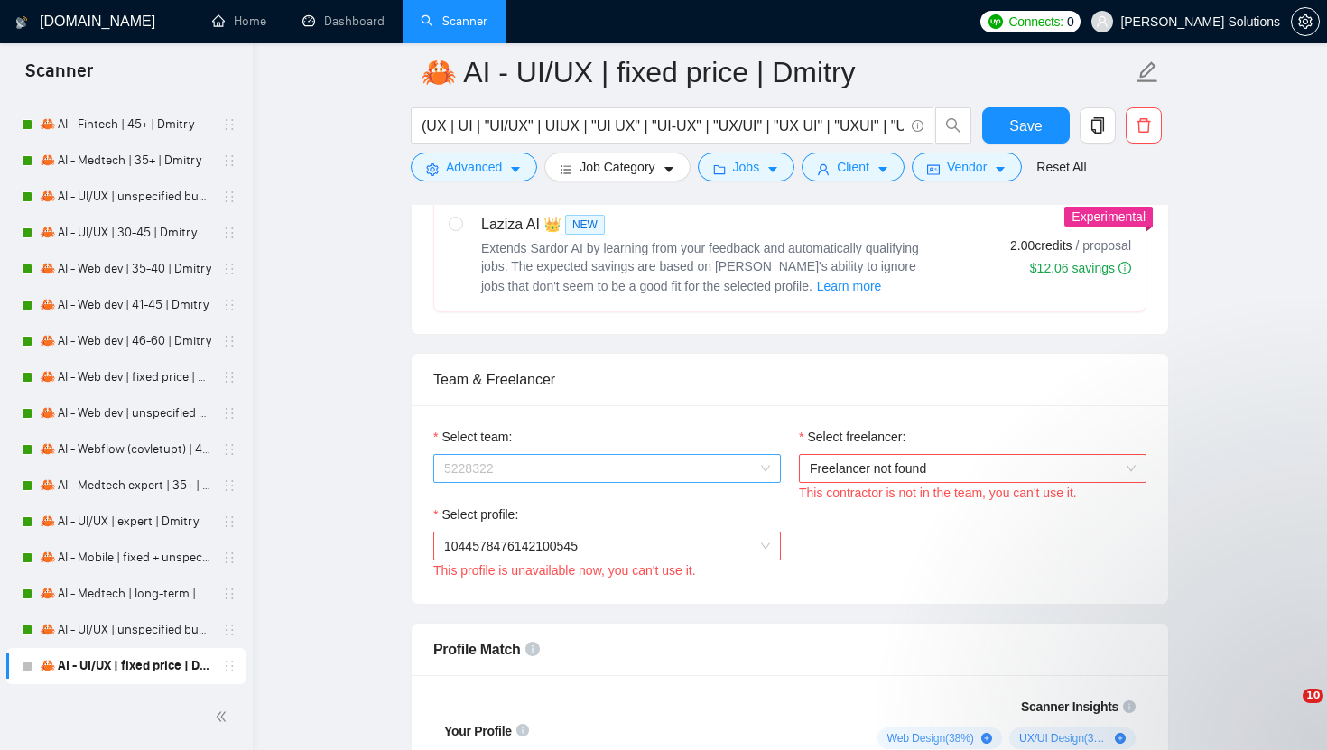
click at [540, 465] on span "5228322" at bounding box center [607, 468] width 326 height 27
click at [524, 504] on div "Select profile:" at bounding box center [606, 517] width 347 height 27
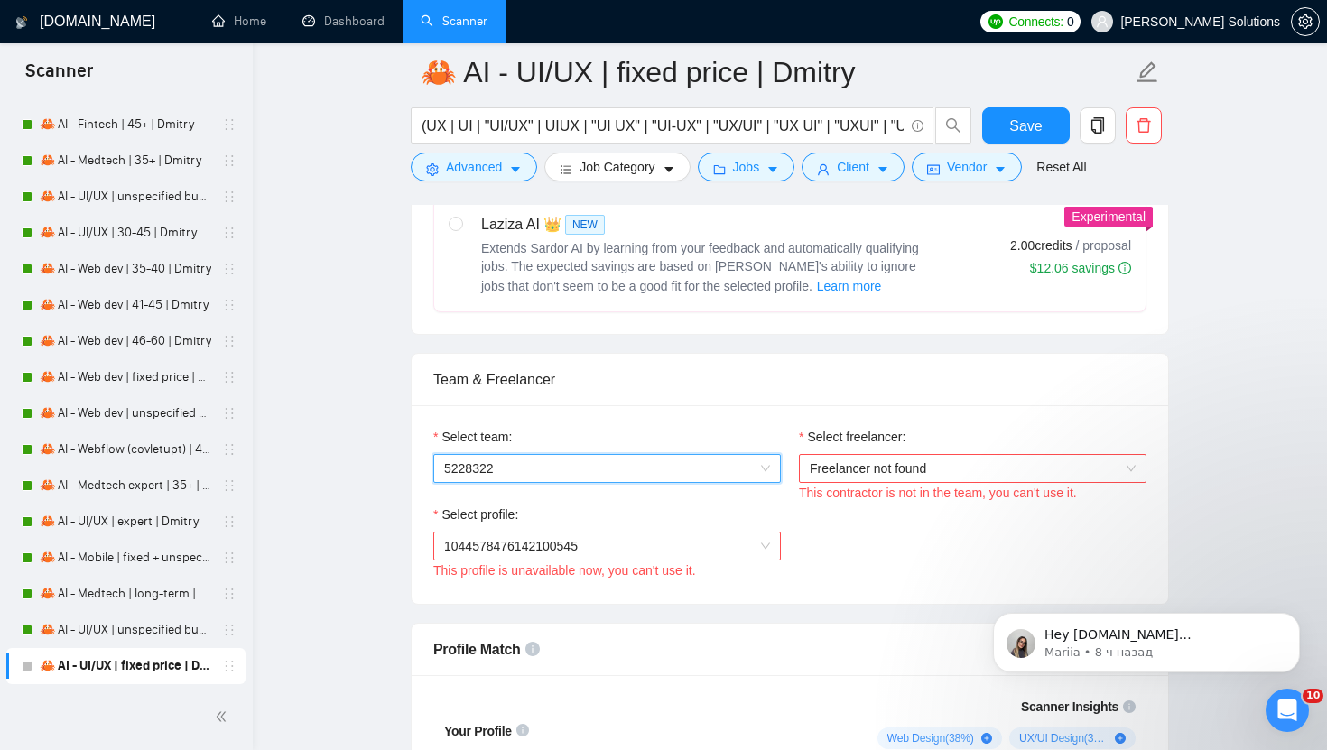
scroll to position [0, 0]
click at [528, 545] on span "1044578476142100545" at bounding box center [511, 546] width 134 height 14
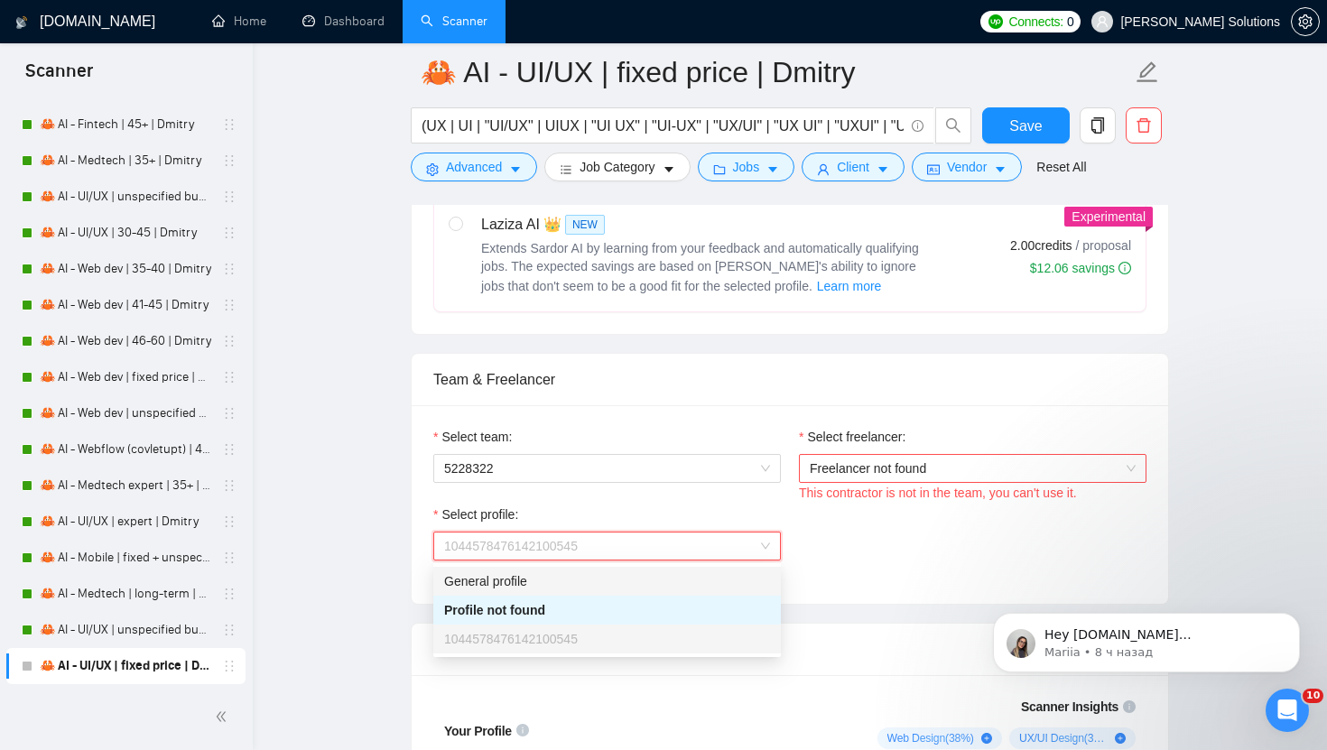
click at [865, 472] on span "Freelancer not found" at bounding box center [972, 468] width 326 height 27
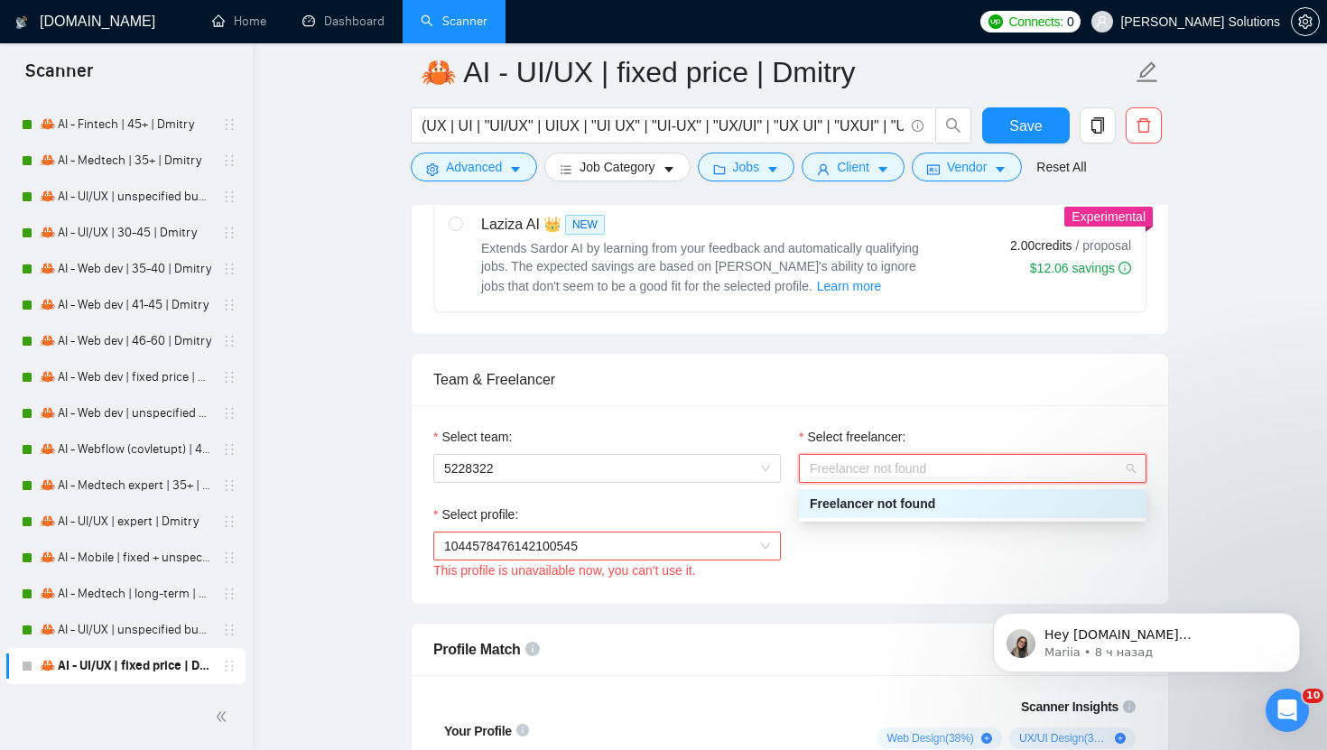
click at [865, 464] on span "Freelancer not found" at bounding box center [972, 468] width 326 height 27
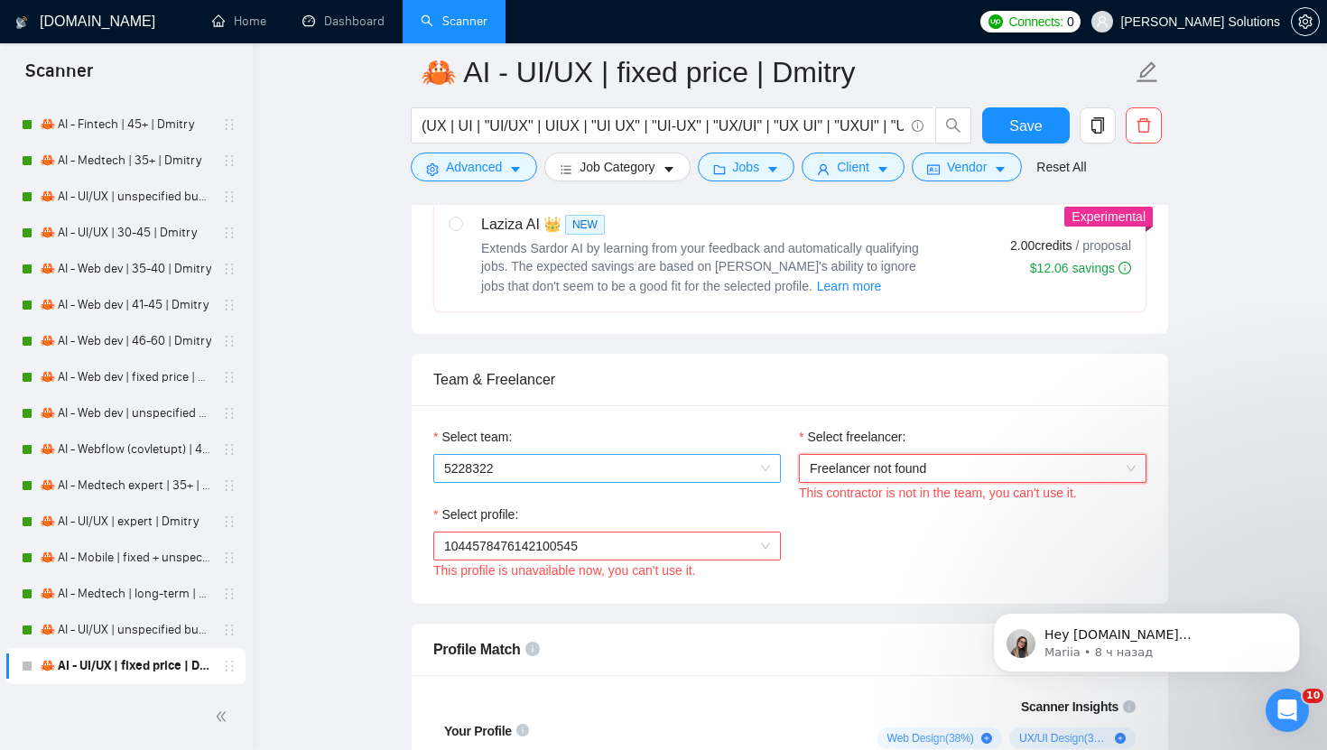
click at [735, 476] on span "5228322" at bounding box center [607, 468] width 326 height 27
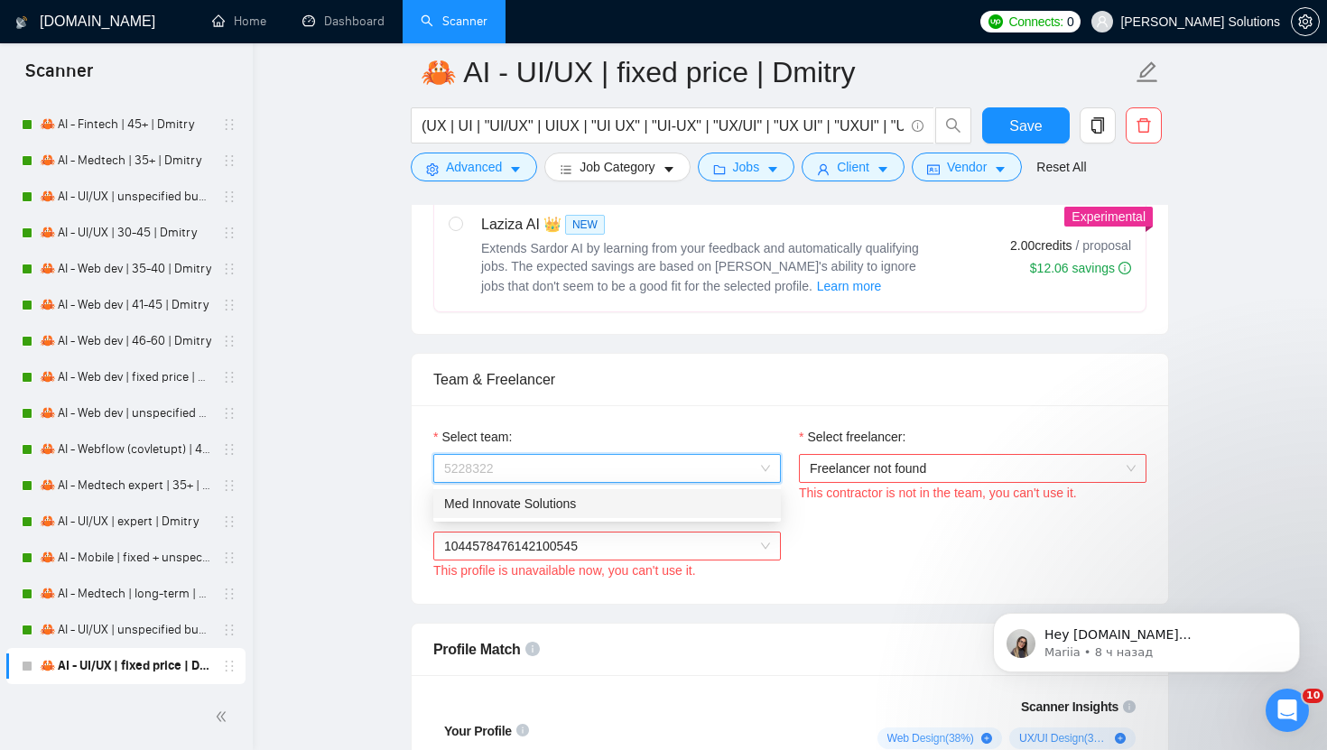
click at [608, 513] on div "Med Innovate Solutions" at bounding box center [606, 503] width 347 height 29
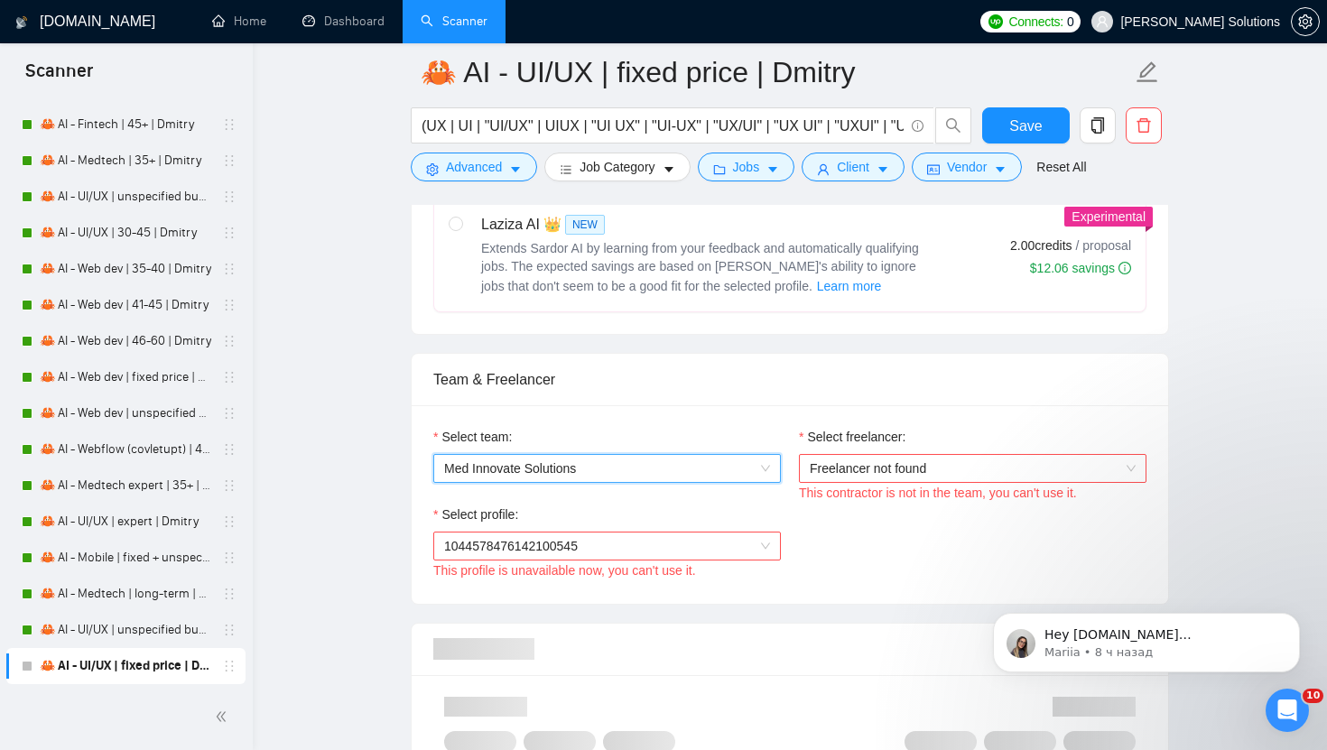
click at [890, 468] on span "Freelancer not found" at bounding box center [972, 468] width 326 height 27
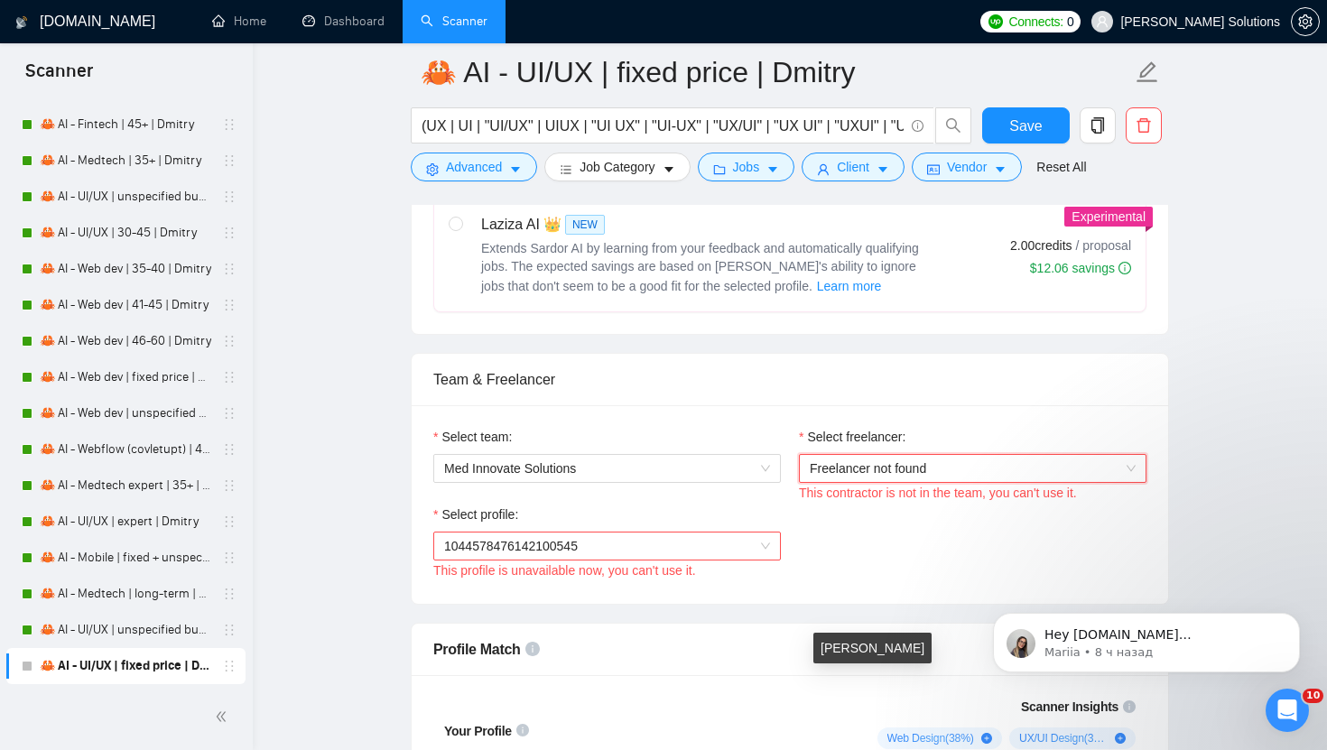
click at [851, 661] on div "[PERSON_NAME]" at bounding box center [872, 654] width 104 height 29
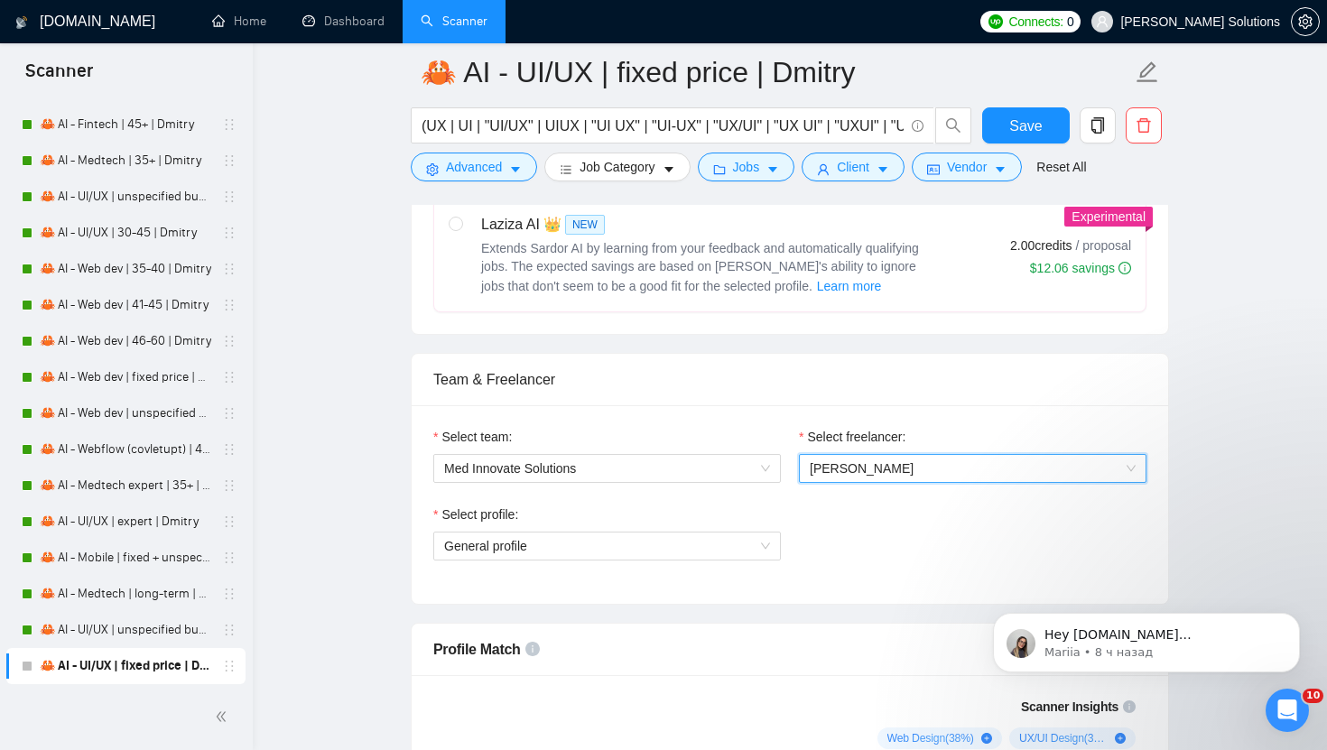
click at [845, 468] on span "[PERSON_NAME]" at bounding box center [861, 468] width 104 height 14
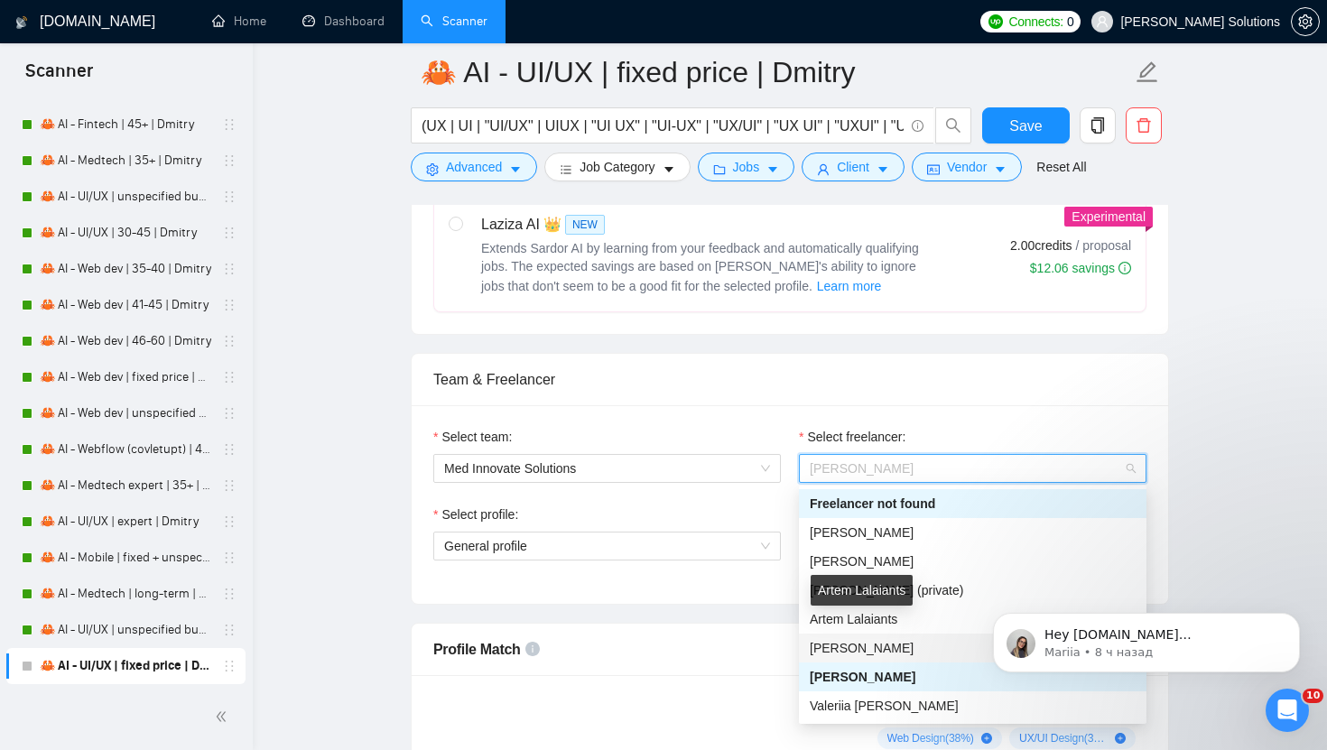
click at [855, 647] on span "[PERSON_NAME]" at bounding box center [861, 648] width 104 height 14
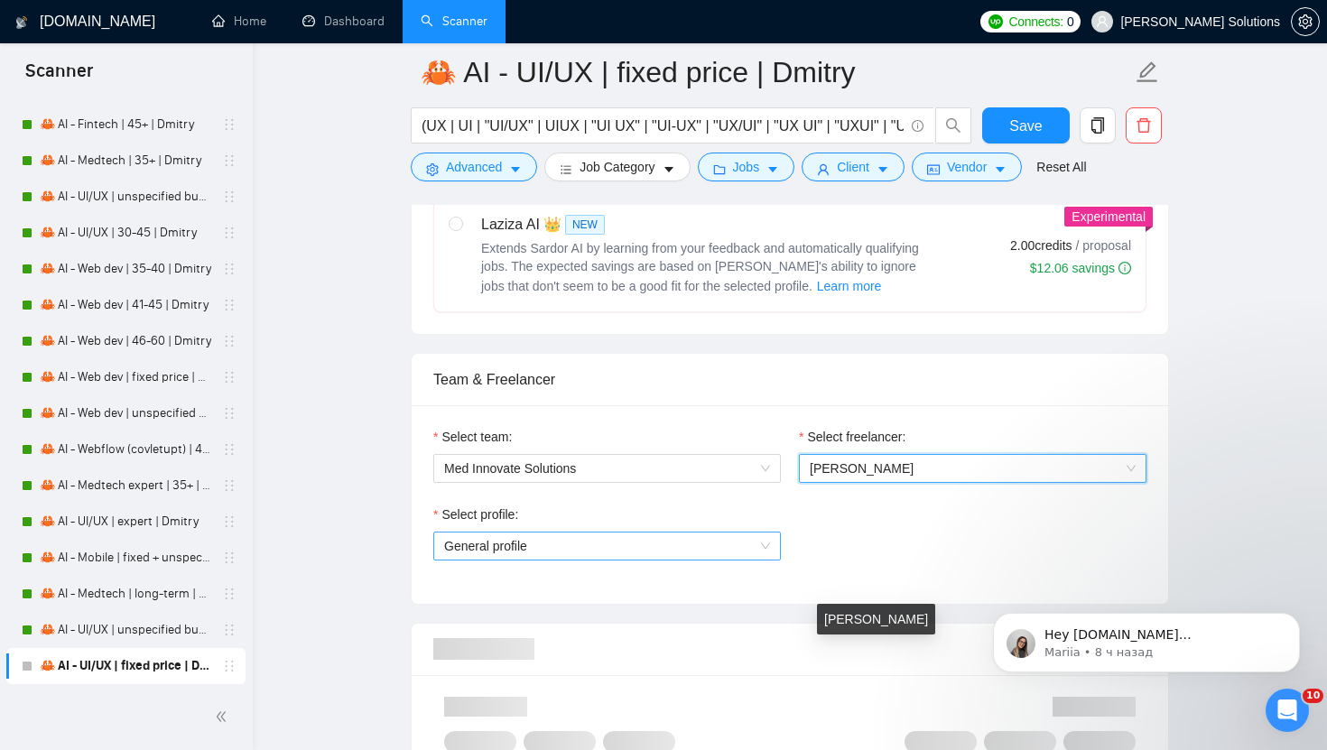
click at [700, 546] on span "General profile" at bounding box center [607, 545] width 326 height 27
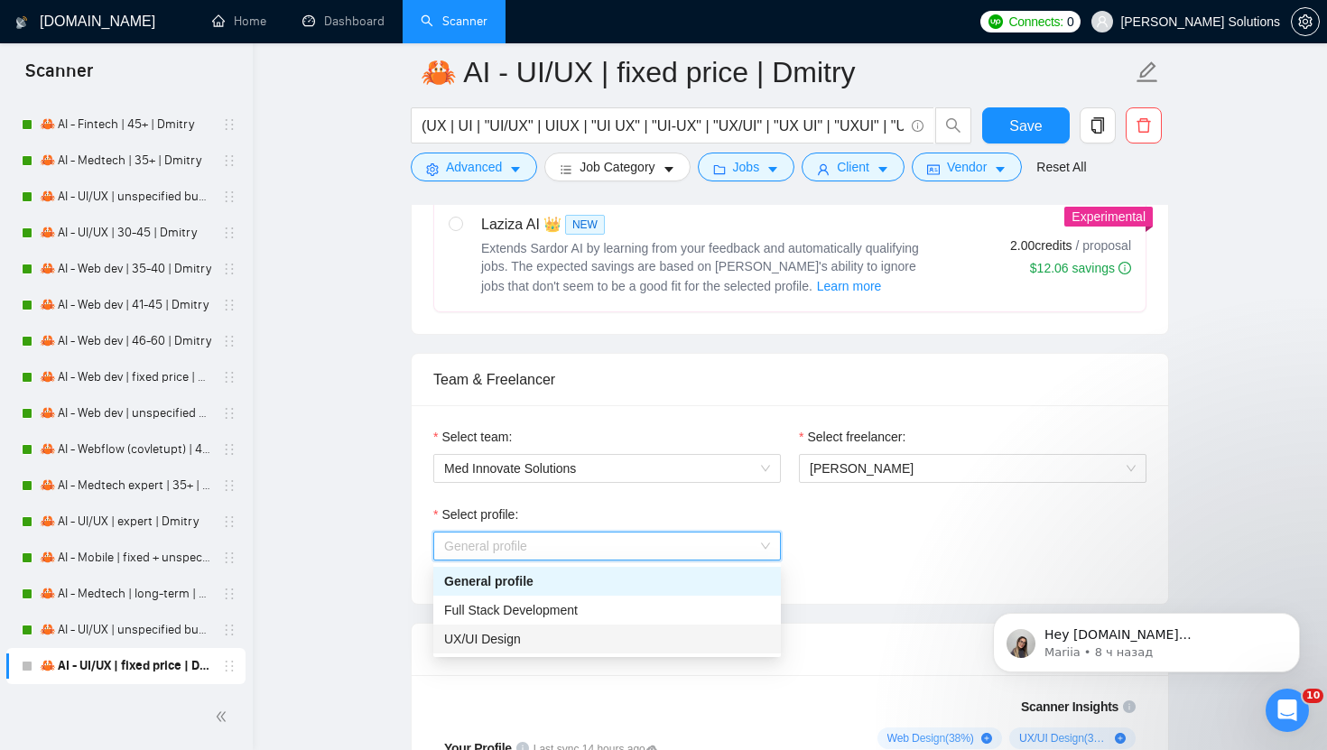
click at [518, 633] on span "UX/UI Design" at bounding box center [482, 639] width 77 height 14
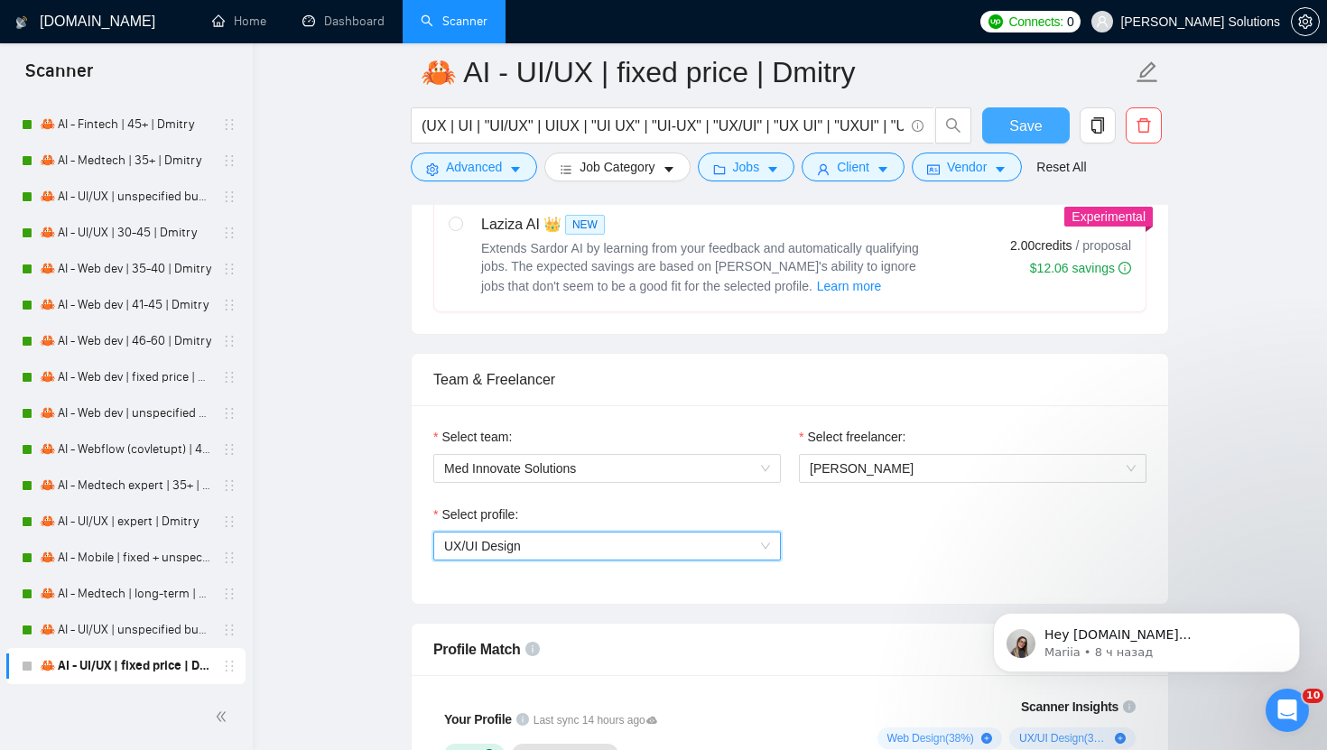
click at [1031, 131] on span "Save" at bounding box center [1025, 126] width 32 height 23
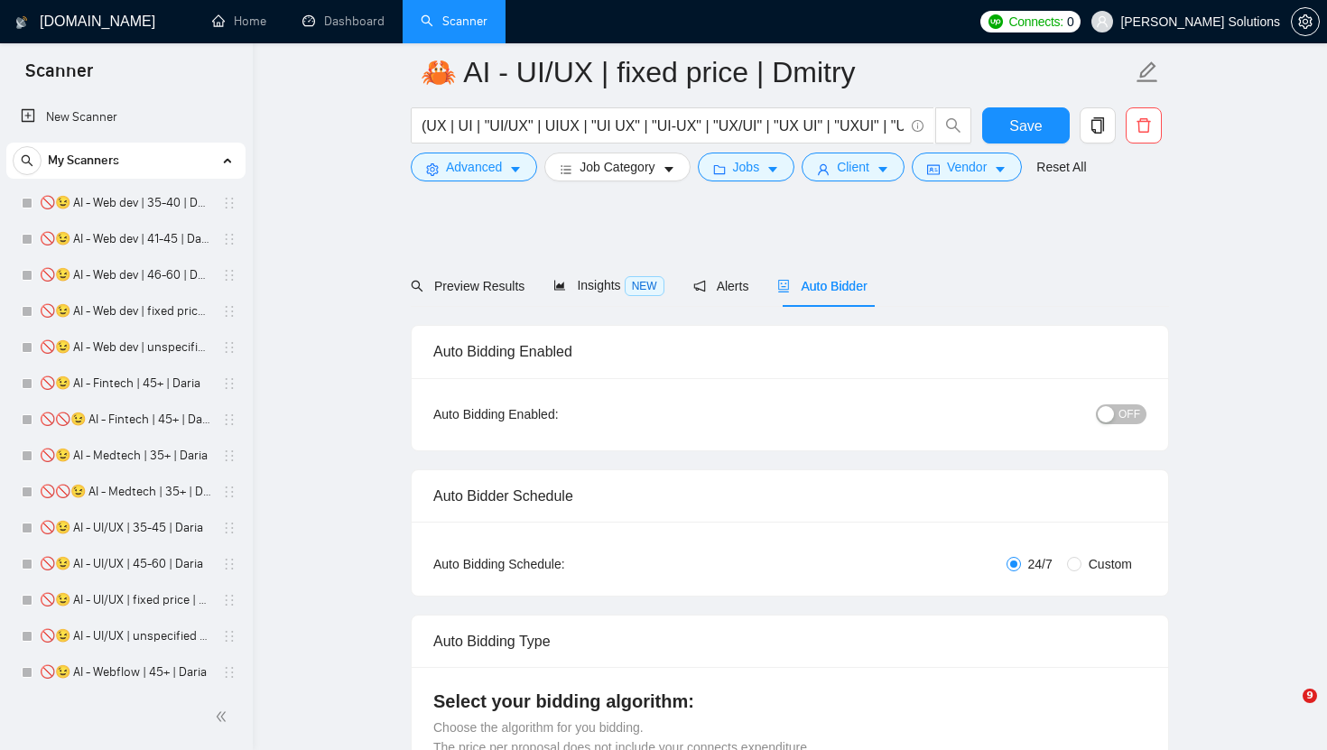
radio input "false"
radio input "true"
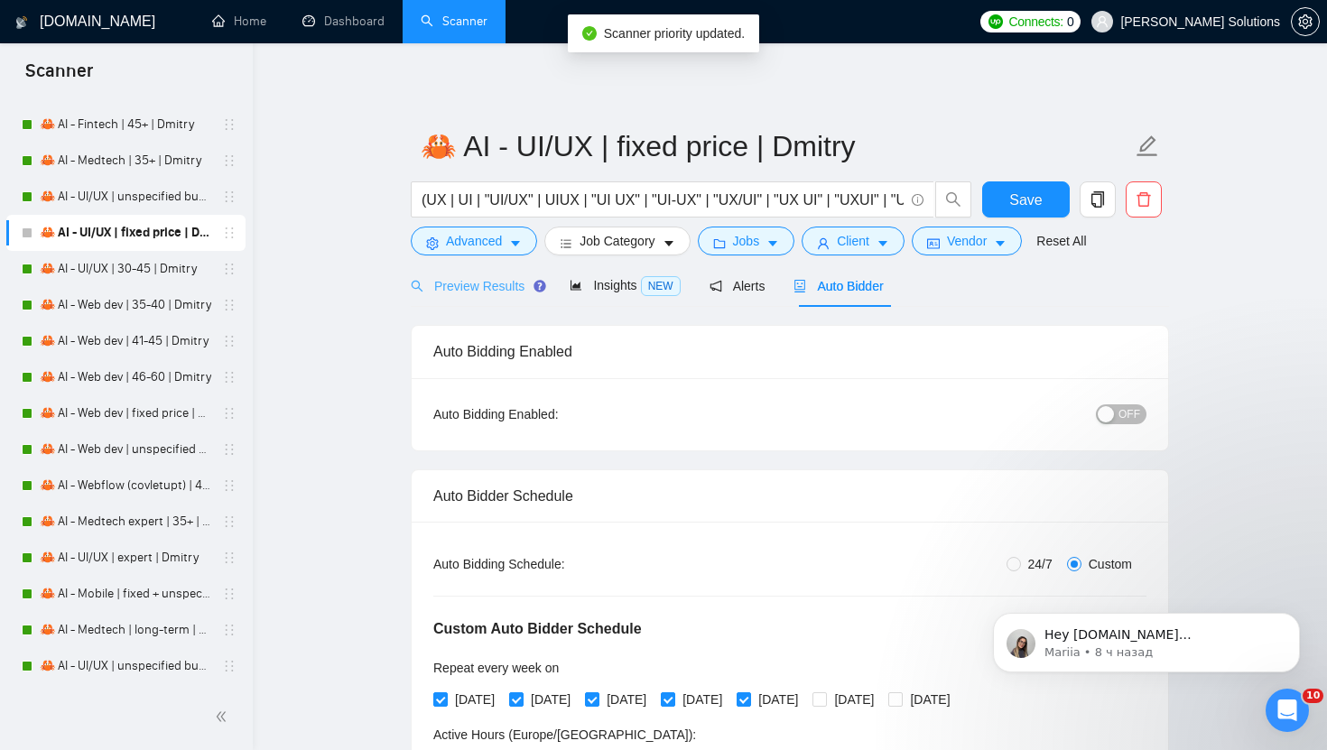
click at [534, 287] on icon "Tooltip anchor" at bounding box center [539, 286] width 14 height 14
click at [513, 289] on span "Preview Results" at bounding box center [476, 286] width 130 height 14
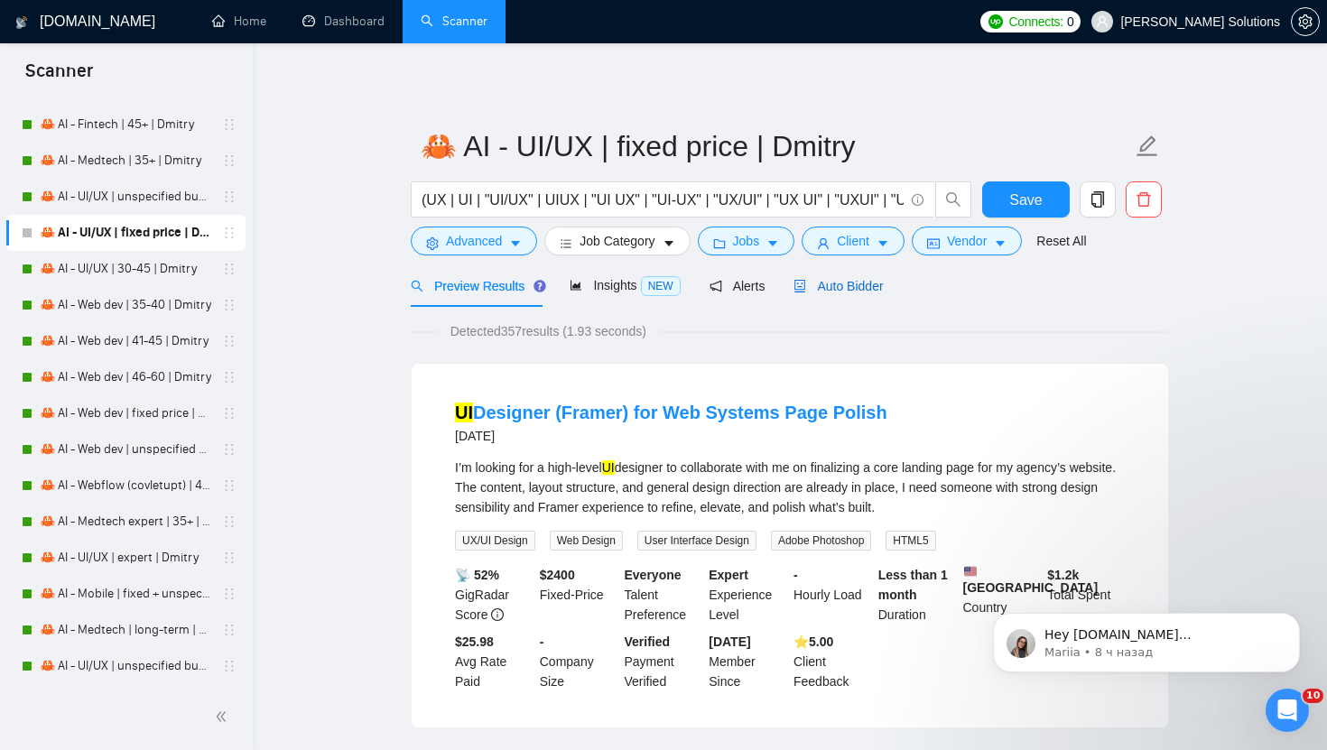
click at [814, 292] on span "Auto Bidder" at bounding box center [837, 286] width 89 height 14
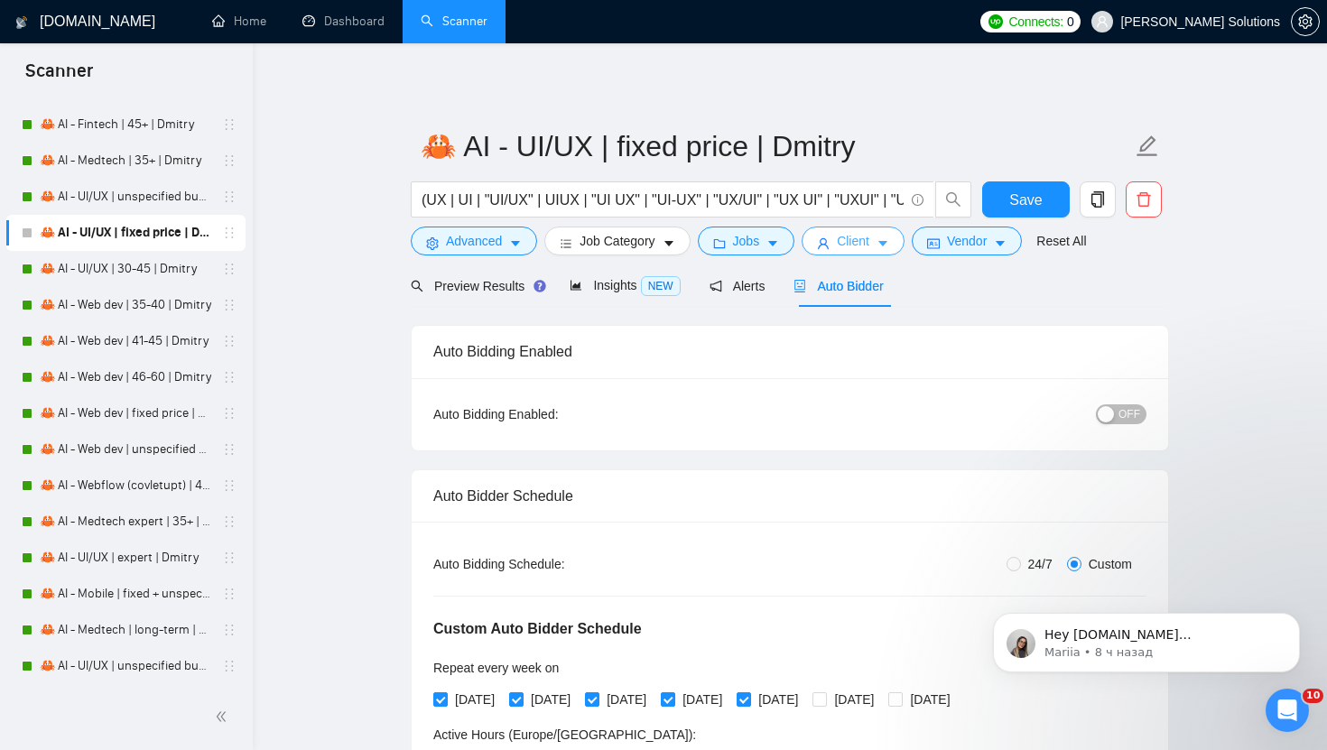
click at [858, 241] on span "Client" at bounding box center [853, 241] width 32 height 20
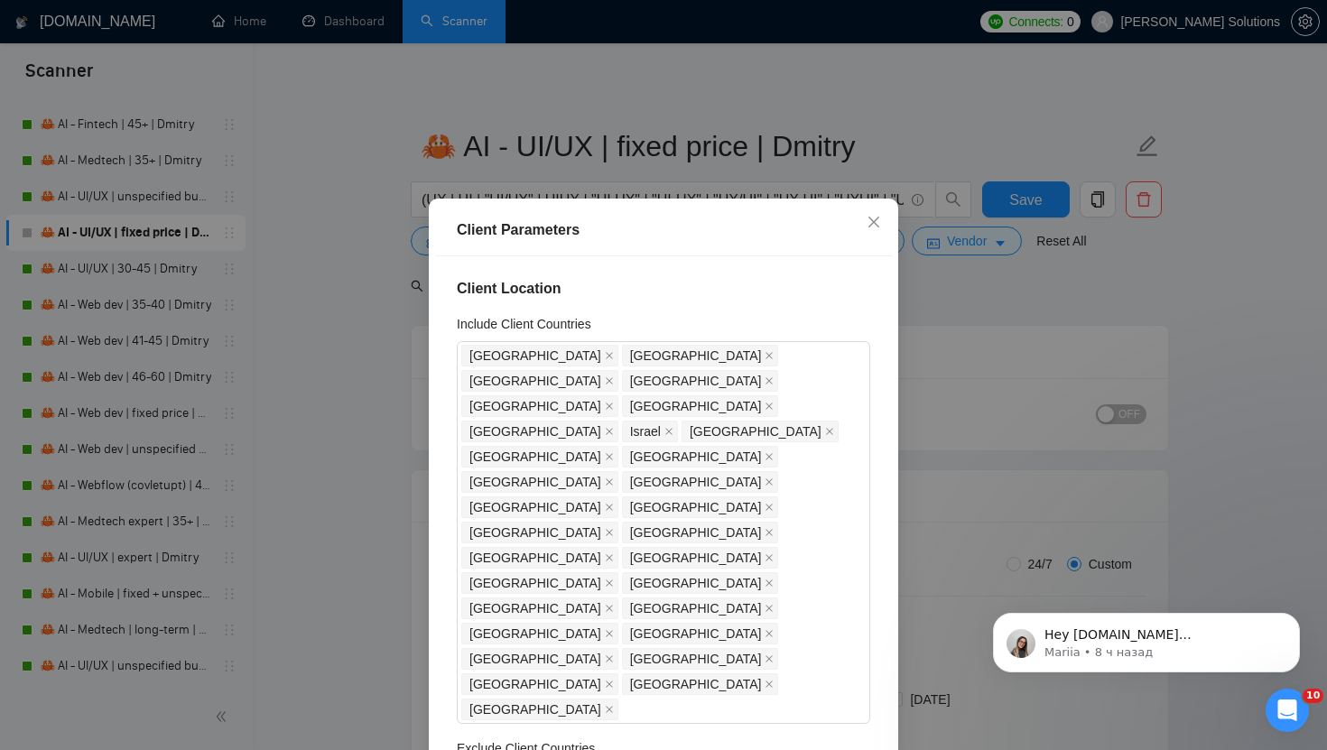
click at [956, 338] on div "Client Parameters Client Location Include Client Countries [GEOGRAPHIC_DATA] [G…" at bounding box center [663, 375] width 1327 height 750
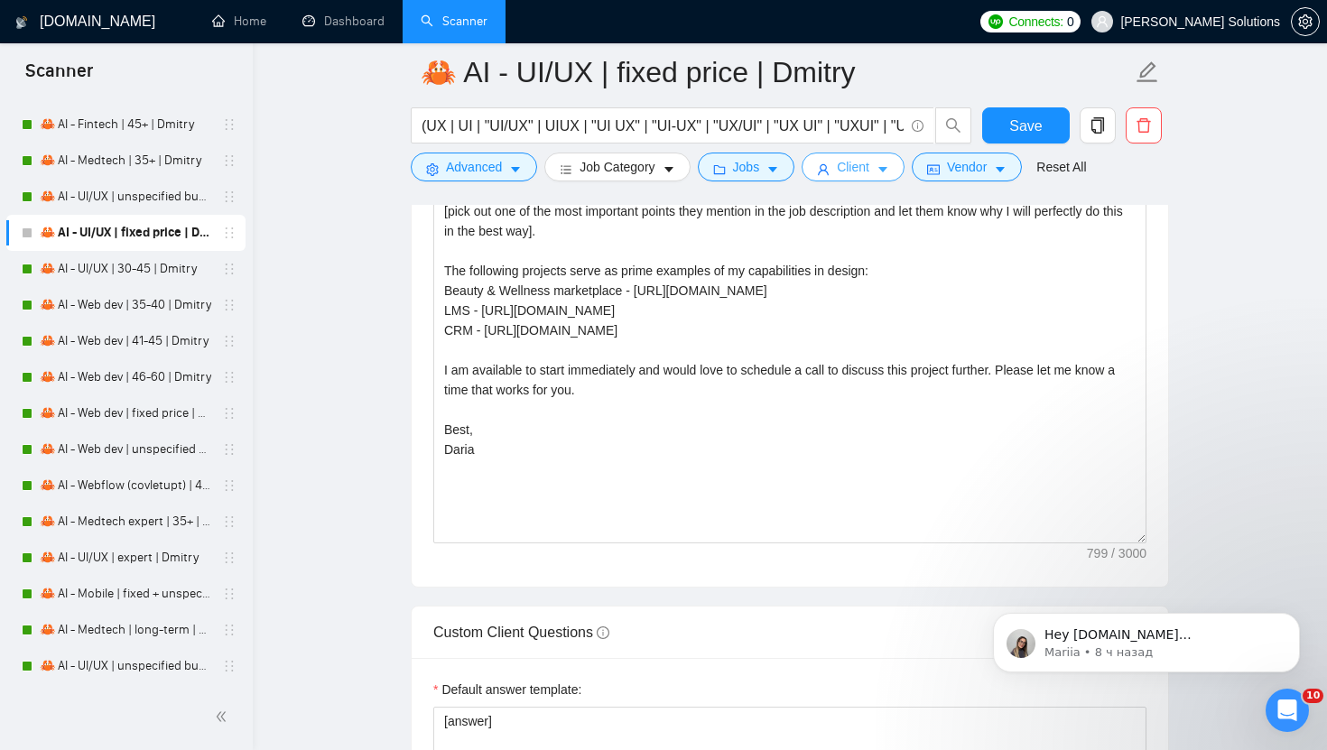
scroll to position [2401, 0]
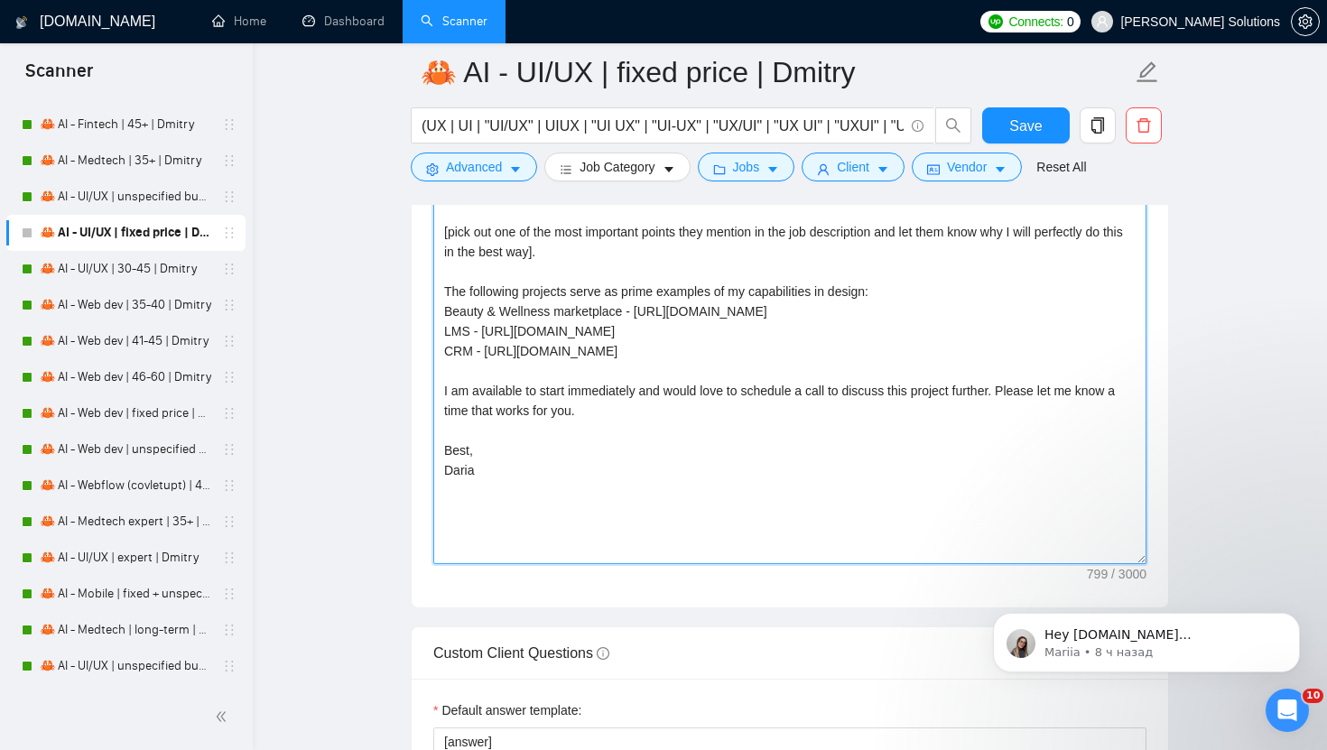
click at [466, 488] on textarea "[write a personal greeting using the client's name in the local language of the…" at bounding box center [789, 361] width 713 height 406
drag, startPoint x: 643, startPoint y: 310, endPoint x: 645, endPoint y: 332, distance: 21.7
paste textarea "[URL][DOMAIN_NAME]"
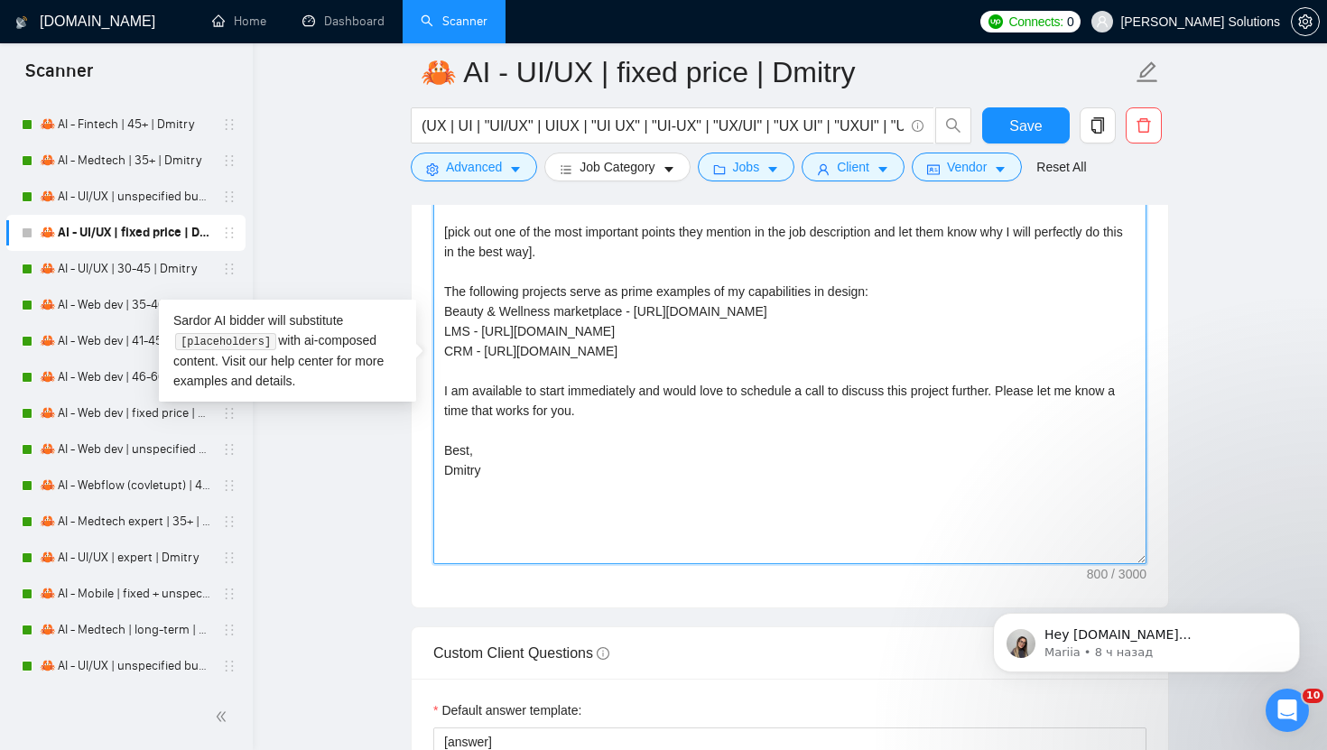
drag, startPoint x: 486, startPoint y: 354, endPoint x: 1041, endPoint y: 350, distance: 555.0
click at [1041, 350] on textarea "[write a personal greeting using the client's name in the local language of the…" at bounding box center [789, 361] width 713 height 406
paste textarea "[URL][DOMAIN_NAME]"
type textarea "[write a personal greeting using the client's name in the local language of the…"
drag, startPoint x: 484, startPoint y: 370, endPoint x: 1047, endPoint y: 376, distance: 563.2
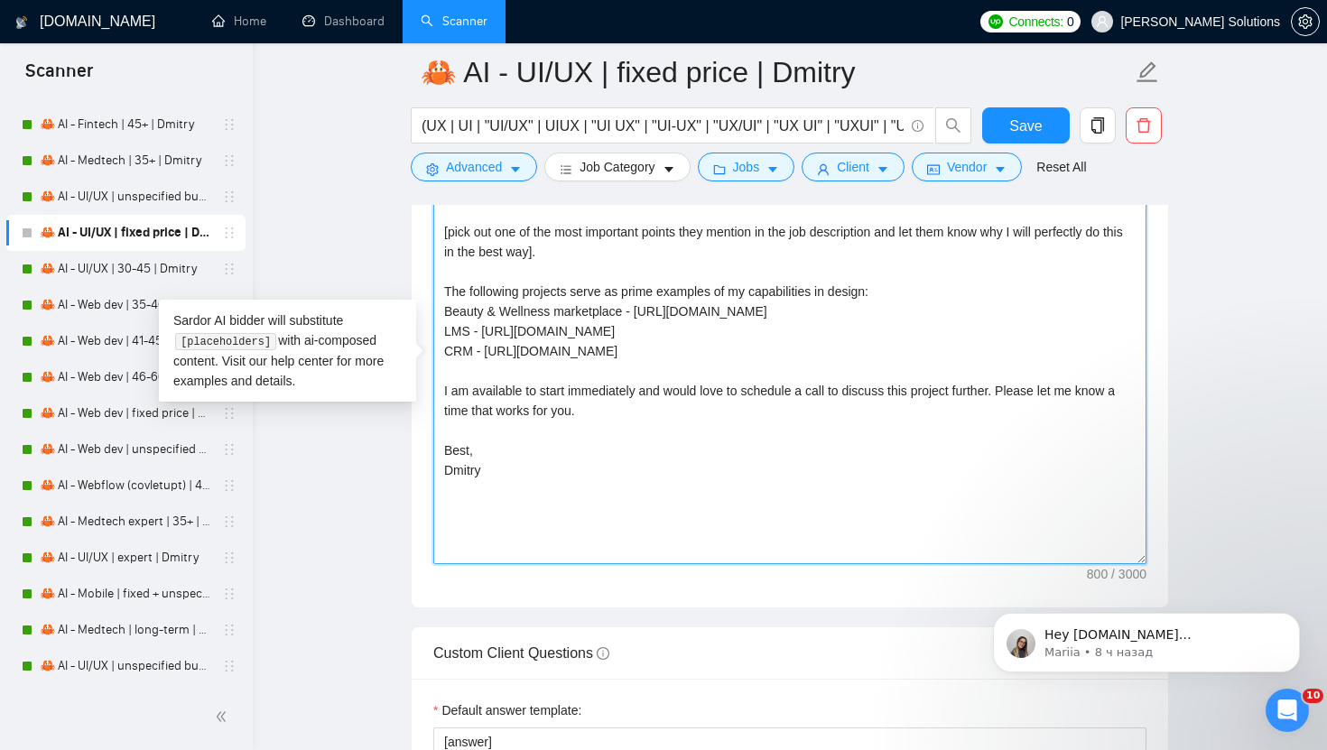
click at [1047, 376] on textarea "[write a personal greeting using the client's name in the local language of the…" at bounding box center [789, 361] width 713 height 406
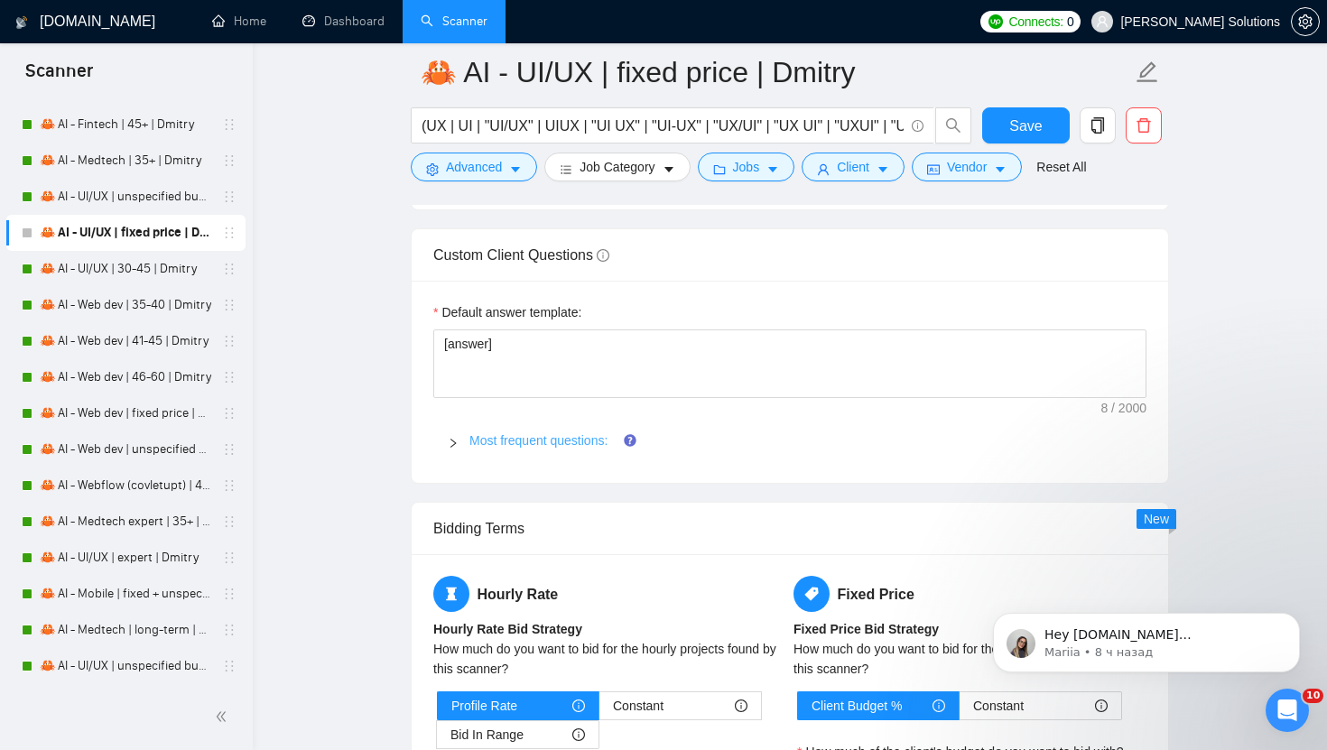
click at [568, 443] on link "Most frequent questions:" at bounding box center [538, 440] width 138 height 14
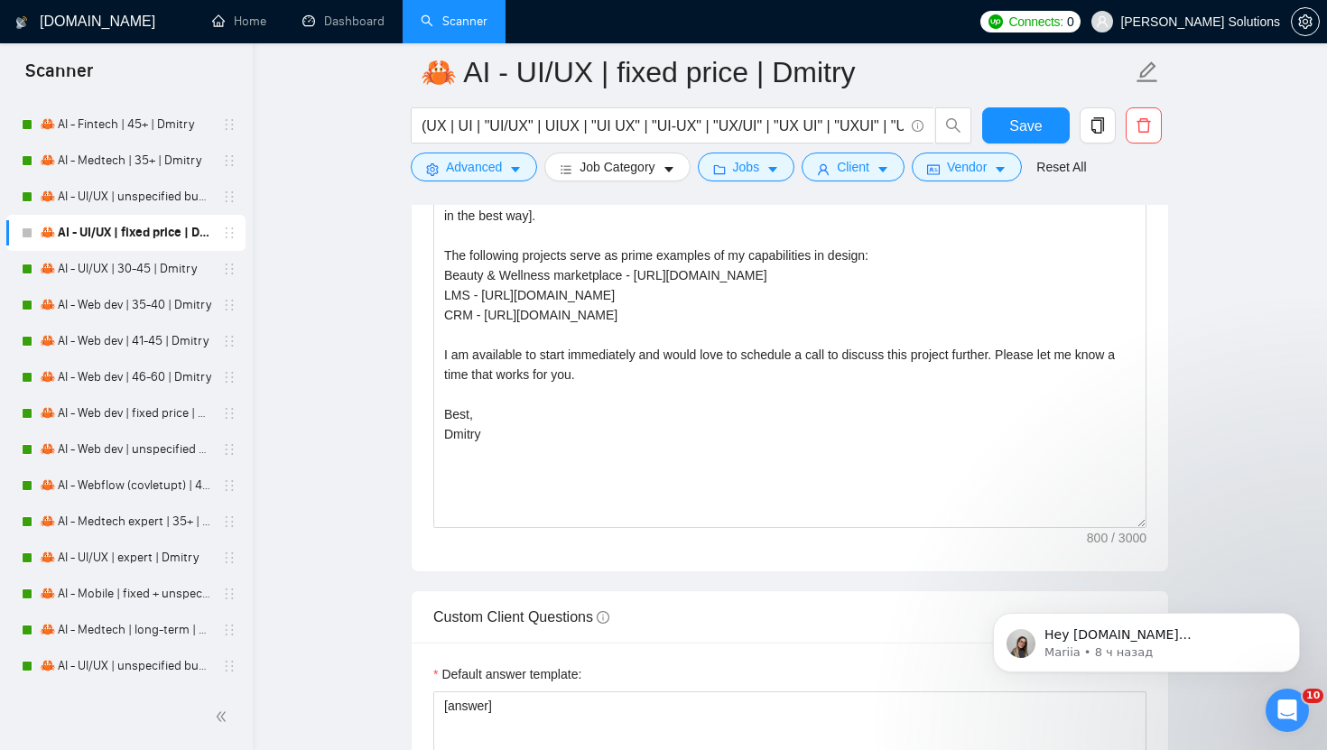
scroll to position [2410, 0]
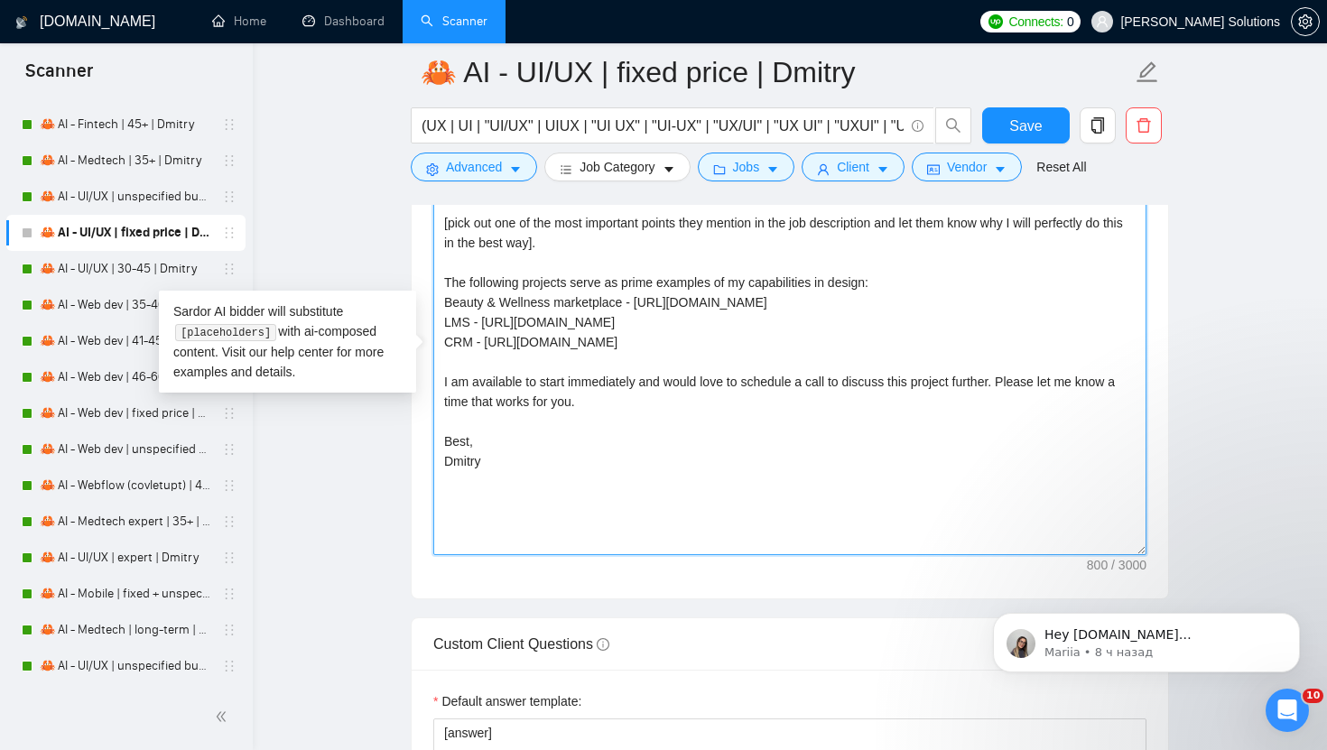
drag, startPoint x: 1014, startPoint y: 365, endPoint x: 433, endPoint y: 300, distance: 584.9
click at [433, 300] on textarea "[write a personal greeting using the client's name in the local language of the…" at bounding box center [789, 352] width 713 height 406
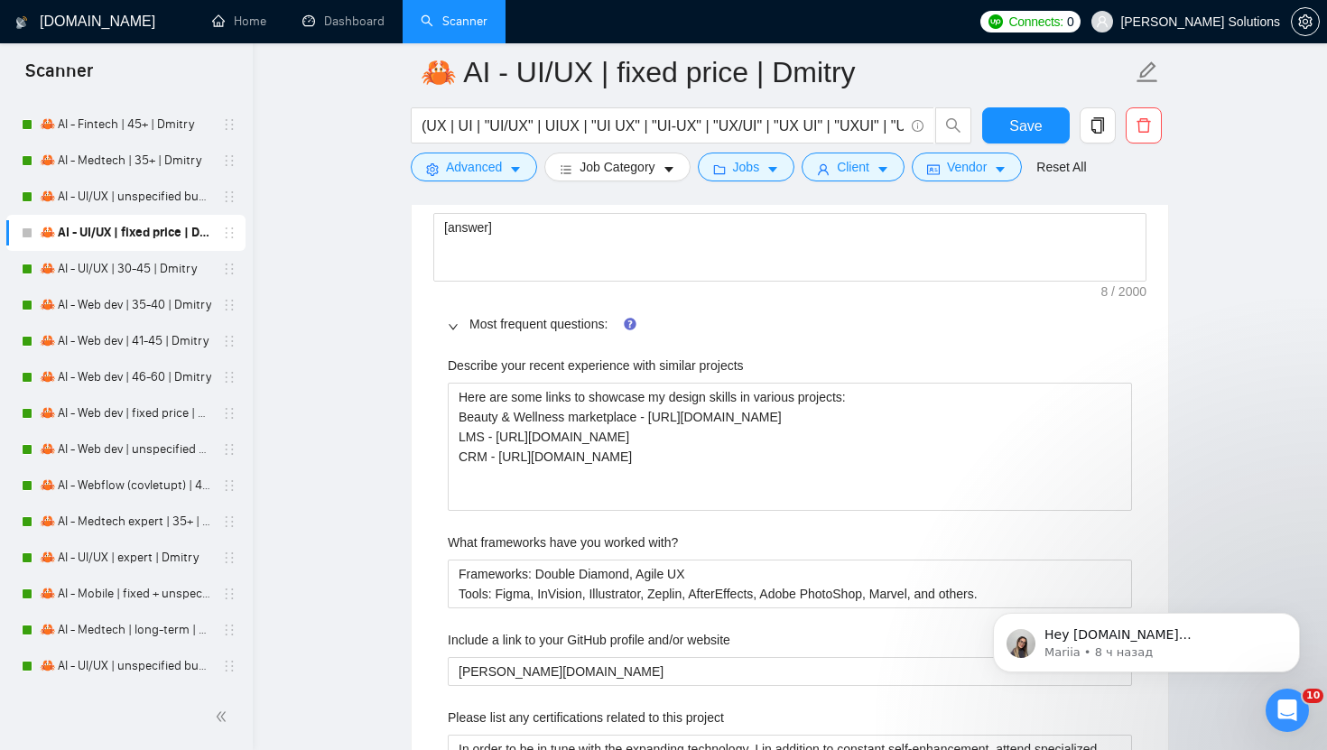
scroll to position [2958, 0]
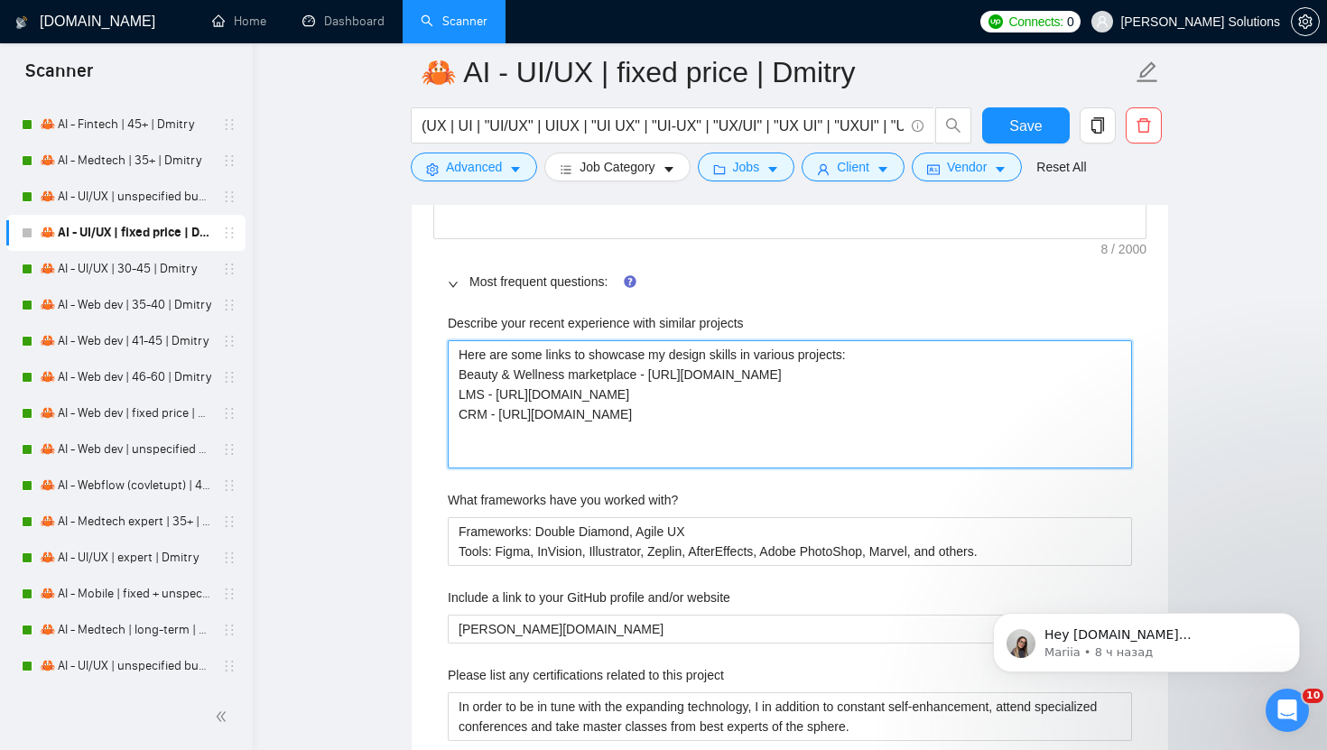
drag, startPoint x: 1050, startPoint y: 440, endPoint x: 448, endPoint y: 373, distance: 605.7
click at [448, 373] on projects "Here are some links to showcase my design skills in various projects: Beauty & …" at bounding box center [790, 404] width 684 height 128
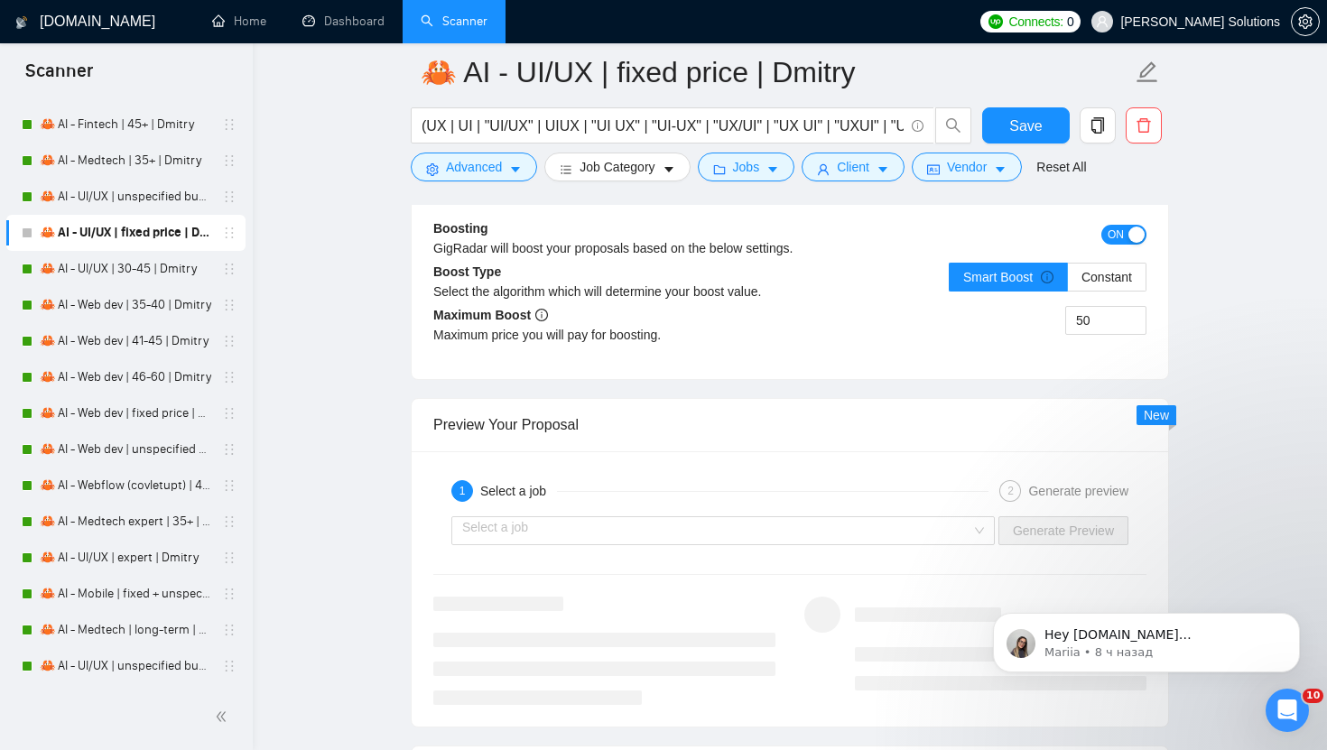
scroll to position [5129, 0]
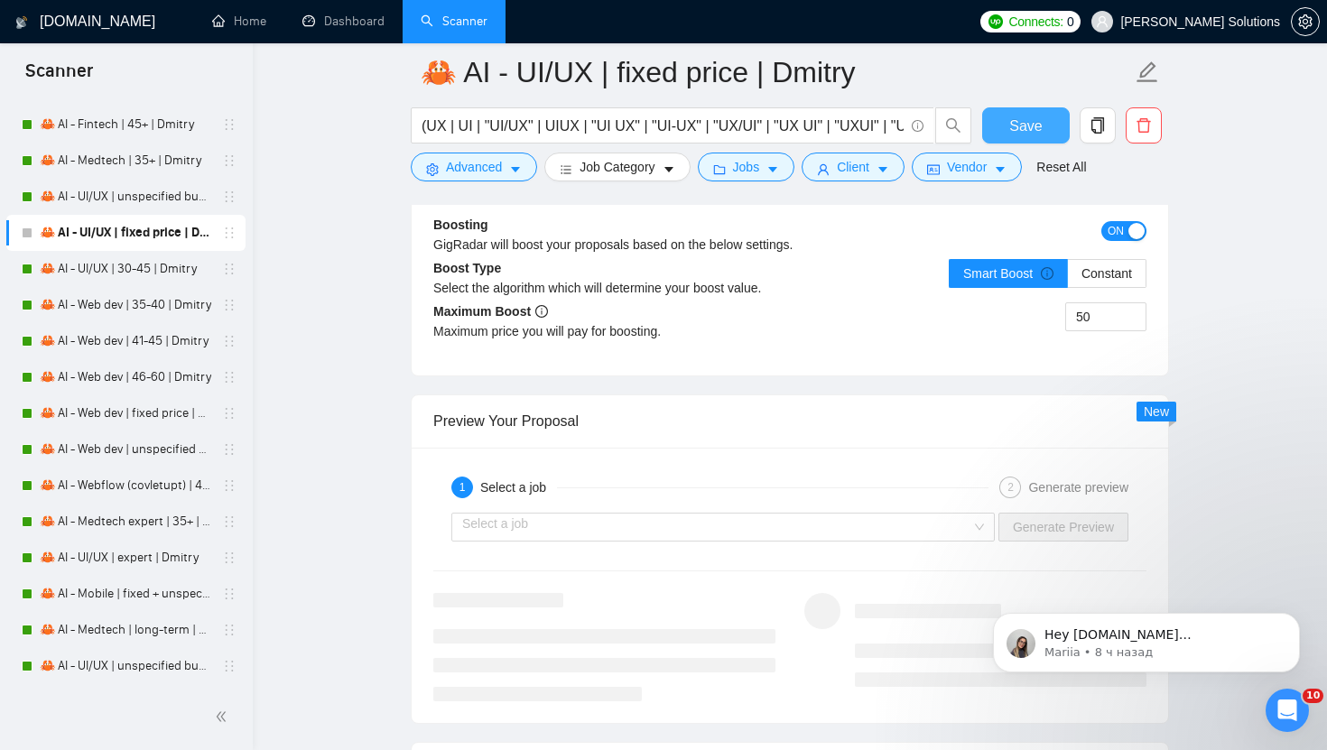
click at [1005, 131] on button "Save" at bounding box center [1026, 125] width 88 height 36
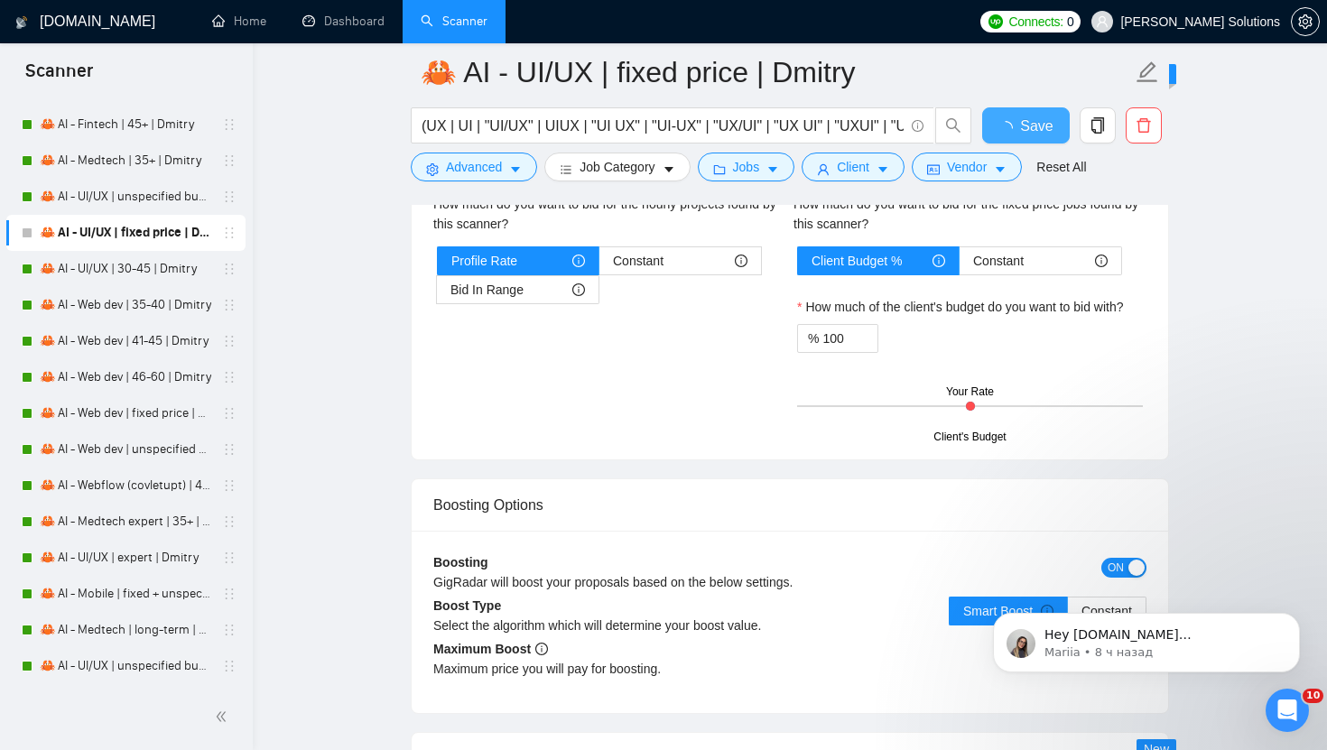
scroll to position [3326, 0]
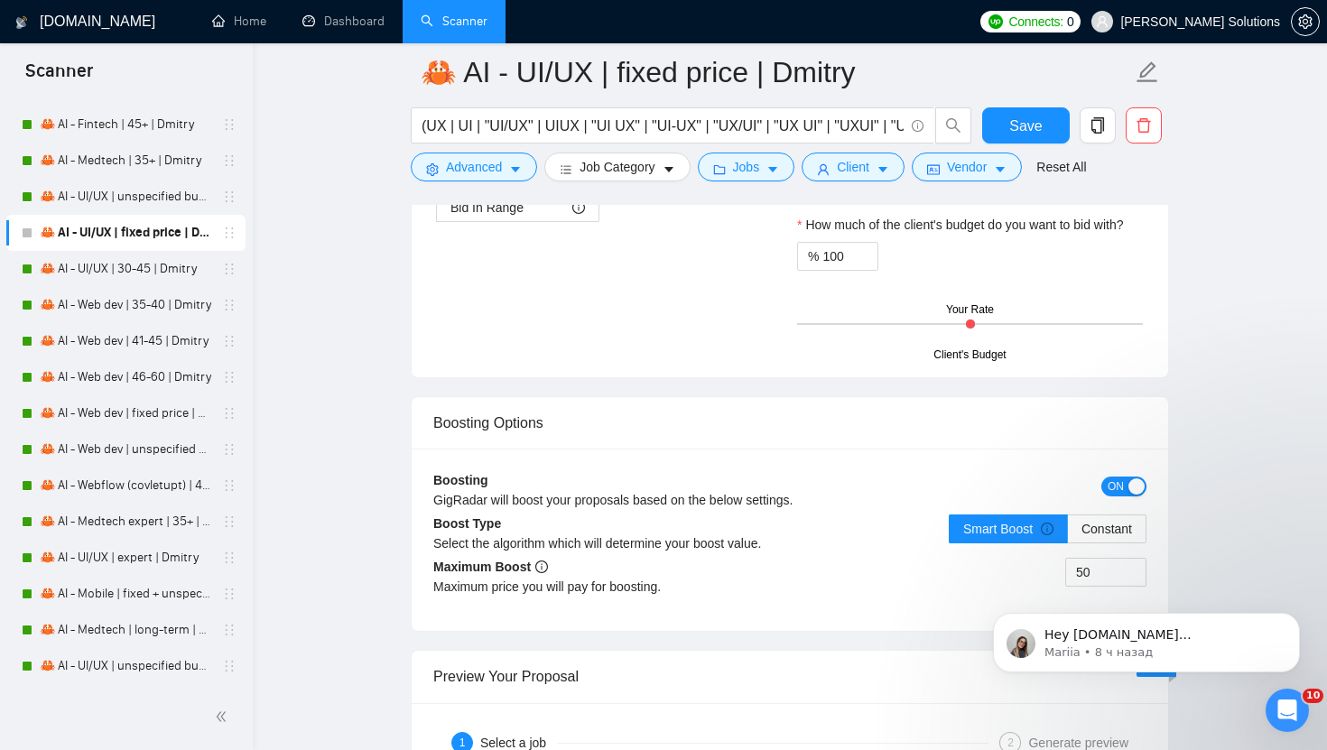
click at [1108, 481] on span "ON" at bounding box center [1115, 486] width 16 height 20
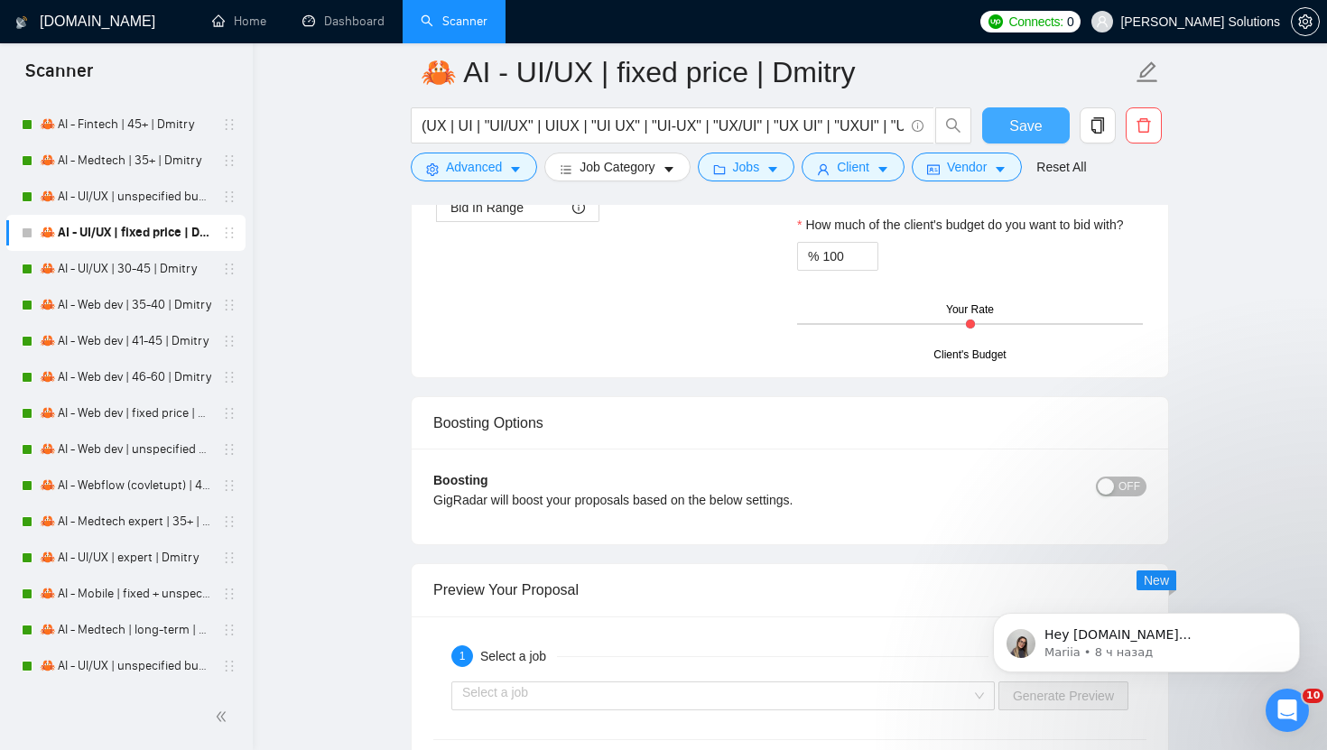
click at [1029, 124] on span "Save" at bounding box center [1025, 126] width 32 height 23
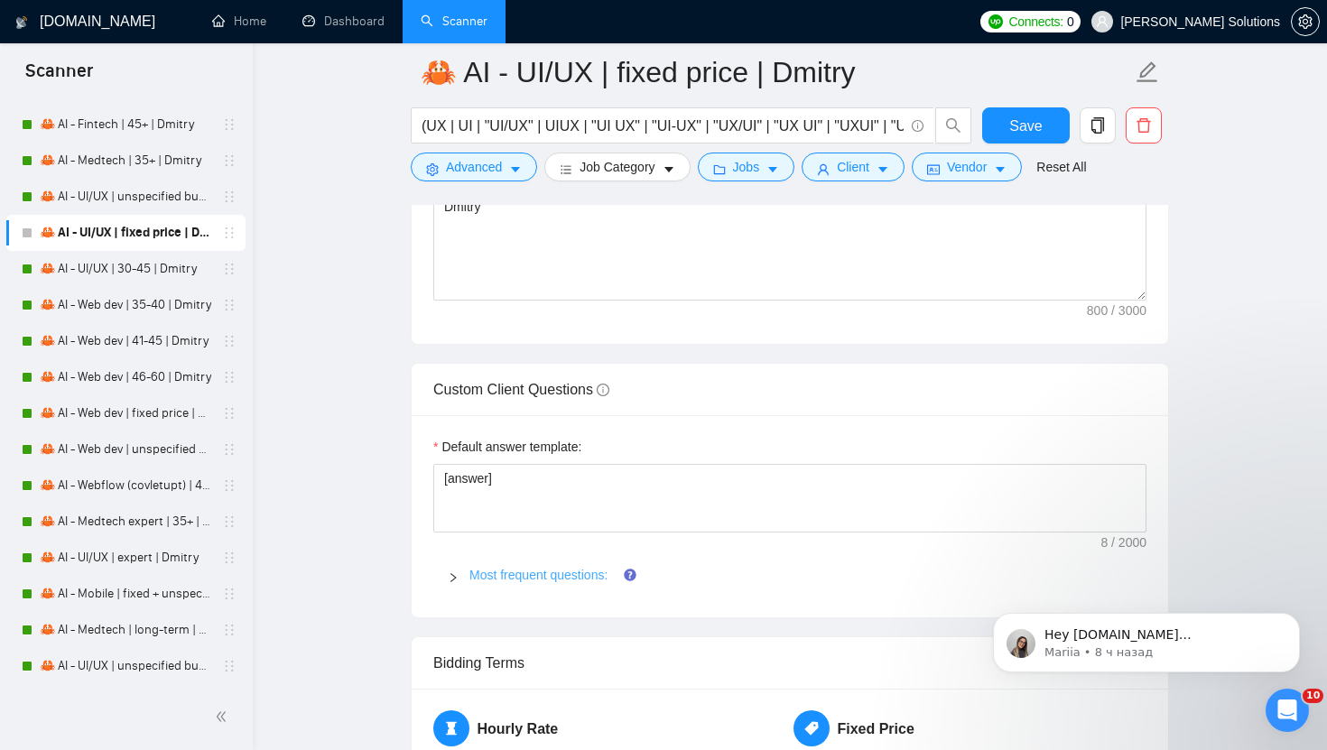
click at [549, 582] on link "Most frequent questions:" at bounding box center [538, 575] width 138 height 14
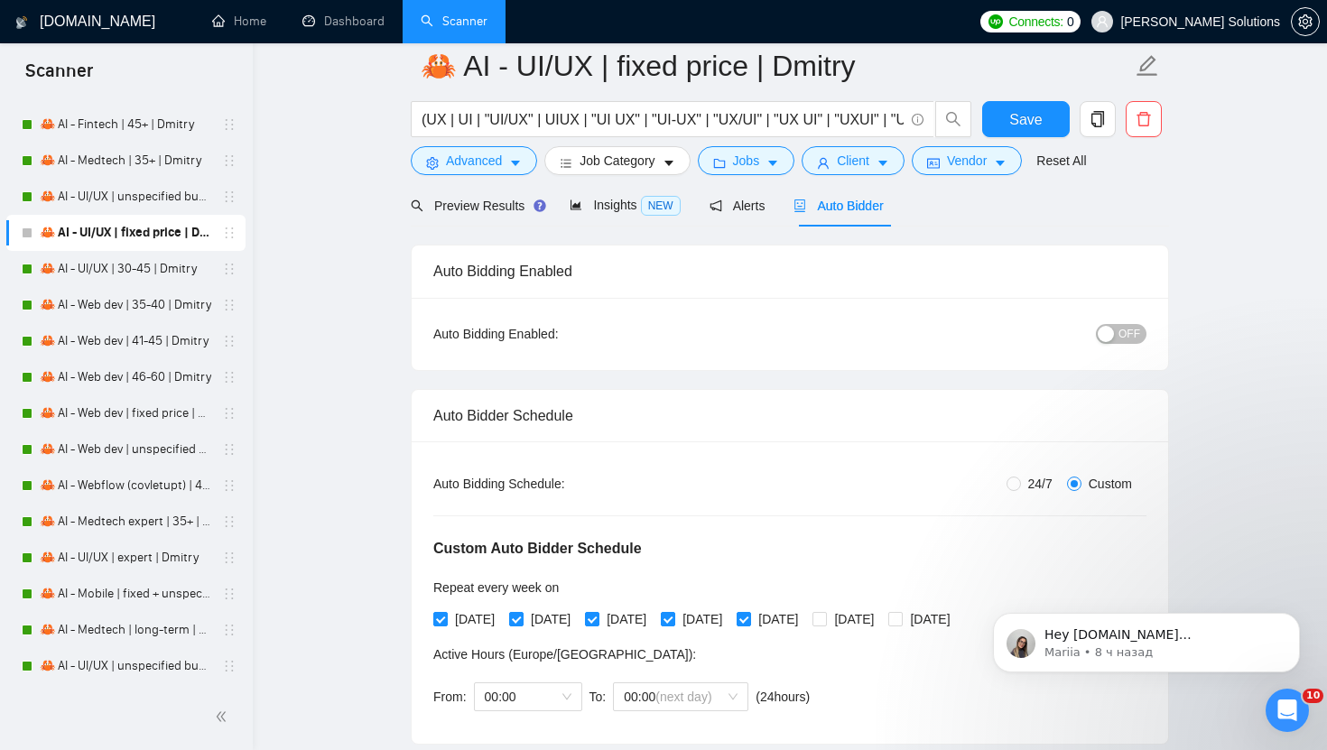
scroll to position [0, 0]
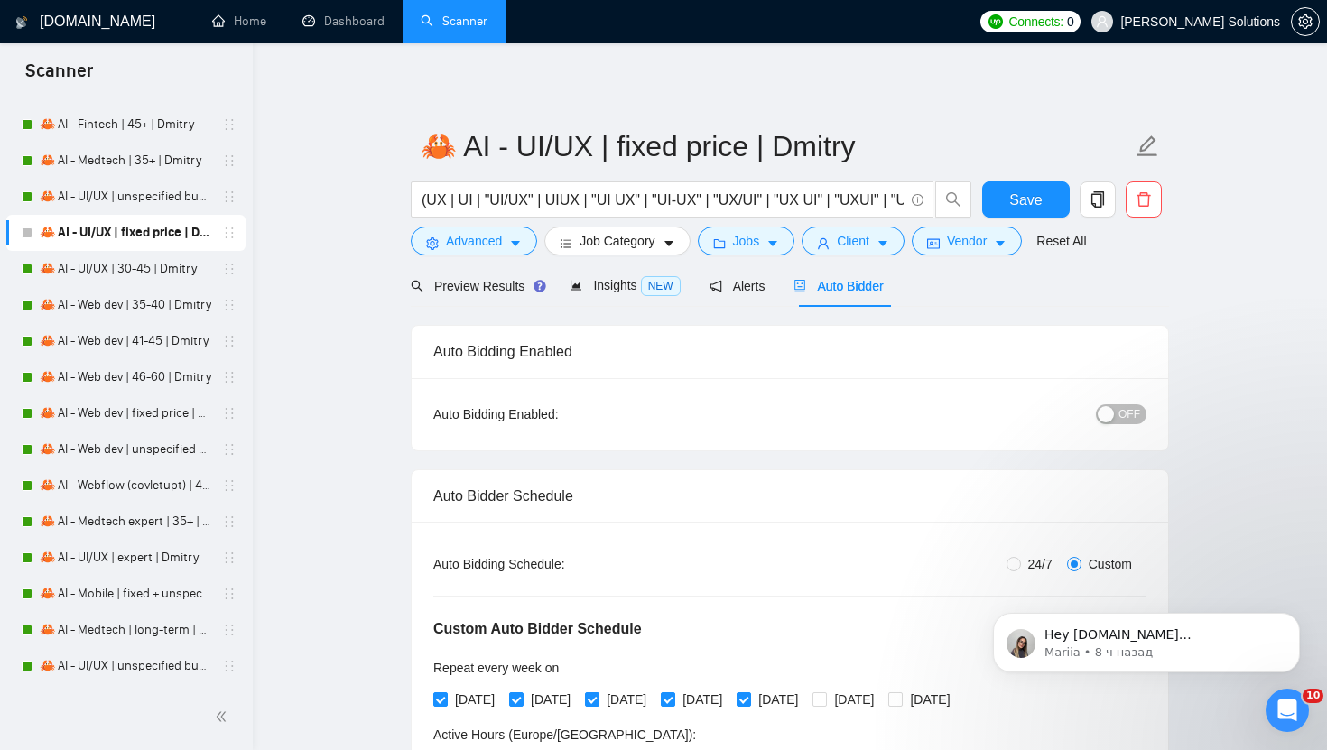
click at [1127, 418] on span "OFF" at bounding box center [1129, 414] width 22 height 20
click at [1022, 194] on span "Save" at bounding box center [1025, 200] width 32 height 23
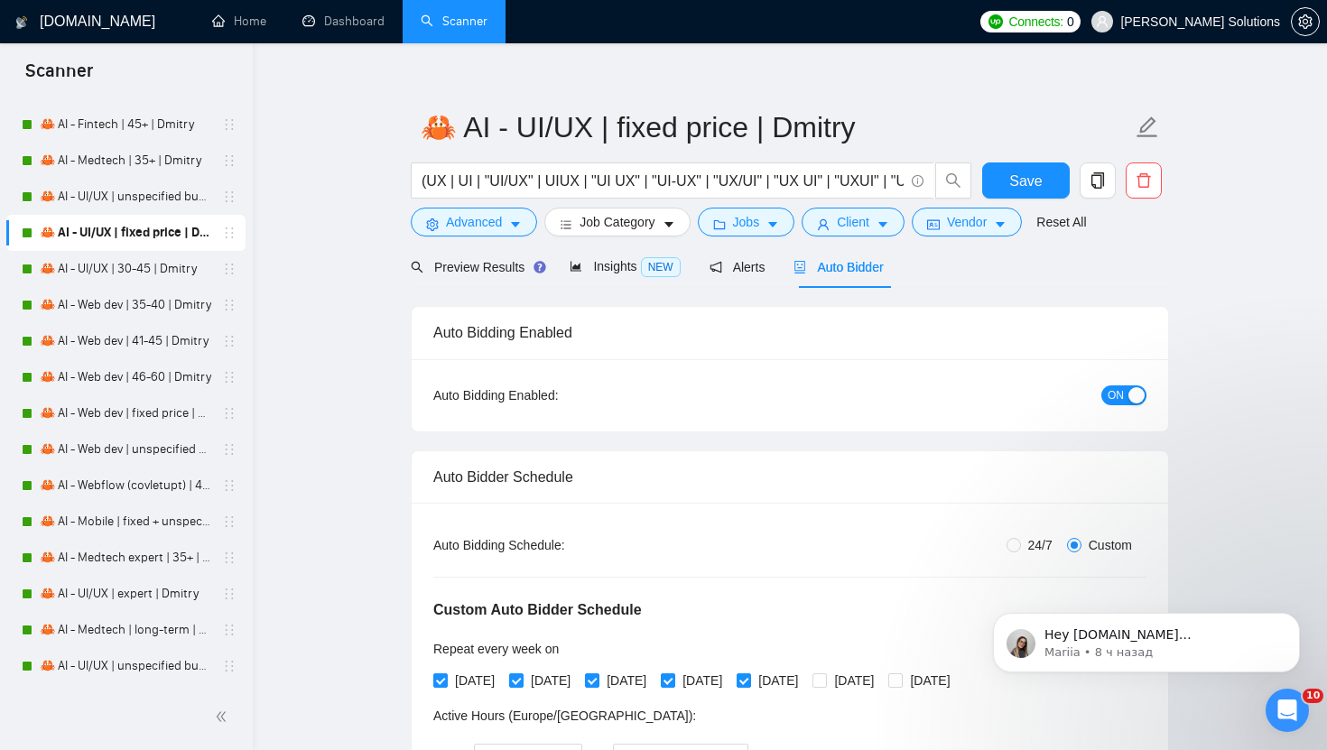
drag, startPoint x: 224, startPoint y: 595, endPoint x: 585, endPoint y: 13, distance: 684.9
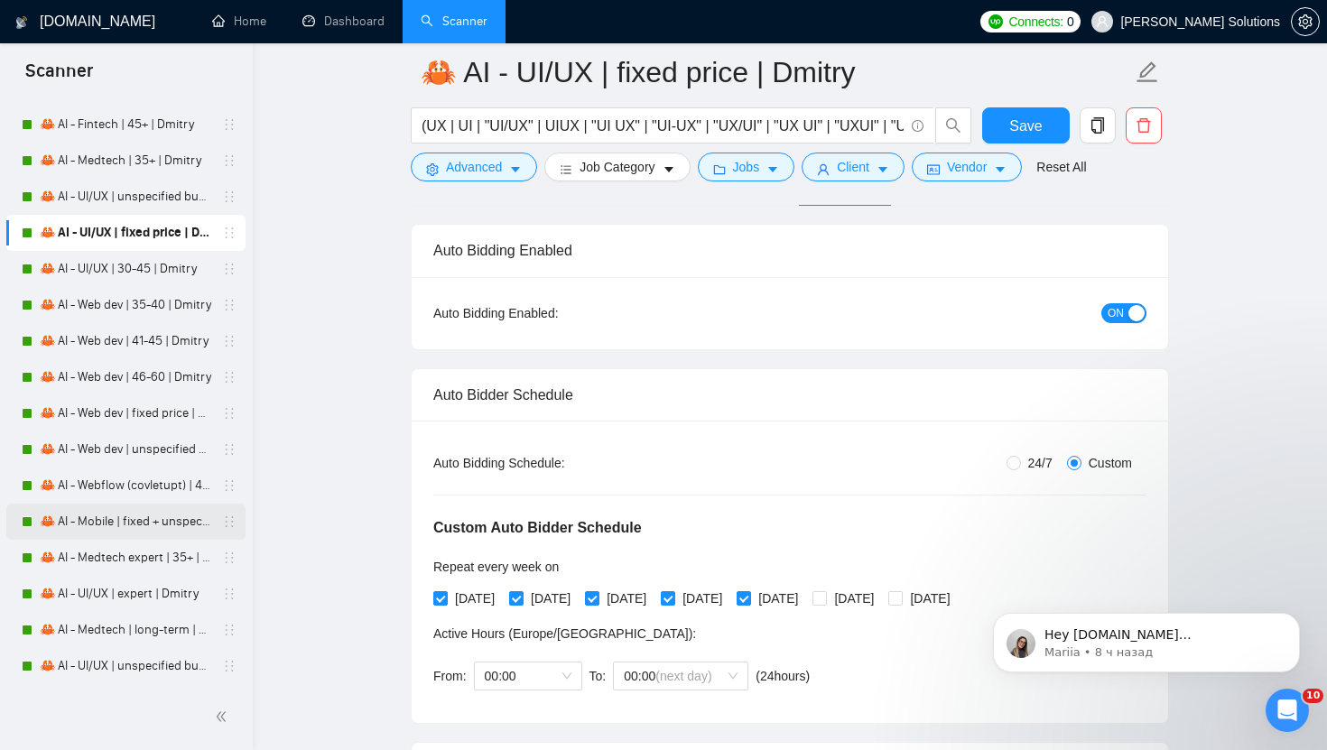
scroll to position [118, 0]
